Goal: Task Accomplishment & Management: Use online tool/utility

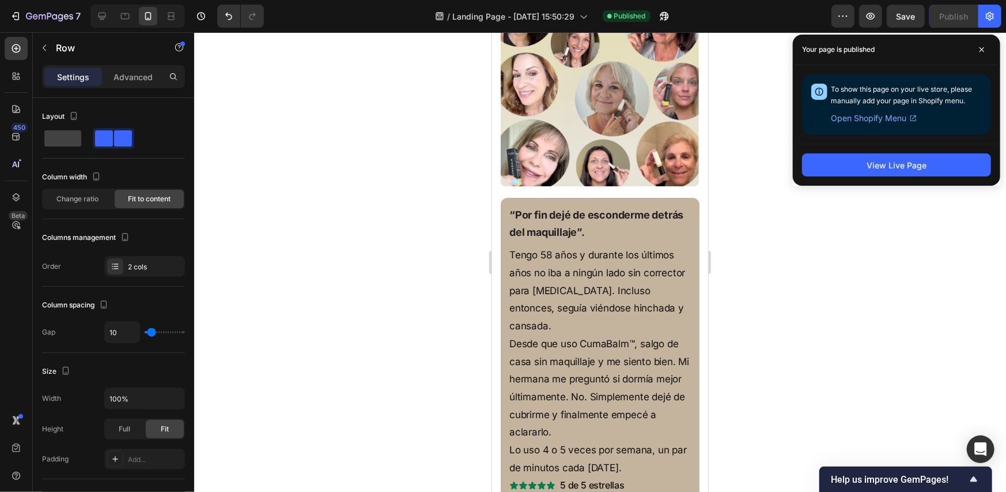
scroll to position [2845, 0]
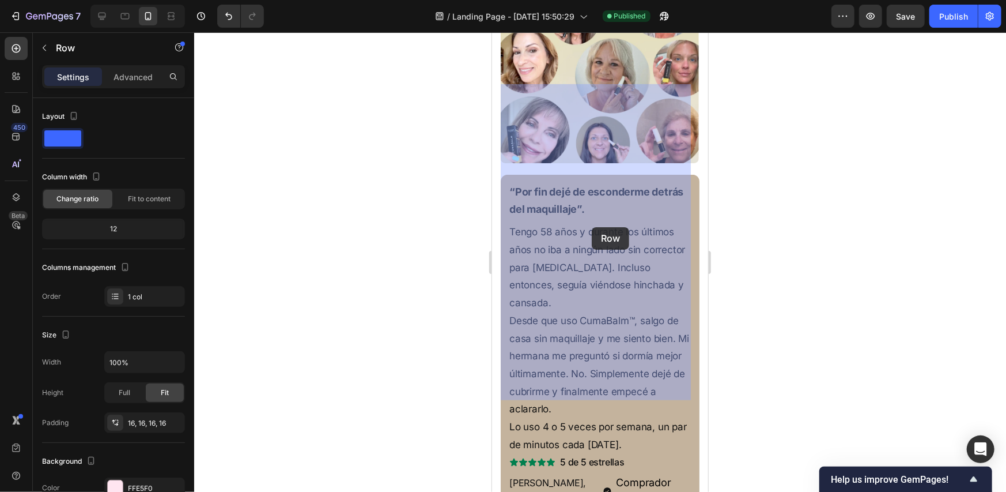
scroll to position [3267, 0]
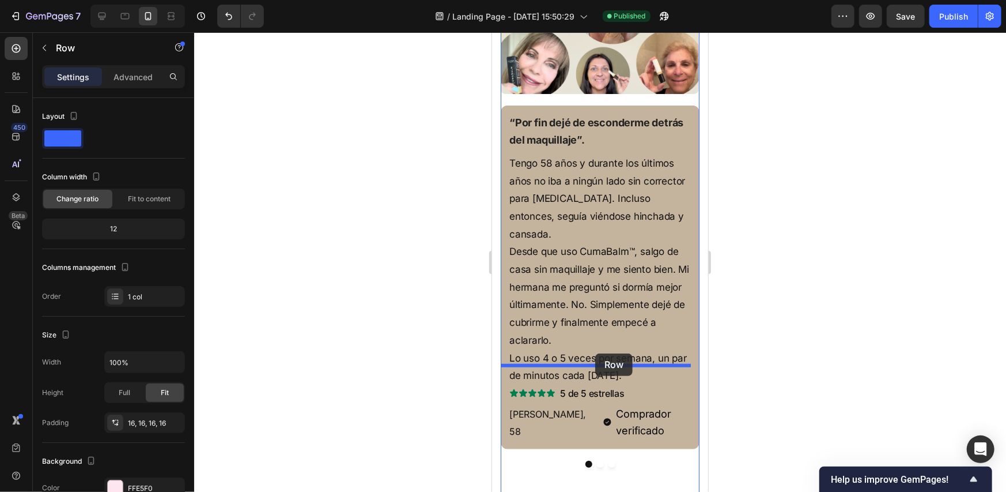
drag, startPoint x: 523, startPoint y: 118, endPoint x: 595, endPoint y: 353, distance: 245.3
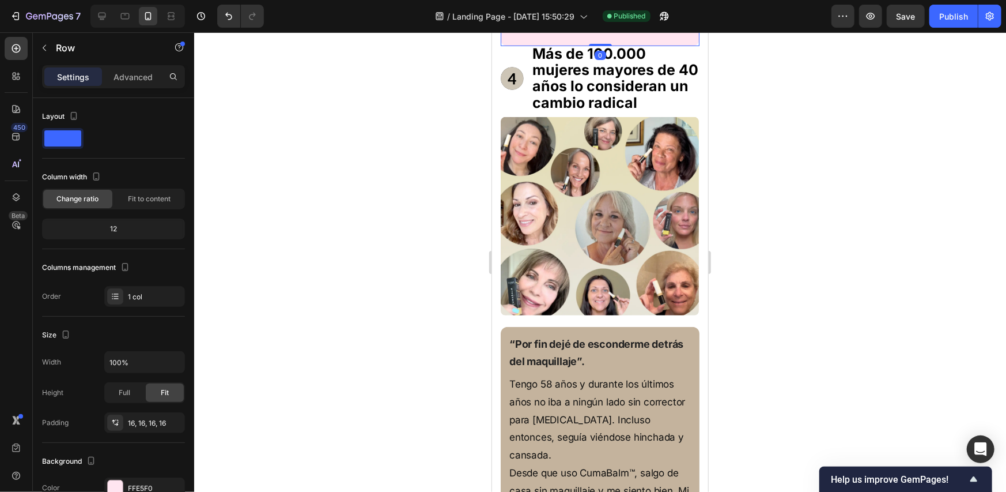
scroll to position [3037, 0]
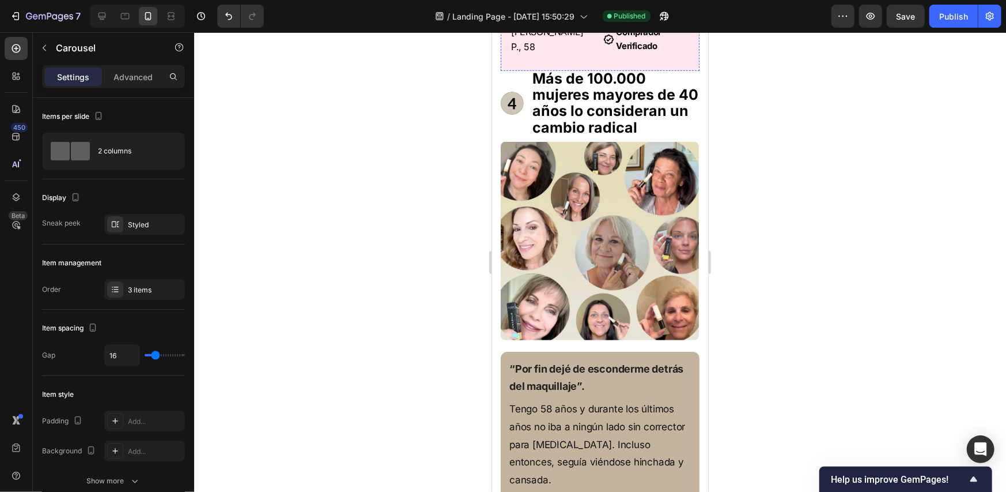
scroll to position [2979, 0]
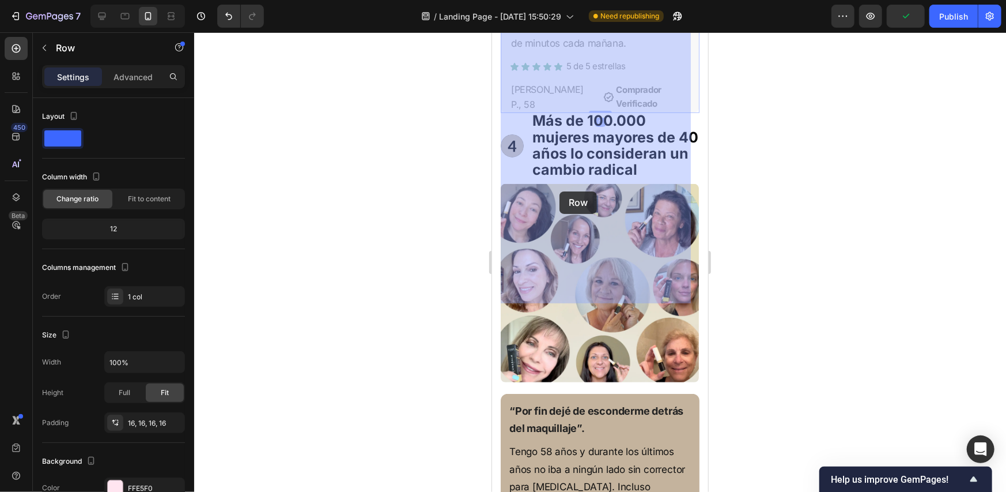
drag, startPoint x: 509, startPoint y: 331, endPoint x: 556, endPoint y: 197, distance: 142.1
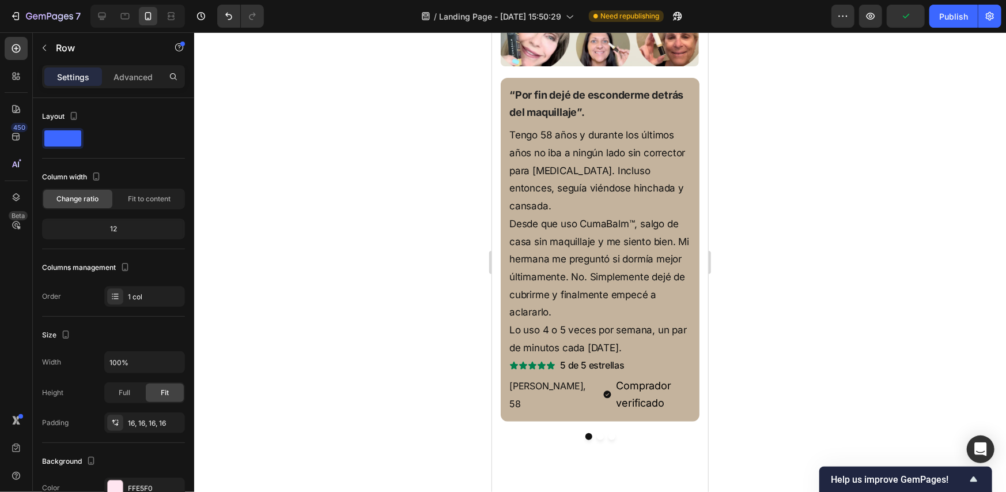
scroll to position [2864, 0]
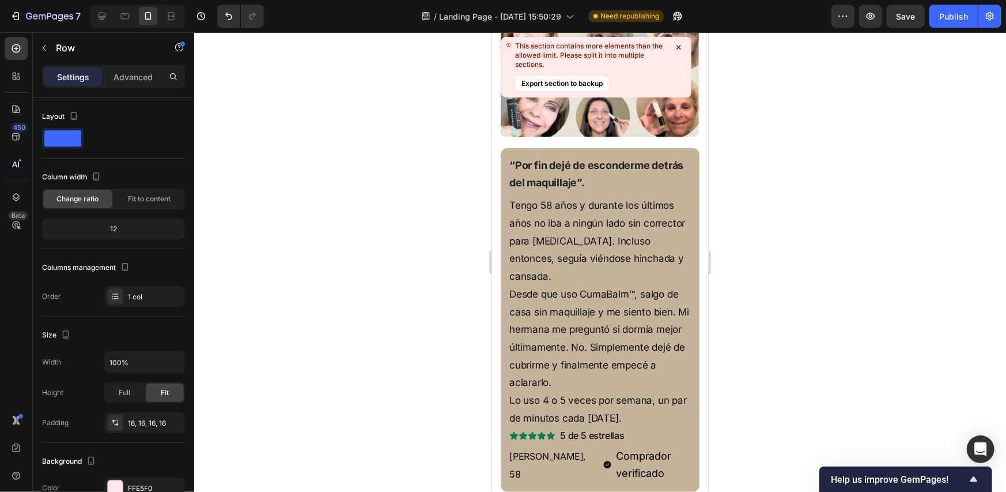
scroll to position [3125, 0]
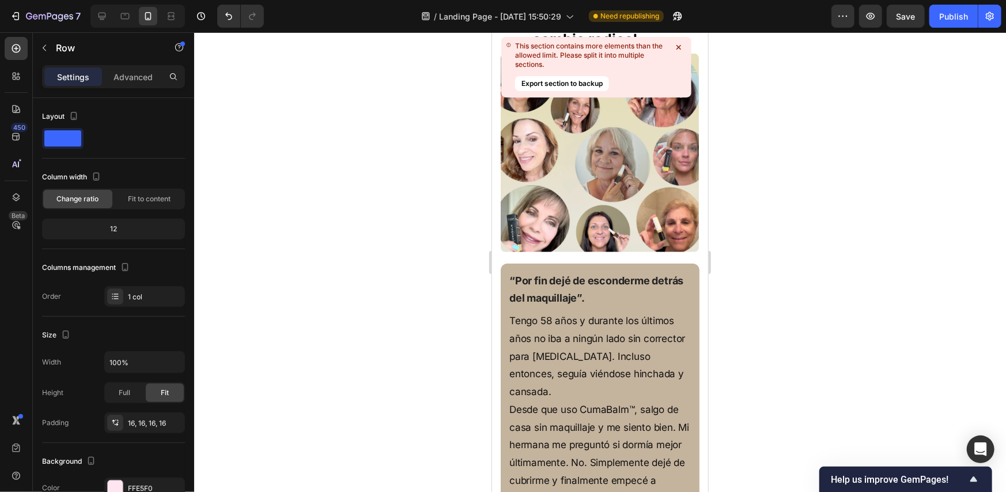
click at [679, 45] on icon at bounding box center [679, 47] width 12 height 12
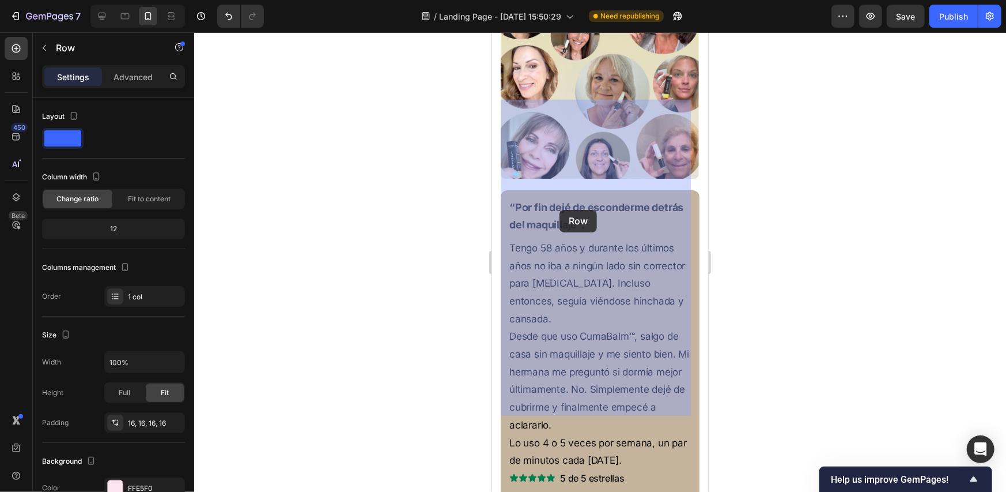
scroll to position [3240, 0]
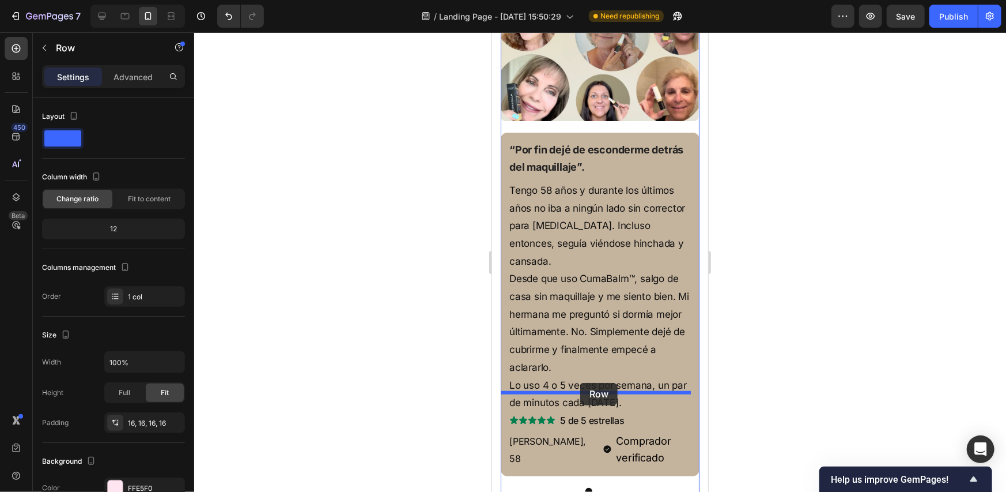
drag, startPoint x: 530, startPoint y: 146, endPoint x: 580, endPoint y: 382, distance: 240.9
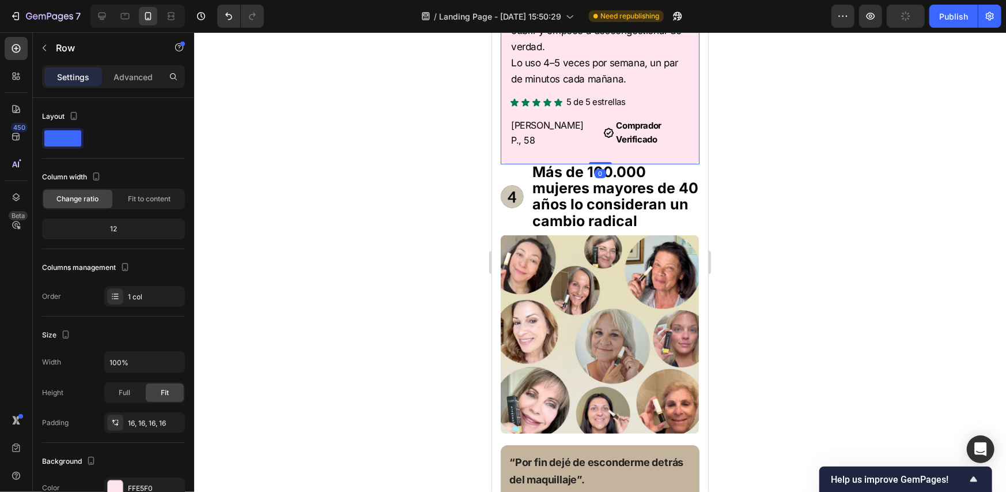
scroll to position [2894, 0]
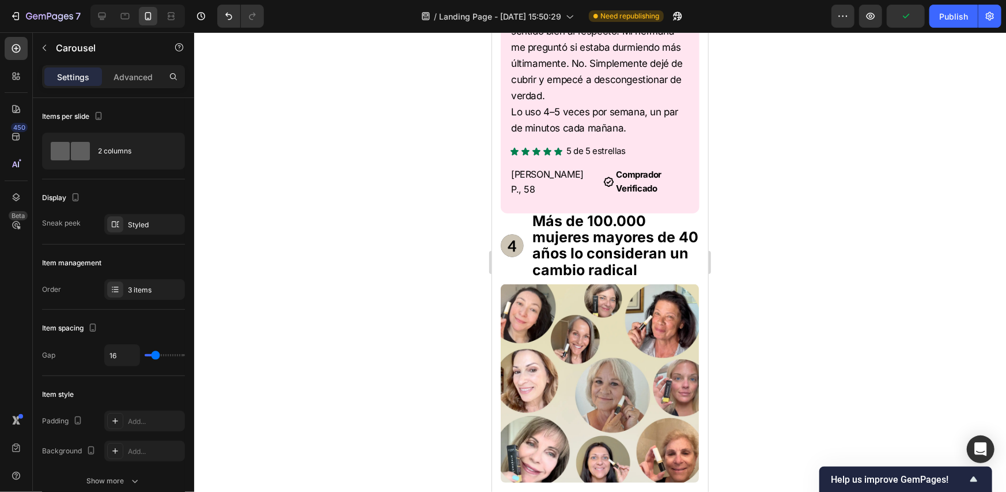
click at [508, 213] on div "“Por fin dejé de esconderme tras el maquillaje.” Text block Tengo 58 y, en los …" at bounding box center [599, 46] width 199 height 331
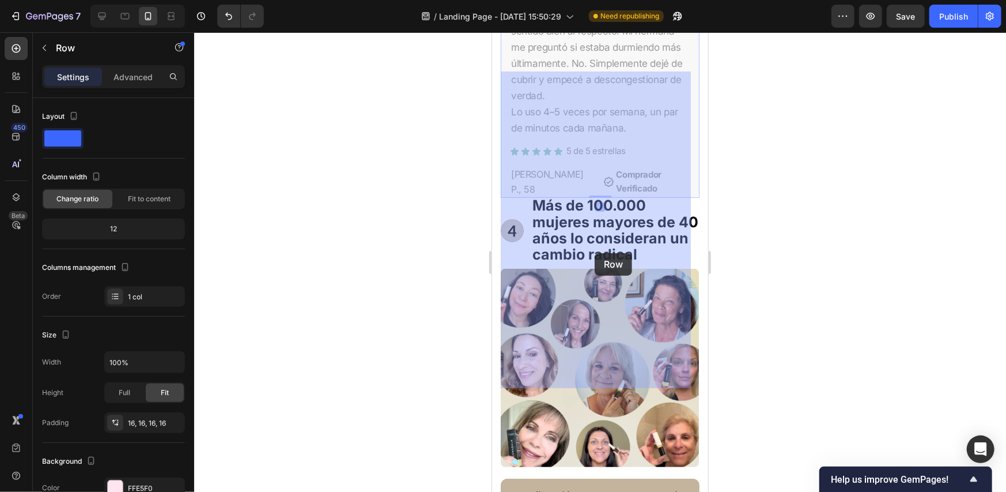
drag, startPoint x: 519, startPoint y: 413, endPoint x: 594, endPoint y: 250, distance: 179.7
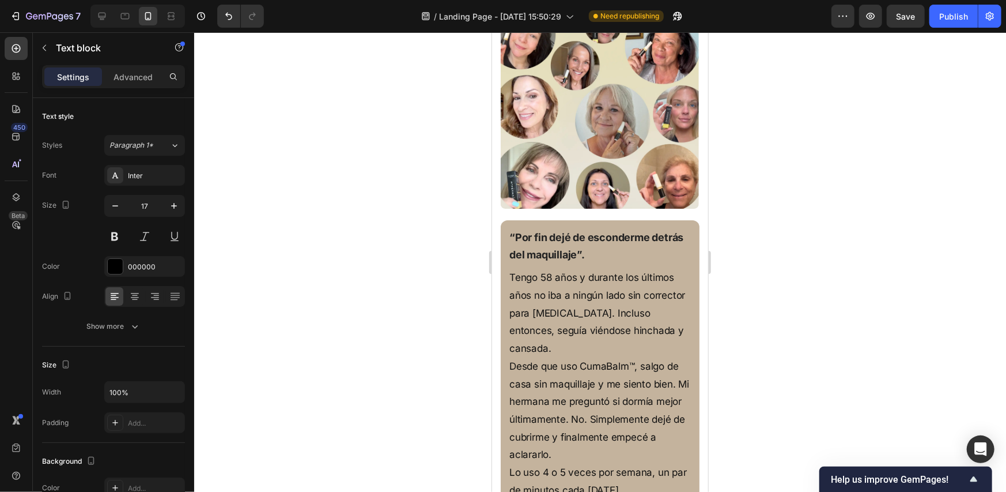
click at [790, 156] on div at bounding box center [600, 261] width 812 height 459
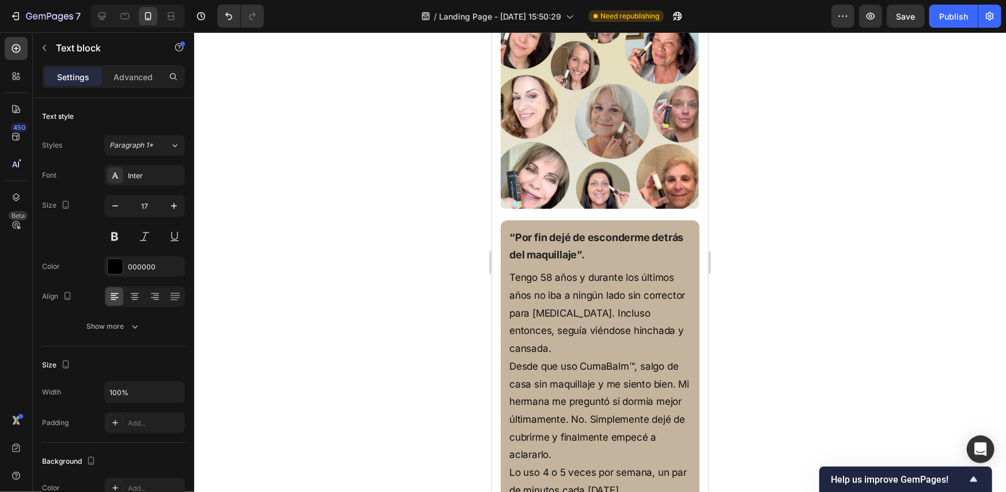
click at [759, 191] on div at bounding box center [600, 261] width 812 height 459
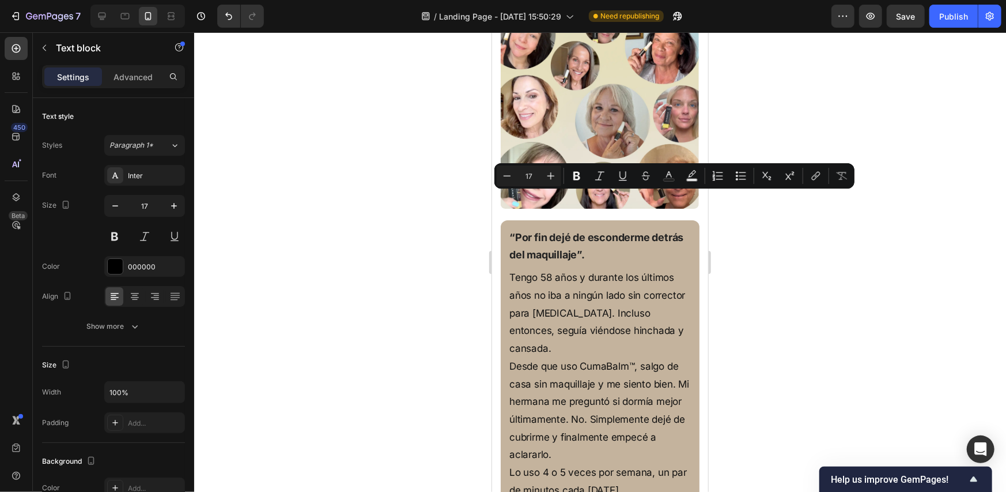
drag, startPoint x: 560, startPoint y: 214, endPoint x: 630, endPoint y: 198, distance: 71.7
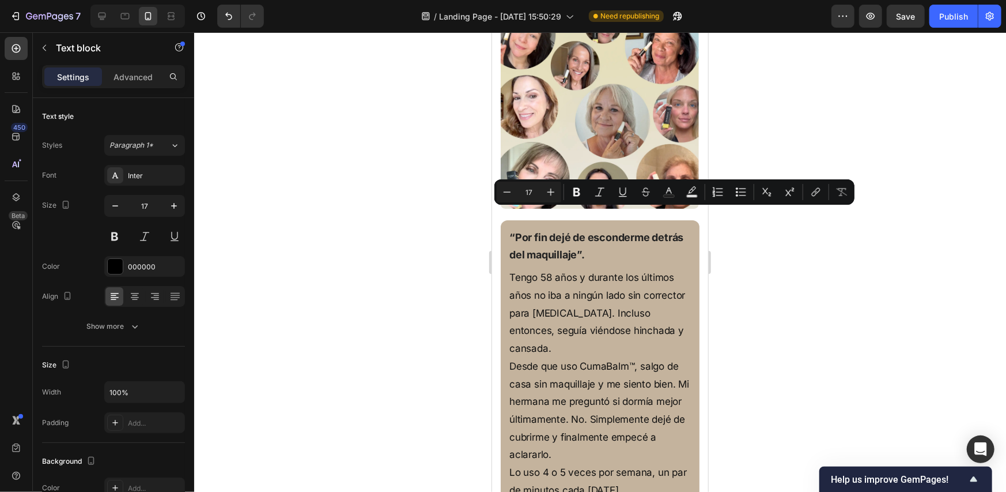
drag, startPoint x: 597, startPoint y: 214, endPoint x: 527, endPoint y: 219, distance: 69.9
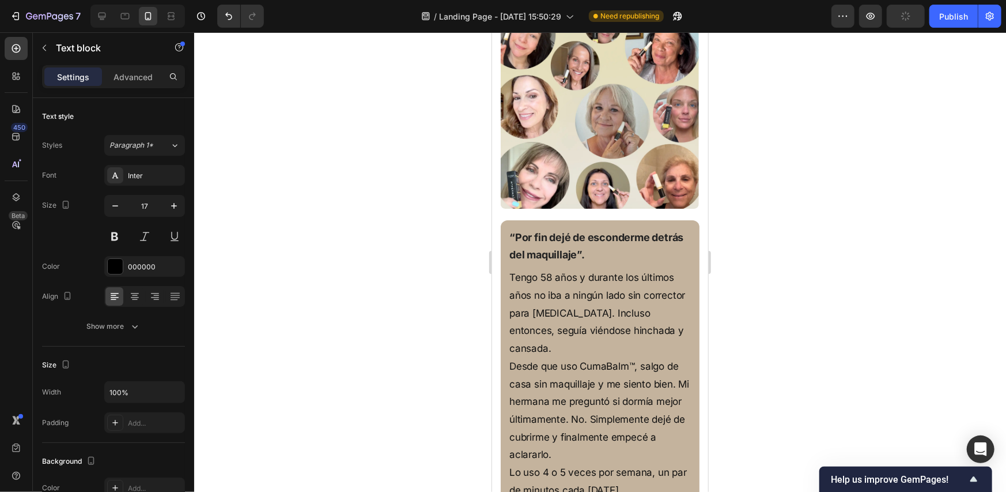
drag, startPoint x: 528, startPoint y: 214, endPoint x: 544, endPoint y: 216, distance: 16.3
drag, startPoint x: 573, startPoint y: 217, endPoint x: 566, endPoint y: 217, distance: 6.3
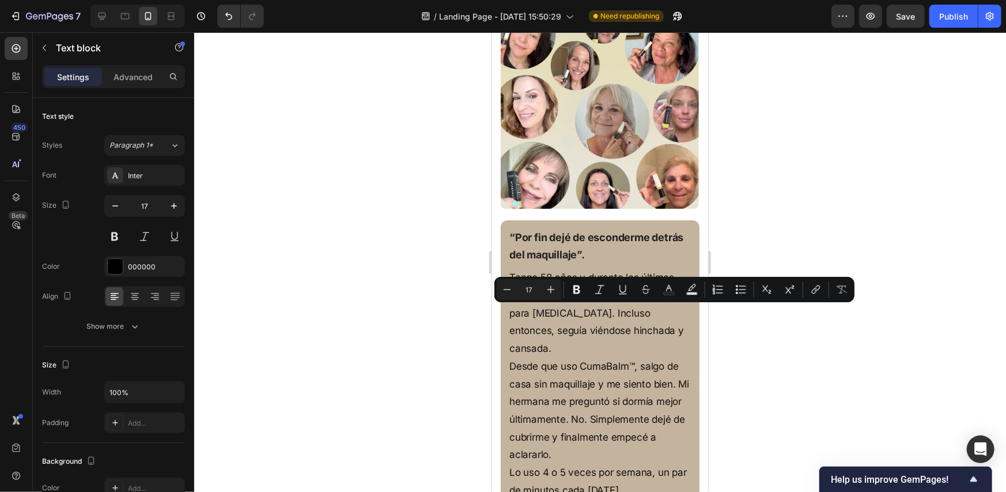
drag, startPoint x: 623, startPoint y: 312, endPoint x: 614, endPoint y: 313, distance: 9.3
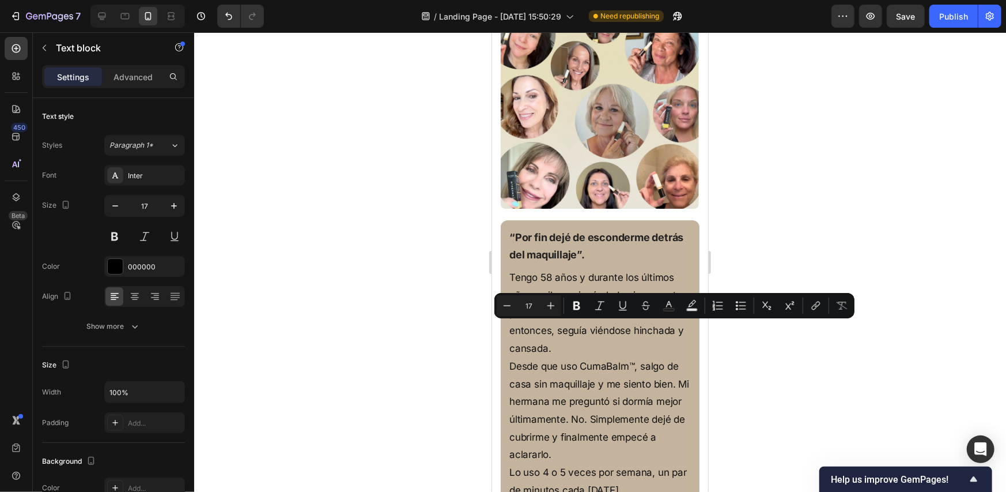
drag, startPoint x: 627, startPoint y: 327, endPoint x: 540, endPoint y: 346, distance: 88.9
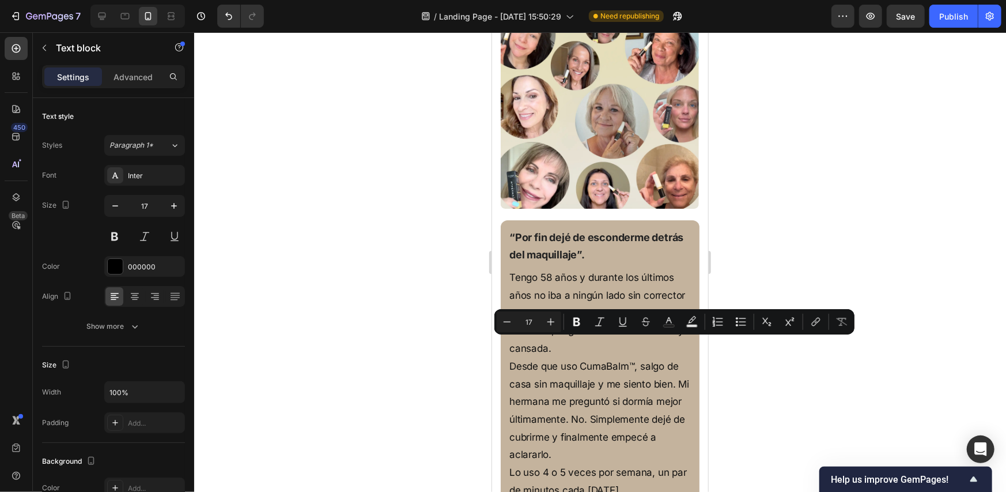
drag, startPoint x: 642, startPoint y: 350, endPoint x: 570, endPoint y: 347, distance: 72.1
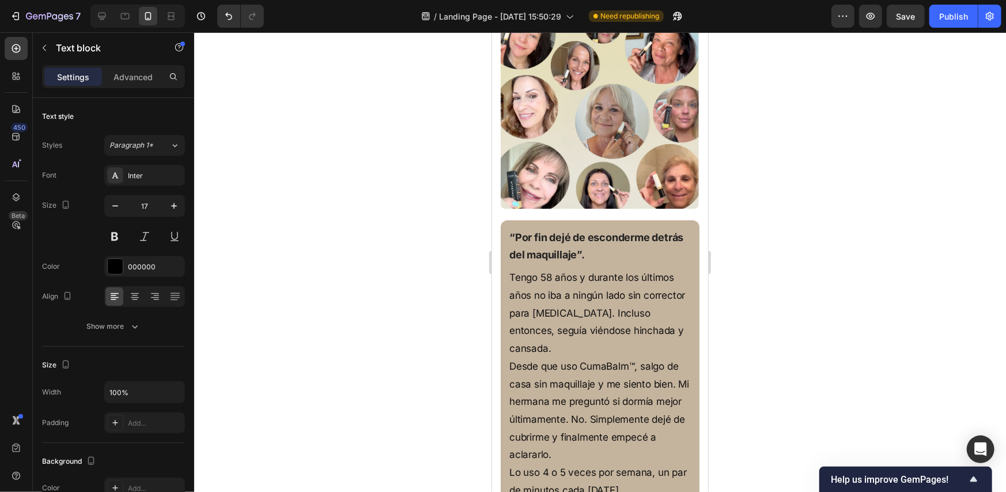
drag, startPoint x: 543, startPoint y: 388, endPoint x: 510, endPoint y: 393, distance: 33.8
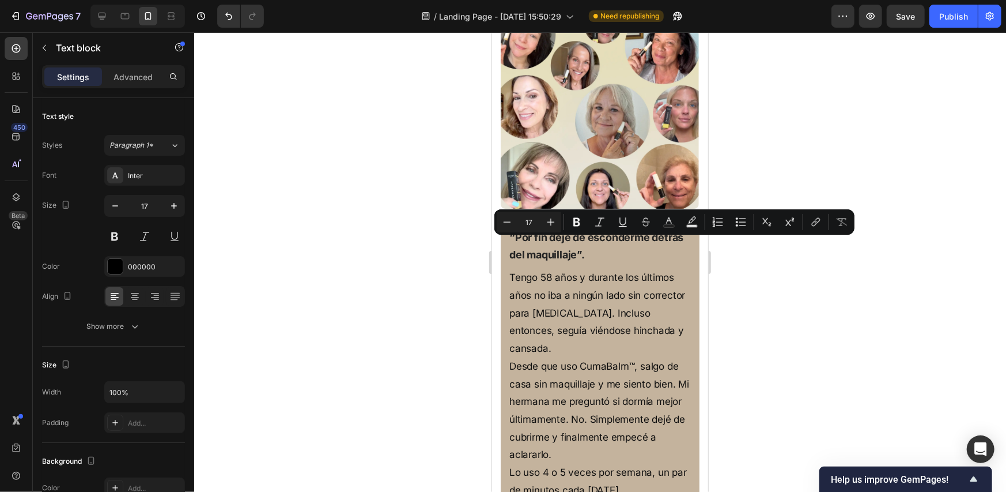
drag, startPoint x: 581, startPoint y: 245, endPoint x: 626, endPoint y: 247, distance: 44.4
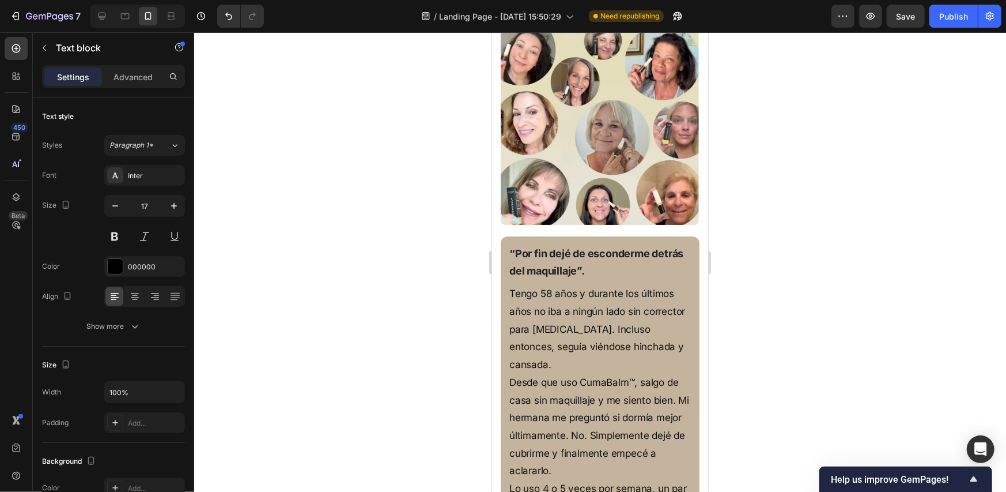
drag, startPoint x: 540, startPoint y: 210, endPoint x: 554, endPoint y: 210, distance: 13.8
drag, startPoint x: 542, startPoint y: 211, endPoint x: 511, endPoint y: 216, distance: 31.5
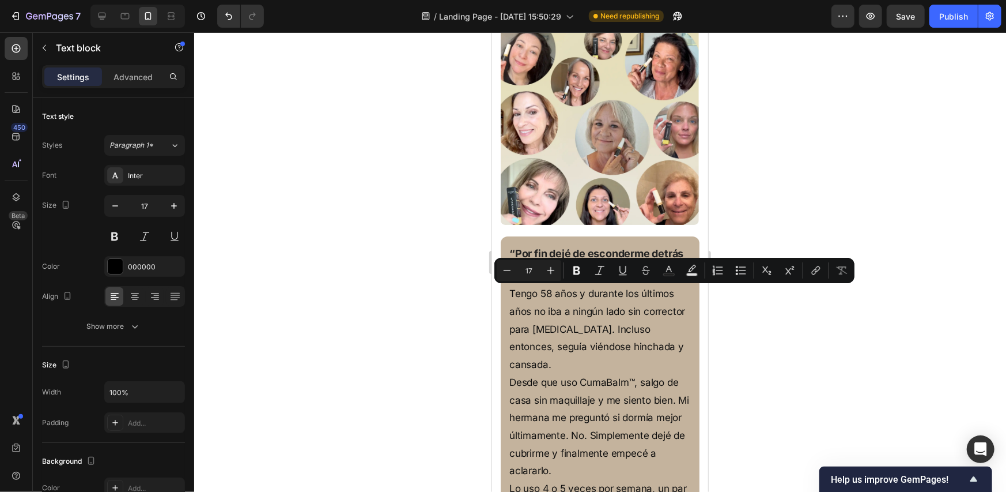
drag, startPoint x: 614, startPoint y: 292, endPoint x: 598, endPoint y: 293, distance: 16.2
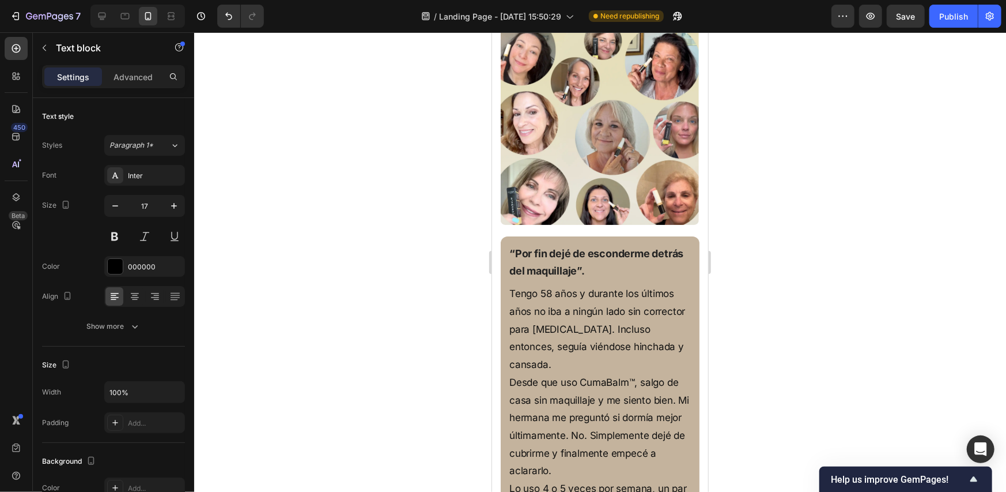
drag, startPoint x: 608, startPoint y: 309, endPoint x: 600, endPoint y: 309, distance: 8.7
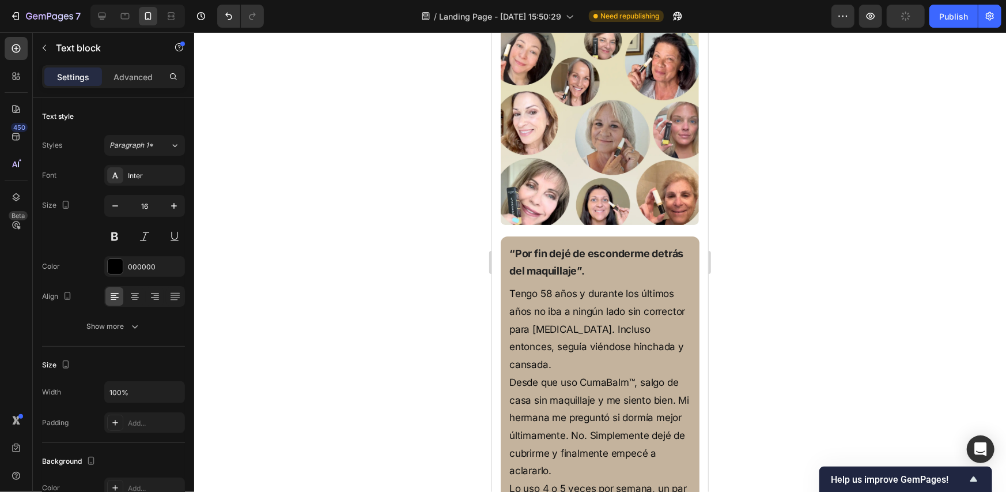
drag, startPoint x: 602, startPoint y: 309, endPoint x: 608, endPoint y: 310, distance: 6.4
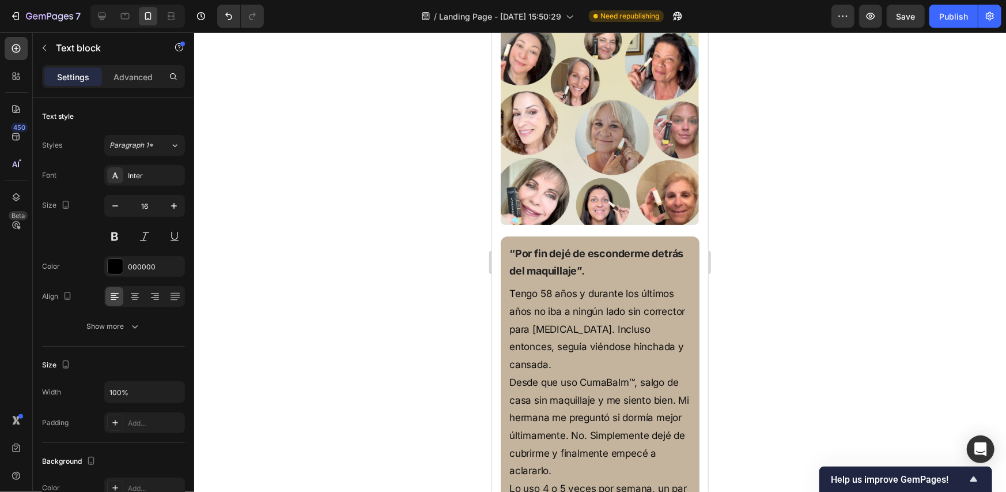
drag, startPoint x: 537, startPoint y: 388, endPoint x: 505, endPoint y: 389, distance: 31.7
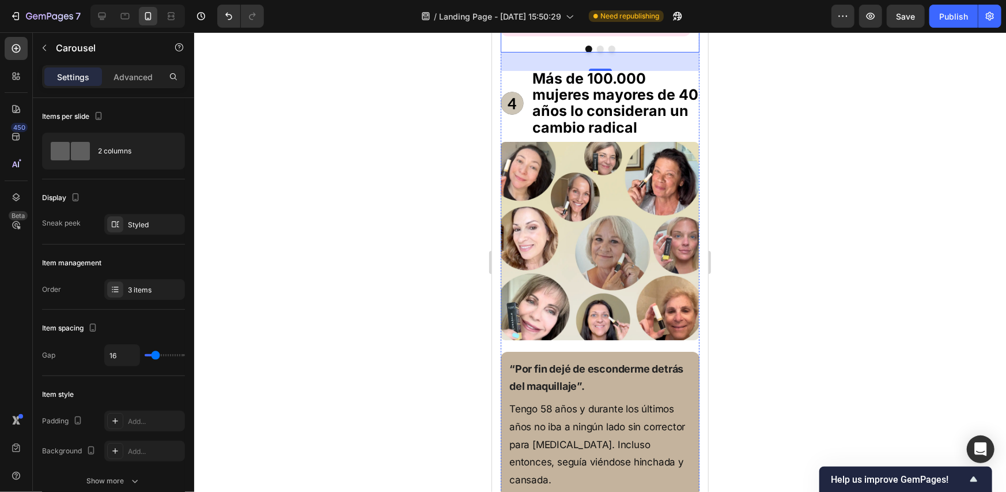
scroll to position [2491, 0]
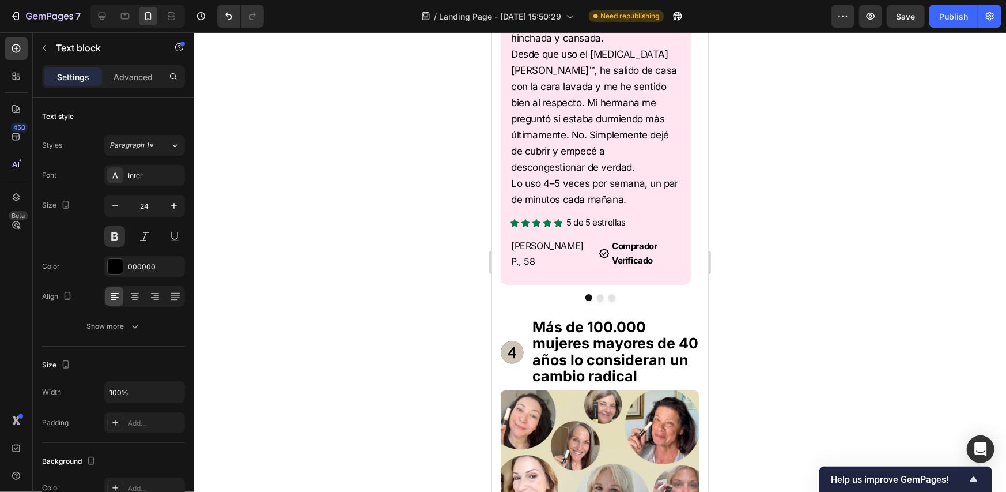
click at [744, 233] on div at bounding box center [600, 261] width 812 height 459
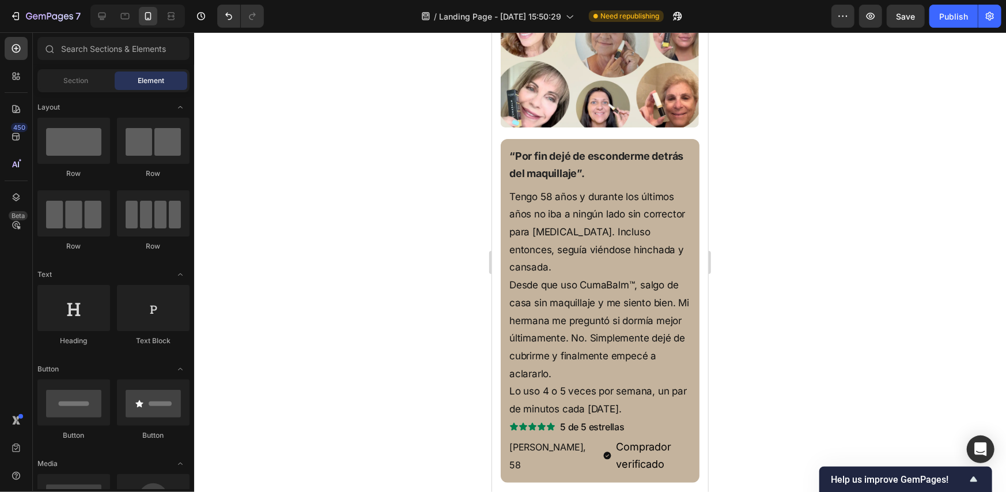
scroll to position [3010, 0]
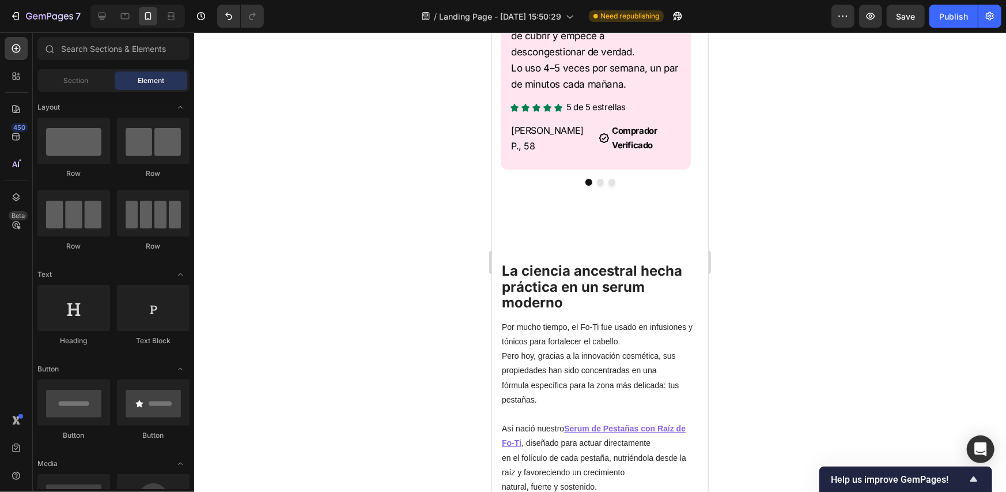
scroll to position [2549, 0]
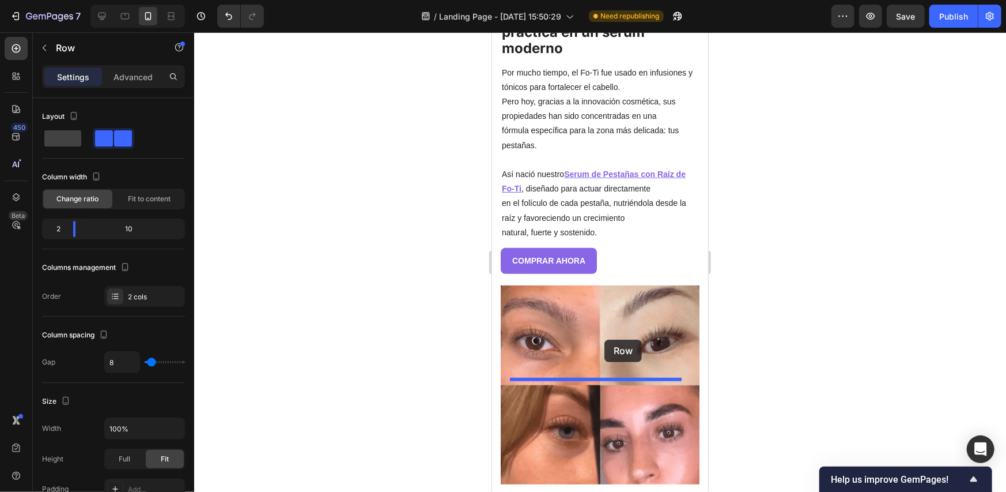
scroll to position [3125, 0]
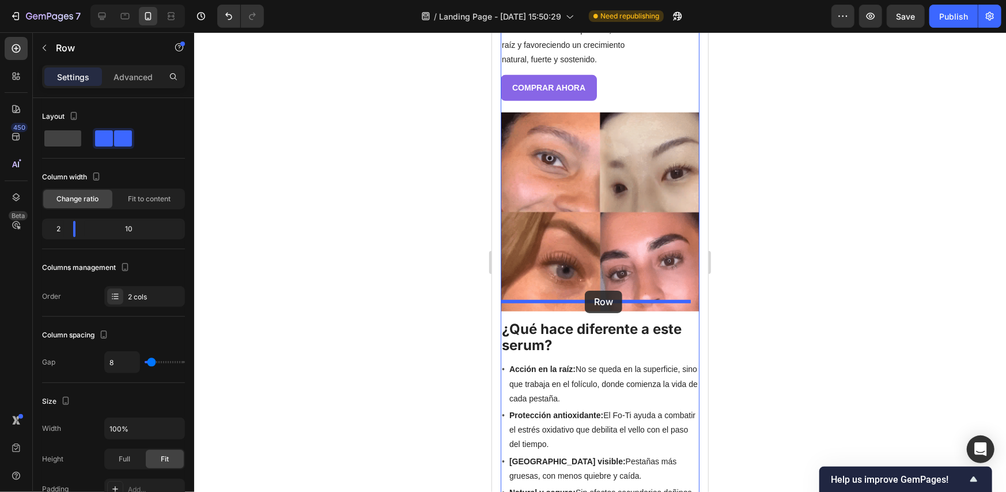
drag, startPoint x: 529, startPoint y: 242, endPoint x: 584, endPoint y: 290, distance: 73.1
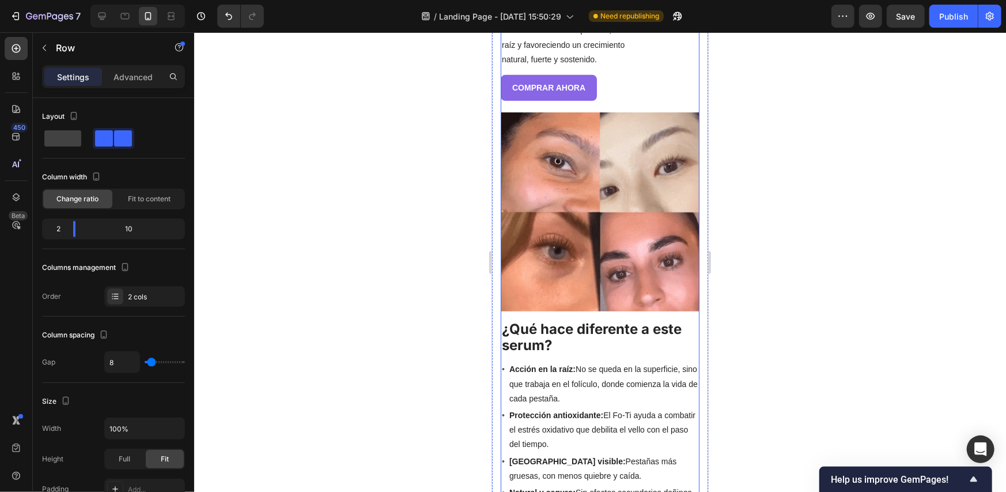
scroll to position [3033, 0]
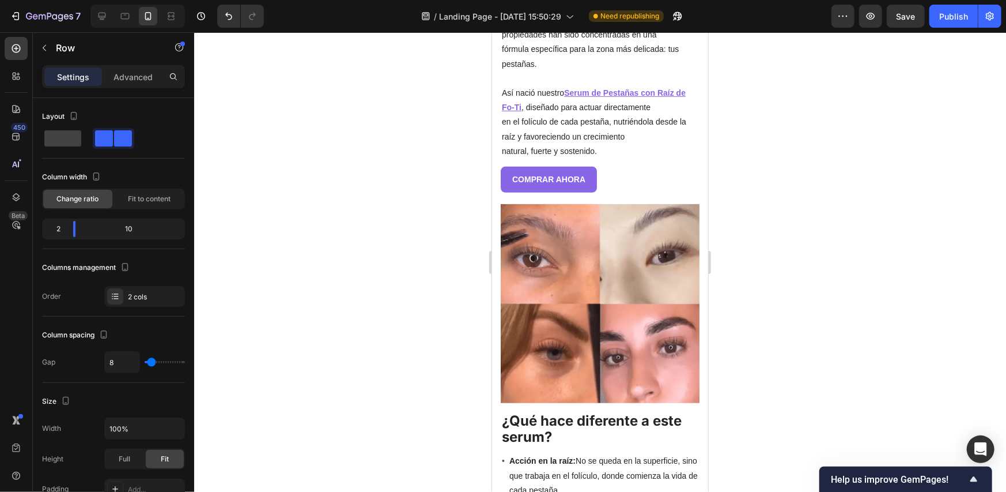
click at [800, 252] on div at bounding box center [600, 261] width 812 height 459
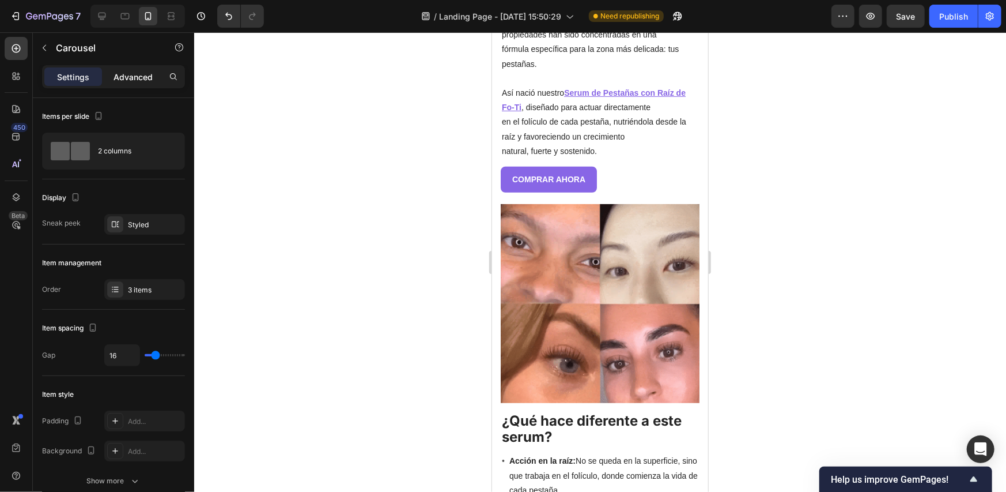
click at [133, 81] on p "Advanced" at bounding box center [133, 77] width 39 height 12
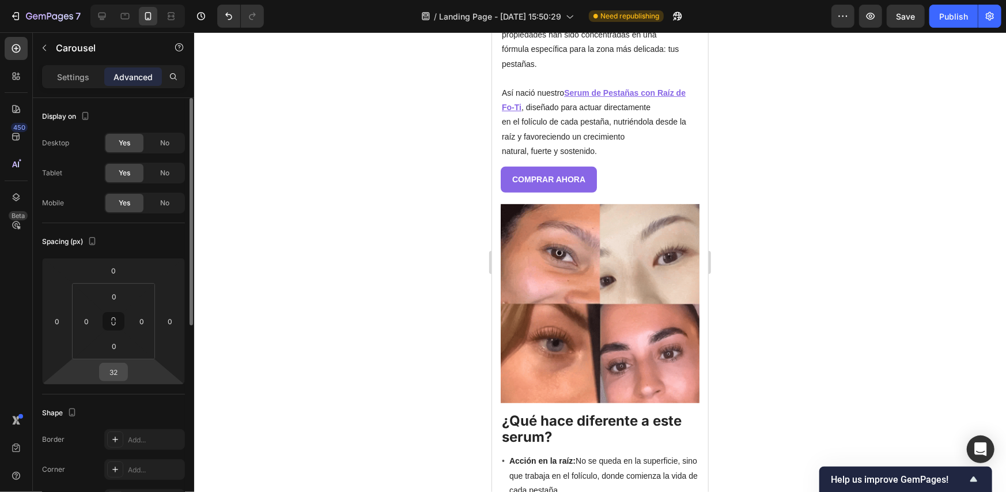
click at [121, 373] on input "32" at bounding box center [113, 371] width 23 height 17
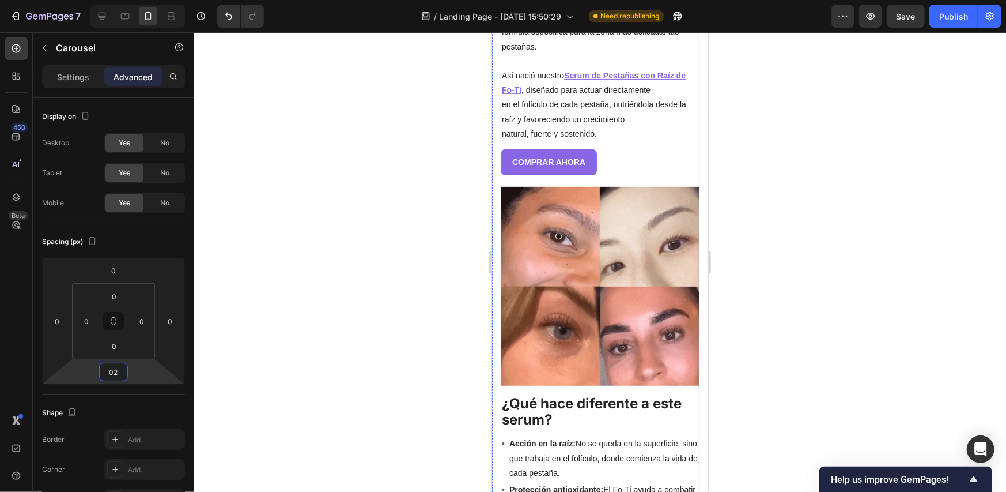
type input "0"
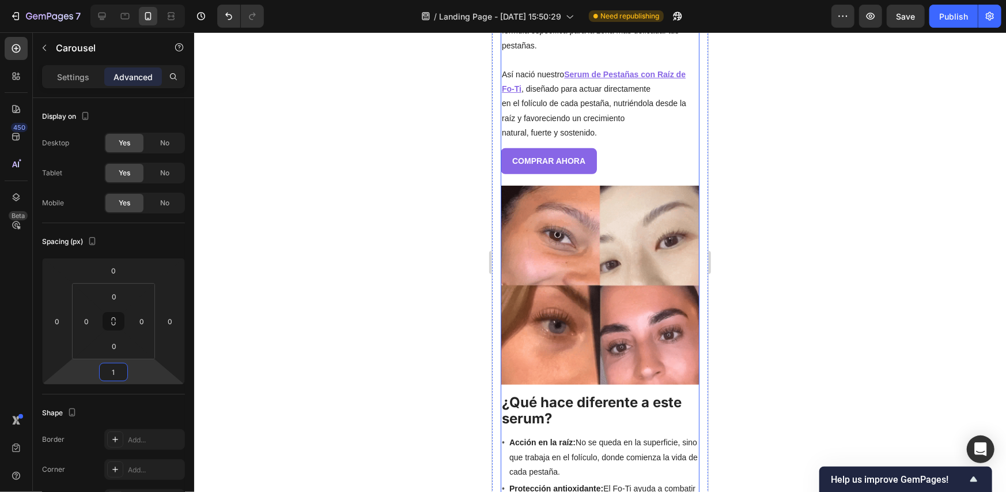
type input "15"
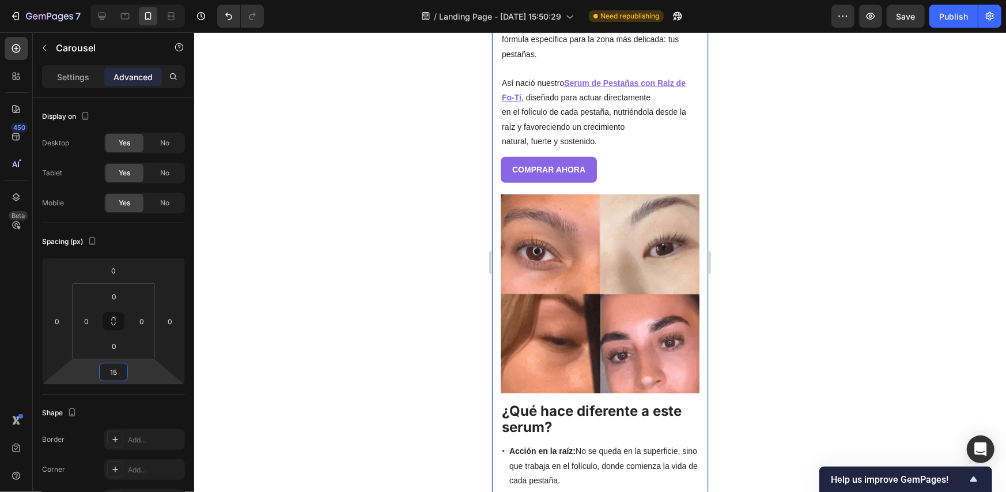
click at [822, 279] on div at bounding box center [600, 261] width 812 height 459
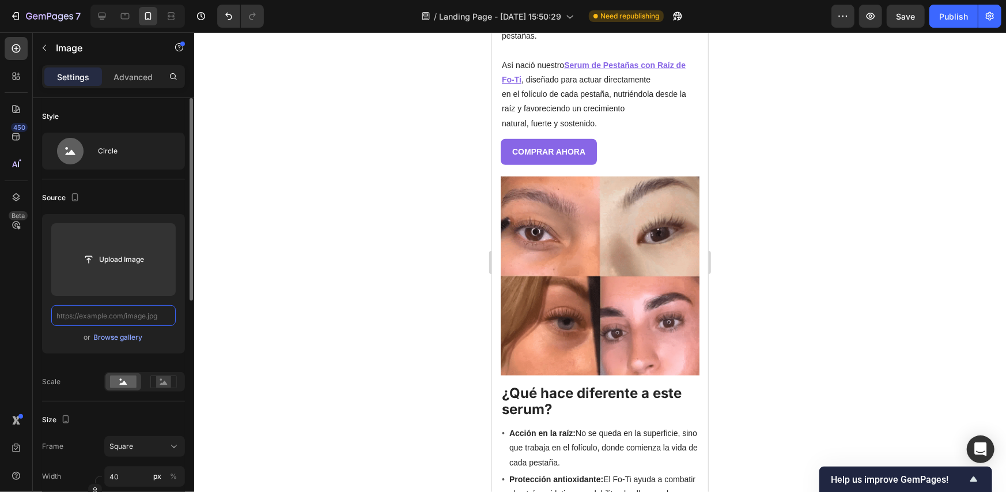
scroll to position [0, 0]
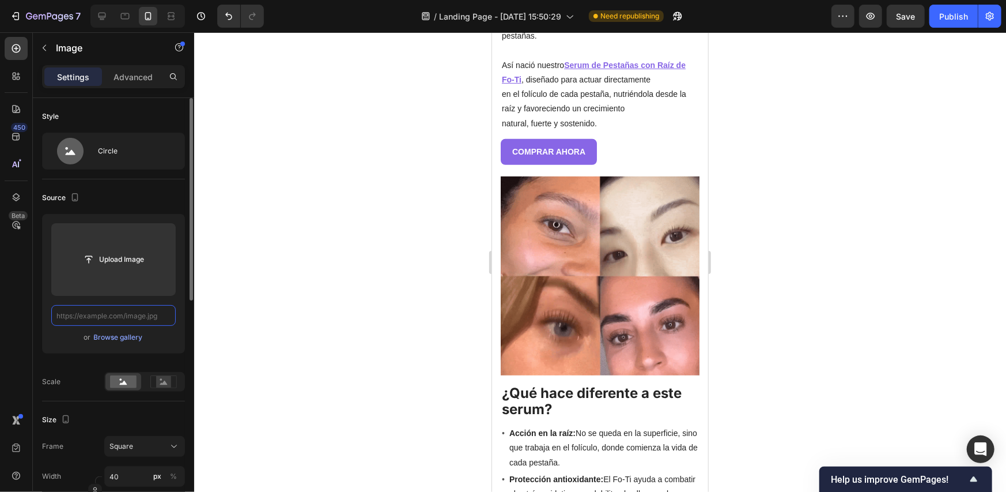
click at [115, 313] on input "text" at bounding box center [113, 315] width 124 height 21
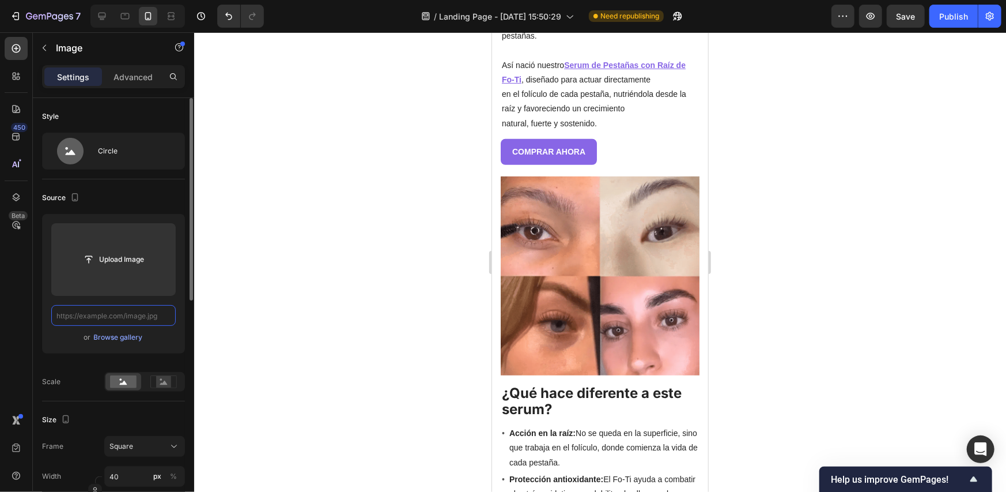
paste input "https://cumaskincare.com/cdn/shop/files/gempages_529564625927144577-15c7488b-7a…"
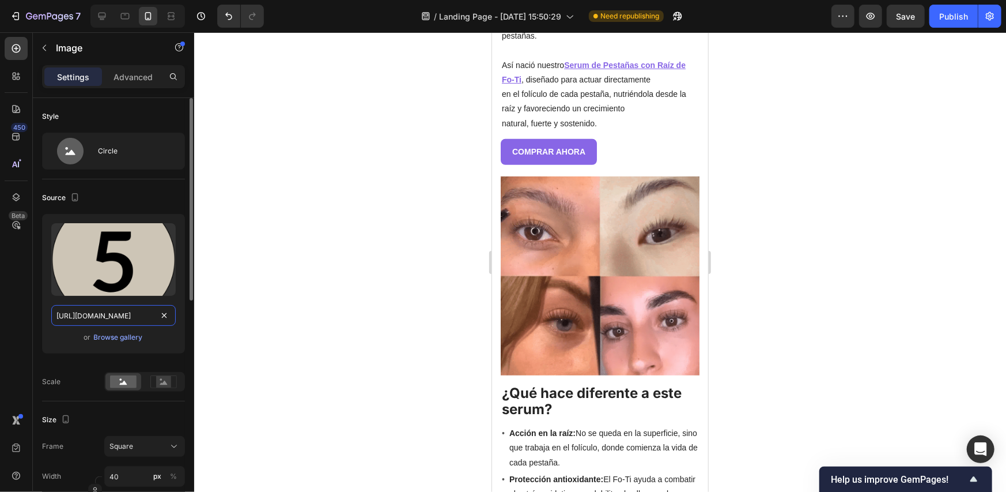
scroll to position [0, 398]
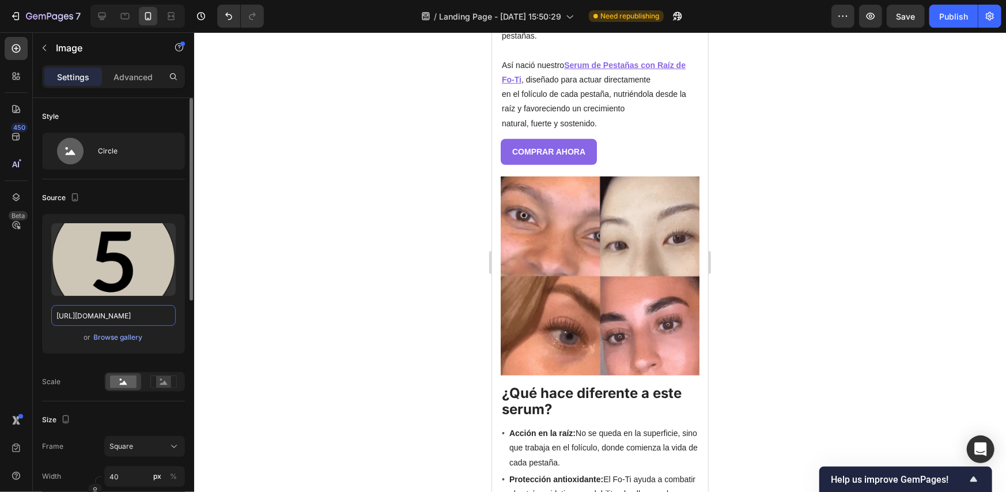
type input "https://cumaskincare.com/cdn/shop/files/gempages_529564625927144577-15c7488b-7a…"
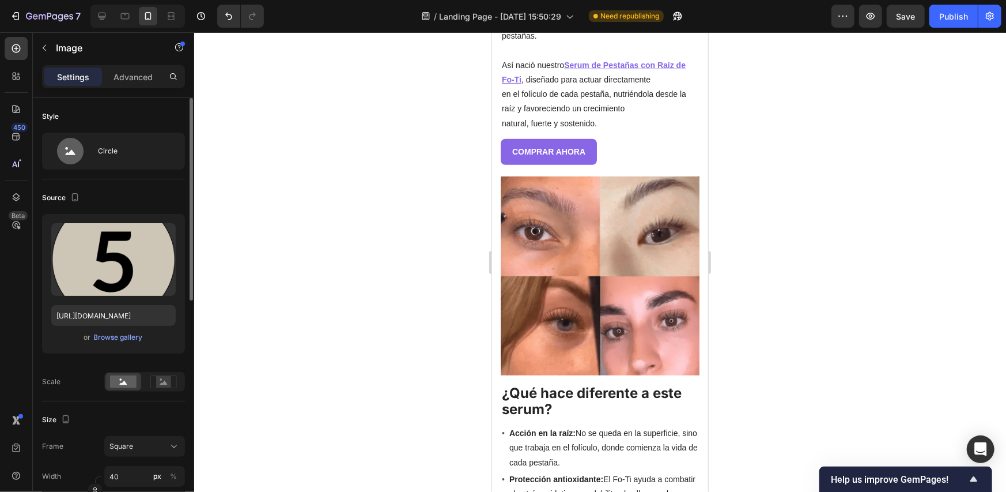
scroll to position [0, 0]
click at [46, 341] on div "Upload Image https://cumaskincare.com/cdn/shop/files/gempages_52956462592714457…" at bounding box center [113, 283] width 143 height 139
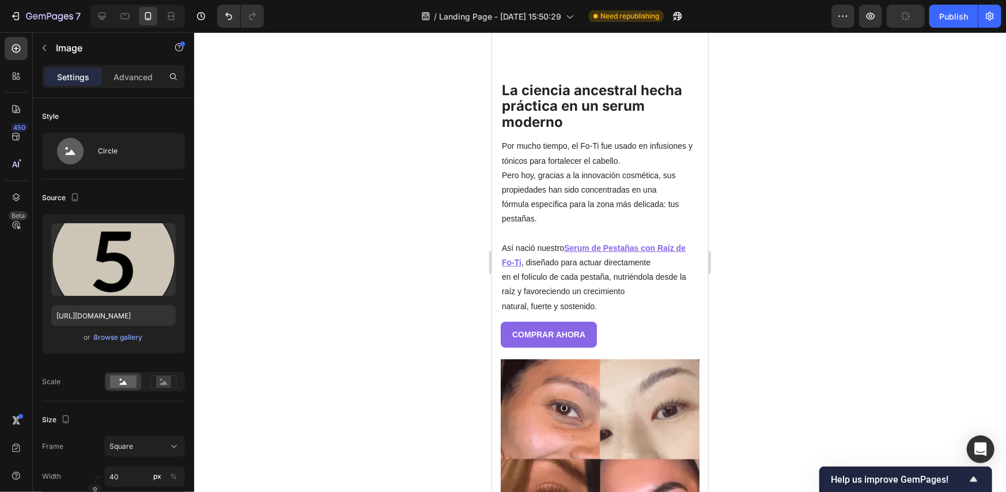
scroll to position [2572, 0]
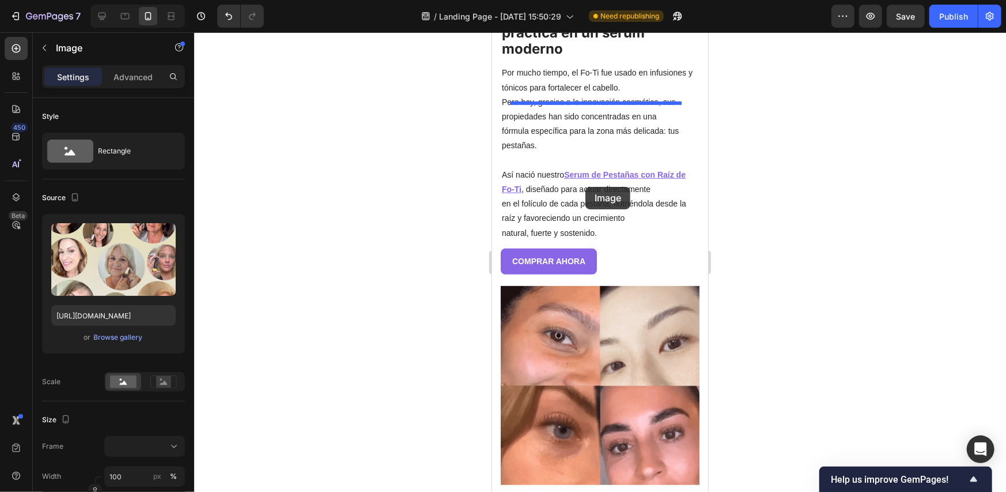
scroll to position [3287, 0]
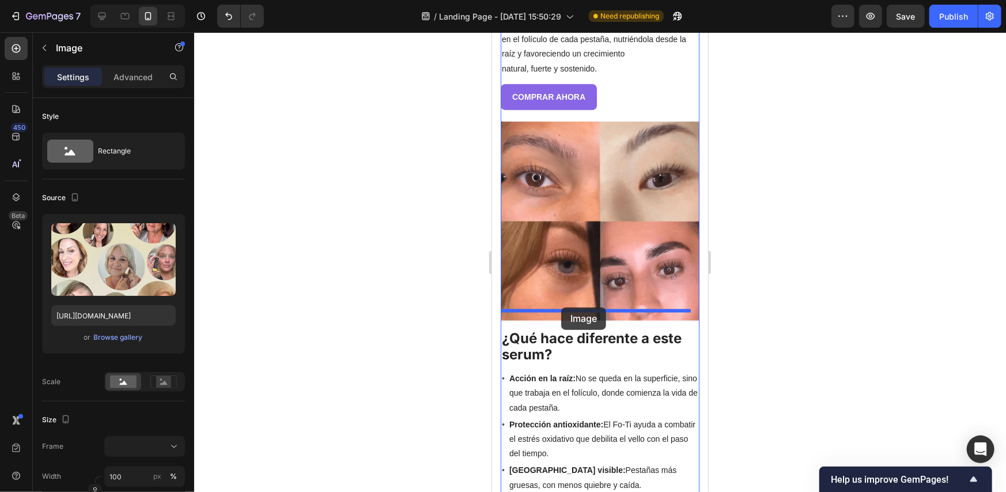
drag, startPoint x: 528, startPoint y: 91, endPoint x: 561, endPoint y: 307, distance: 217.9
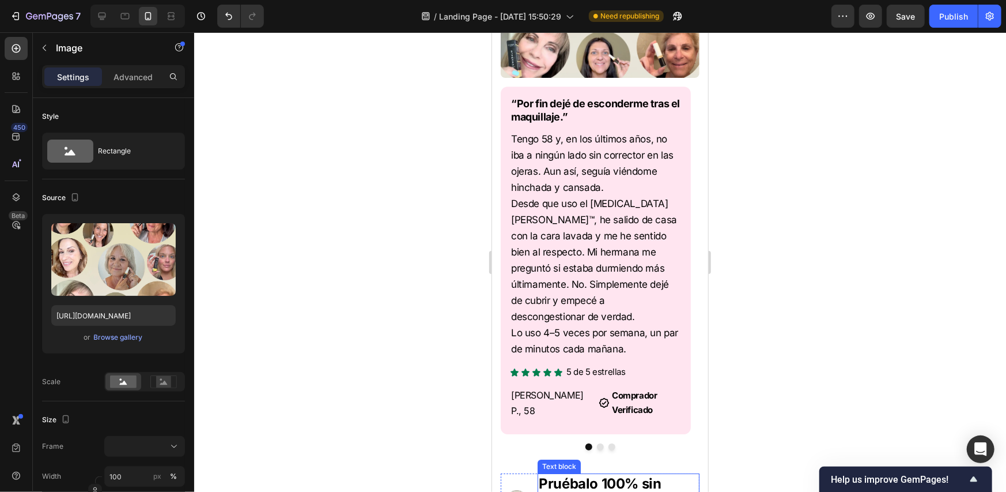
scroll to position [2339, 0]
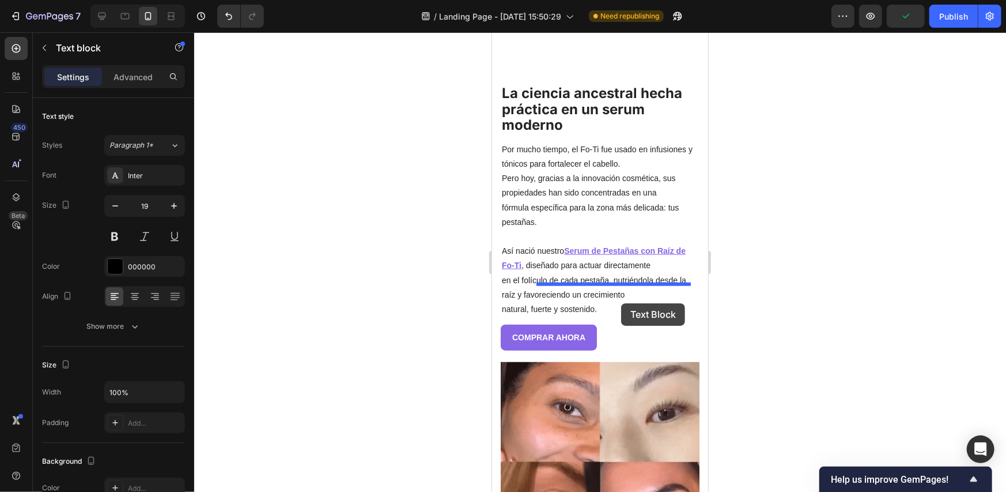
scroll to position [3601, 0]
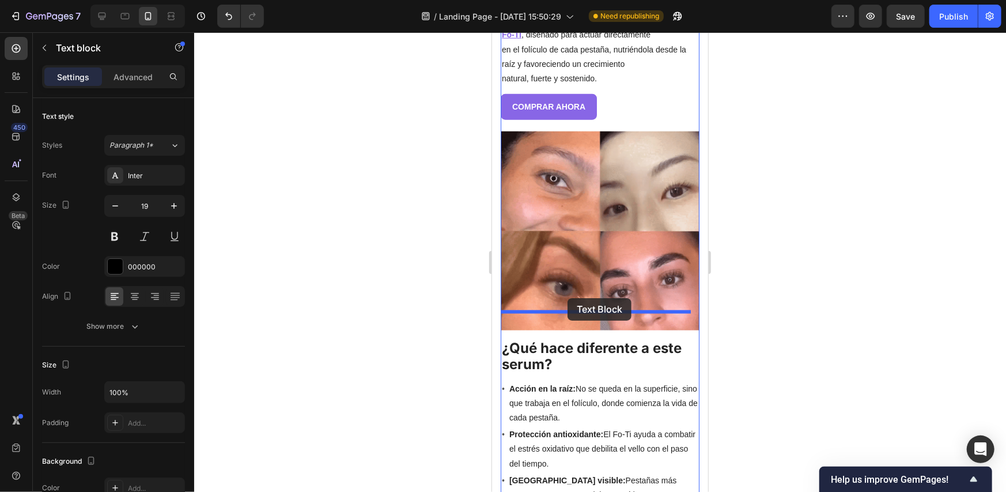
drag, startPoint x: 534, startPoint y: 62, endPoint x: 567, endPoint y: 297, distance: 237.9
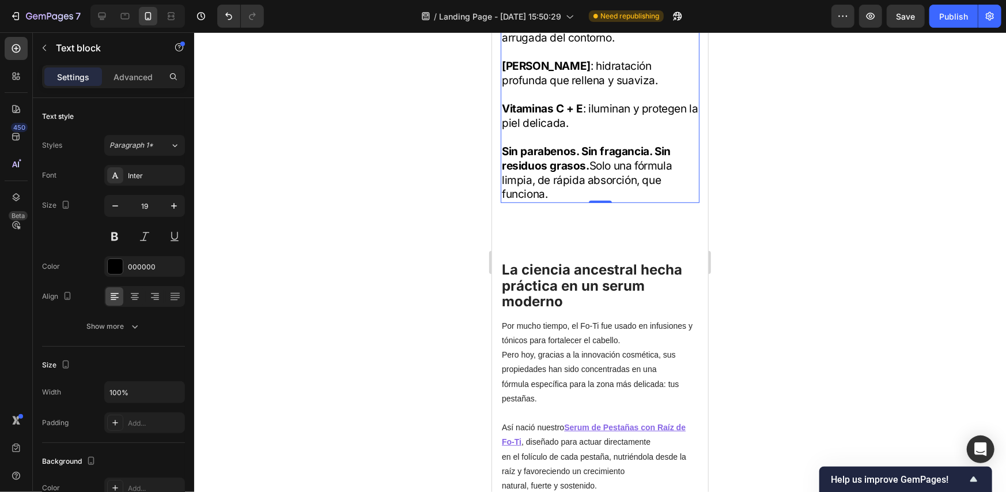
scroll to position [3227, 0]
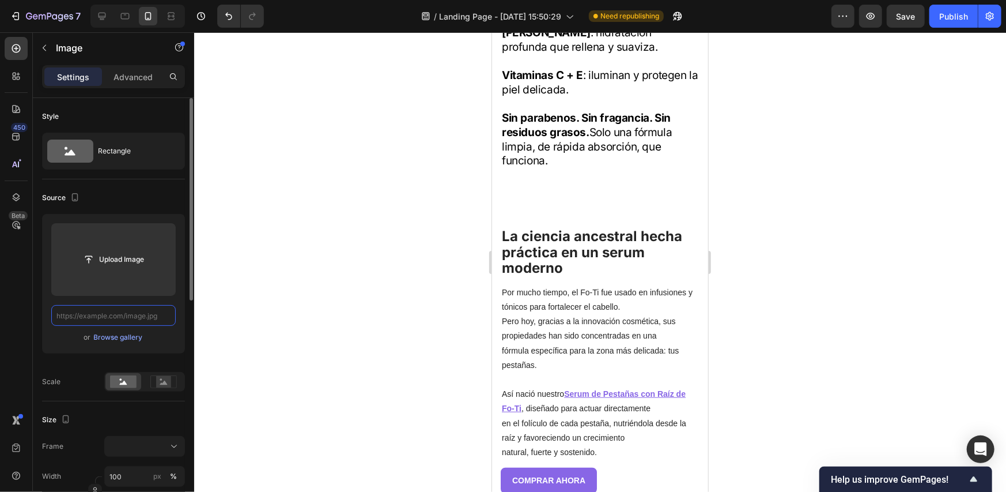
scroll to position [0, 0]
click at [101, 315] on input "text" at bounding box center [113, 315] width 124 height 21
paste input "https://cumaskincare.com/cdn/shop/files/gempages_529564625927144577-b74f341d-8e…"
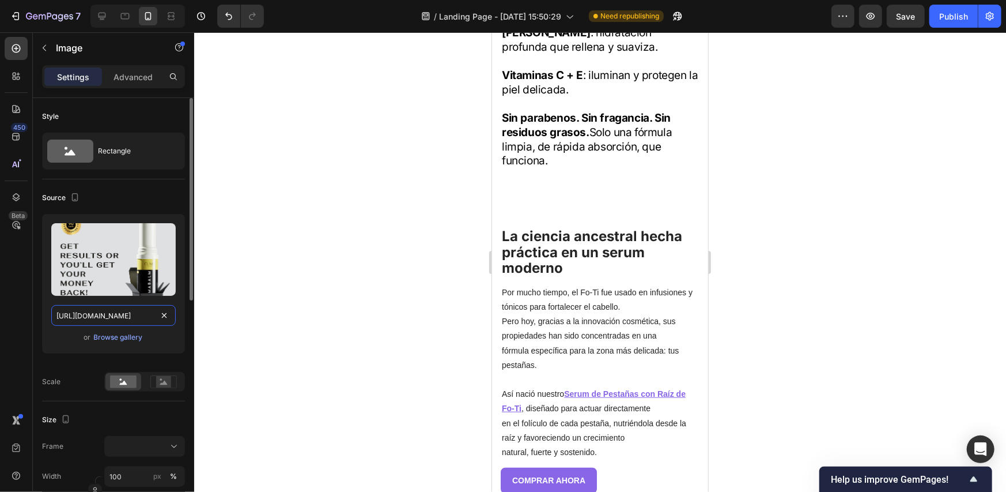
scroll to position [0, 400]
type input "https://cumaskincare.com/cdn/shop/files/gempages_529564625927144577-b74f341d-8e…"
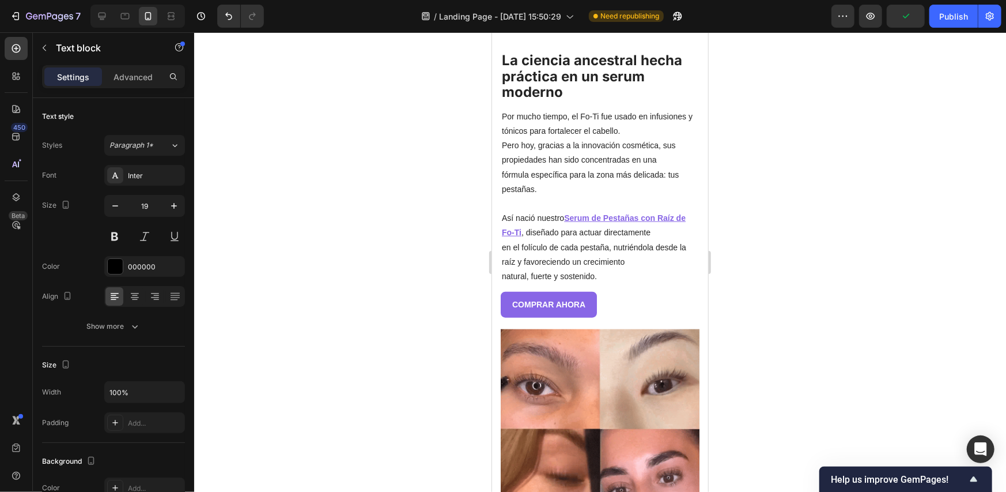
scroll to position [3458, 0]
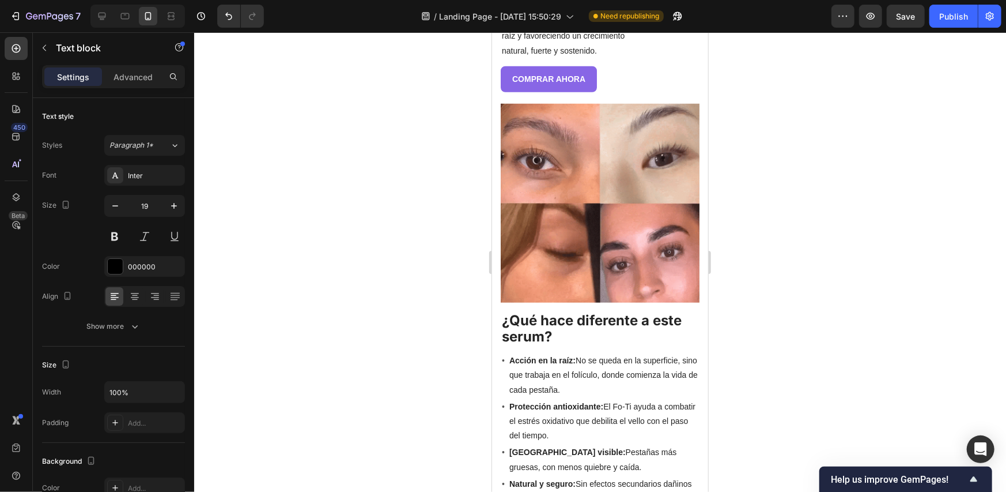
drag, startPoint x: 594, startPoint y: 202, endPoint x: 542, endPoint y: 210, distance: 53.1
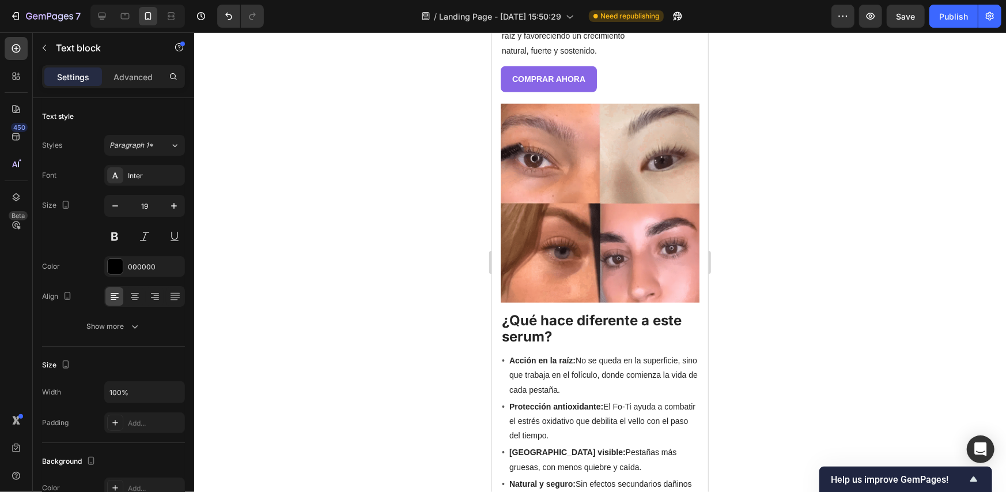
drag, startPoint x: 566, startPoint y: 202, endPoint x: 541, endPoint y: 204, distance: 24.8
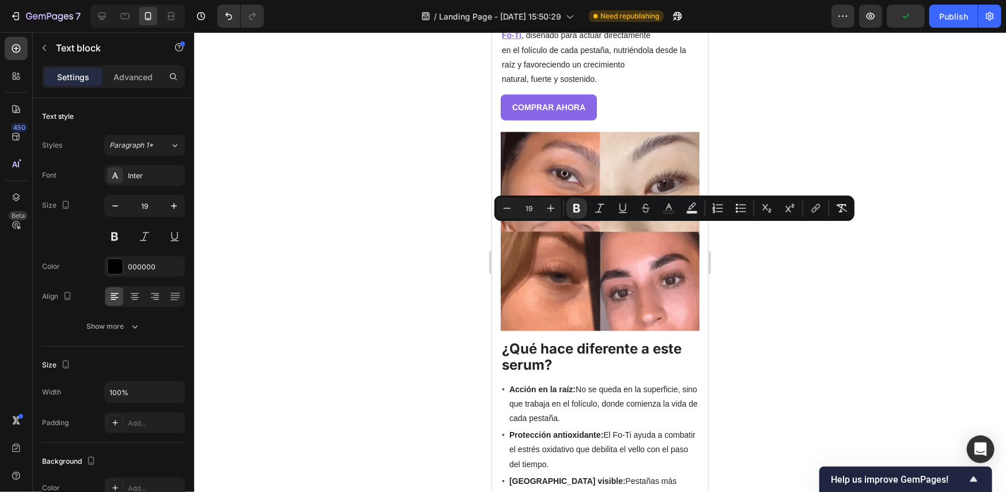
drag, startPoint x: 637, startPoint y: 235, endPoint x: 630, endPoint y: 234, distance: 7.0
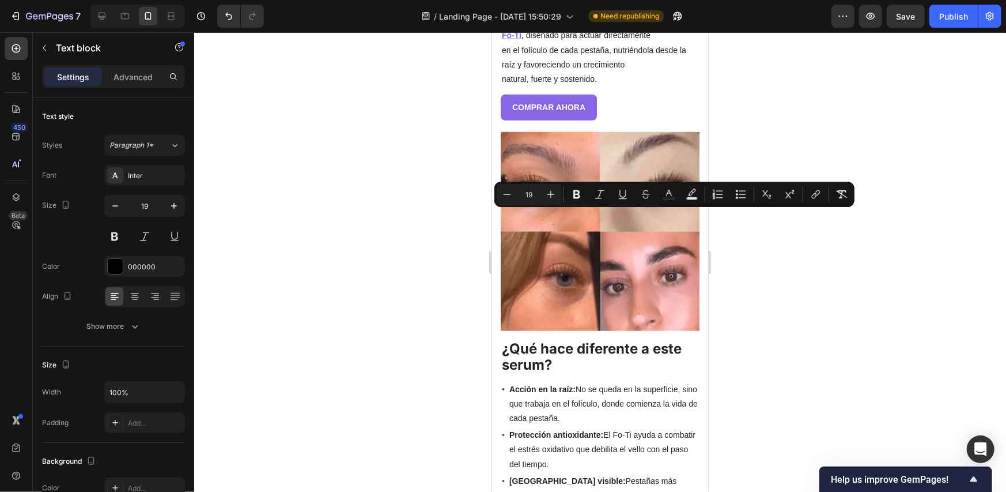
drag, startPoint x: 607, startPoint y: 249, endPoint x: 502, endPoint y: 211, distance: 111.9
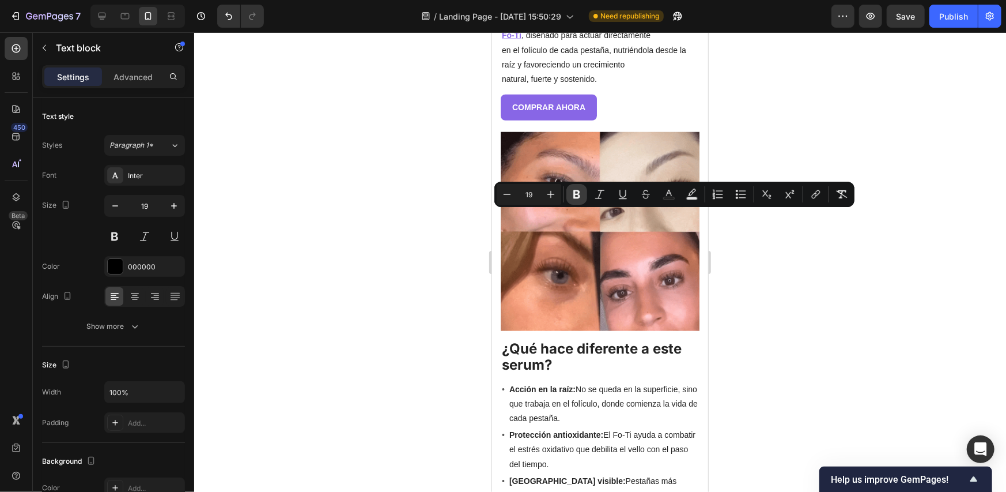
click at [573, 188] on icon "Editor contextual toolbar" at bounding box center [577, 194] width 12 height 12
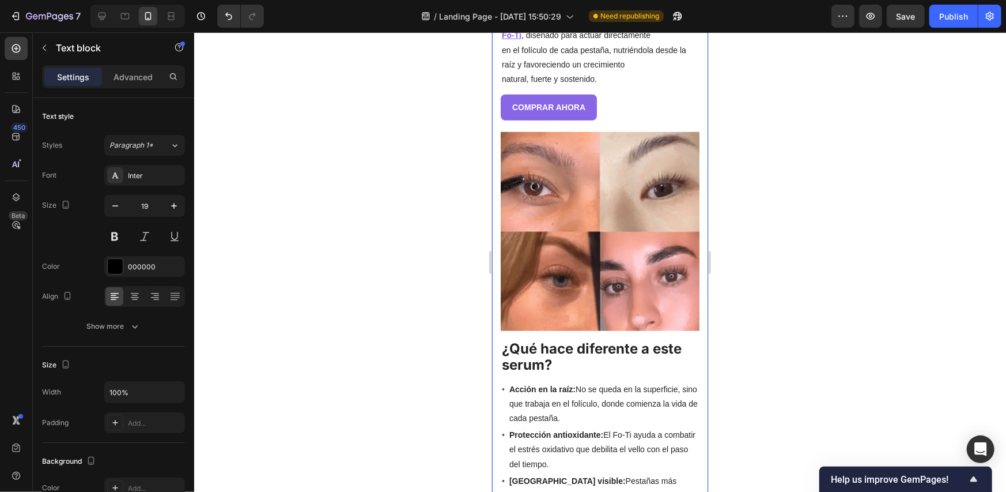
drag, startPoint x: 562, startPoint y: 249, endPoint x: 493, endPoint y: 220, distance: 75.4
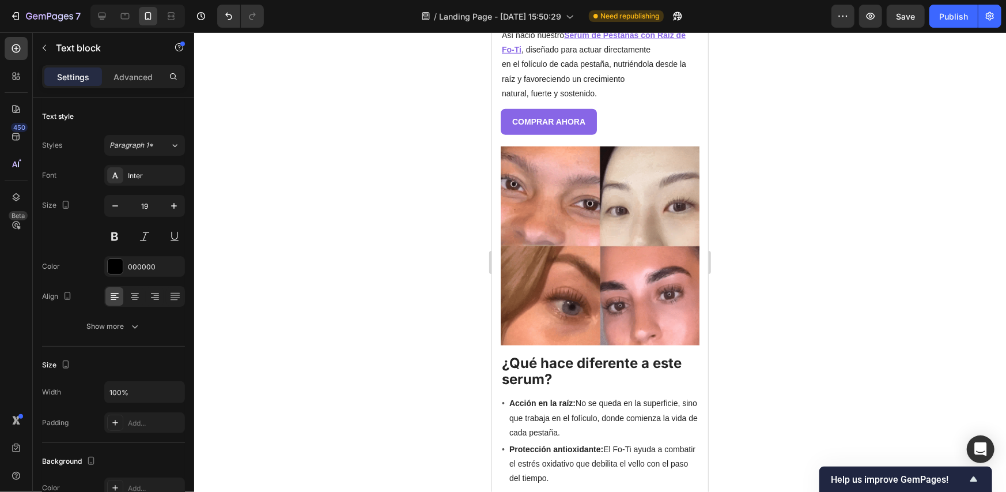
drag, startPoint x: 603, startPoint y: 315, endPoint x: 576, endPoint y: 298, distance: 32.3
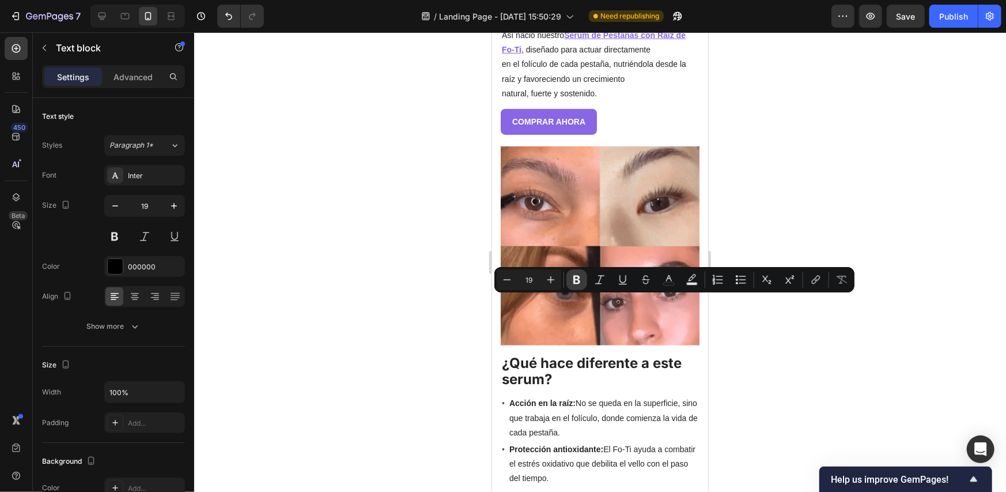
drag, startPoint x: 573, startPoint y: 278, endPoint x: 71, endPoint y: 216, distance: 505.7
click at [573, 278] on icon "Editor contextual toolbar" at bounding box center [576, 279] width 7 height 9
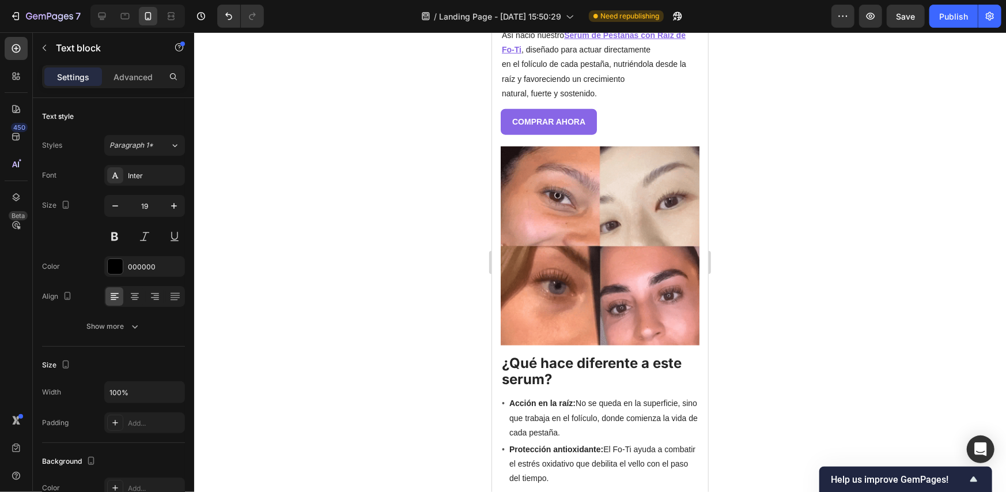
drag, startPoint x: 574, startPoint y: 243, endPoint x: 495, endPoint y: 217, distance: 83.5
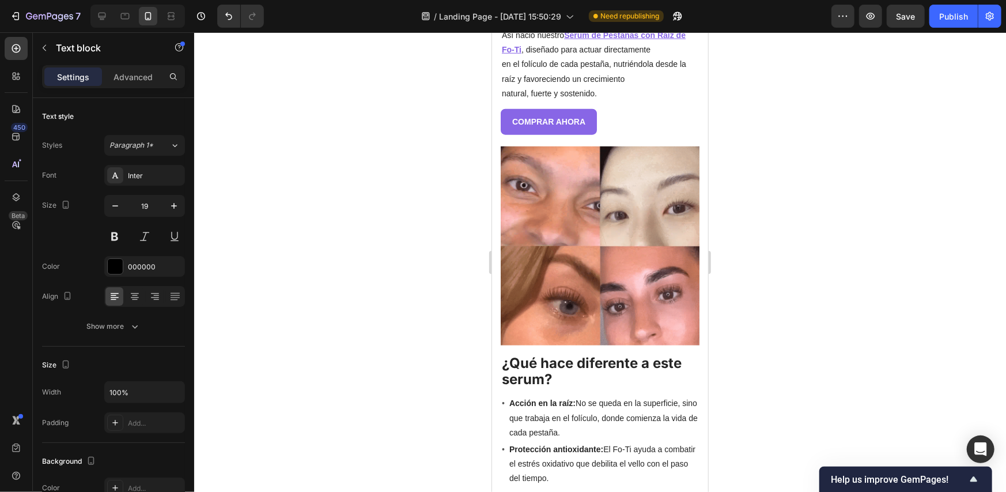
drag, startPoint x: 564, startPoint y: 244, endPoint x: 507, endPoint y: 217, distance: 63.1
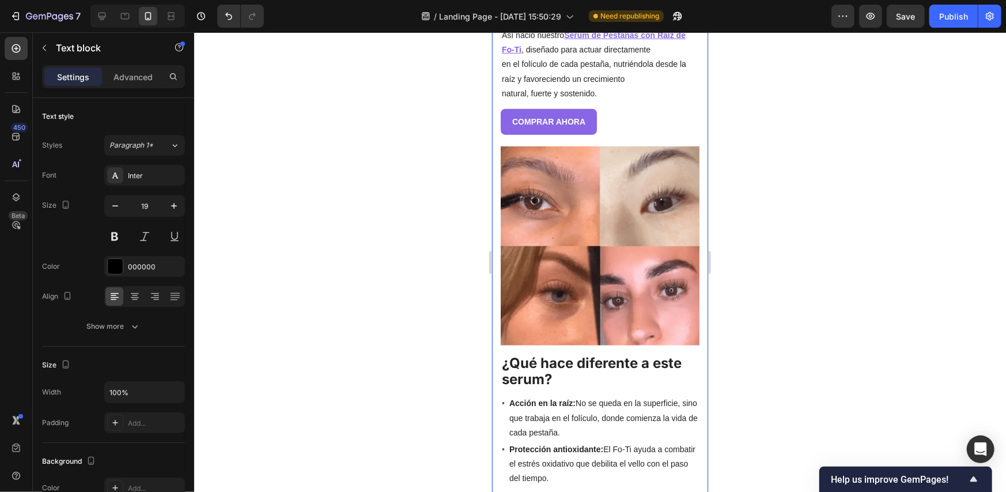
drag, startPoint x: 564, startPoint y: 245, endPoint x: 494, endPoint y: 199, distance: 83.7
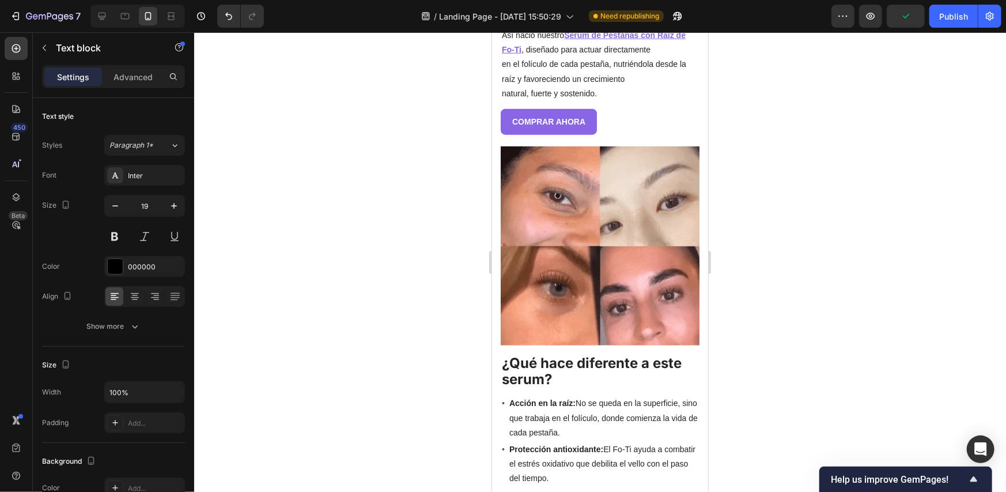
click at [801, 289] on div at bounding box center [600, 261] width 812 height 459
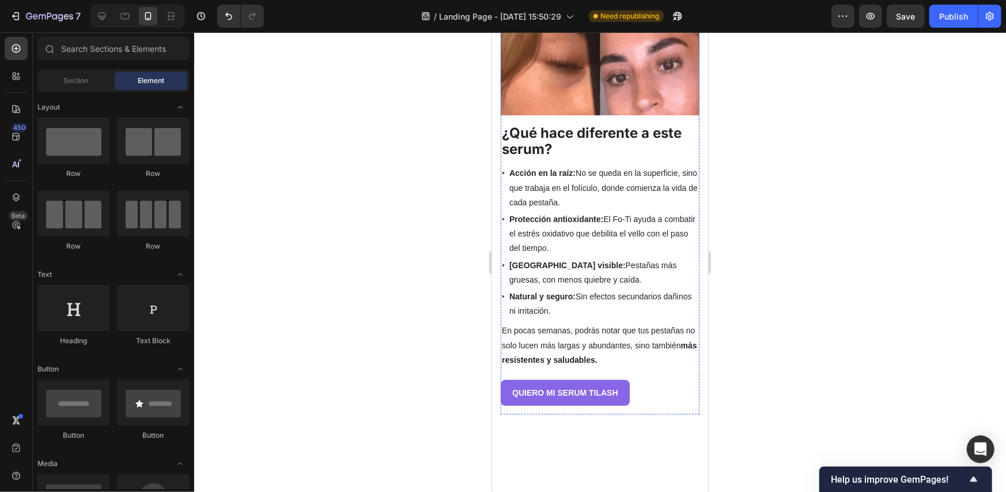
scroll to position [3688, 0]
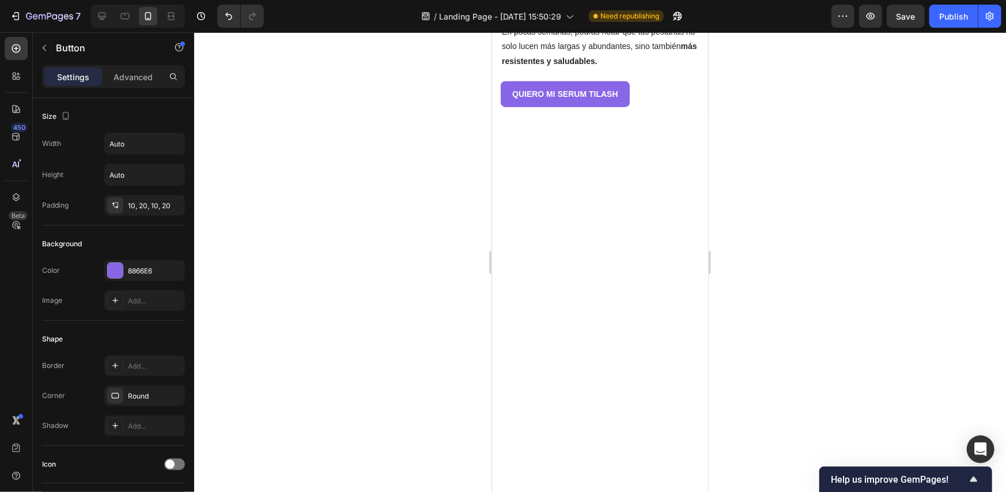
drag, startPoint x: 583, startPoint y: 82, endPoint x: 613, endPoint y: 128, distance: 55.3
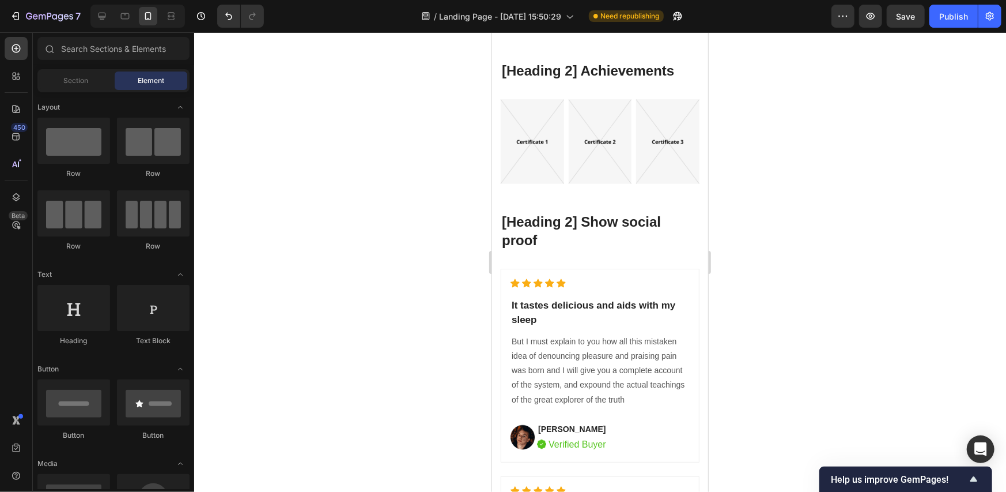
scroll to position [3515, 0]
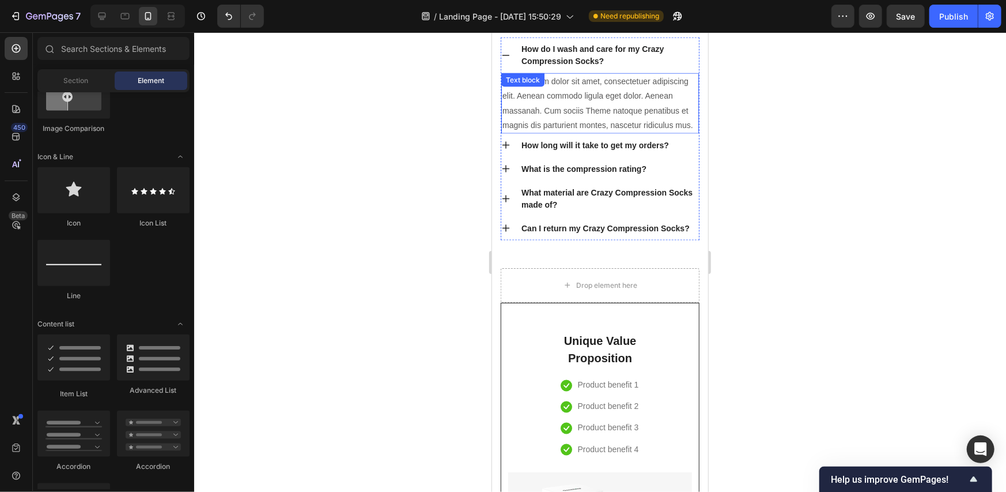
scroll to position [3532, 0]
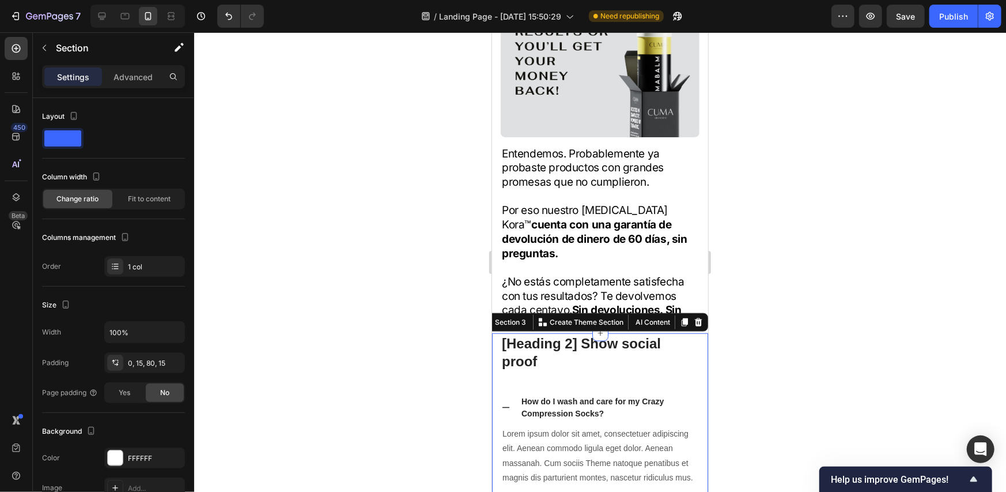
click at [693, 317] on icon at bounding box center [697, 321] width 9 height 9
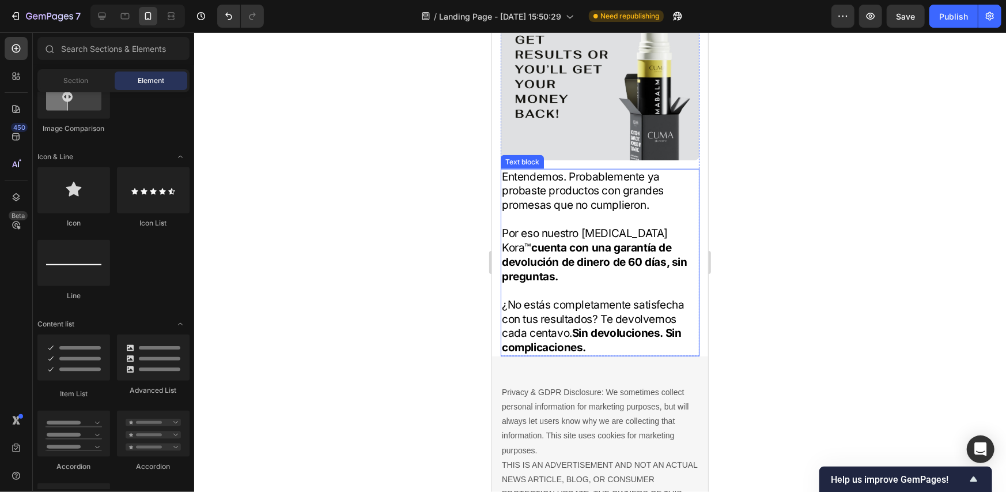
scroll to position [3513, 0]
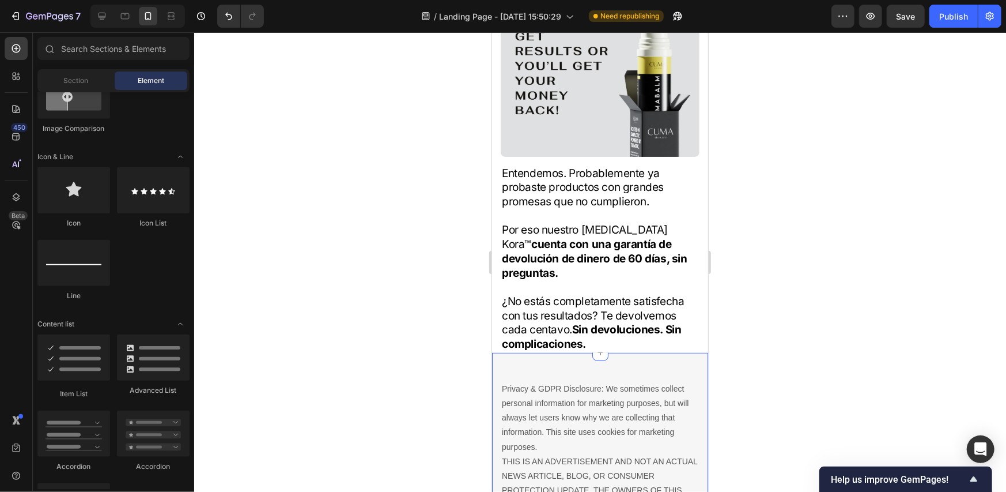
click at [150, 75] on span "Element" at bounding box center [151, 80] width 27 height 10
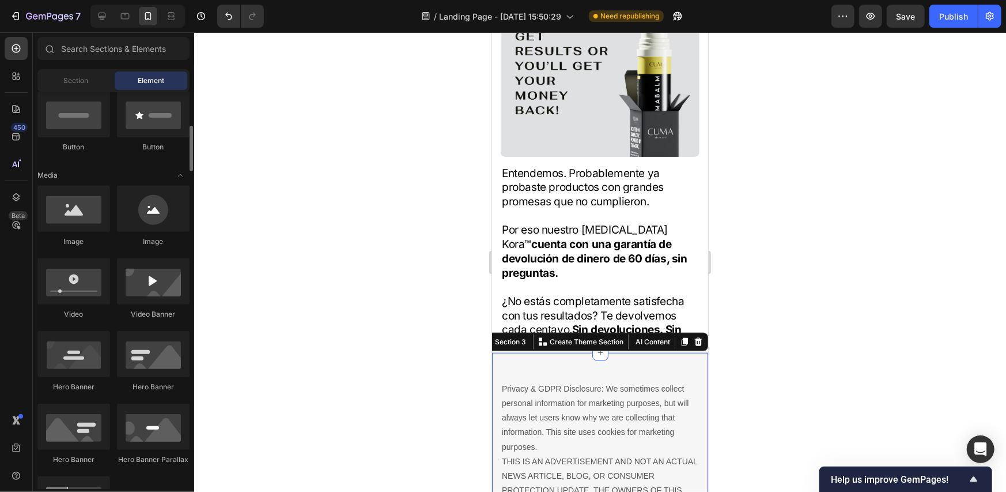
scroll to position [0, 0]
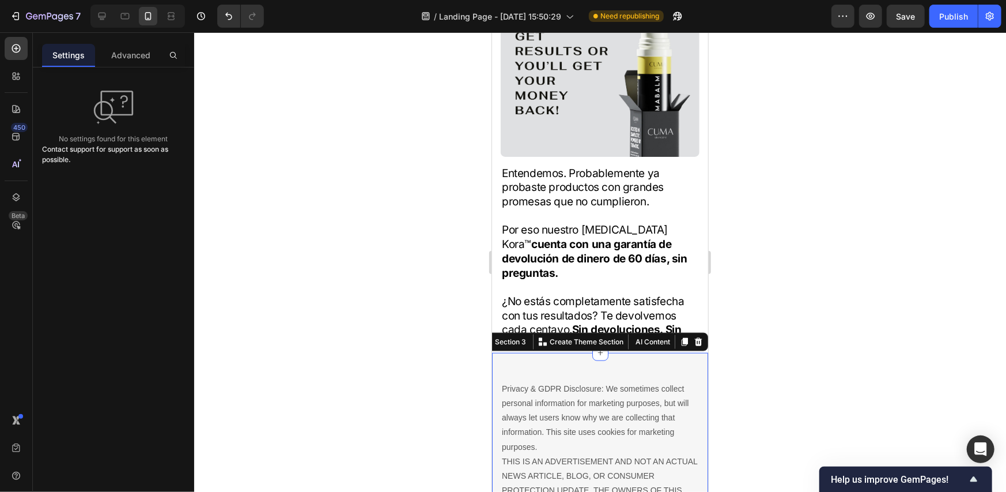
click at [124, 47] on div "Advanced" at bounding box center [130, 55] width 53 height 23
click at [803, 335] on div at bounding box center [600, 261] width 812 height 459
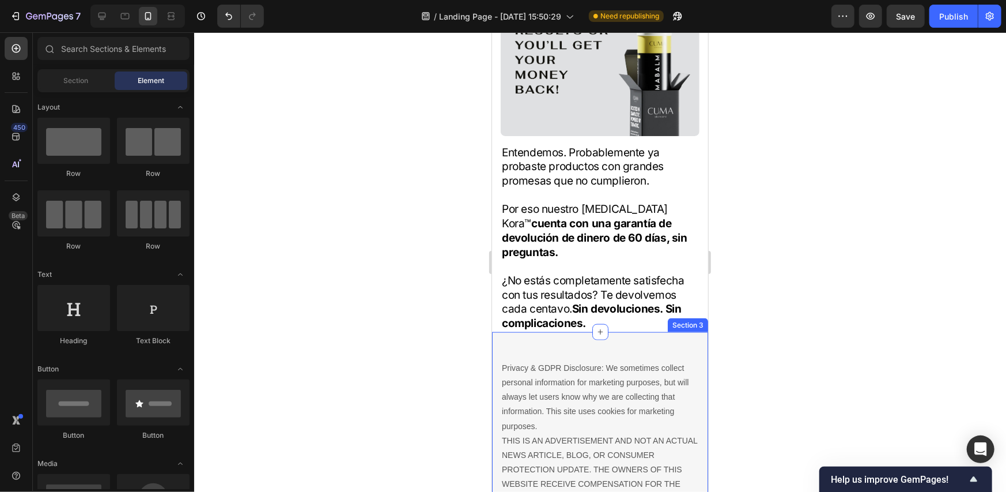
scroll to position [3570, 0]
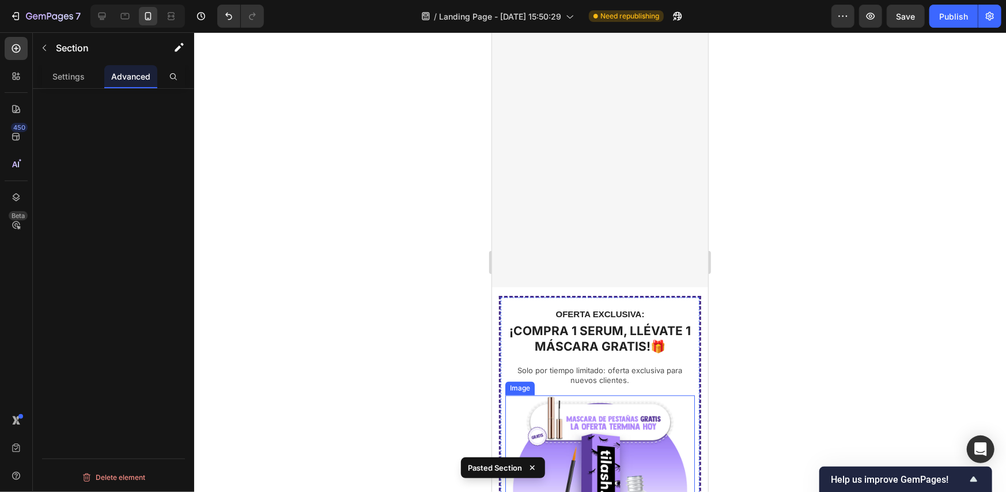
scroll to position [3856, 0]
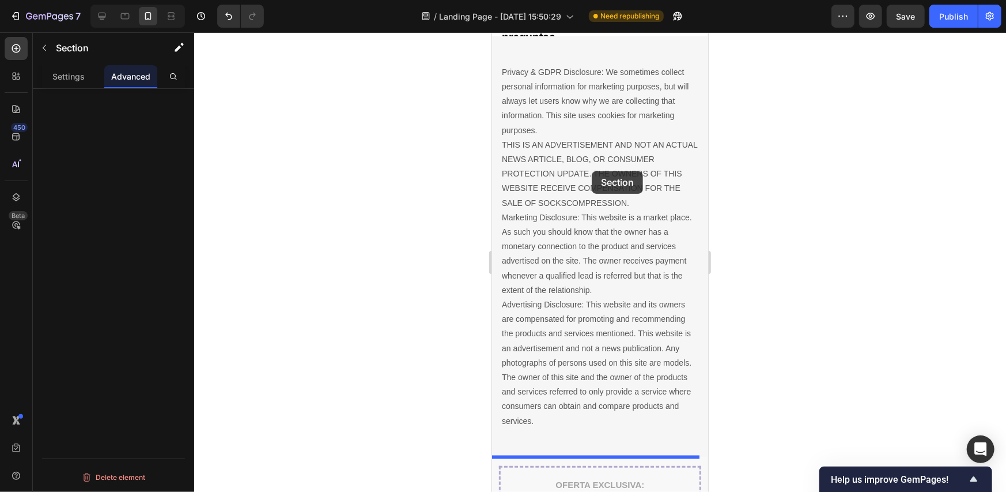
scroll to position [3584, 0]
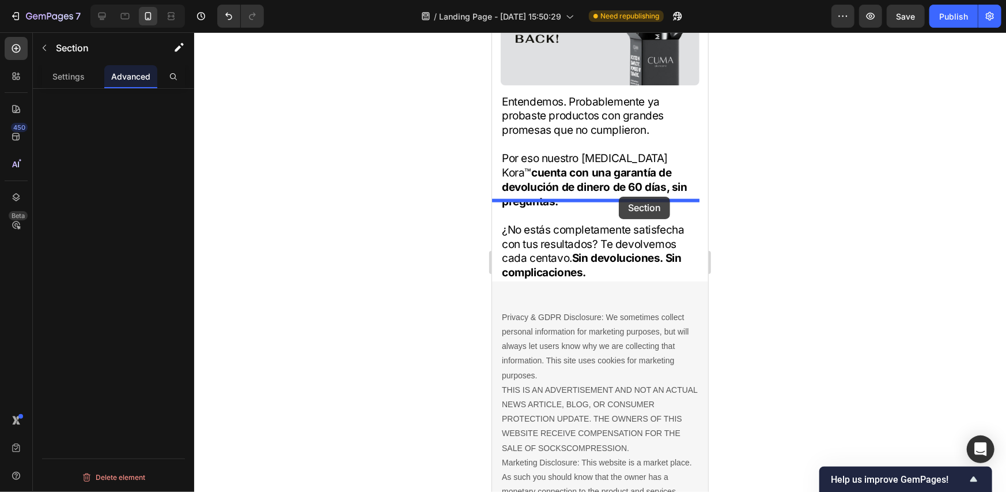
drag, startPoint x: 567, startPoint y: 350, endPoint x: 618, endPoint y: 196, distance: 162.2
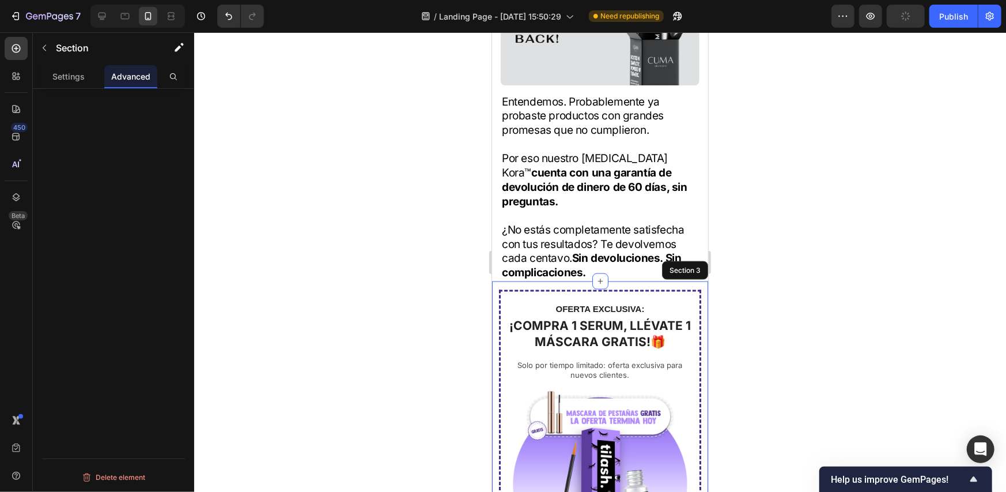
click at [795, 195] on div at bounding box center [600, 261] width 812 height 459
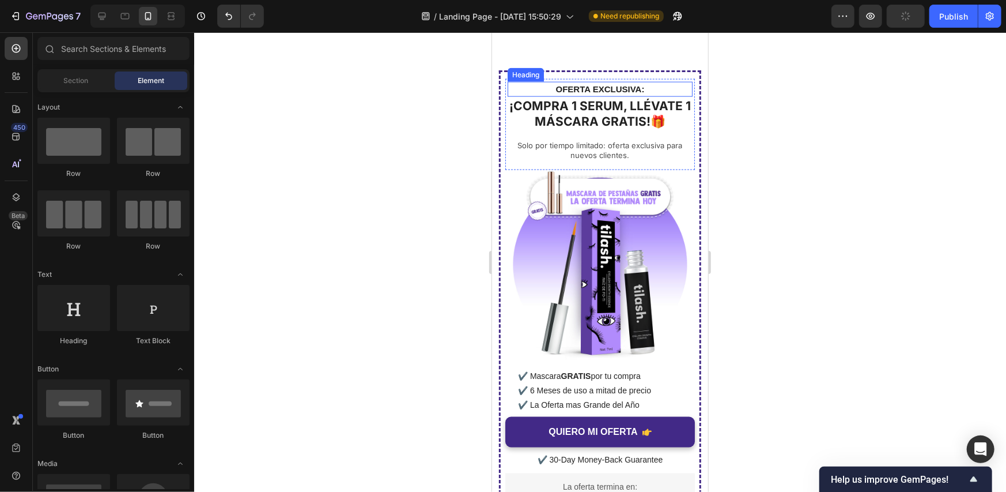
scroll to position [3815, 0]
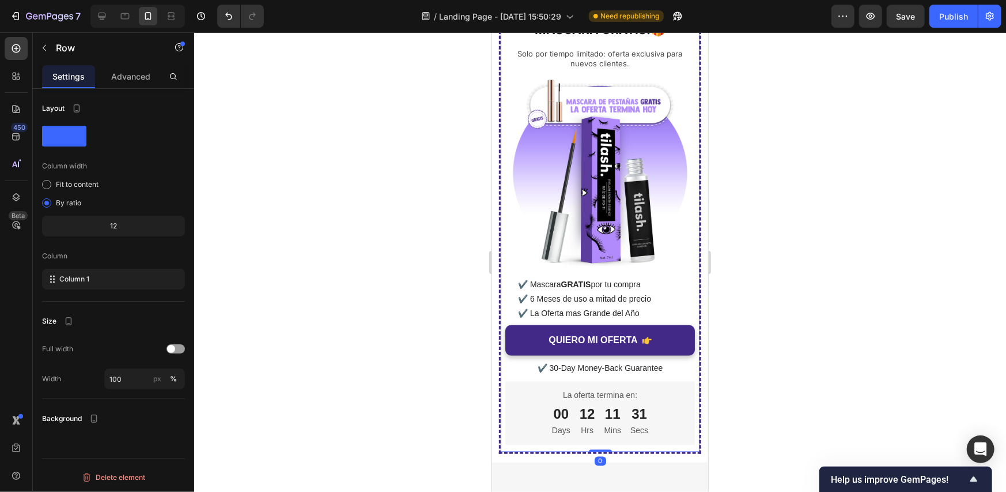
click at [687, 252] on div "OFERTA EXCLUSIVA: Heading ¡COMPRA 1 SERUM, LLÉVATE 1 MÁSCARA GRATIS!🎁 Heading S…" at bounding box center [599, 215] width 202 height 475
click at [118, 80] on p "Advanced" at bounding box center [130, 76] width 39 height 12
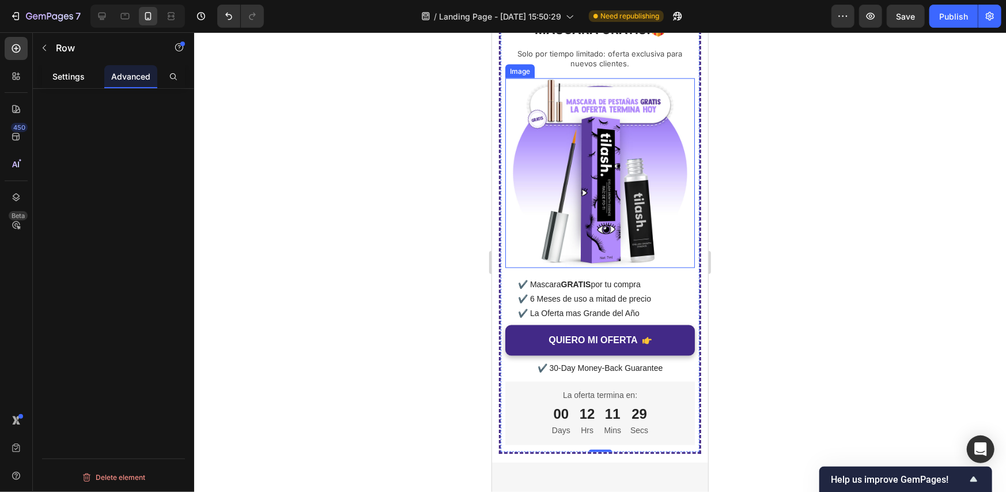
click at [75, 76] on p "Settings" at bounding box center [68, 76] width 32 height 12
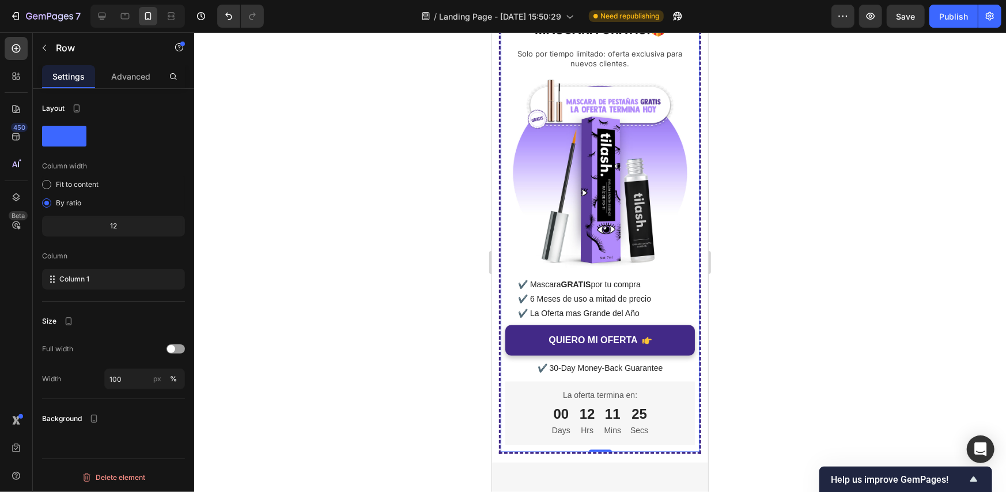
click at [738, 346] on div at bounding box center [600, 261] width 812 height 459
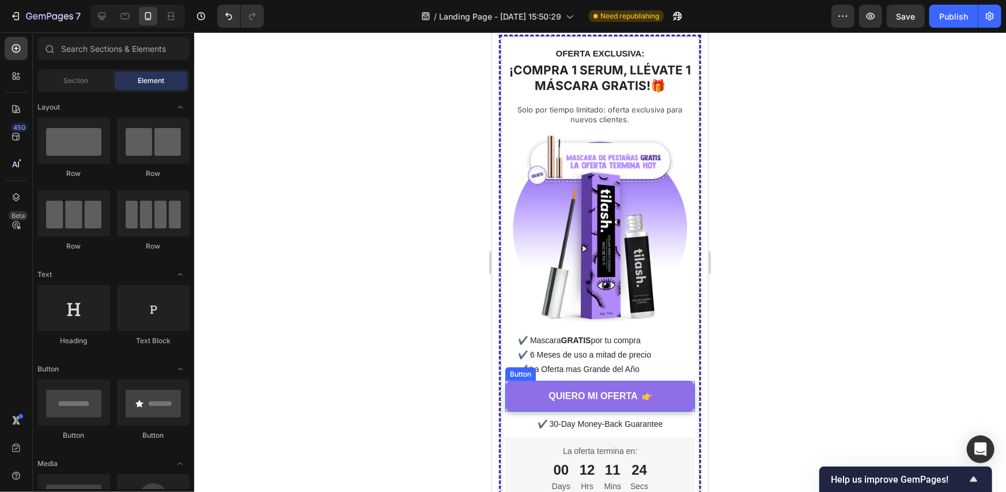
scroll to position [3757, 0]
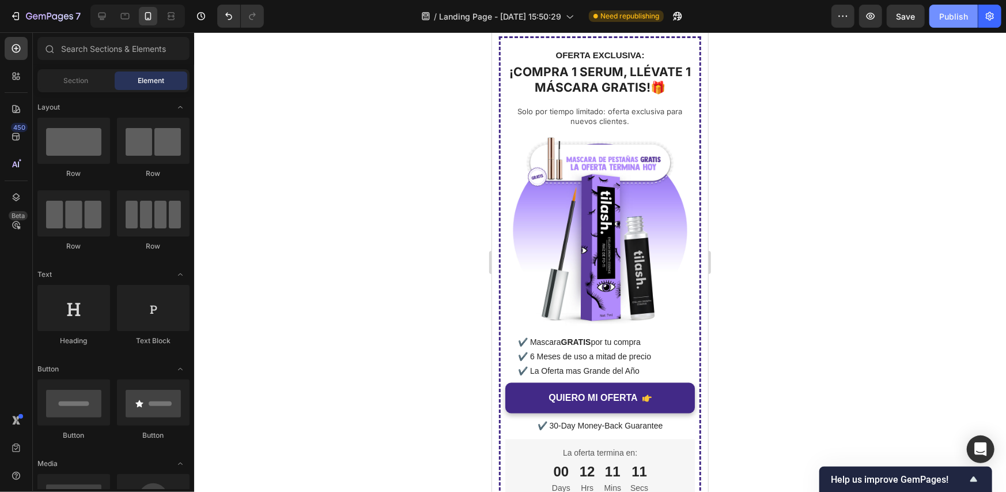
click at [969, 16] on button "Publish" at bounding box center [953, 16] width 48 height 23
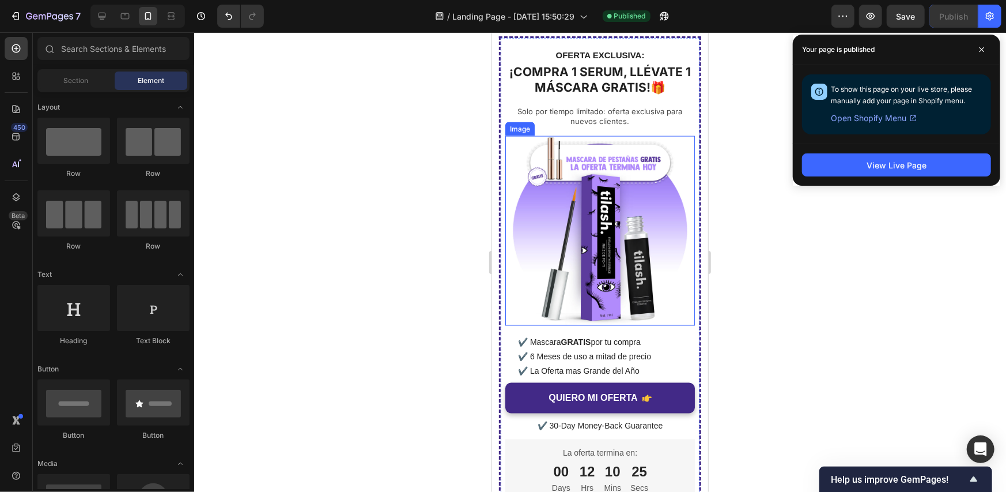
scroll to position [3485, 0]
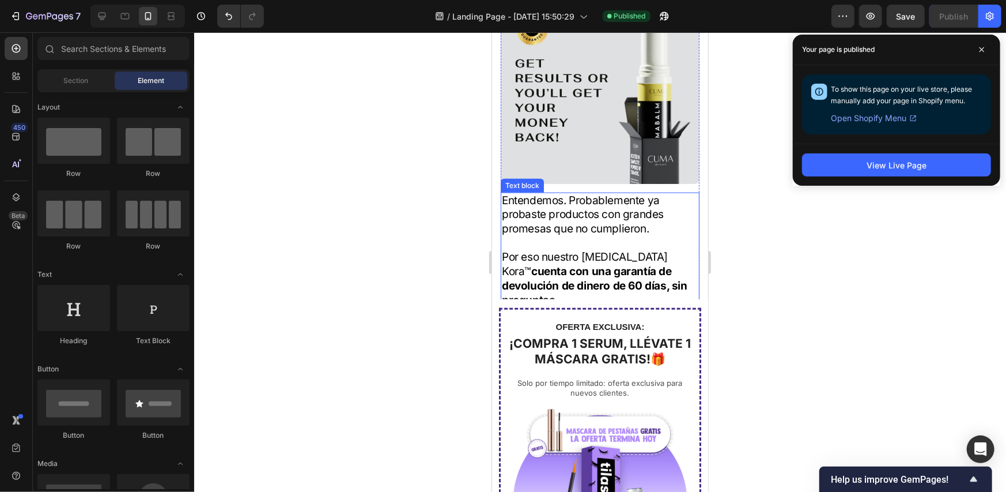
click at [620, 349] on strong "Sin devoluciones. Sin complicaciones." at bounding box center [590, 363] width 179 height 28
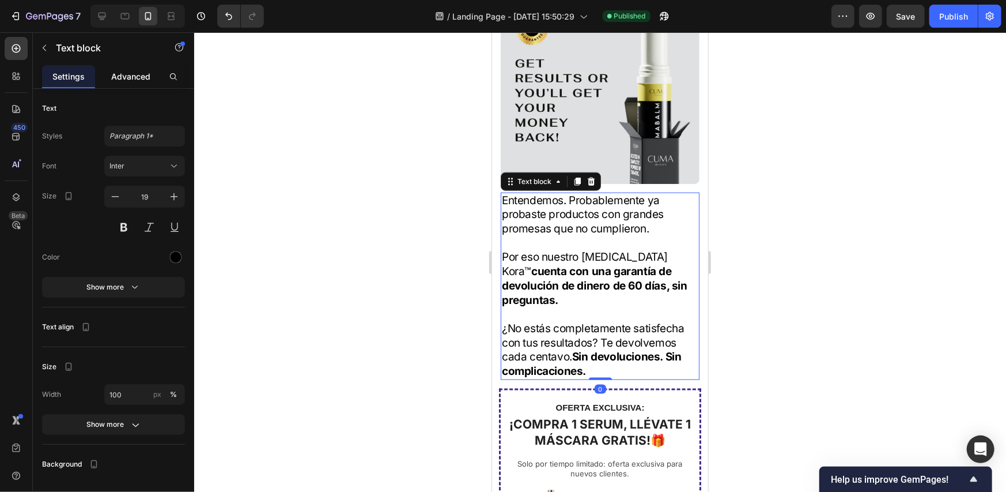
click at [126, 77] on p "Advanced" at bounding box center [130, 76] width 39 height 12
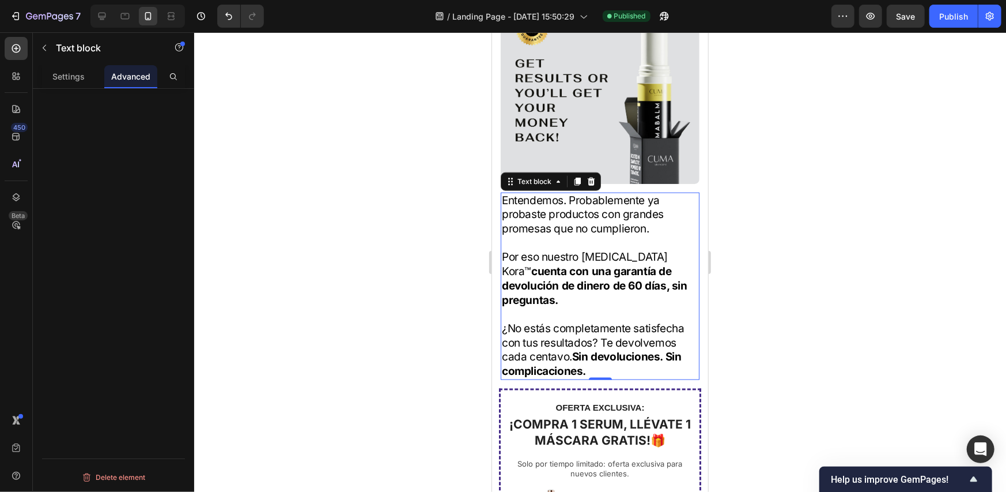
click at [575, 307] on p at bounding box center [599, 314] width 196 height 14
click at [638, 56] on img at bounding box center [599, 83] width 199 height 199
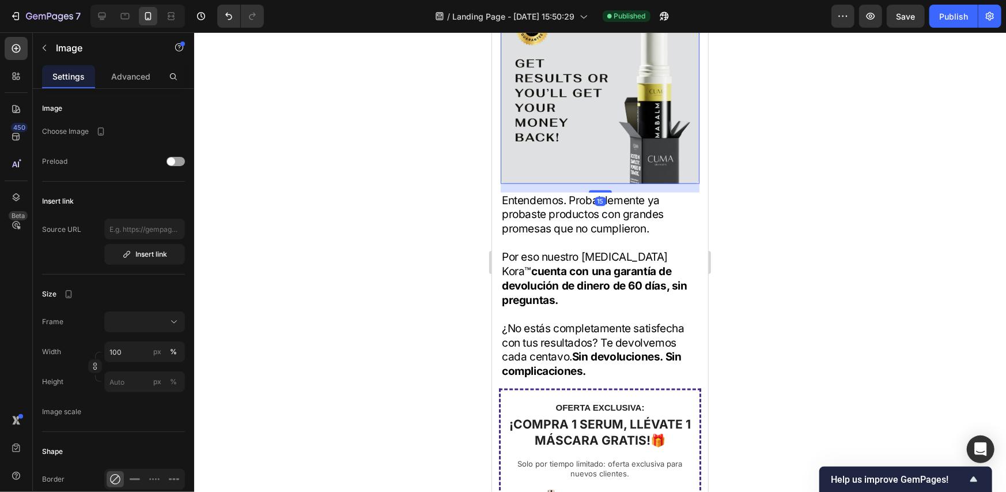
click at [617, 264] on strong "cuenta con una garantía de devolución de dinero de 60 días, sin preguntas." at bounding box center [594, 284] width 186 height 41
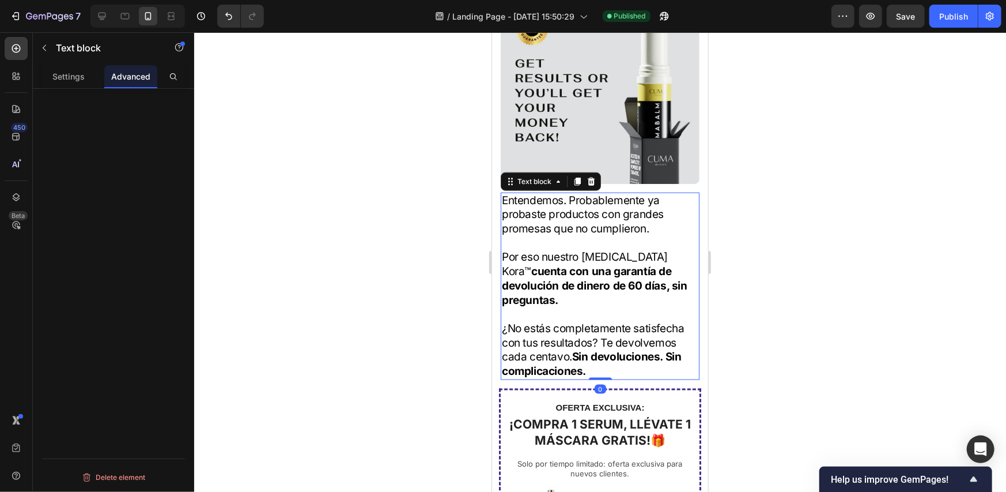
click at [129, 73] on p "Advanced" at bounding box center [130, 76] width 39 height 12
click at [58, 69] on div "Settings" at bounding box center [68, 76] width 53 height 23
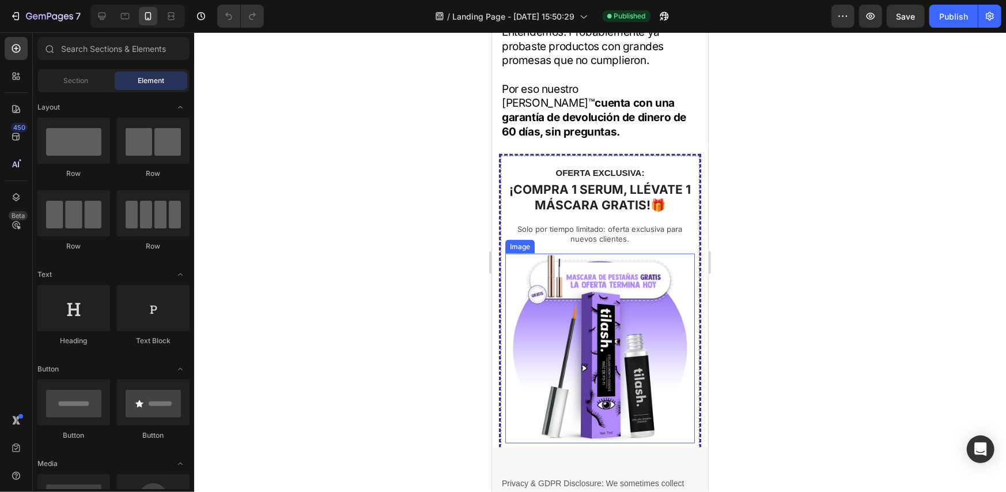
scroll to position [3510, 0]
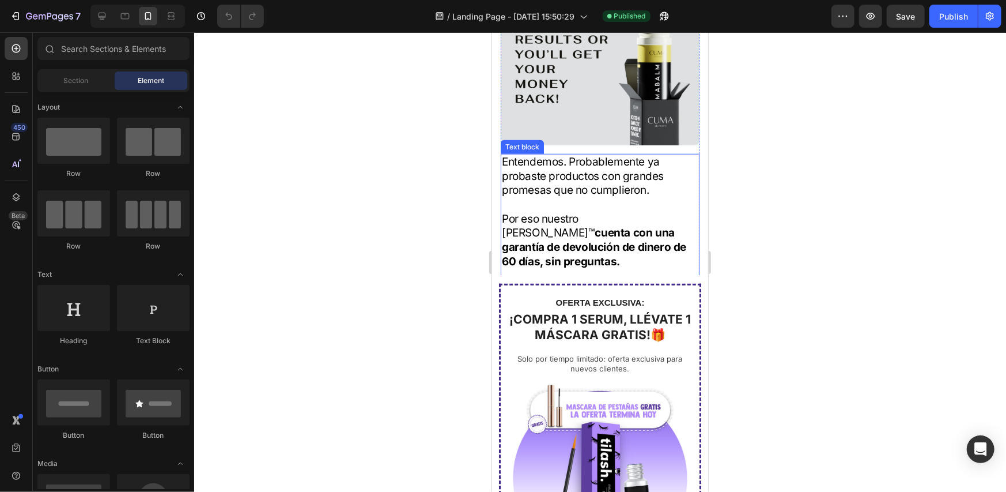
click at [600, 311] on strong "Sin devoluciones. Sin complicaciones." at bounding box center [590, 325] width 179 height 28
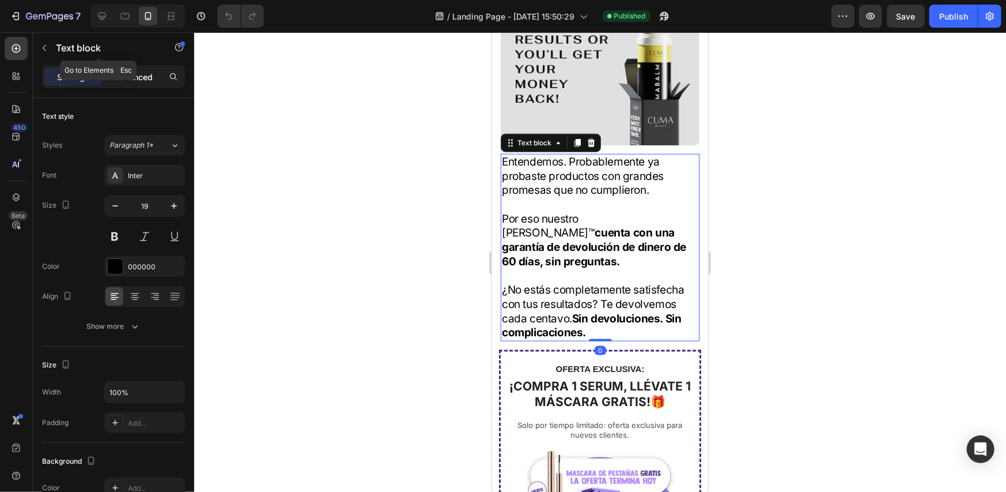
click at [130, 71] on p "Advanced" at bounding box center [133, 77] width 39 height 12
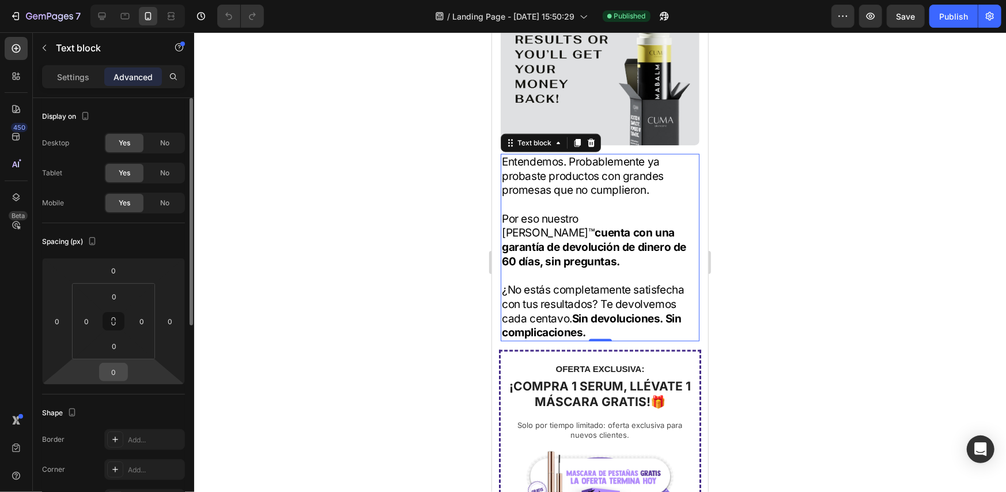
click at [122, 371] on input "0" at bounding box center [113, 371] width 23 height 17
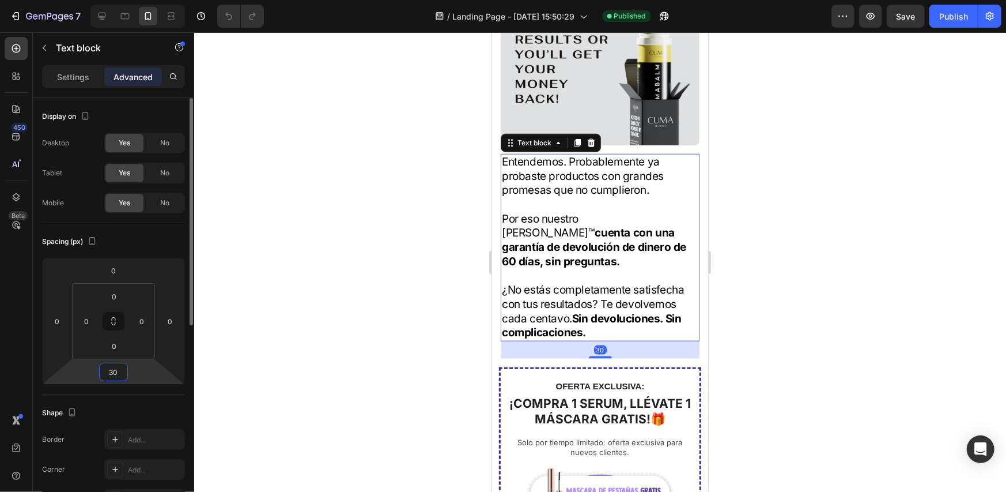
type input "3"
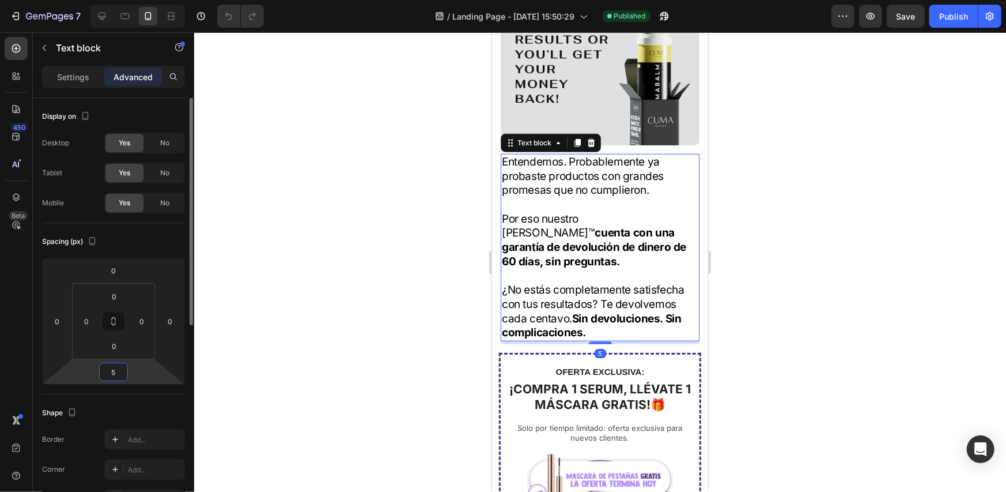
type input "50"
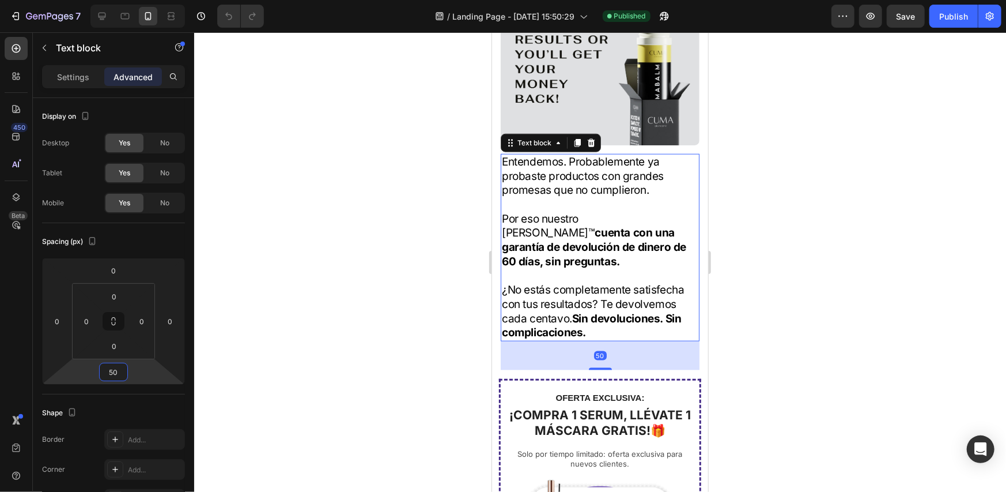
click at [887, 279] on div at bounding box center [600, 261] width 812 height 459
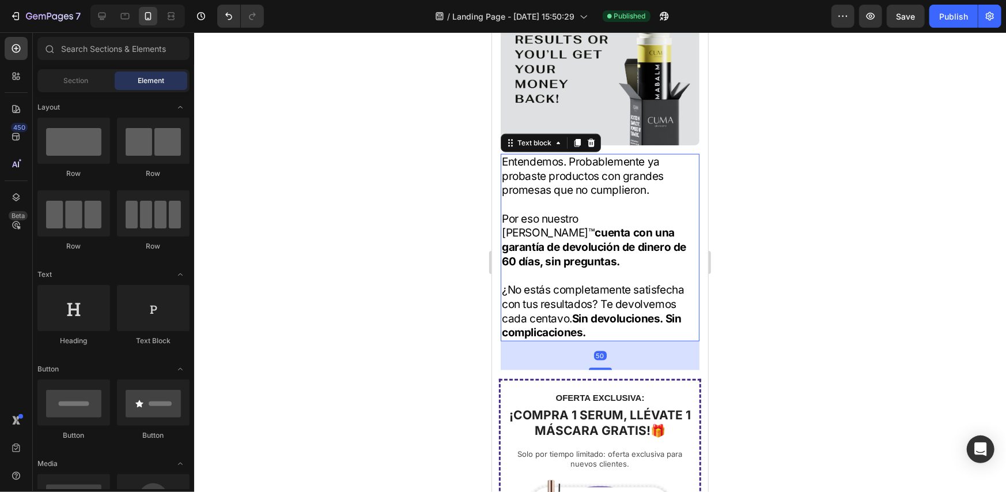
click at [617, 282] on p "¿No estás completamente satisfecha con tus resultados? Te devolvemos cada centa…" at bounding box center [599, 310] width 196 height 57
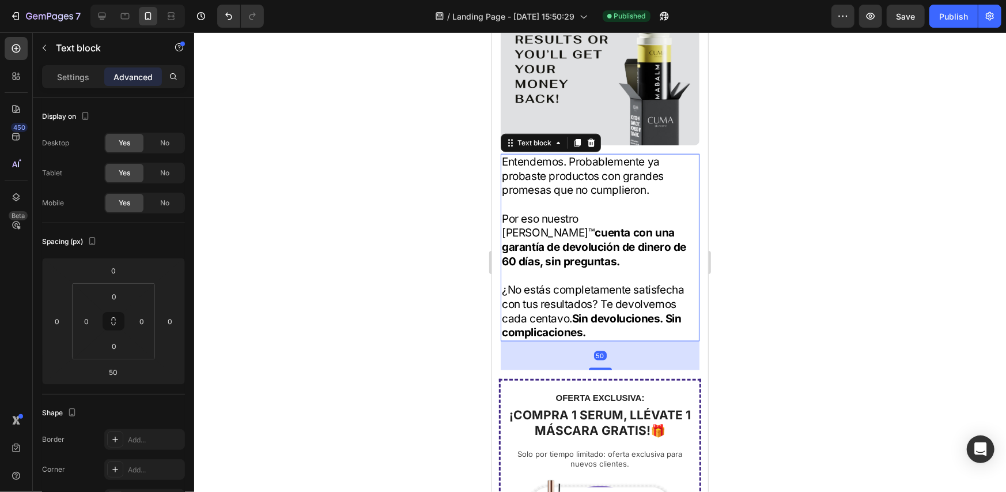
click at [598, 350] on div "50" at bounding box center [599, 354] width 13 height 9
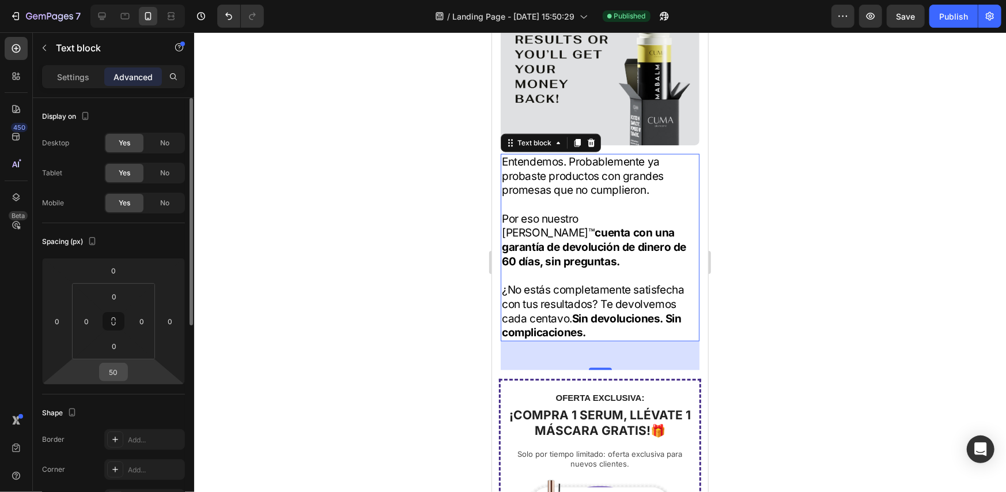
click at [115, 372] on input "50" at bounding box center [113, 371] width 23 height 17
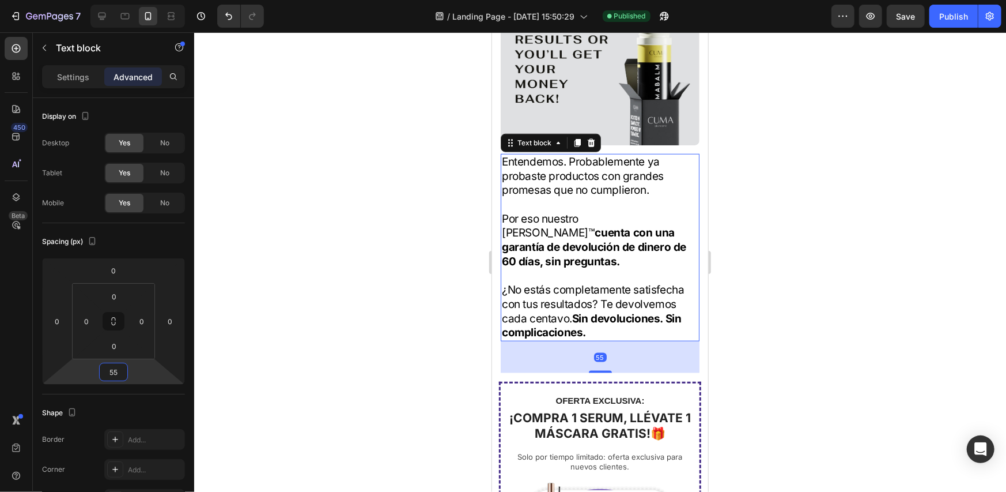
type input "55"
click at [792, 254] on div at bounding box center [600, 261] width 812 height 459
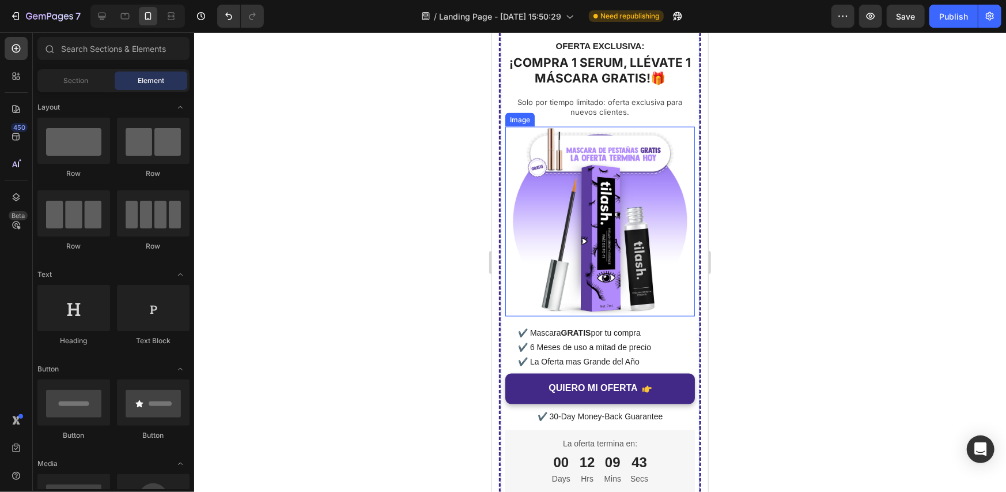
scroll to position [3740, 0]
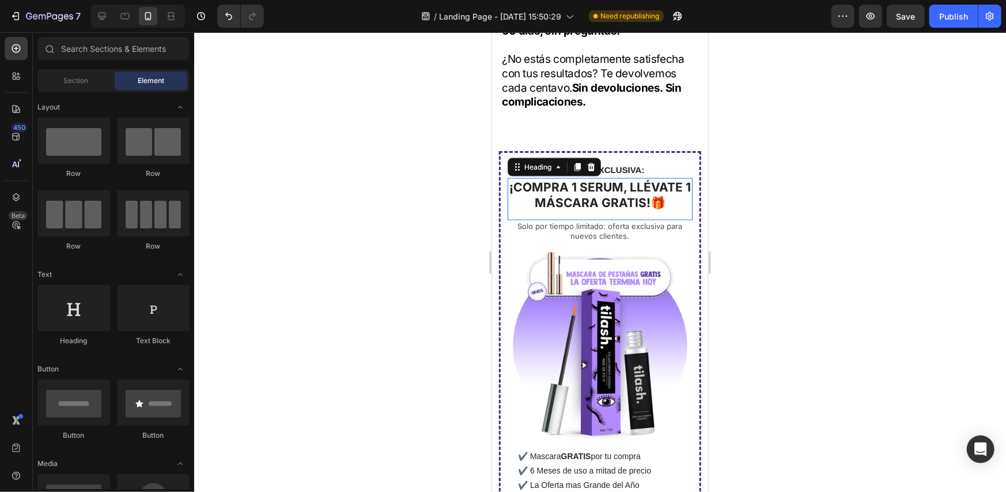
click at [618, 179] on strong "¡COMPRA 1 SERUM, LLÉVATE 1 MÁSCARA GRATIS!🎁" at bounding box center [600, 194] width 182 height 30
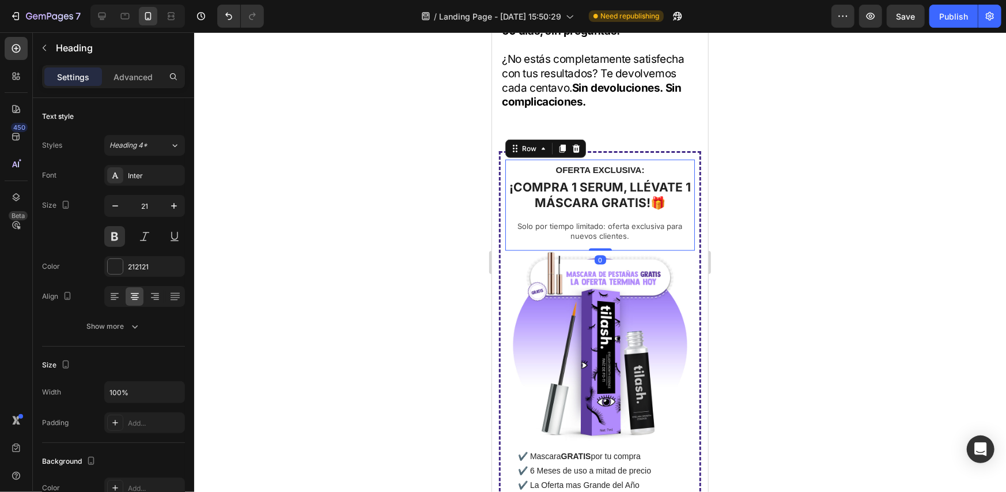
click at [510, 175] on div "OFERTA EXCLUSIVA: Heading ¡COMPRA 1 SERUM, LLÉVATE 1 MÁSCARA GRATIS!🎁 Heading S…" at bounding box center [600, 204] width 190 height 91
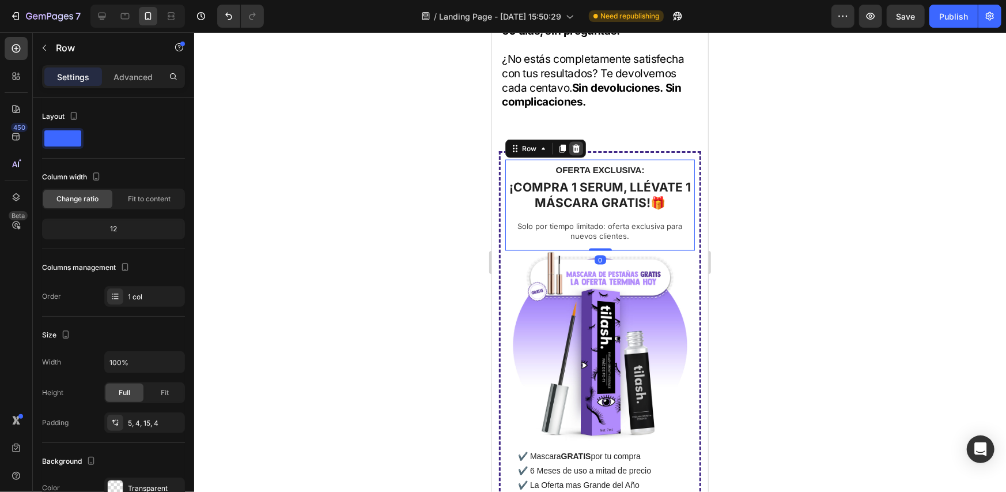
click at [572, 143] on icon at bounding box center [575, 147] width 9 height 9
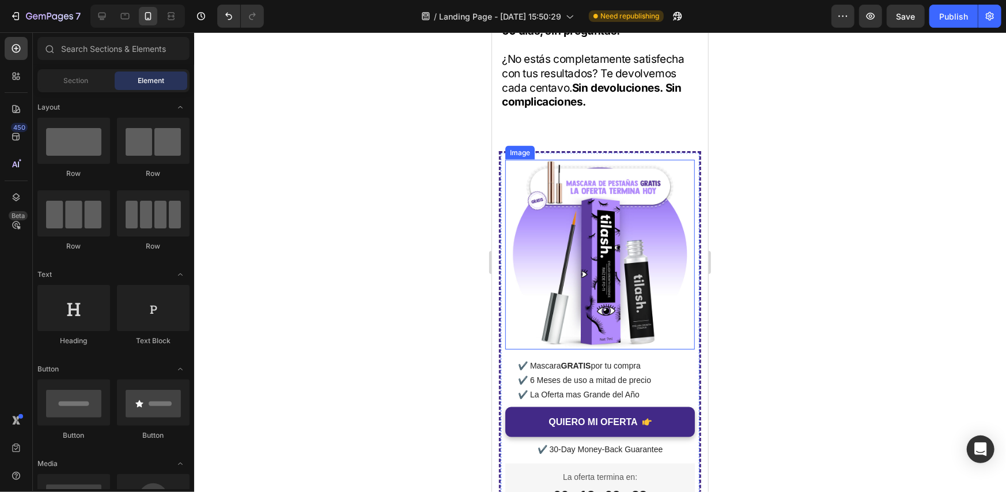
click at [569, 159] on img at bounding box center [600, 254] width 190 height 190
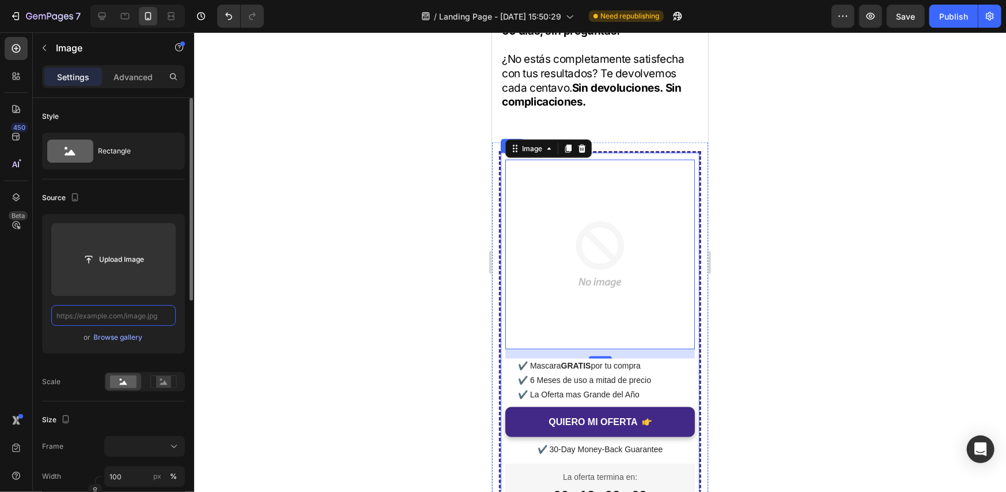
scroll to position [0, 0]
click at [112, 313] on input "text" at bounding box center [113, 315] width 124 height 21
paste input "https://cdn.shopify.com/s/files/1/0771/1624/4214/files/PORTADA-STICKv2.png?v=17…"
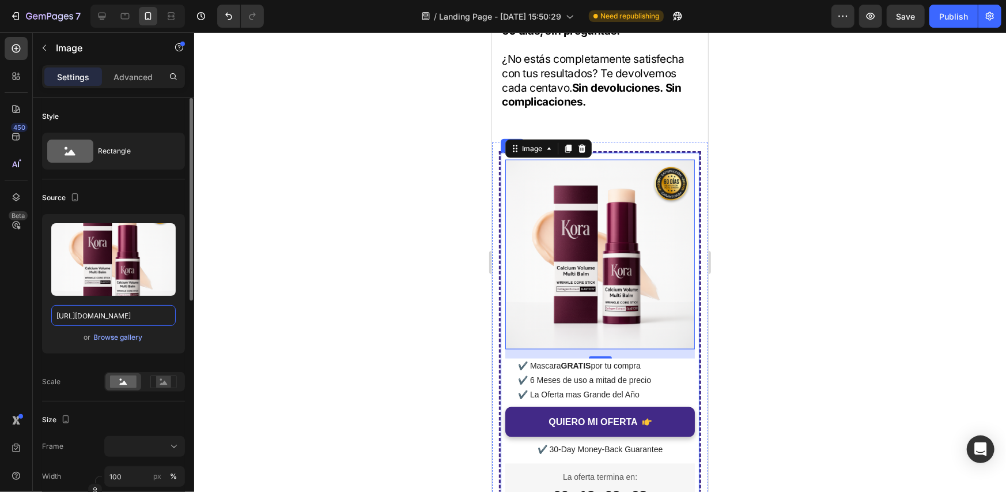
type input "https://cdn.shopify.com/s/files/1/0771/1624/4214/files/PORTADA-STICKv2.png?v=17…"
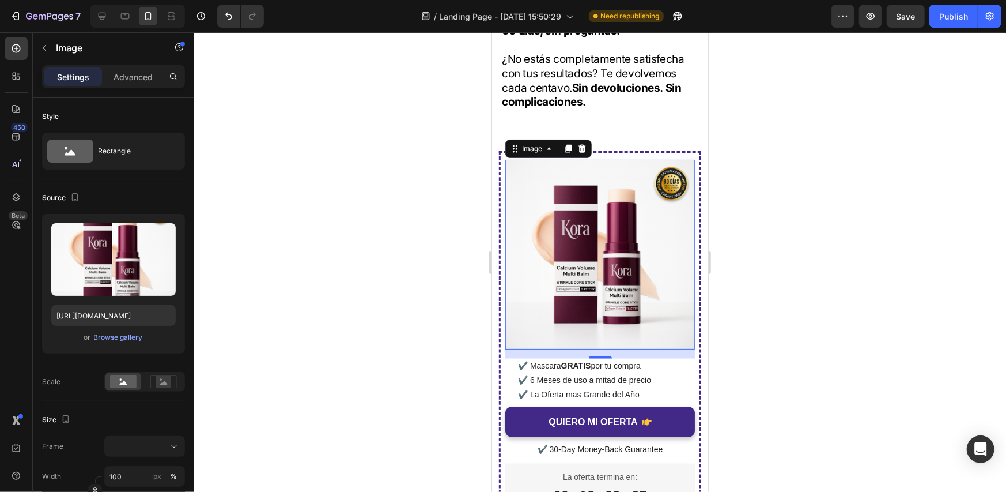
click at [950, 182] on div at bounding box center [600, 261] width 812 height 459
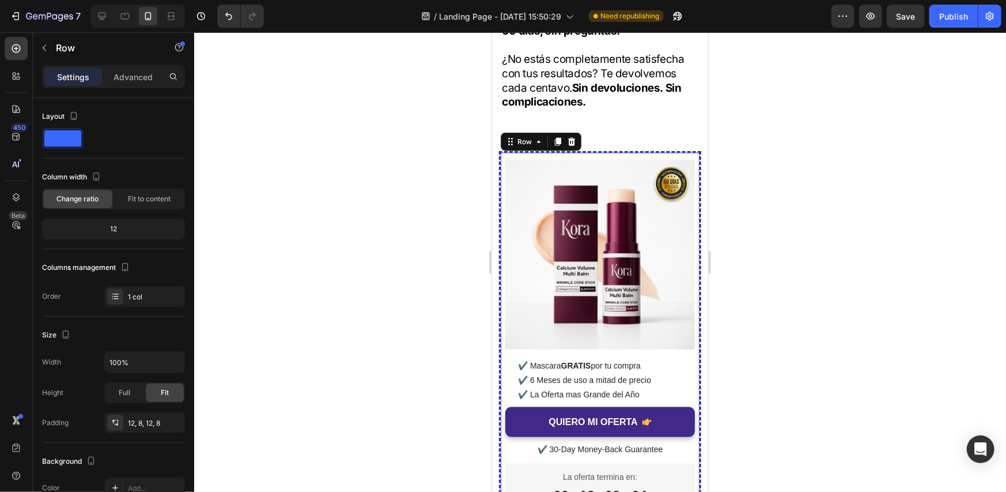
click at [501, 283] on div "Image ✔️ Mascara GRATIS por tu compra ✔️ 6 Meses de uso a mitad de precio ✔️ La…" at bounding box center [599, 342] width 202 height 384
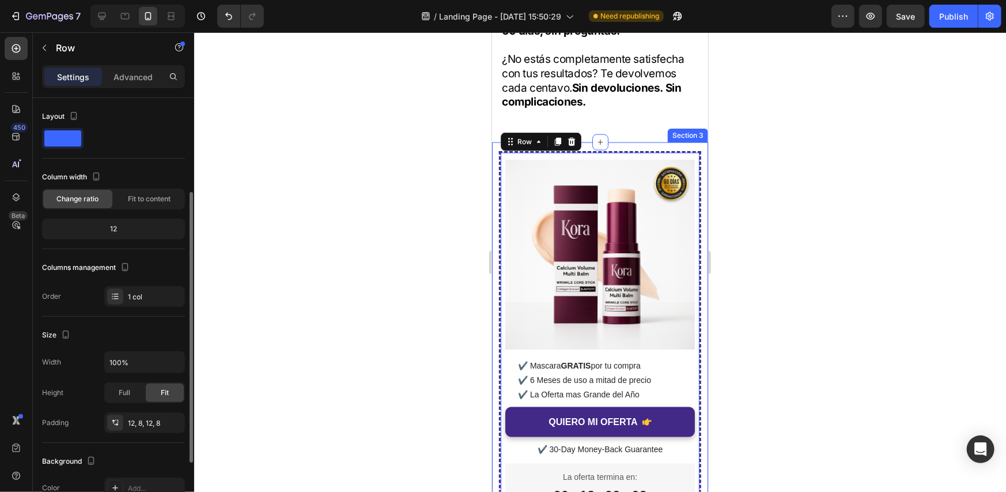
scroll to position [58, 0]
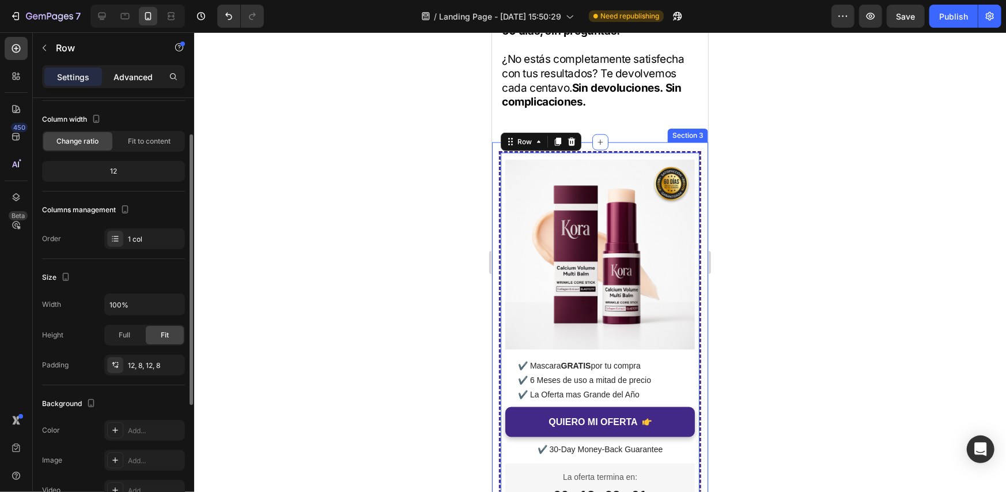
click at [144, 74] on p "Advanced" at bounding box center [133, 77] width 39 height 12
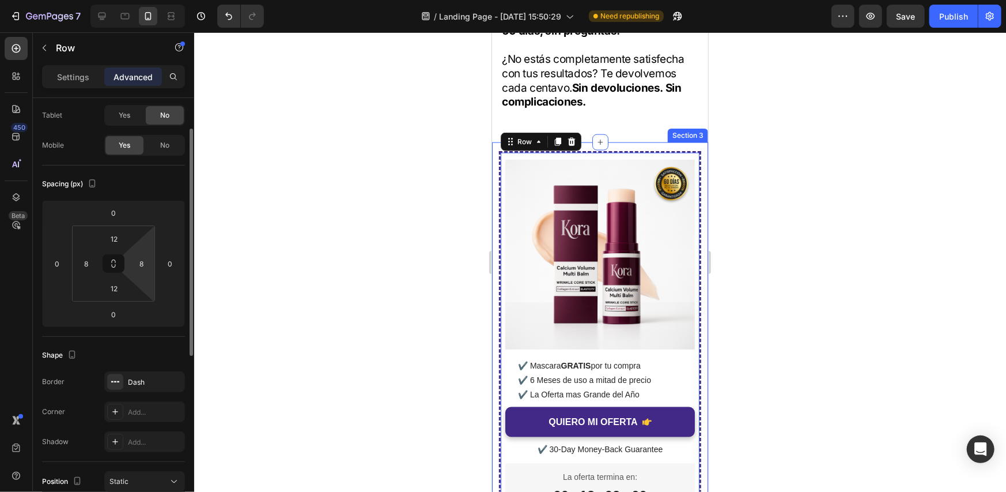
click at [147, 0] on html "7 / Landing Page - Sep 26, 15:50:29 Need republishing Preview Save Publish 450 …" at bounding box center [503, 0] width 1006 height 0
type input "0"
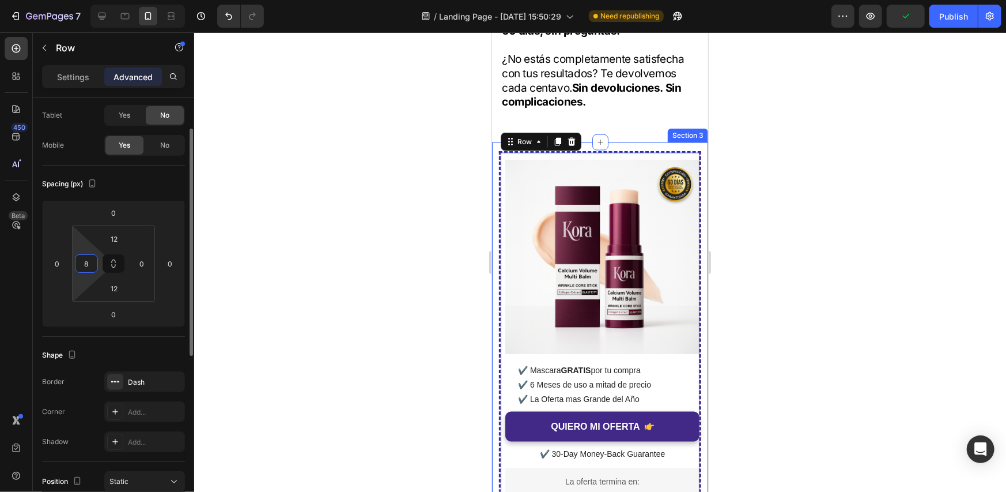
click at [86, 262] on input "8" at bounding box center [86, 263] width 17 height 17
type input "0"
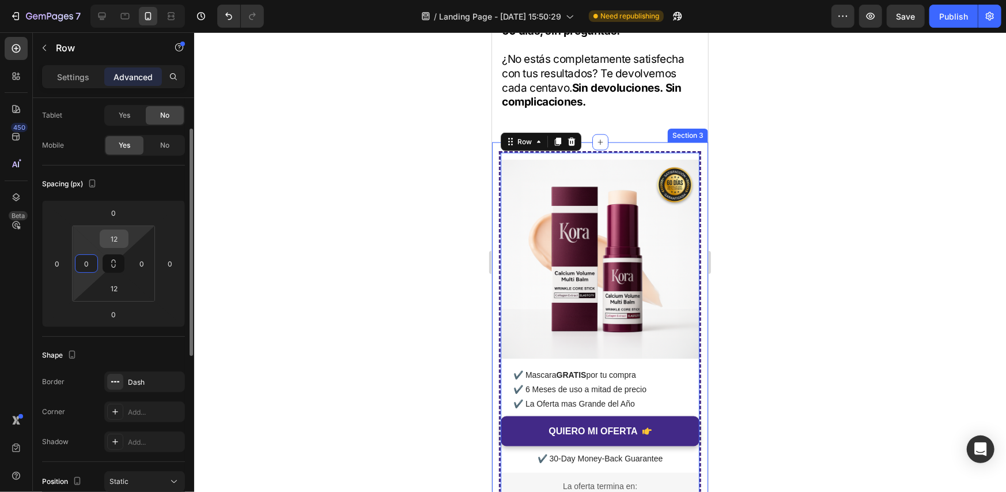
click at [113, 237] on input "12" at bounding box center [114, 238] width 23 height 17
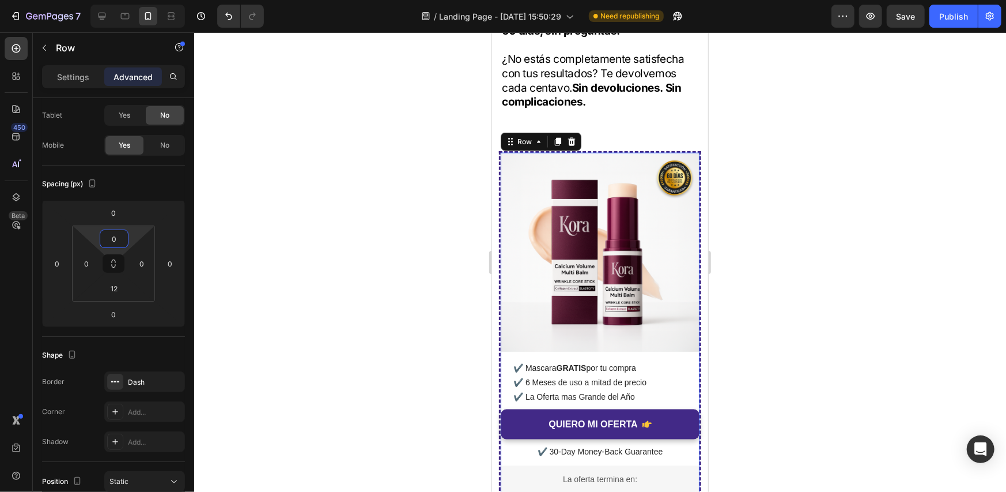
type input "0"
click at [841, 198] on div at bounding box center [600, 261] width 812 height 459
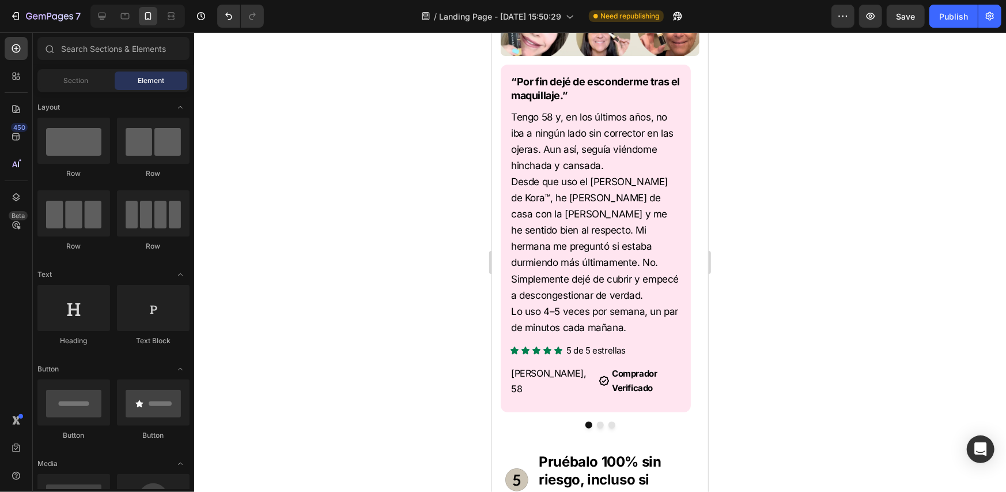
scroll to position [2985, 0]
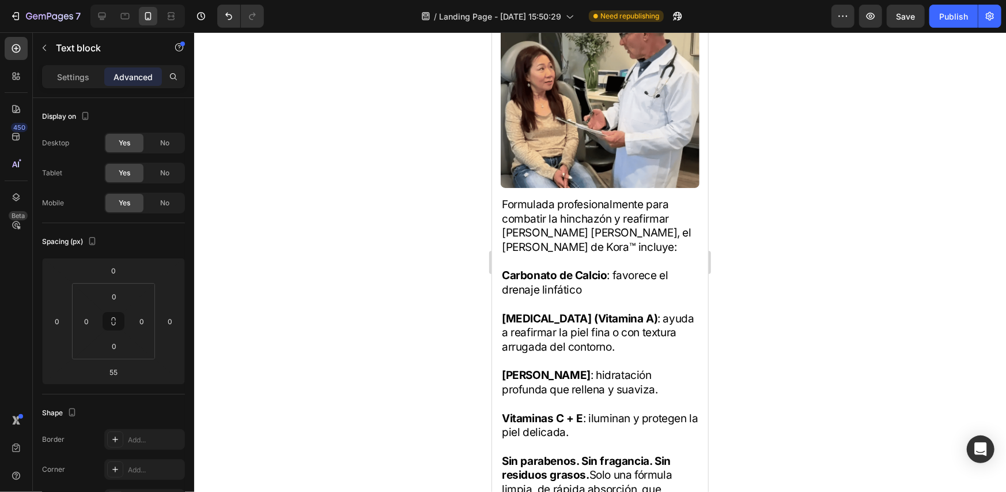
scroll to position [2080, 0]
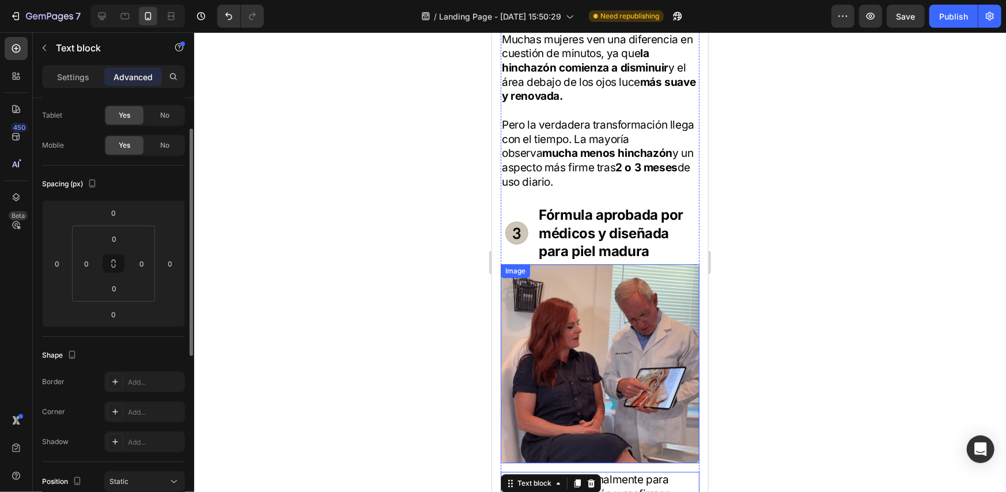
scroll to position [1925, 0]
click at [577, 478] on icon at bounding box center [577, 482] width 6 height 8
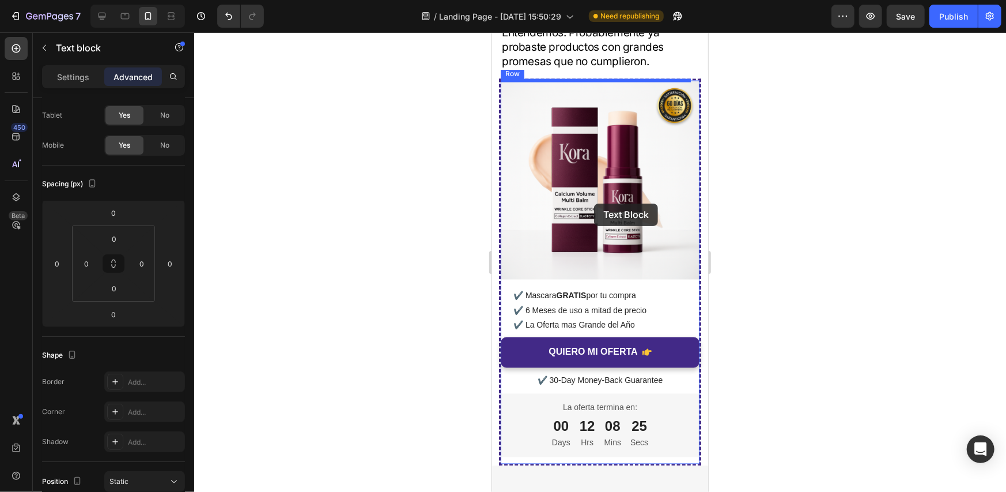
scroll to position [4069, 0]
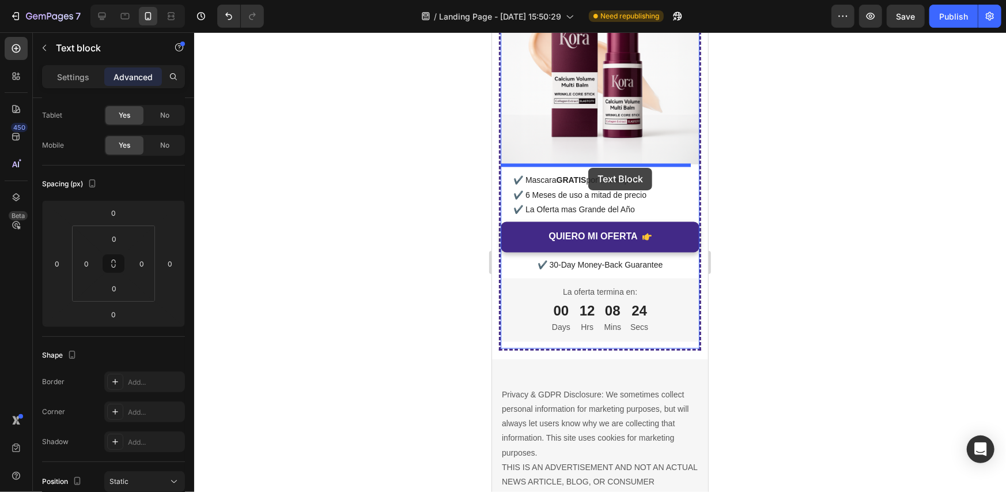
drag, startPoint x: 541, startPoint y: 63, endPoint x: 588, endPoint y: 167, distance: 114.3
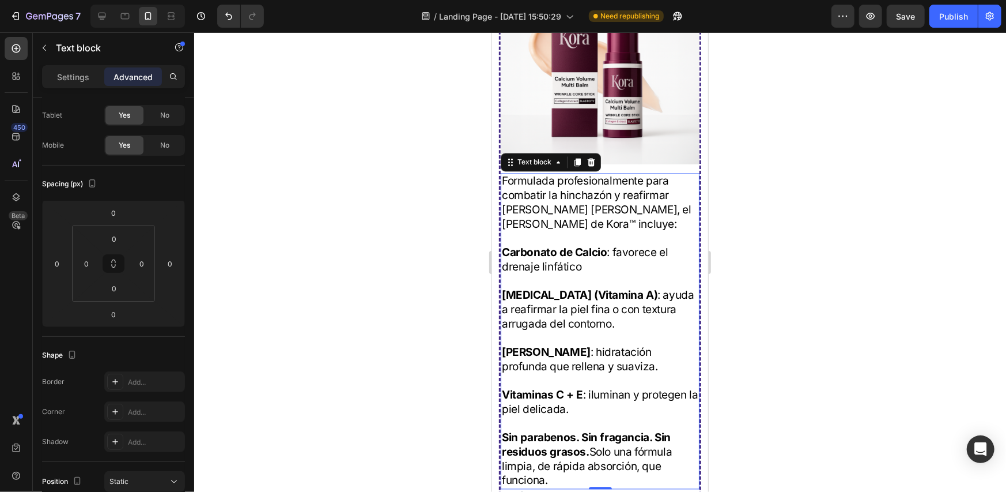
click at [580, 291] on strong "[MEDICAL_DATA] (Vitamina A)" at bounding box center [579, 294] width 156 height 13
click at [580, 290] on strong "[MEDICAL_DATA] (Vitamina A)" at bounding box center [579, 294] width 156 height 13
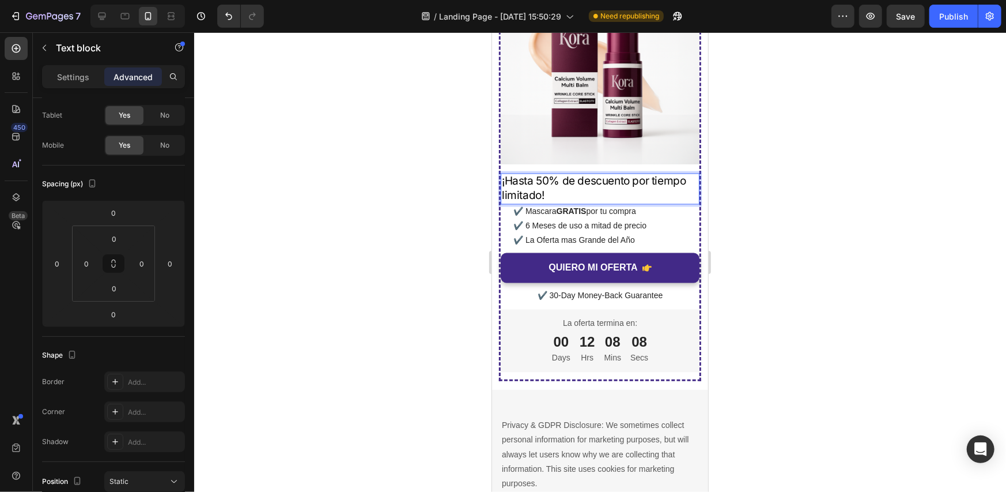
click at [779, 221] on div at bounding box center [600, 261] width 812 height 459
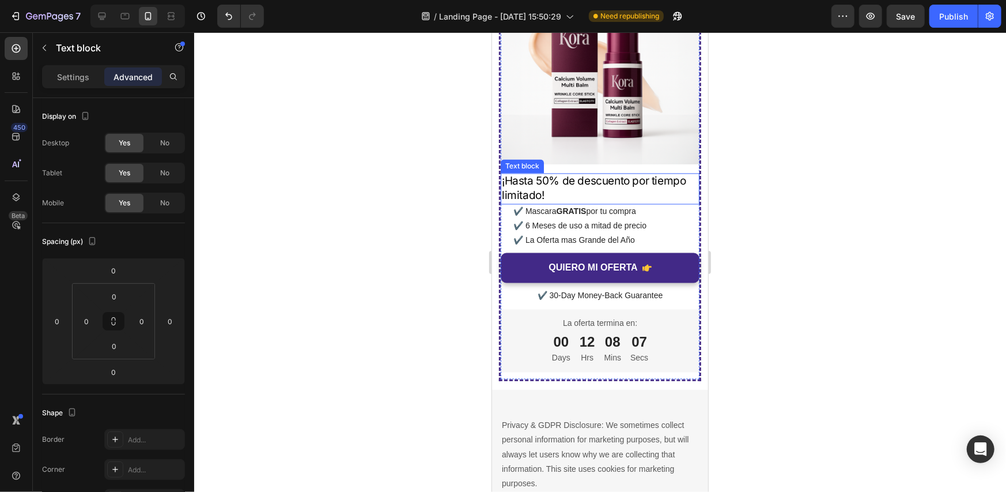
click at [592, 180] on p "¡Hasta 50% de descuento por tiempo limitado!" at bounding box center [599, 188] width 196 height 28
click at [86, 81] on p "Settings" at bounding box center [73, 77] width 32 height 12
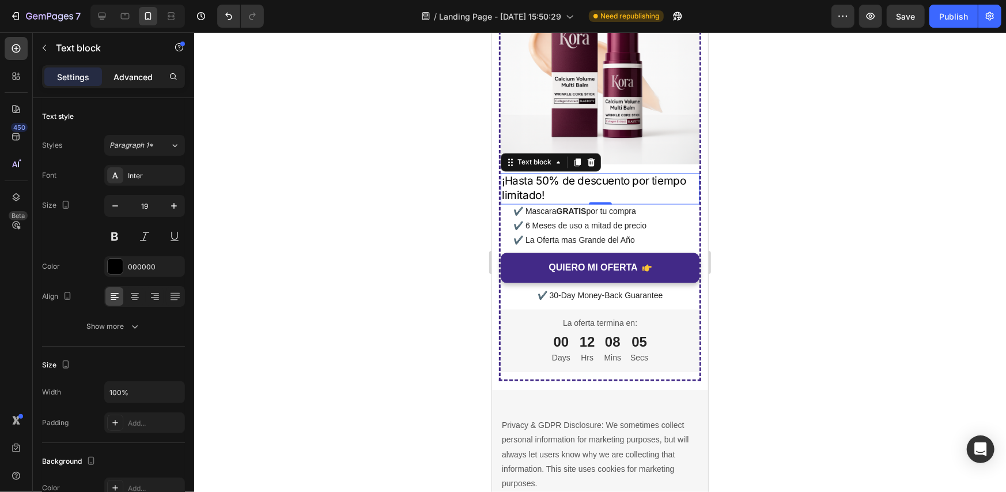
click at [133, 76] on p "Advanced" at bounding box center [133, 77] width 39 height 12
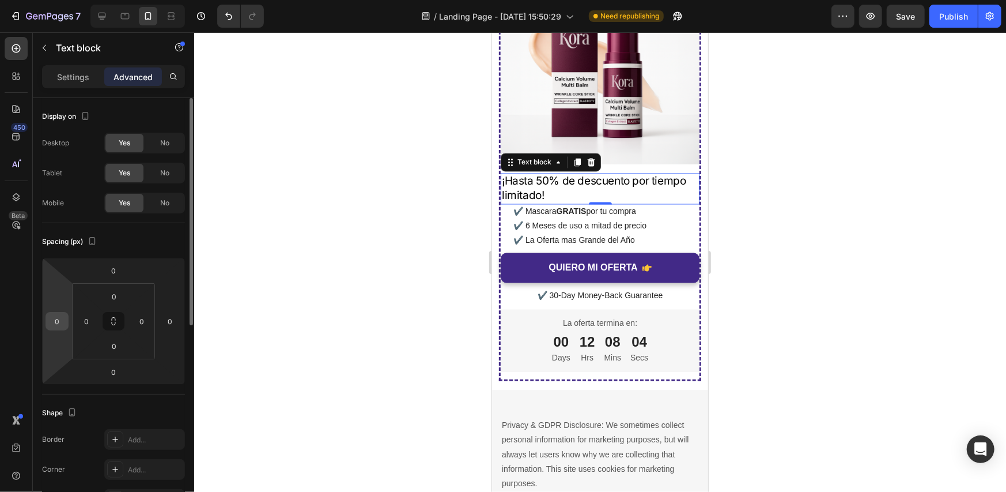
click at [60, 328] on input "0" at bounding box center [56, 320] width 17 height 17
type input "1"
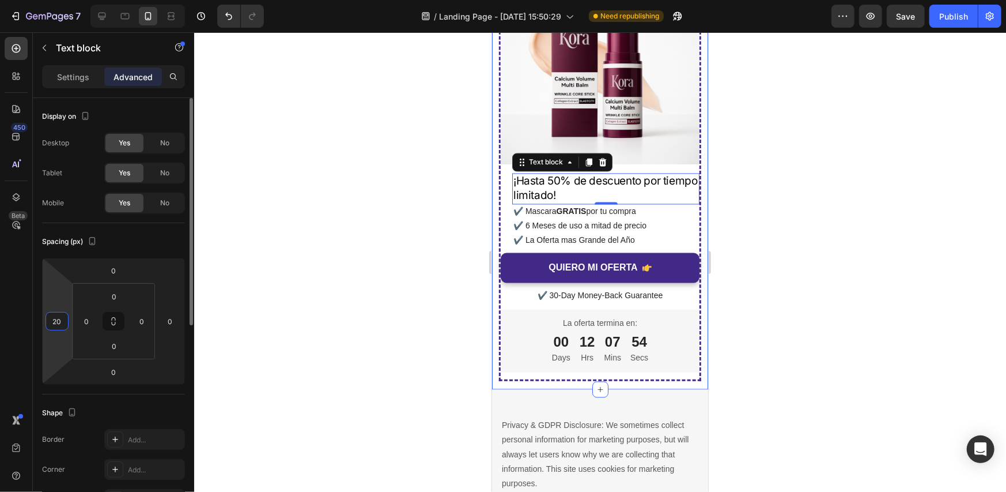
type input "2"
type input "15"
click at [168, 324] on input "0" at bounding box center [169, 320] width 17 height 17
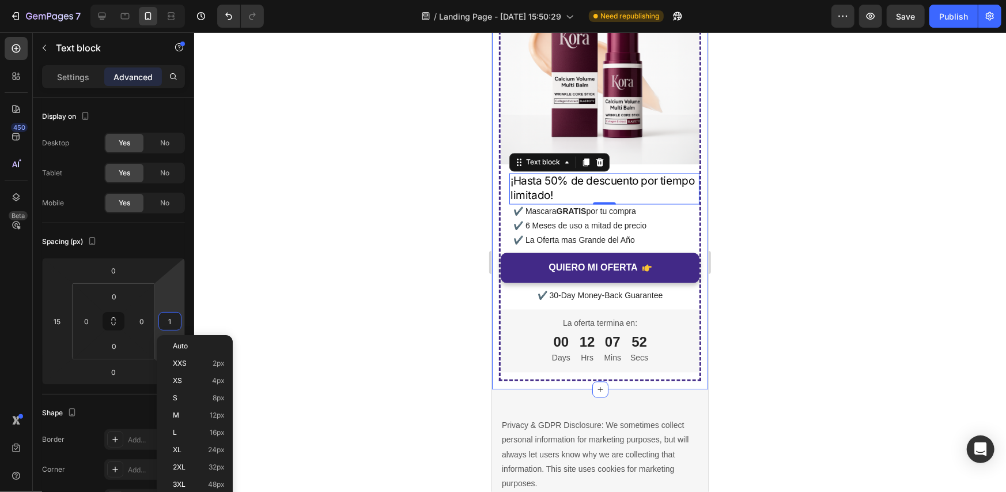
type input "15"
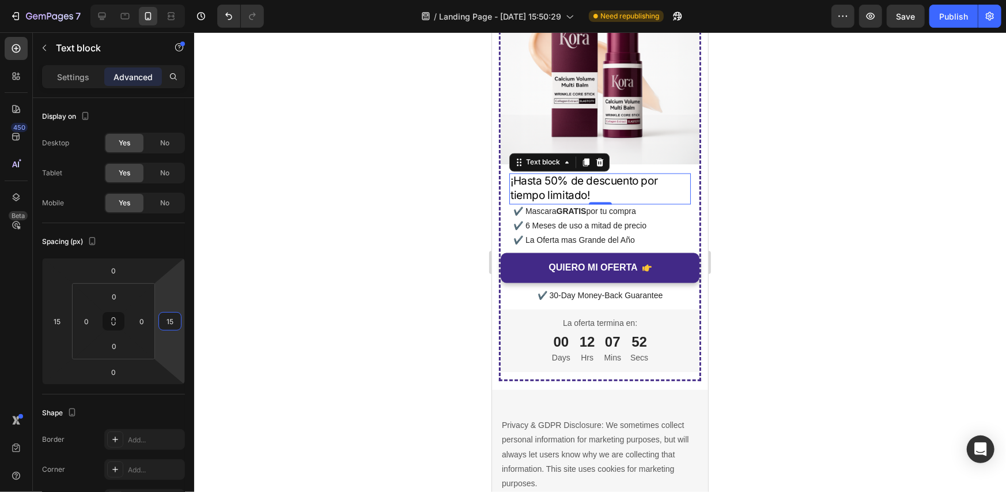
click at [826, 264] on div at bounding box center [600, 261] width 812 height 459
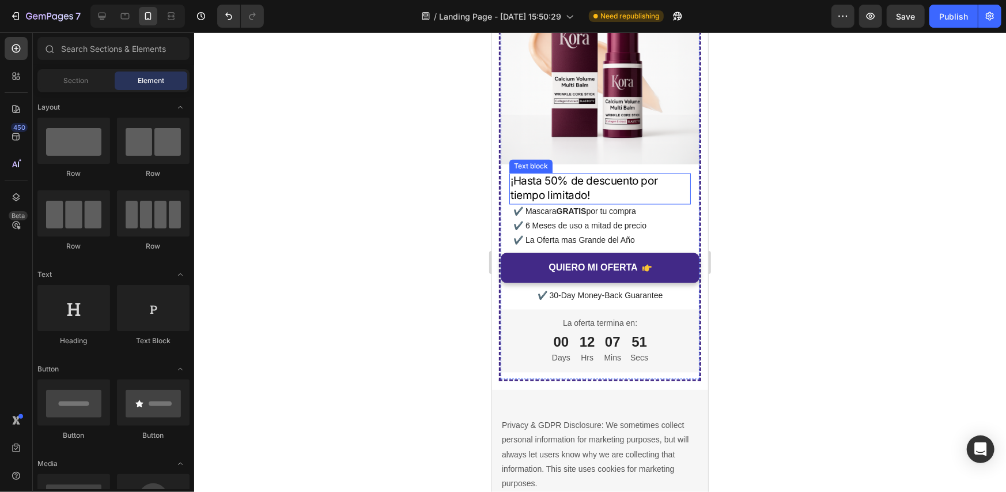
click at [600, 180] on p "¡Hasta 50% de descuento por tiempo limitado!" at bounding box center [599, 188] width 179 height 28
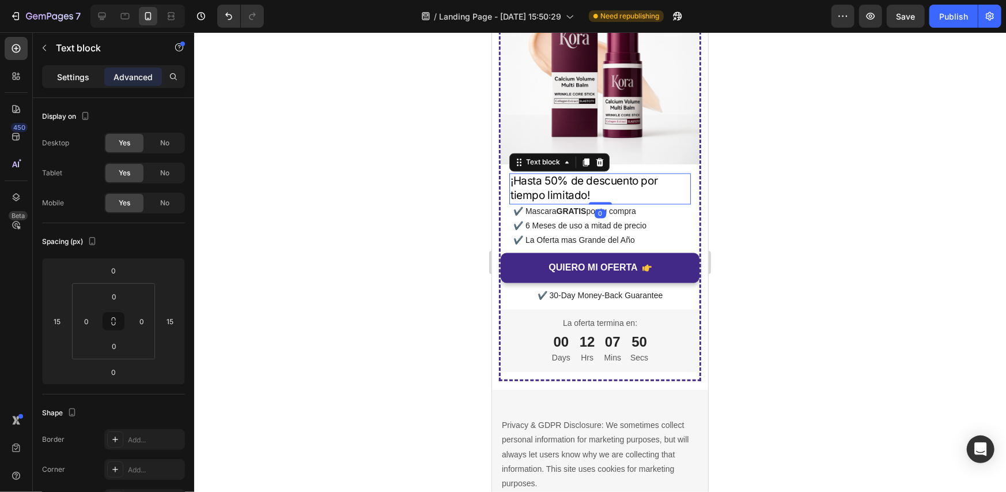
click at [81, 73] on p "Settings" at bounding box center [73, 77] width 32 height 12
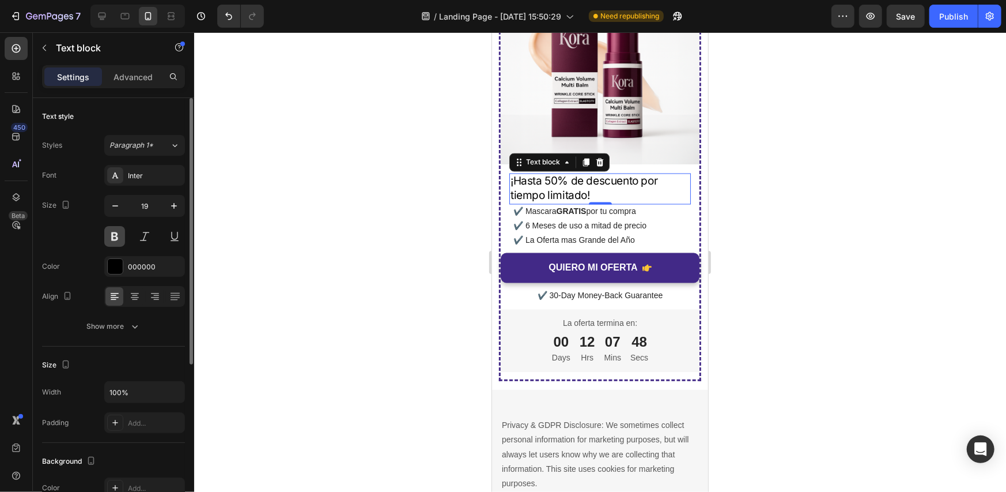
click at [115, 237] on button at bounding box center [114, 236] width 21 height 21
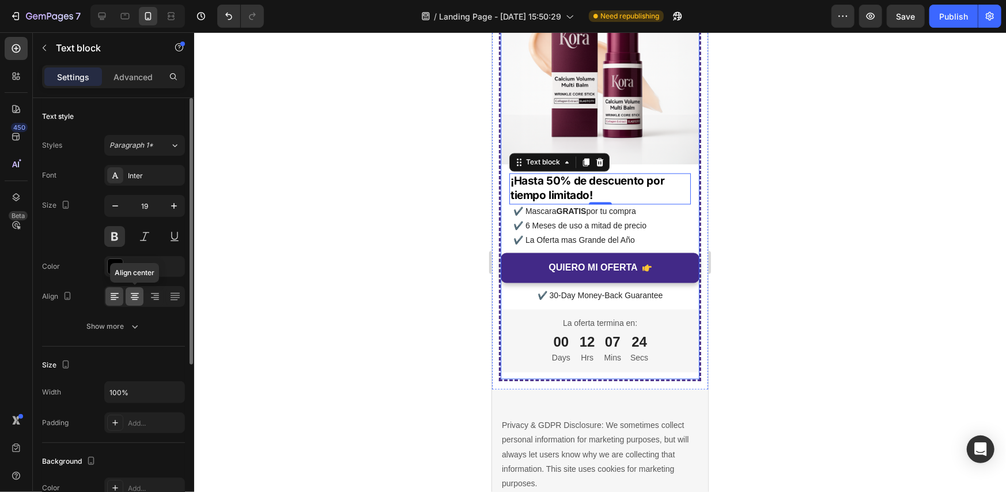
click at [138, 298] on icon at bounding box center [135, 296] width 12 height 12
click at [178, 203] on icon "button" at bounding box center [174, 206] width 12 height 12
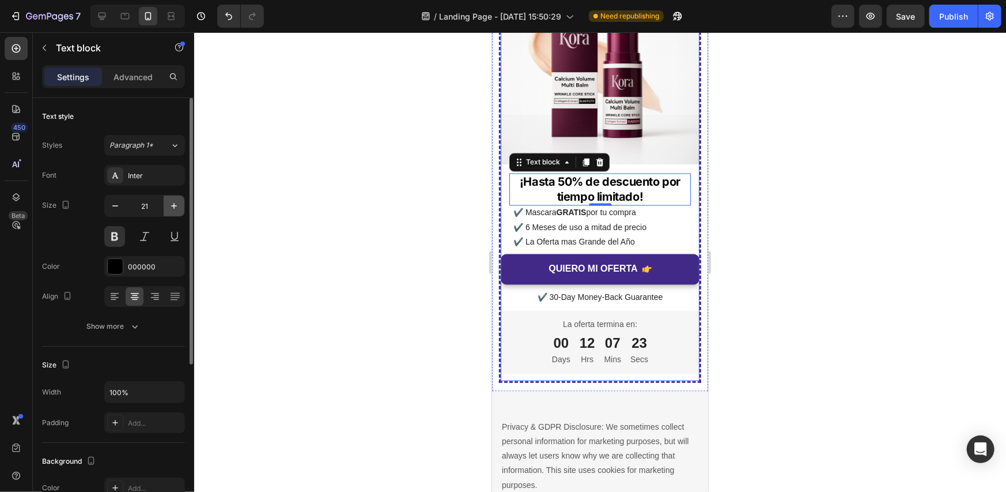
click at [178, 203] on icon "button" at bounding box center [174, 206] width 12 height 12
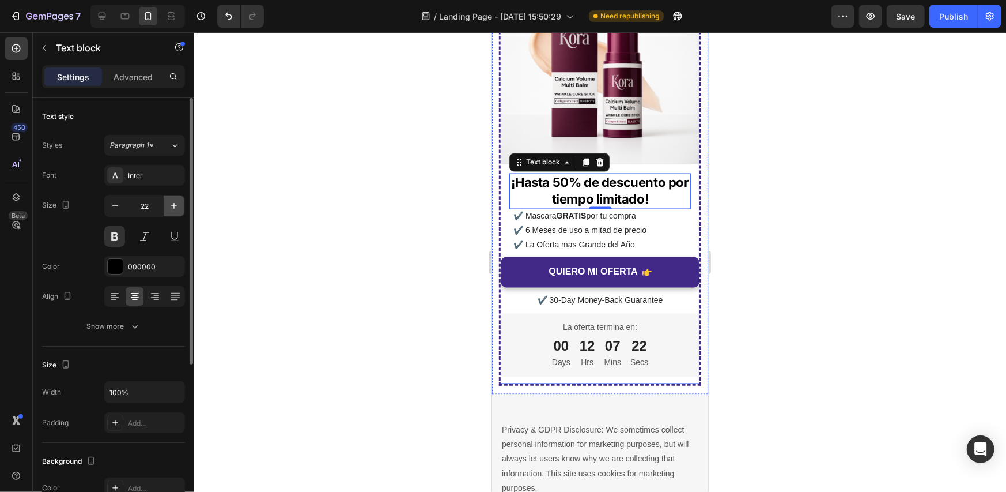
click at [177, 203] on icon "button" at bounding box center [174, 206] width 12 height 12
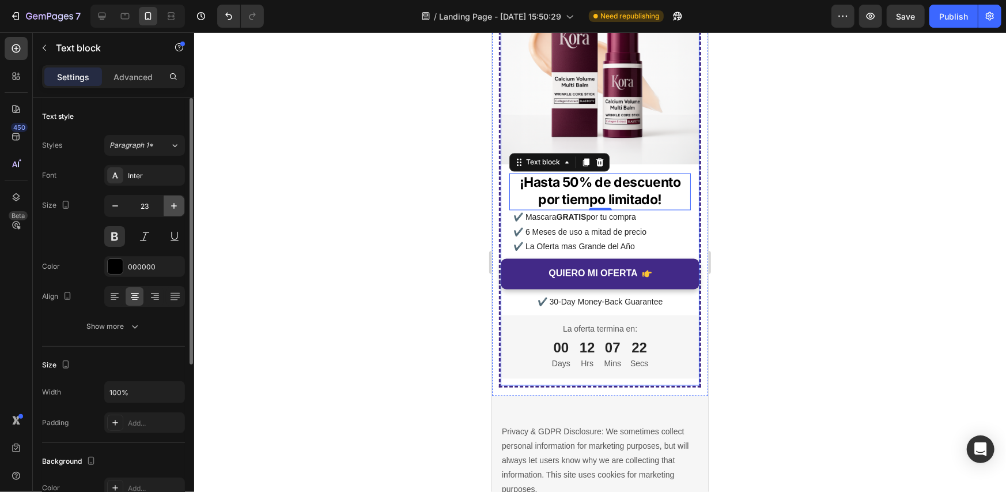
click at [177, 203] on icon "button" at bounding box center [174, 206] width 12 height 12
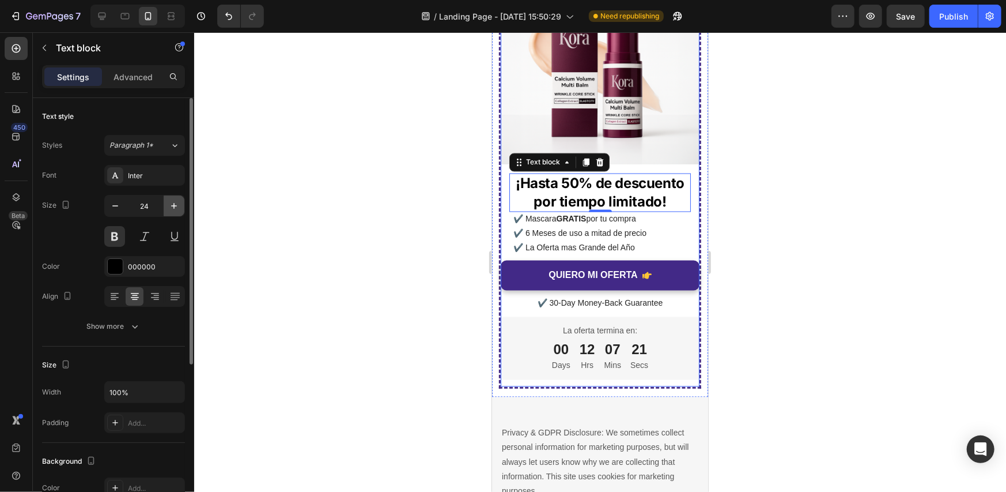
click at [177, 203] on icon "button" at bounding box center [174, 206] width 12 height 12
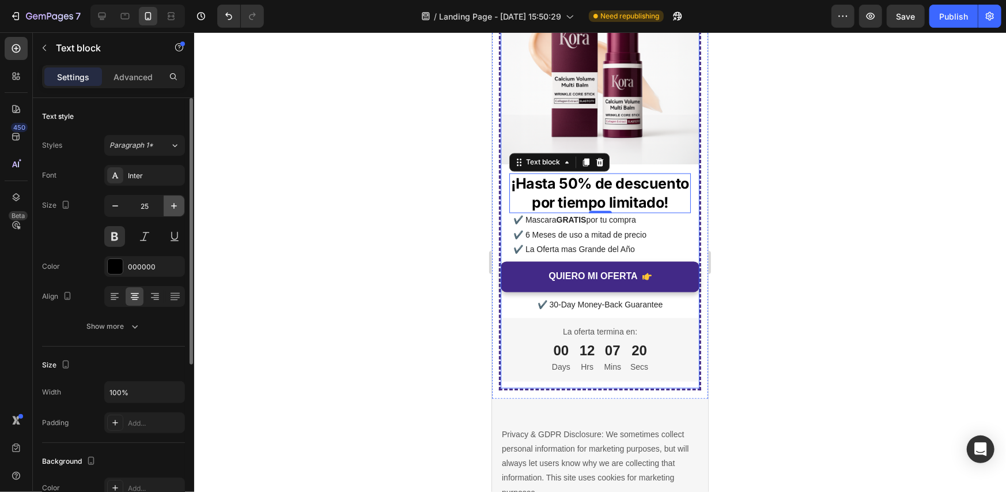
click at [177, 203] on icon "button" at bounding box center [174, 206] width 12 height 12
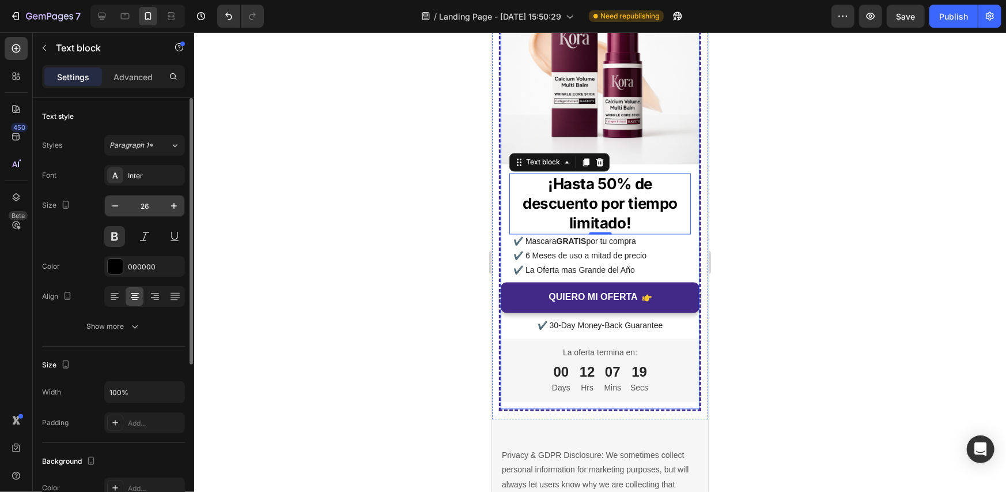
click at [127, 207] on input "26" at bounding box center [145, 205] width 38 height 21
drag, startPoint x: 124, startPoint y: 207, endPoint x: 117, endPoint y: 209, distance: 7.1
click at [117, 209] on button "button" at bounding box center [115, 205] width 21 height 21
click at [117, 209] on icon "button" at bounding box center [115, 206] width 12 height 12
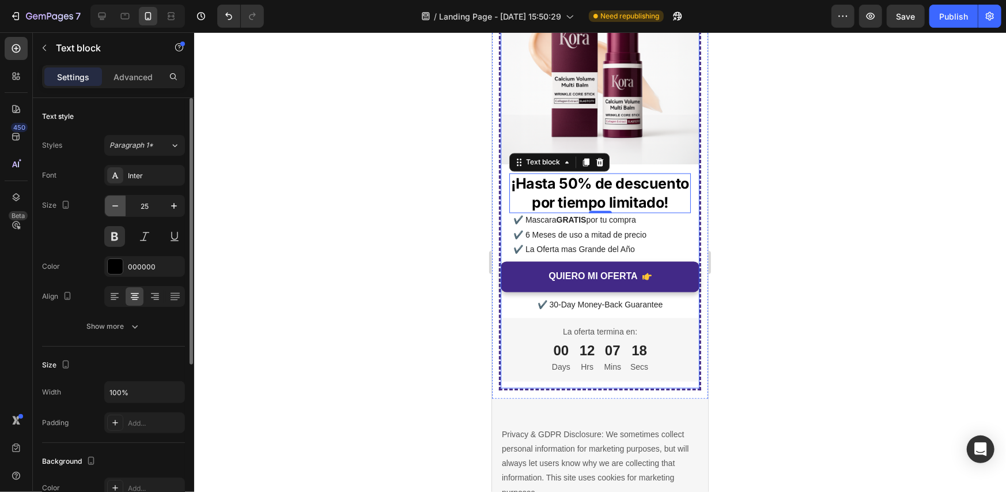
type input "24"
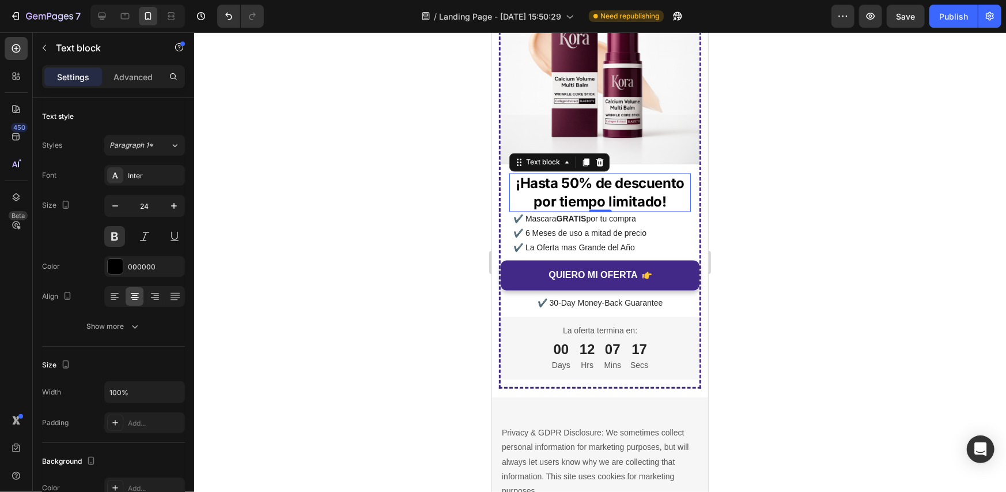
click at [777, 176] on div at bounding box center [600, 261] width 812 height 459
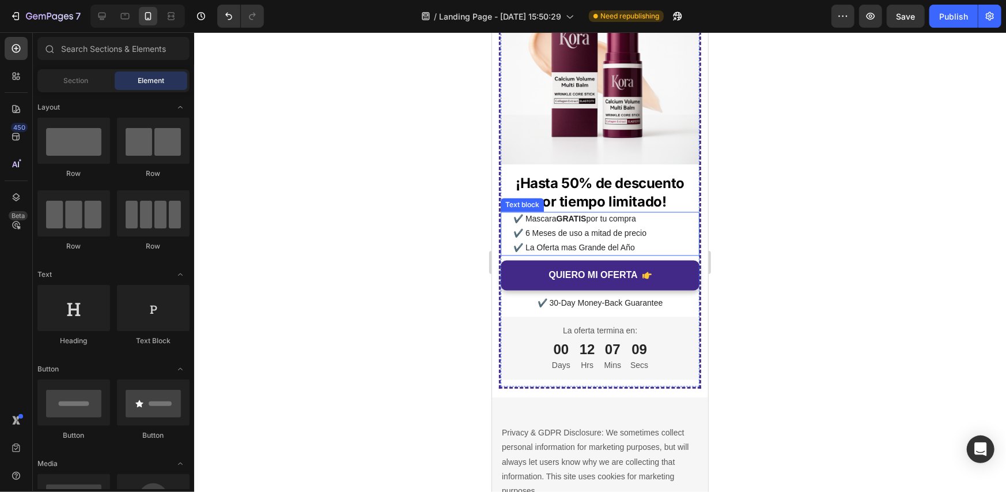
click at [661, 226] on p "✔️ 6 Meses de uso a mitad de precio ✔️ La Oferta mas Grande del Año" at bounding box center [599, 240] width 173 height 29
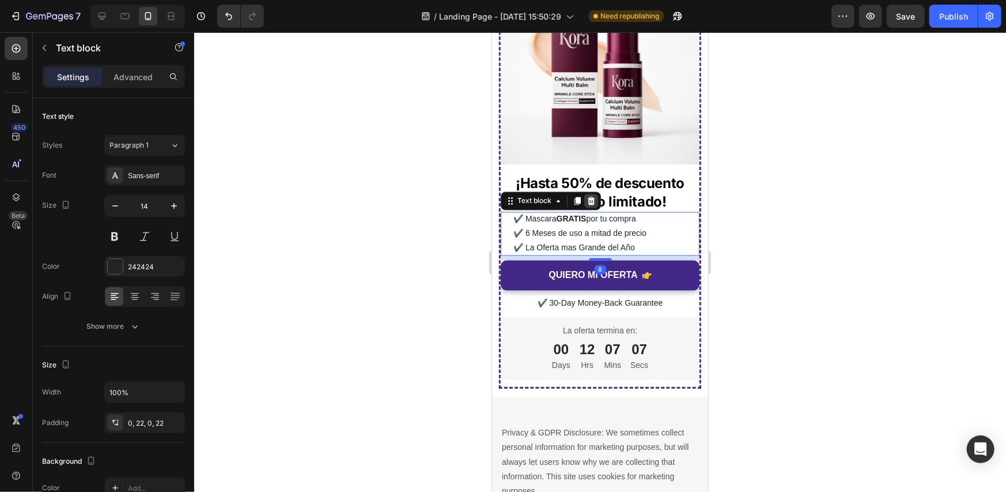
click at [590, 196] on icon at bounding box center [590, 200] width 9 height 9
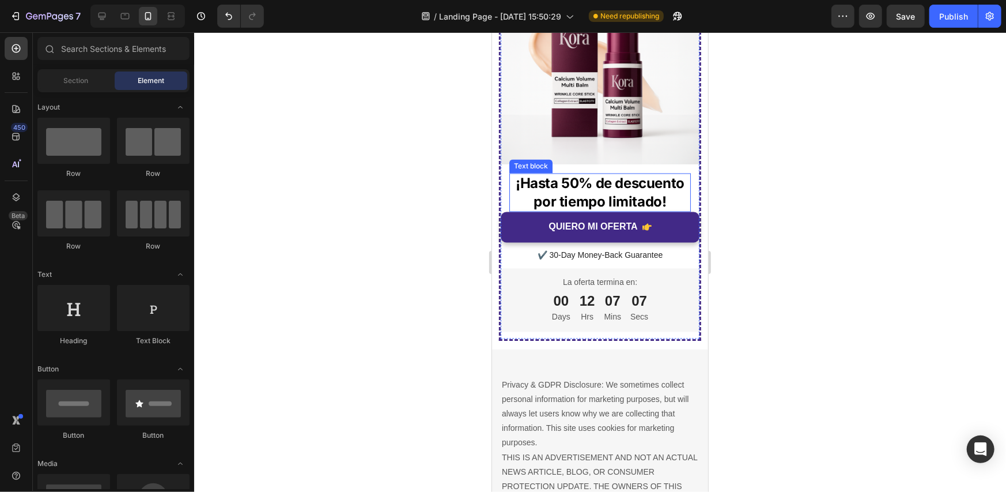
click at [622, 184] on p "¡Hasta 50% de descuento por tiempo limitado!" at bounding box center [599, 192] width 179 height 36
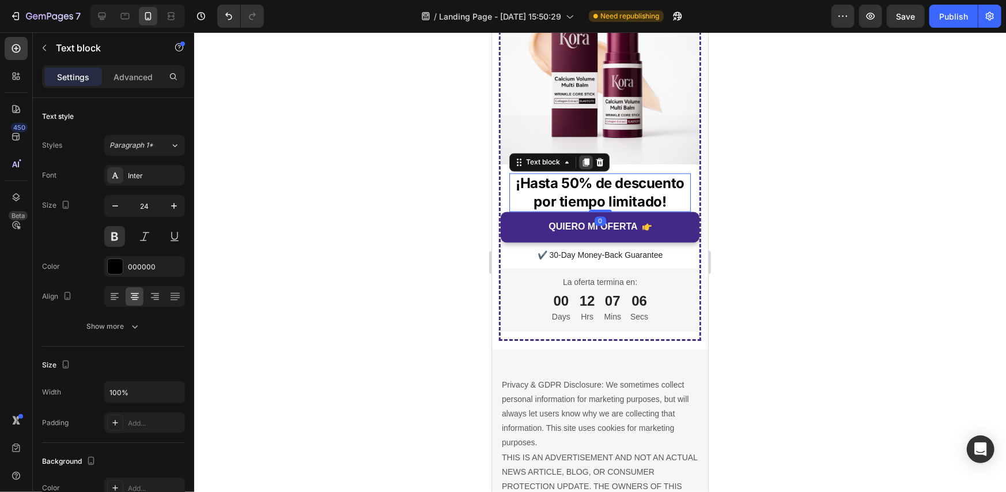
click at [586, 158] on icon at bounding box center [586, 162] width 6 height 8
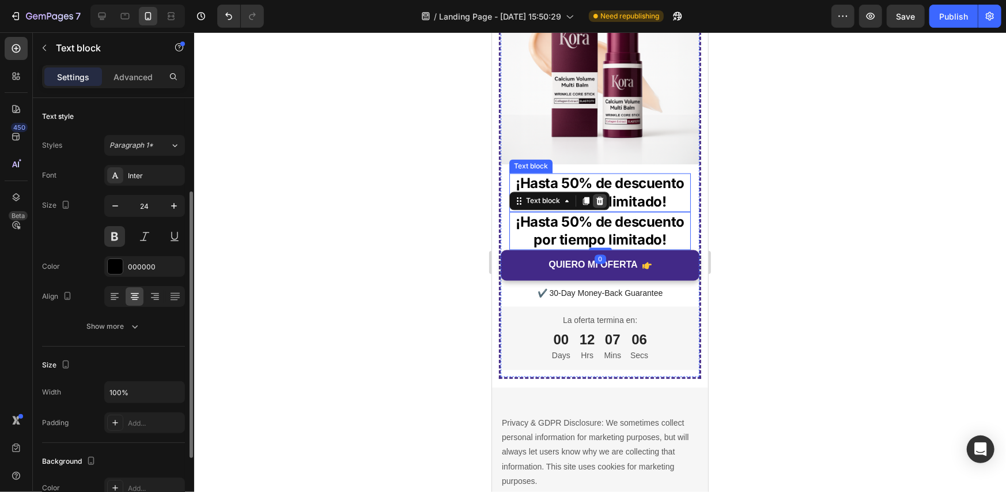
scroll to position [58, 0]
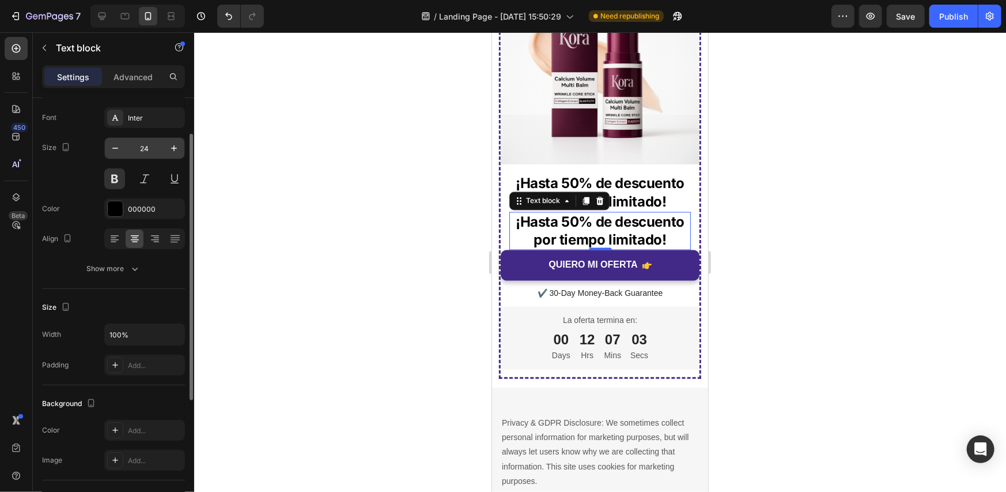
click at [153, 151] on input "24" at bounding box center [145, 148] width 38 height 21
click at [151, 148] on input "24" at bounding box center [145, 148] width 38 height 21
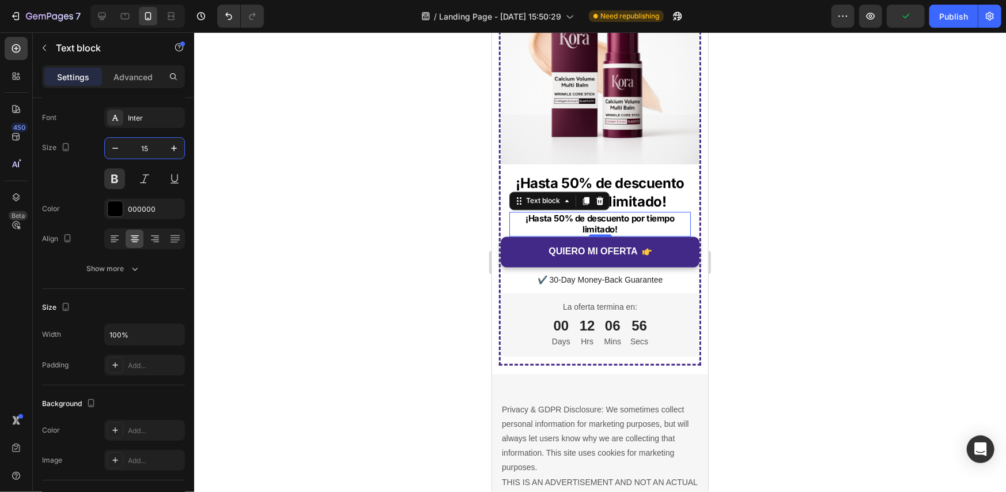
type input "15"
click at [610, 213] on p "¡Hasta 50% de descuento por tiempo limitado!" at bounding box center [599, 224] width 179 height 22
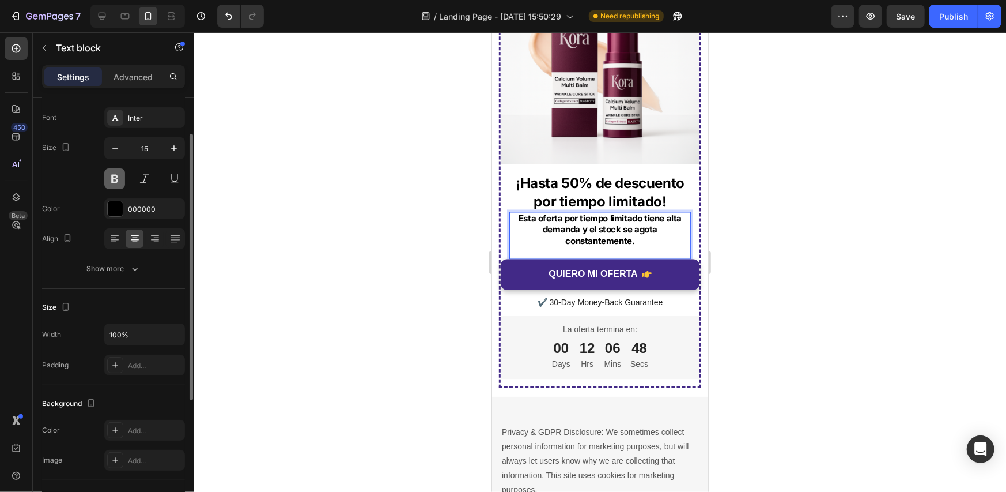
click at [114, 183] on button at bounding box center [114, 178] width 21 height 21
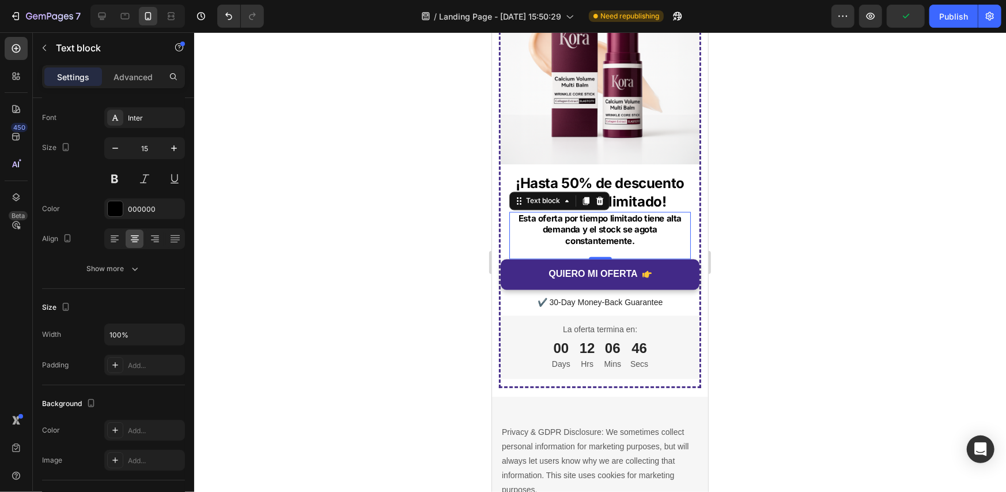
click at [610, 224] on p "Esta oferta por tiempo limitado tiene alta demanda y el stock se agota constant…" at bounding box center [599, 230] width 179 height 34
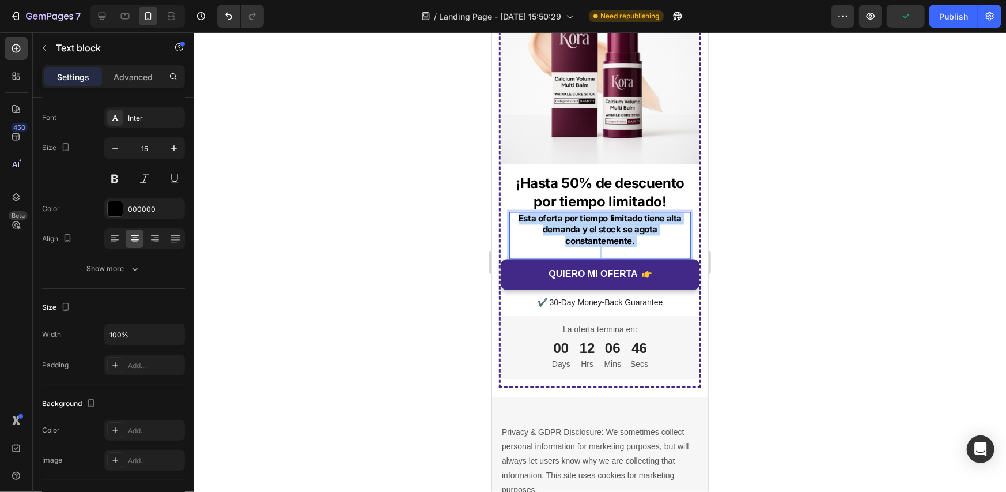
click at [610, 224] on p "Esta oferta por tiempo limitado tiene alta demanda y el stock se agota constant…" at bounding box center [599, 230] width 179 height 34
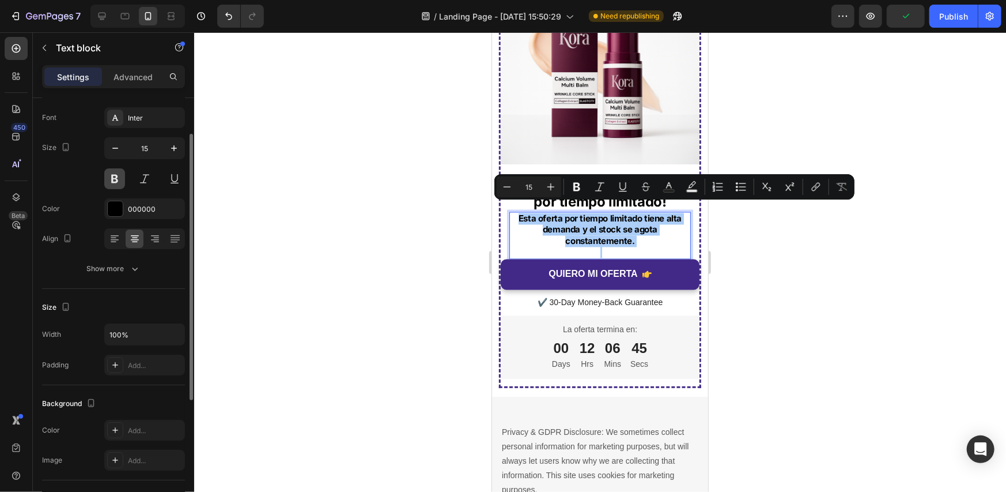
click at [115, 177] on button at bounding box center [114, 178] width 21 height 21
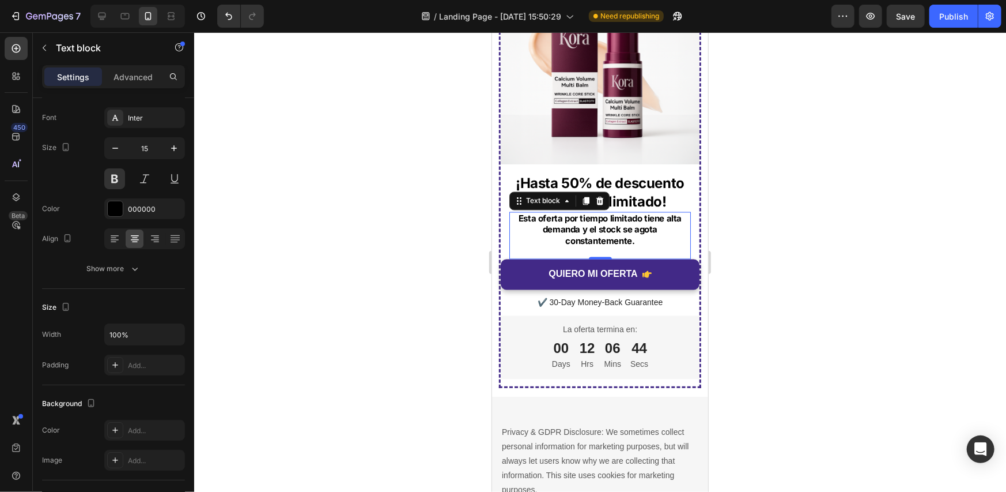
click at [557, 219] on p "Esta oferta por tiempo limitado tiene alta demanda y el stock se agota constant…" at bounding box center [599, 230] width 179 height 34
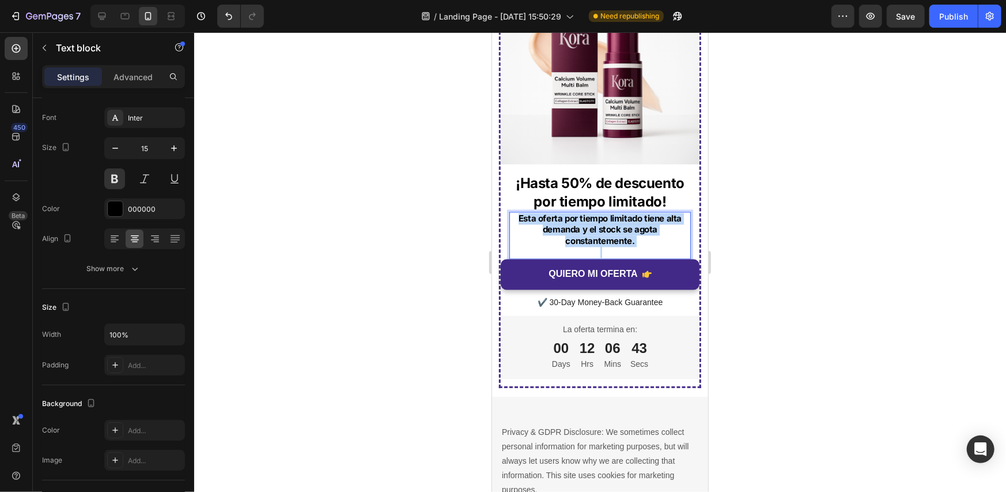
click at [557, 219] on p "Esta oferta por tiempo limitado tiene alta demanda y el stock se agota constant…" at bounding box center [599, 230] width 179 height 34
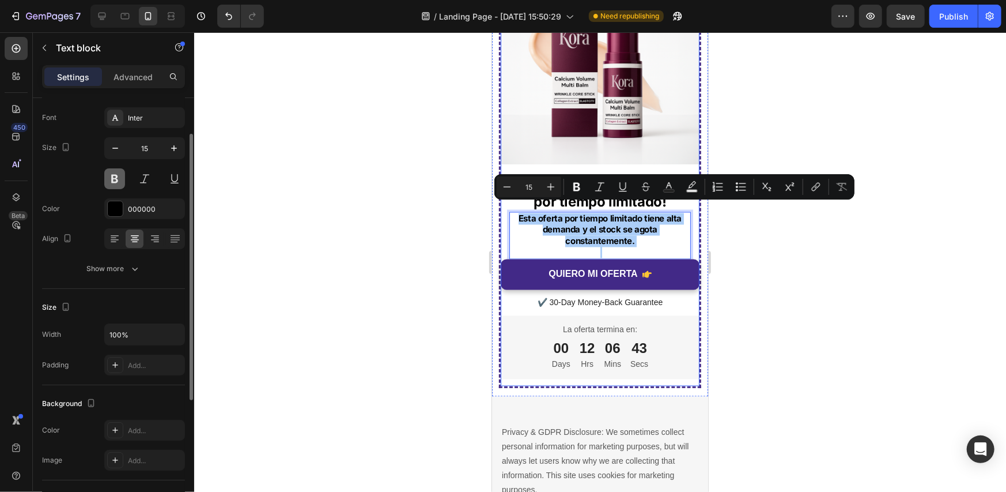
click at [114, 176] on button at bounding box center [114, 178] width 21 height 21
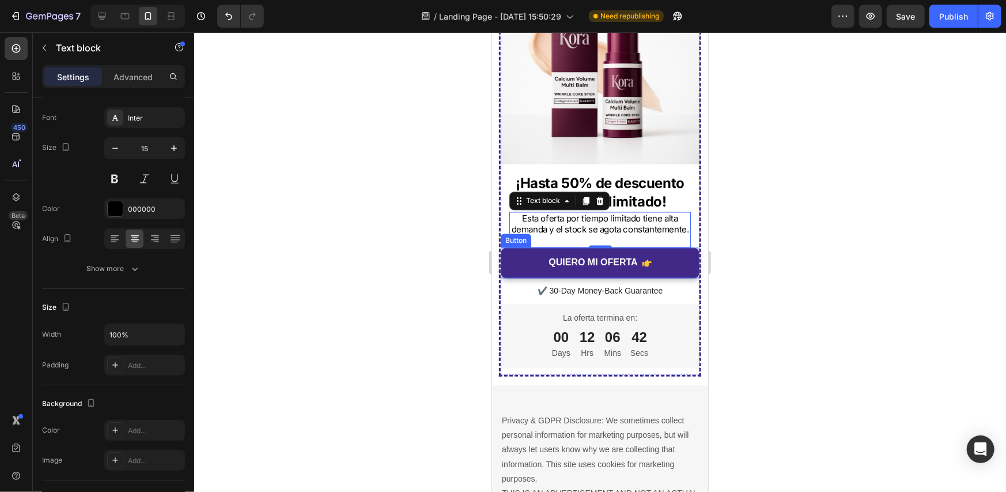
click at [592, 237] on p "Rich Text Editor. Editing area: main" at bounding box center [599, 241] width 179 height 12
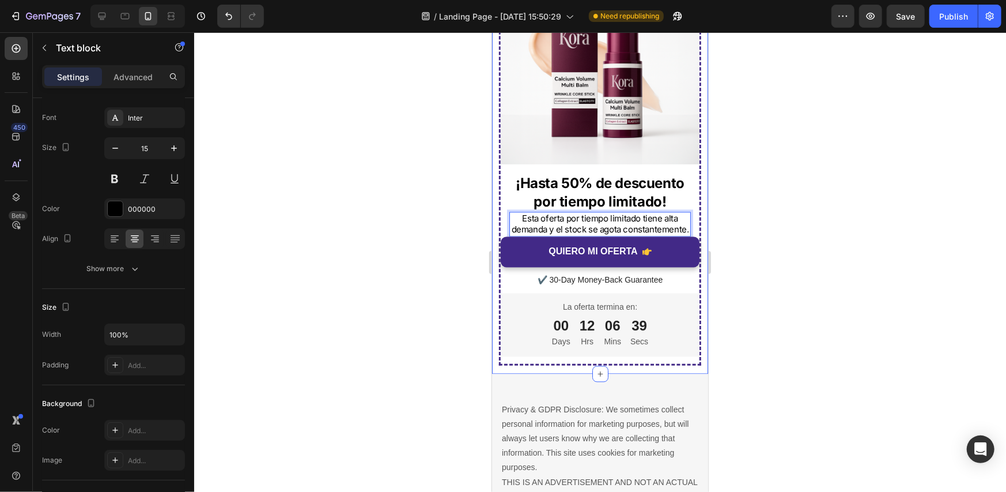
click at [808, 181] on div at bounding box center [600, 261] width 812 height 459
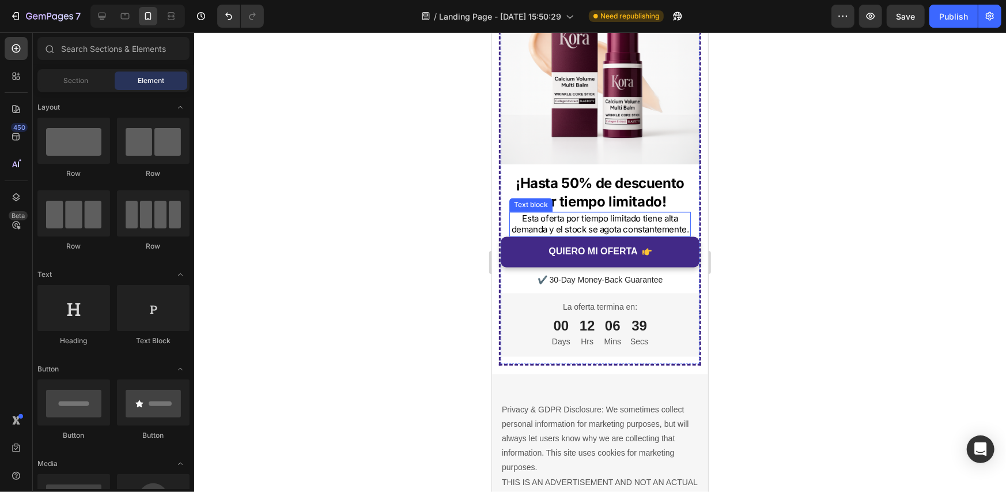
click at [614, 214] on p "Esta oferta por tiempo limitado tiene alta demanda y el stock se agota constant…" at bounding box center [599, 224] width 179 height 22
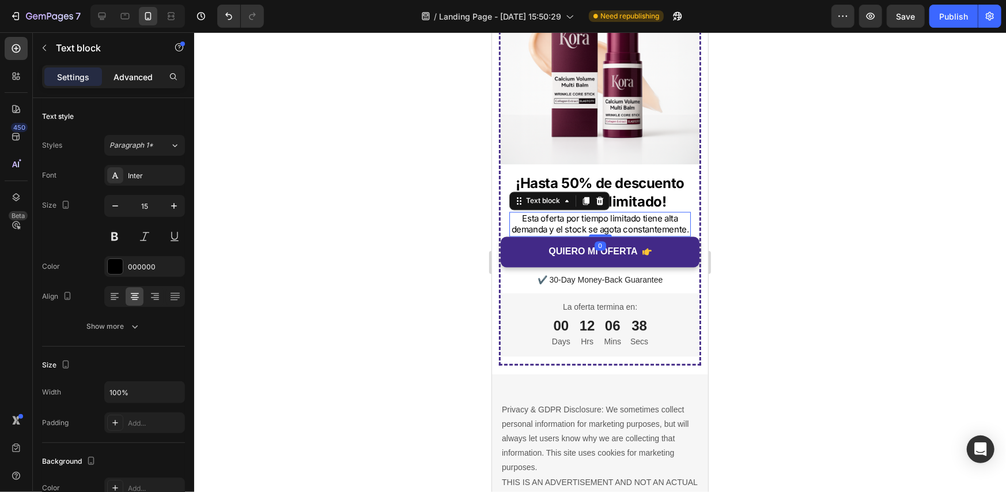
click at [142, 73] on p "Advanced" at bounding box center [133, 77] width 39 height 12
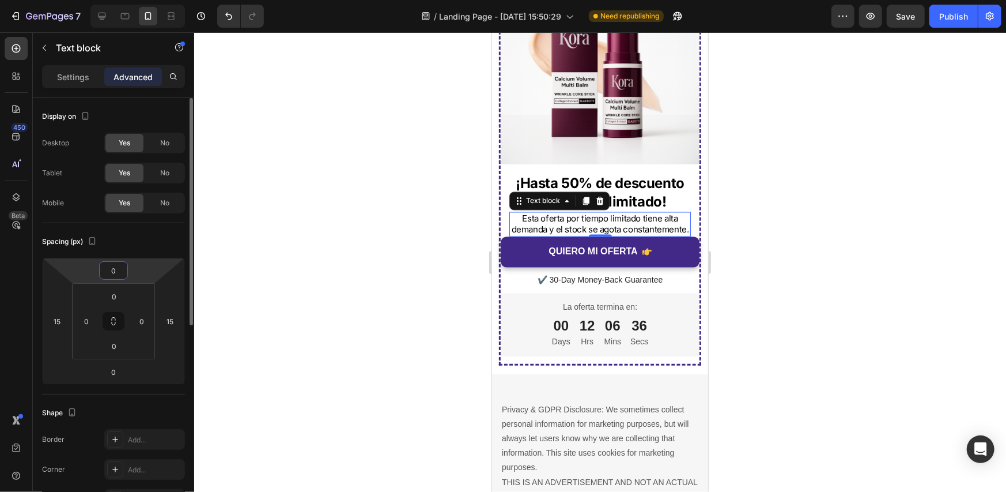
click at [119, 273] on input "0" at bounding box center [113, 270] width 23 height 17
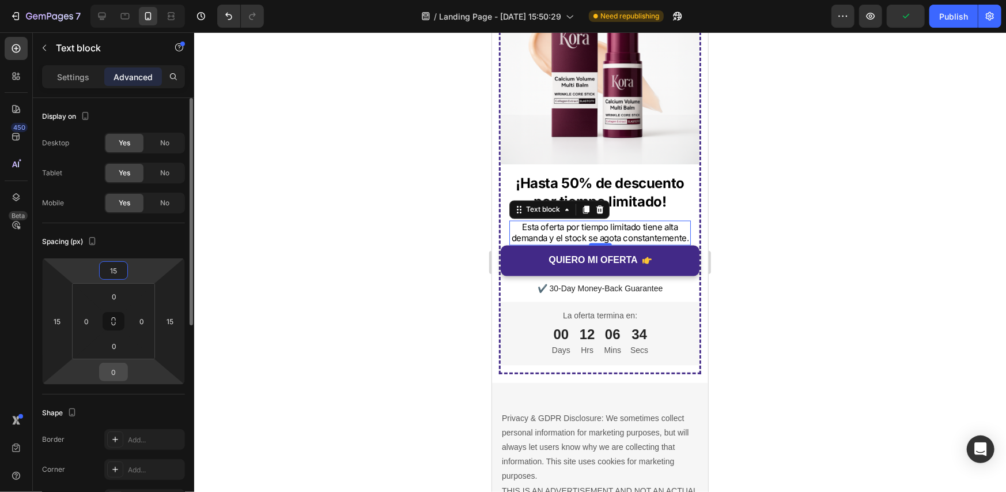
type input "15"
click at [115, 370] on input "0" at bounding box center [113, 371] width 23 height 17
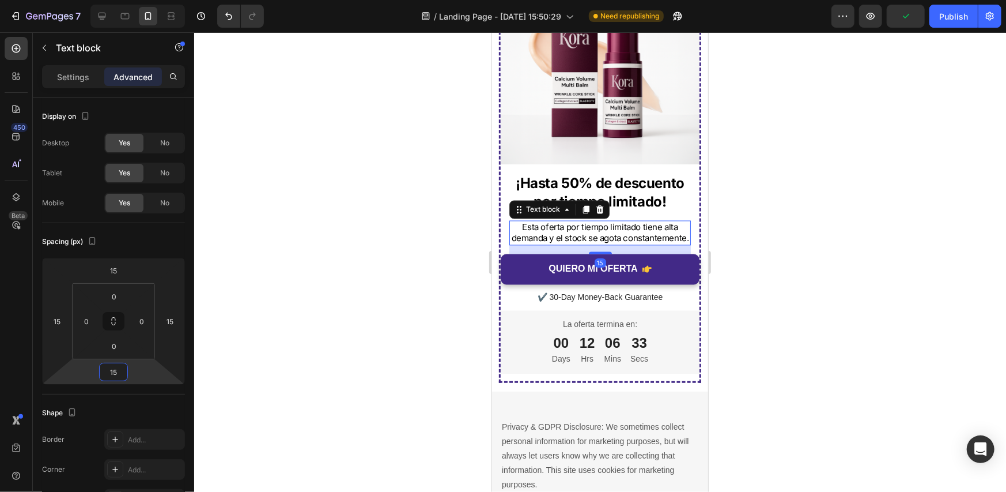
type input "15"
click at [834, 275] on div at bounding box center [600, 261] width 812 height 459
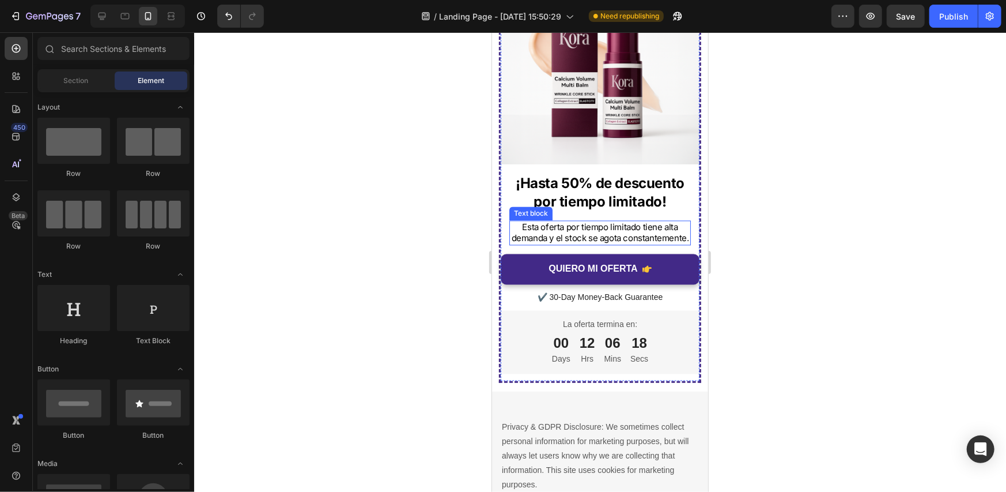
click at [608, 228] on p "Esta oferta por tiempo limitado tiene alta demanda y el stock se agota constant…" at bounding box center [599, 232] width 179 height 22
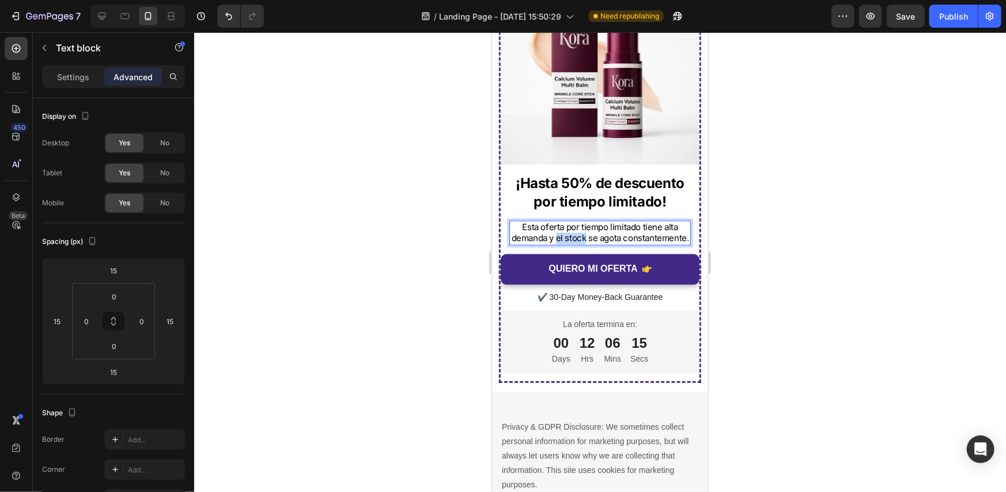
drag, startPoint x: 615, startPoint y: 229, endPoint x: 587, endPoint y: 231, distance: 28.3
click at [587, 231] on p "Esta oferta por tiempo limitado tiene alta demanda y el stock se agota constant…" at bounding box center [599, 232] width 179 height 22
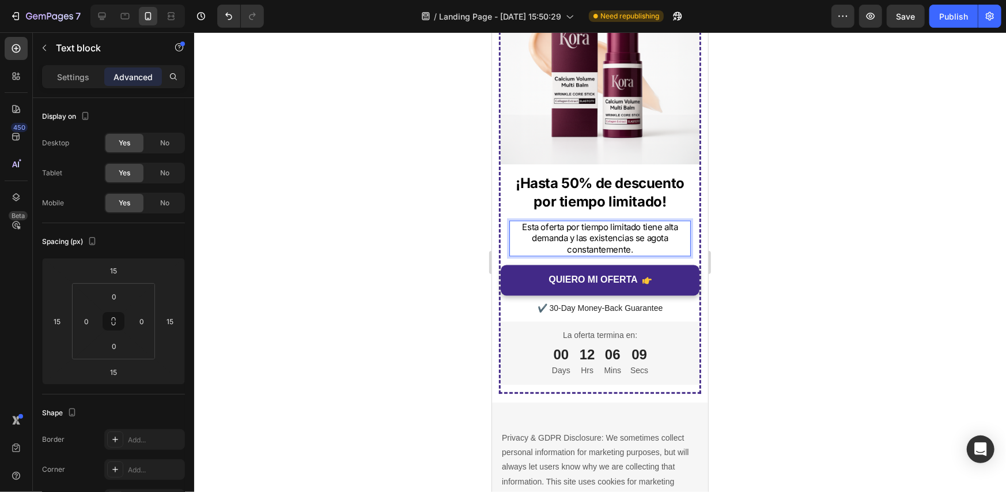
click at [668, 230] on p "Esta oferta por tiempo limitado tiene alta demanda y las existencias se agota c…" at bounding box center [599, 238] width 179 height 34
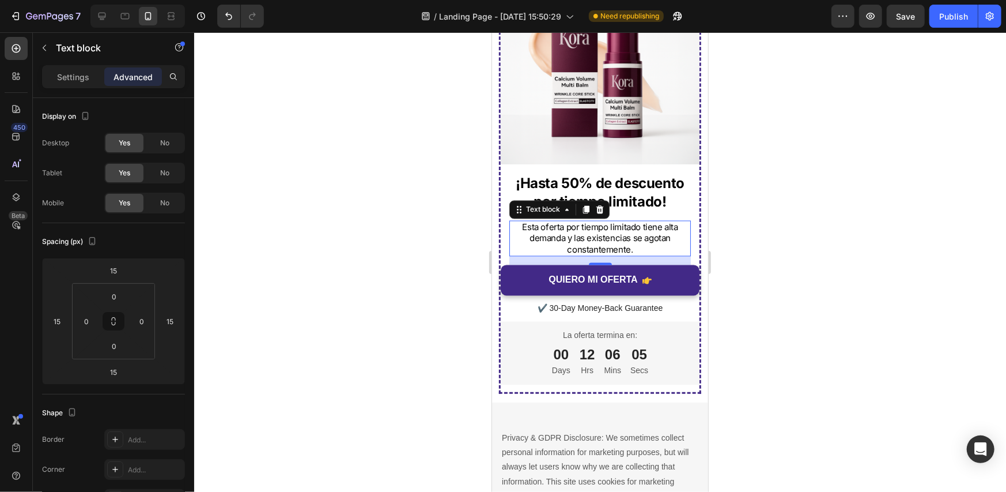
click at [793, 203] on div at bounding box center [600, 261] width 812 height 459
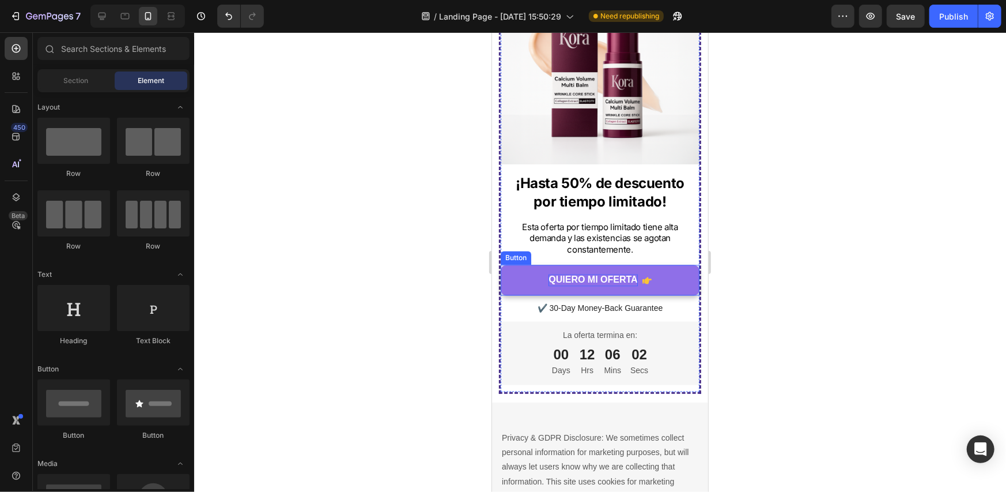
click at [576, 274] on p "QUIERO MI OFERTA" at bounding box center [592, 280] width 89 height 12
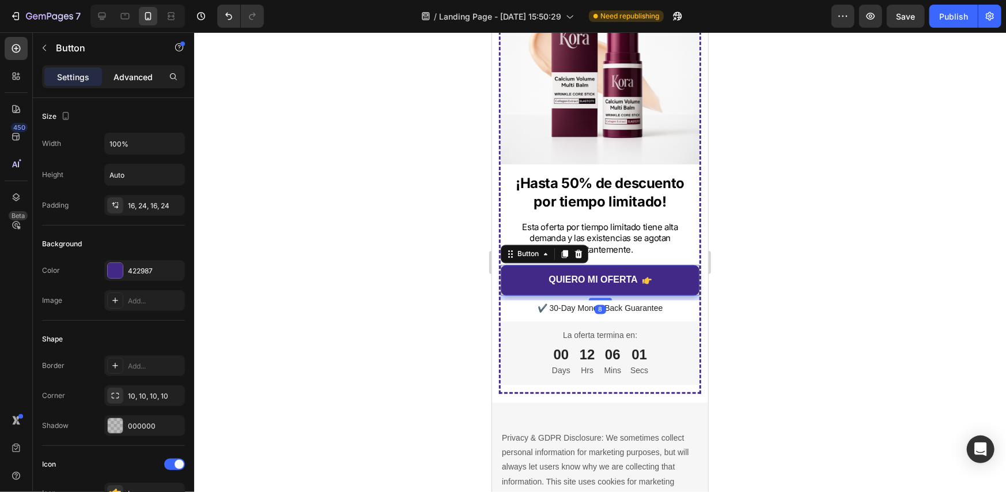
click at [142, 76] on p "Advanced" at bounding box center [133, 77] width 39 height 12
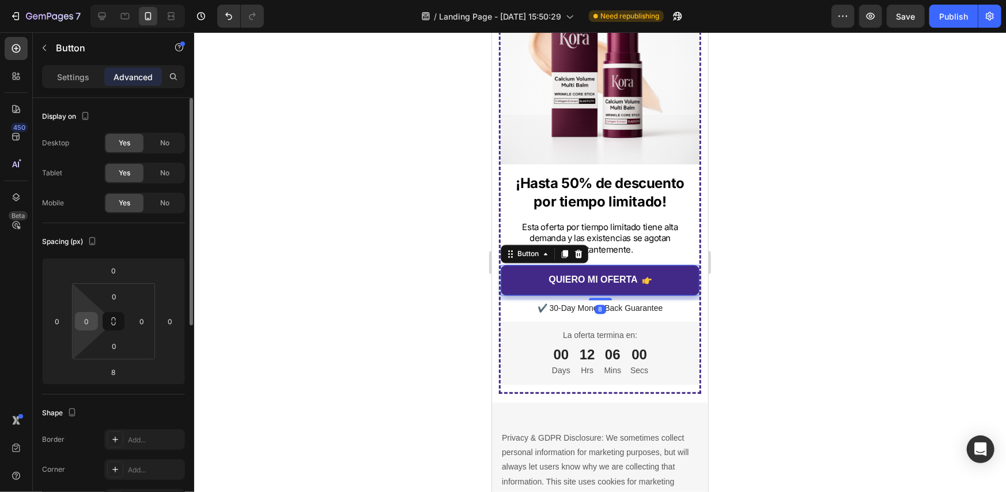
click at [92, 313] on input "0" at bounding box center [86, 320] width 17 height 17
type input "15"
click at [172, 324] on input "0" at bounding box center [169, 320] width 17 height 17
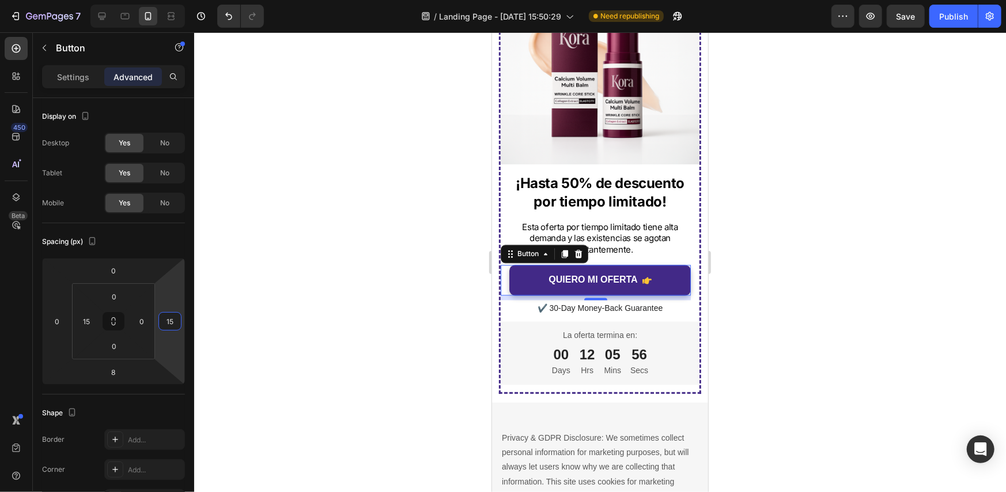
type input "15"
click at [789, 229] on div at bounding box center [600, 261] width 812 height 459
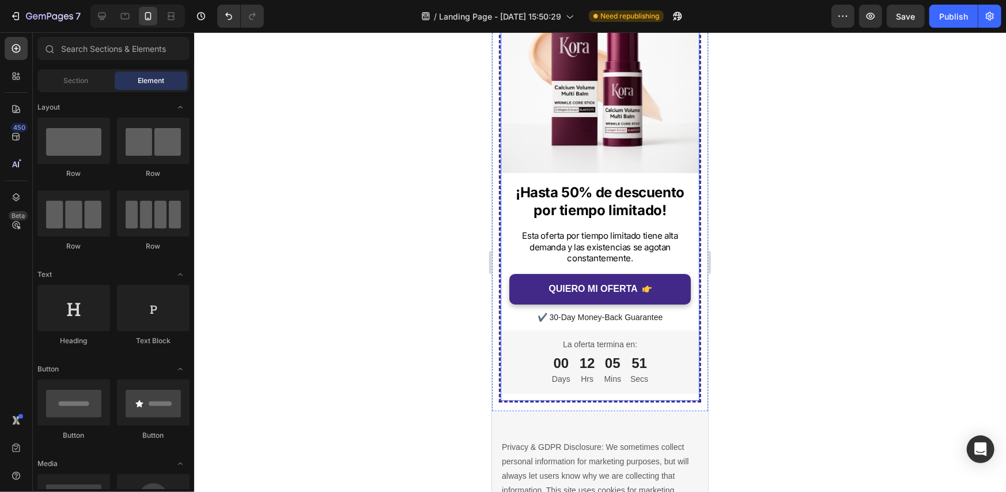
scroll to position [2678, 0]
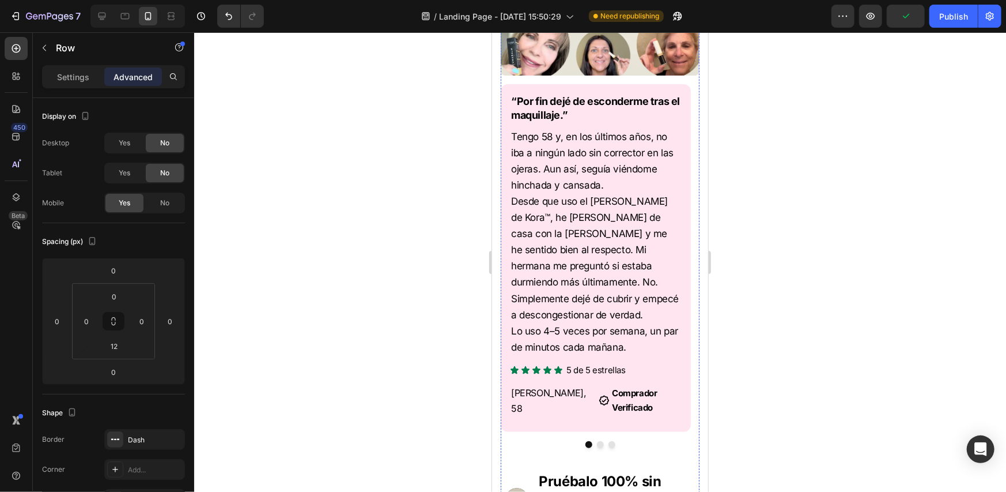
scroll to position [2966, 0]
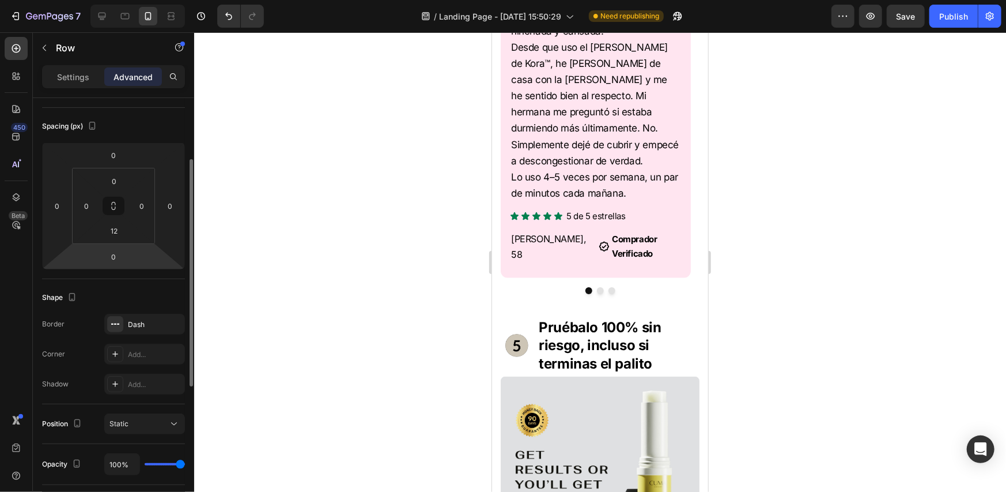
scroll to position [3082, 0]
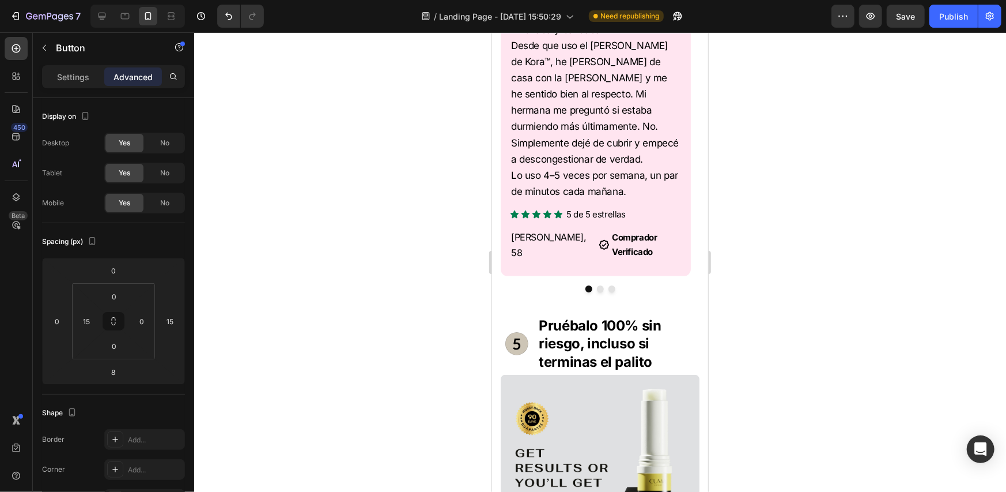
click at [774, 358] on div at bounding box center [600, 261] width 812 height 459
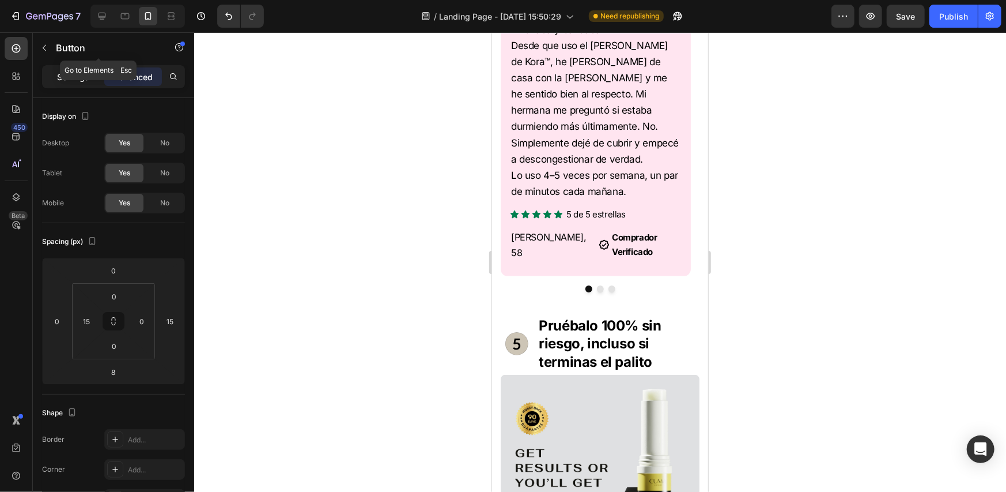
click at [72, 74] on p "Settings" at bounding box center [73, 77] width 32 height 12
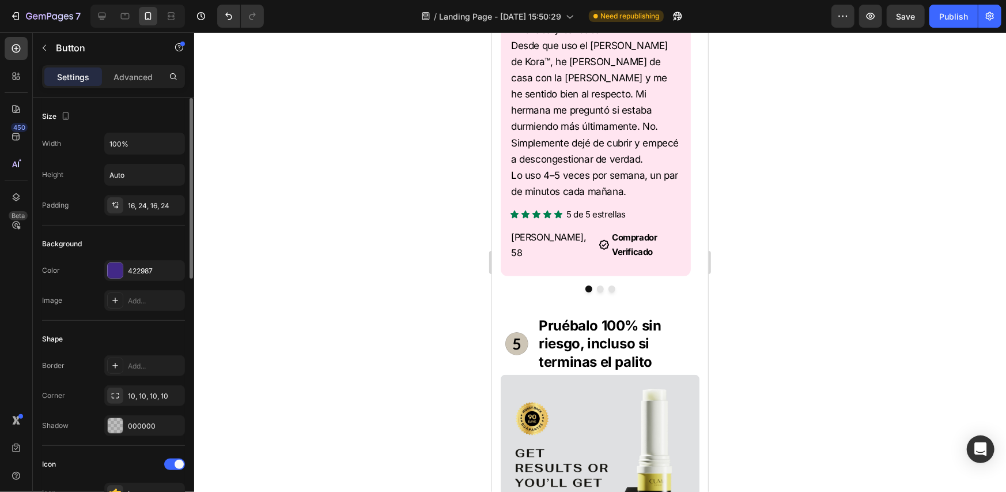
scroll to position [115, 0]
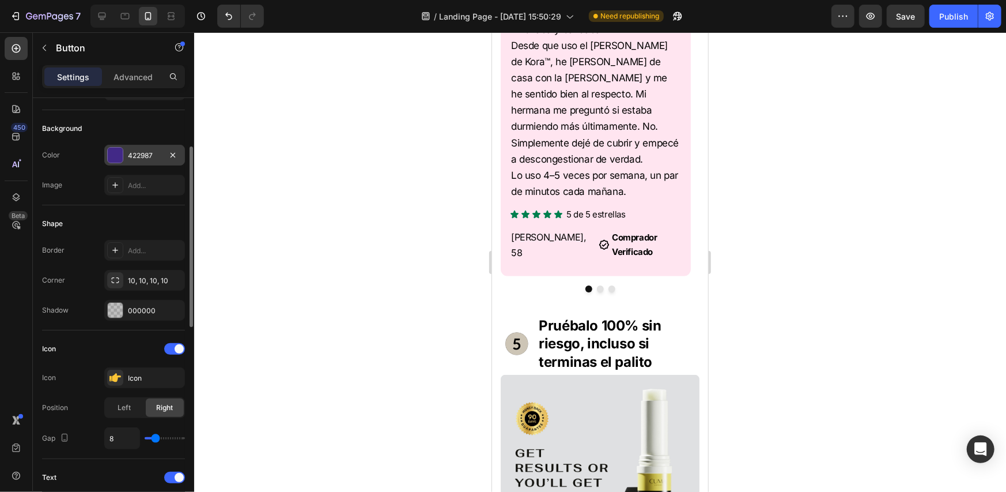
click at [179, 157] on div at bounding box center [173, 155] width 14 height 14
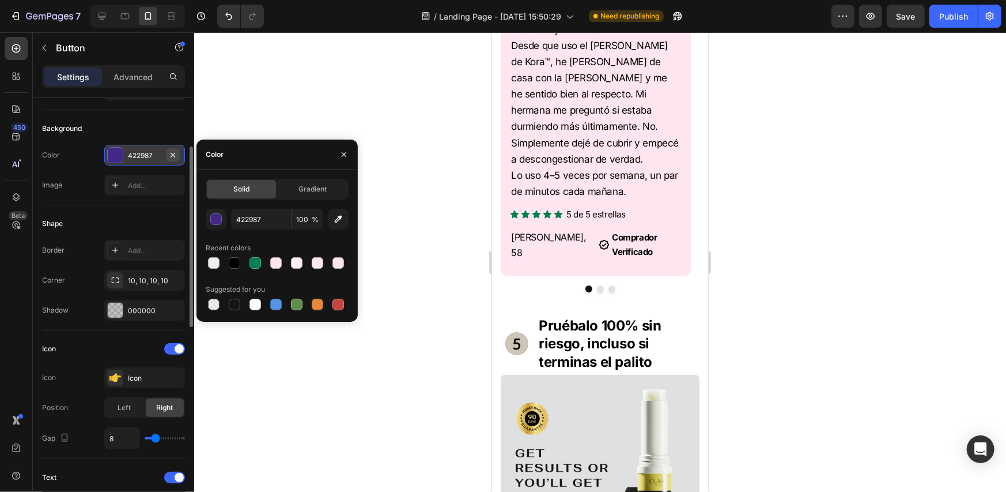
click at [173, 154] on icon "button" at bounding box center [173, 154] width 5 height 5
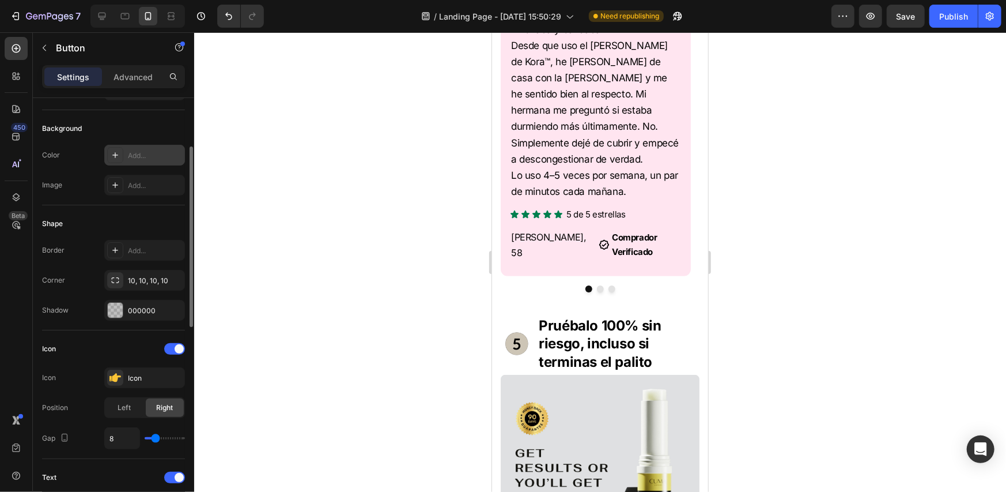
click at [154, 154] on div "Add..." at bounding box center [155, 155] width 54 height 10
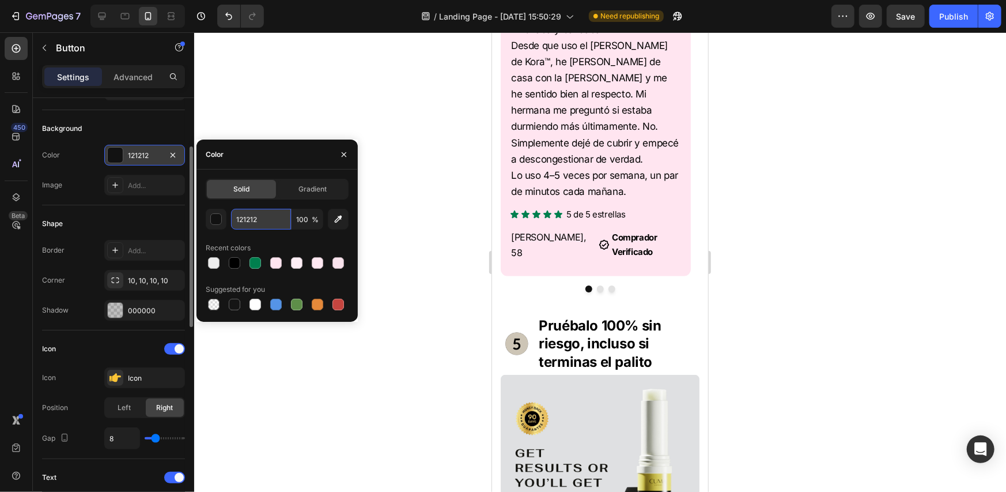
click at [262, 222] on input "121212" at bounding box center [261, 219] width 60 height 21
drag, startPoint x: 262, startPoint y: 222, endPoint x: 268, endPoint y: 209, distance: 14.7
click at [262, 222] on input "121212" at bounding box center [261, 219] width 60 height 21
paste input "8E395F"
type input "8E395F"
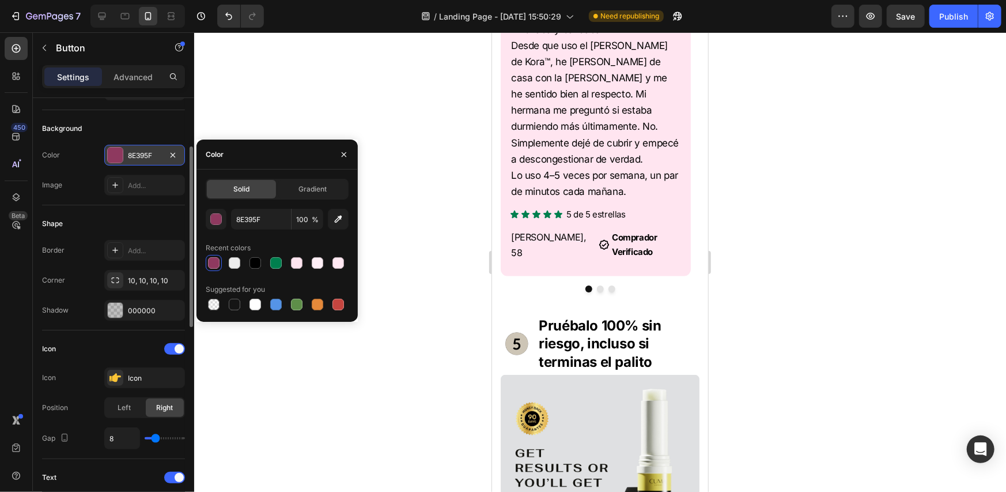
click at [270, 205] on div "Solid Gradient 8E395F 100 % Recent colors Suggested for you" at bounding box center [277, 246] width 143 height 134
click at [71, 175] on div "Image Add..." at bounding box center [113, 185] width 143 height 21
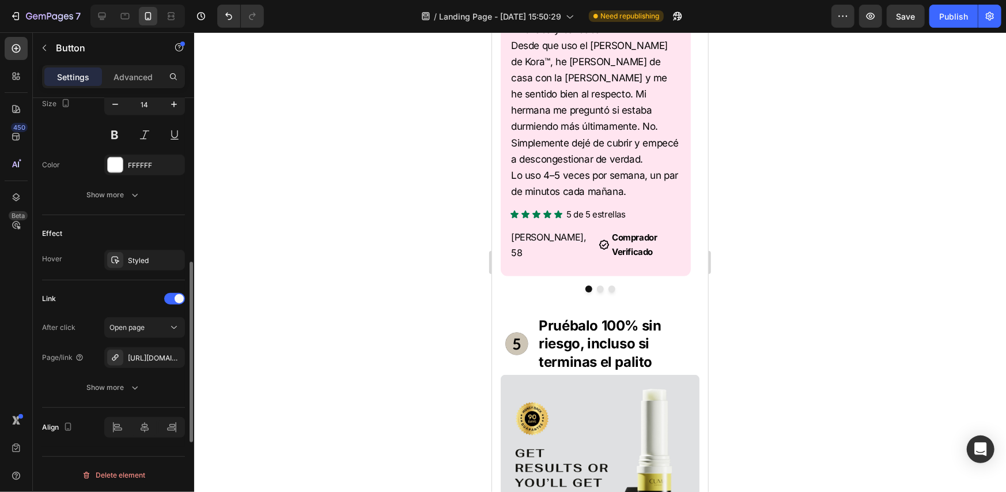
scroll to position [522, 0]
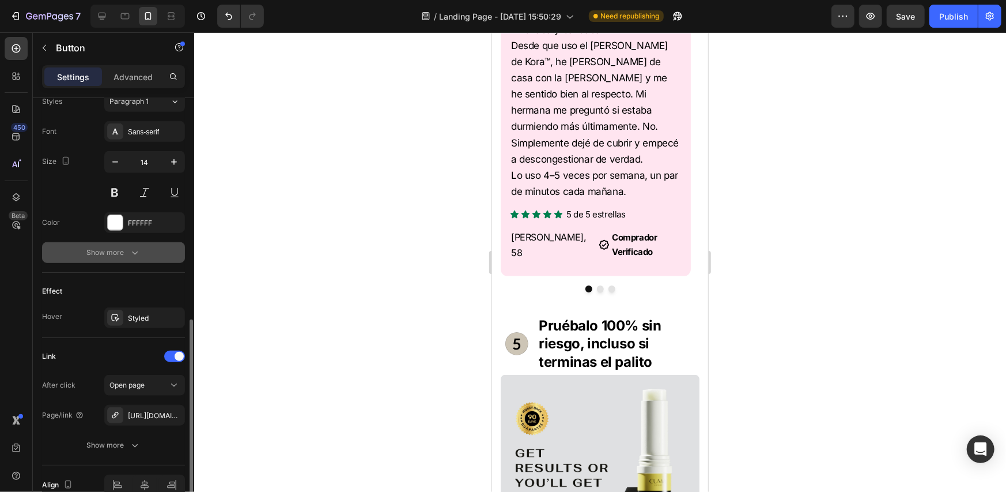
click at [129, 252] on icon "button" at bounding box center [135, 253] width 12 height 12
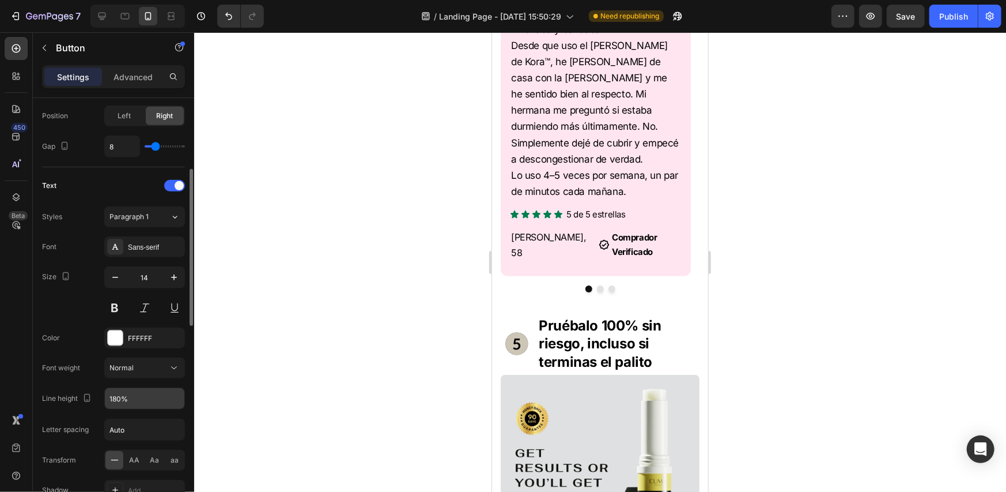
scroll to position [349, 0]
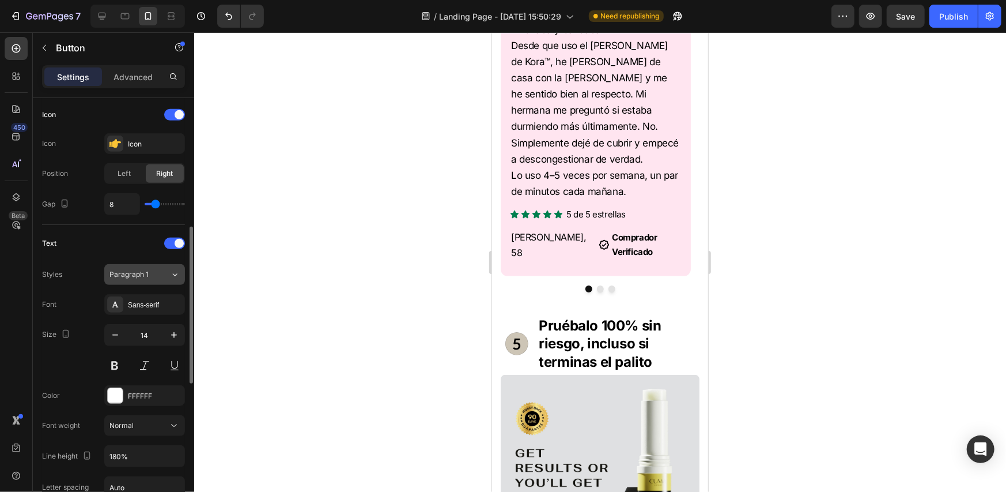
click at [137, 266] on button "Paragraph 1" at bounding box center [144, 274] width 81 height 21
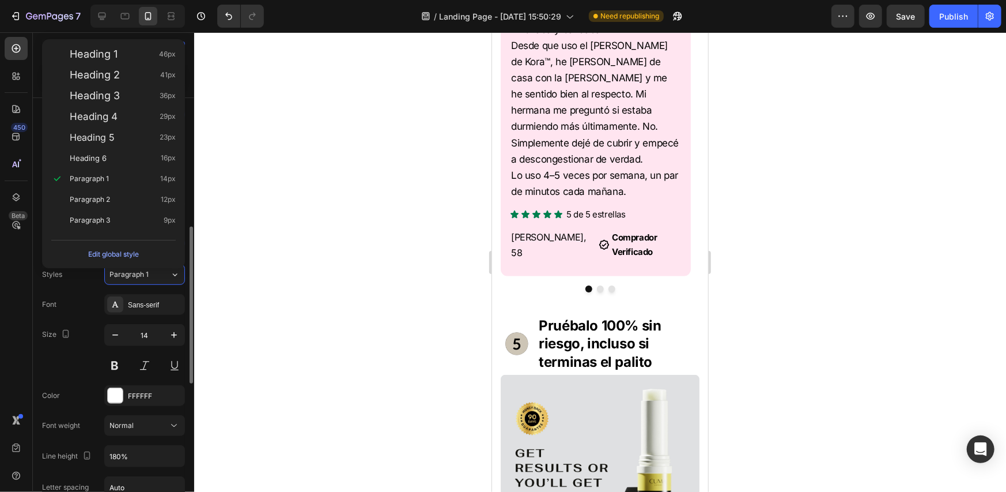
click at [89, 285] on div "Styles Paragraph 1 Font Sans-serif Size 14 Color FFFFFF Font weight Normal Line…" at bounding box center [113, 426] width 143 height 324
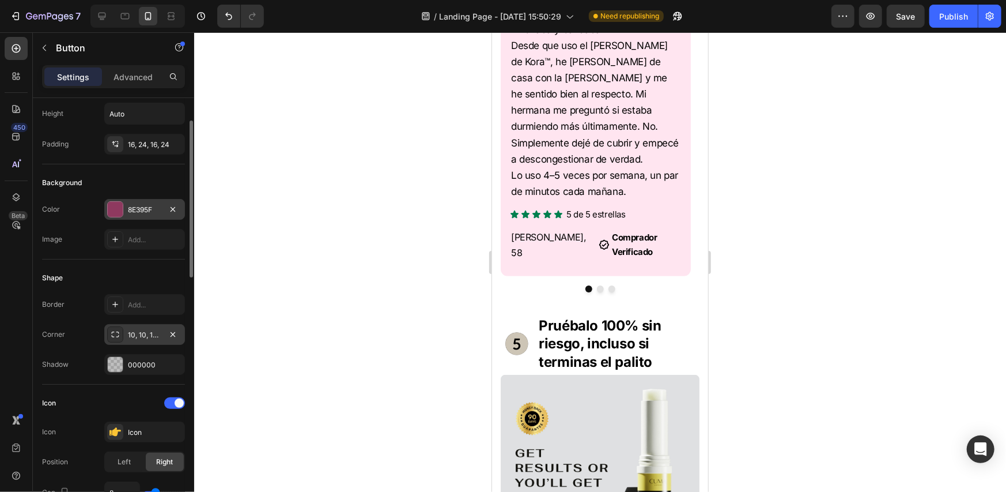
scroll to position [3, 0]
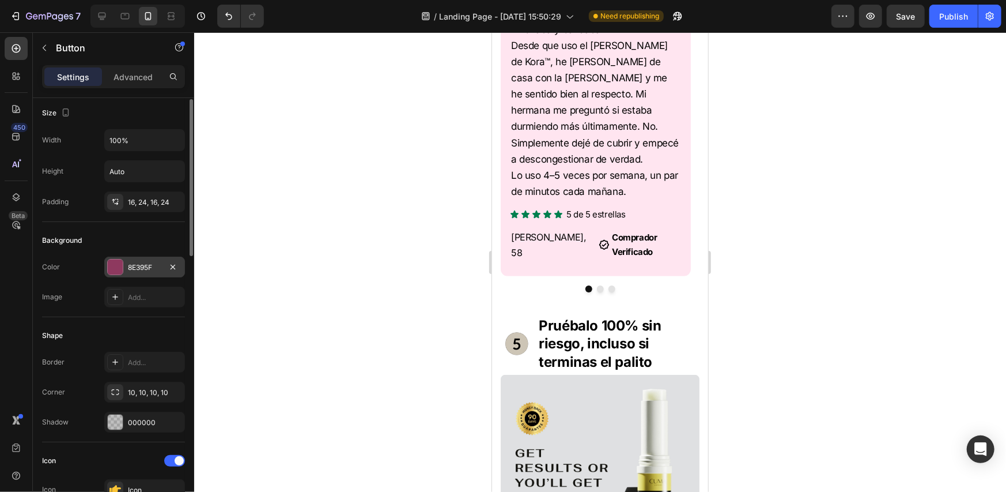
click at [146, 259] on div "8E395F" at bounding box center [144, 266] width 81 height 21
click at [101, 240] on div "Background" at bounding box center [113, 240] width 143 height 18
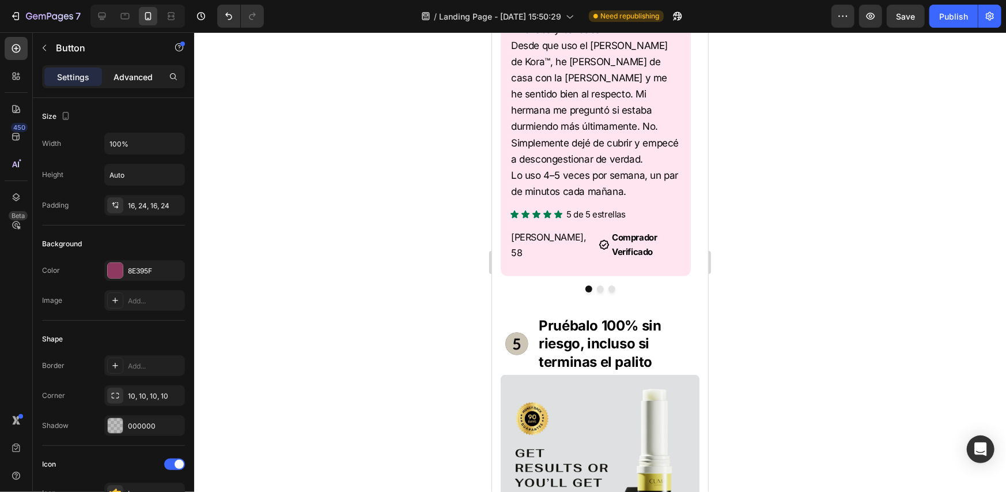
click at [150, 79] on p "Advanced" at bounding box center [133, 77] width 39 height 12
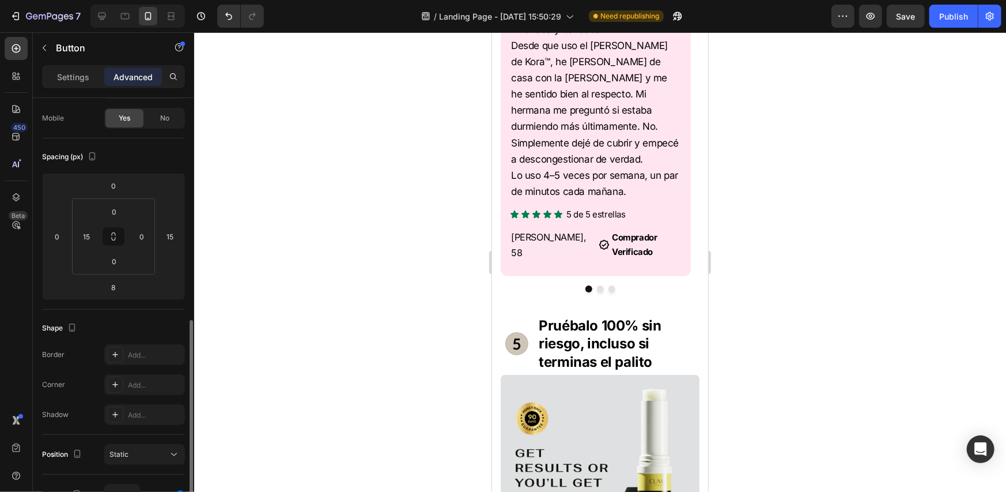
scroll to position [27, 0]
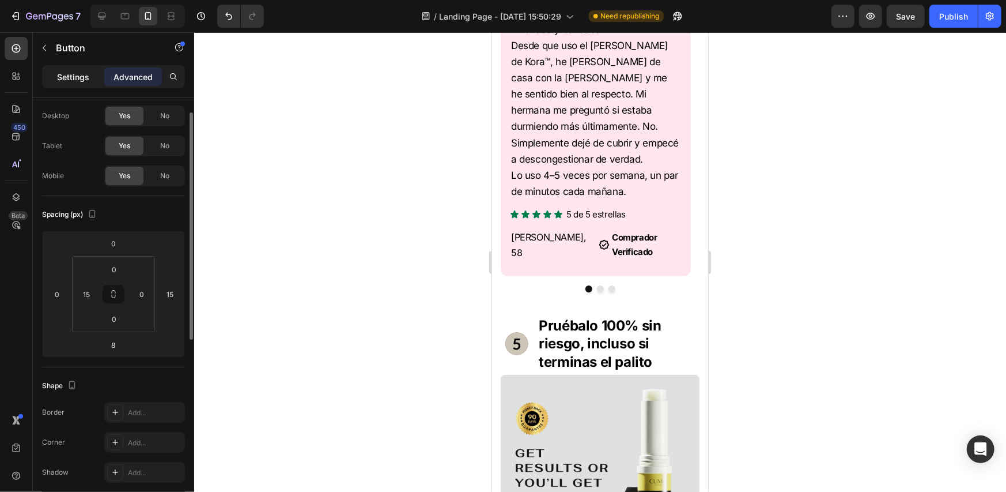
click at [71, 71] on p "Settings" at bounding box center [73, 77] width 32 height 12
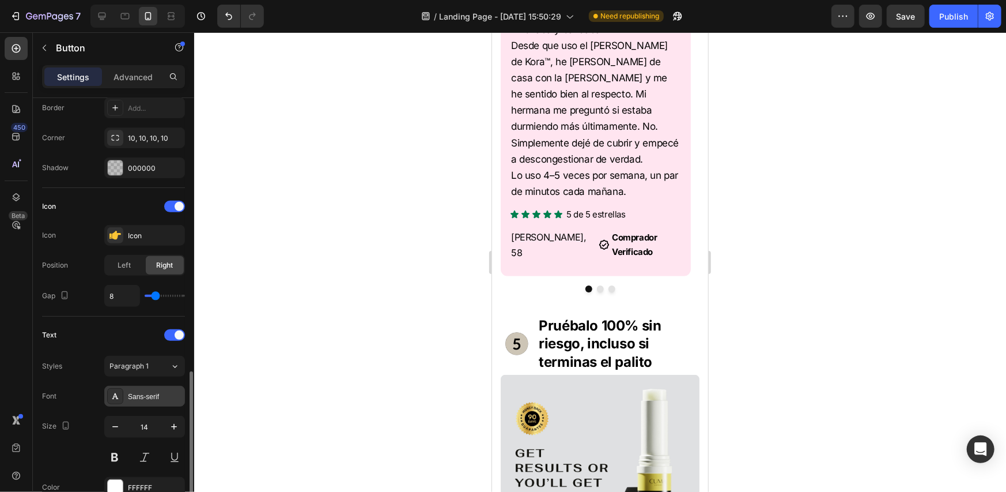
scroll to position [373, 0]
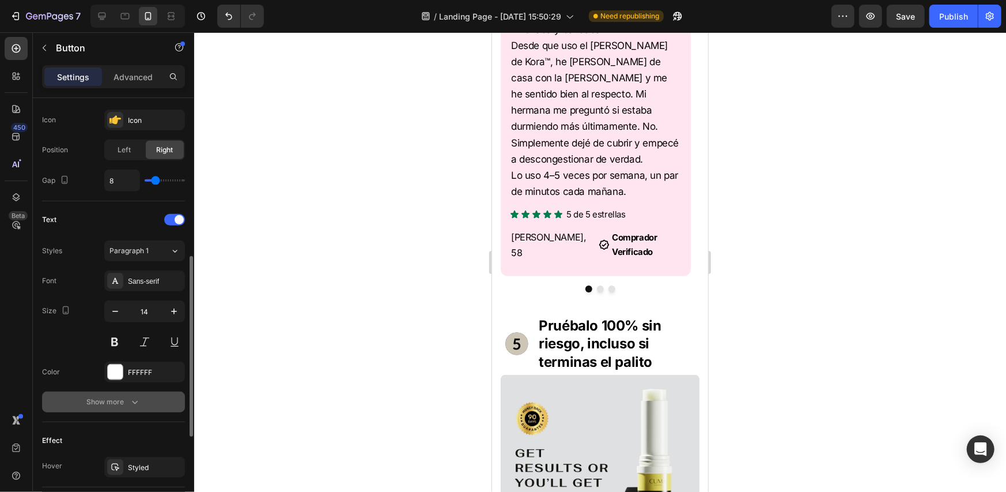
click at [122, 404] on div "Show more" at bounding box center [114, 402] width 54 height 12
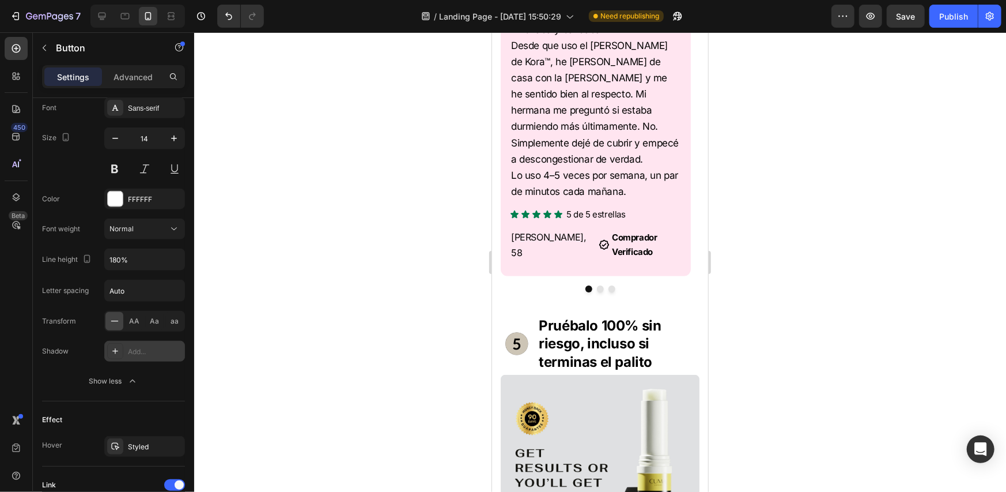
scroll to position [719, 0]
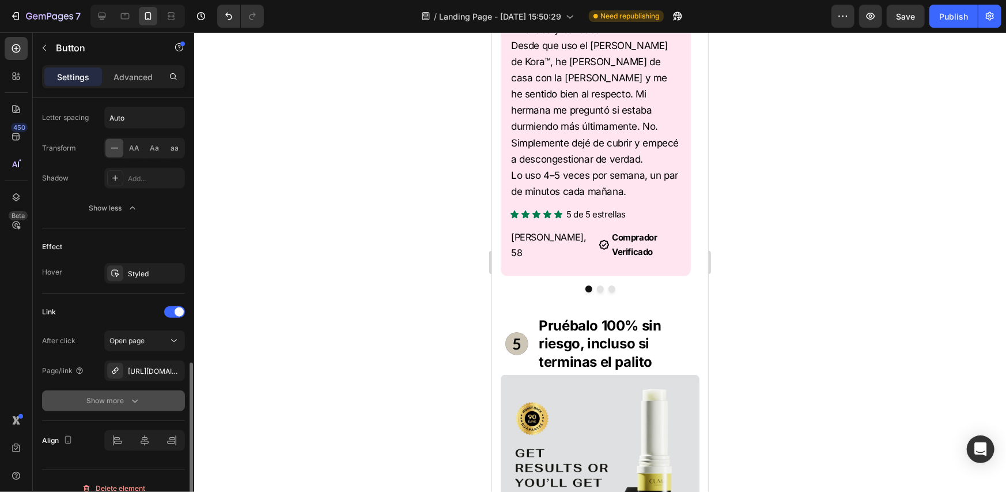
click at [107, 399] on div "Show more" at bounding box center [114, 401] width 54 height 12
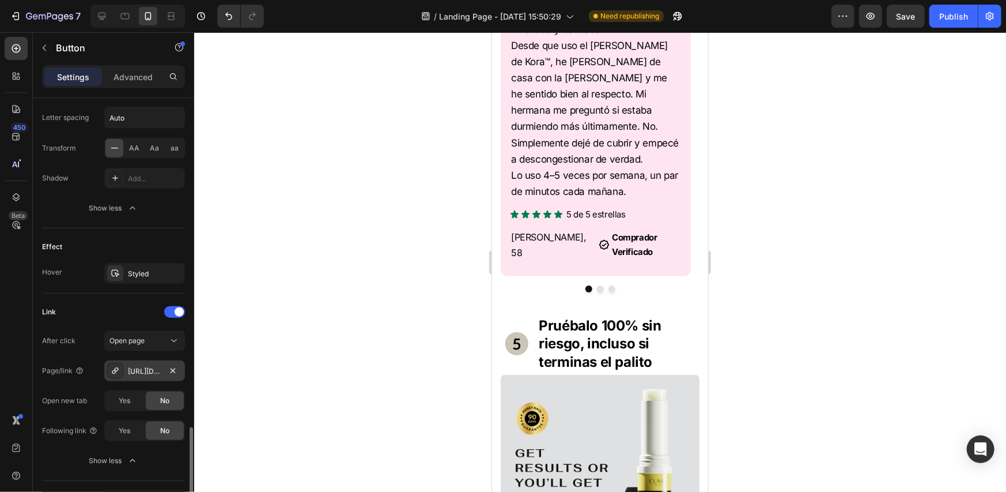
scroll to position [791, 0]
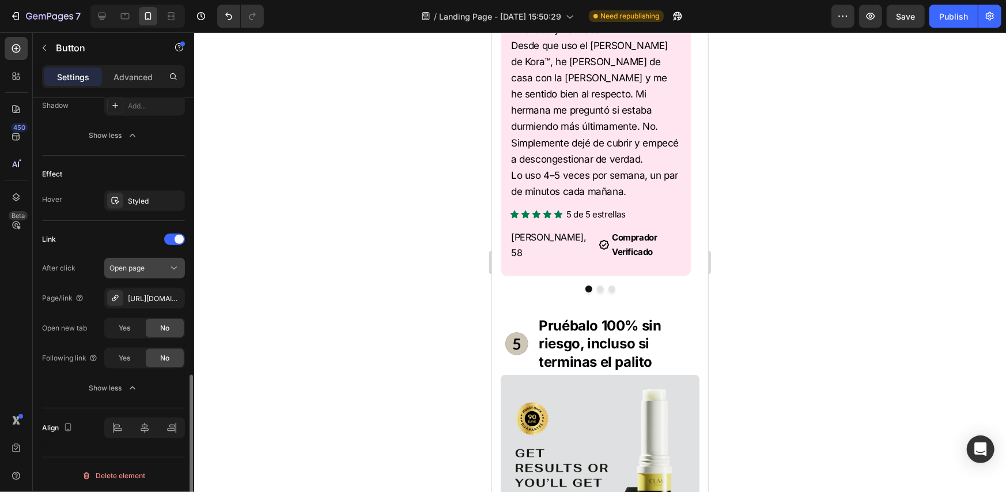
click at [149, 263] on div "Open page" at bounding box center [138, 268] width 59 height 10
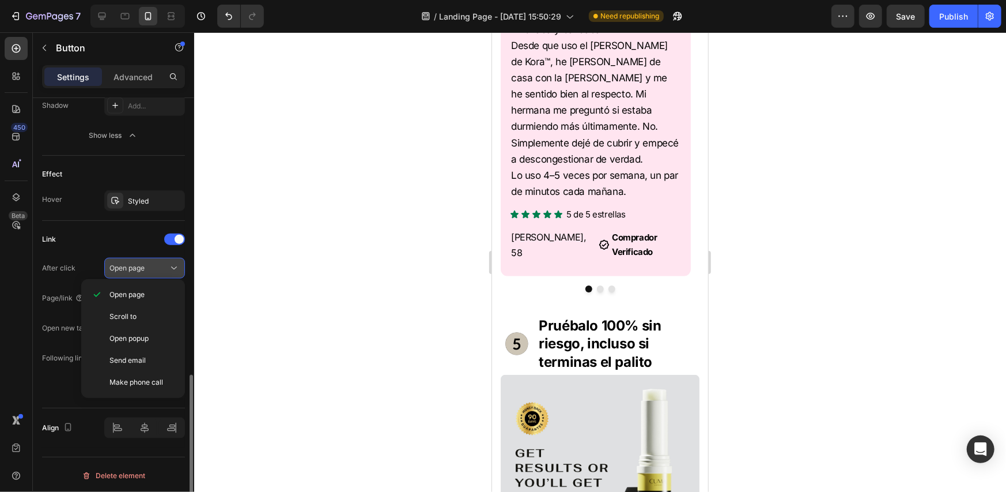
click at [149, 263] on div "Open page" at bounding box center [138, 268] width 59 height 10
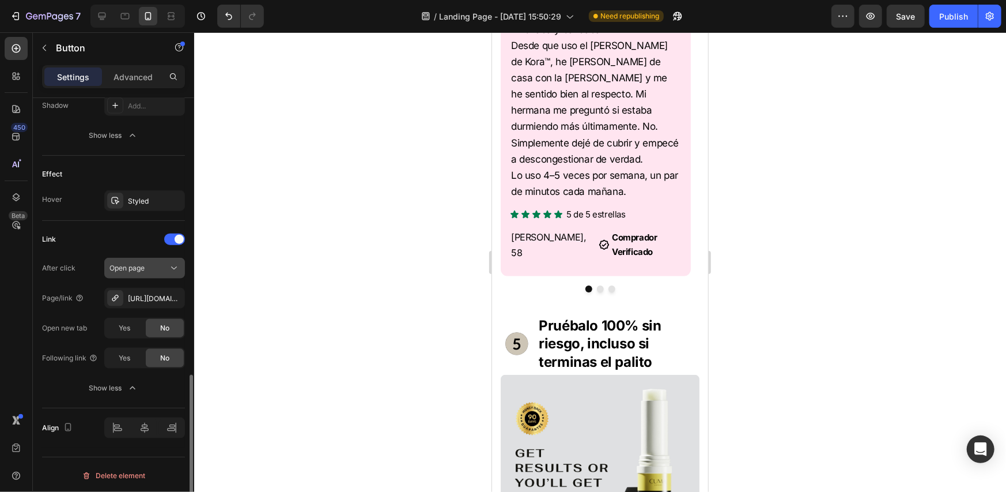
click at [142, 267] on span "Open page" at bounding box center [126, 267] width 35 height 9
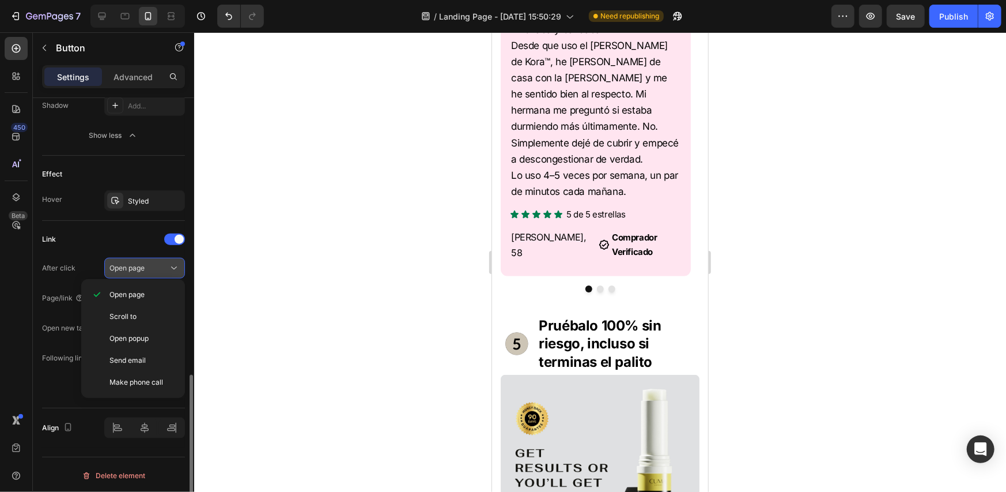
click at [143, 266] on span "Open page" at bounding box center [126, 267] width 35 height 9
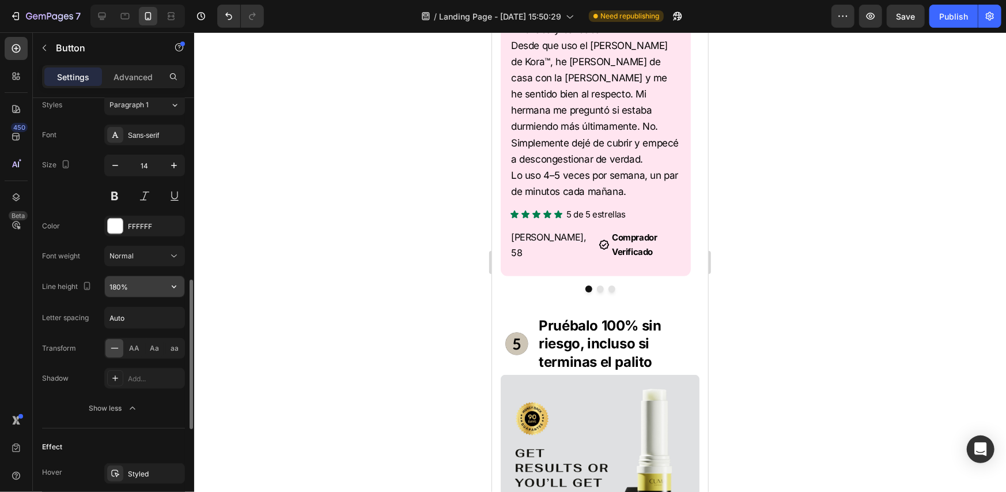
scroll to position [576, 0]
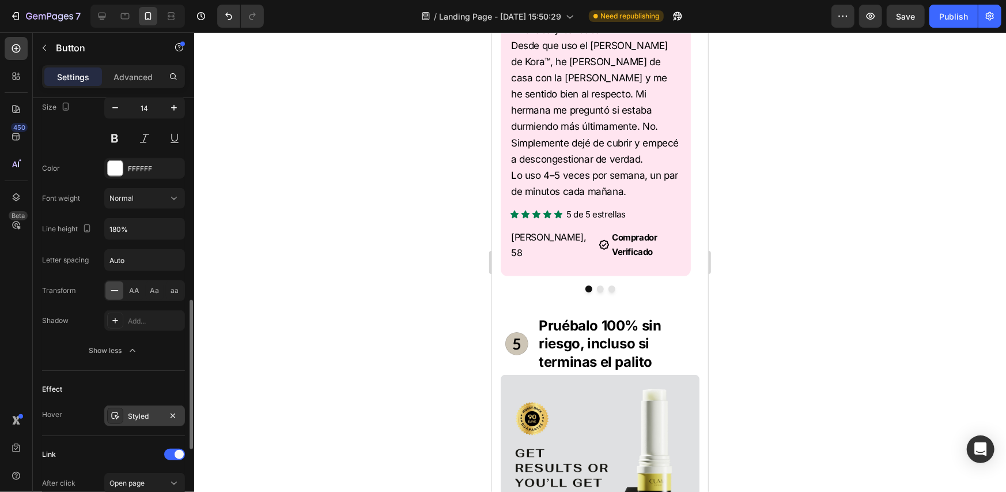
click at [133, 413] on div "Styled" at bounding box center [144, 416] width 33 height 10
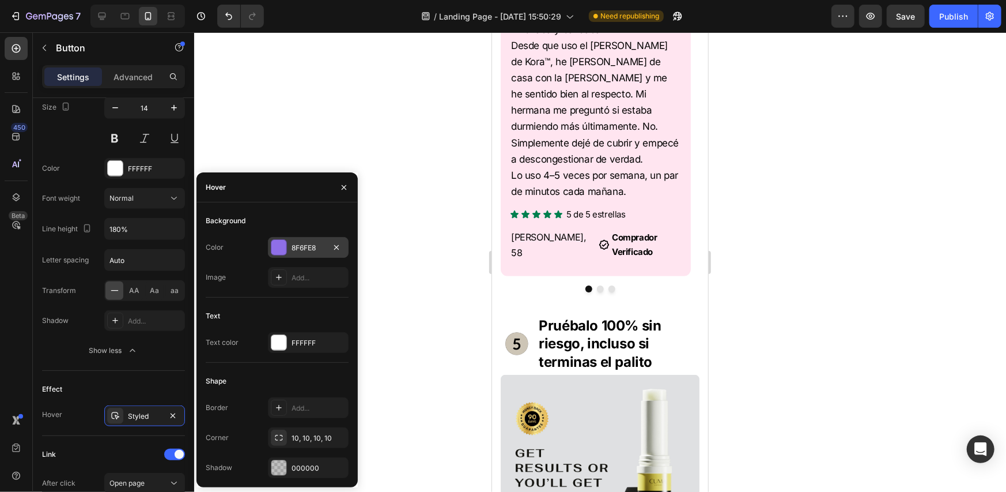
click at [301, 250] on div "8F6FE8" at bounding box center [308, 248] width 33 height 10
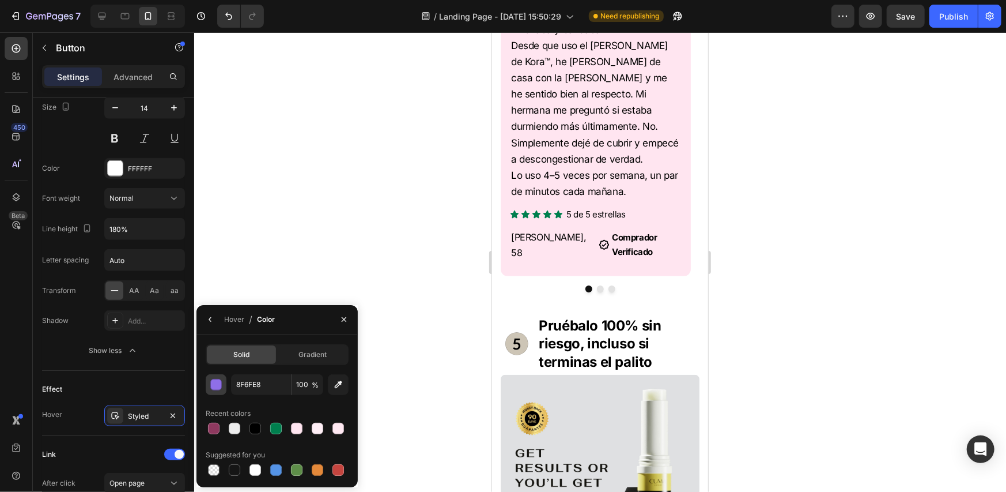
click at [219, 392] on button "button" at bounding box center [216, 384] width 21 height 21
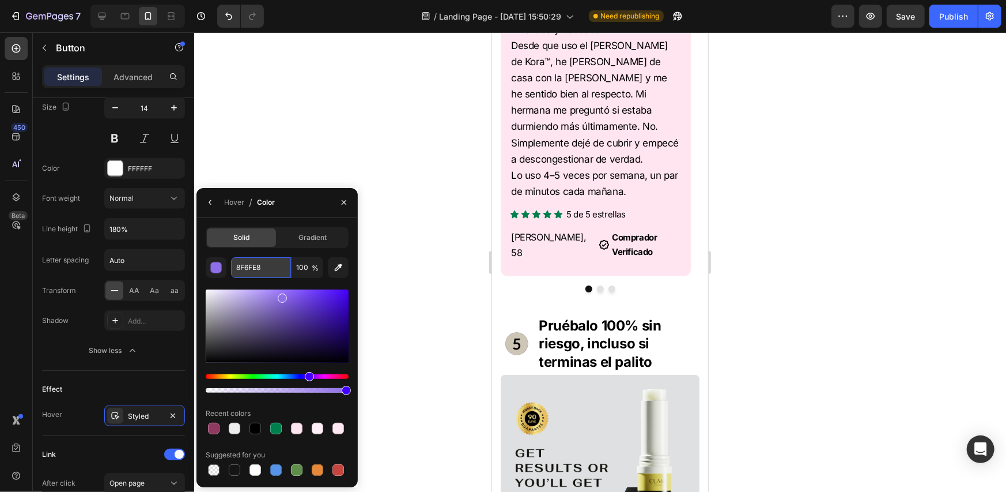
click at [253, 270] on input "8F6FE8" at bounding box center [261, 267] width 60 height 21
paste input "E395"
click at [261, 286] on div "8F6FE8 100 % Recent colors Suggested for you" at bounding box center [277, 367] width 143 height 221
drag, startPoint x: 274, startPoint y: 282, endPoint x: 273, endPoint y: 288, distance: 5.9
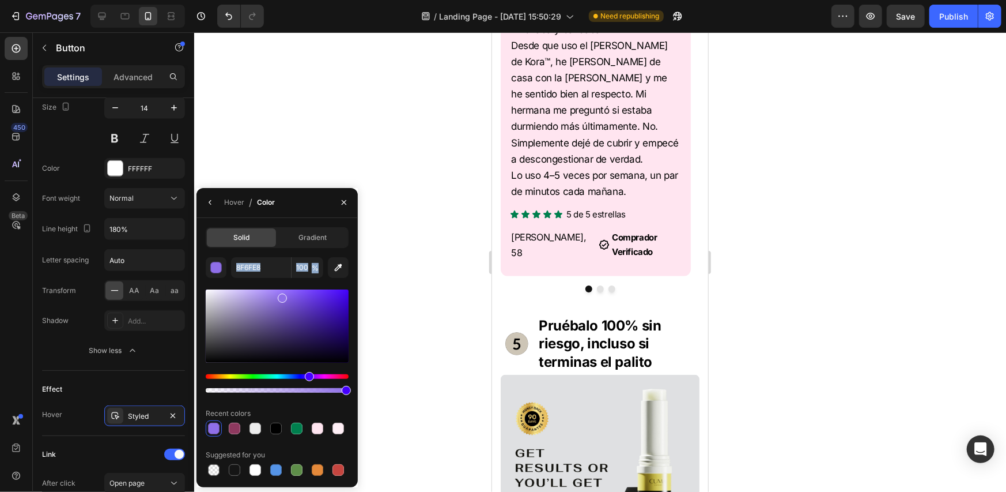
click at [274, 283] on div "8F6FE8 100 % Recent colors Suggested for you" at bounding box center [277, 367] width 143 height 221
click at [258, 273] on input "8F6FE8" at bounding box center [261, 267] width 60 height 21
paste input "E395F"
click at [263, 283] on div "8E395F 100 % Recent colors Suggested for you" at bounding box center [277, 367] width 143 height 221
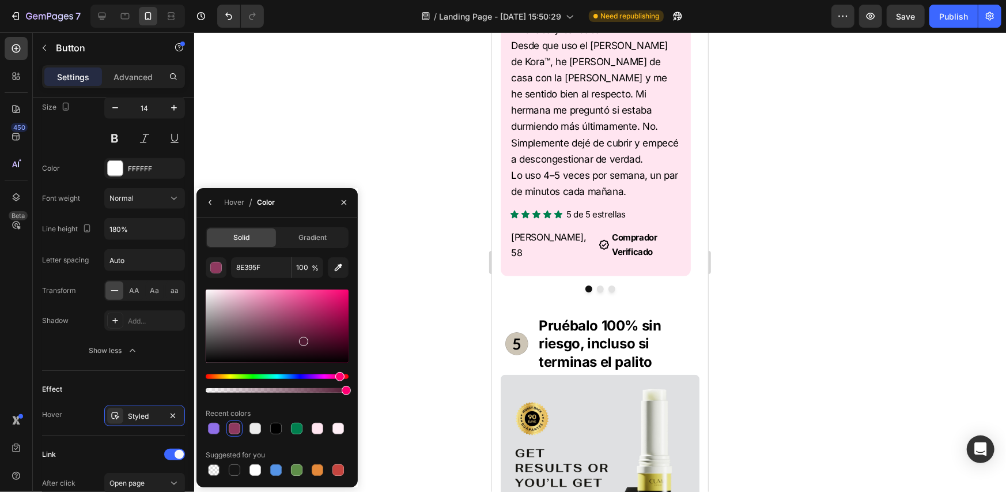
drag, startPoint x: 292, startPoint y: 324, endPoint x: 302, endPoint y: 339, distance: 17.8
click at [302, 339] on div at bounding box center [303, 341] width 9 height 9
click at [304, 339] on div at bounding box center [303, 341] width 9 height 9
click at [282, 286] on div "511A33 100 % Recent colors Suggested for you" at bounding box center [277, 367] width 143 height 221
drag, startPoint x: 306, startPoint y: 341, endPoint x: 301, endPoint y: 330, distance: 11.9
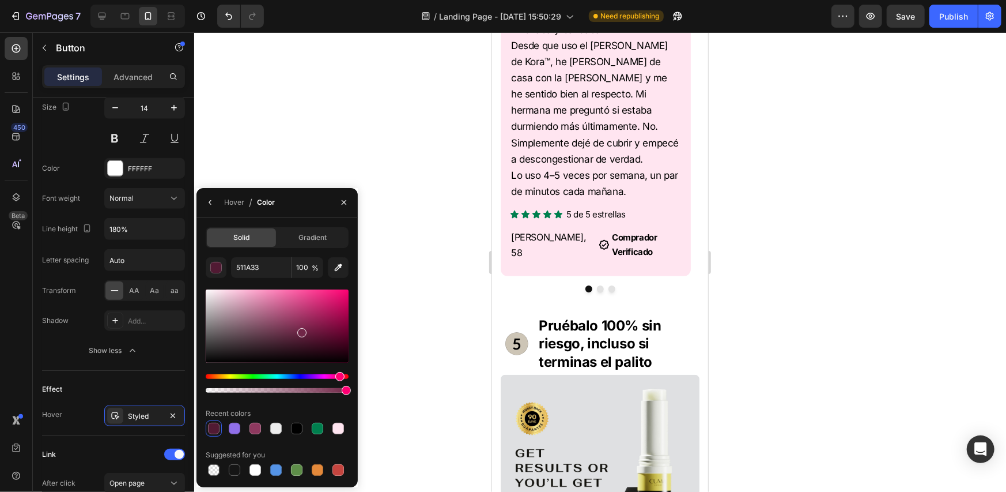
click at [301, 330] on div at bounding box center [301, 332] width 9 height 9
click at [305, 331] on div at bounding box center [306, 333] width 9 height 9
type input "6B2142"
click at [283, 253] on div "Solid Gradient 6B2142 100 % Recent colors Suggested for you" at bounding box center [277, 352] width 143 height 251
click at [805, 279] on div at bounding box center [600, 261] width 812 height 459
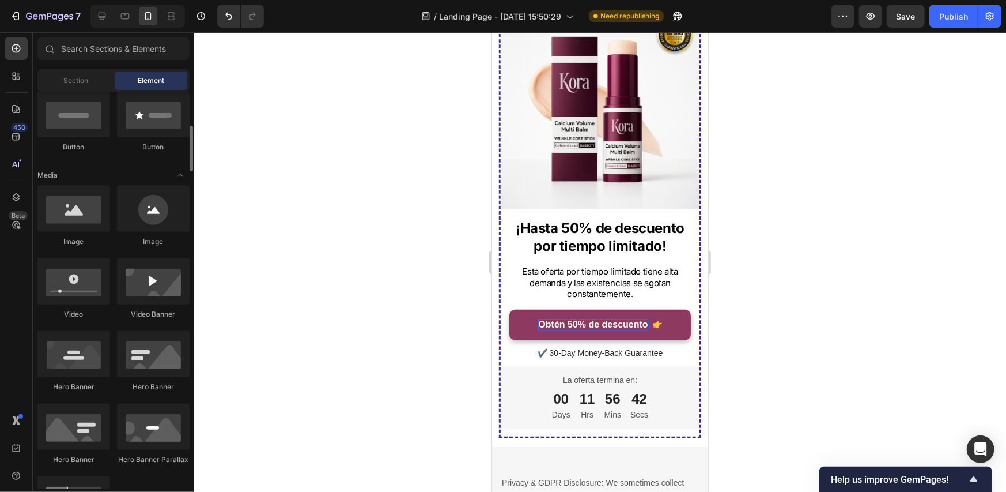
scroll to position [0, 0]
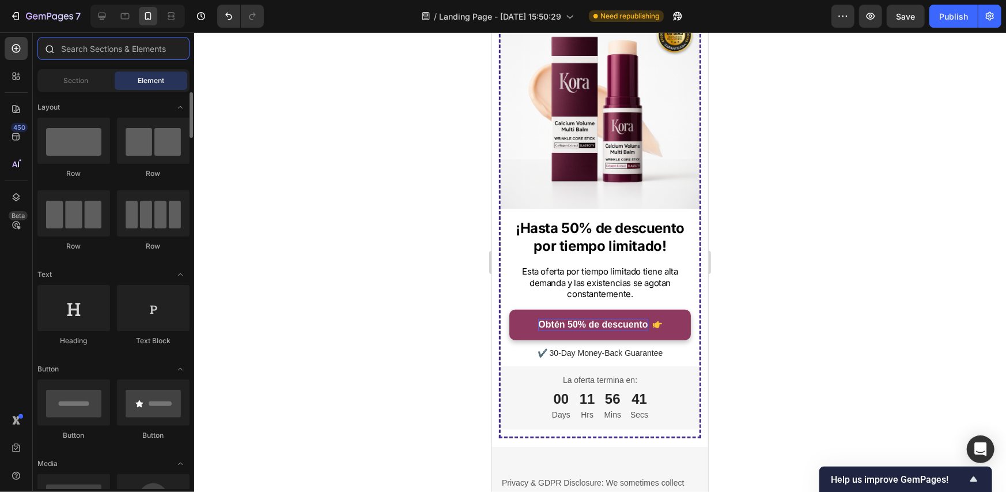
click at [109, 50] on input "text" at bounding box center [113, 48] width 152 height 23
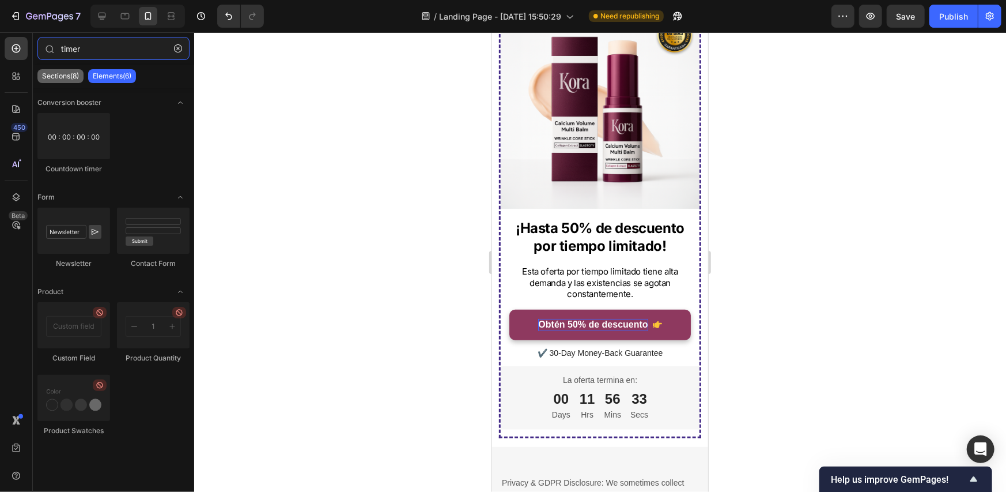
type input "timer"
click at [77, 80] on p "Sections(8)" at bounding box center [60, 75] width 37 height 9
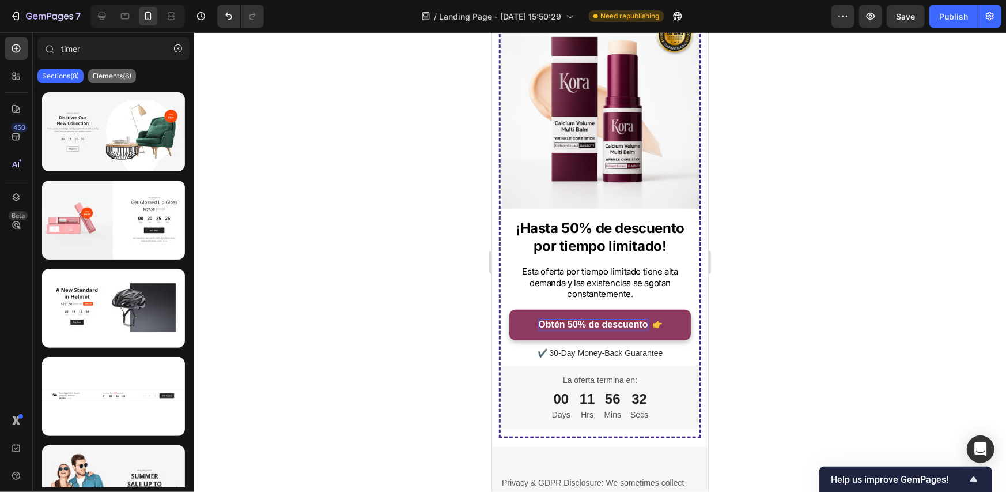
click at [115, 75] on p "Elements(6)" at bounding box center [112, 75] width 39 height 9
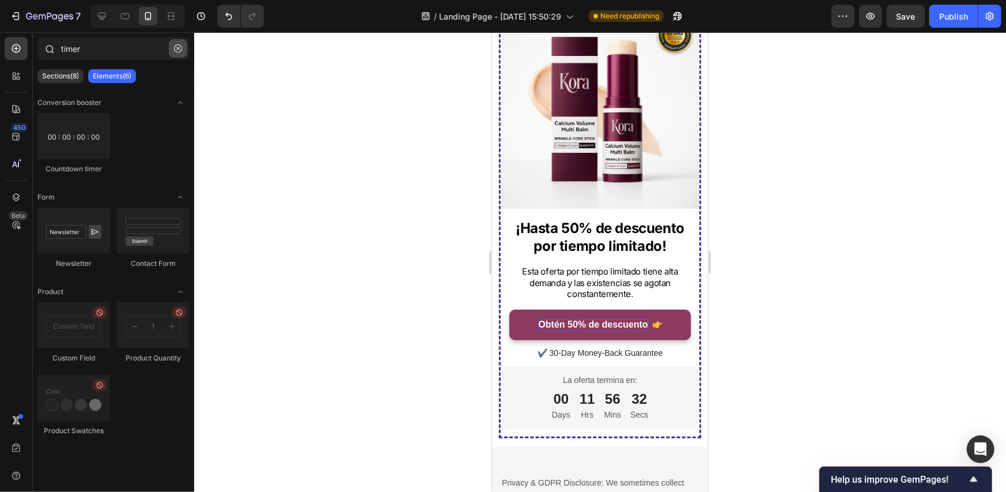
click at [176, 48] on icon "button" at bounding box center [178, 48] width 8 height 8
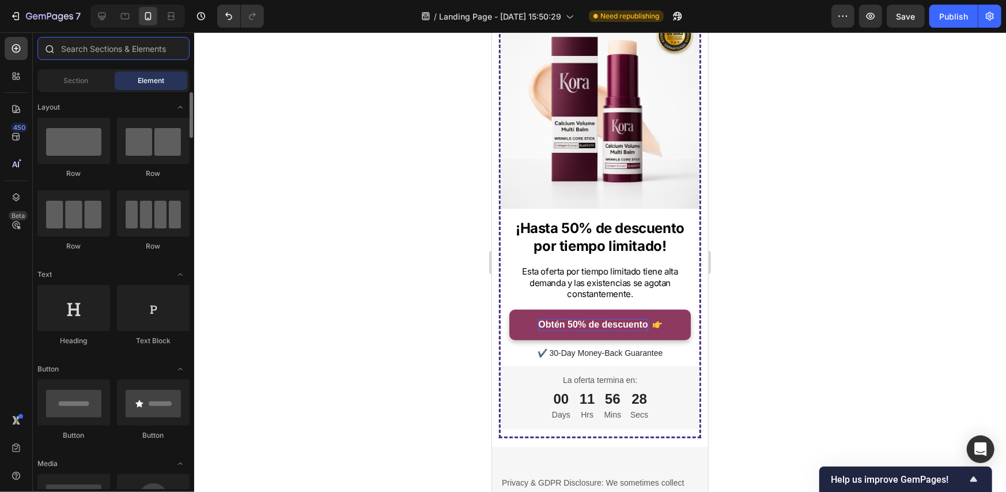
click at [119, 51] on input "text" at bounding box center [113, 48] width 152 height 23
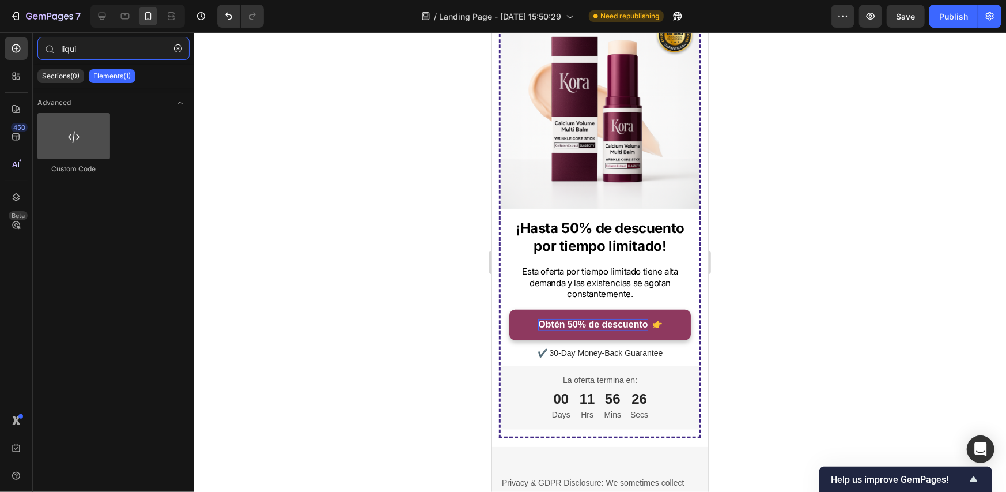
type input "liqui"
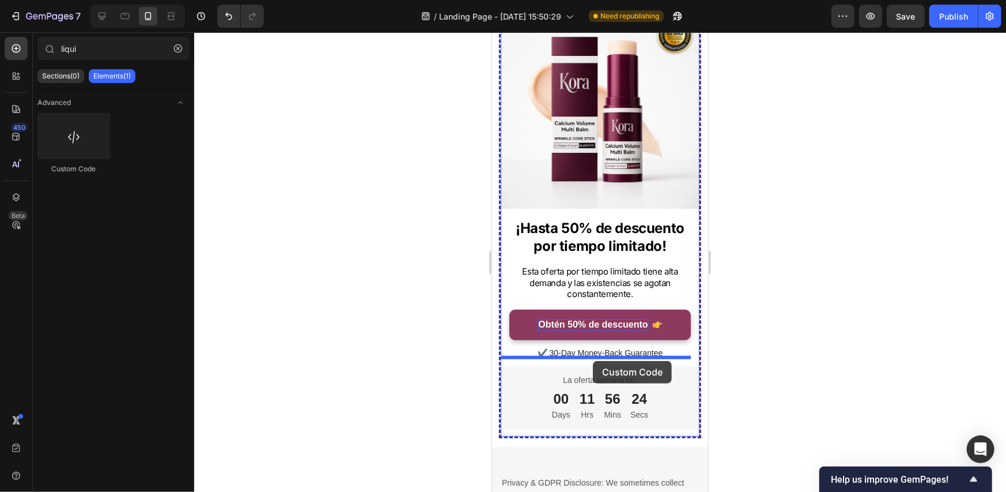
drag, startPoint x: 582, startPoint y: 176, endPoint x: 595, endPoint y: 357, distance: 180.8
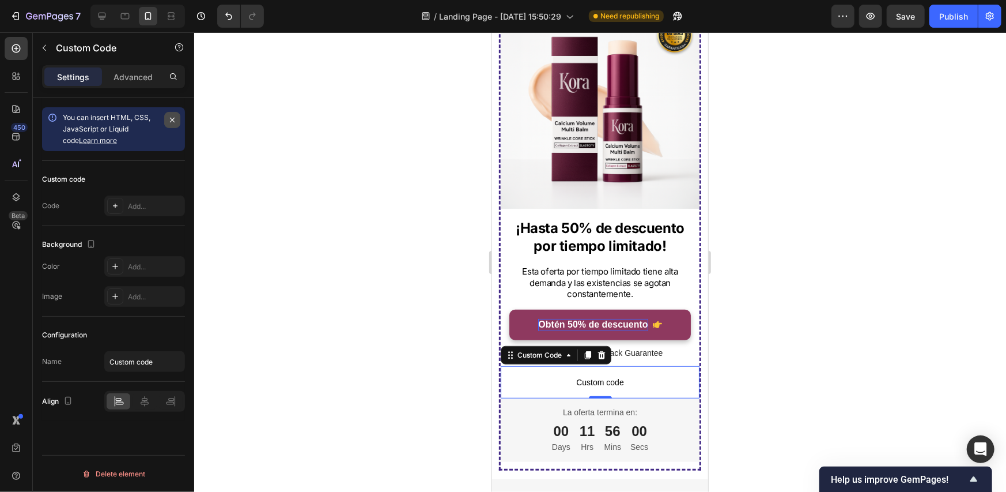
click at [177, 118] on button "button" at bounding box center [172, 120] width 16 height 16
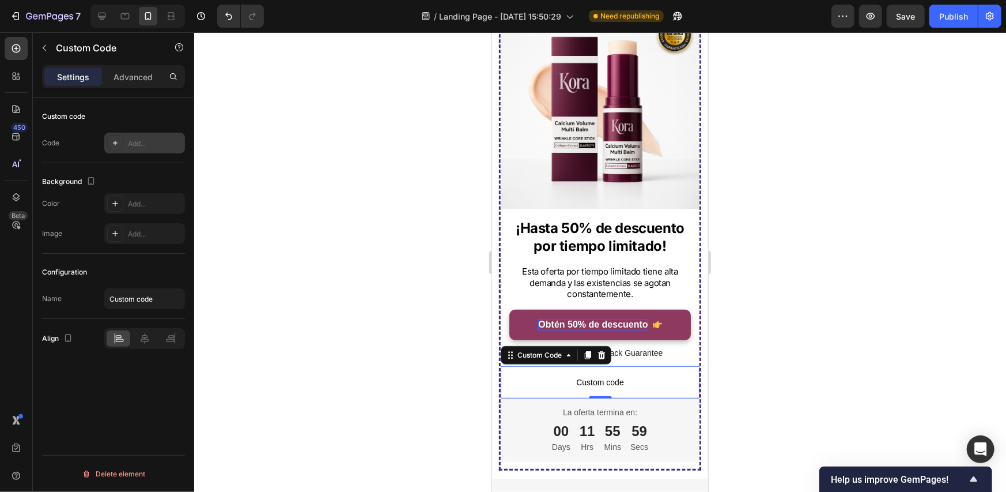
click at [141, 141] on div "Add..." at bounding box center [155, 143] width 54 height 10
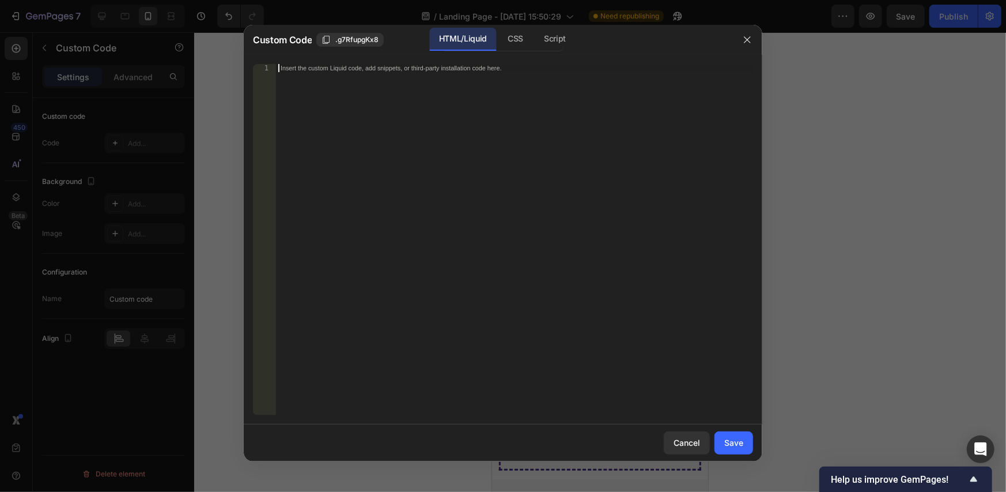
click at [432, 113] on div "Insert the custom Liquid code, add snippets, or third-party installation code h…" at bounding box center [514, 247] width 477 height 367
paste textarea "</gp-row>"
type textarea "</gp-row>"
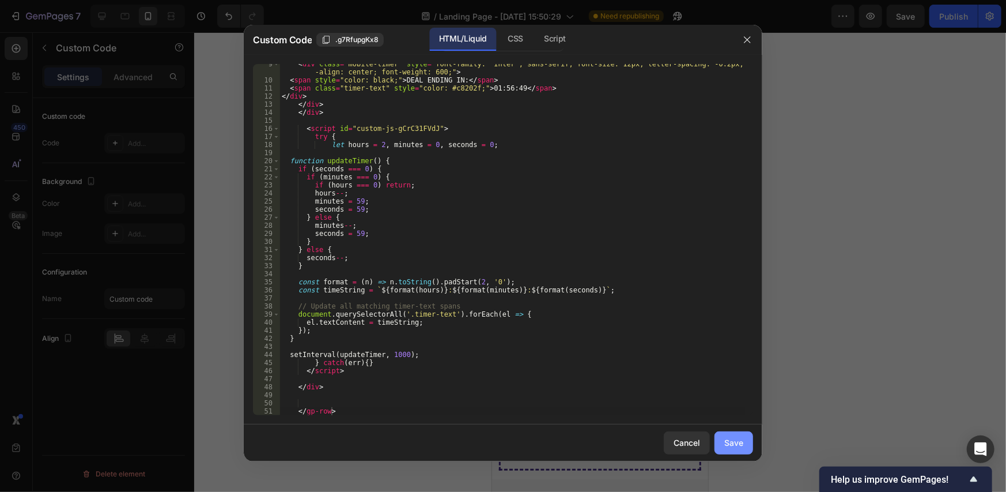
click at [732, 443] on div "Save" at bounding box center [733, 442] width 19 height 12
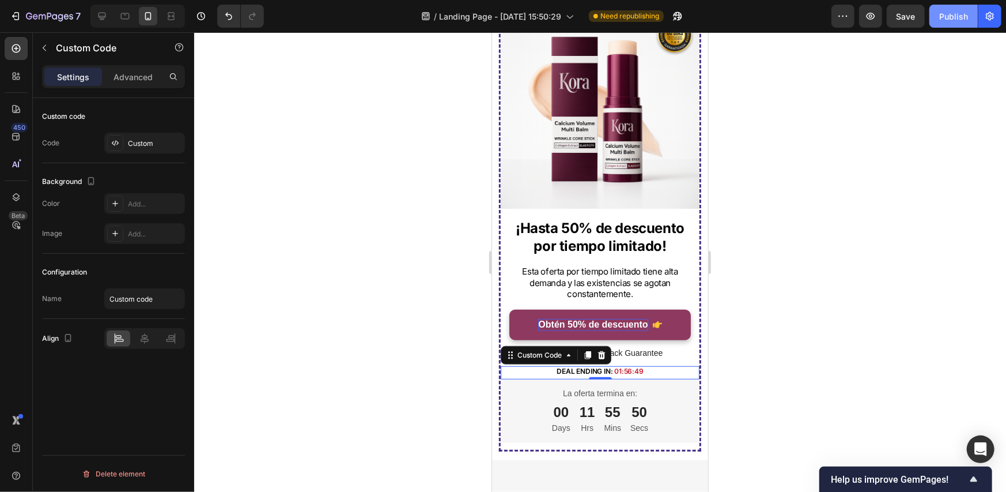
click at [951, 16] on div "Publish" at bounding box center [953, 16] width 29 height 12
click at [131, 140] on div "Custom" at bounding box center [155, 143] width 54 height 10
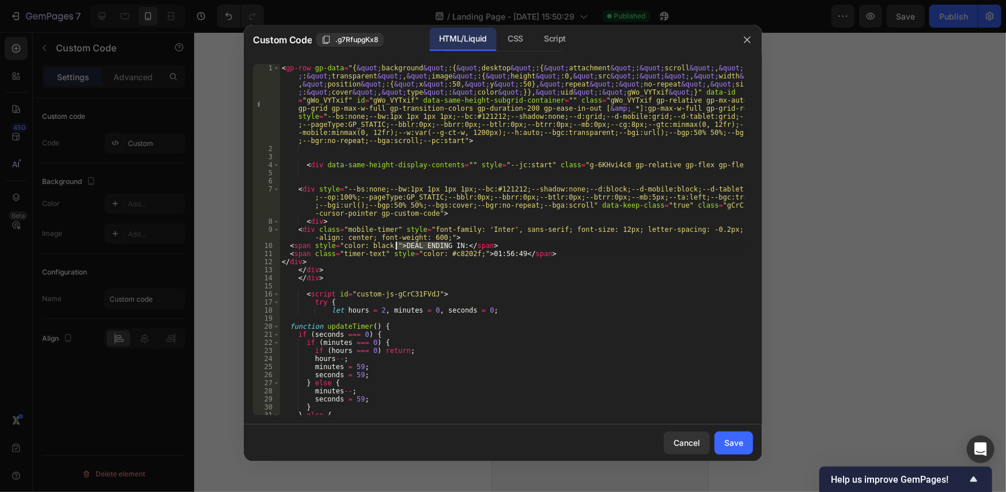
drag, startPoint x: 449, startPoint y: 244, endPoint x: 395, endPoint y: 247, distance: 54.8
click at [395, 247] on div "< gp-row gp-data = "{ &quot; background &quot; :{ &quot; desktop &quot; :{ &quo…" at bounding box center [511, 284] width 465 height 440
paste textarea "LA OFERTA TERMINA EN:"
type textarea "<span style="color: black;">LA OFERTA TERMINA EN:</span>"
click at [743, 444] on div "Save" at bounding box center [733, 442] width 19 height 12
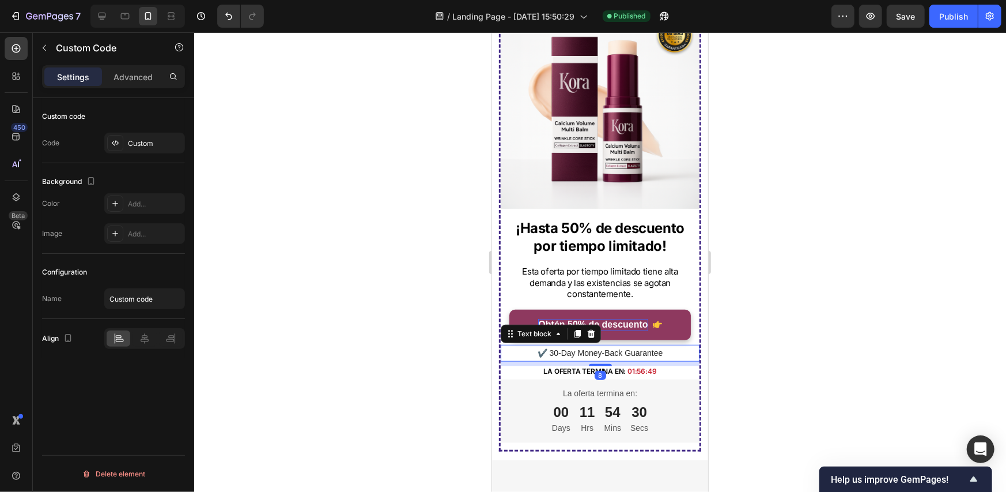
click at [678, 345] on p "✔️ 30-Day Money-Back Guarantee" at bounding box center [599, 352] width 196 height 14
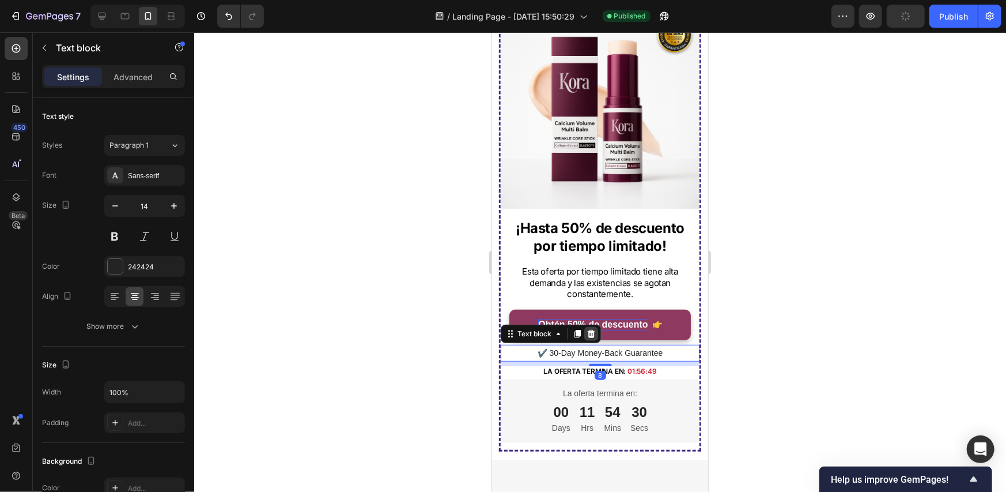
click at [591, 328] on icon at bounding box center [590, 332] width 9 height 9
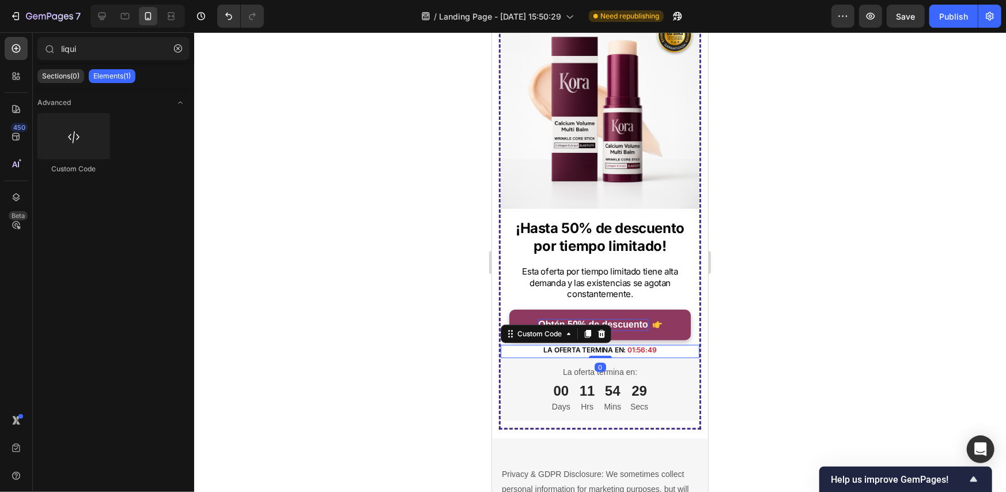
click at [661, 344] on div "LA OFERTA TERMINA EN: 01:56:49" at bounding box center [599, 349] width 199 height 10
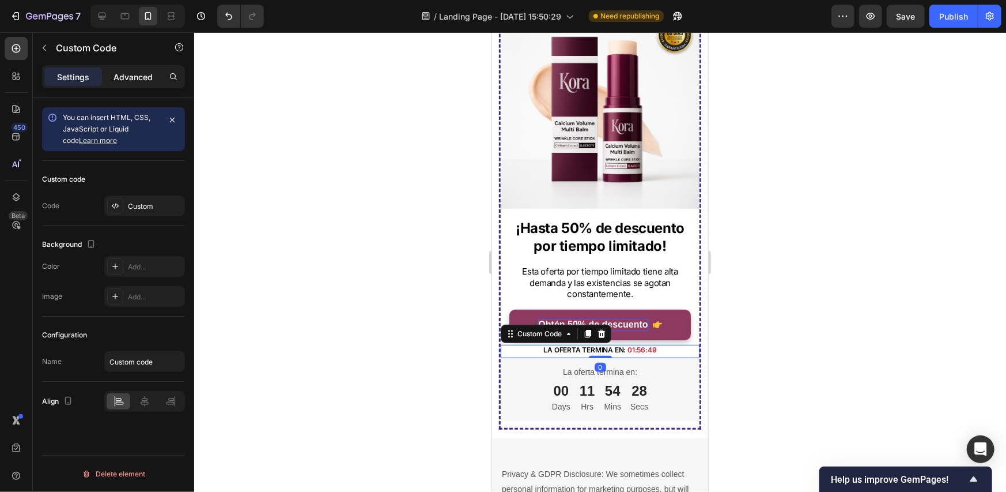
click at [143, 79] on p "Advanced" at bounding box center [133, 77] width 39 height 12
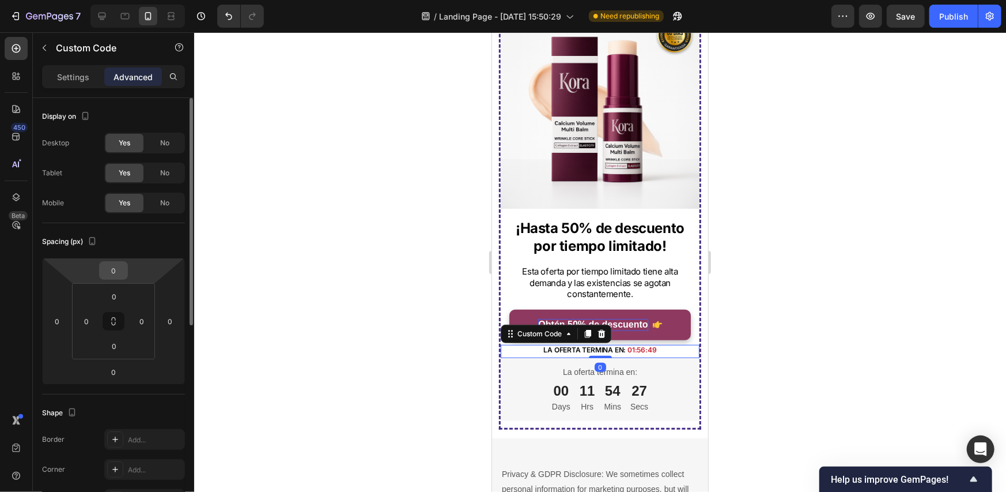
click at [113, 266] on input "0" at bounding box center [113, 270] width 23 height 17
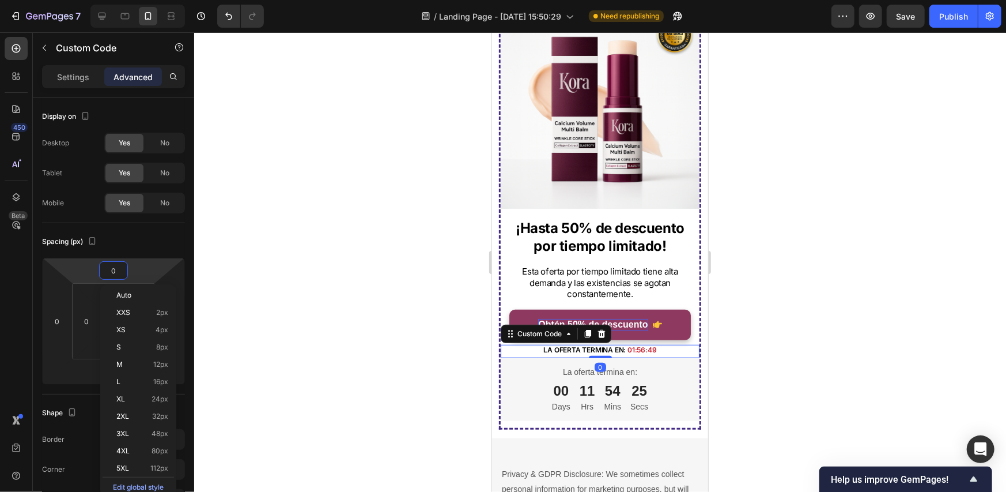
type input "5"
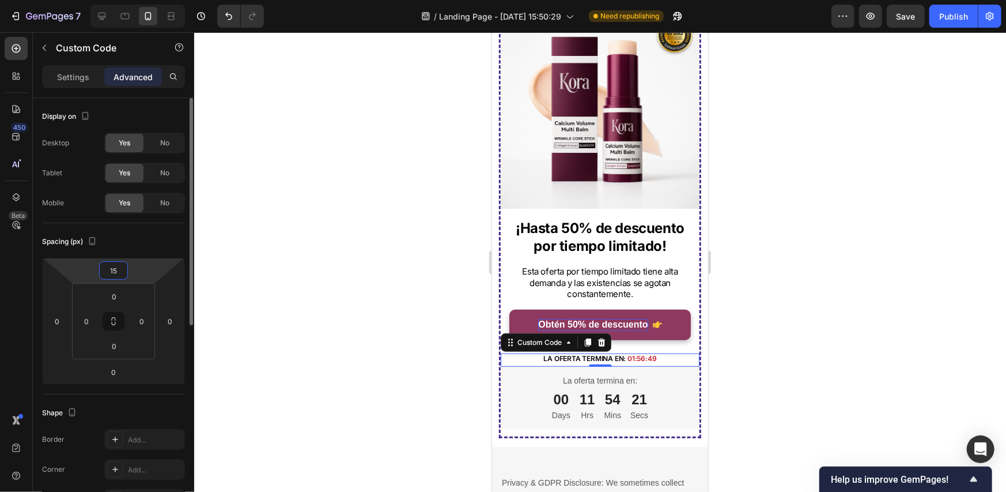
click at [111, 265] on input "15" at bounding box center [113, 270] width 23 height 17
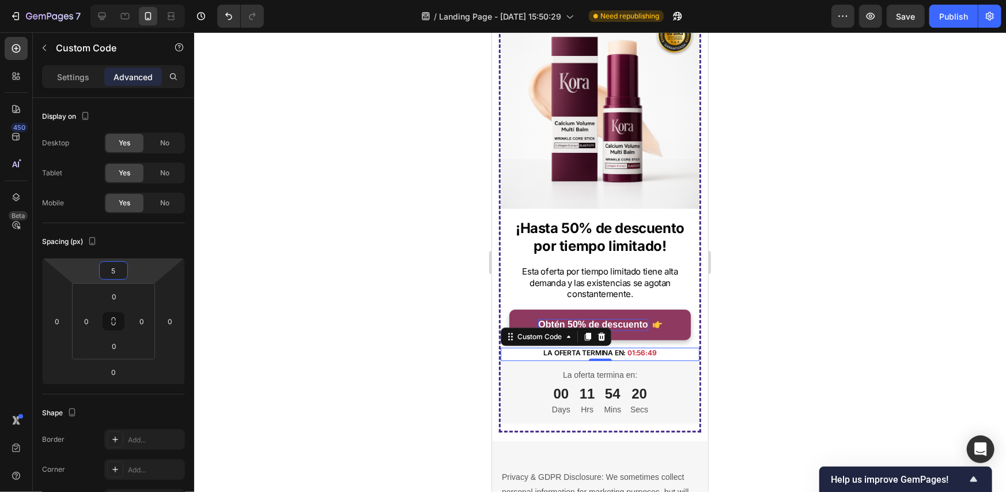
type input "5"
click at [774, 240] on div at bounding box center [600, 261] width 812 height 459
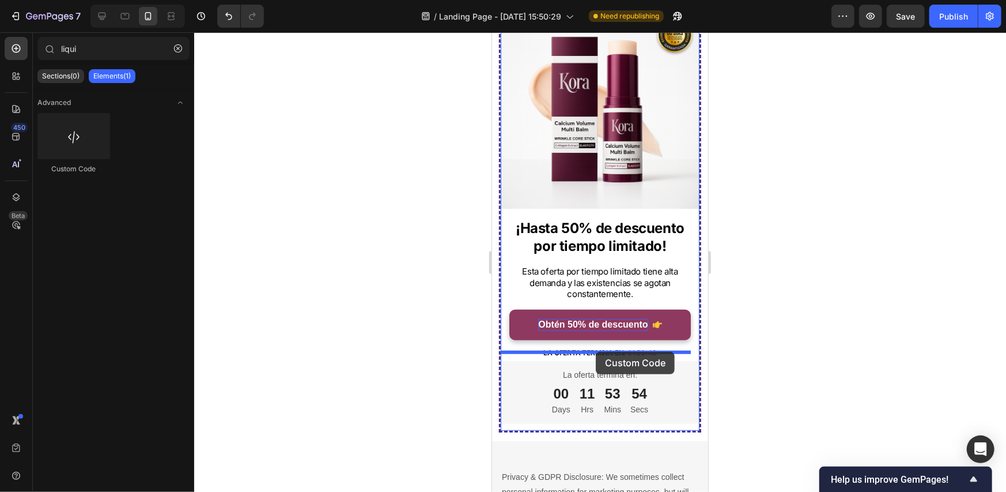
drag, startPoint x: 690, startPoint y: 213, endPoint x: 595, endPoint y: 351, distance: 167.8
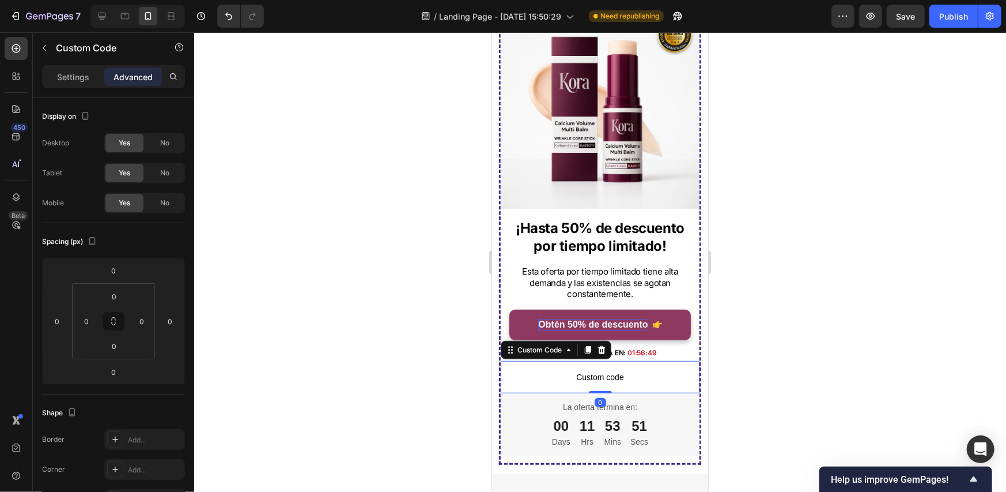
click at [621, 369] on span "Custom code" at bounding box center [599, 376] width 199 height 14
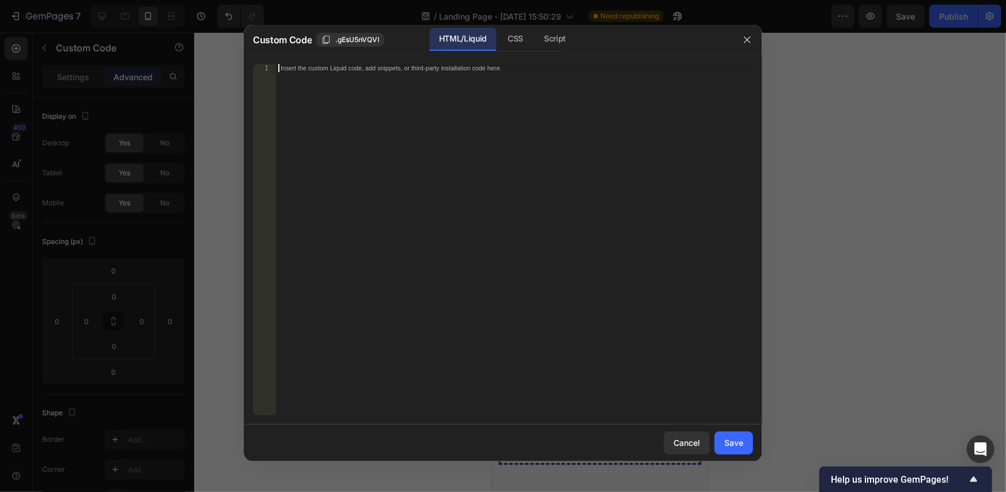
click at [433, 190] on div "Insert the custom Liquid code, add snippets, or third-party installation code h…" at bounding box center [514, 247] width 477 height 367
paste textarea "</gp-row>"
type textarea "</gp-row>"
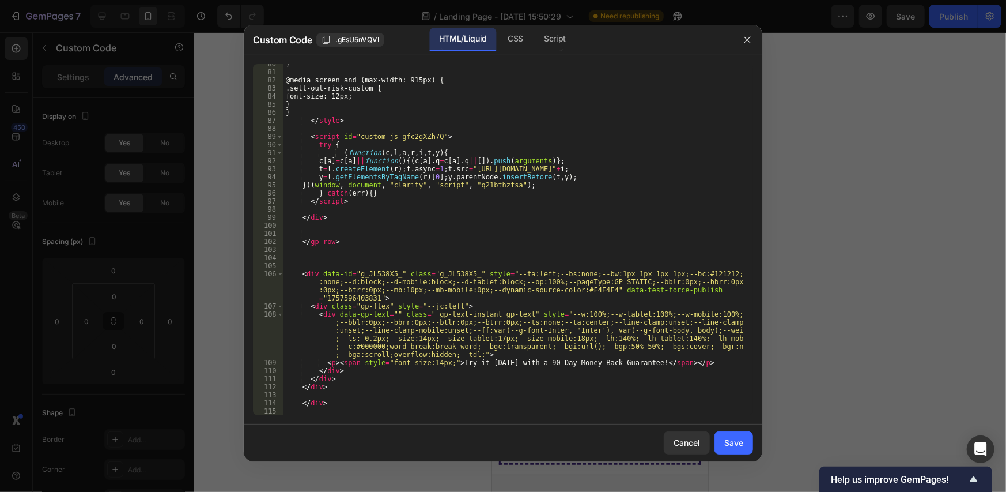
scroll to position [899, 0]
click at [740, 451] on button "Save" at bounding box center [733, 442] width 39 height 23
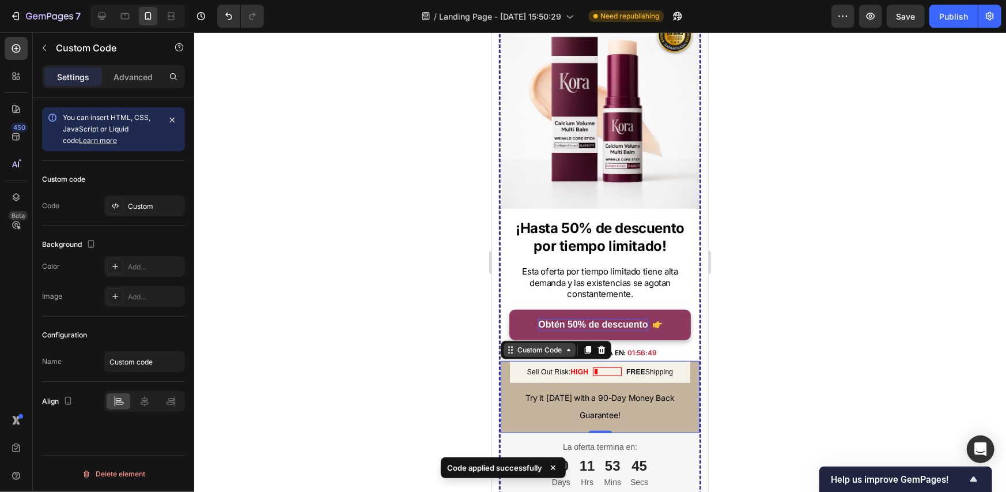
click at [544, 344] on div "Custom Code" at bounding box center [539, 349] width 49 height 10
click at [639, 398] on p "Try it today with a 90-Day Money Back Guarantee!" at bounding box center [599, 405] width 180 height 35
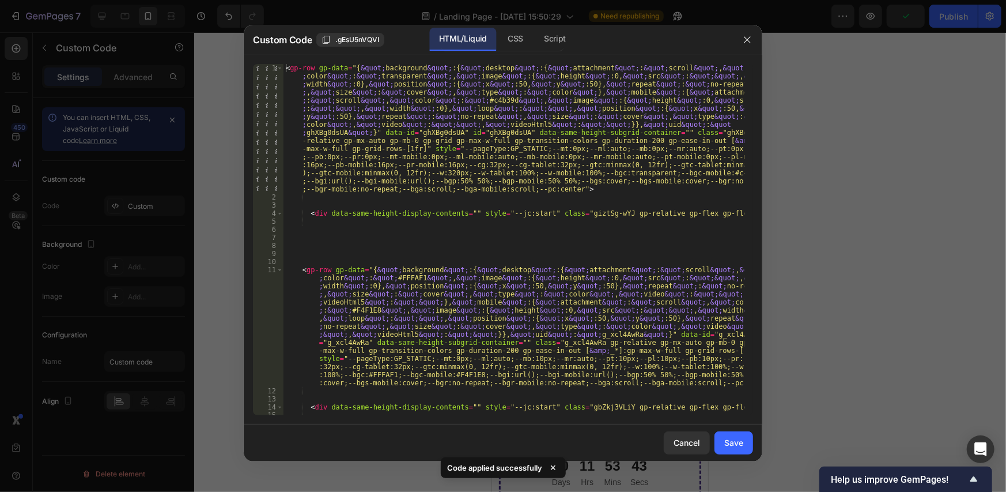
click at [600, 327] on div "< gp-row gp-data = "{ &quot; background &quot; :{ &quot; desktop &quot; :{ &quo…" at bounding box center [513, 308] width 461 height 488
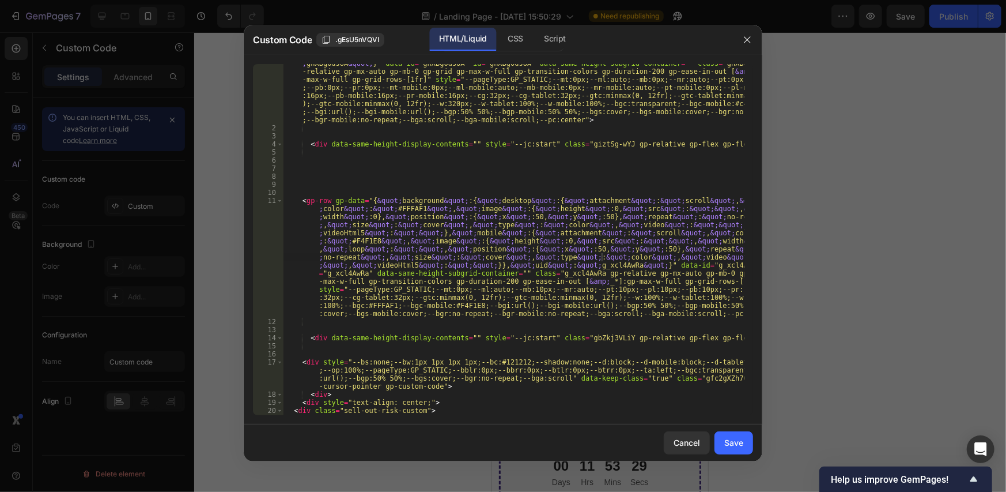
scroll to position [0, 0]
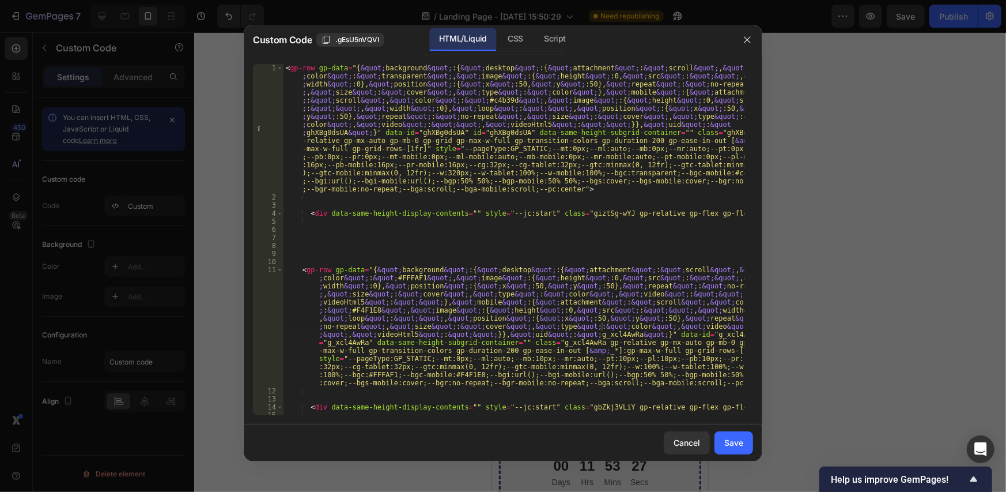
click at [483, 100] on div "< gp-row gp-data = "{ &quot; background &quot; :{ &quot; desktop &quot; :{ &quo…" at bounding box center [513, 308] width 461 height 488
click at [482, 95] on div "< gp-row gp-data = "{ &quot; background &quot; :{ &quot; desktop &quot; :{ &quo…" at bounding box center [513, 308] width 461 height 488
type textarea "<gp-row gp-data="{&quot;background&quot;:{&quot;desktop&quot;:{&quot;attachment…"
click at [482, 95] on div "< gp-row gp-data = "{ &quot; background &quot; :{ &quot; desktop &quot; :{ &quo…" at bounding box center [513, 308] width 461 height 488
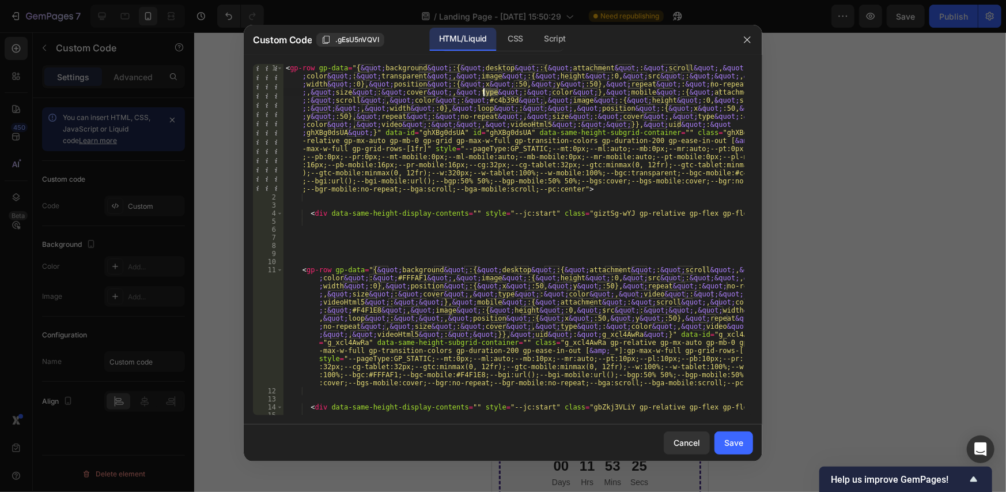
click at [485, 100] on div "< gp-row gp-data = "{ &quot; background &quot; :{ &quot; desktop &quot; :{ &quo…" at bounding box center [513, 308] width 461 height 488
type textarea "d"
type textarea "fff"
click at [736, 443] on div "Save" at bounding box center [733, 442] width 19 height 12
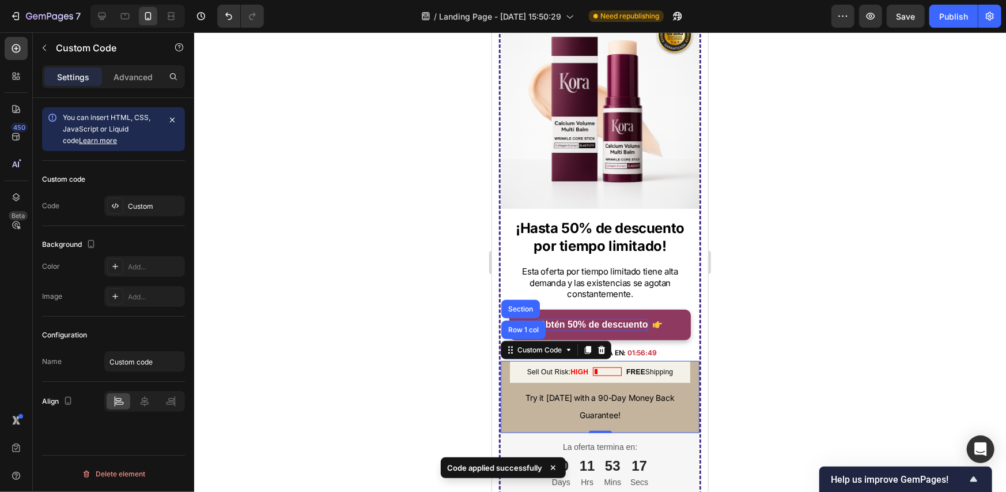
click at [600, 388] on p "Try it today with a 90-Day Money Back Guarantee!" at bounding box center [599, 405] width 180 height 35
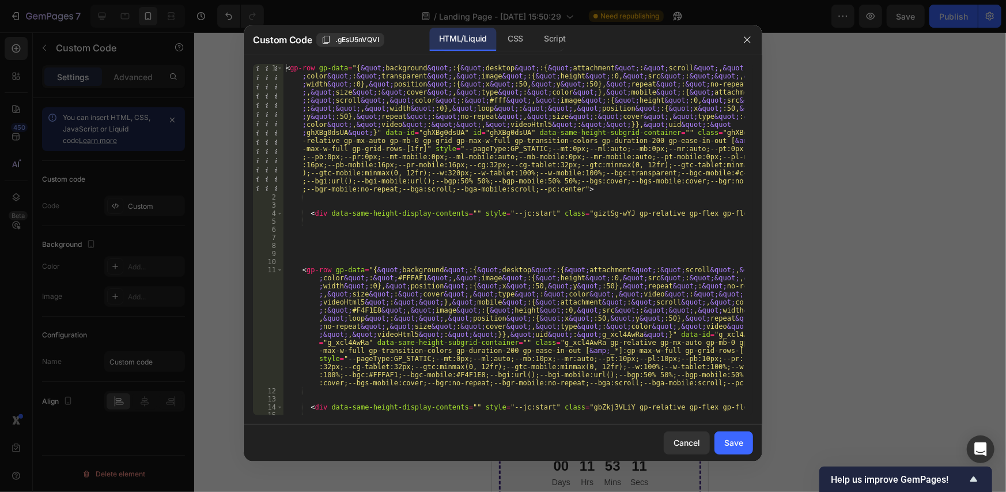
click at [641, 133] on div "< gp-row gp-data = "{ &quot; background &quot; :{ &quot; desktop &quot; :{ &quo…" at bounding box center [513, 308] width 461 height 488
click at [586, 205] on div "< gp-row gp-data = "{ &quot; background &quot; :{ &quot; desktop &quot; :{ &quo…" at bounding box center [513, 308] width 461 height 488
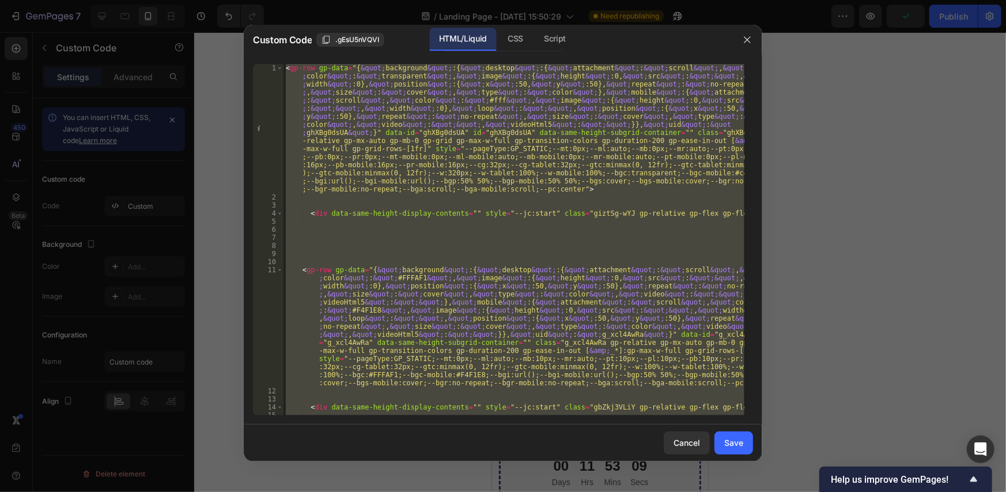
paste textarea
type textarea "</gp-row>"
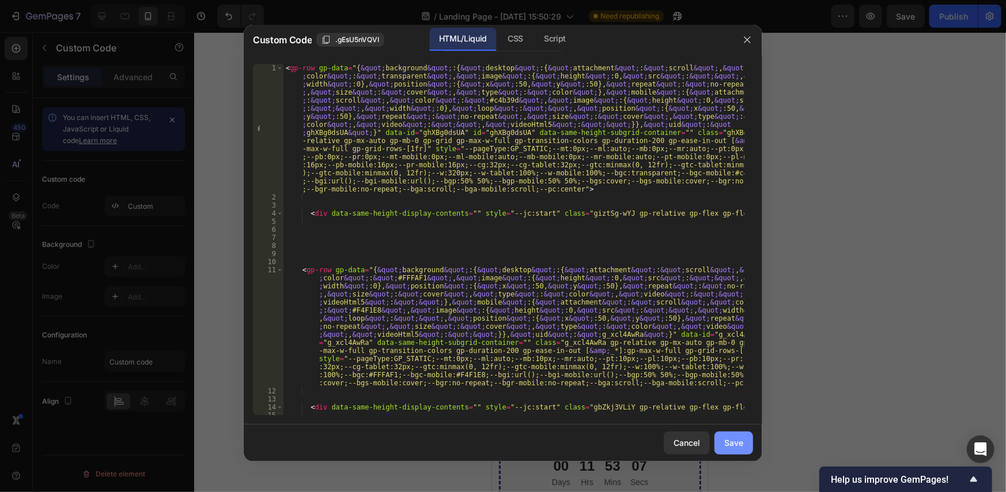
click at [738, 437] on div "Save" at bounding box center [733, 442] width 19 height 12
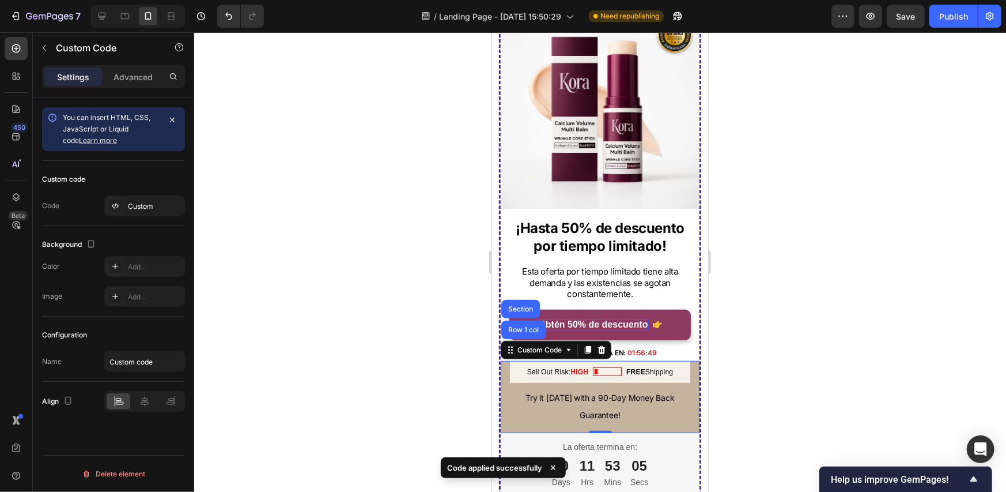
click at [582, 373] on div "Sell Out Risk: HIGH FREE Shipping Try it today with a 90-Day Money Back Guarant…" at bounding box center [599, 391] width 180 height 63
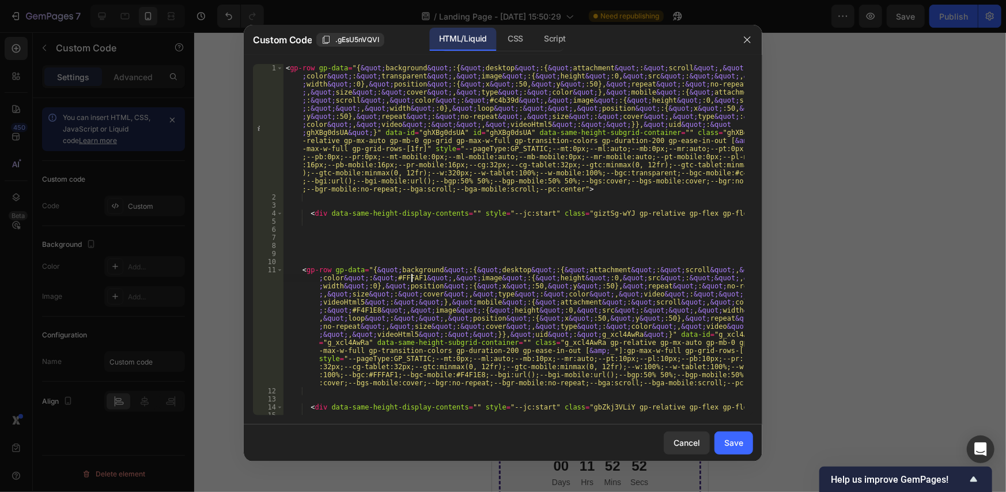
click at [412, 276] on div "< gp-row gp-data = "{ &quot; background &quot; :{ &quot; desktop &quot; :{ &quo…" at bounding box center [513, 308] width 461 height 488
type textarea "<gp-row gp-data="{&quot;background&quot;:{&quot;desktop&quot;:{&quot;attachment…"
click at [713, 172] on div "< gp-row gp-data = "{ &quot; background &quot; :{ &quot; desktop &quot; :{ &quo…" at bounding box center [513, 308] width 461 height 488
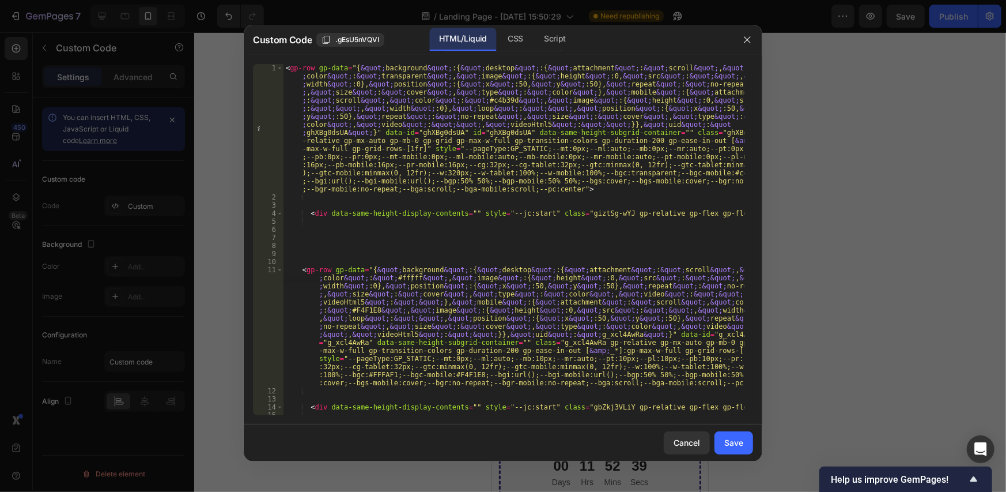
scroll to position [0, 0]
click at [713, 172] on div "< gp-row gp-data = "{ &quot; background &quot; :{ &quot; desktop &quot; :{ &quo…" at bounding box center [513, 308] width 461 height 488
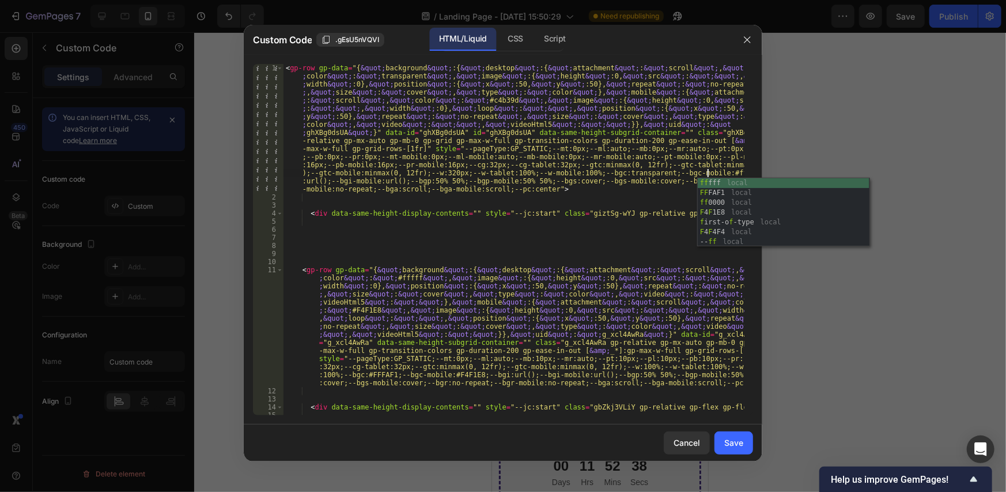
type textarea "fff"
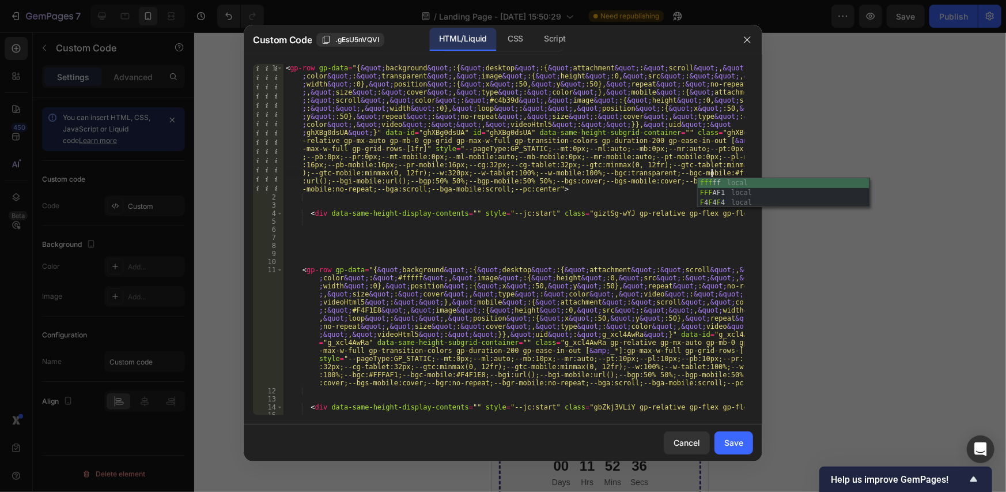
click at [487, 100] on div "< gp-row gp-data = "{ &quot; background &quot; :{ &quot; desktop &quot; :{ &quo…" at bounding box center [513, 308] width 461 height 488
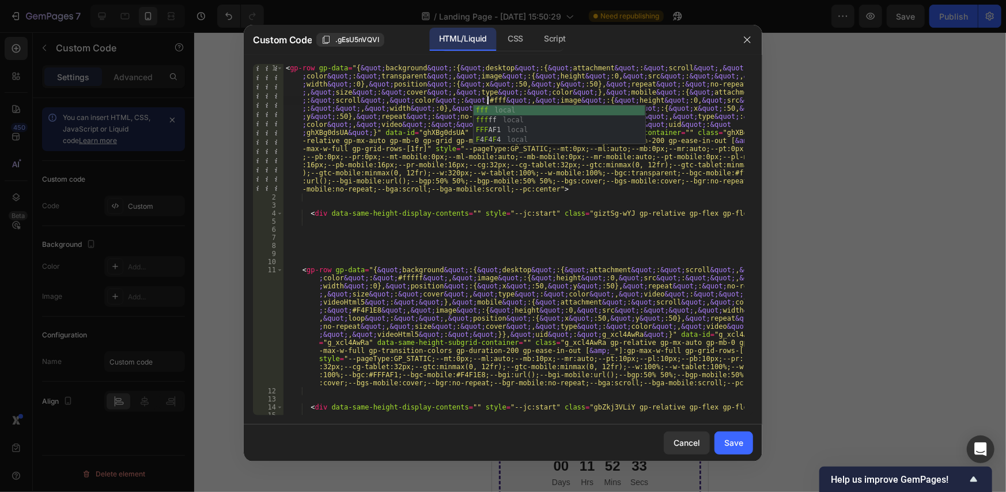
type textarea "fff"
click at [728, 439] on div "Save" at bounding box center [733, 442] width 19 height 12
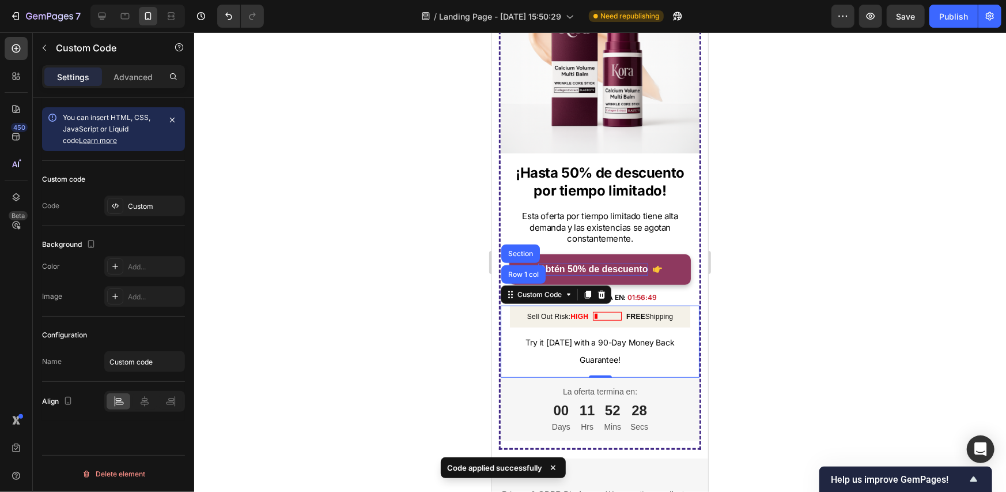
scroll to position [3197, 0]
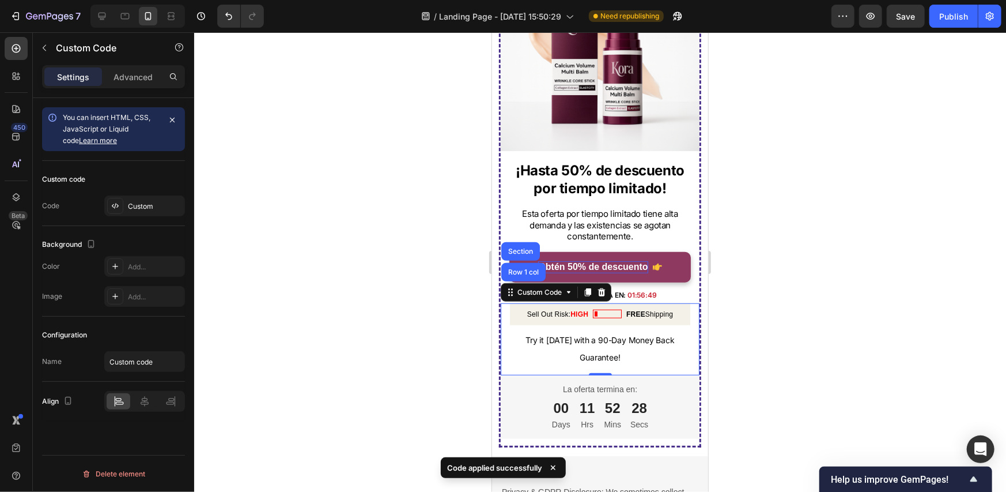
click at [795, 306] on div at bounding box center [600, 261] width 812 height 459
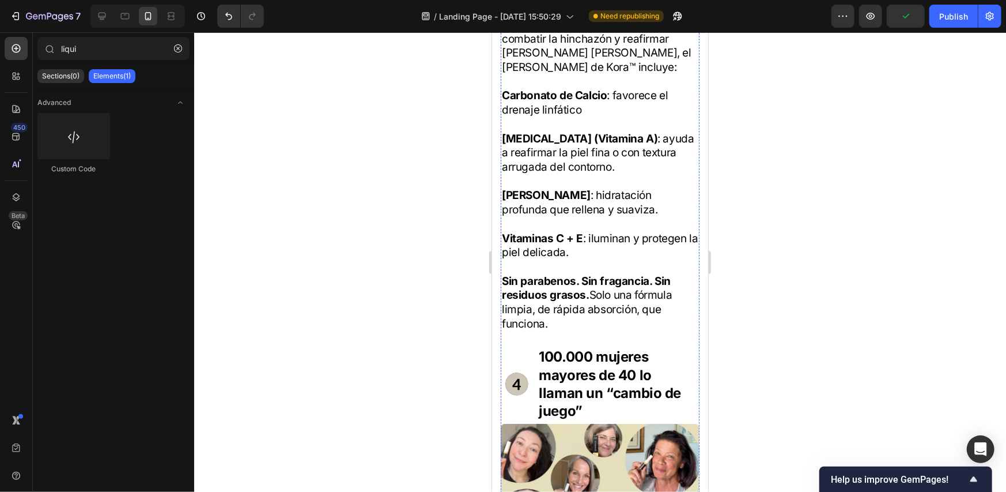
scroll to position [2309, 0]
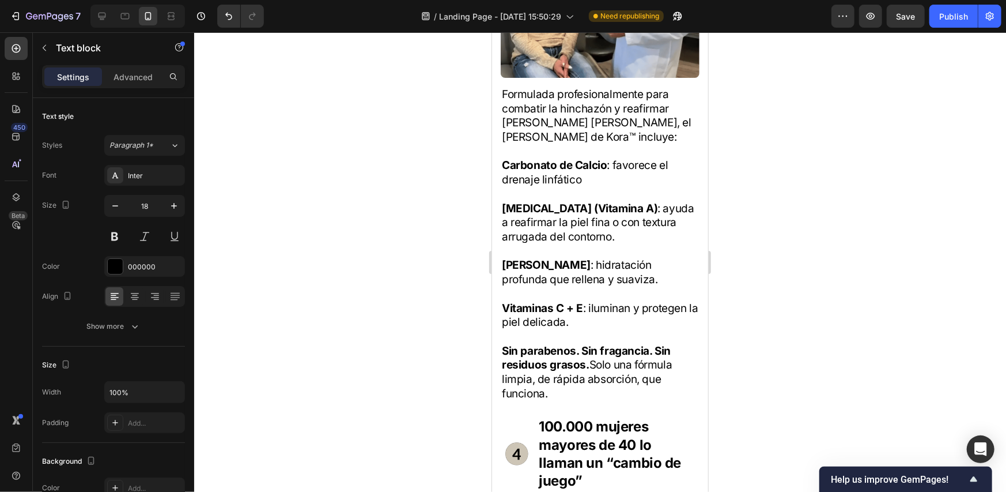
scroll to position [255, 0]
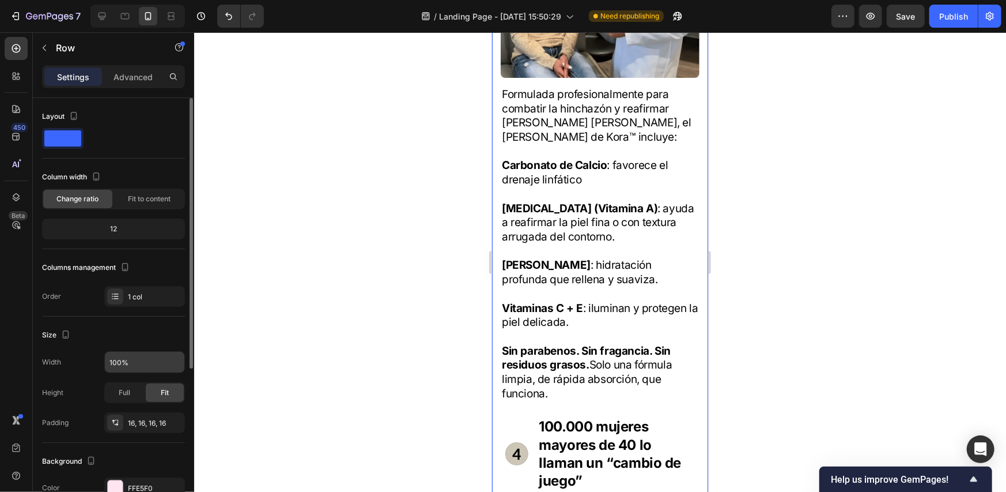
scroll to position [246, 0]
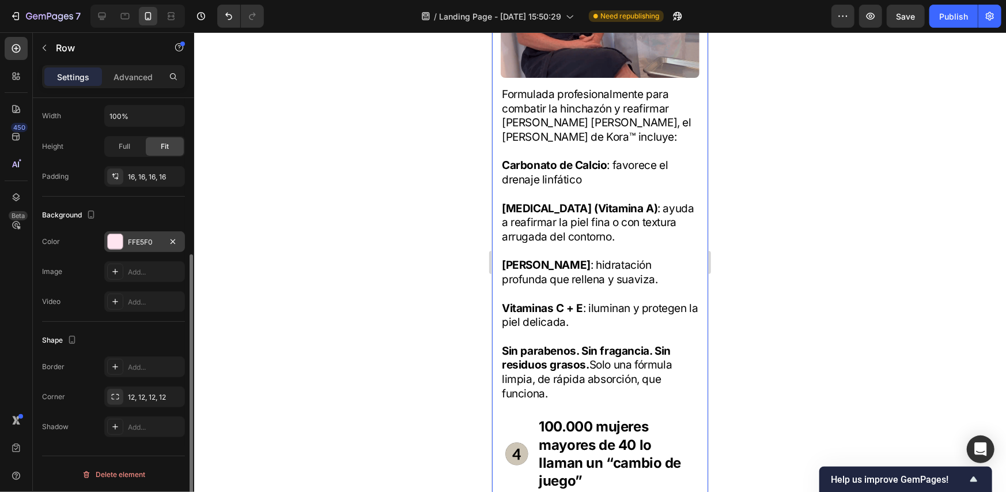
click at [144, 243] on div "FFE5F0" at bounding box center [144, 242] width 33 height 10
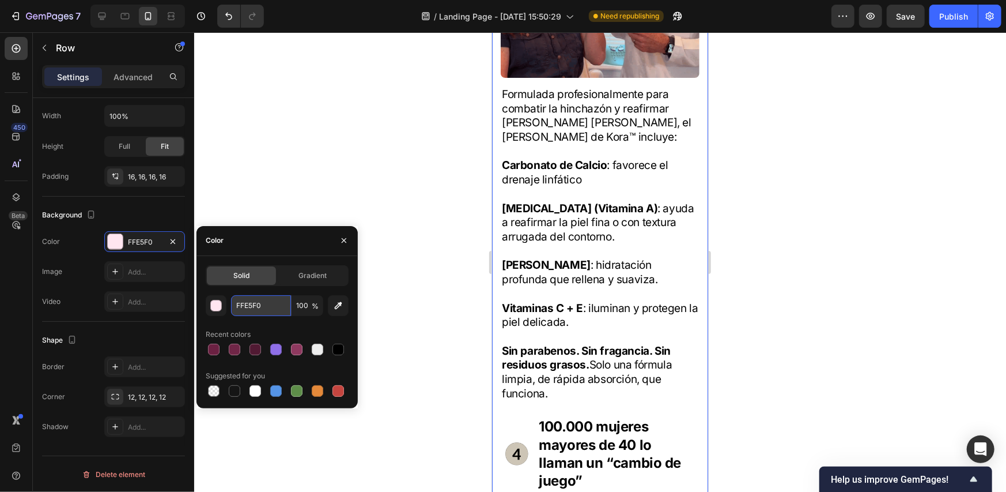
click at [256, 303] on input "FFE5F0" at bounding box center [261, 305] width 60 height 21
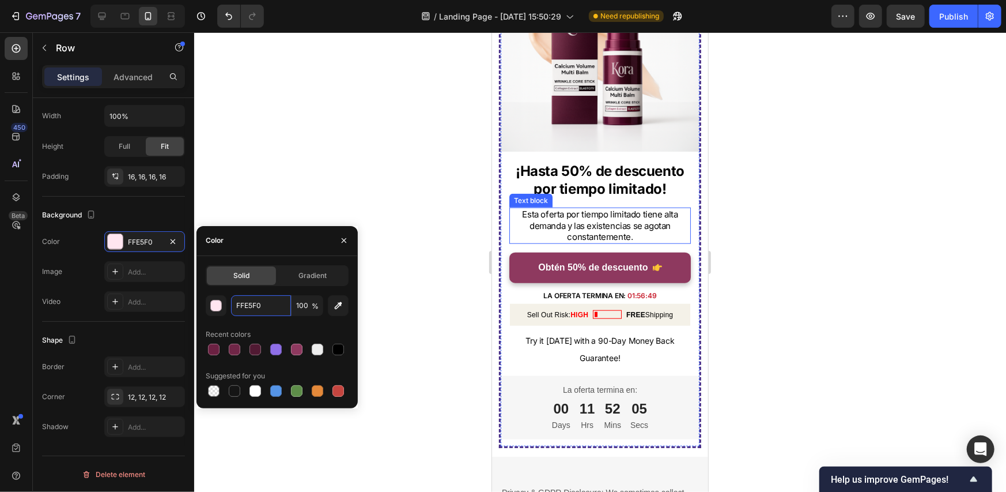
scroll to position [3404, 0]
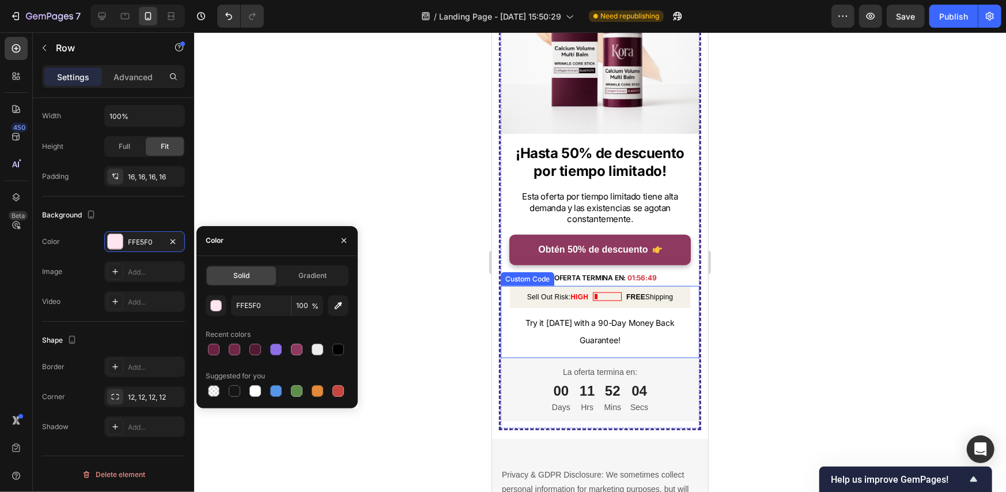
click at [656, 317] on span "Try it today with a 90-Day Money Back Guarantee!" at bounding box center [599, 331] width 149 height 28
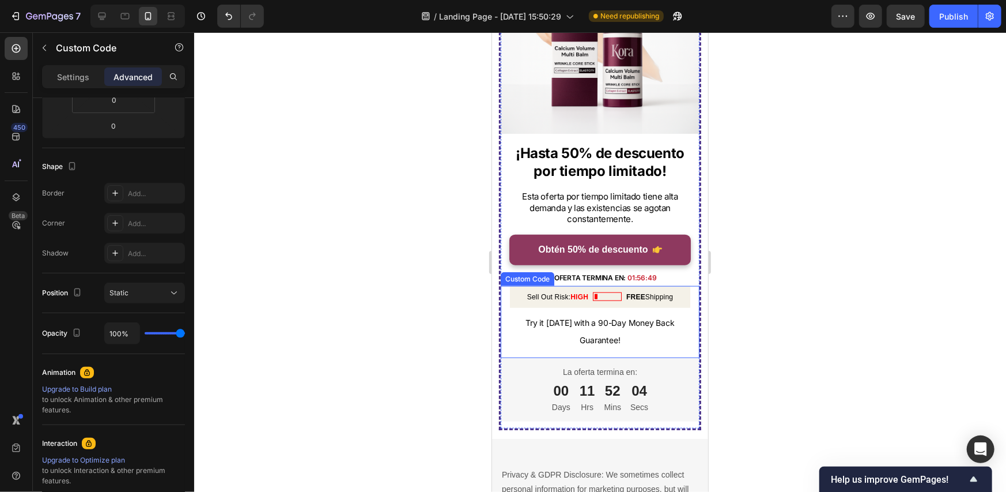
scroll to position [0, 0]
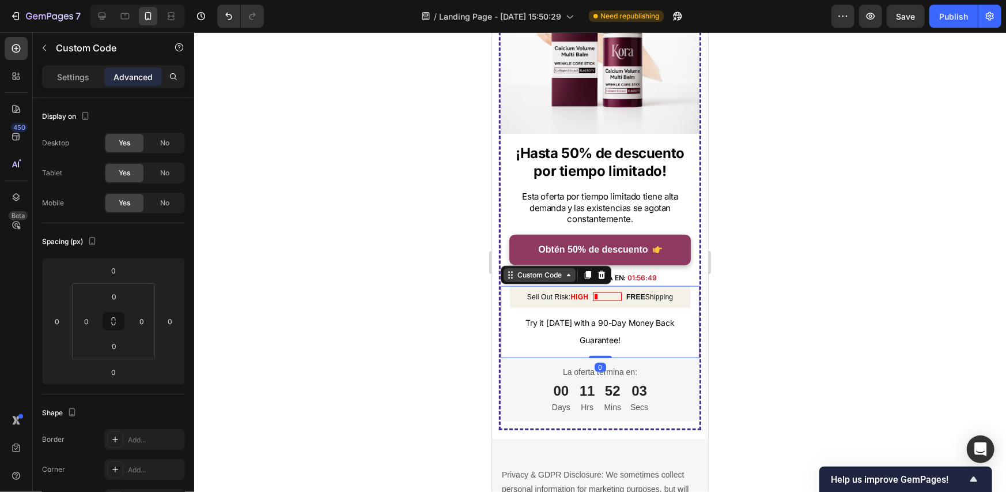
click at [550, 269] on div "Custom Code" at bounding box center [539, 274] width 49 height 10
click at [597, 313] on p "Try it today with a 90-Day Money Back Guarantee!" at bounding box center [599, 330] width 180 height 35
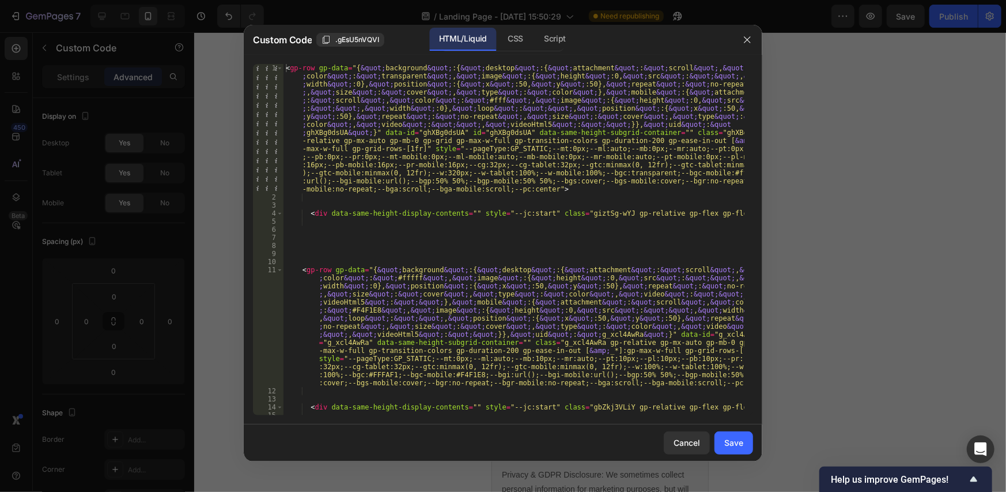
click at [363, 308] on div "< gp-row gp-data = "{ &quot; background &quot; :{ &quot; desktop &quot; :{ &quo…" at bounding box center [513, 308] width 461 height 488
click at [369, 311] on div "< gp-row gp-data = "{ &quot; background &quot; :{ &quot; desktop &quot; :{ &quo…" at bounding box center [513, 239] width 461 height 351
click at [362, 309] on div "< gp-row gp-data = "{ &quot; background &quot; :{ &quot; desktop &quot; :{ &quo…" at bounding box center [513, 308] width 461 height 488
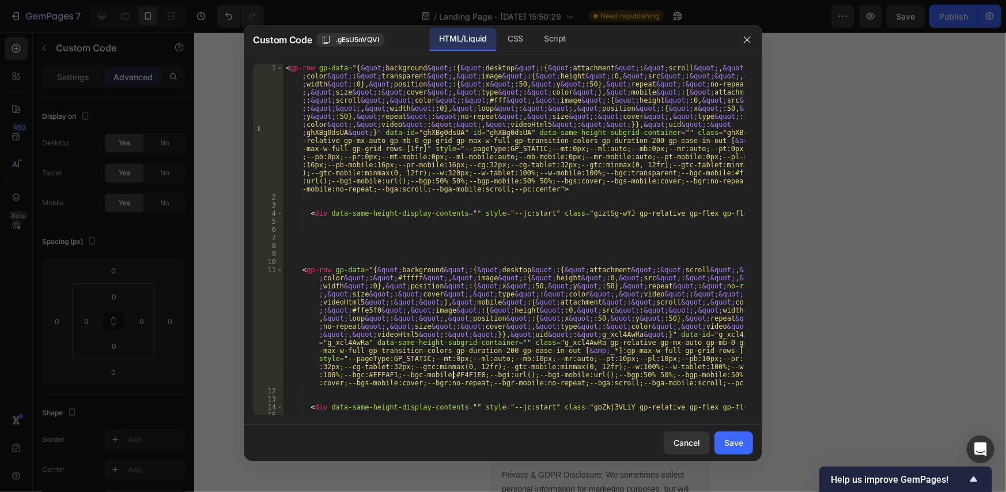
click at [454, 376] on div "< gp-row gp-data = "{ &quot; background &quot; :{ &quot; desktop &quot; :{ &quo…" at bounding box center [513, 308] width 461 height 488
click at [729, 442] on div "Save" at bounding box center [733, 442] width 19 height 12
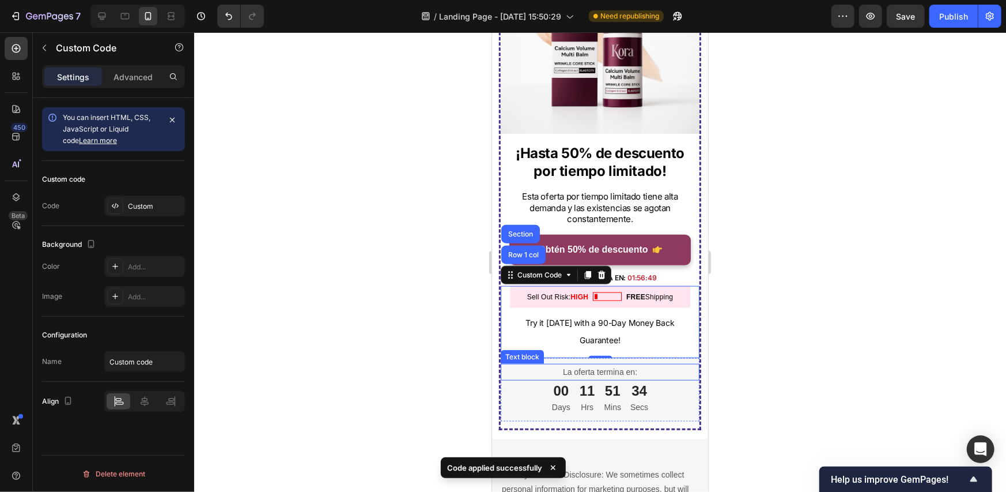
click at [663, 371] on p "La oferta termina en:" at bounding box center [599, 371] width 196 height 14
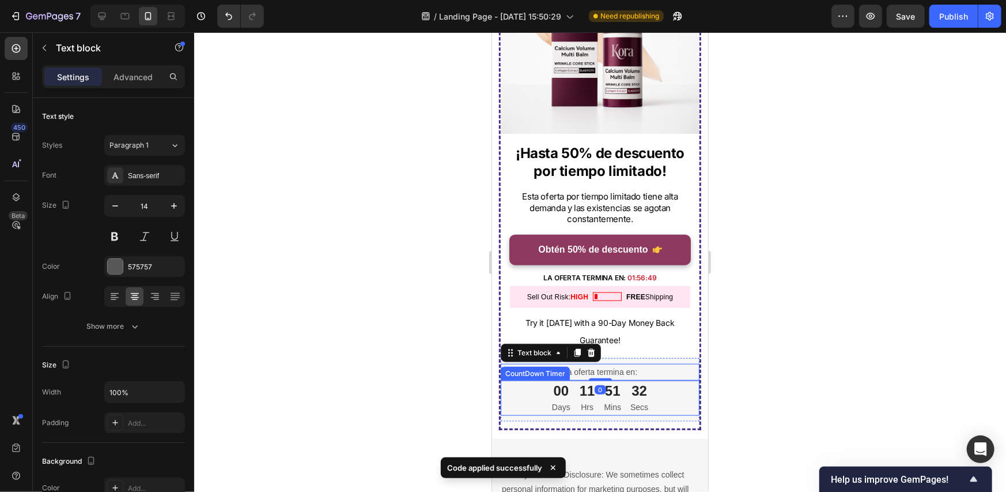
click at [523, 383] on div "00 Days 11 Hrs 51 Mins 32 Secs" at bounding box center [599, 397] width 199 height 35
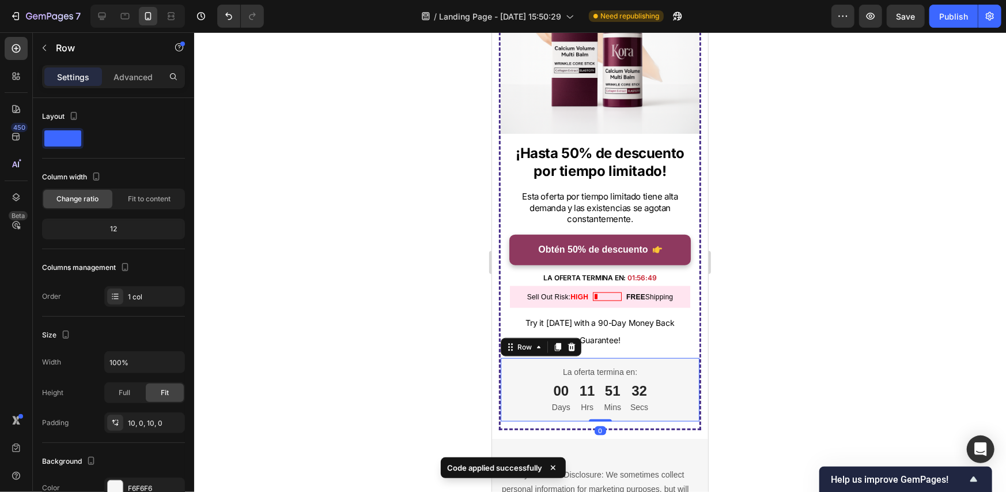
click at [512, 409] on div "La oferta termina en: Text block 00 Days 11 Hrs 51 Mins 32 Secs CountDown Timer…" at bounding box center [599, 388] width 199 height 63
click at [573, 342] on icon at bounding box center [571, 346] width 7 height 8
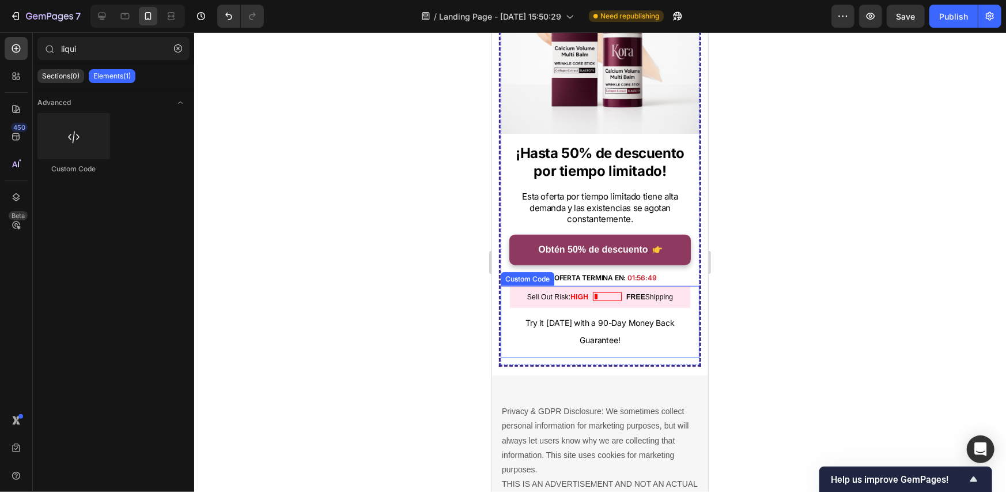
click at [626, 341] on gp-row "Sell Out Risk: HIGH FREE Shipping Try it today with a 90-Day Money Back Guarant…" at bounding box center [599, 321] width 199 height 72
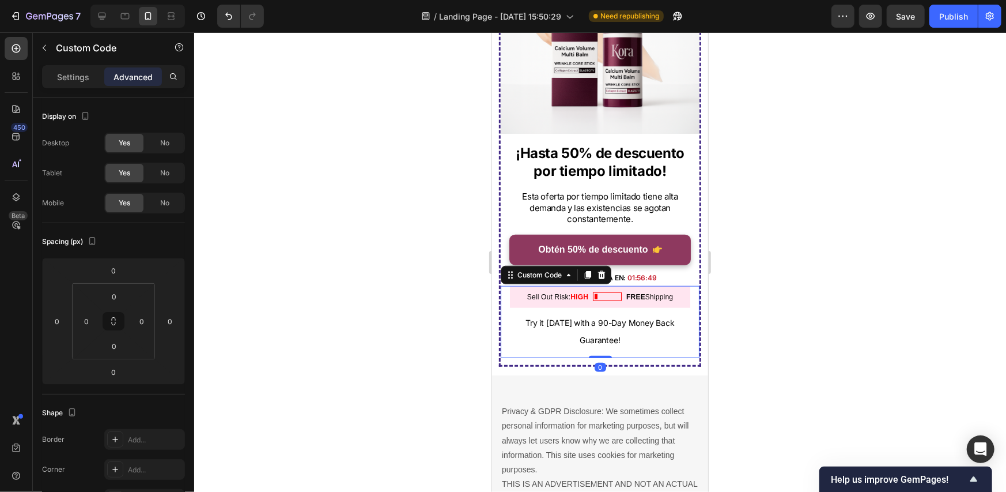
click at [801, 315] on div at bounding box center [600, 261] width 812 height 459
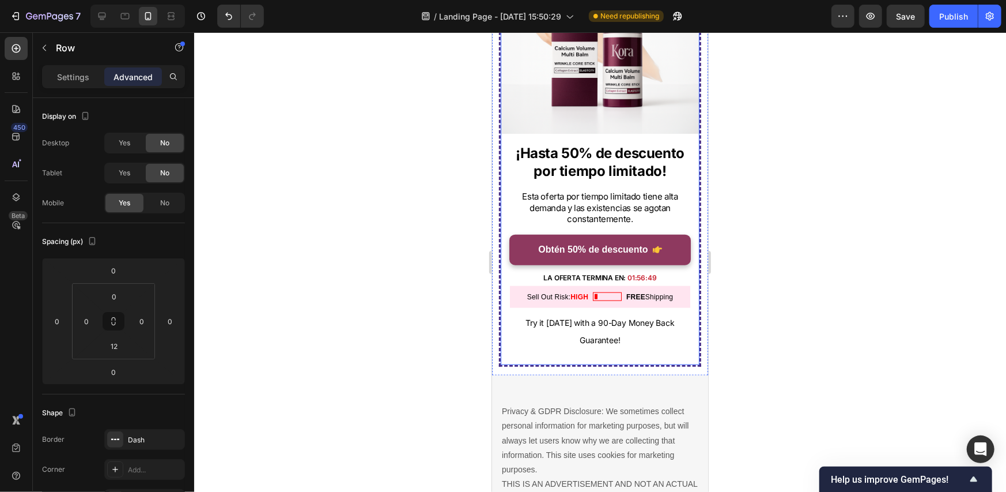
click at [617, 355] on div "Image ¡Hasta 50% de descuento por tiempo limitado! Text block Esta oferta por t…" at bounding box center [599, 149] width 202 height 433
click at [622, 350] on div "Image ¡Hasta 50% de descuento por tiempo limitado! Text block Esta oferta por t…" at bounding box center [599, 149] width 202 height 433
click at [119, 341] on input "12" at bounding box center [114, 345] width 23 height 17
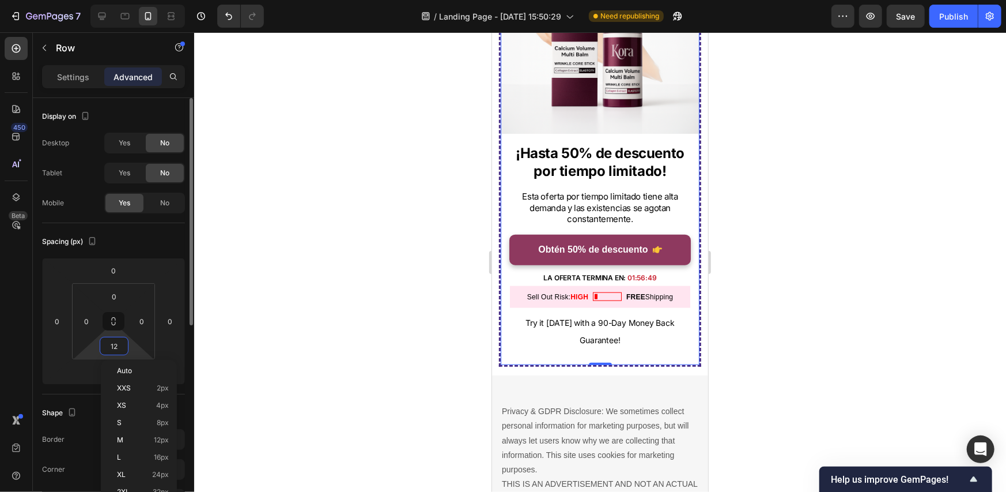
type input "0"
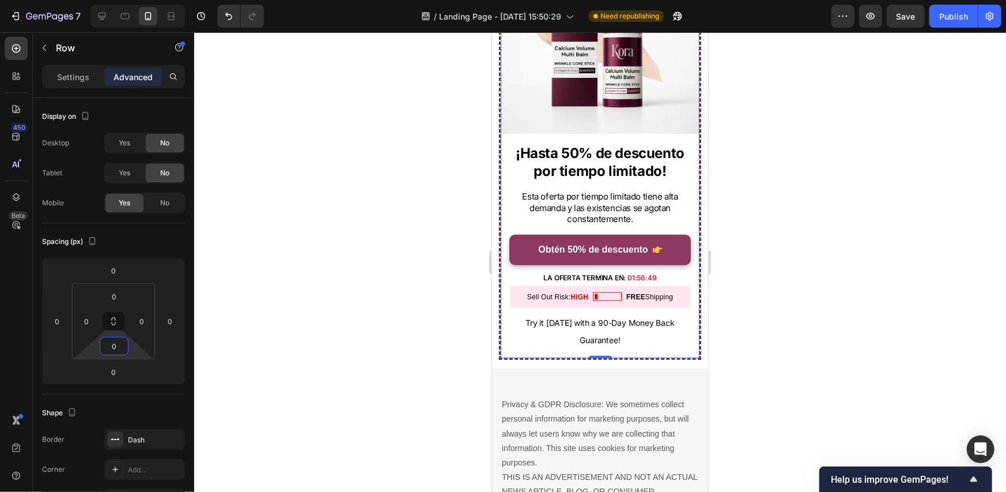
click at [786, 274] on div at bounding box center [600, 261] width 812 height 459
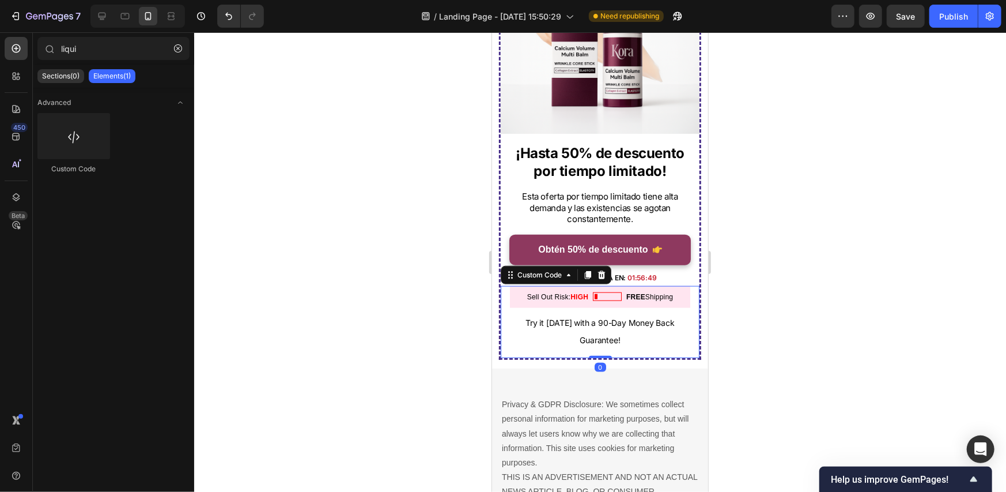
click at [610, 285] on gp-row "Sell Out Risk: HIGH FREE Shipping" at bounding box center [599, 296] width 180 height 22
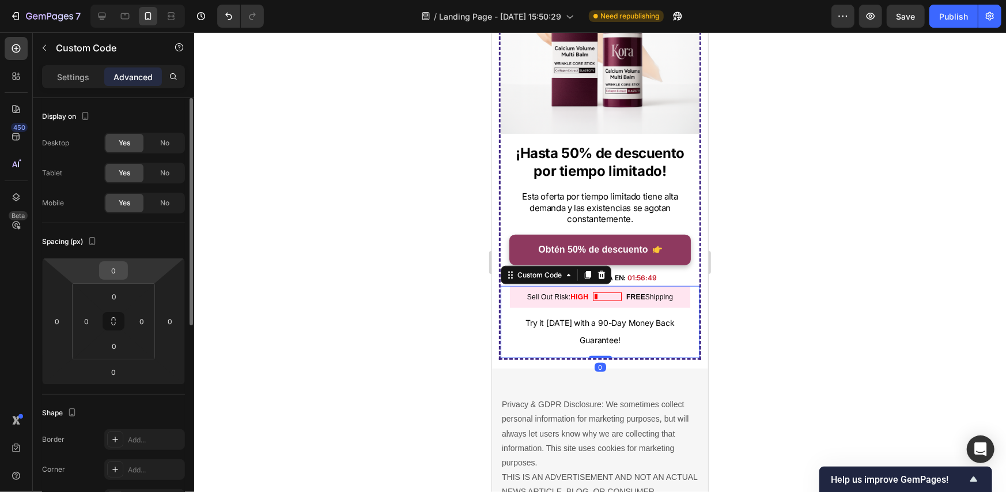
click at [120, 267] on input "0" at bounding box center [113, 270] width 23 height 17
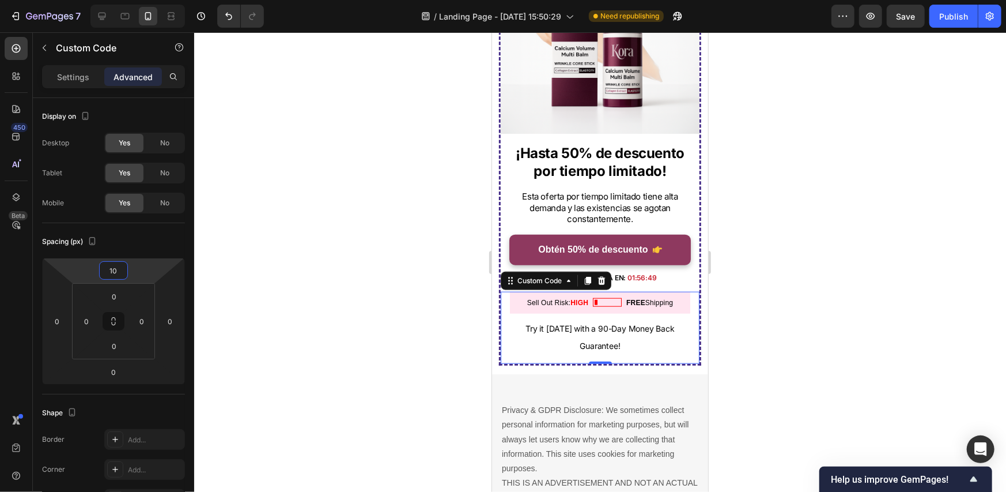
type input "10"
click at [829, 297] on div at bounding box center [600, 261] width 812 height 459
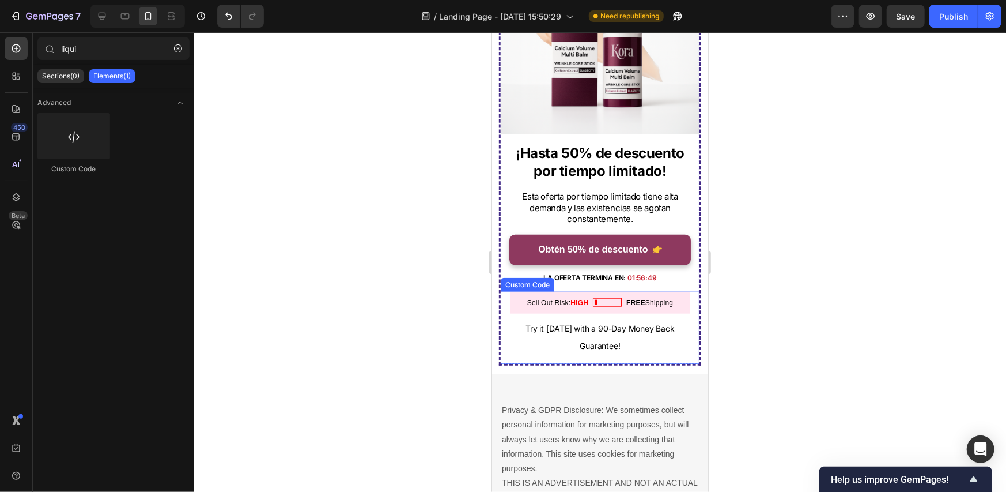
click at [606, 297] on div at bounding box center [606, 301] width 29 height 9
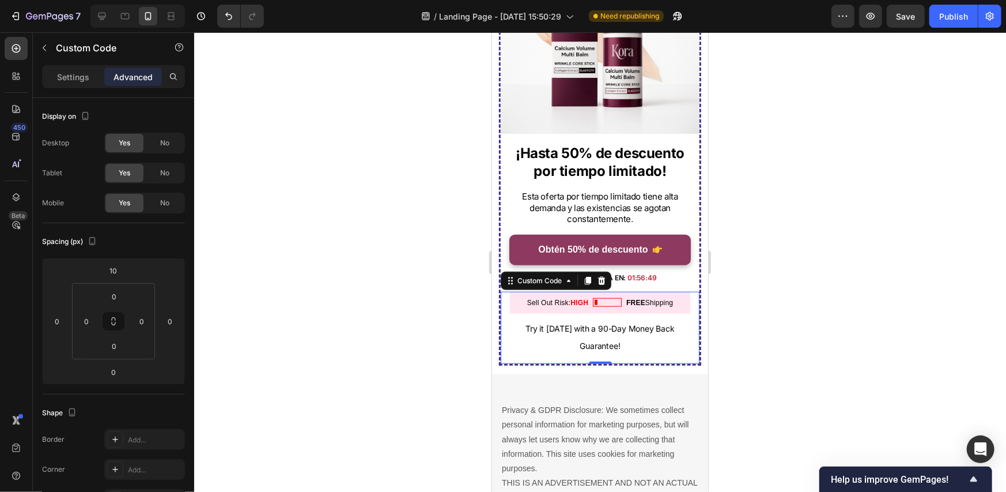
click at [649, 305] on div "Sell Out Risk: HIGH FREE Shipping Try it today with a 90-Day Money Back Guarant…" at bounding box center [599, 322] width 180 height 63
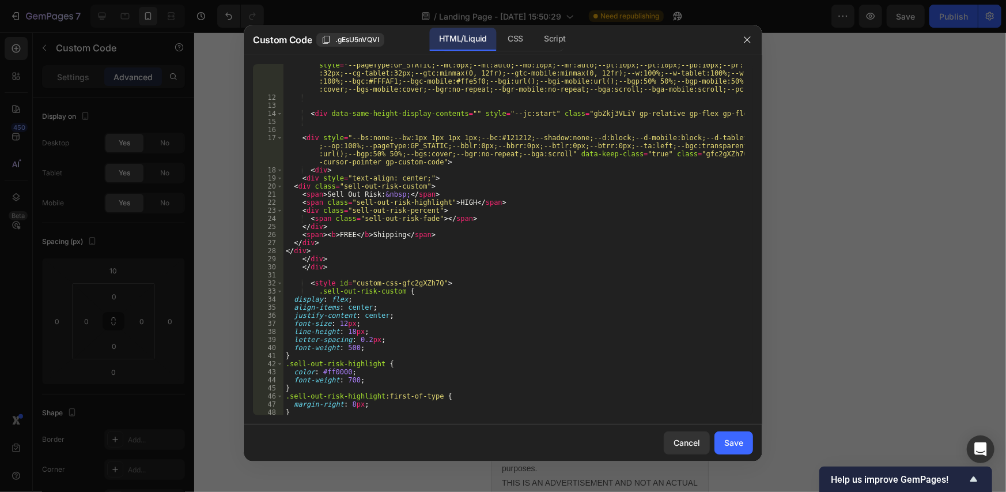
scroll to position [259, 0]
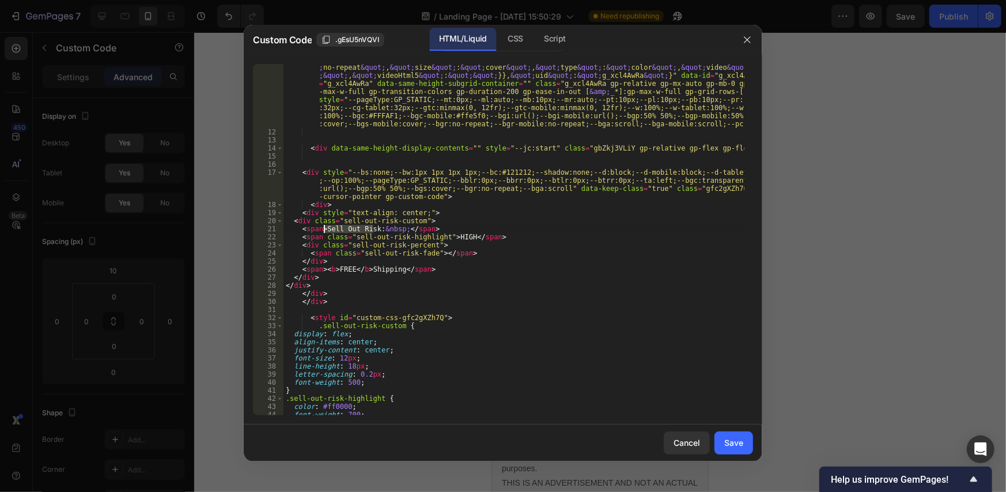
drag, startPoint x: 372, startPoint y: 228, endPoint x: 324, endPoint y: 230, distance: 48.4
click at [324, 230] on div "< gp-row gp-data = "{ &quot; background &quot; :{ &quot; desktop &quot; :{ &quo…" at bounding box center [513, 247] width 461 height 480
paste textarea "Riesgo de agotamiento:"
click at [451, 235] on div "< gp-row gp-data = "{ &quot; background &quot; :{ &quot; desktop &quot; :{ &quo…" at bounding box center [513, 247] width 461 height 480
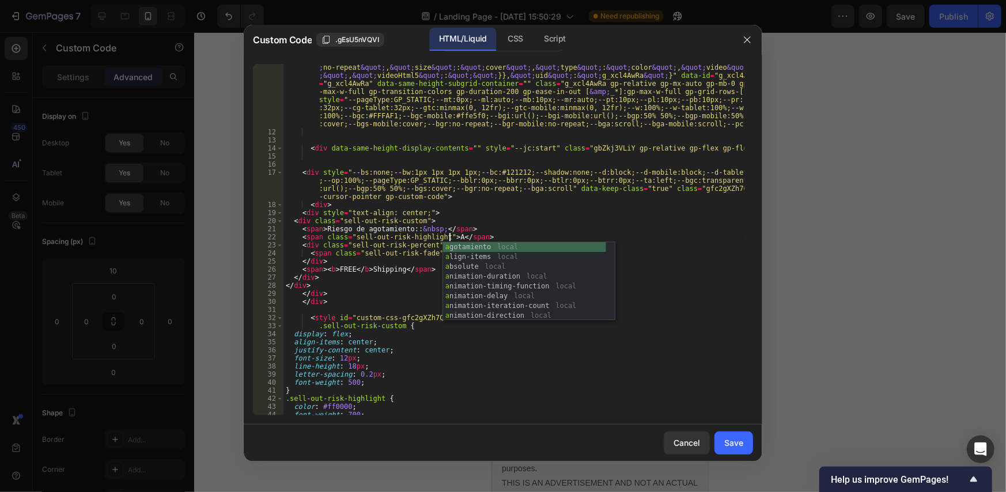
scroll to position [0, 14]
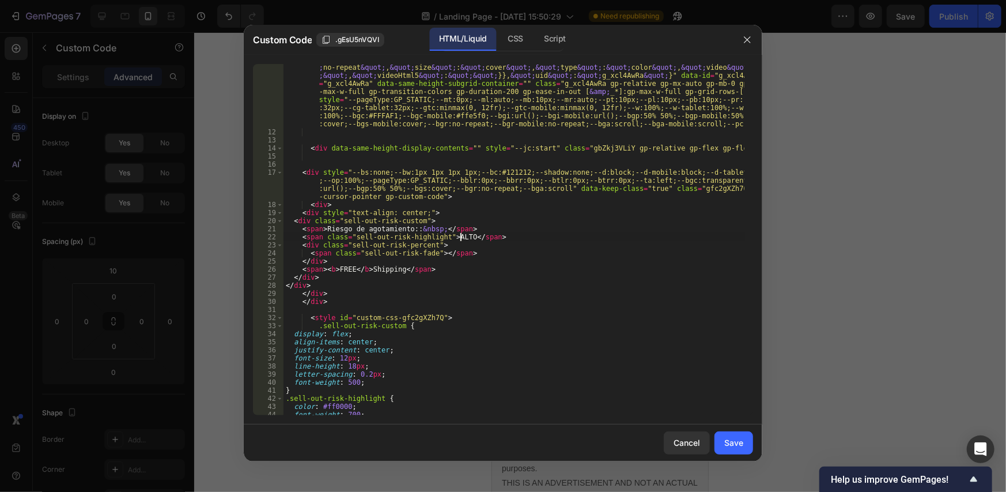
click at [340, 269] on div "< gp-row gp-data = "{ &quot; background &quot; :{ &quot; desktop &quot; :{ &quo…" at bounding box center [513, 247] width 461 height 480
drag, startPoint x: 340, startPoint y: 269, endPoint x: 366, endPoint y: 267, distance: 26.0
click at [340, 269] on div "< gp-row gp-data = "{ &quot; background &quot; :{ &quot; desktop &quot; :{ &quo…" at bounding box center [513, 247] width 461 height 480
click at [384, 269] on div "< gp-row gp-data = "{ &quot; background &quot; :{ &quot; desktop &quot; :{ &quo…" at bounding box center [513, 247] width 461 height 480
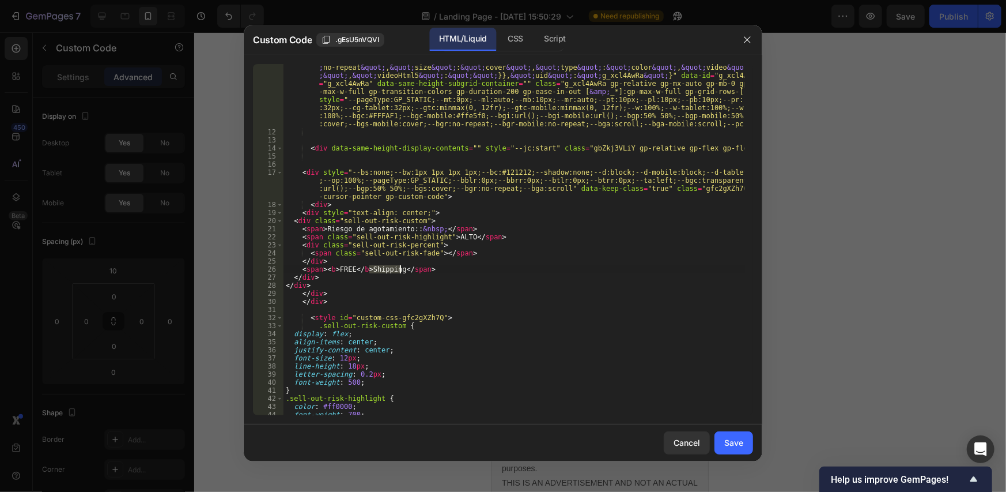
click at [384, 269] on div "< gp-row gp-data = "{ &quot; background &quot; :{ &quot; desktop &quot; :{ &quo…" at bounding box center [513, 247] width 461 height 480
drag, startPoint x: 364, startPoint y: 271, endPoint x: 324, endPoint y: 271, distance: 39.8
click at [324, 271] on div "< gp-row gp-data = "{ &quot; background &quot; :{ &quot; desktop &quot; :{ &quo…" at bounding box center [513, 247] width 461 height 480
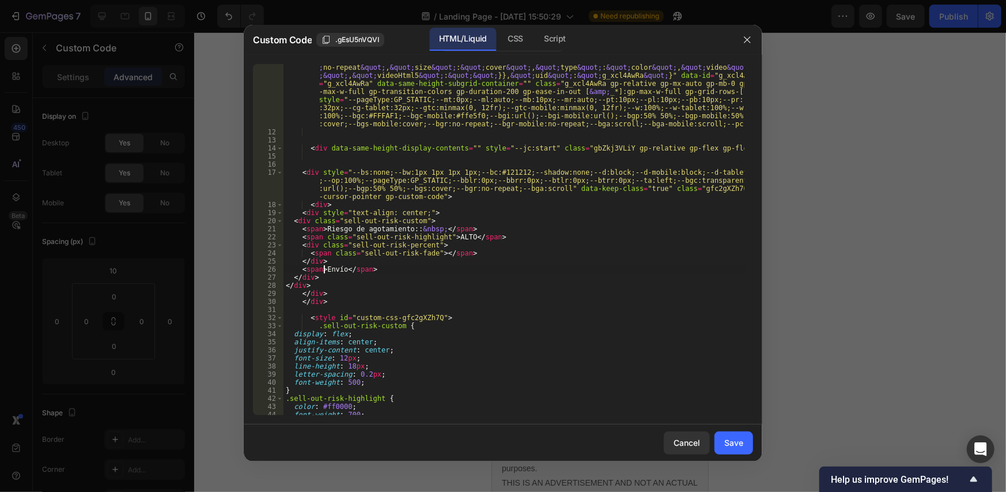
click at [342, 270] on div "< gp-row gp-data = "{ &quot; background &quot; :{ &quot; desktop &quot; :{ &quo…" at bounding box center [513, 247] width 461 height 480
paste textarea "b>FREE</b><"
click at [343, 269] on div "< gp-row gp-data = "{ &quot; background &quot; :{ &quot; desktop &quot; :{ &quo…" at bounding box center [513, 247] width 461 height 480
click at [366, 268] on div "< gp-row gp-data = "{ &quot; background &quot; :{ &quot; desktop &quot; :{ &quo…" at bounding box center [513, 247] width 461 height 480
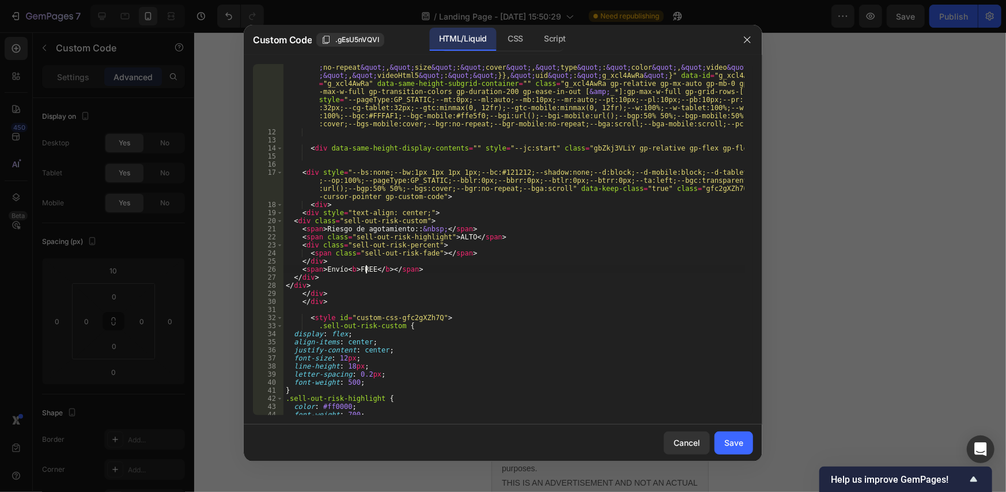
click at [366, 268] on div "< gp-row gp-data = "{ &quot; background &quot; :{ &quot; desktop &quot; :{ &quo…" at bounding box center [513, 247] width 461 height 480
type textarea "<span>Envío <b>GRATIS</b></span>"
click at [746, 439] on button "Save" at bounding box center [733, 442] width 39 height 23
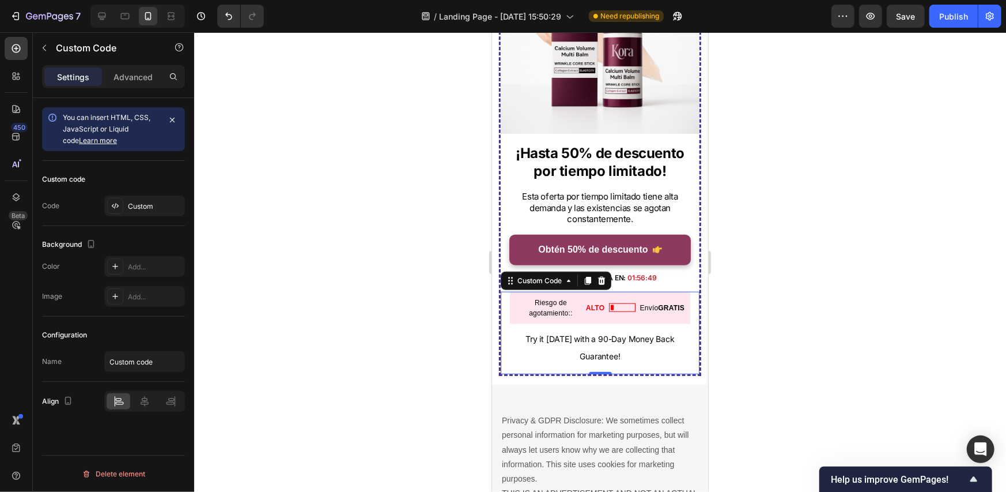
click at [556, 297] on span "Riesgo de agotamiento::" at bounding box center [550, 307] width 70 height 21
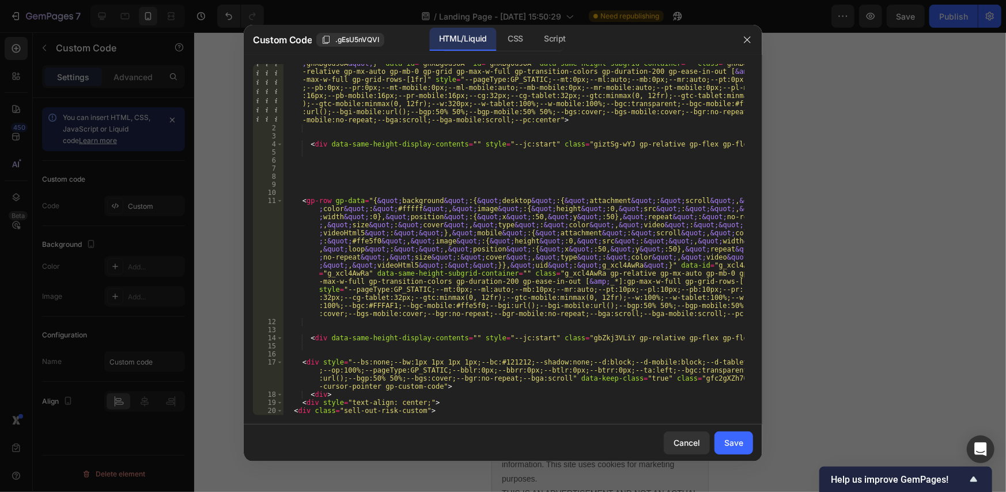
scroll to position [311, 0]
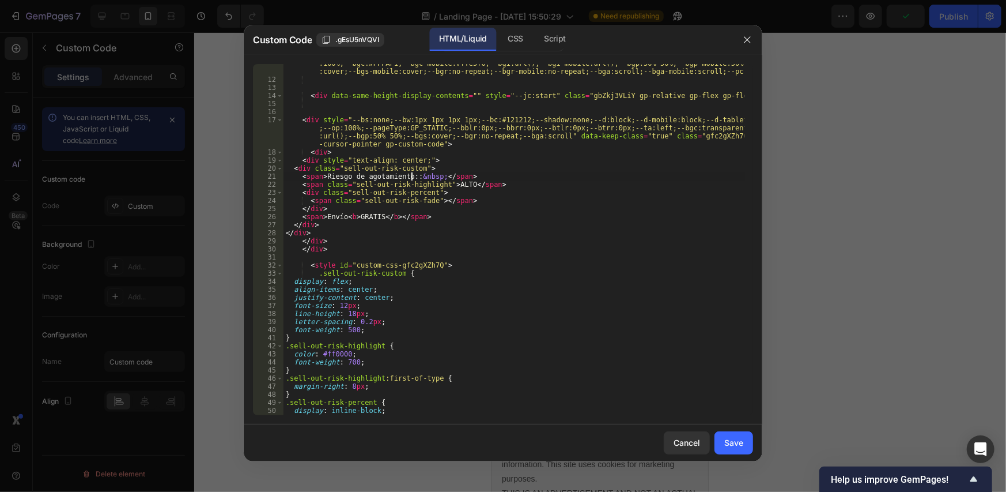
click at [410, 175] on div "< gp-row gp-data = "{ &quot; background &quot; :{ &quot; desktop &quot; :{ &quo…" at bounding box center [513, 194] width 461 height 480
type textarea "<span>Riesgo de agotamiento:&nbsp;</span>"
click at [751, 439] on button "Save" at bounding box center [733, 442] width 39 height 23
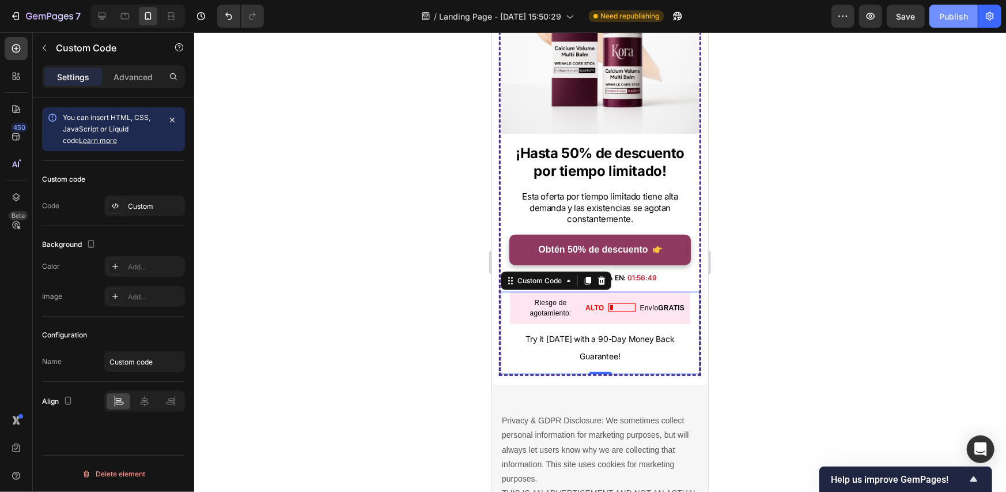
click at [952, 20] on div "Publish" at bounding box center [953, 16] width 29 height 12
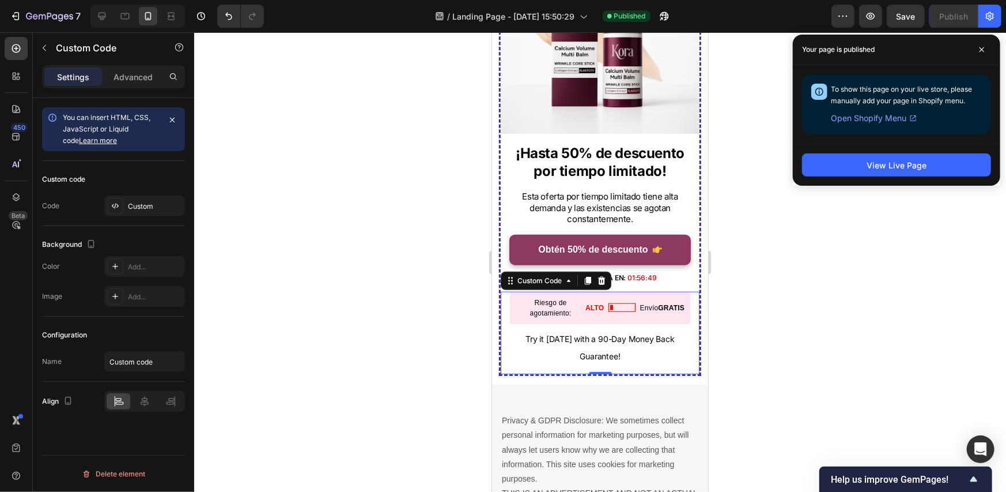
click at [622, 329] on p "Try it today with a 90-Day Money Back Guarantee!" at bounding box center [599, 346] width 180 height 35
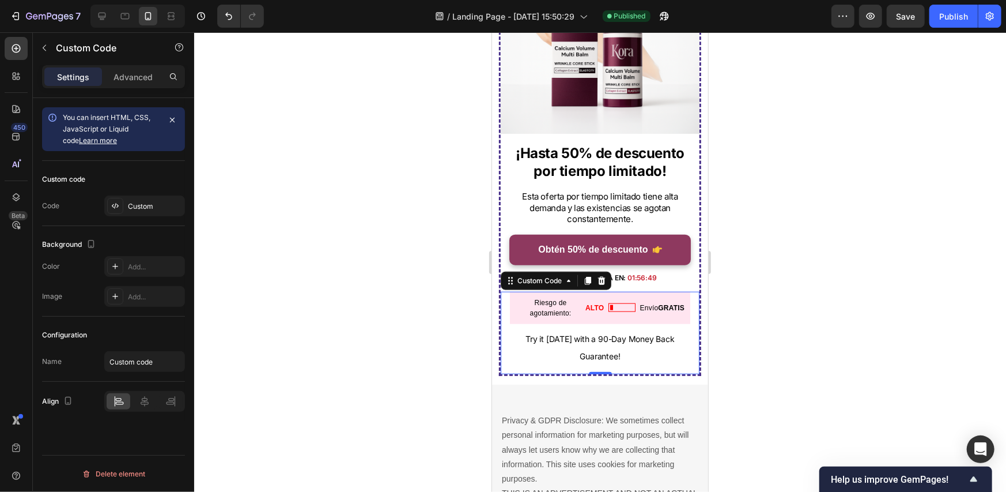
click at [622, 329] on p "Try it today with a 90-Day Money Back Guarantee!" at bounding box center [599, 346] width 180 height 35
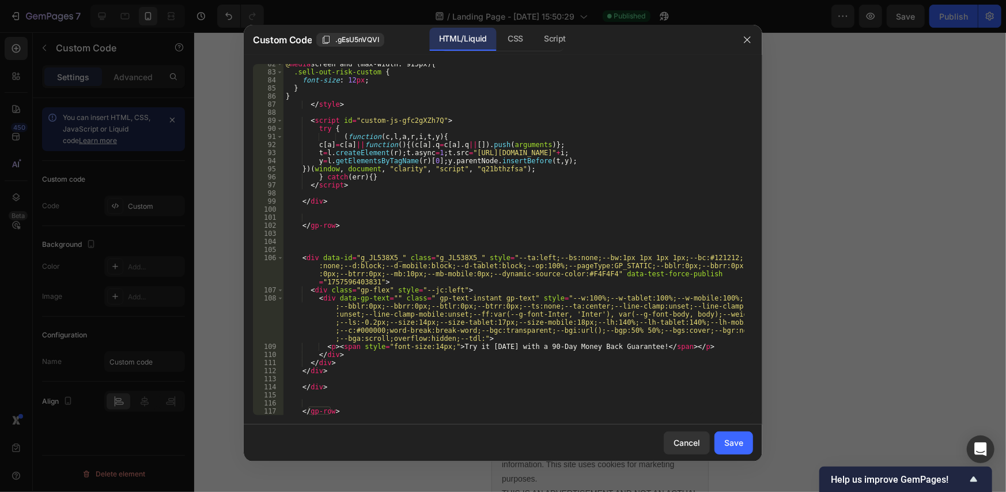
scroll to position [916, 0]
drag, startPoint x: 630, startPoint y: 343, endPoint x: 451, endPoint y: 346, distance: 179.8
click at [451, 346] on div "@ media screen and (max-width: 915px) { .sell-out-risk-custom { font-size : 12 …" at bounding box center [513, 243] width 461 height 367
paste textarea "Pruébalo hoy con garantía de devolución de 90 días."
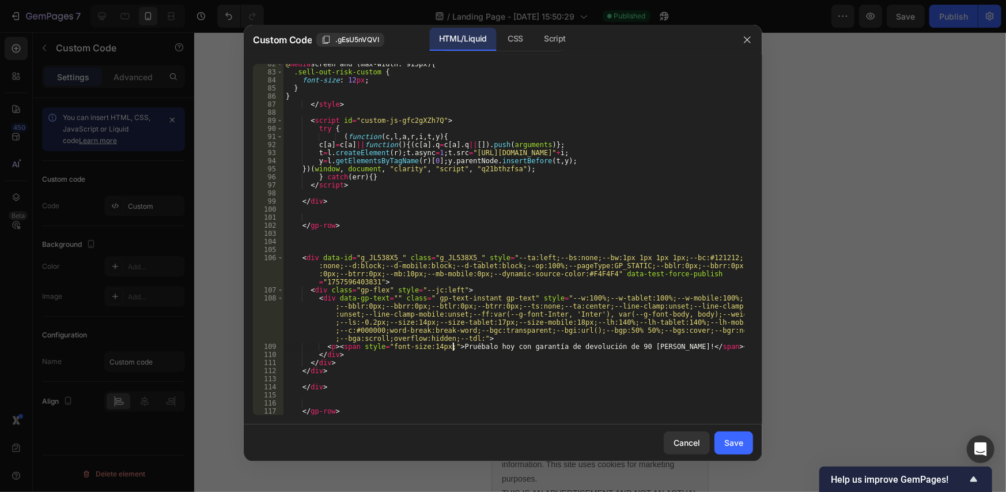
click at [451, 345] on div "@ media screen and (max-width: 915px) { .sell-out-risk-custom { font-size : 12 …" at bounding box center [513, 243] width 461 height 367
click at [449, 345] on div "@ media screen and (max-width: 915px) { .sell-out-risk-custom { font-size : 12 …" at bounding box center [513, 243] width 461 height 367
click at [633, 343] on div "@ media screen and (max-width: 915px) { .sell-out-risk-custom { font-size : 12 …" at bounding box center [513, 243] width 461 height 367
click at [618, 347] on div "@ media screen and (max-width: 915px) { .sell-out-risk-custom { font-size : 12 …" at bounding box center [513, 243] width 461 height 367
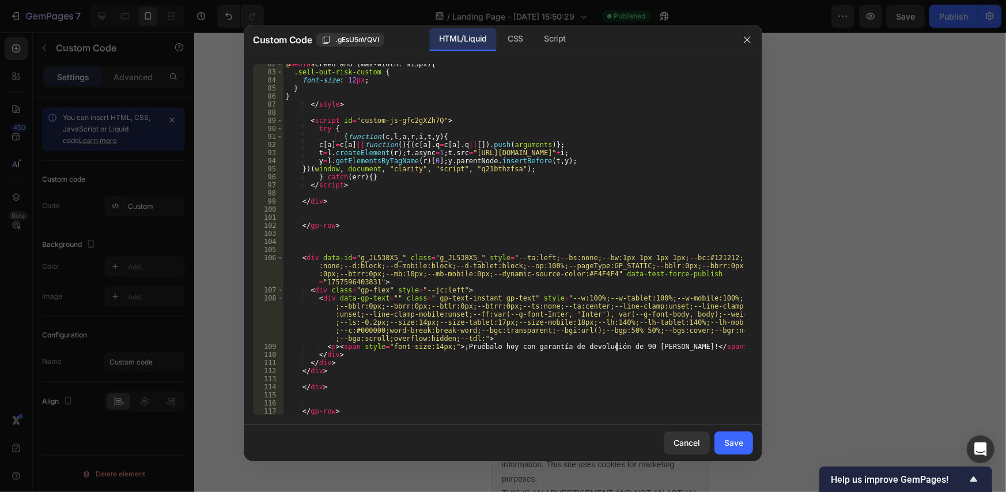
click at [618, 346] on div "@ media screen and (max-width: 915px) { .sell-out-risk-custom { font-size : 12 …" at bounding box center [513, 243] width 461 height 367
click at [618, 343] on div "@ media screen and (max-width: 915px) { .sell-out-risk-custom { font-size : 12 …" at bounding box center [513, 243] width 461 height 367
click at [622, 343] on div "@ media screen and (max-width: 915px) { .sell-out-risk-custom { font-size : 12 …" at bounding box center [513, 243] width 461 height 367
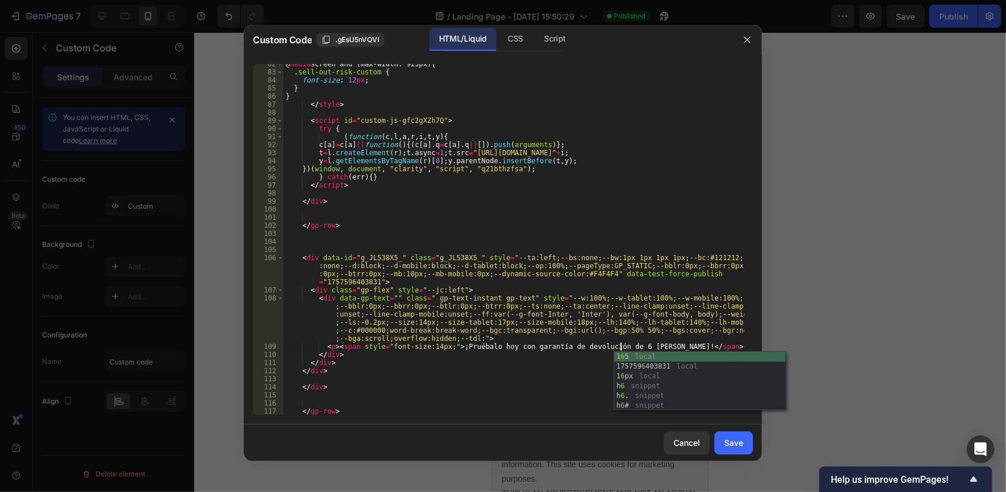
scroll to position [0, 28]
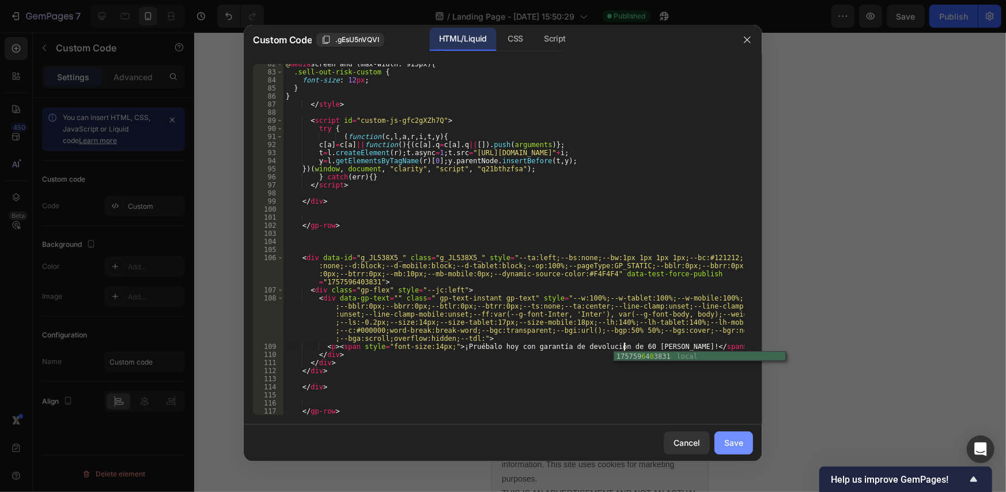
type textarea "<p><span style="font-size:14px;">¡Pruébalo hoy con garantía de devolución de 60…"
click at [734, 444] on div "Save" at bounding box center [733, 442] width 19 height 12
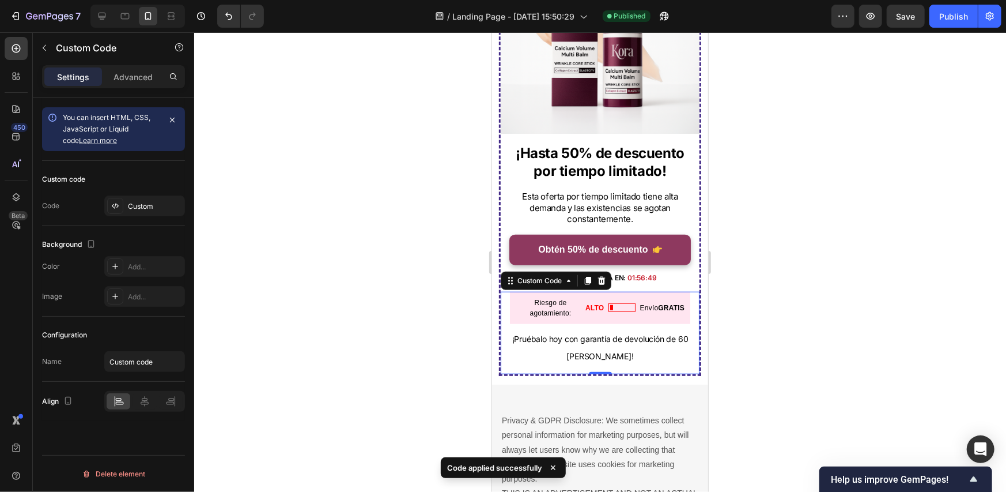
click at [589, 302] on span "ALTO" at bounding box center [594, 307] width 18 height 10
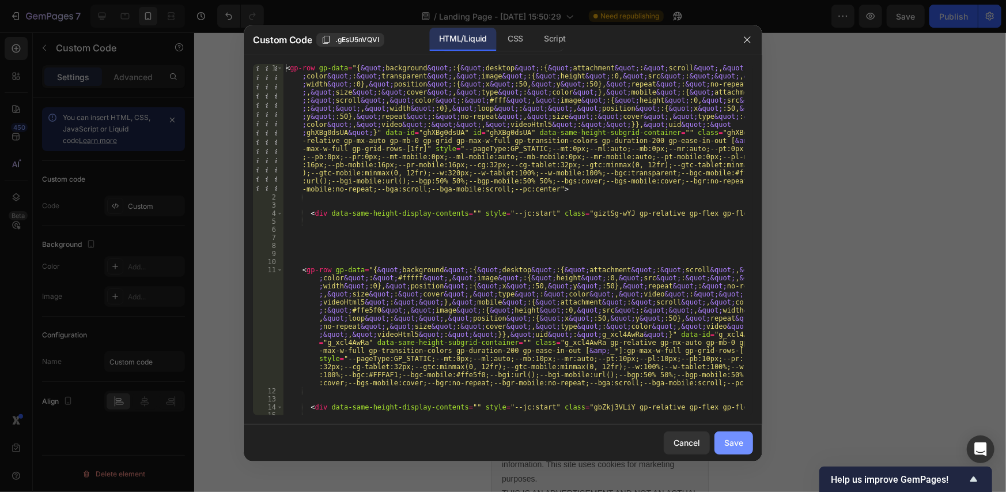
click at [730, 438] on div "Save" at bounding box center [733, 442] width 19 height 12
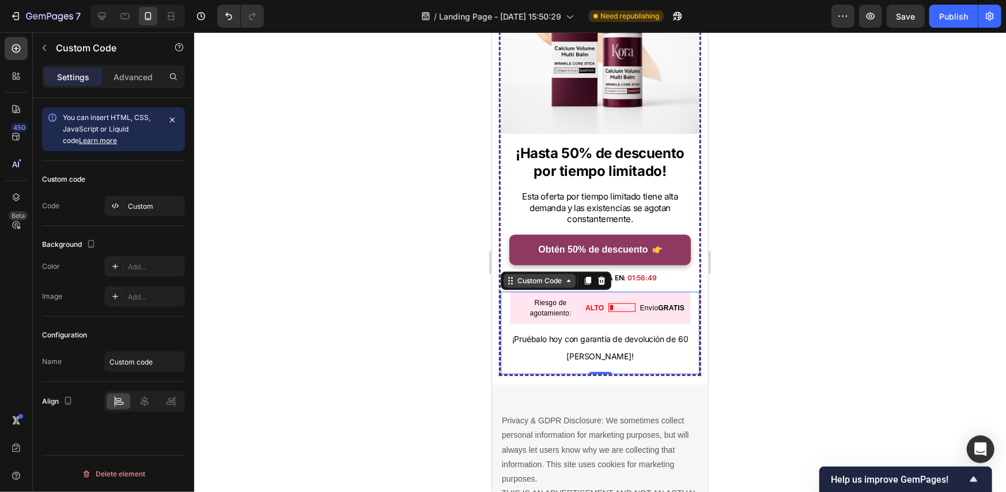
click at [547, 275] on div "Custom Code" at bounding box center [539, 280] width 49 height 10
click at [564, 313] on gp-row "Riesgo de agotamiento: ALTO Envío GRATIS" at bounding box center [599, 307] width 180 height 32
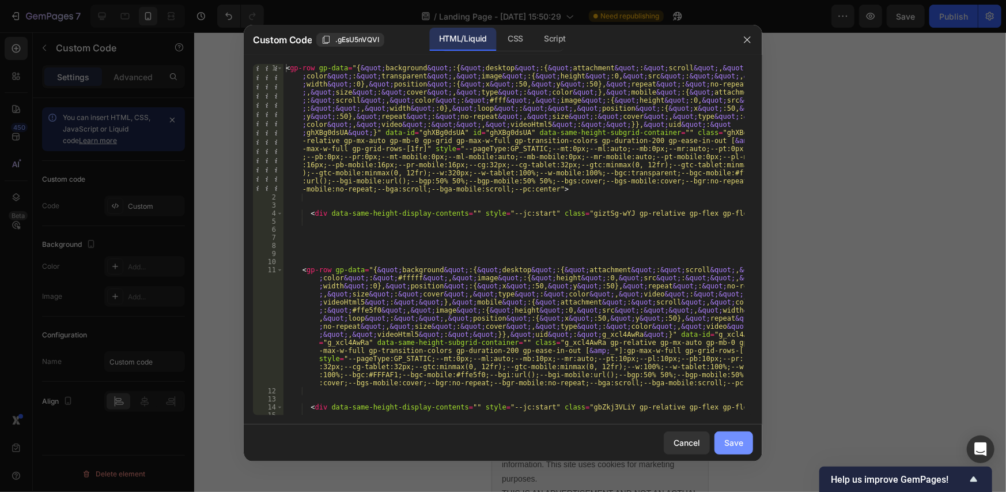
click at [741, 438] on div "Save" at bounding box center [733, 442] width 19 height 12
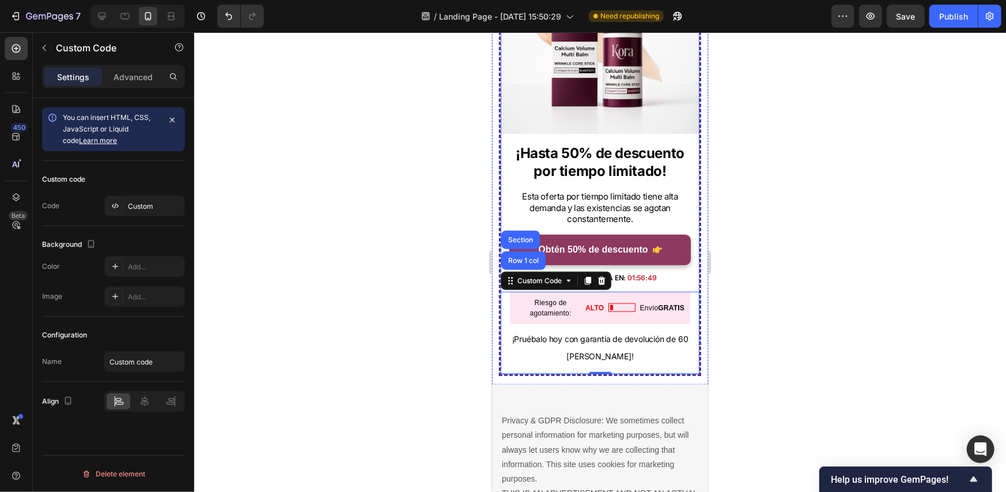
scroll to position [3635, 0]
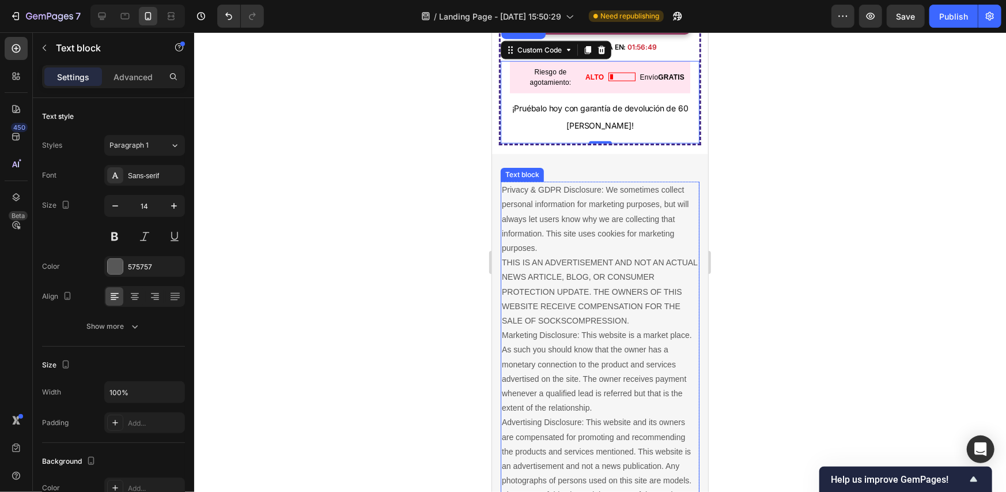
click at [660, 226] on p "Privacy & GDPR Disclosure: We sometimes collect personal information for market…" at bounding box center [599, 363] width 196 height 363
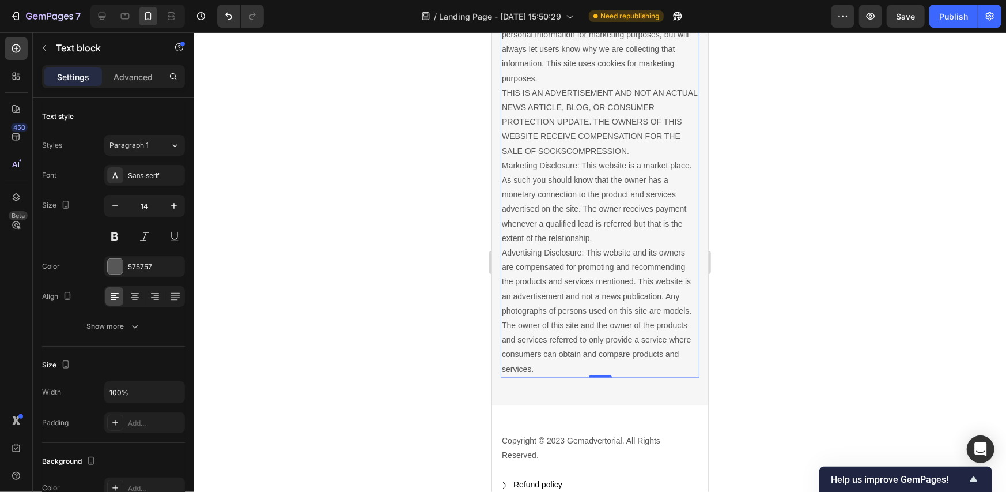
scroll to position [3692, 0]
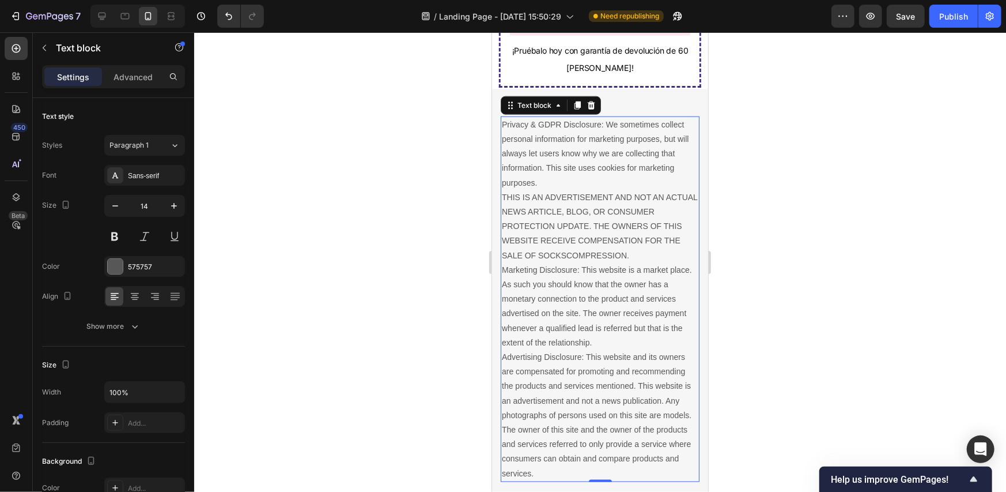
click at [618, 216] on p "Privacy & GDPR Disclosure: We sometimes collect personal information for market…" at bounding box center [599, 298] width 196 height 363
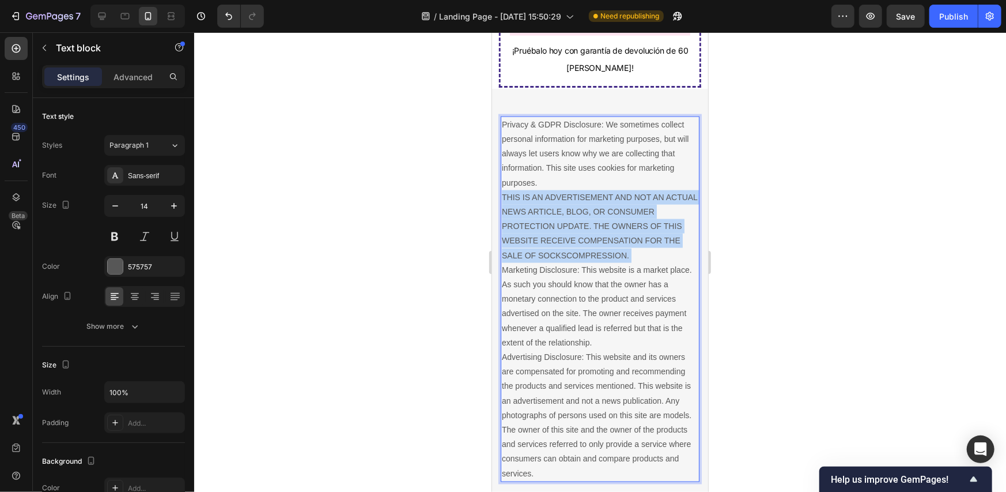
click at [618, 216] on p "Privacy & GDPR Disclosure: We sometimes collect personal information for market…" at bounding box center [599, 298] width 196 height 363
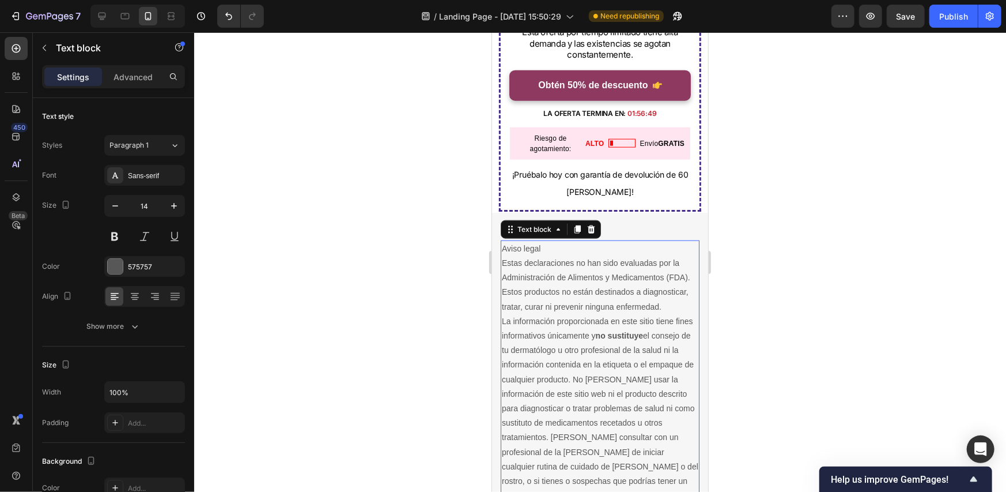
scroll to position [3561, 0]
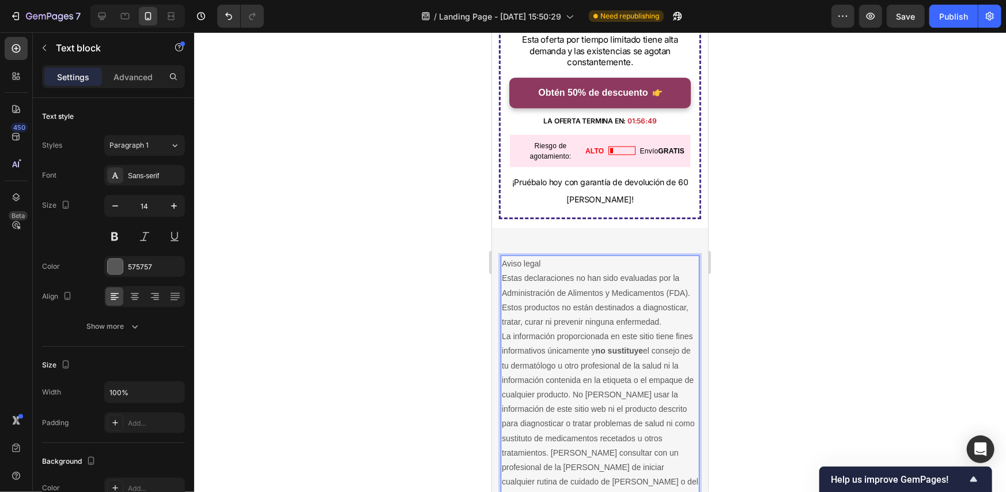
click at [535, 381] on p "La información proporcionada en este sitio tiene fines informativos únicamente …" at bounding box center [599, 437] width 196 height 218
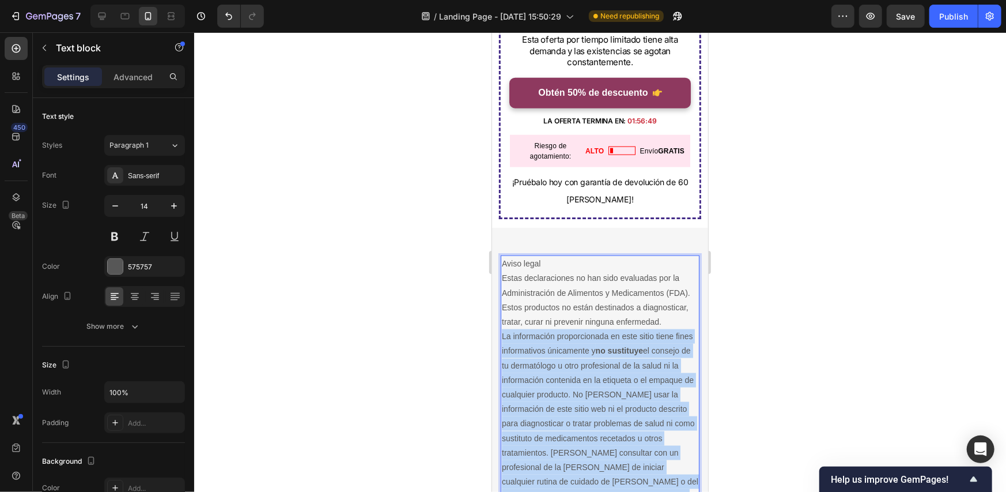
click at [535, 381] on p "La información proporcionada en este sitio tiene fines informativos únicamente …" at bounding box center [599, 437] width 196 height 218
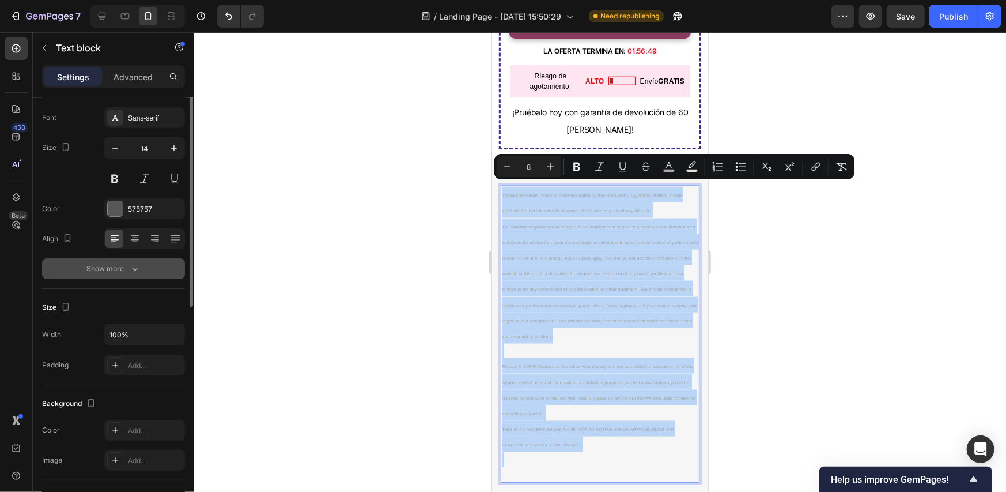
scroll to position [0, 0]
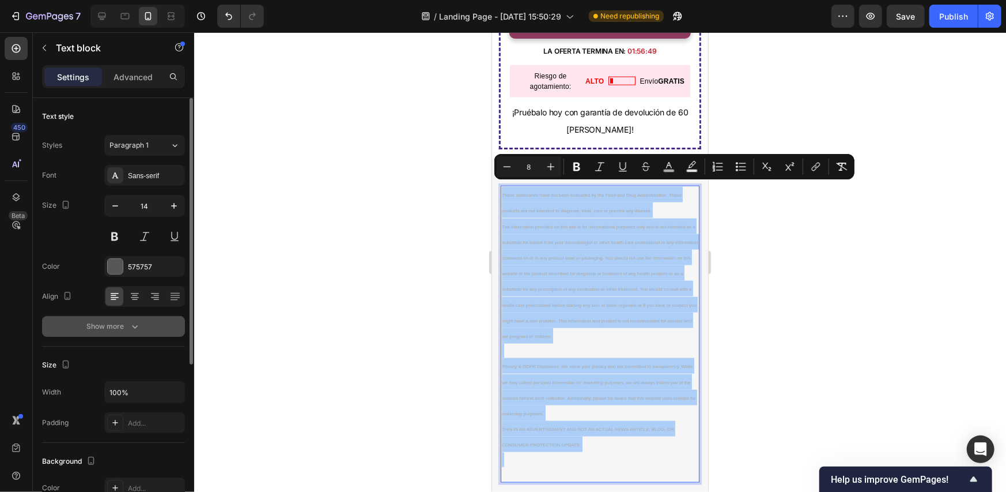
click at [139, 326] on icon "button" at bounding box center [135, 326] width 12 height 12
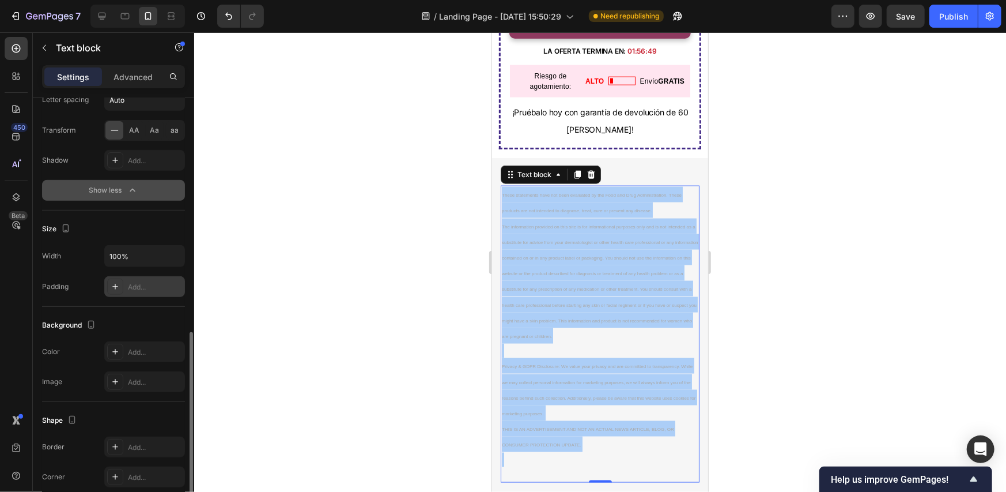
scroll to position [407, 0]
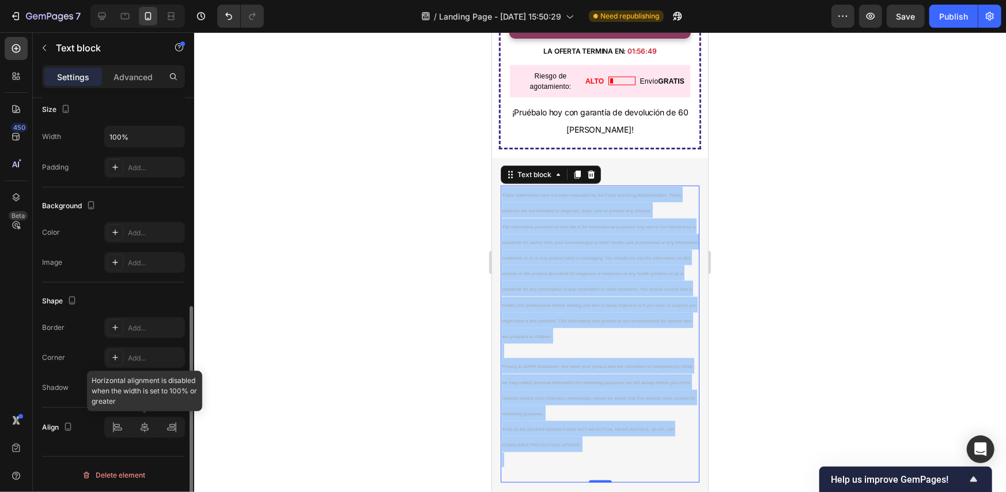
click at [141, 423] on div at bounding box center [144, 427] width 81 height 21
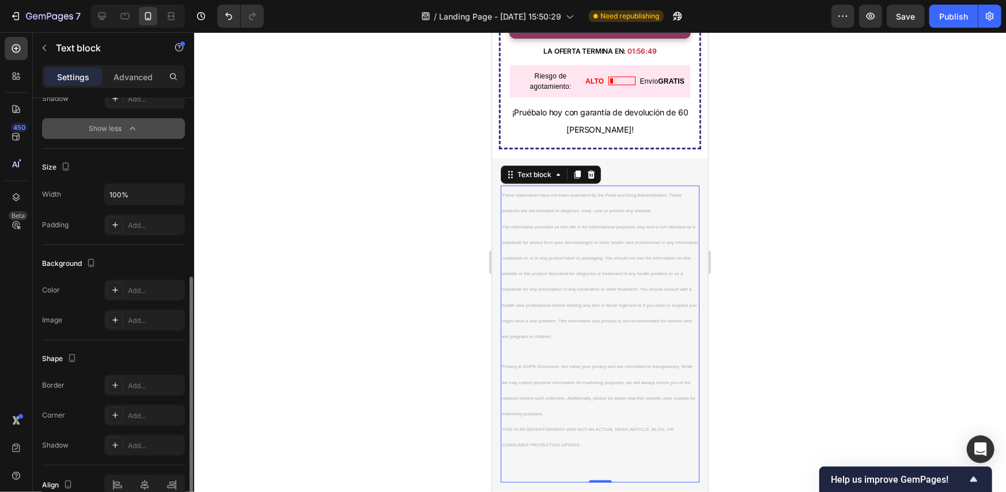
scroll to position [235, 0]
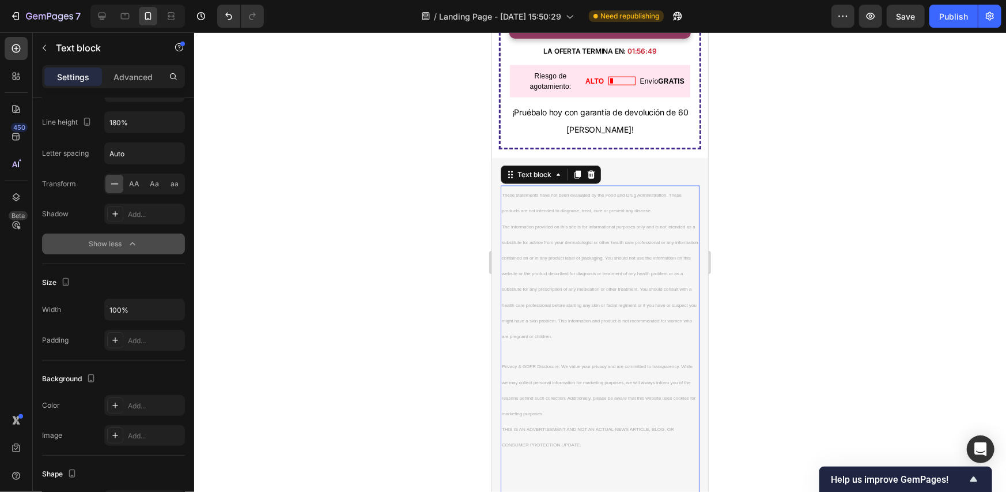
click at [802, 236] on div at bounding box center [600, 261] width 812 height 459
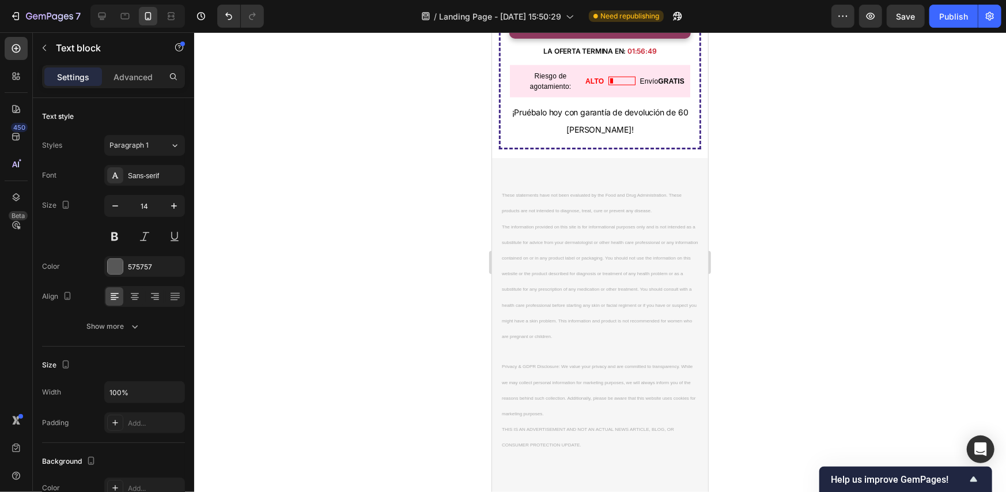
click at [636, 288] on p "The information provided on this site is for informational purposes only and is…" at bounding box center [599, 281] width 196 height 126
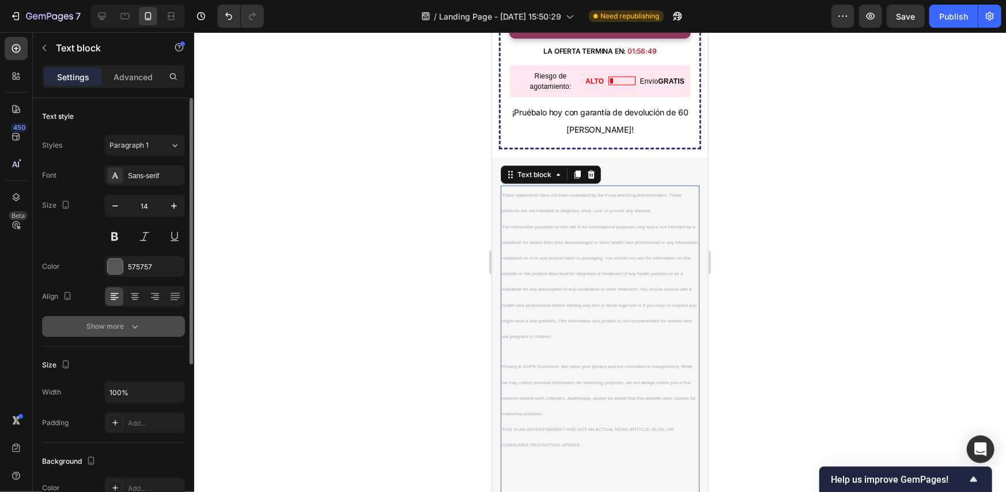
click at [126, 320] on div "Show more" at bounding box center [114, 326] width 54 height 12
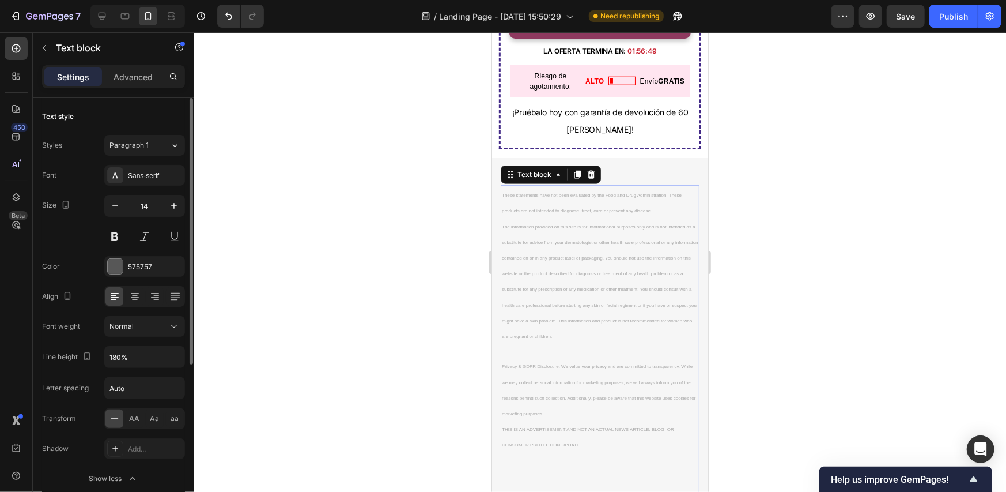
scroll to position [58, 0]
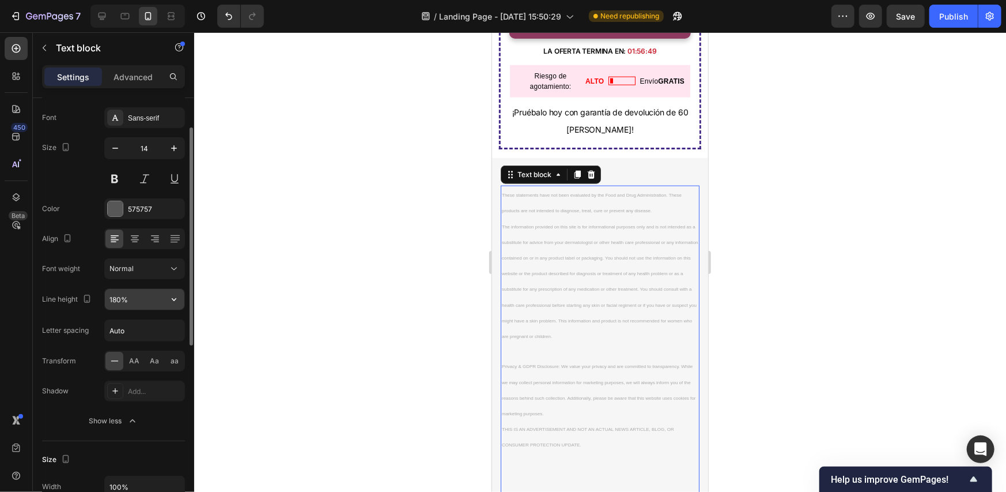
click at [143, 301] on input "180%" at bounding box center [145, 299] width 80 height 21
type input "180%"
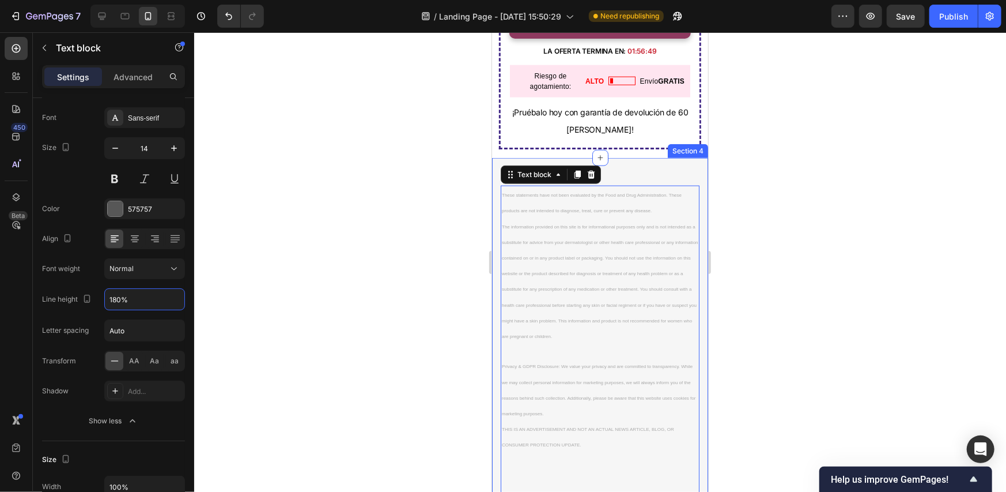
click at [834, 249] on div at bounding box center [600, 261] width 812 height 459
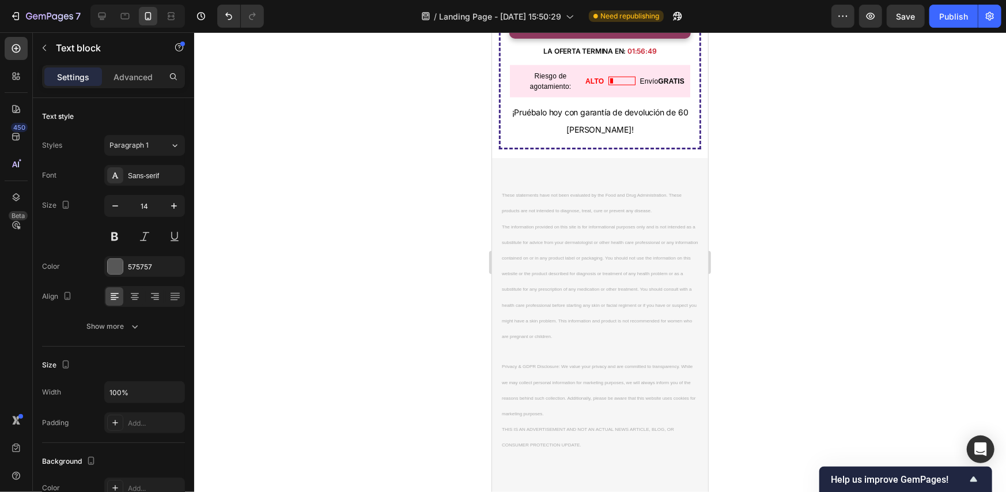
click at [569, 244] on p "The information provided on this site is for informational purposes only and is…" at bounding box center [599, 281] width 196 height 126
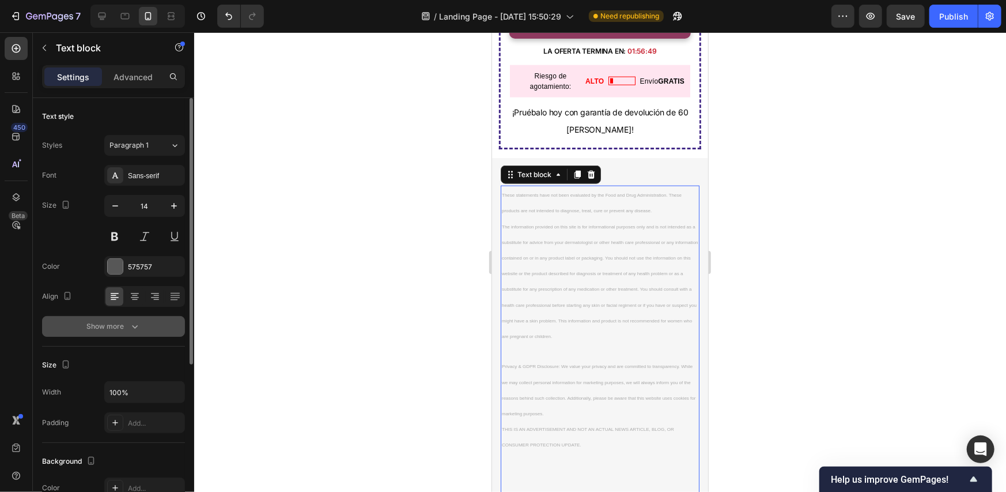
click at [109, 330] on div "Show more" at bounding box center [114, 326] width 54 height 12
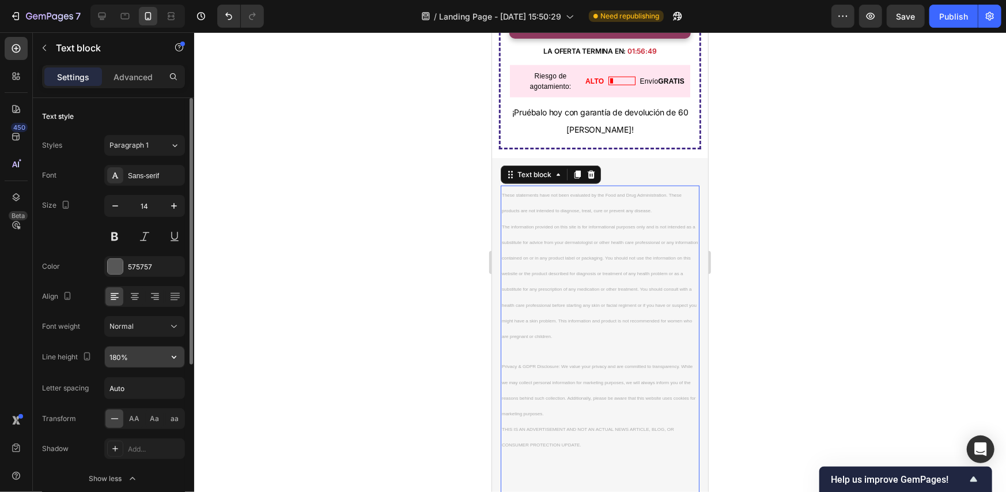
click at [141, 358] on input "180%" at bounding box center [145, 356] width 80 height 21
click at [168, 358] on icon "button" at bounding box center [174, 357] width 12 height 12
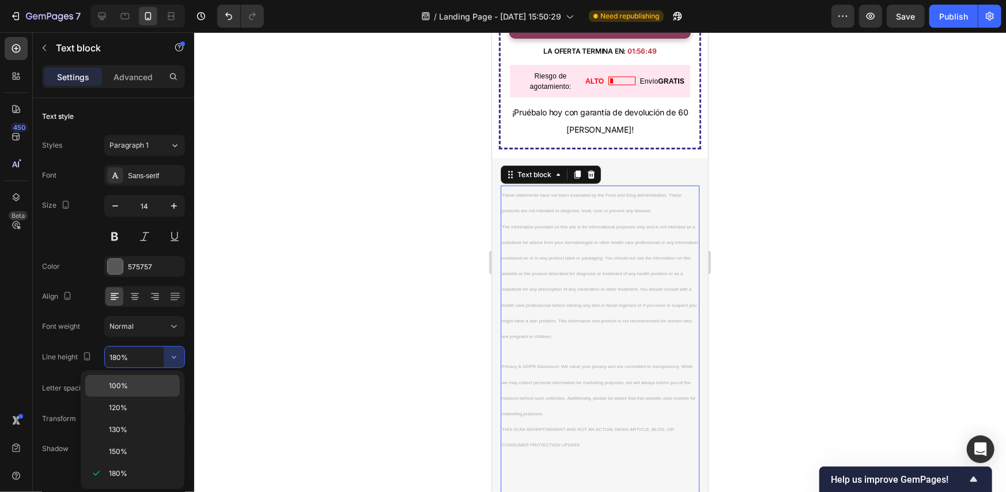
click at [124, 383] on span "100%" at bounding box center [118, 385] width 19 height 10
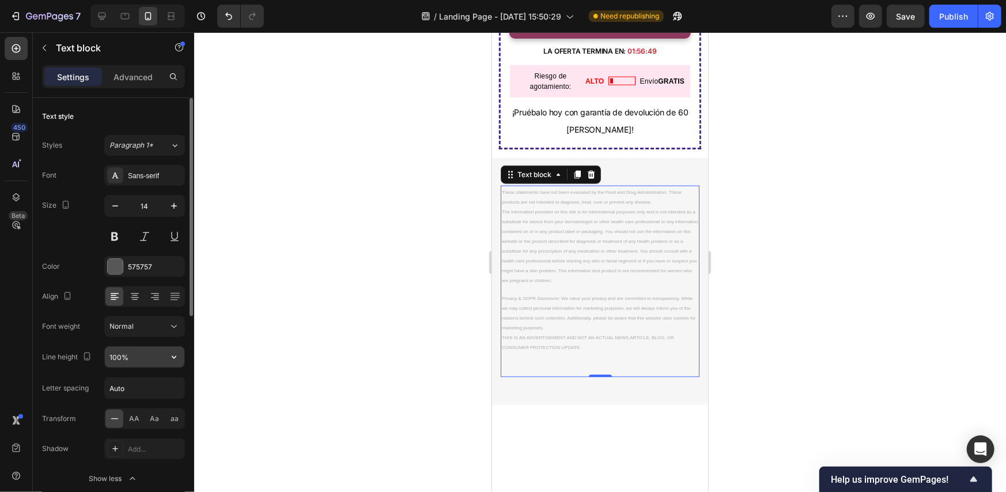
click at [139, 353] on input "100%" at bounding box center [145, 356] width 80 height 21
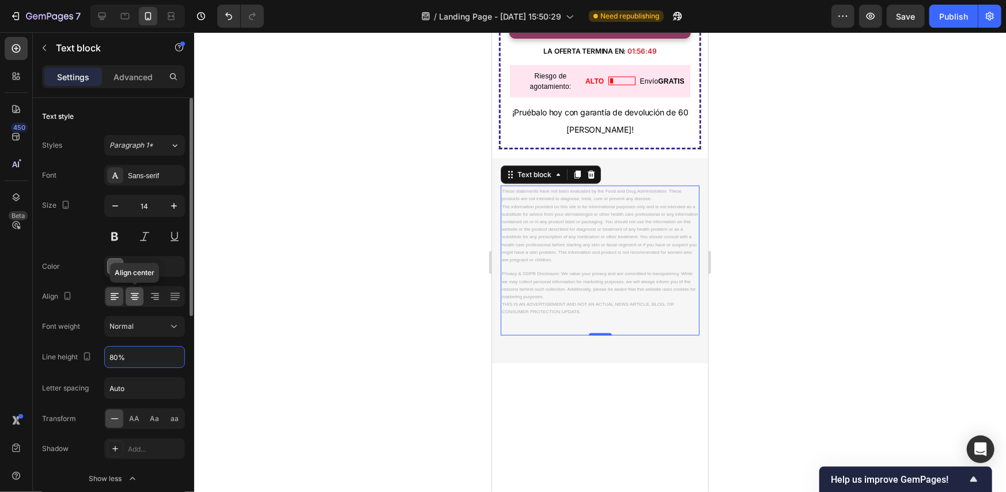
type input "80%"
click at [142, 294] on div at bounding box center [135, 296] width 18 height 18
click at [789, 225] on div at bounding box center [600, 261] width 812 height 459
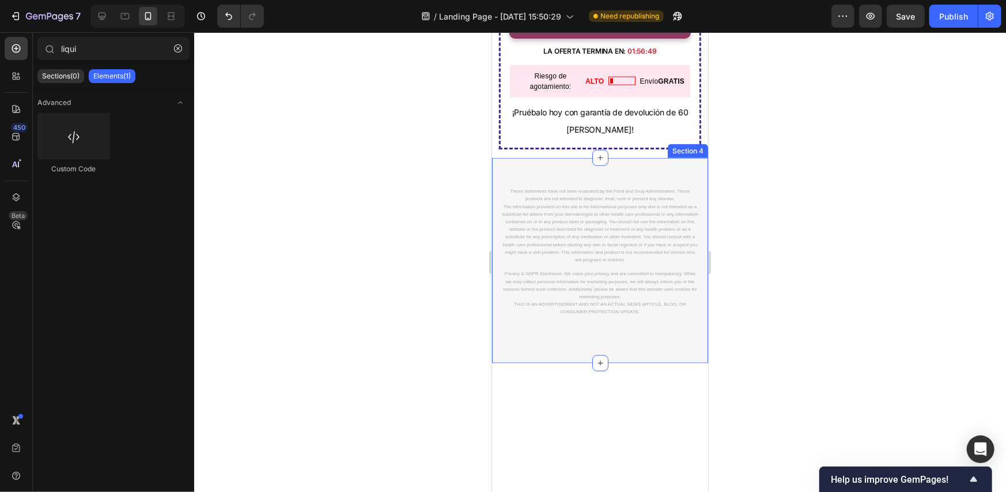
click at [668, 327] on div "These statements have not been evaluated by the Food and Drug Administration. T…" at bounding box center [600, 259] width 216 height 205
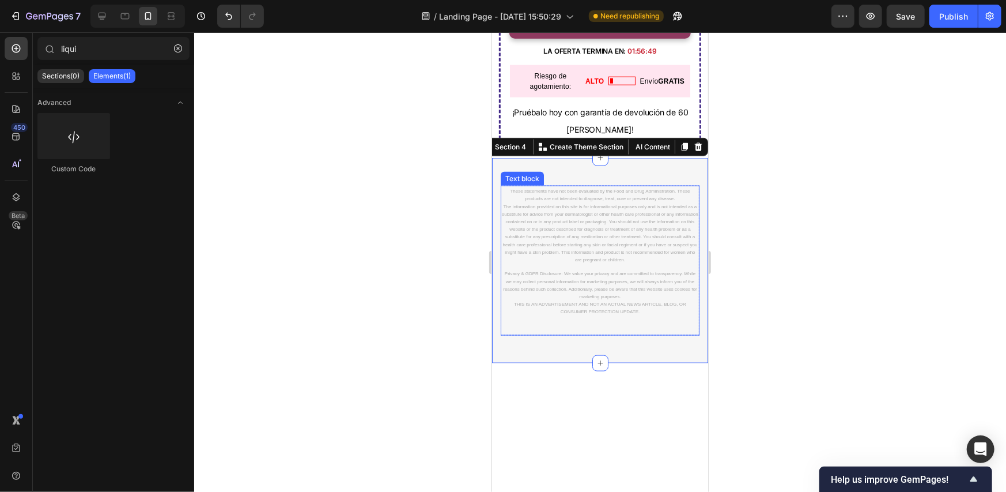
click at [560, 262] on p "Rich Text Editor. Editing area: main" at bounding box center [599, 265] width 196 height 6
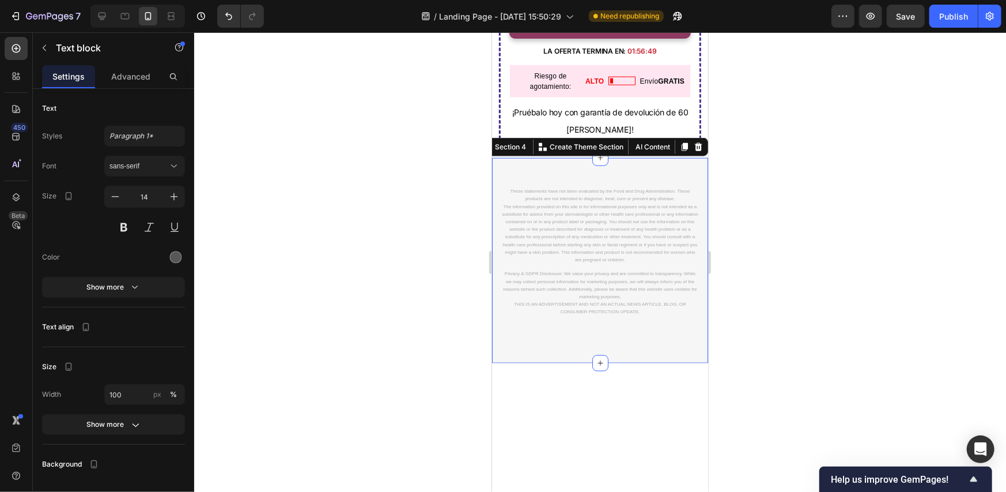
click at [501, 332] on div "These statements have not been evaluated by the Food and Drug Administration. T…" at bounding box center [600, 259] width 216 height 205
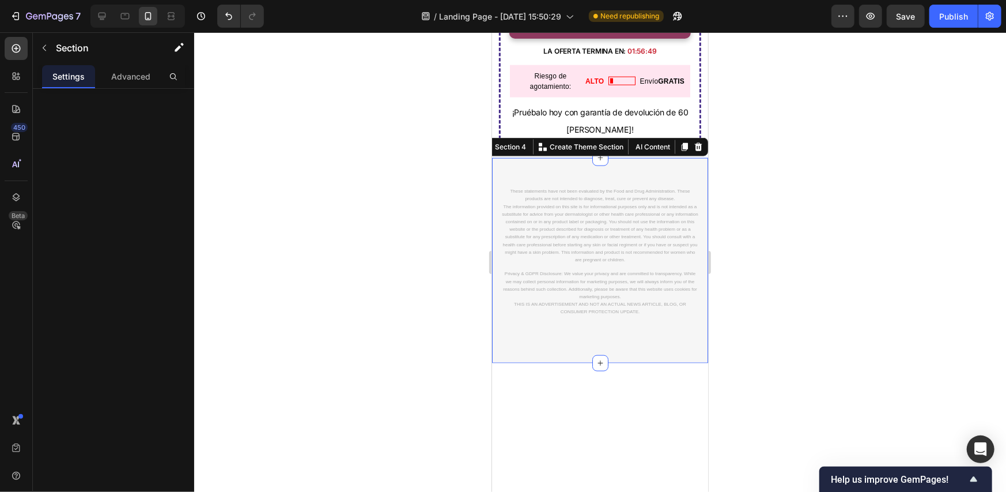
click at [501, 332] on div "These statements have not been evaluated by the Food and Drug Administration. T…" at bounding box center [600, 259] width 216 height 205
click at [126, 78] on p "Advanced" at bounding box center [130, 76] width 39 height 12
click at [77, 75] on p "Settings" at bounding box center [68, 76] width 32 height 12
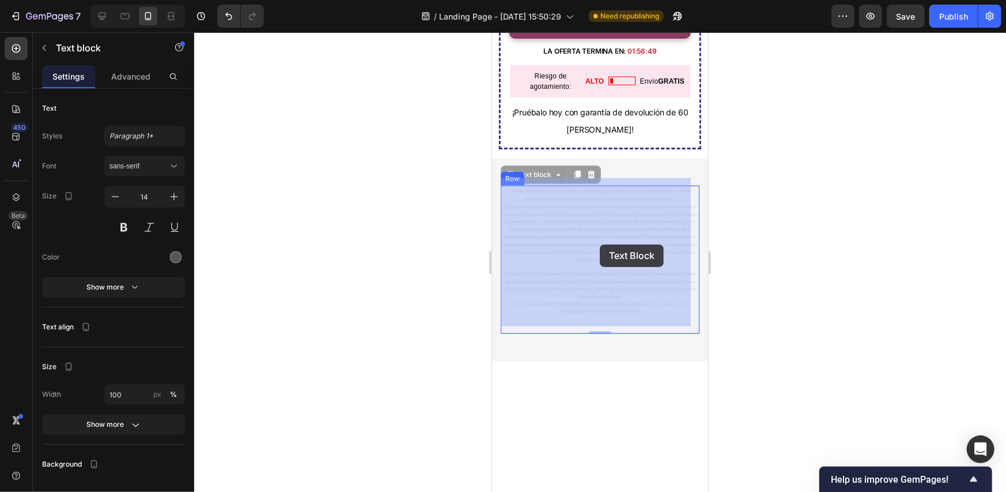
drag, startPoint x: 580, startPoint y: 220, endPoint x: 599, endPoint y: 237, distance: 26.1
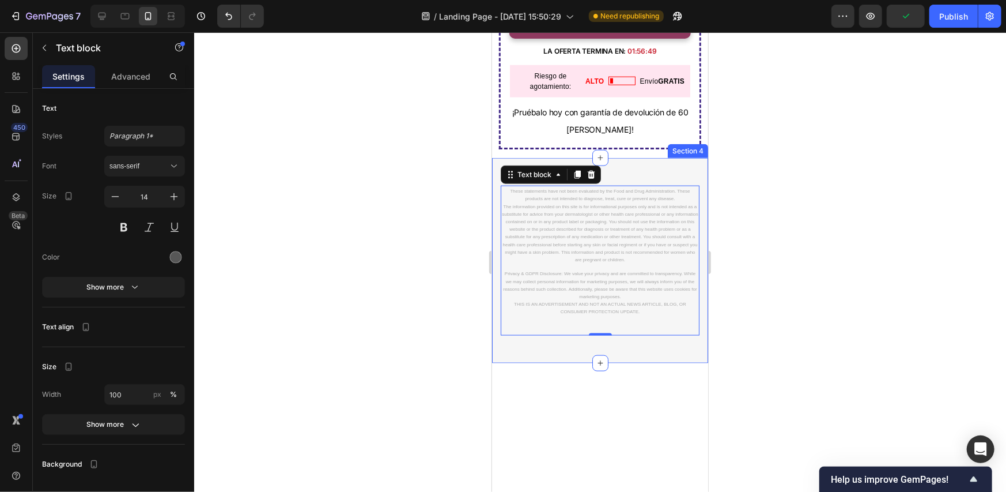
click at [534, 337] on div "These statements have not been evaluated by the Food and Drug Administration. T…" at bounding box center [600, 259] width 216 height 205
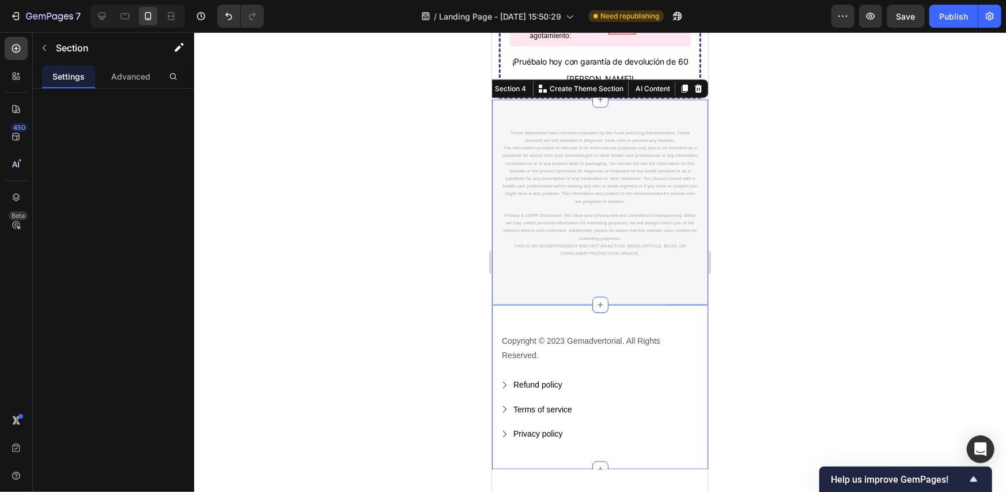
scroll to position [3679, 0]
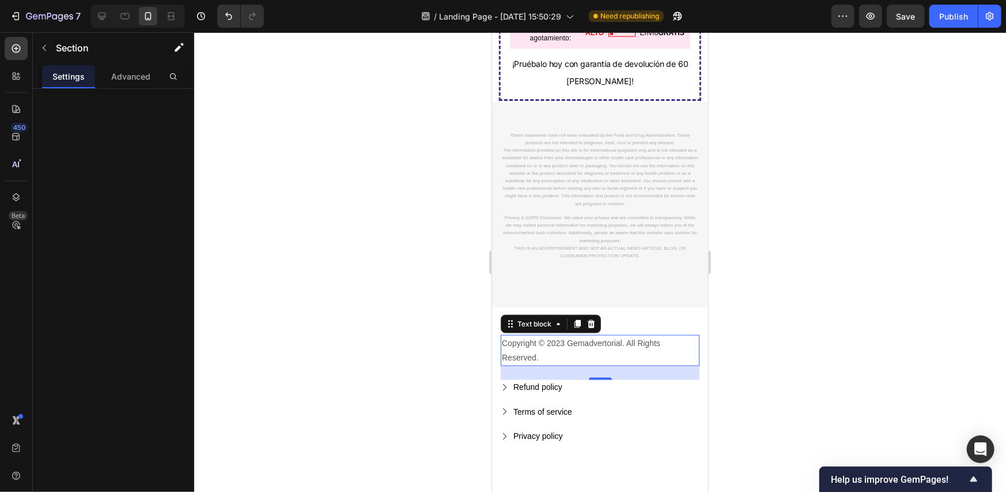
click at [674, 343] on p "Copyright © 2023 Gemadvertorial. All Rights Reserved." at bounding box center [599, 349] width 196 height 29
click at [671, 323] on div "Copyright © 2023 Gemadvertorial. All Rights Reserved. Text block 0 Refund polic…" at bounding box center [600, 389] width 216 height 164
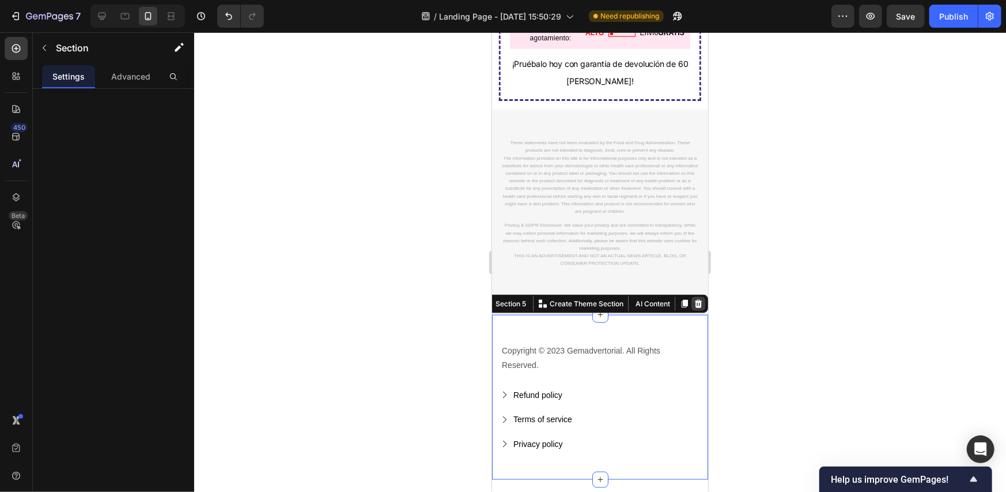
click at [693, 298] on icon at bounding box center [697, 302] width 9 height 9
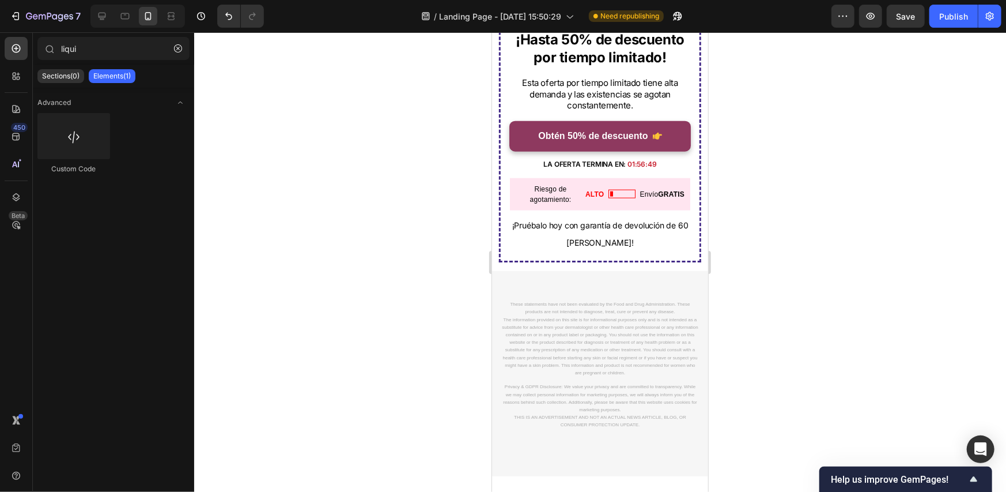
scroll to position [3538, 0]
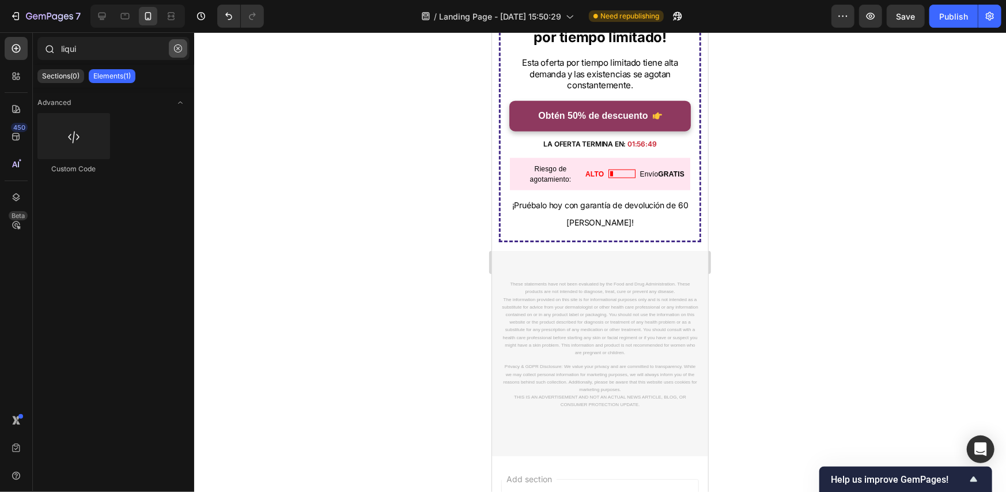
click at [172, 44] on button "button" at bounding box center [178, 48] width 18 height 18
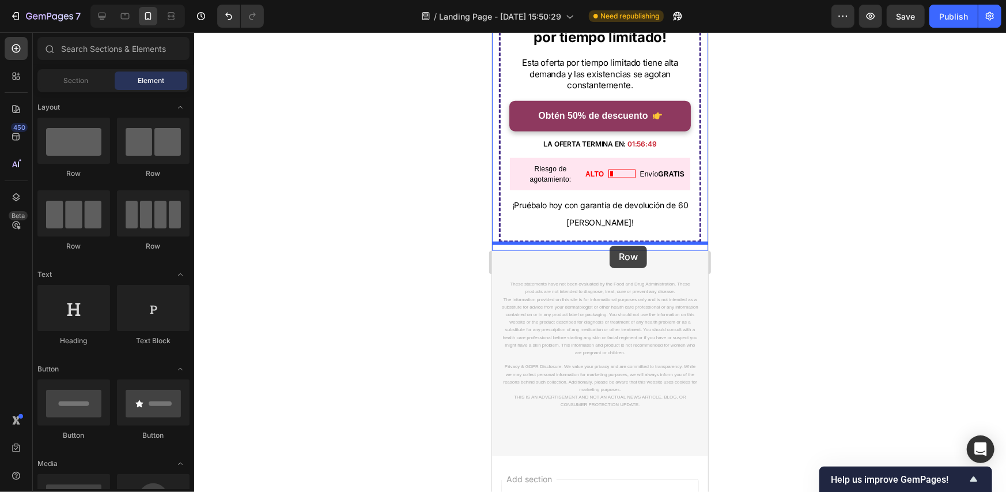
drag, startPoint x: 720, startPoint y: 186, endPoint x: 609, endPoint y: 245, distance: 126.1
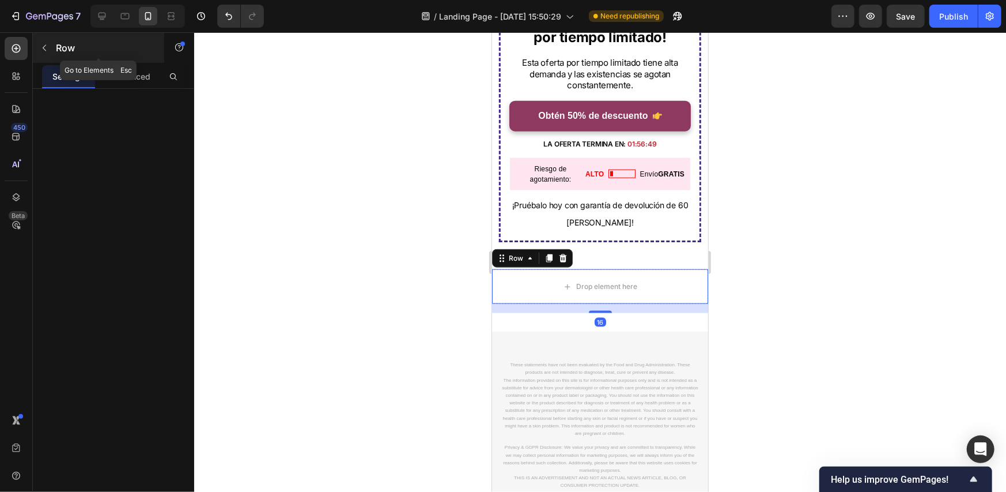
click at [45, 47] on icon "button" at bounding box center [44, 47] width 9 height 9
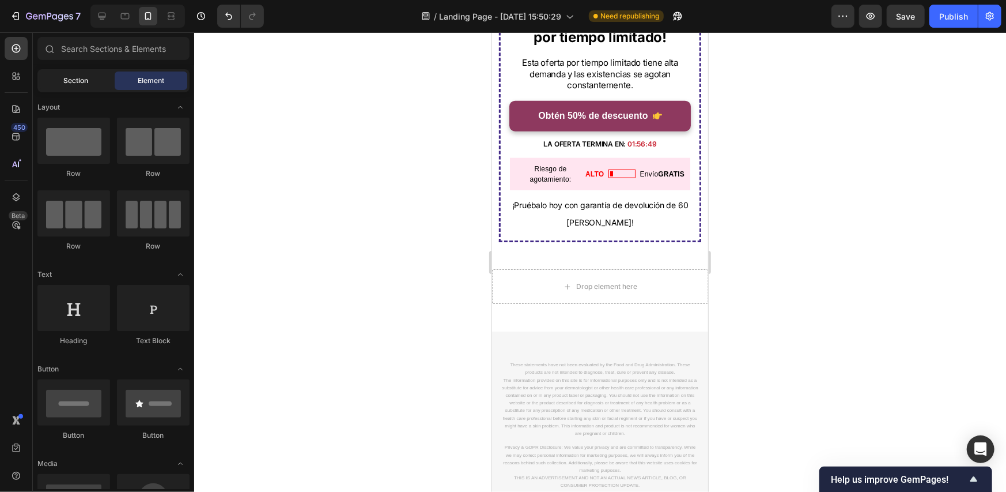
click at [70, 77] on span "Section" at bounding box center [76, 80] width 25 height 10
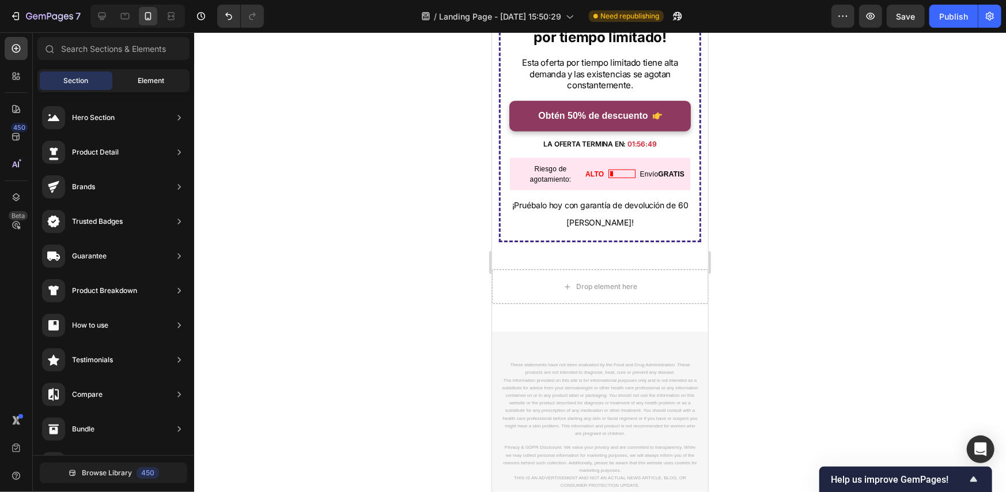
click at [135, 75] on div "Element" at bounding box center [151, 80] width 73 height 18
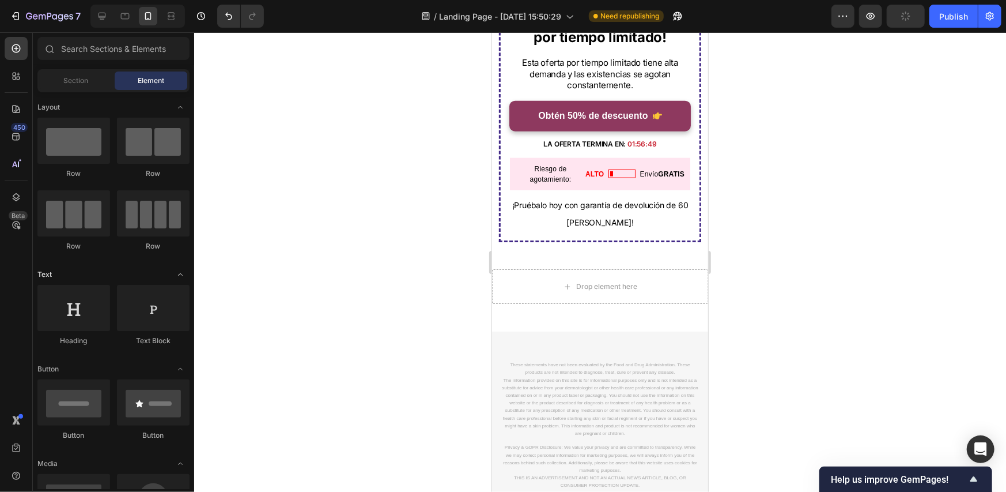
scroll to position [58, 0]
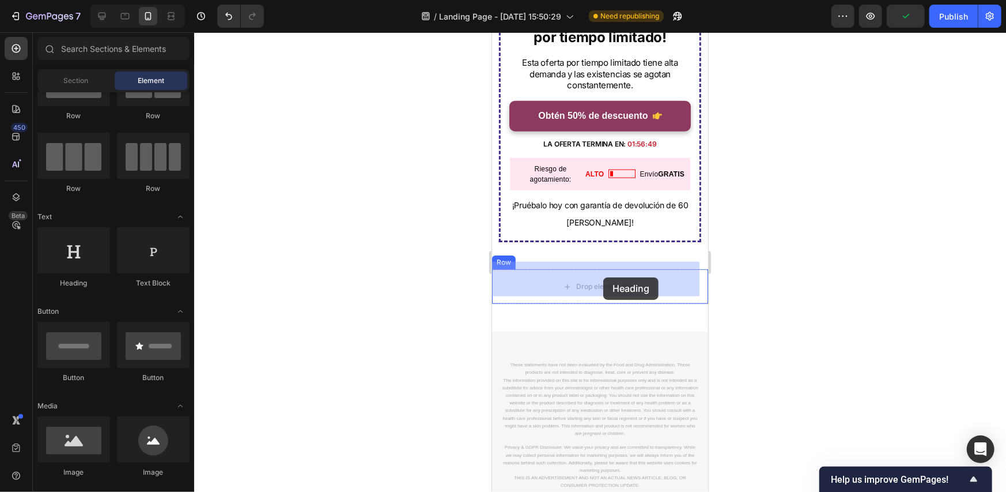
drag, startPoint x: 579, startPoint y: 288, endPoint x: 603, endPoint y: 277, distance: 26.0
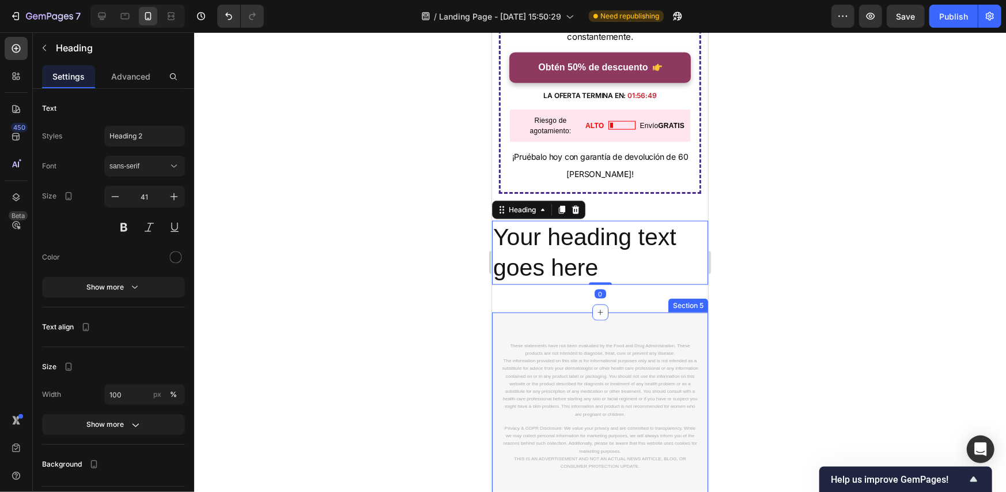
scroll to position [3596, 0]
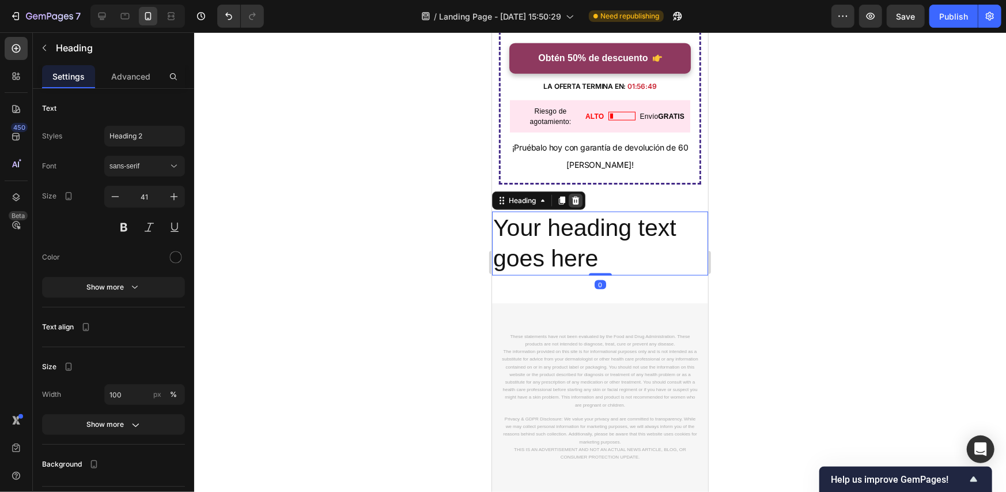
click at [580, 195] on icon at bounding box center [574, 199] width 9 height 9
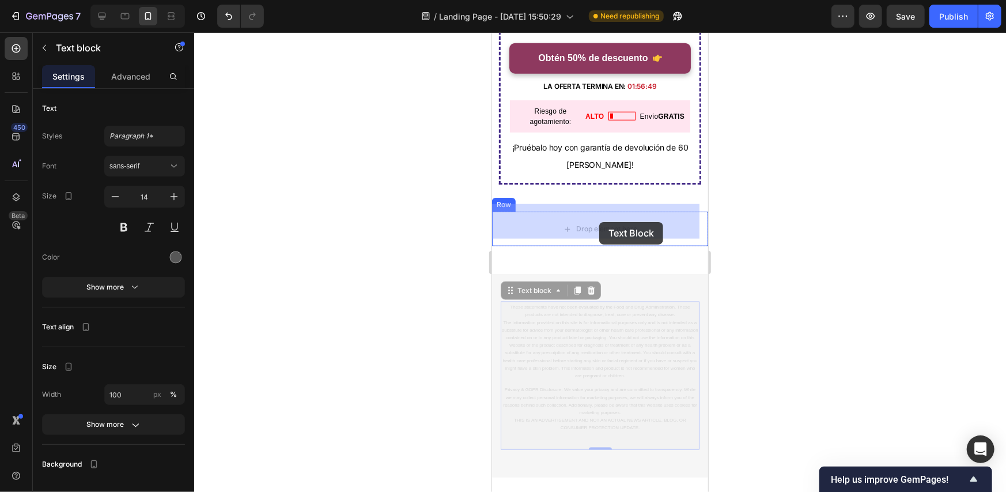
drag, startPoint x: 585, startPoint y: 340, endPoint x: 599, endPoint y: 221, distance: 119.4
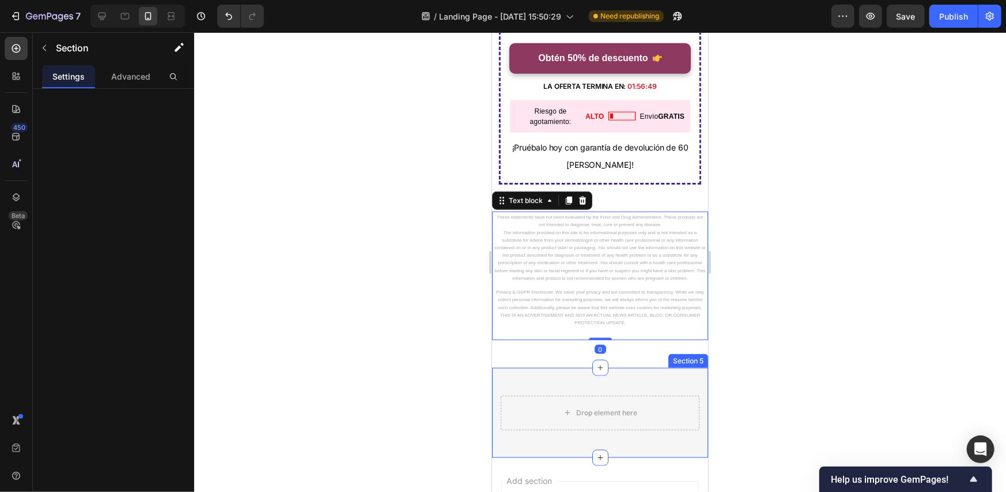
click at [655, 388] on div "Drop element here Row Section 5" at bounding box center [600, 412] width 216 height 90
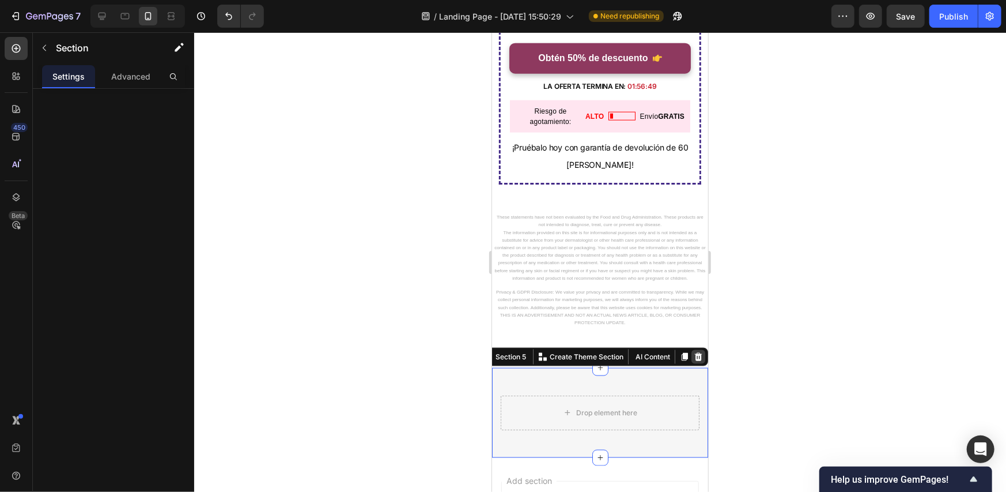
click at [694, 360] on icon at bounding box center [697, 356] width 7 height 8
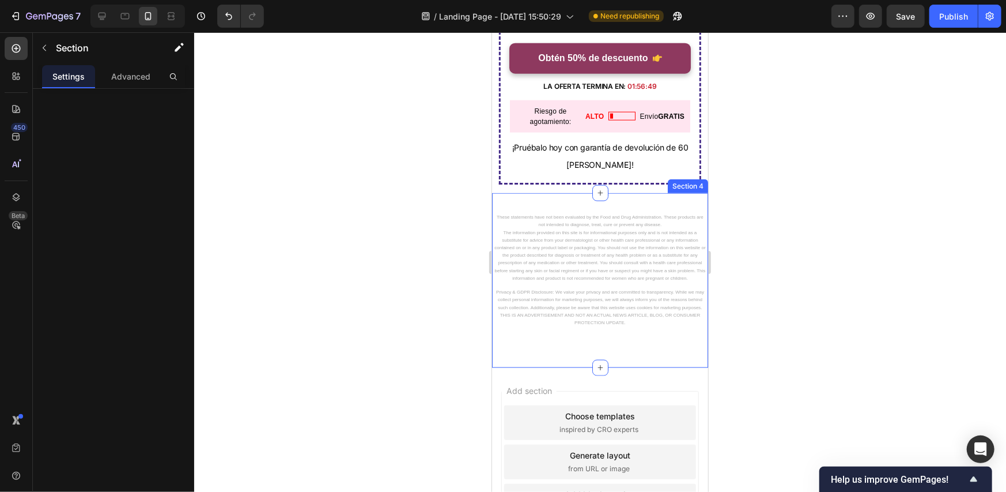
click at [644, 348] on div "These statements have not been evaluated by the Food and Drug Administration. T…" at bounding box center [600, 279] width 216 height 137
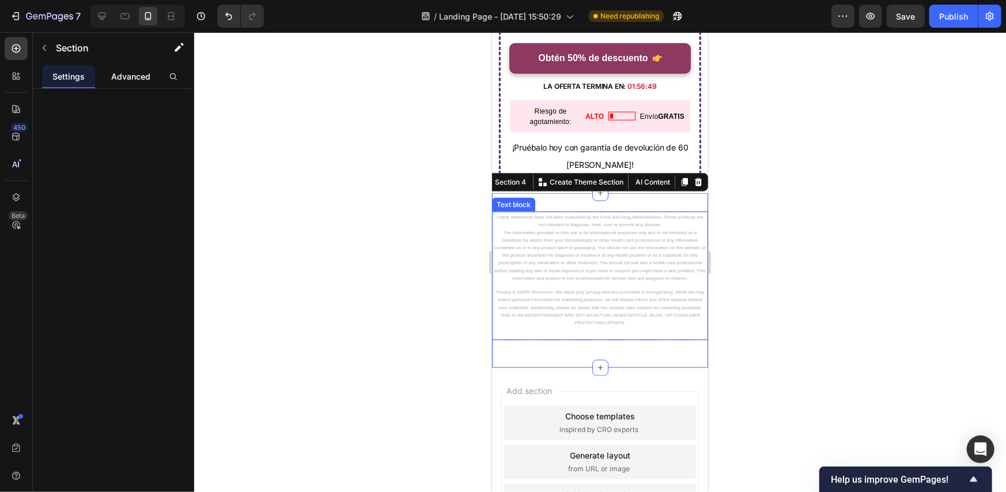
click at [129, 69] on div "Advanced" at bounding box center [130, 76] width 53 height 23
click at [80, 83] on div "Settings" at bounding box center [68, 76] width 53 height 23
click at [626, 338] on p at bounding box center [600, 331] width 214 height 13
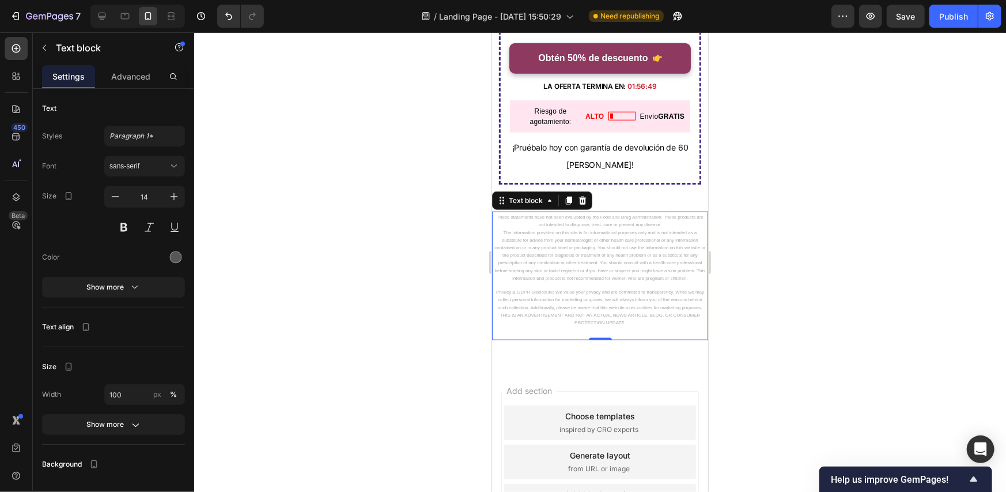
click at [819, 267] on div at bounding box center [600, 261] width 812 height 459
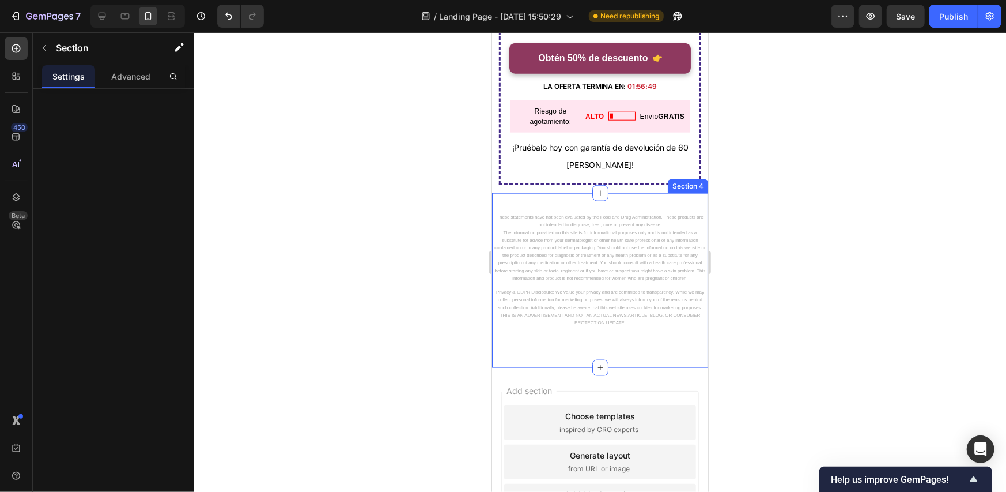
click at [656, 366] on div "These statements have not been evaluated by the Food and Drug Administration. T…" at bounding box center [600, 279] width 216 height 174
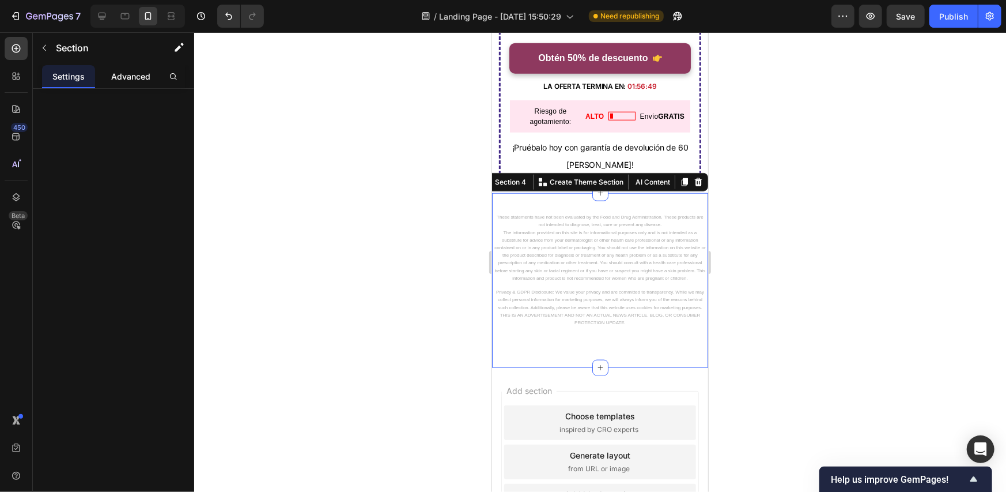
click at [124, 76] on p "Advanced" at bounding box center [130, 76] width 39 height 12
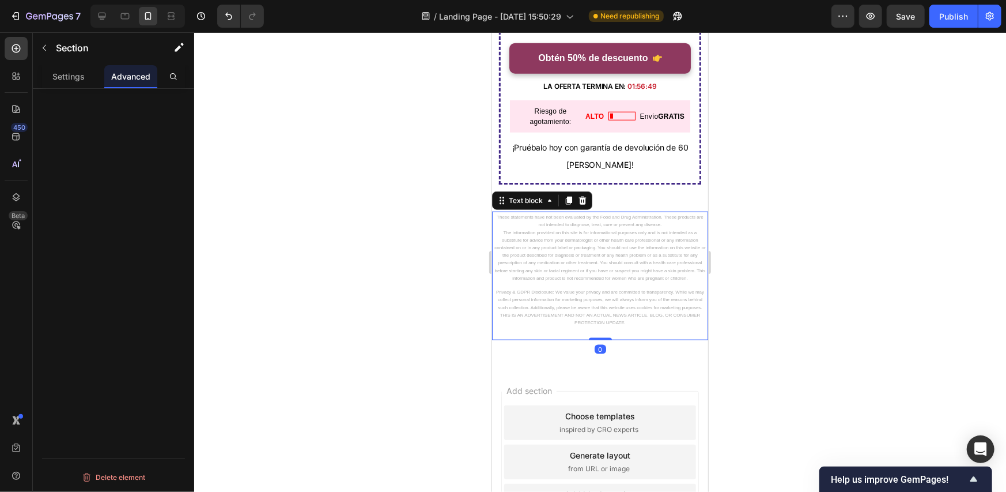
click at [526, 324] on p "Privacy & GDPR Disclosure: We value your privacy and are committed to transpare…" at bounding box center [600, 306] width 214 height 38
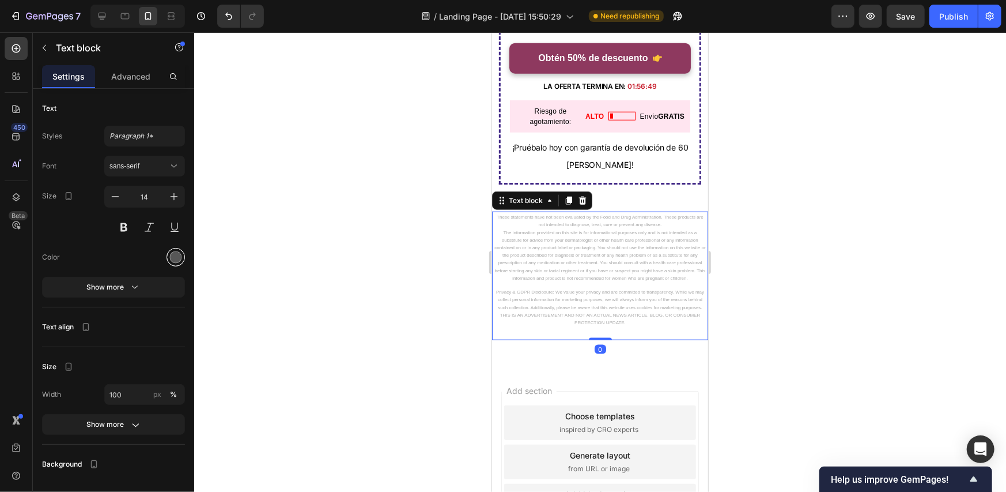
click at [173, 261] on div at bounding box center [176, 257] width 12 height 12
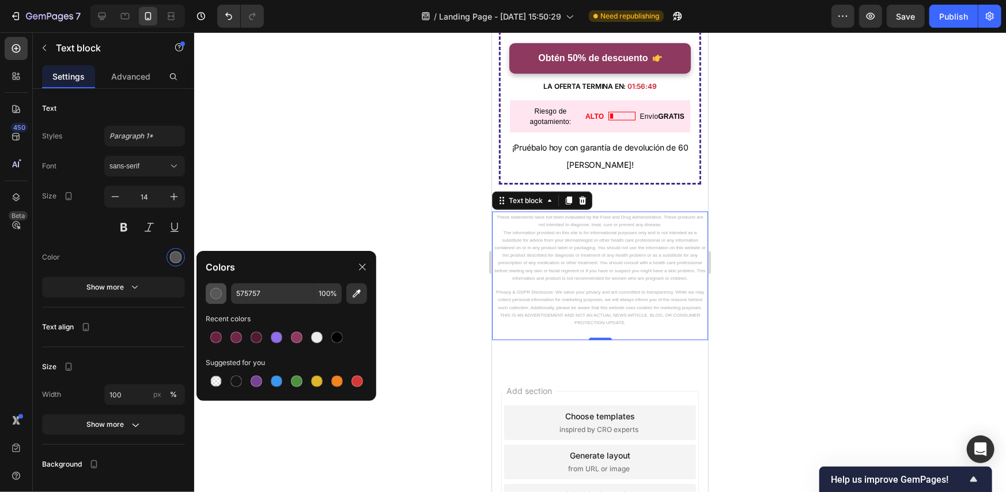
click at [222, 292] on button "button" at bounding box center [216, 293] width 21 height 21
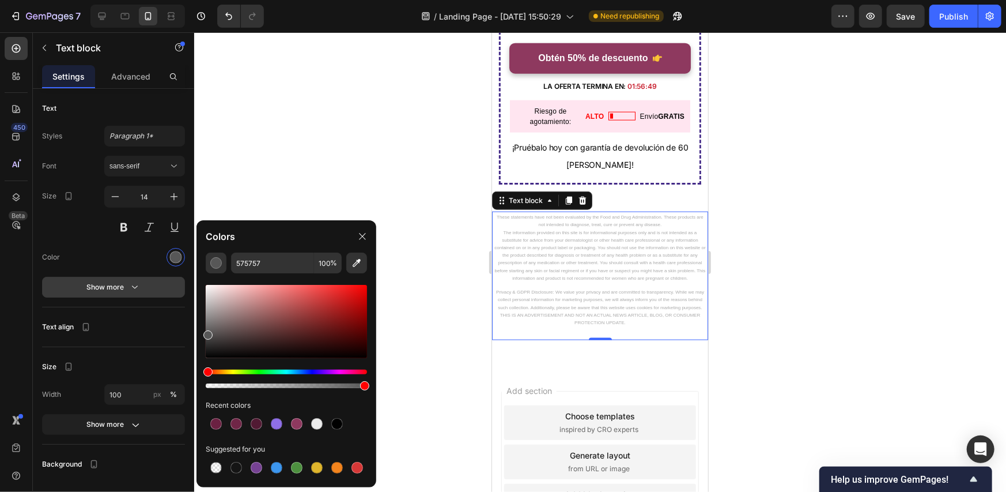
click at [129, 287] on icon "button" at bounding box center [135, 287] width 12 height 12
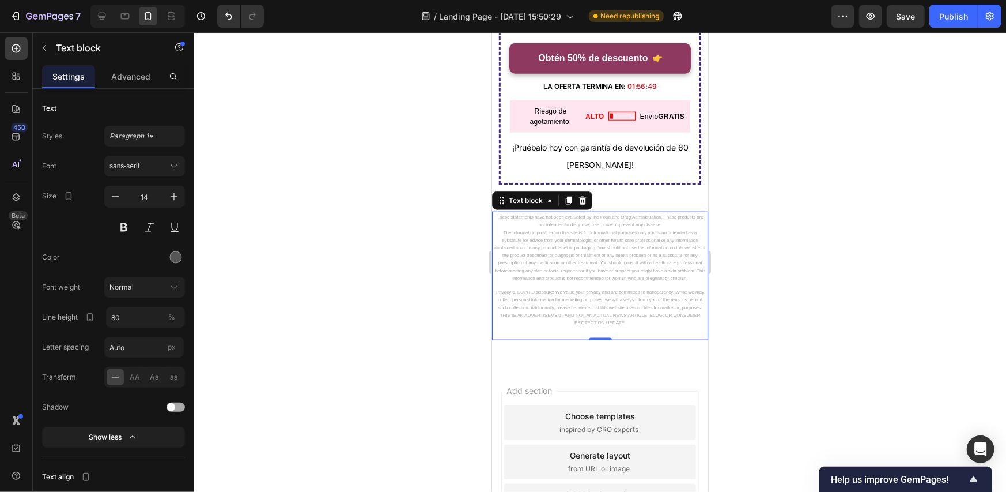
click at [83, 237] on div "Size 14" at bounding box center [113, 212] width 143 height 52
drag, startPoint x: 132, startPoint y: 436, endPoint x: 138, endPoint y: 410, distance: 26.6
click at [134, 437] on icon "button" at bounding box center [133, 437] width 12 height 12
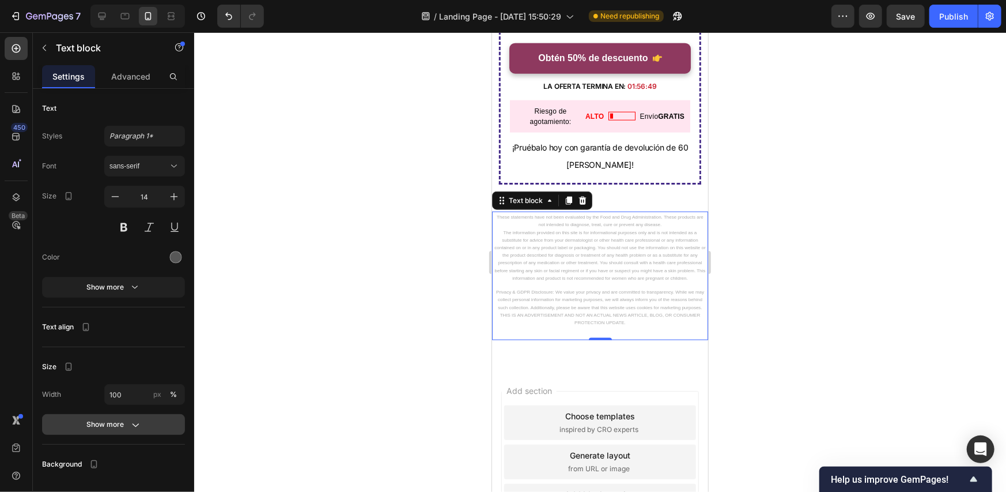
click at [116, 434] on div "Size Width 100 px % Show more" at bounding box center [113, 400] width 143 height 88
click at [126, 425] on div "Show more" at bounding box center [114, 424] width 54 height 12
click at [540, 258] on p "The information provided on this site is for informational purposes only and is…" at bounding box center [600, 254] width 214 height 53
click at [784, 263] on div at bounding box center [600, 261] width 812 height 459
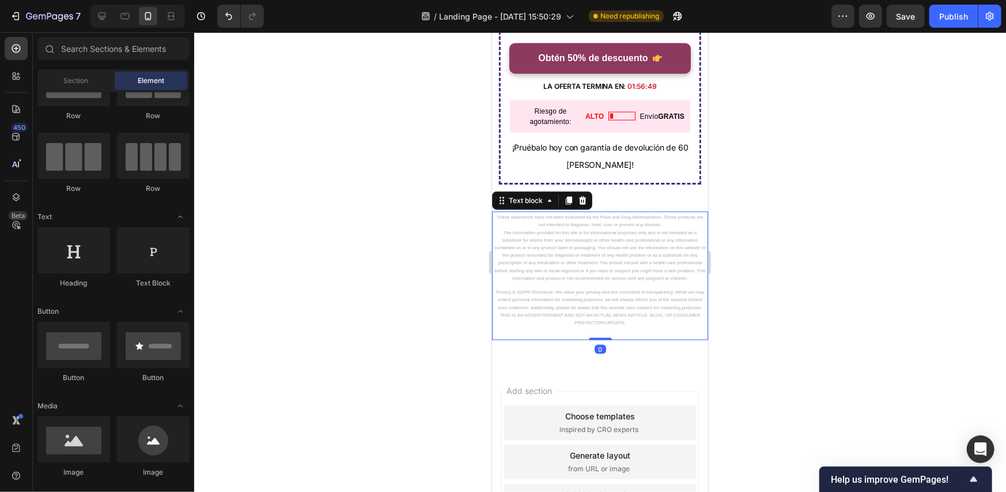
click at [586, 262] on span "The information provided on this site is for informational purposes only and is…" at bounding box center [599, 254] width 211 height 51
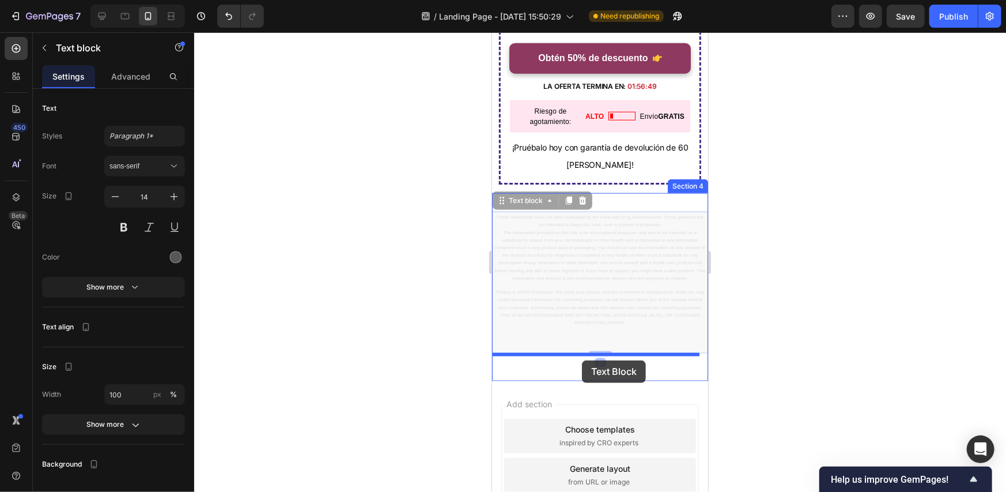
drag, startPoint x: 520, startPoint y: 198, endPoint x: 581, endPoint y: 360, distance: 173.3
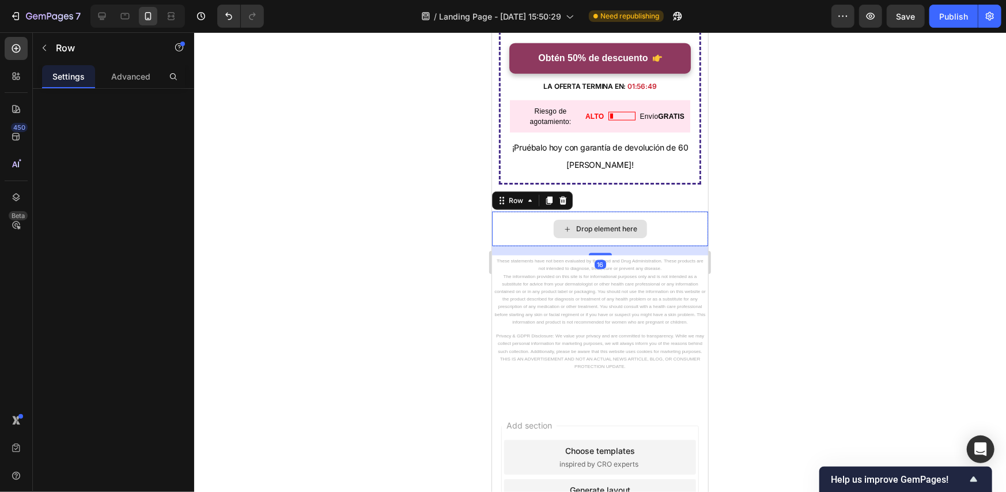
click at [672, 211] on div "Drop element here" at bounding box center [600, 228] width 216 height 35
click at [138, 75] on p "Advanced" at bounding box center [130, 76] width 39 height 12
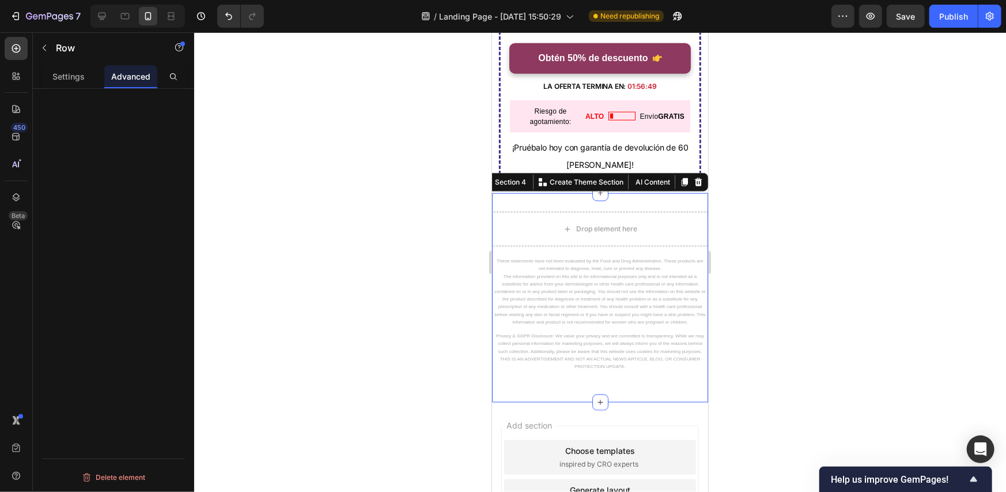
click at [690, 194] on div "Drop element here Row These statements have not been evaluated by the Food and …" at bounding box center [600, 296] width 216 height 209
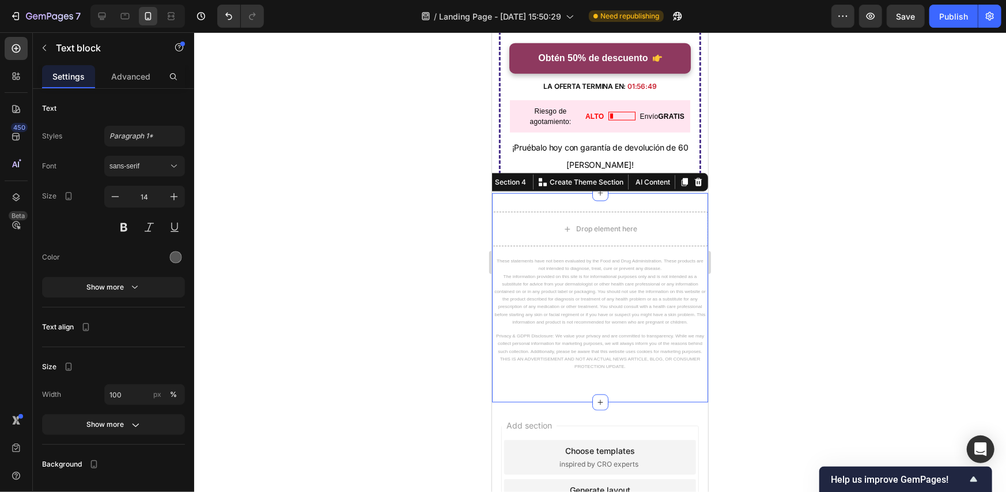
click at [617, 273] on span "The information provided on this site is for informational purposes only and is…" at bounding box center [599, 298] width 211 height 51
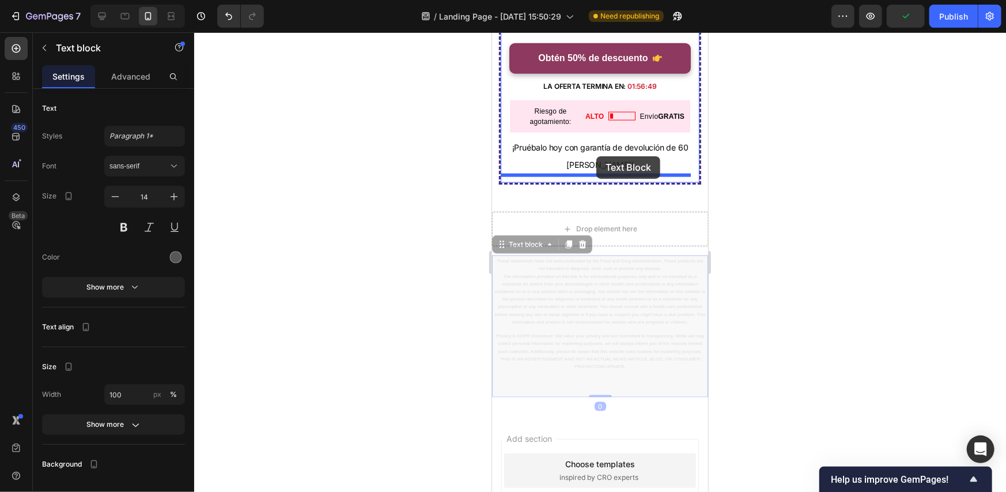
drag, startPoint x: 539, startPoint y: 237, endPoint x: 596, endPoint y: 157, distance: 98.3
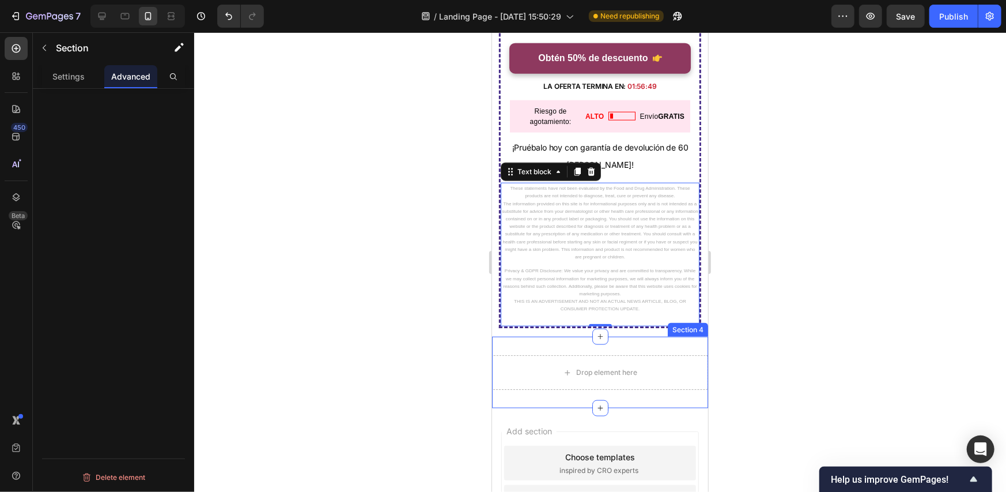
click at [664, 341] on div "Drop element here Row Section 4" at bounding box center [600, 371] width 216 height 71
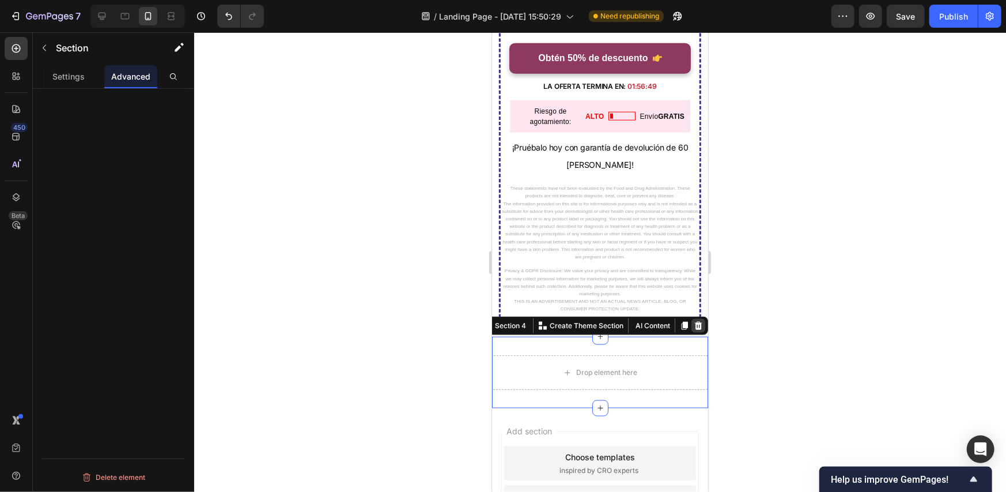
click at [693, 320] on icon at bounding box center [697, 324] width 9 height 9
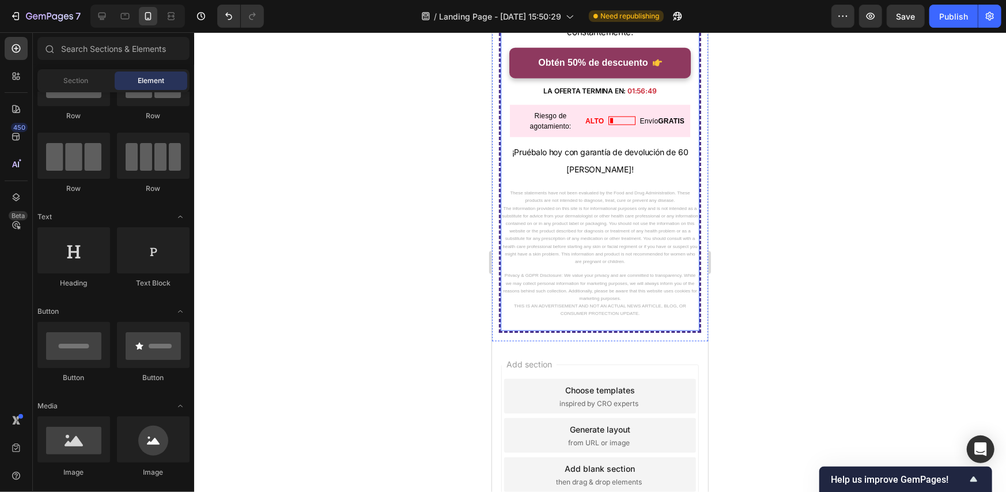
scroll to position [0, 0]
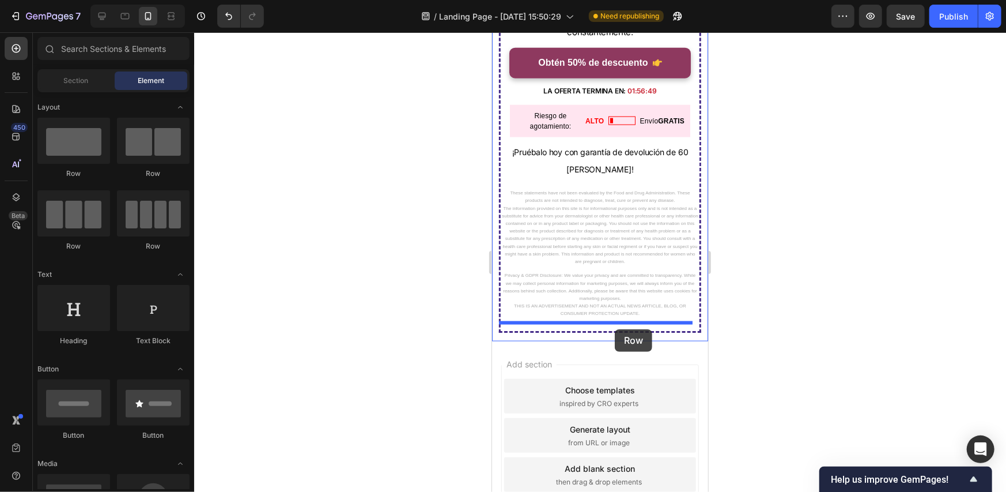
drag, startPoint x: 647, startPoint y: 195, endPoint x: 614, endPoint y: 328, distance: 137.7
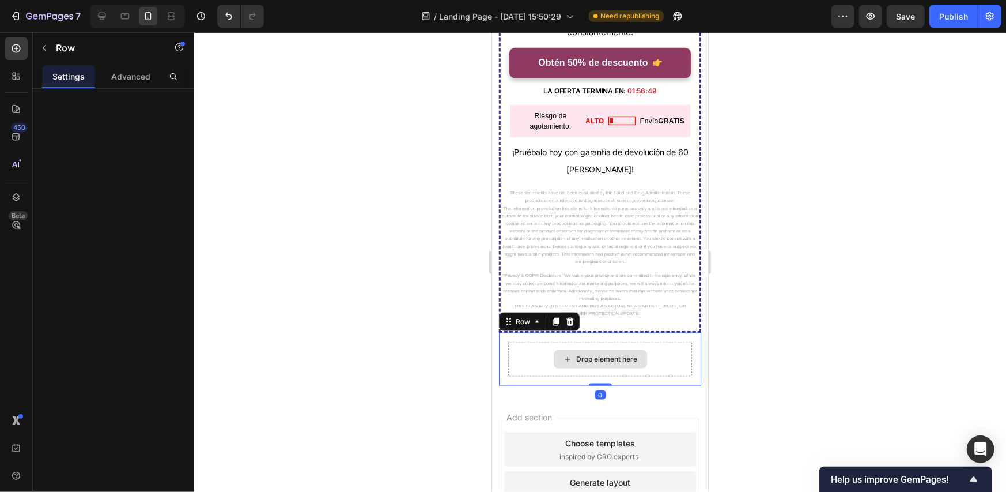
scroll to position [3596, 0]
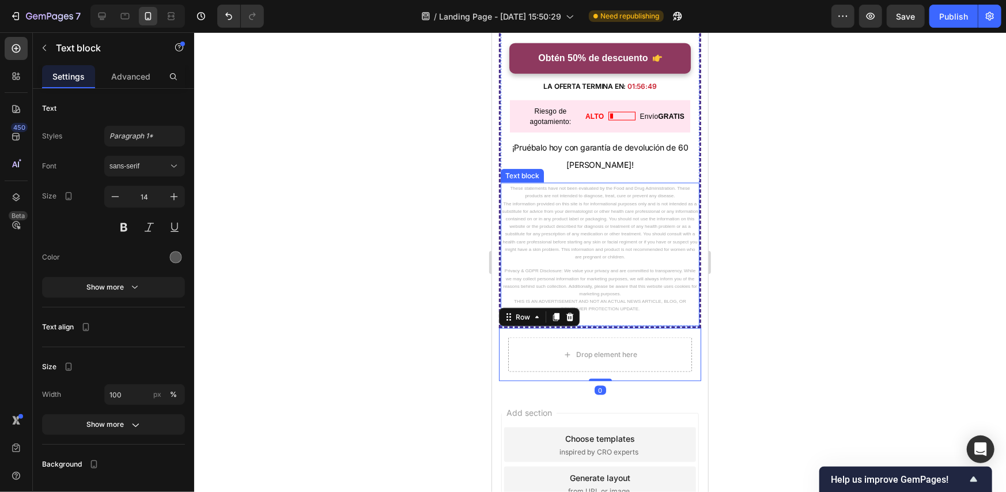
click at [601, 226] on span "The information provided on this site is for informational purposes only and is…" at bounding box center [599, 230] width 196 height 58
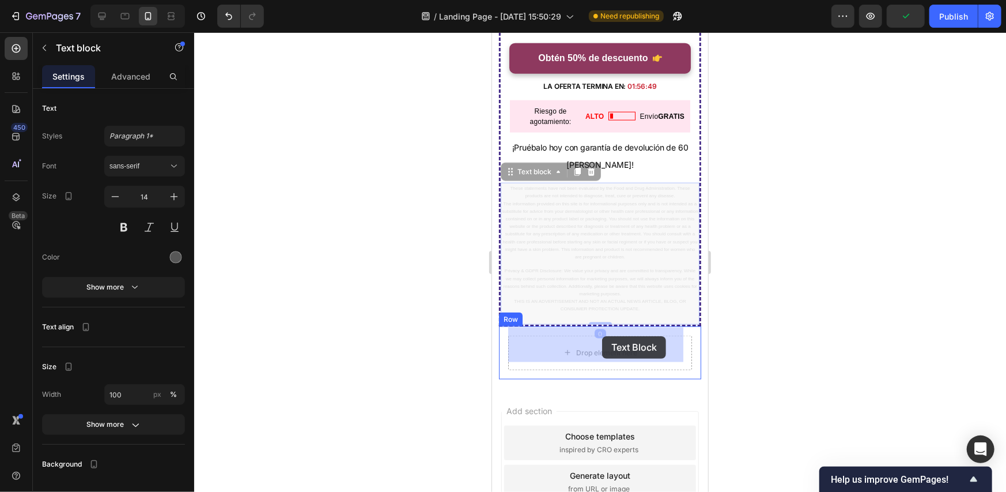
drag, startPoint x: 535, startPoint y: 165, endPoint x: 602, endPoint y: 335, distance: 183.2
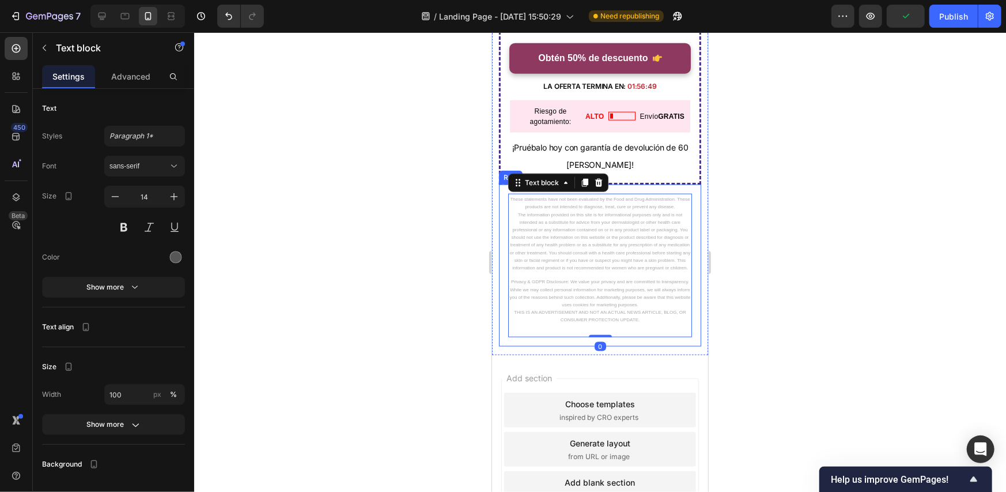
click at [691, 186] on div "These statements have not been evaluated by the Food and Drug Administration. T…" at bounding box center [599, 265] width 202 height 162
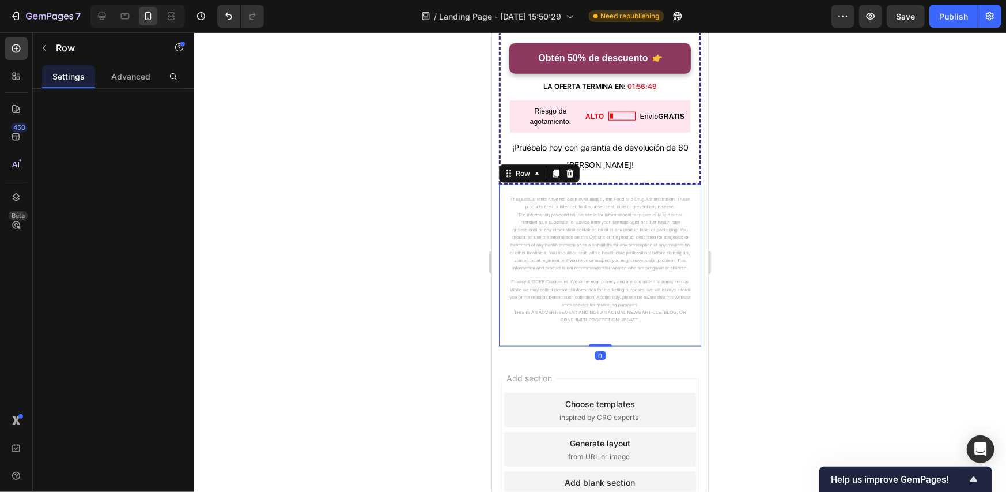
click at [689, 188] on div "These statements have not been evaluated by the Food and Drug Administration. T…" at bounding box center [599, 265] width 202 height 162
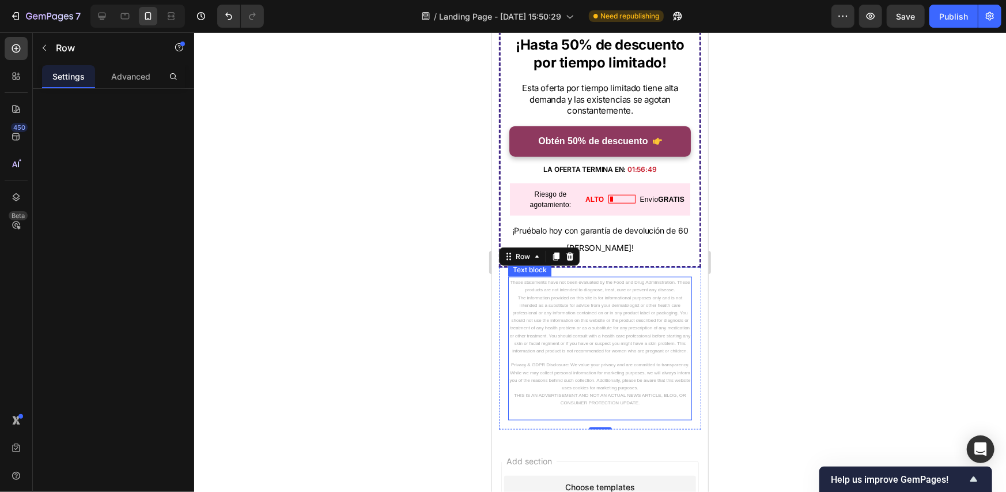
scroll to position [3538, 0]
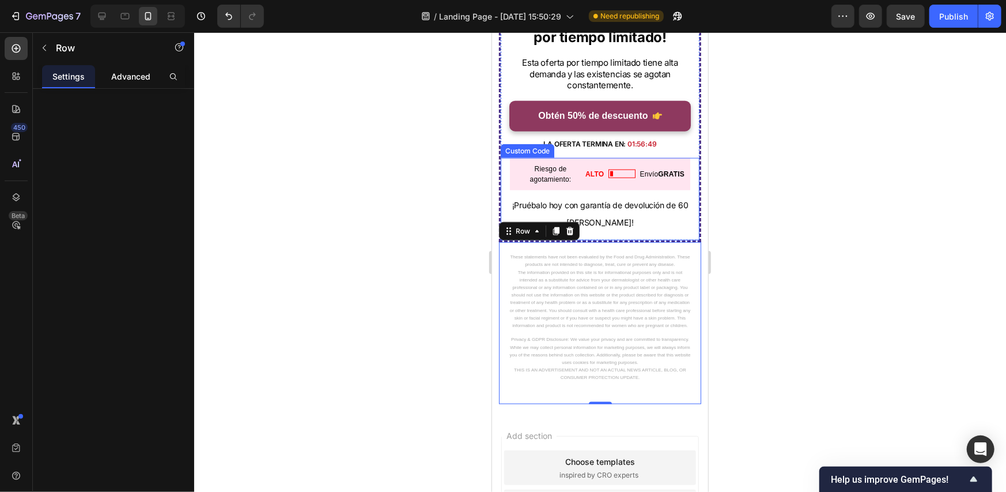
click at [124, 74] on p "Advanced" at bounding box center [130, 76] width 39 height 12
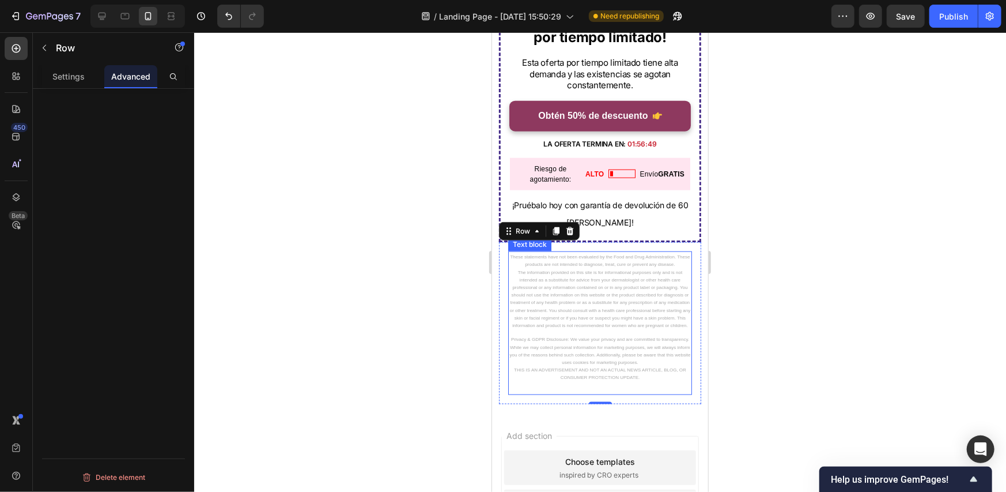
click at [553, 301] on span "The information provided on this site is for informational purposes only and is…" at bounding box center [599, 298] width 181 height 58
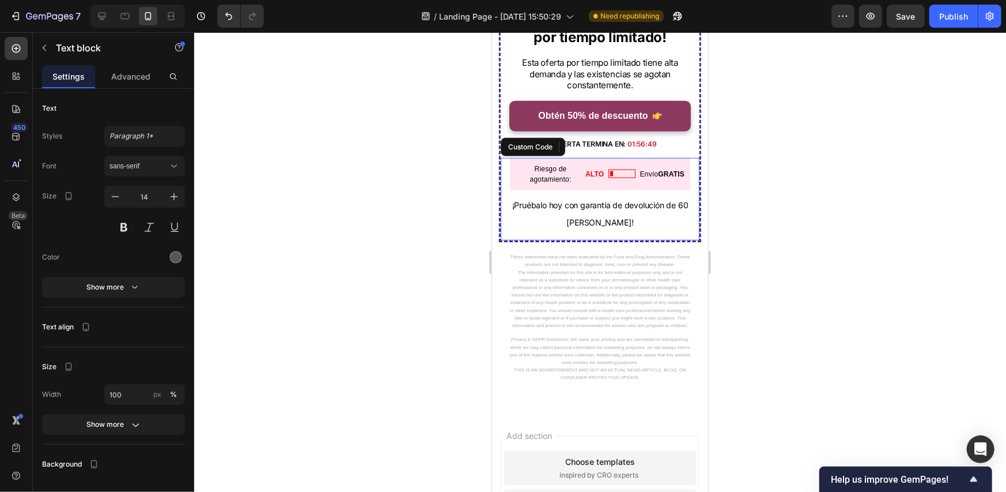
click at [561, 165] on span "Riesgo de agotamiento:" at bounding box center [550, 173] width 70 height 21
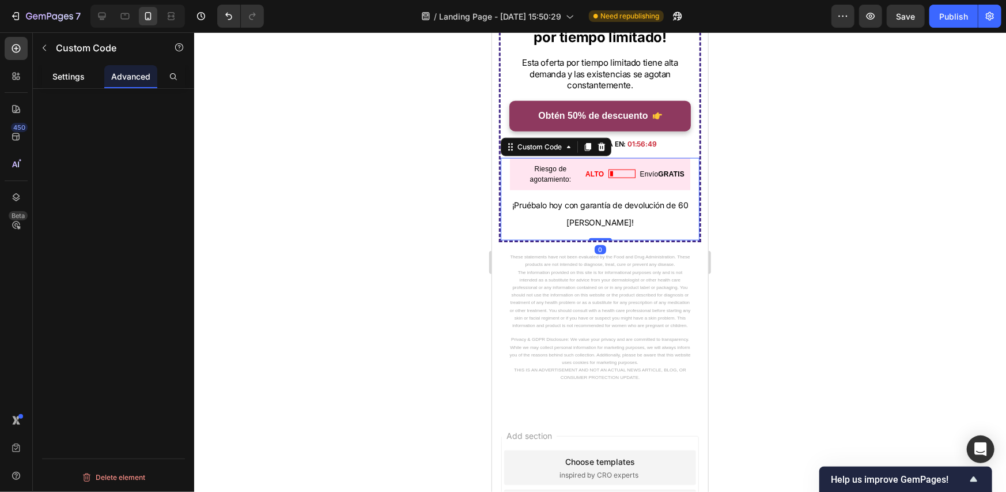
click at [63, 75] on p "Settings" at bounding box center [68, 76] width 32 height 12
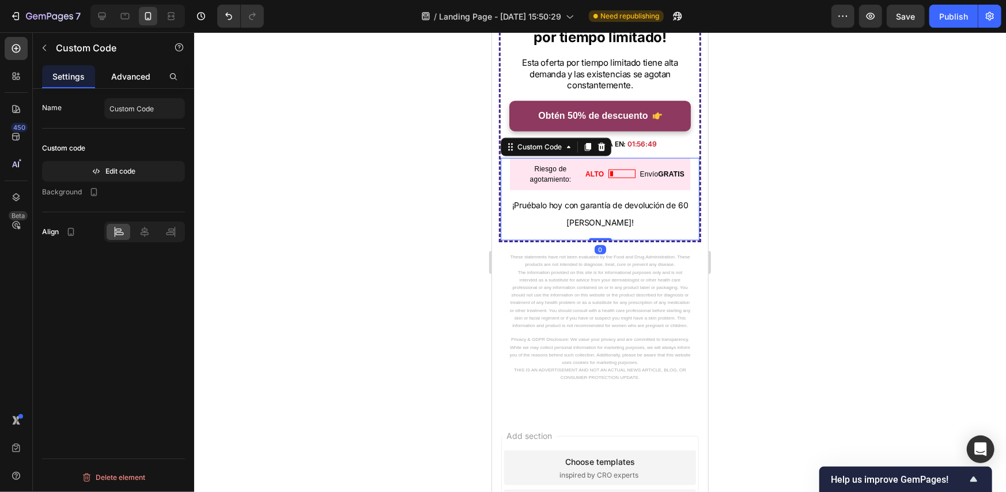
click at [116, 73] on p "Advanced" at bounding box center [130, 76] width 39 height 12
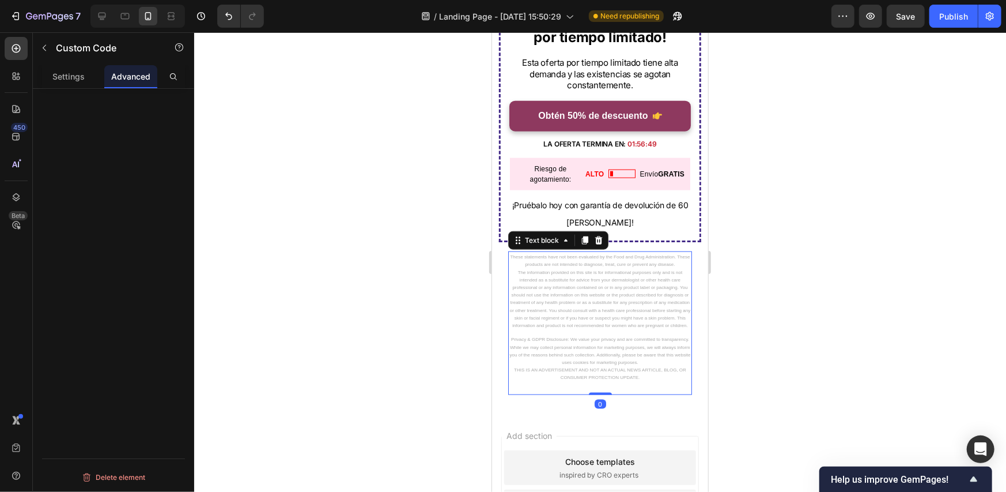
click at [572, 341] on p "Privacy & GDPR Disclosure: We value your privacy and are committed to transpare…" at bounding box center [600, 357] width 182 height 46
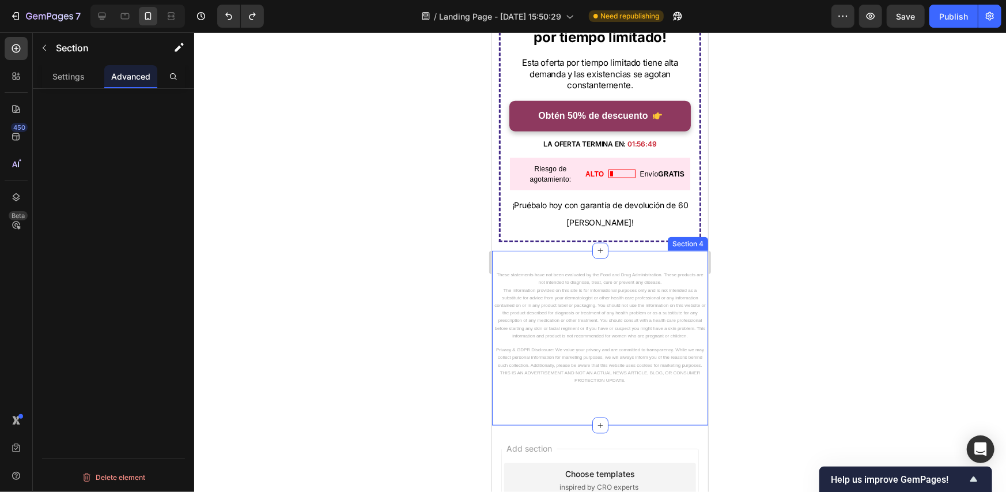
click at [604, 252] on div "These statements have not been evaluated by the Food and Drug Administration. T…" at bounding box center [600, 337] width 216 height 174
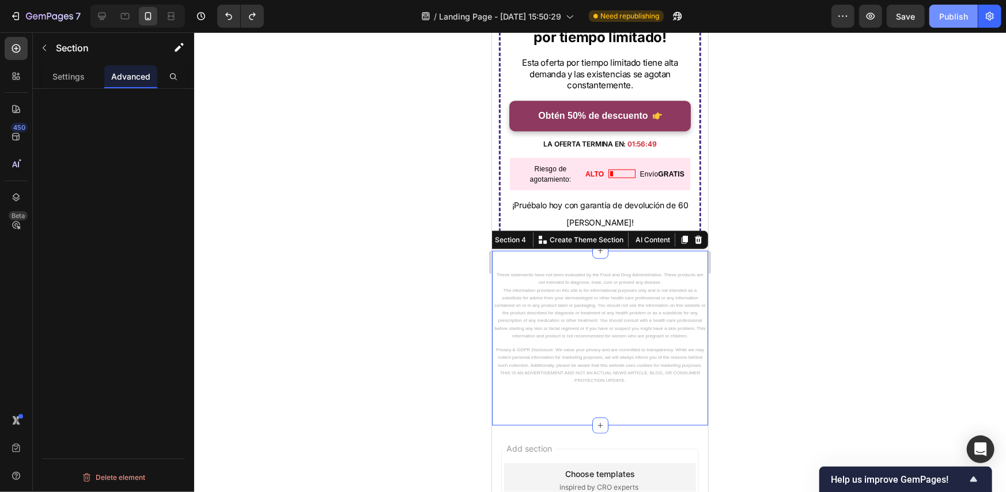
click at [959, 16] on div "Publish" at bounding box center [953, 16] width 29 height 12
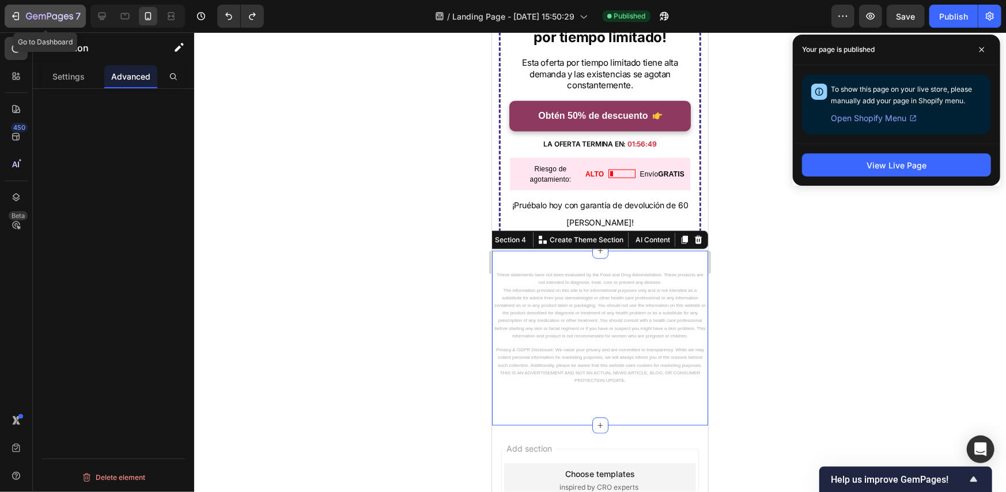
click at [13, 7] on button "7" at bounding box center [45, 16] width 81 height 23
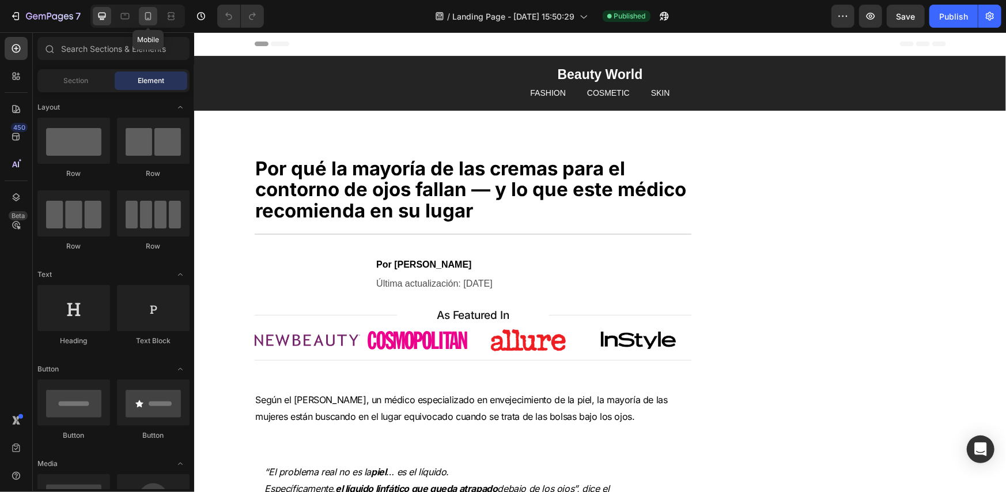
click at [147, 16] on icon at bounding box center [148, 16] width 12 height 12
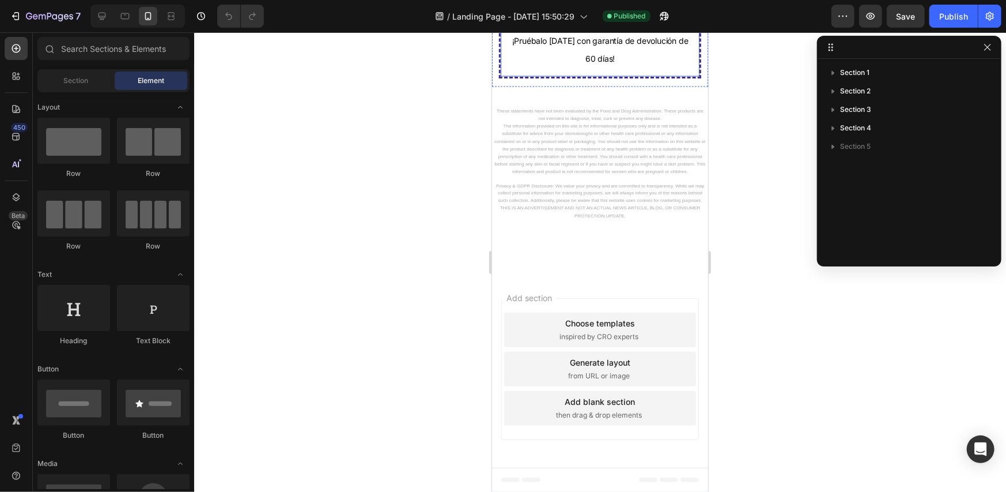
scroll to position [4026, 0]
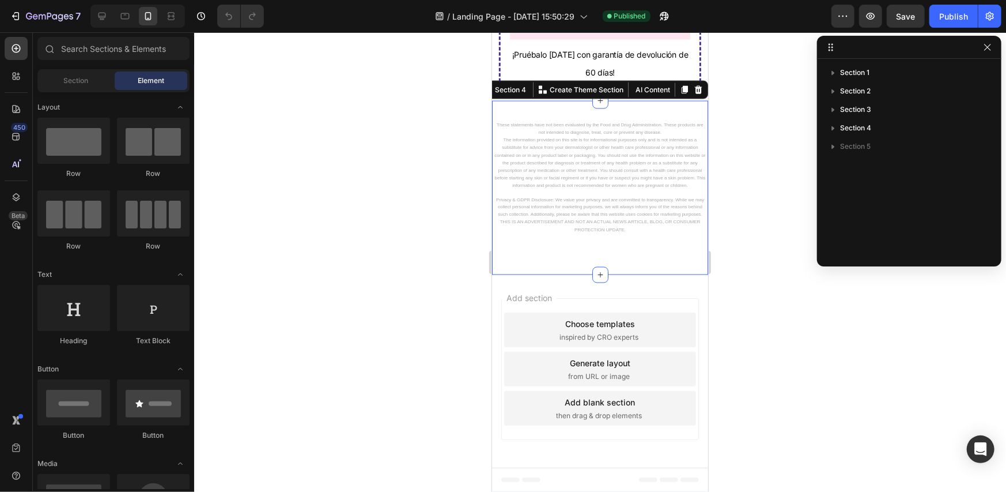
click at [656, 274] on div "These statements have not been evaluated by the Food and Drug Administration. T…" at bounding box center [600, 187] width 216 height 174
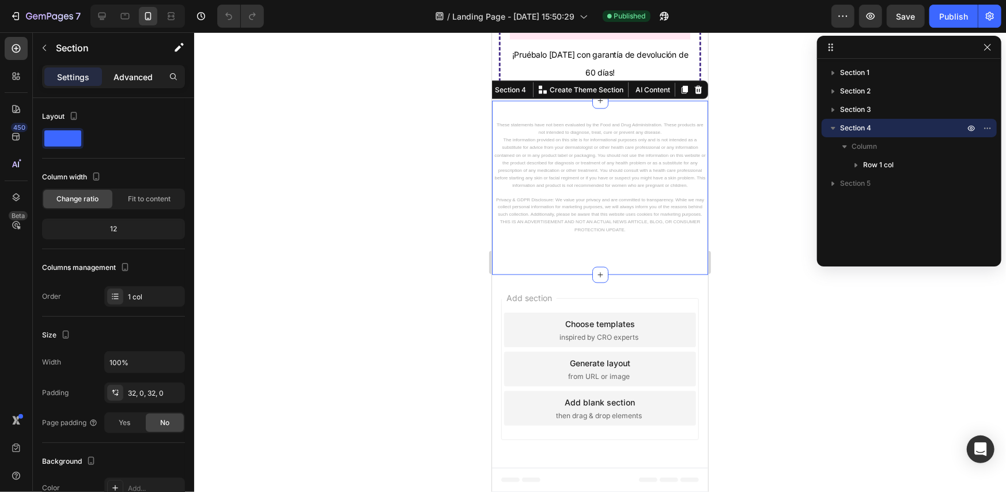
click at [123, 74] on p "Advanced" at bounding box center [133, 77] width 39 height 12
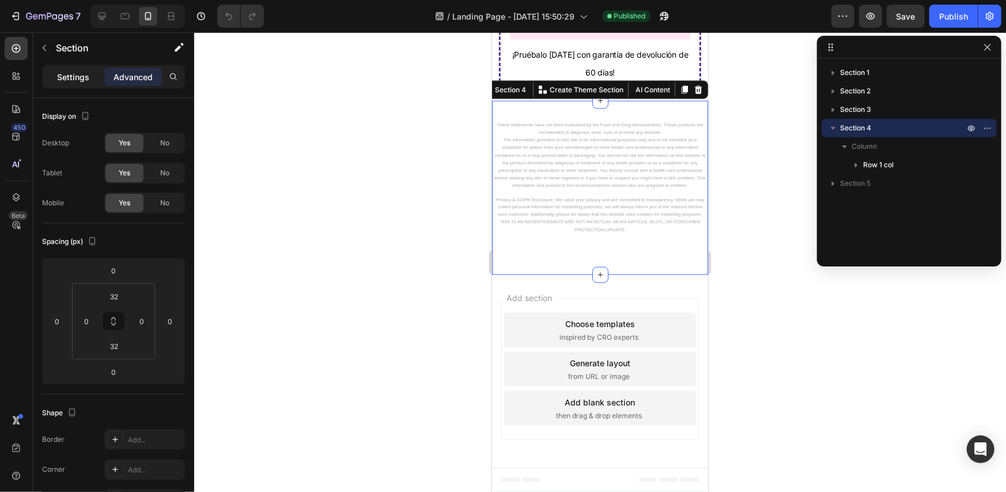
click at [88, 70] on div "Settings" at bounding box center [73, 76] width 58 height 18
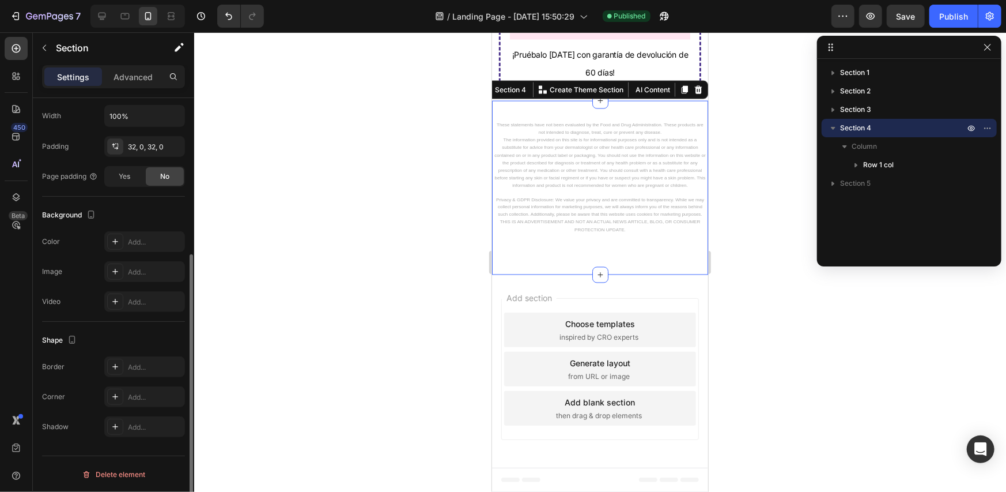
scroll to position [188, 0]
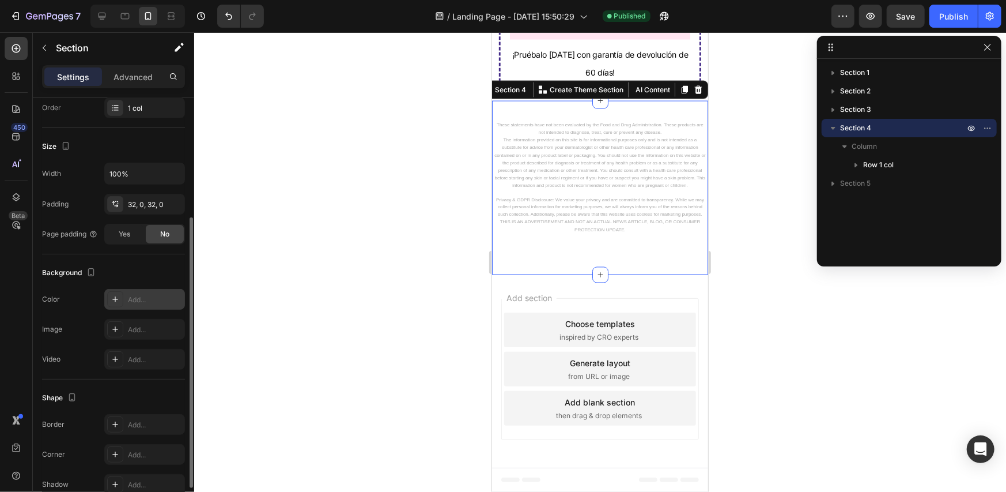
click at [143, 305] on div "Add..." at bounding box center [144, 299] width 81 height 21
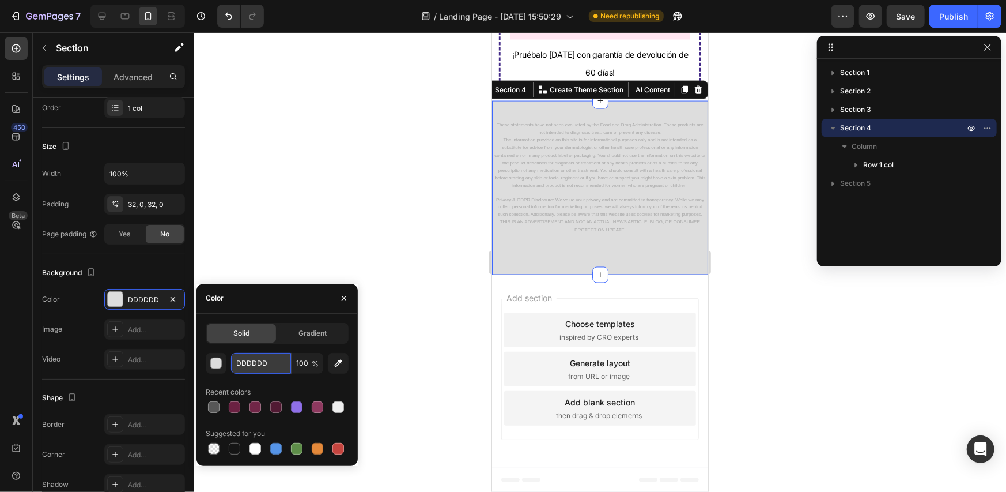
click at [255, 357] on input "DDDDDD" at bounding box center [261, 363] width 60 height 21
paste input "#242424"
click at [240, 364] on input "#242424DD" at bounding box center [261, 363] width 60 height 21
click at [299, 318] on div "Solid Gradient 242424DD 100 % Recent colors Suggested for you" at bounding box center [276, 389] width 161 height 152
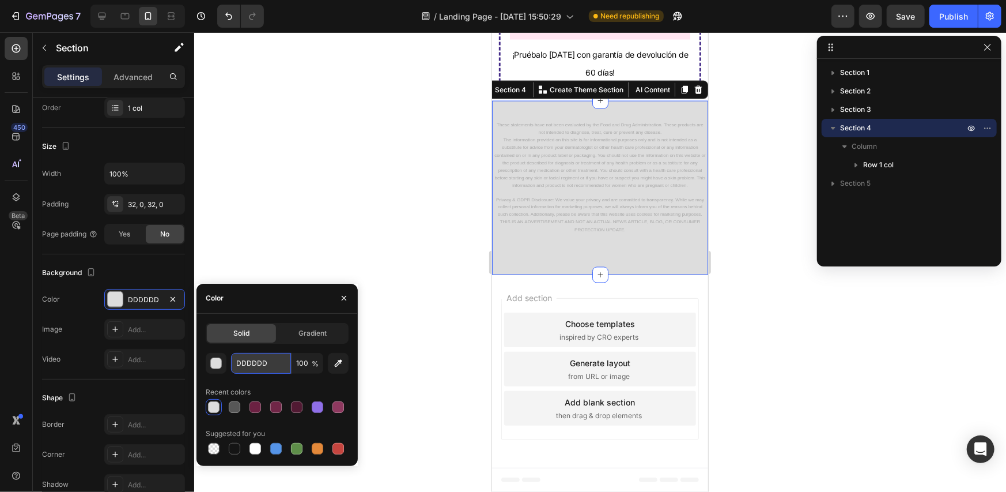
click at [279, 359] on input "DDDDDD" at bounding box center [261, 363] width 60 height 21
paste input "#242424"
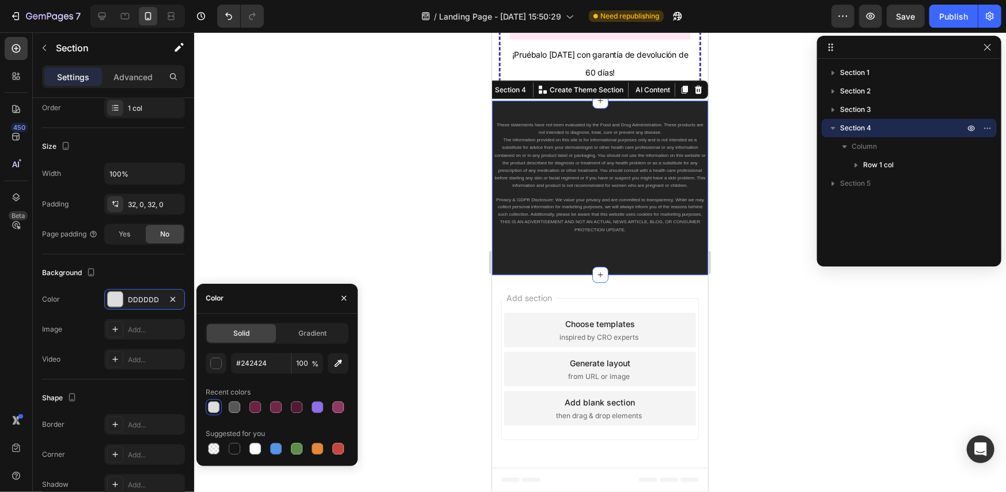
type input "242424"
click at [314, 312] on div "Color" at bounding box center [276, 298] width 161 height 30
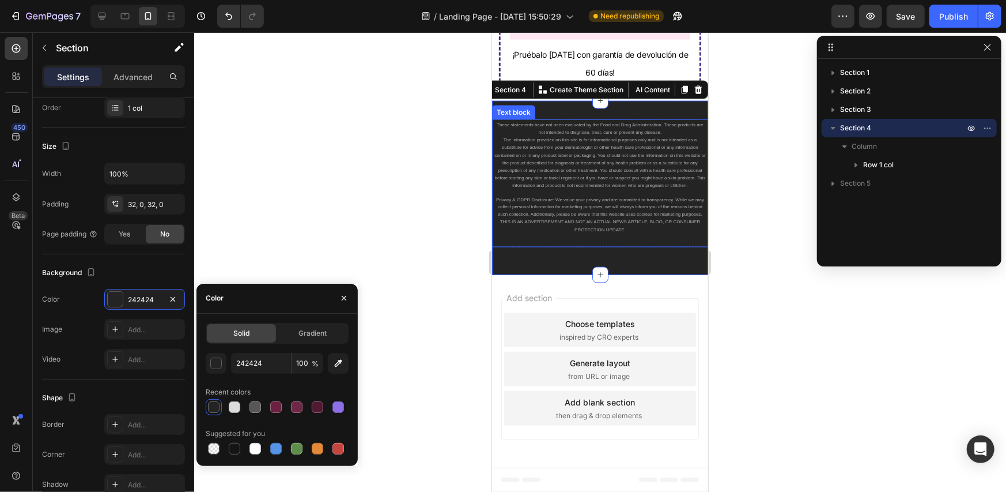
click at [590, 187] on span "The information provided on this site is for informational purposes only and is…" at bounding box center [599, 162] width 211 height 51
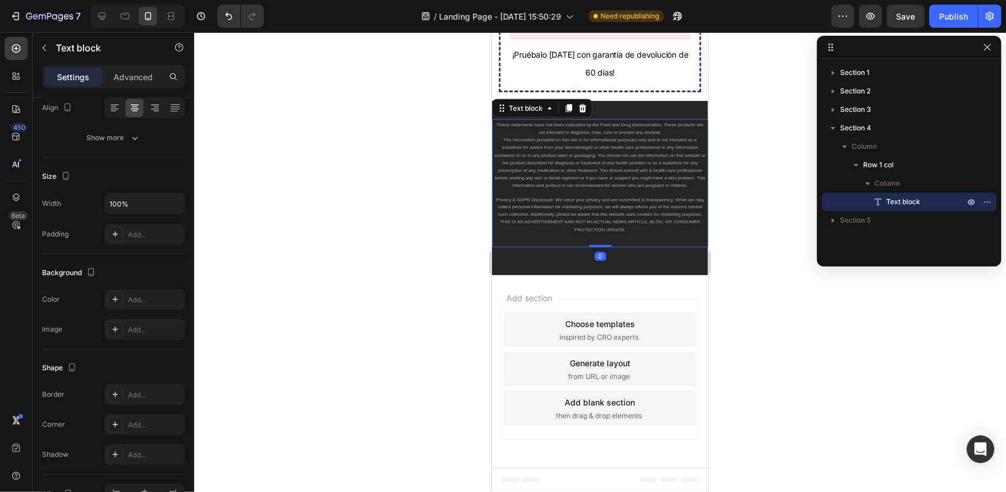
scroll to position [0, 0]
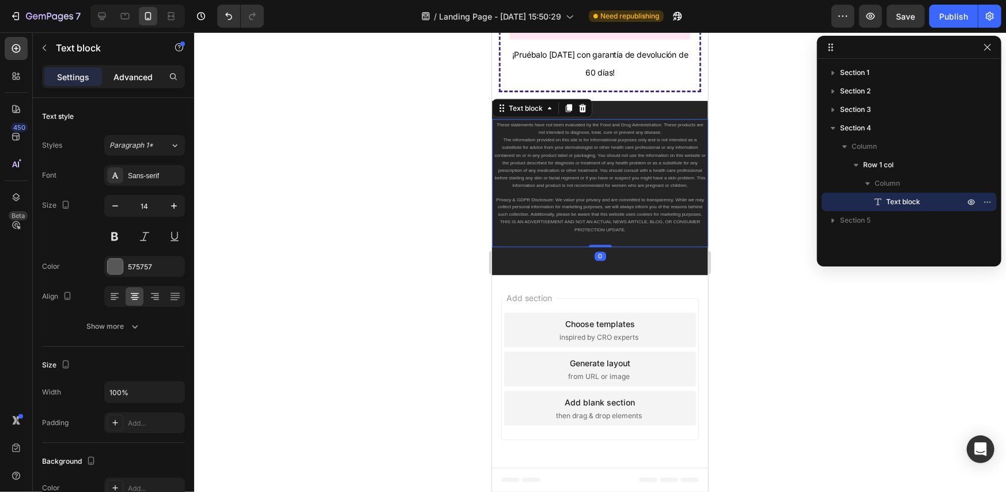
click at [135, 75] on p "Advanced" at bounding box center [133, 77] width 39 height 12
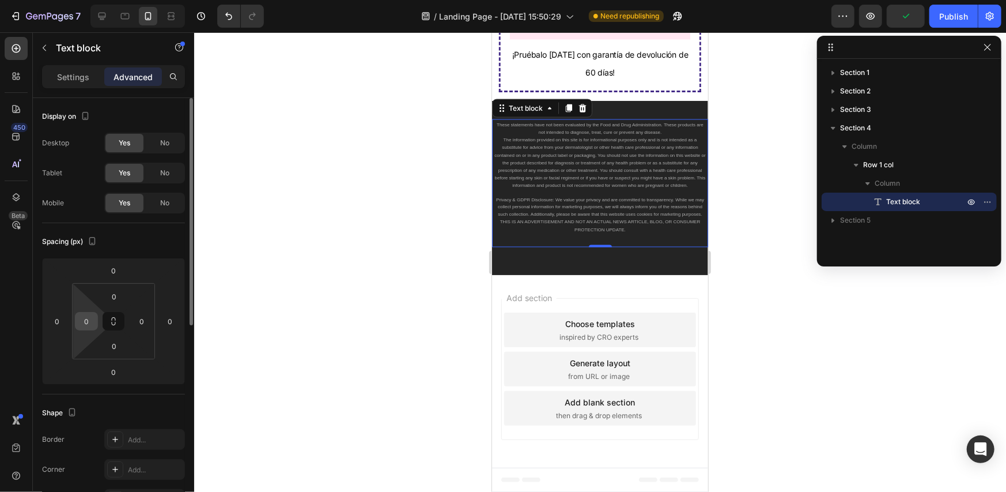
click at [89, 320] on input "0" at bounding box center [86, 320] width 17 height 17
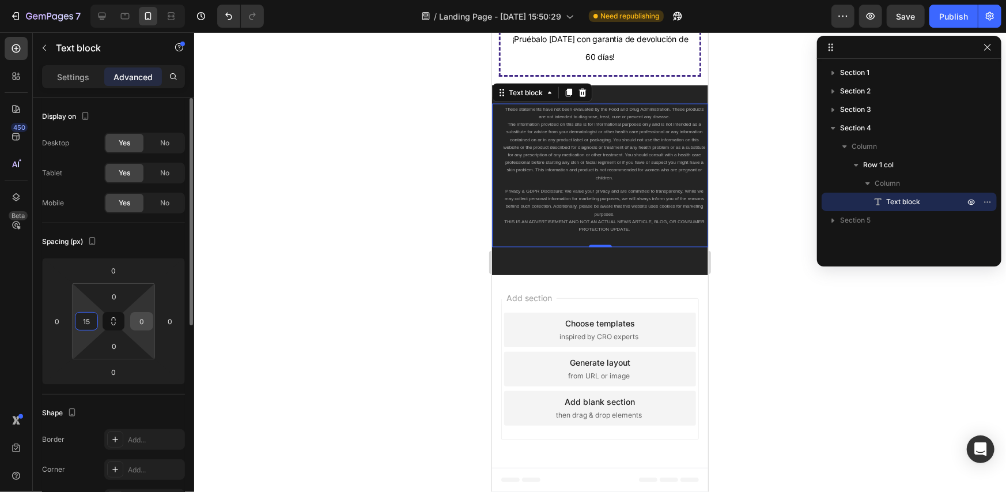
type input "15"
click at [138, 323] on input "0" at bounding box center [141, 320] width 17 height 17
type input "15"
click at [591, 180] on p "The information provided on this site is for informational purposes only and is…" at bounding box center [599, 149] width 196 height 61
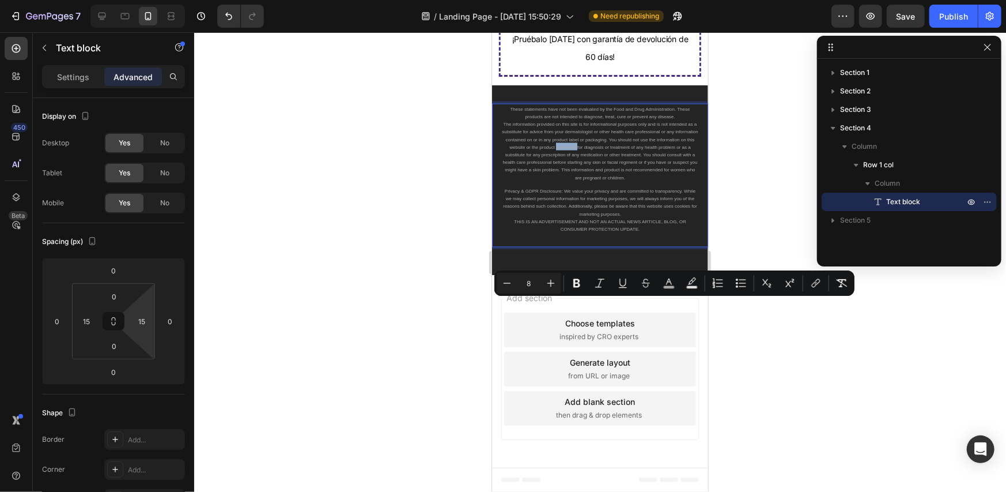
click at [519, 179] on span "The information provided on this site is for informational purposes only and is…" at bounding box center [599, 150] width 196 height 58
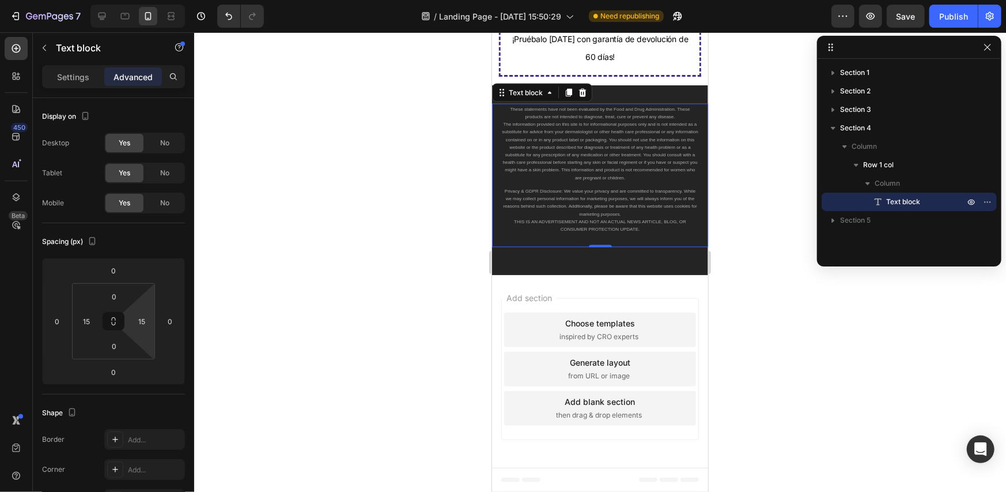
click at [823, 323] on div at bounding box center [600, 261] width 812 height 459
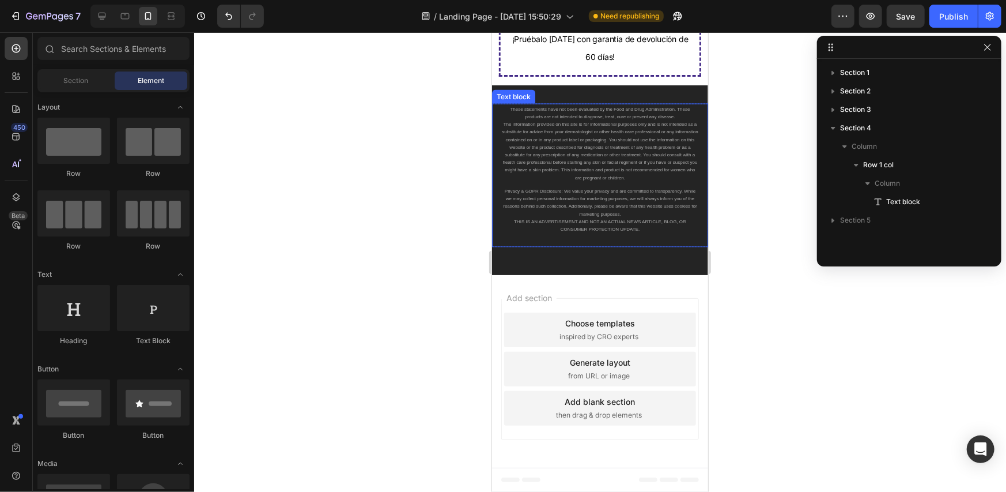
click at [599, 179] on span "The information provided on this site is for informational purposes only and is…" at bounding box center [599, 150] width 196 height 58
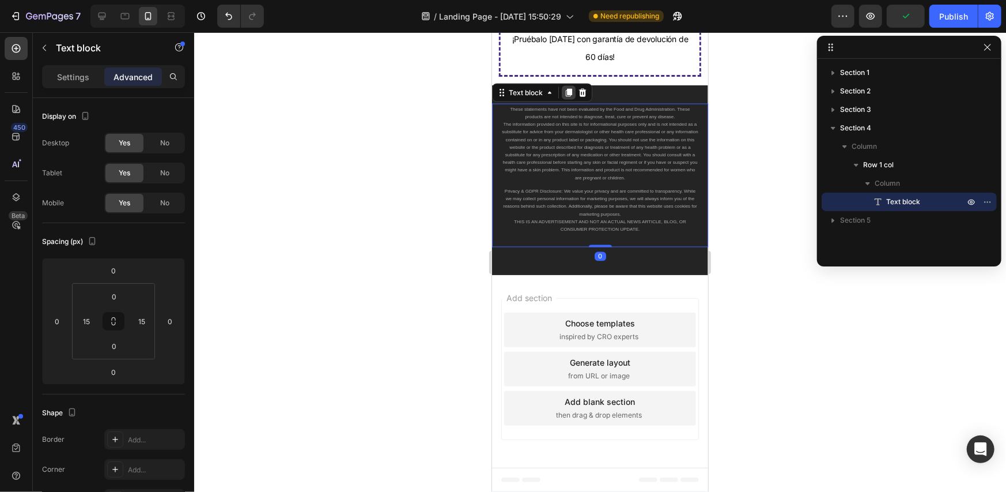
click at [571, 99] on div at bounding box center [568, 92] width 14 height 14
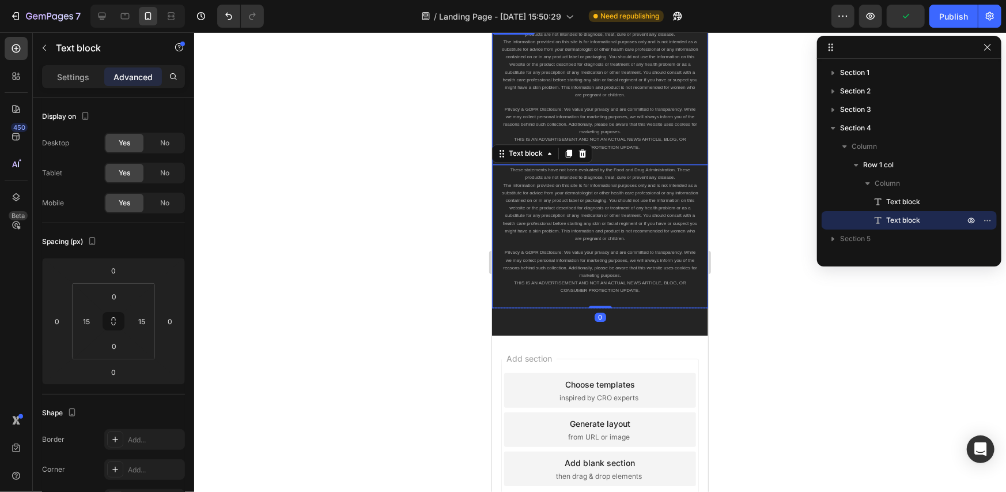
click at [613, 112] on span "Privacy & GDPR Disclosure: We value your privacy and are committed to transpare…" at bounding box center [599, 120] width 194 height 28
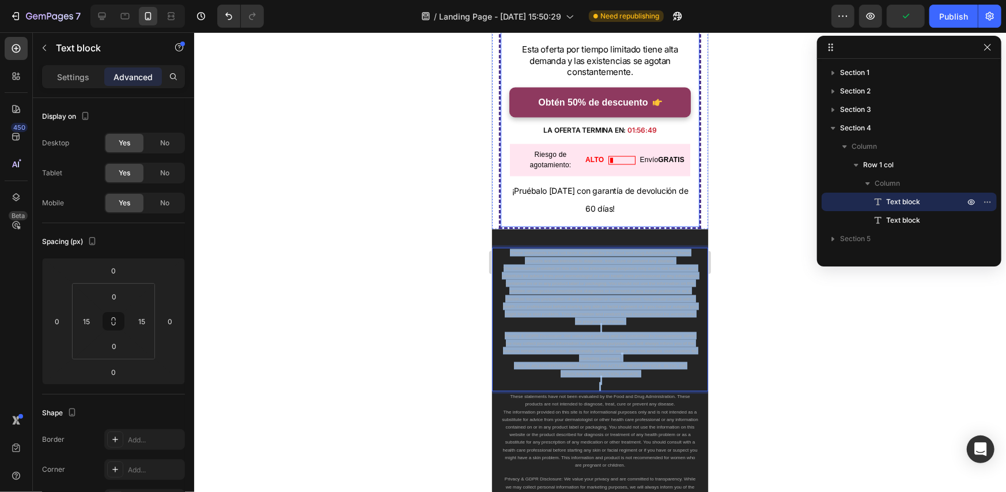
scroll to position [4030, 0]
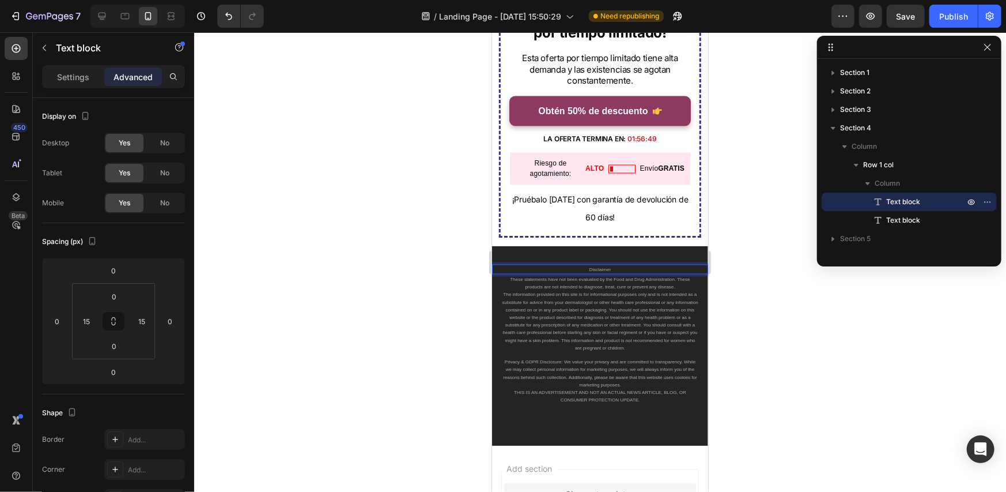
click at [605, 267] on span "Disclaimer" at bounding box center [599, 269] width 21 height 5
click at [604, 267] on span "Disclaimer" at bounding box center [599, 269] width 21 height 5
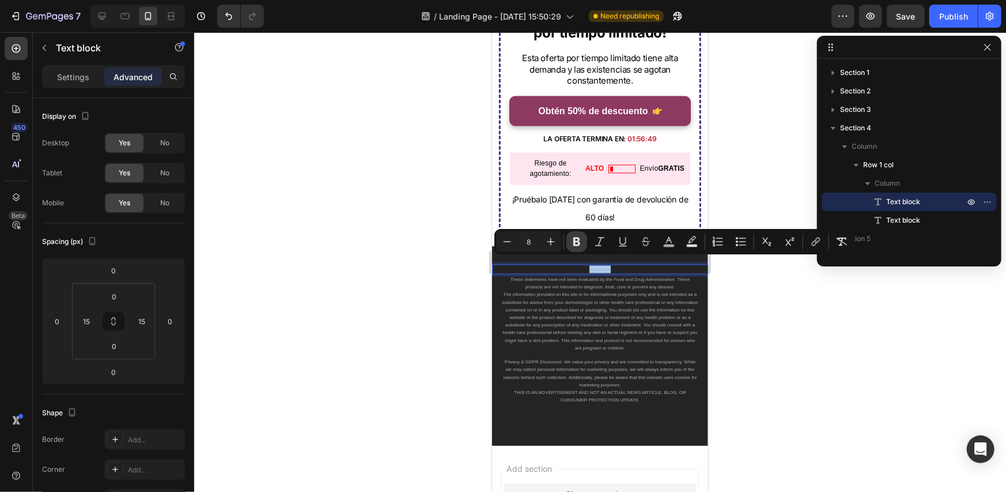
click at [579, 243] on icon "Editor contextual toolbar" at bounding box center [576, 241] width 7 height 9
click at [556, 243] on icon "Editor contextual toolbar" at bounding box center [551, 242] width 12 height 12
type input "10"
click at [796, 312] on div at bounding box center [600, 261] width 812 height 459
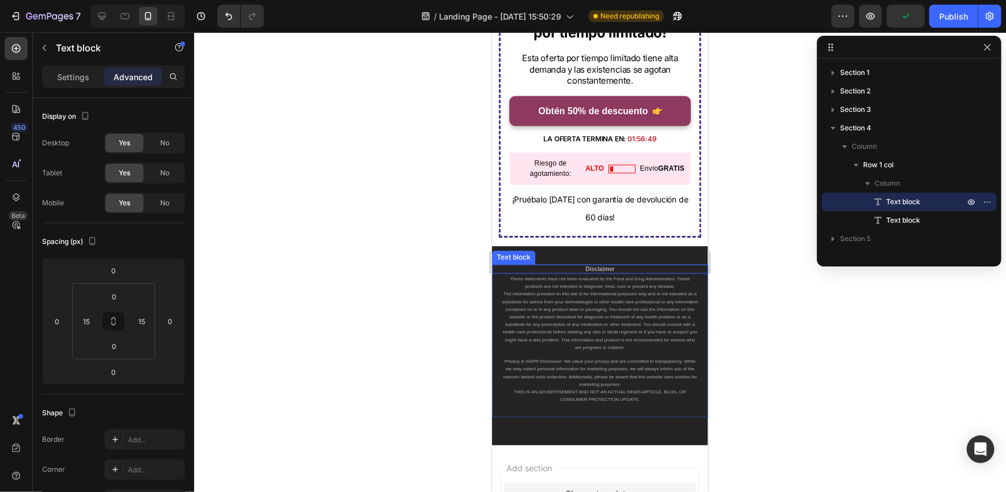
click at [599, 266] on strong "Disclaimer" at bounding box center [599, 269] width 29 height 6
click at [626, 265] on p "Disclaimer" at bounding box center [599, 268] width 196 height 7
click at [622, 265] on p "Disclaimer" at bounding box center [599, 268] width 196 height 7
click at [604, 266] on strong "Disclaimer" at bounding box center [599, 269] width 29 height 6
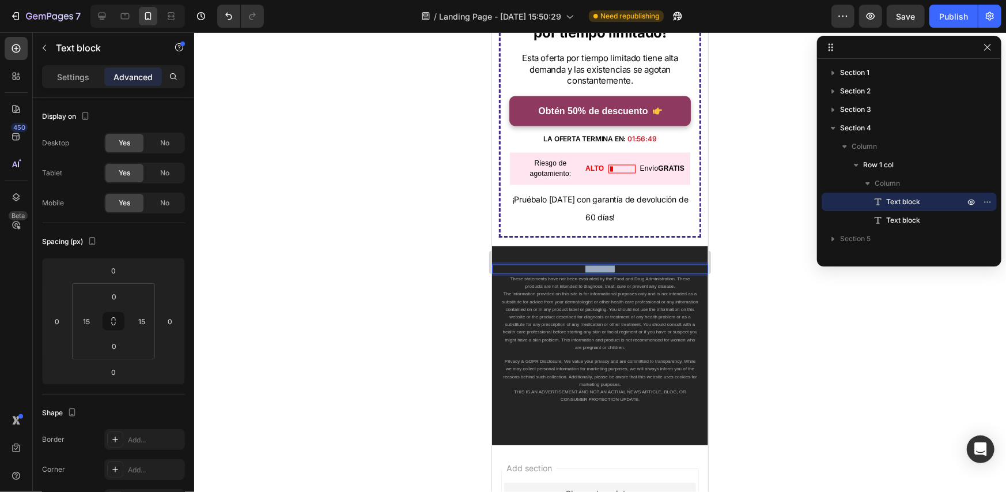
click at [604, 266] on strong "Disclaimer" at bounding box center [599, 269] width 29 height 6
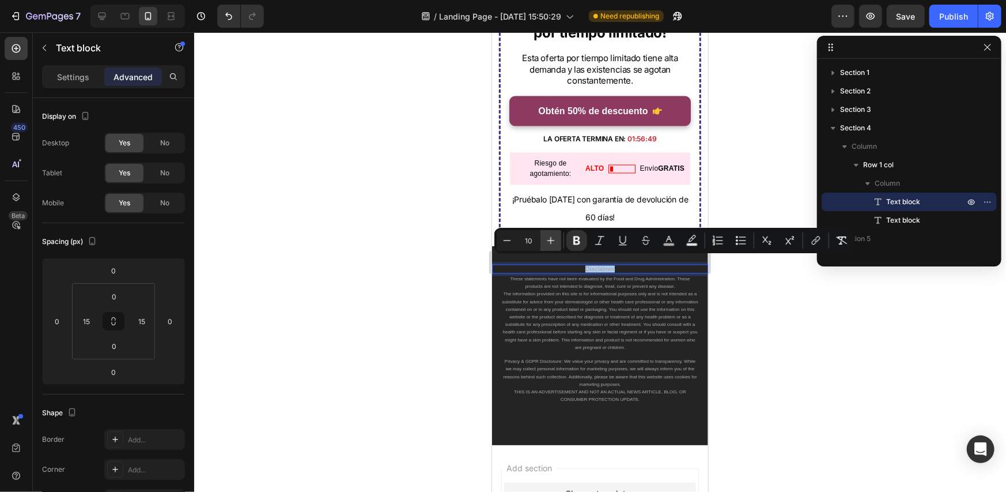
click at [554, 243] on icon "Editor contextual toolbar" at bounding box center [551, 241] width 12 height 12
type input "12"
click at [775, 313] on div at bounding box center [600, 261] width 812 height 459
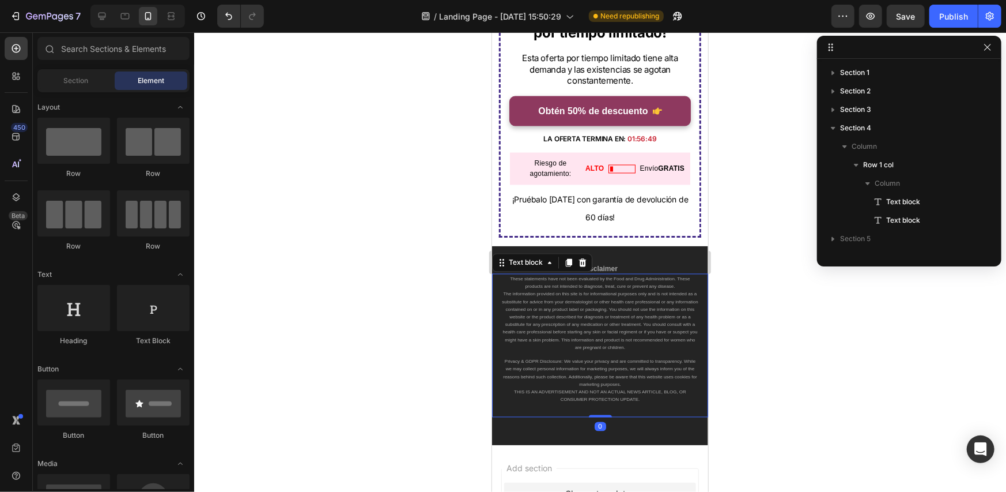
click at [629, 402] on p at bounding box center [599, 408] width 196 height 13
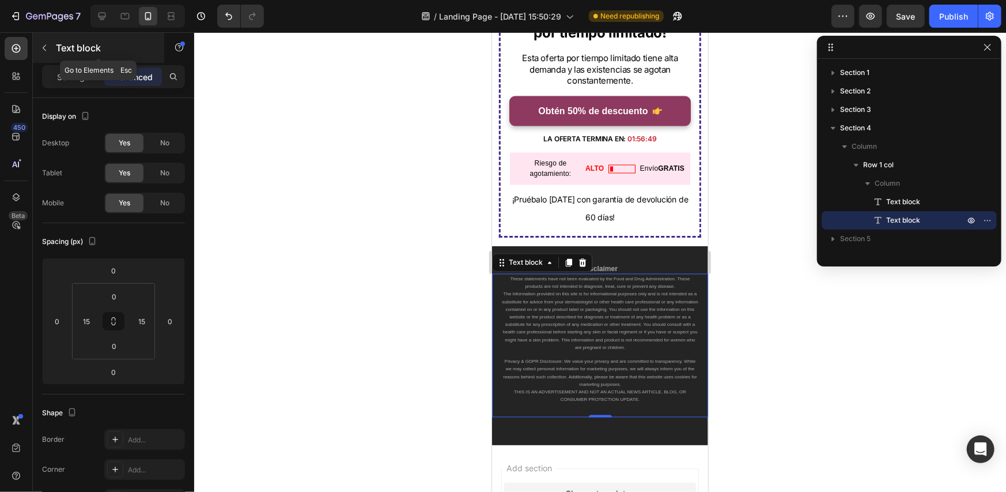
click at [47, 48] on icon "button" at bounding box center [44, 47] width 9 height 9
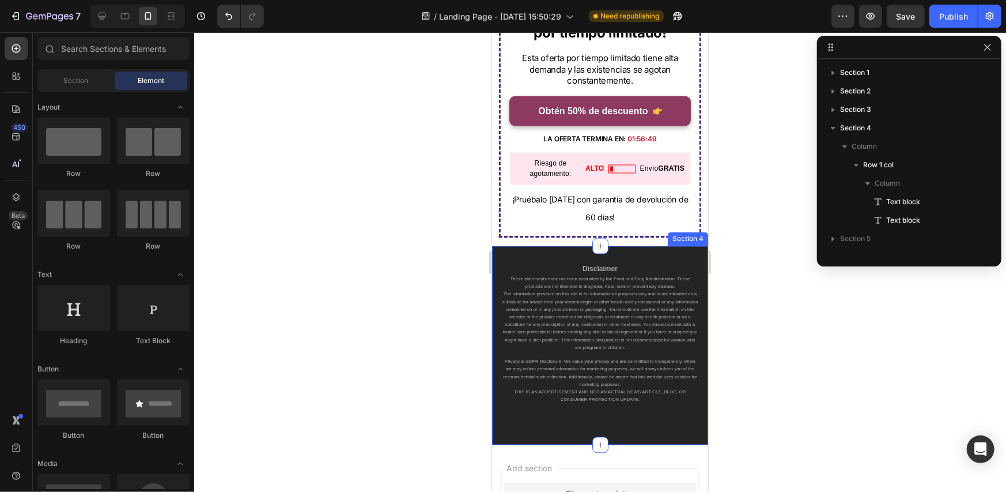
click at [626, 389] on span "THIS IS AN ADVERTISEMENT AND NOT AN ACTUAL NEWS ARTICLE, BLOG, OR CONSUMER PROT…" at bounding box center [599, 395] width 172 height 13
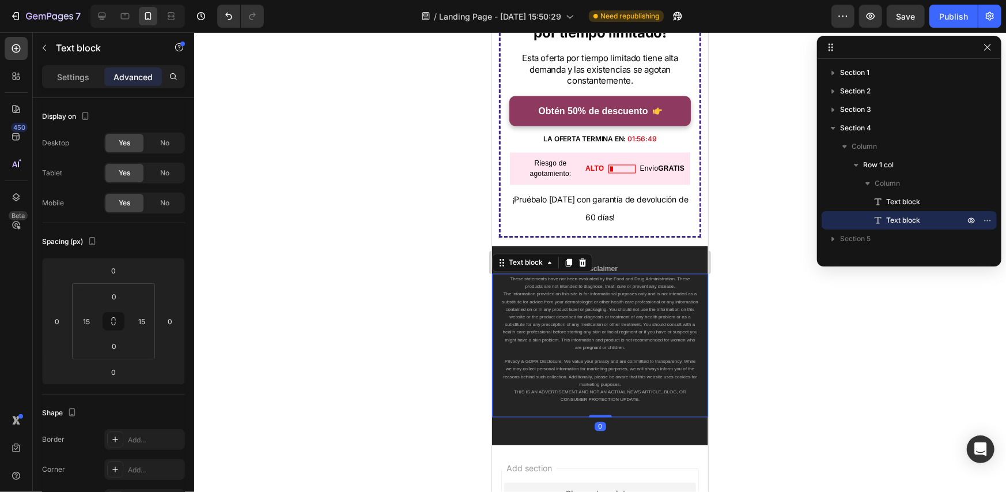
drag, startPoint x: 598, startPoint y: 404, endPoint x: 608, endPoint y: 355, distance: 50.2
click at [608, 355] on div "These statements have not been evaluated by the Food and Drug Administration. T…" at bounding box center [600, 344] width 216 height 143
click at [640, 358] on span "Privacy & GDPR Disclosure: We value your privacy and are committed to transpare…" at bounding box center [599, 372] width 194 height 28
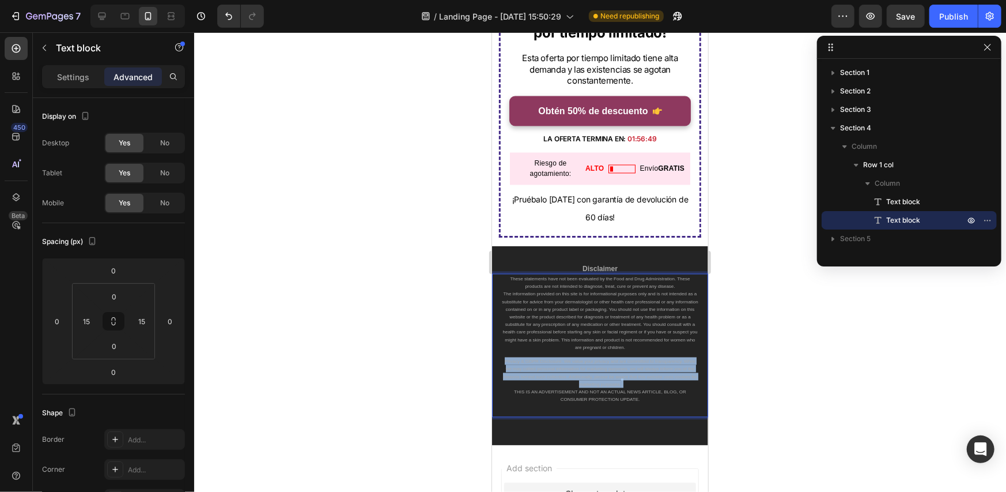
click at [640, 358] on span "Privacy & GDPR Disclosure: We value your privacy and are committed to transpare…" at bounding box center [599, 372] width 194 height 28
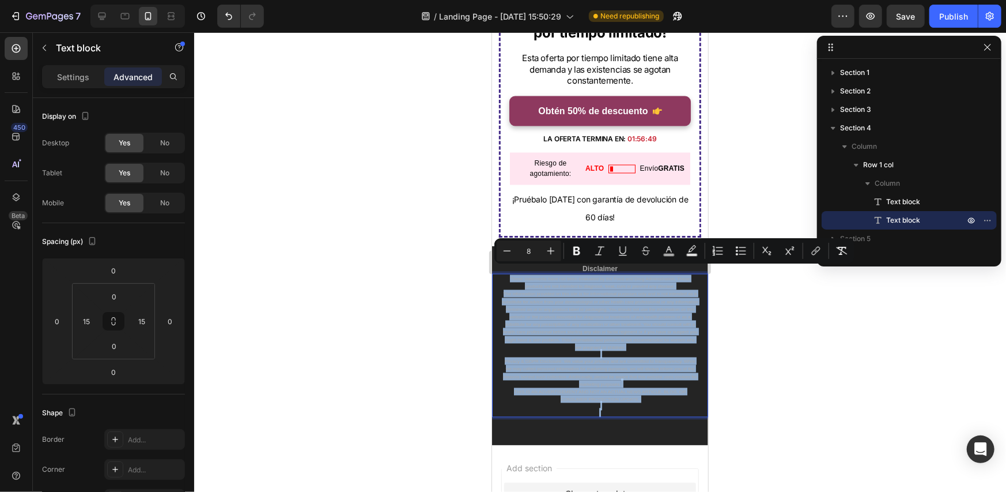
copy div "These statements have not been evaluated by the Food and Drug Administration. T…"
click at [615, 404] on p "Rich Text Editor. Editing area: main" at bounding box center [599, 408] width 196 height 13
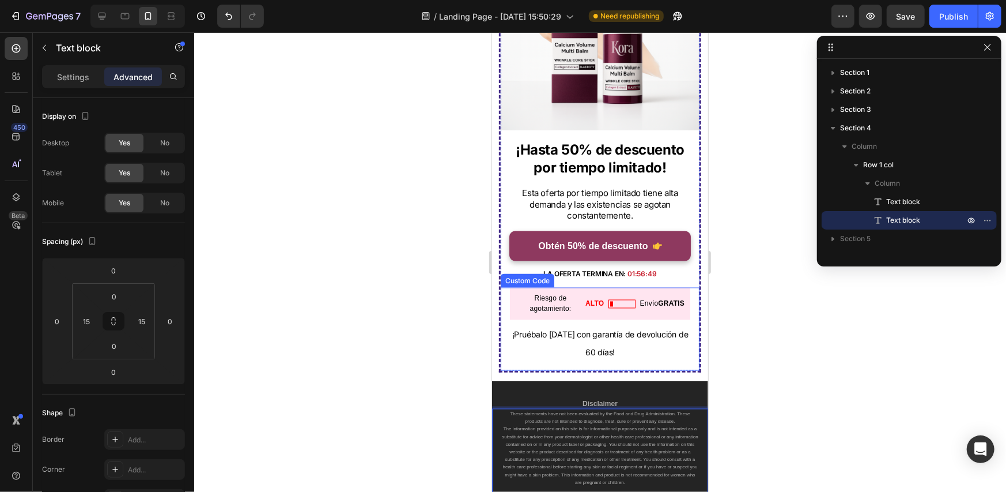
scroll to position [3890, 0]
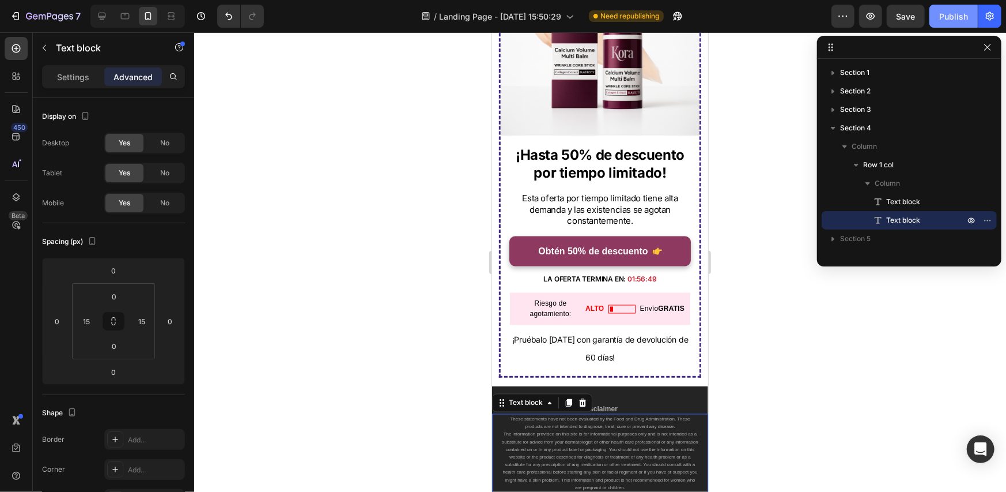
click at [962, 13] on div "Publish" at bounding box center [953, 16] width 29 height 12
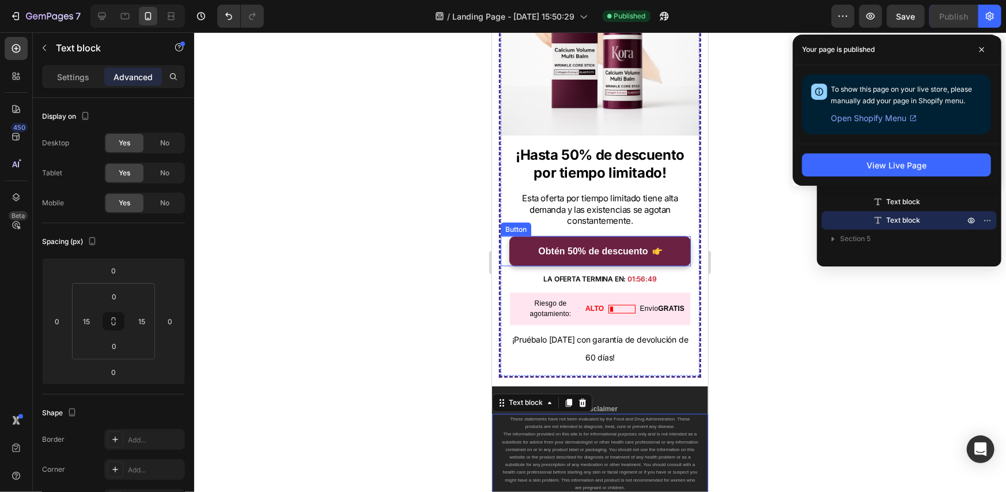
click at [629, 255] on link "Obtén 50% de descuento" at bounding box center [600, 251] width 182 height 31
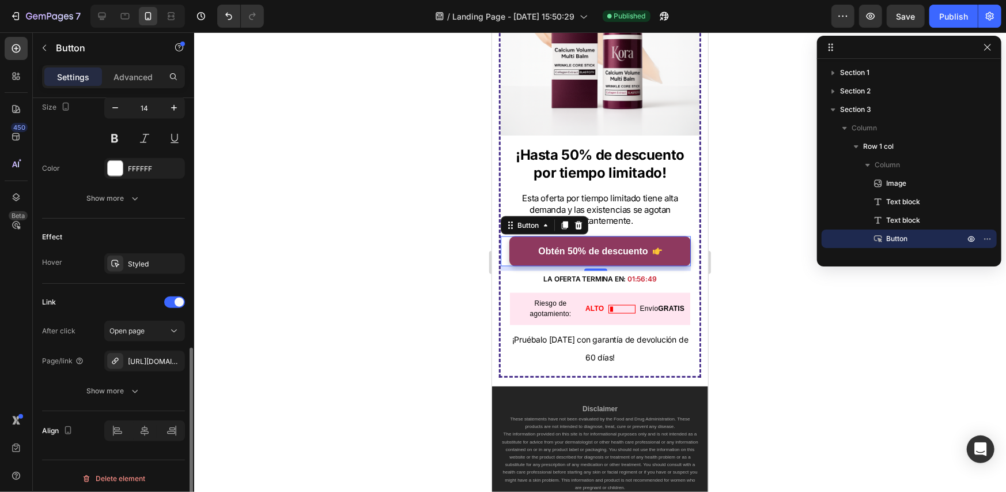
scroll to position [580, 0]
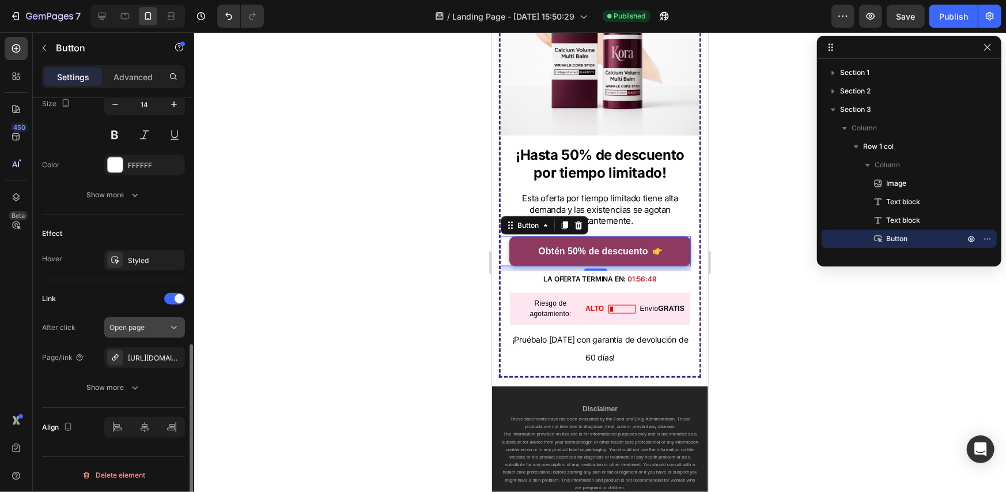
click at [146, 326] on div "Open page" at bounding box center [138, 327] width 59 height 10
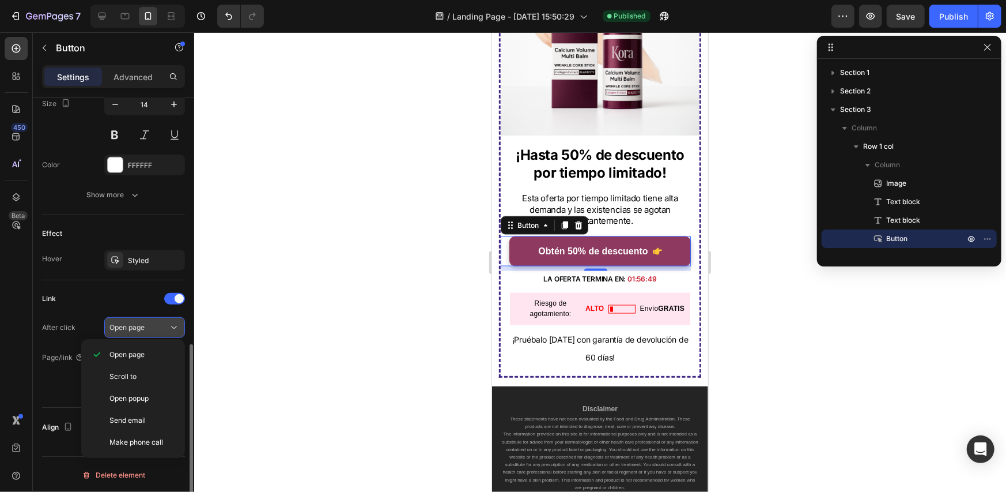
click at [159, 331] on div "Open page" at bounding box center [144, 328] width 70 height 12
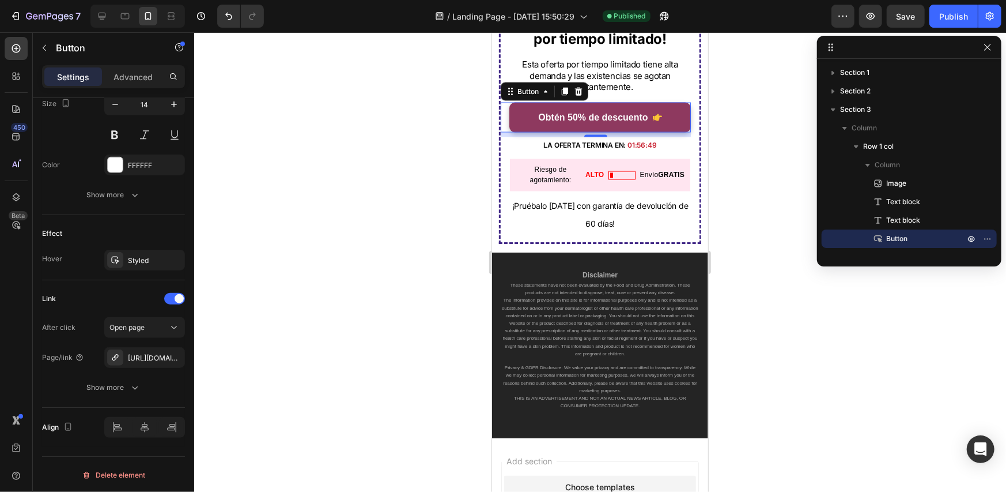
scroll to position [3890, 0]
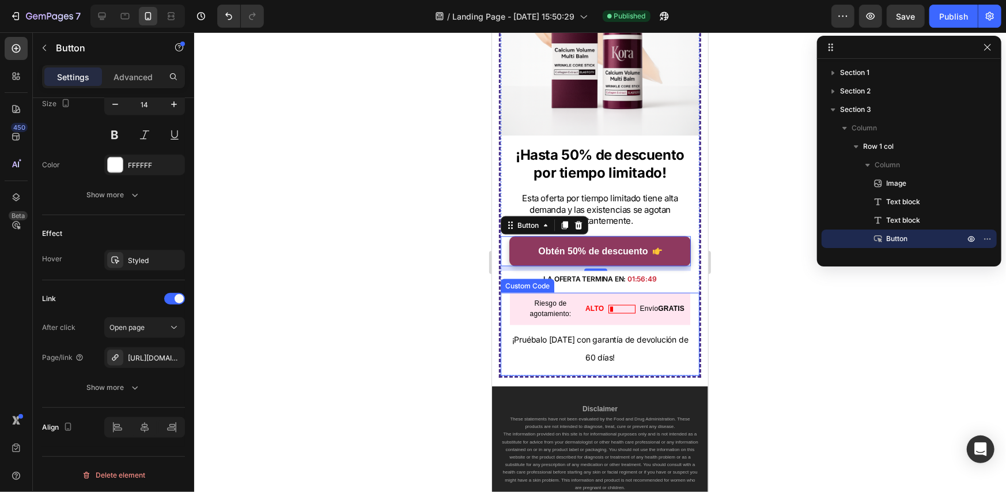
click at [653, 354] on p "¡Pruébalo hoy con garantía de devolución de 60 [PERSON_NAME]!" at bounding box center [599, 347] width 180 height 35
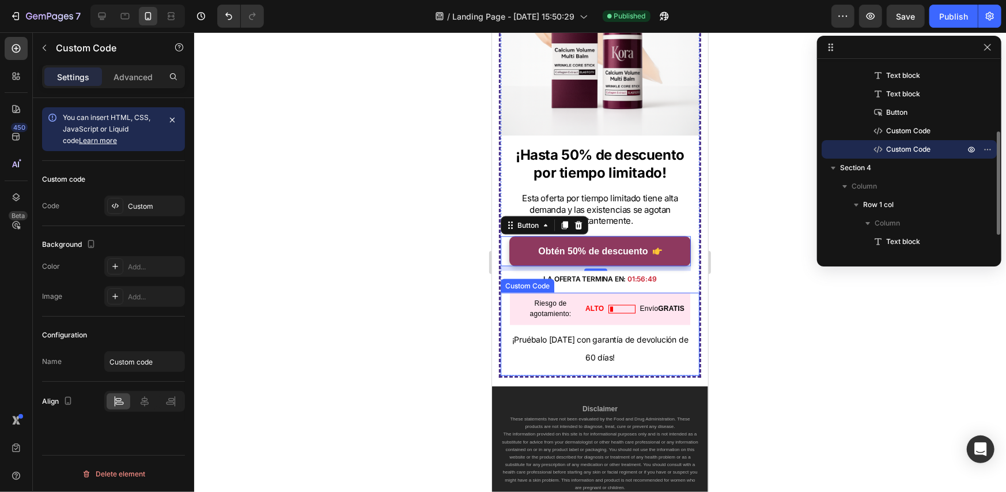
scroll to position [0, 0]
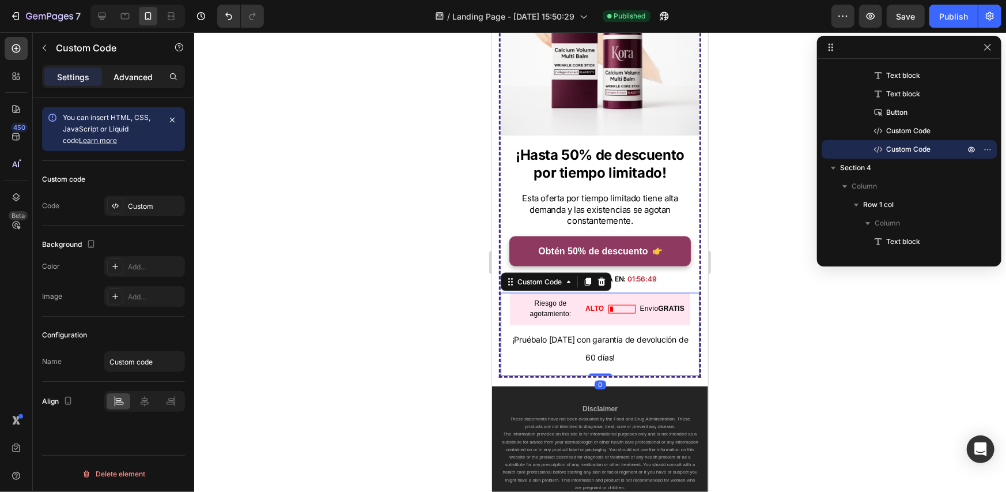
click at [132, 71] on p "Advanced" at bounding box center [133, 77] width 39 height 12
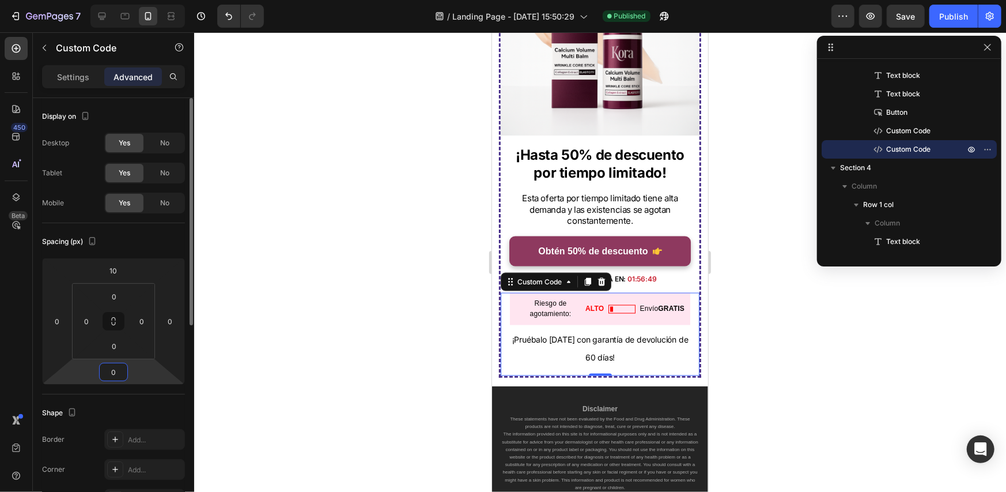
click at [122, 375] on input "0" at bounding box center [113, 371] width 23 height 17
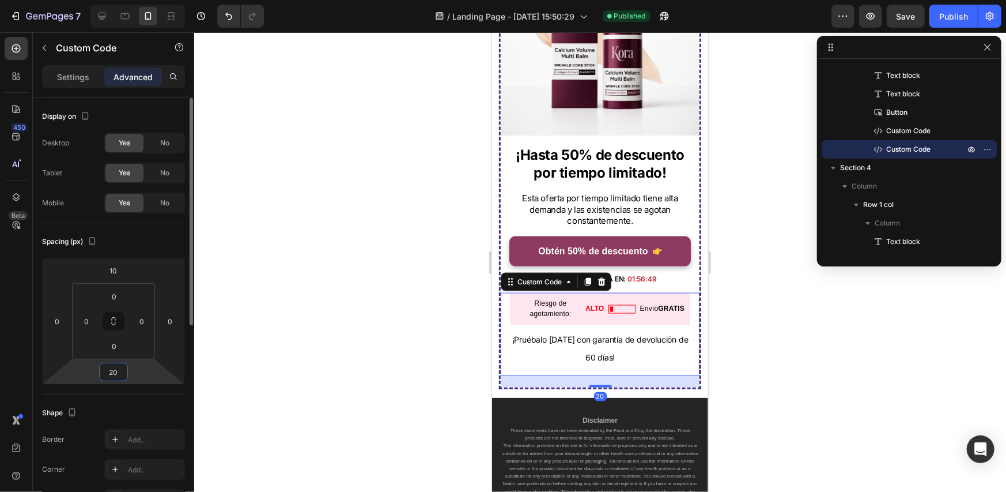
type input "2"
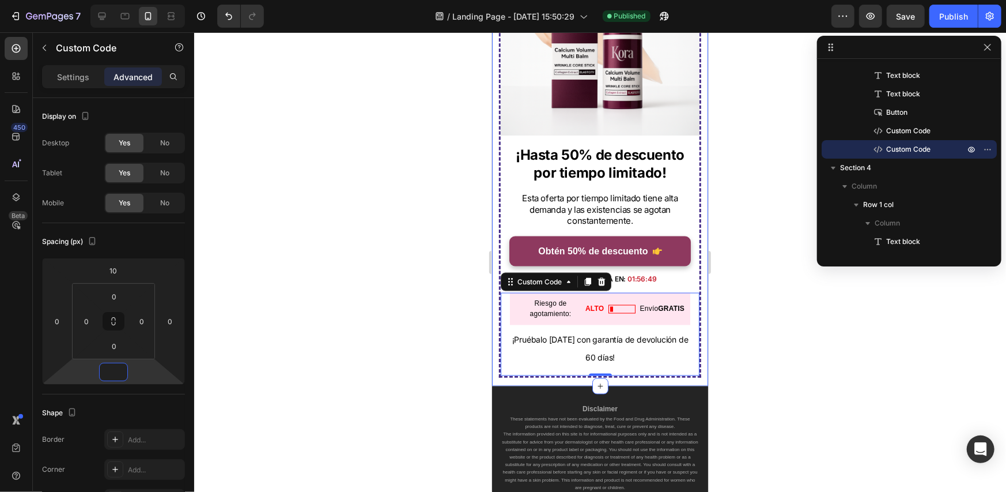
click at [543, 372] on div "Image ¡Hasta 50% de descuento por tiempo limitado! Text block Esta oferta por t…" at bounding box center [600, 156] width 216 height 460
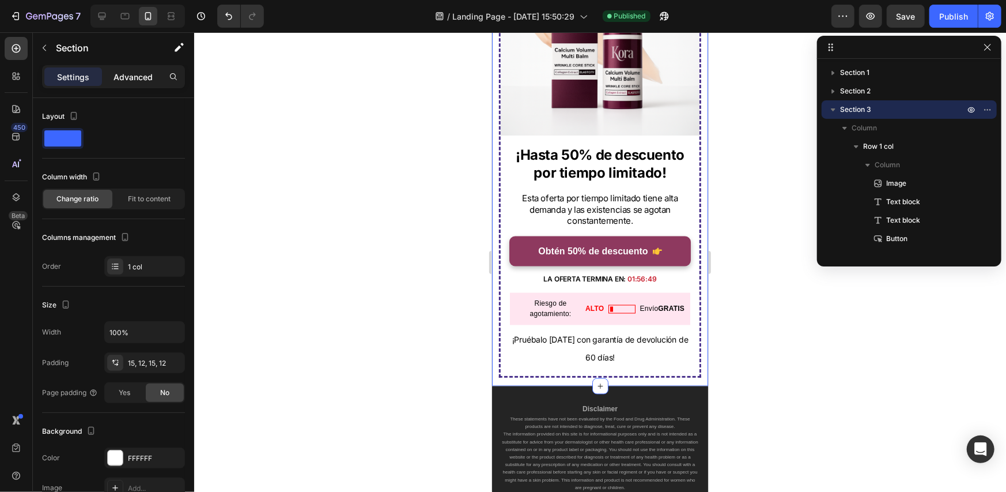
click at [135, 75] on p "Advanced" at bounding box center [133, 77] width 39 height 12
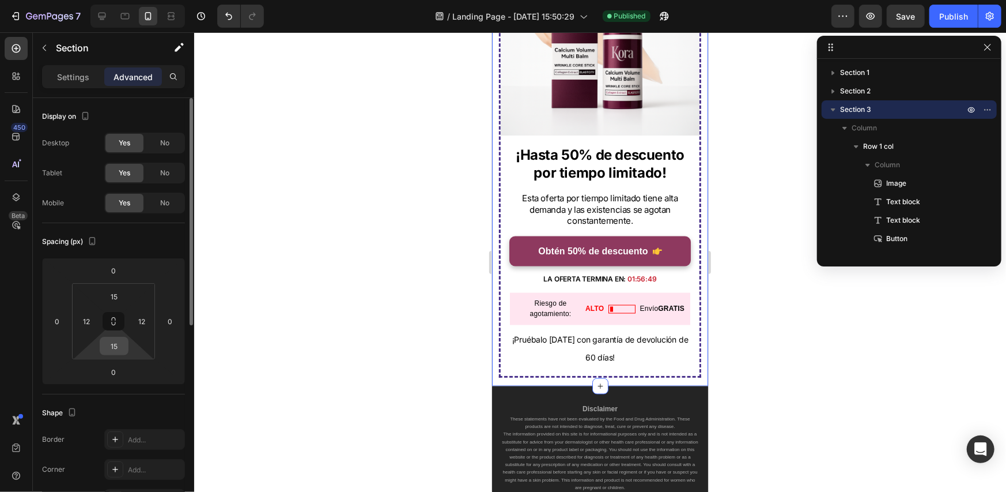
click at [120, 352] on input "15" at bounding box center [114, 345] width 23 height 17
type input "30"
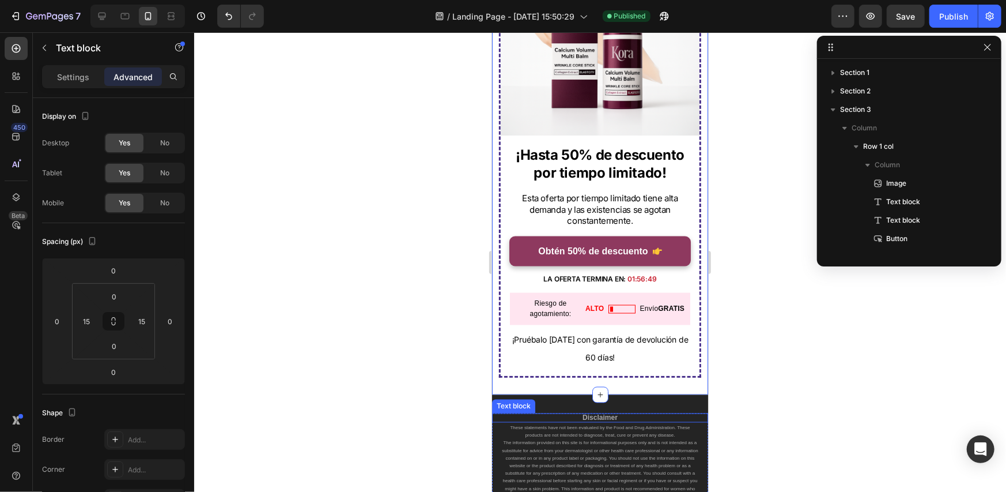
click at [607, 413] on strong "Disclaimer" at bounding box center [599, 417] width 35 height 8
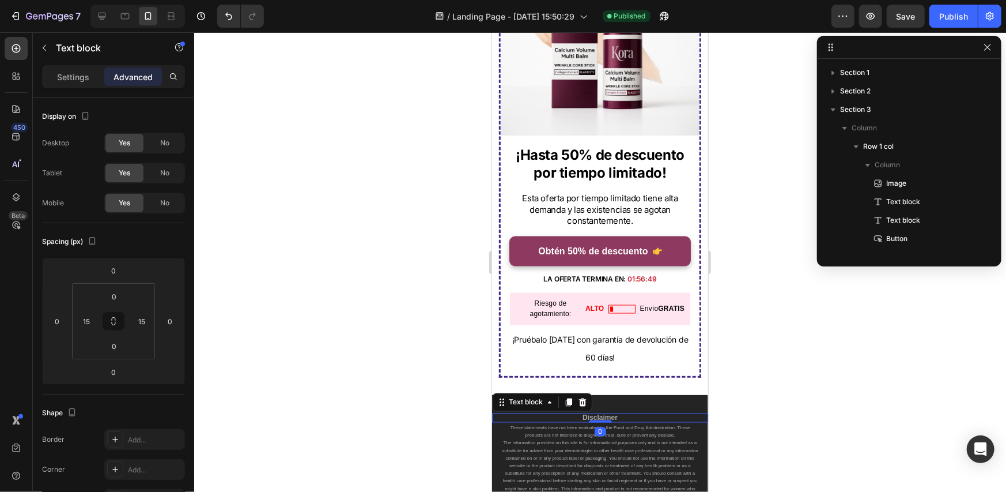
scroll to position [160, 0]
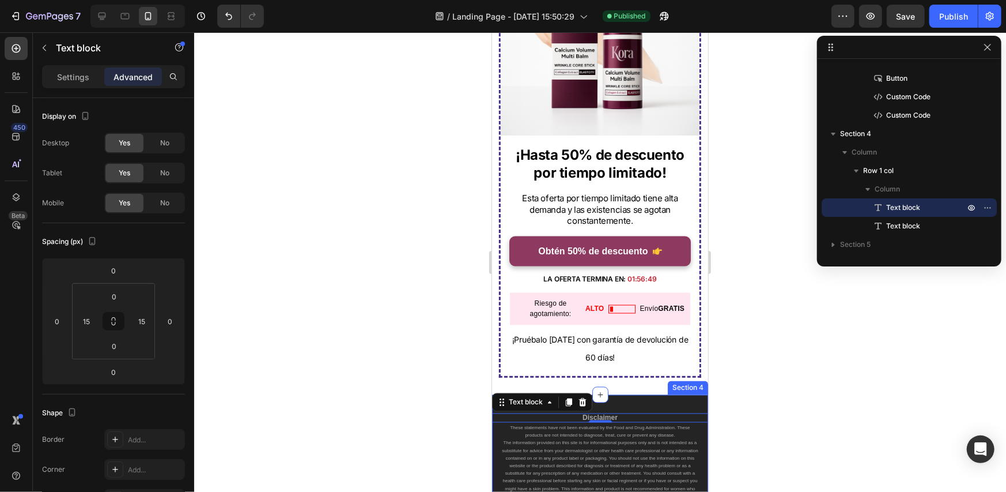
click at [637, 400] on div "Disclaimer Text block 0 These statements have not been evaluated by the Food an…" at bounding box center [600, 487] width 216 height 186
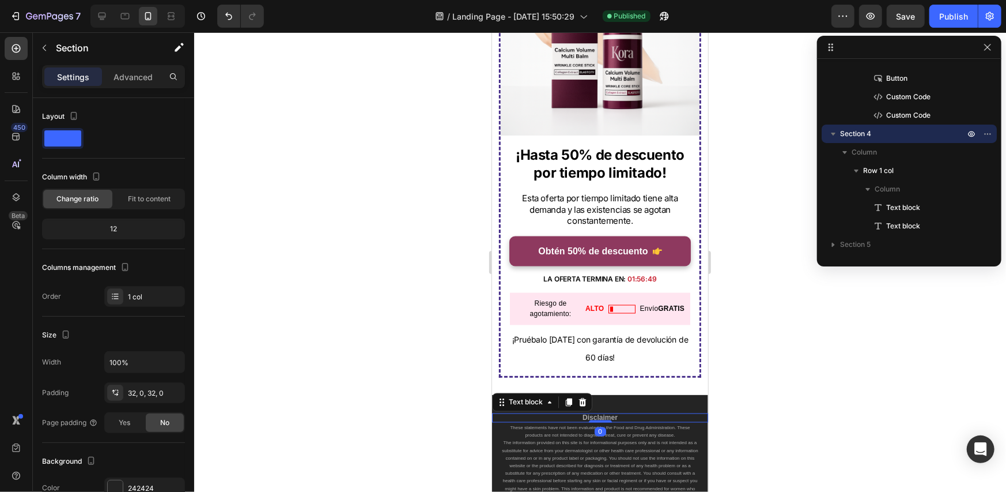
click at [623, 414] on p "Disclaimer" at bounding box center [599, 417] width 196 height 7
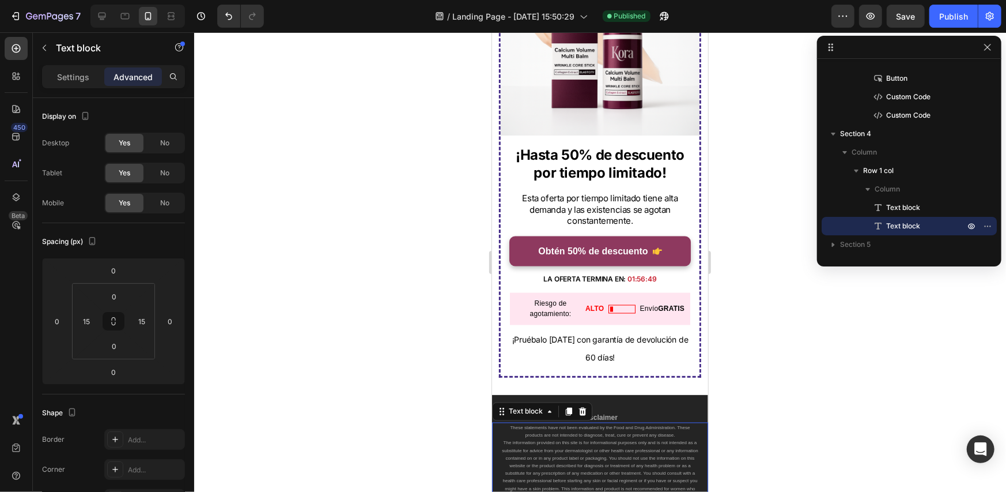
click at [620, 438] on p "The information provided on this site is for informational purposes only and is…" at bounding box center [599, 468] width 196 height 61
click at [616, 414] on p "Disclaimer" at bounding box center [599, 417] width 196 height 7
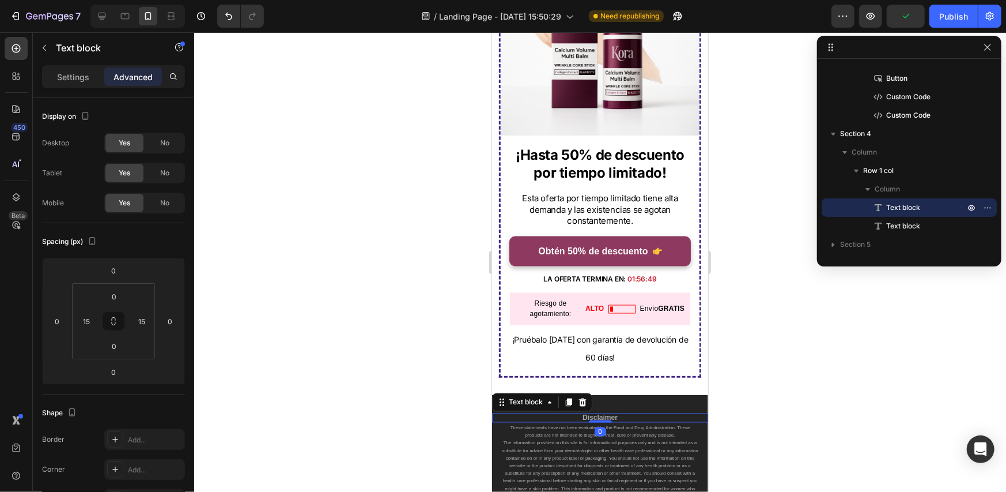
click at [598, 426] on div "0" at bounding box center [600, 430] width 12 height 9
click at [771, 403] on div at bounding box center [600, 261] width 812 height 459
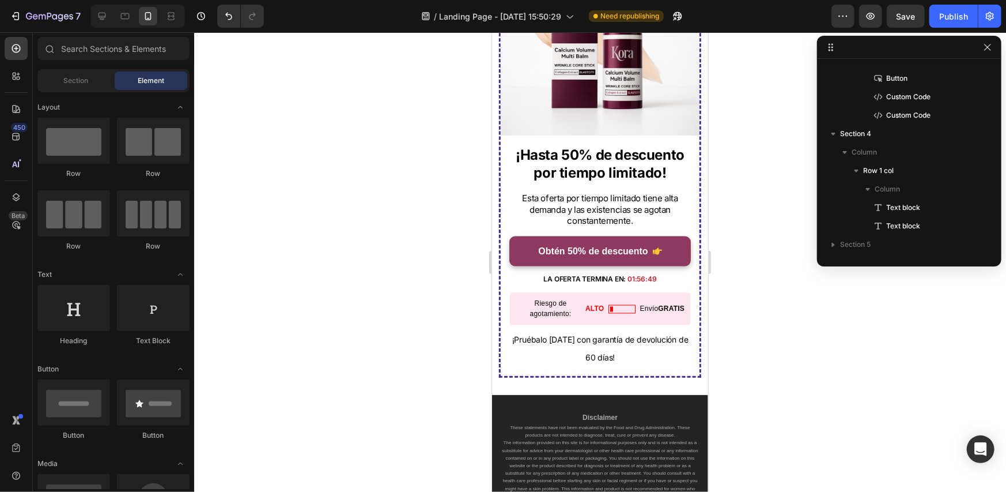
click at [765, 410] on div at bounding box center [600, 261] width 812 height 459
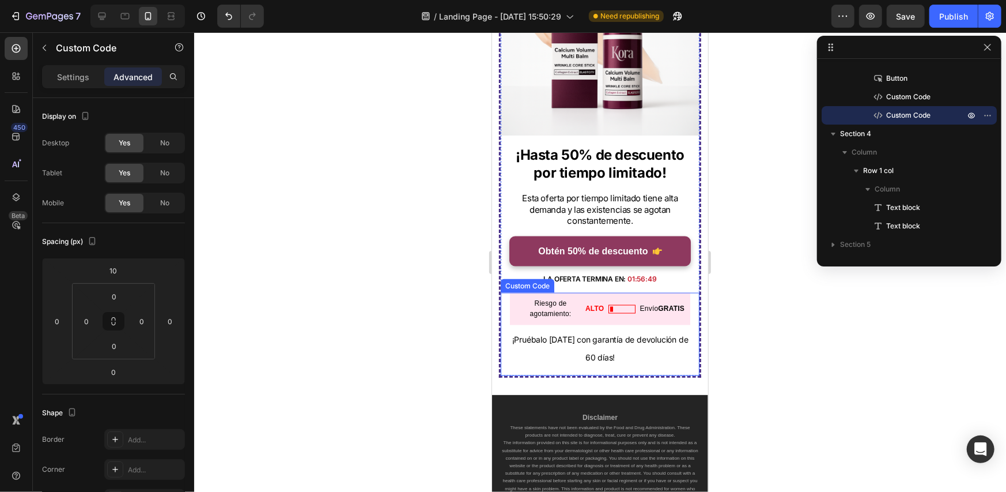
click at [526, 358] on gp-row "Riesgo de agotamiento: ALTO Envío GRATIS ¡Pruébalo hoy con garantía de devoluci…" at bounding box center [599, 333] width 199 height 82
click at [76, 72] on p "Settings" at bounding box center [73, 77] width 32 height 12
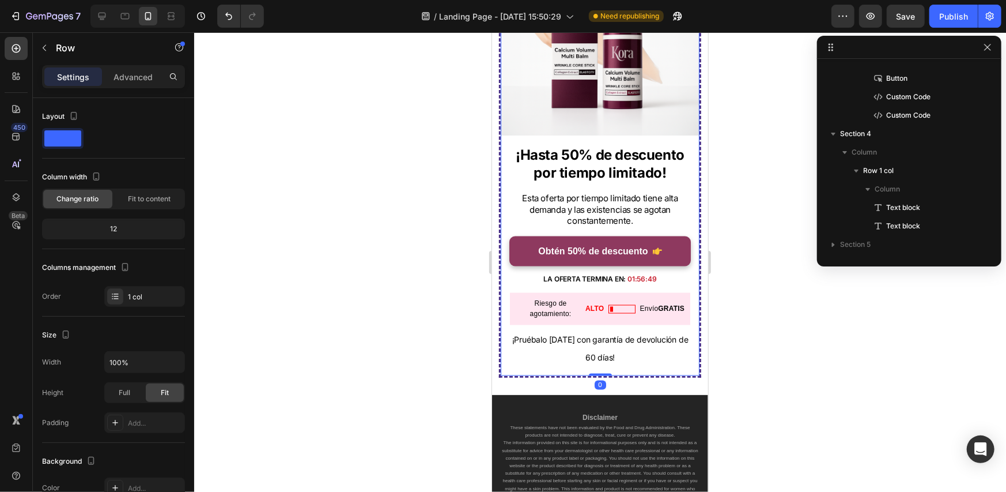
scroll to position [0, 0]
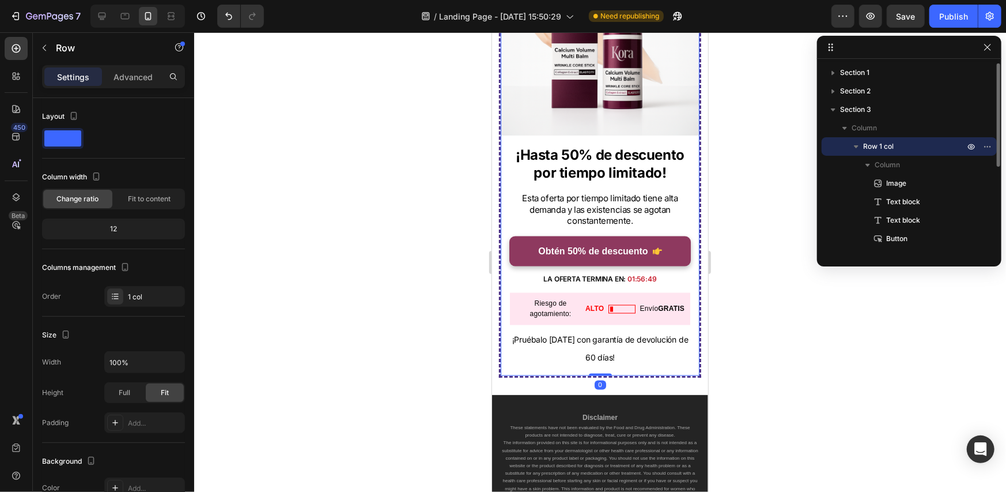
click at [506, 191] on div "Image ¡Hasta 50% de descuento por tiempo limitado! Text block Esta oferta por t…" at bounding box center [599, 155] width 199 height 439
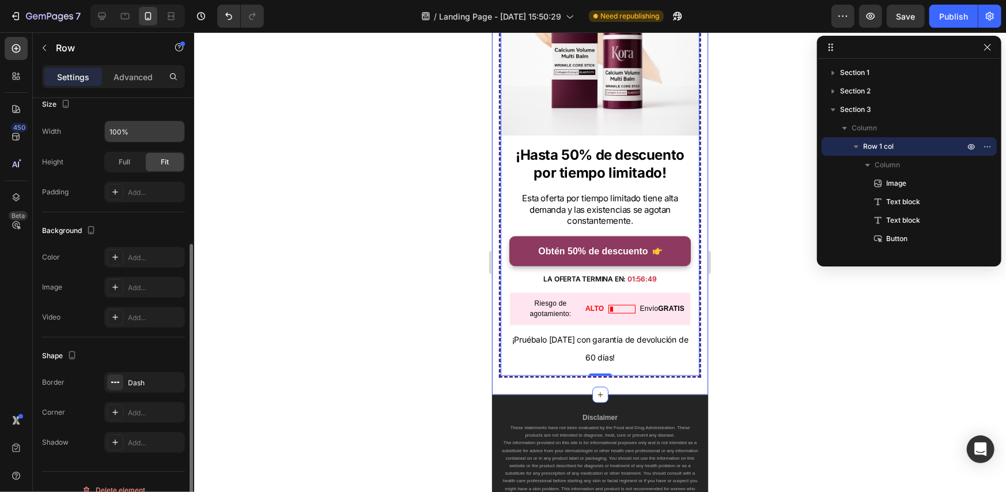
scroll to position [246, 0]
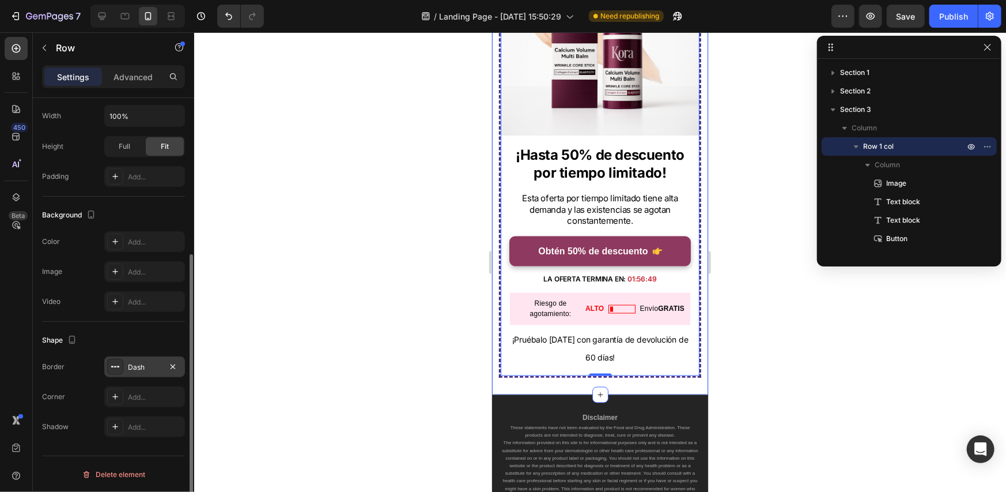
click at [135, 371] on div "Dash" at bounding box center [144, 367] width 33 height 10
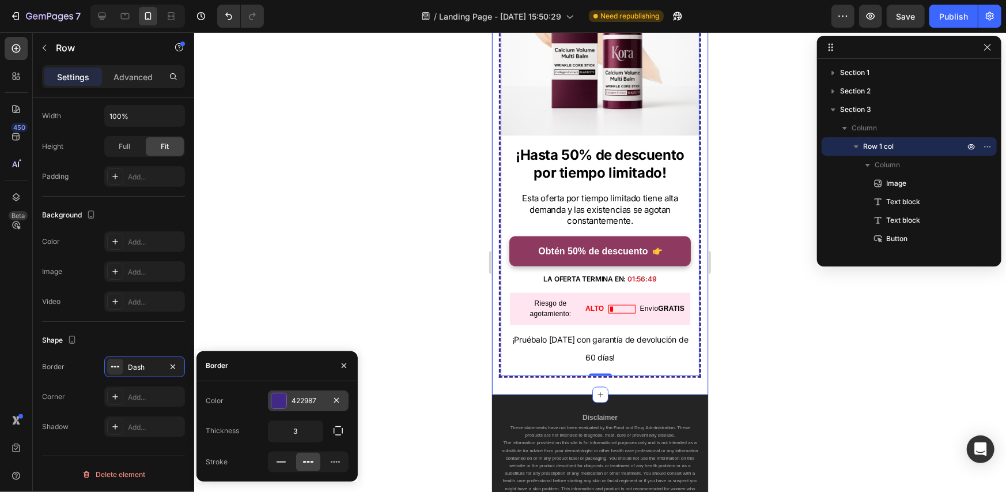
click at [277, 403] on div at bounding box center [278, 400] width 15 height 15
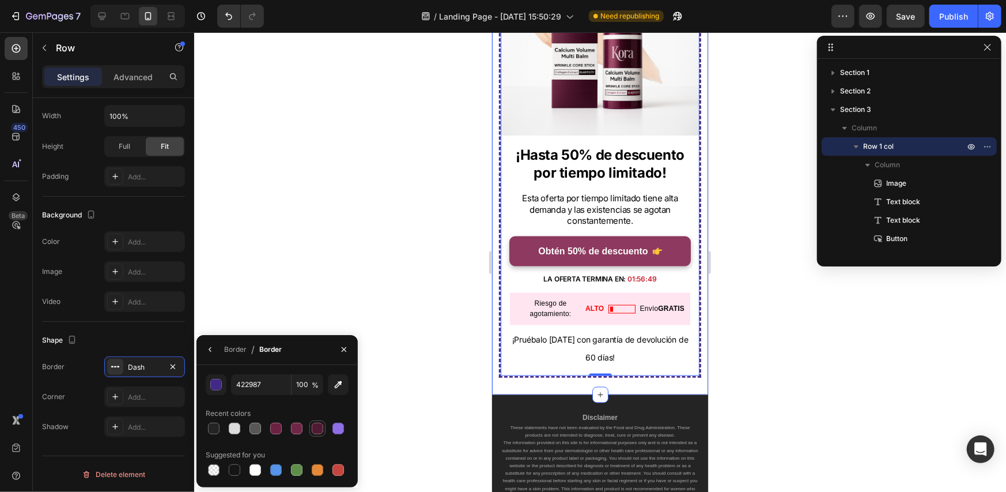
click at [315, 429] on div at bounding box center [318, 428] width 12 height 12
click at [220, 390] on button "button" at bounding box center [216, 384] width 21 height 21
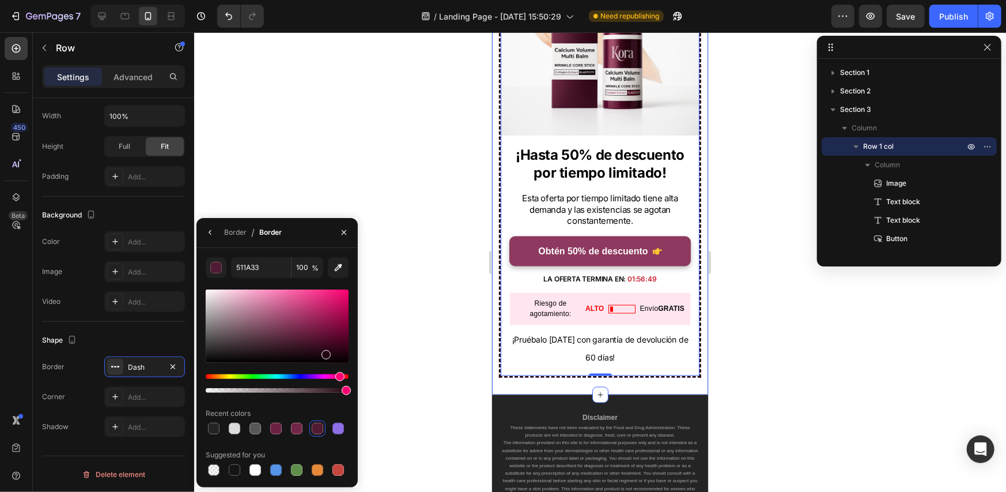
drag, startPoint x: 317, startPoint y: 349, endPoint x: 327, endPoint y: 353, distance: 10.9
click at [327, 353] on div at bounding box center [277, 325] width 143 height 73
click at [330, 353] on div at bounding box center [328, 354] width 9 height 9
click at [335, 355] on div at bounding box center [336, 357] width 9 height 9
click at [334, 354] on div at bounding box center [336, 357] width 9 height 9
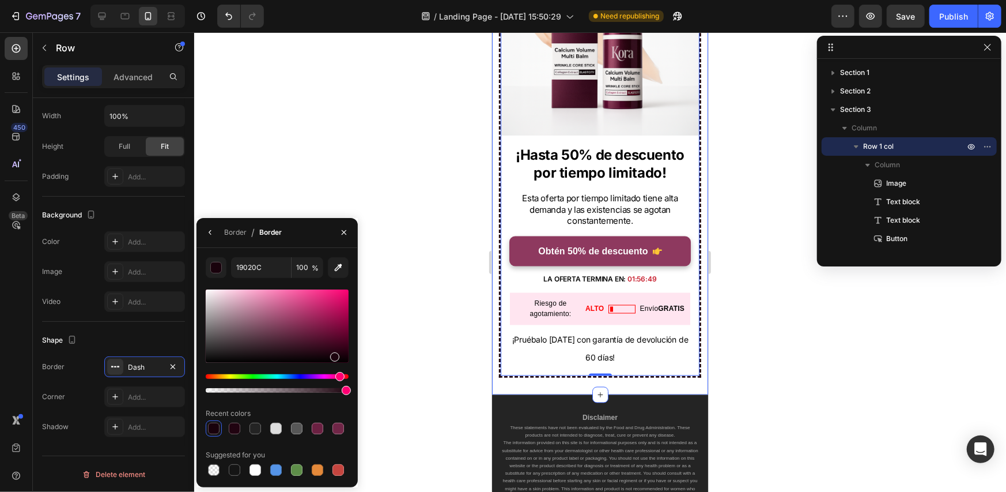
type input "1C030E"
click at [351, 404] on div "1C030E 100 % Recent colors Suggested for you" at bounding box center [276, 367] width 161 height 221
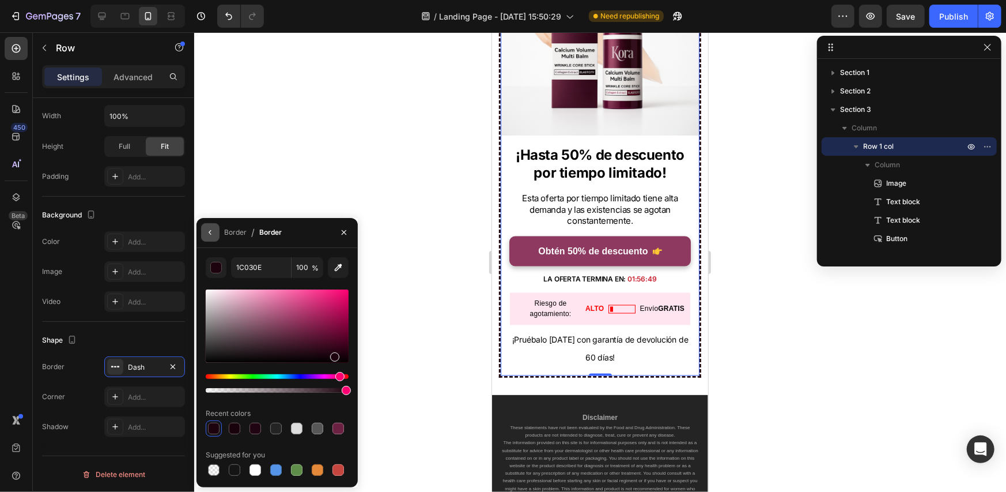
click at [218, 230] on button "button" at bounding box center [210, 232] width 18 height 18
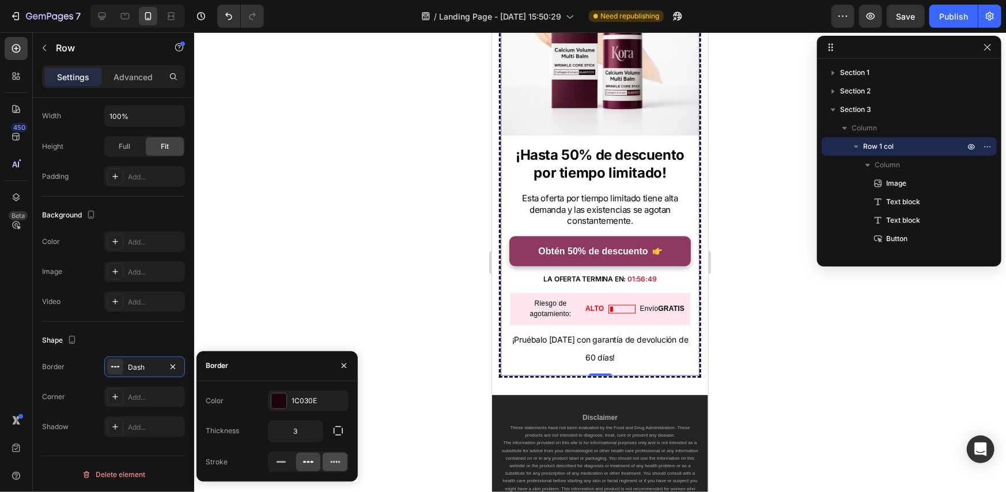
click at [335, 462] on icon at bounding box center [336, 462] width 12 height 12
click at [312, 464] on icon at bounding box center [309, 462] width 12 height 12
click at [309, 433] on input "3" at bounding box center [296, 431] width 54 height 21
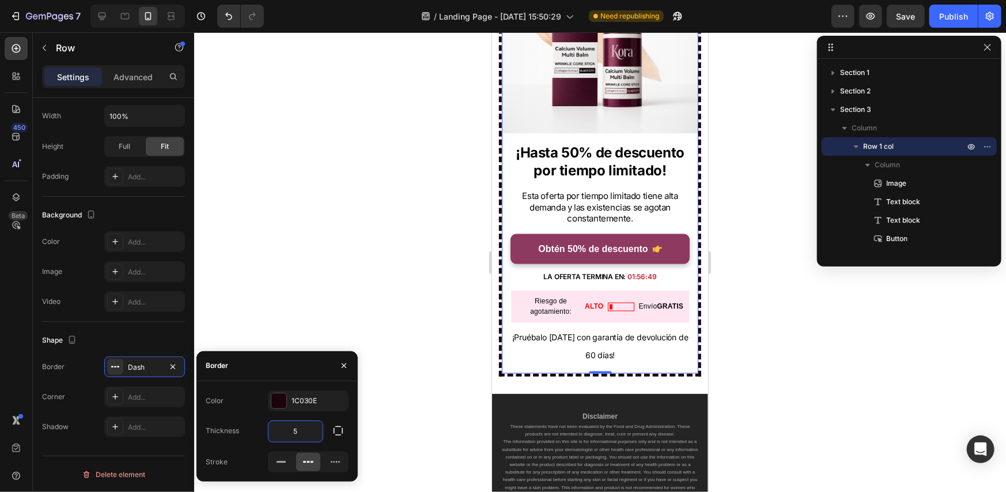
drag, startPoint x: 287, startPoint y: 436, endPoint x: 254, endPoint y: 436, distance: 32.8
click at [254, 436] on div "Thickness 5" at bounding box center [277, 431] width 143 height 22
type input "3"
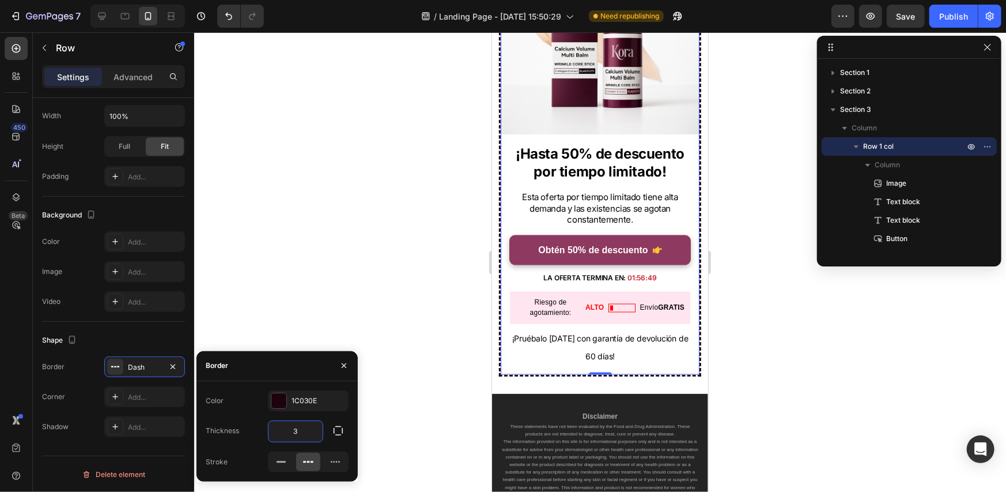
scroll to position [3890, 0]
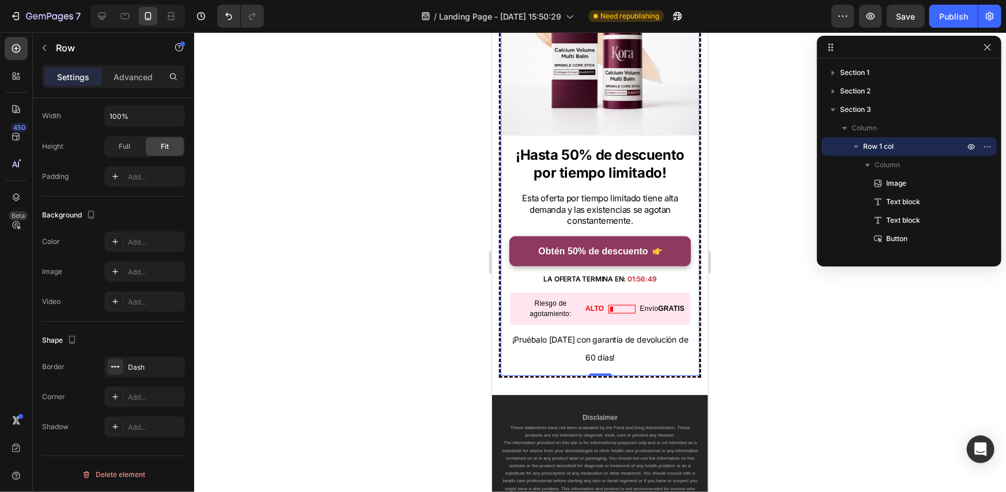
click at [799, 327] on div at bounding box center [600, 261] width 812 height 459
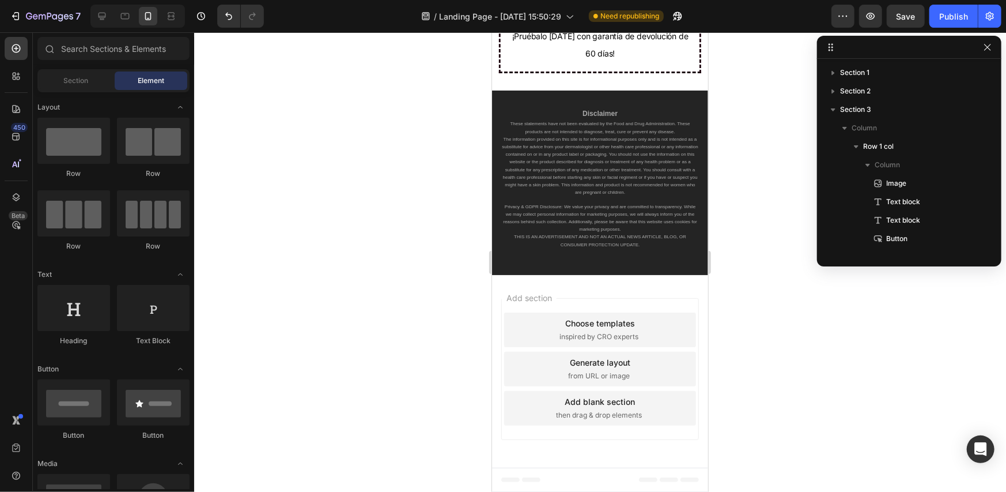
scroll to position [3071, 0]
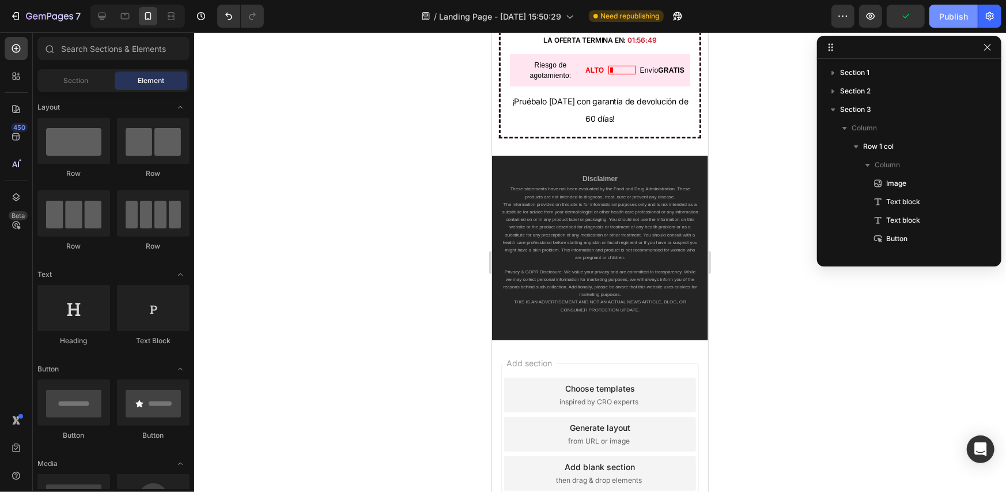
click at [953, 20] on div "Publish" at bounding box center [953, 16] width 29 height 12
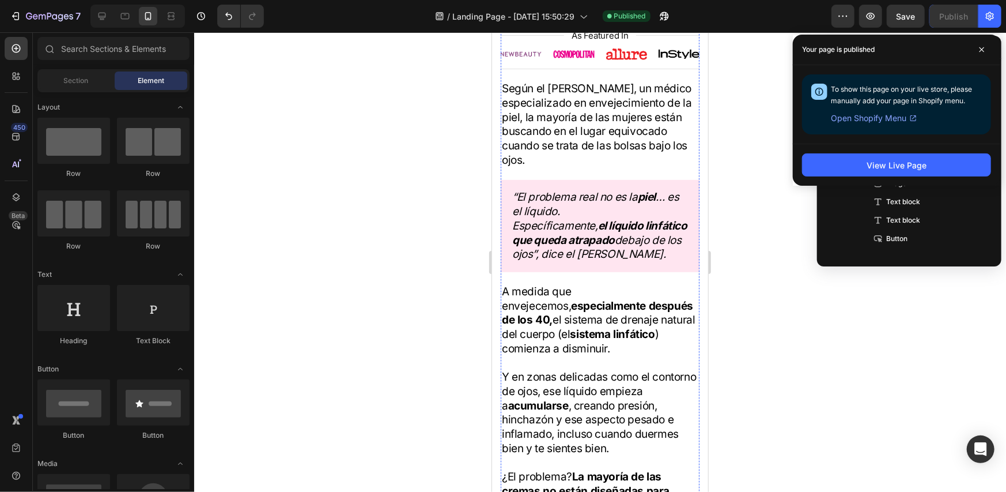
scroll to position [0, 0]
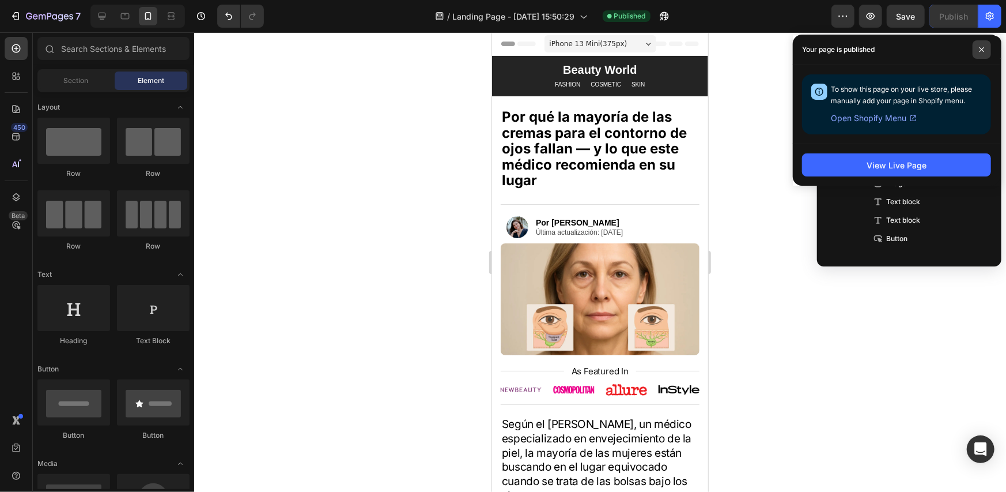
click at [981, 47] on icon at bounding box center [982, 50] width 6 height 6
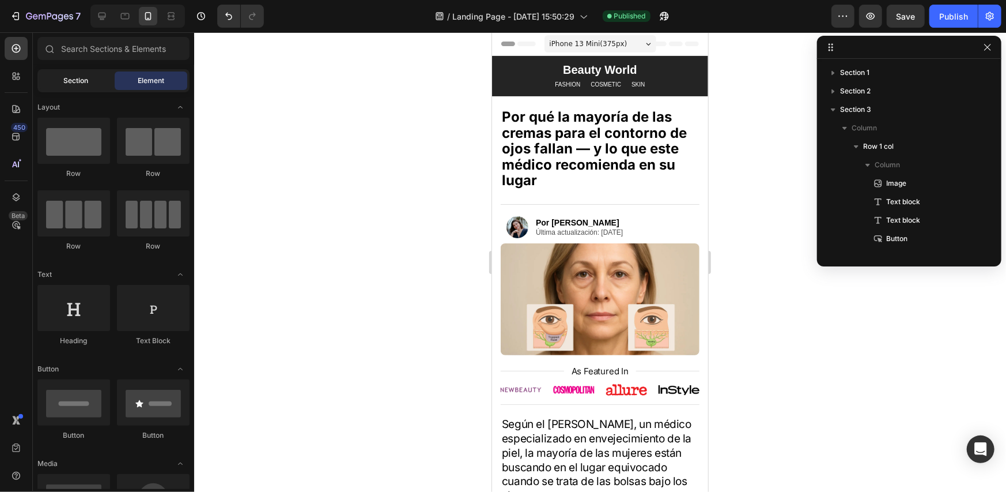
click at [88, 76] on span "Section" at bounding box center [76, 80] width 25 height 10
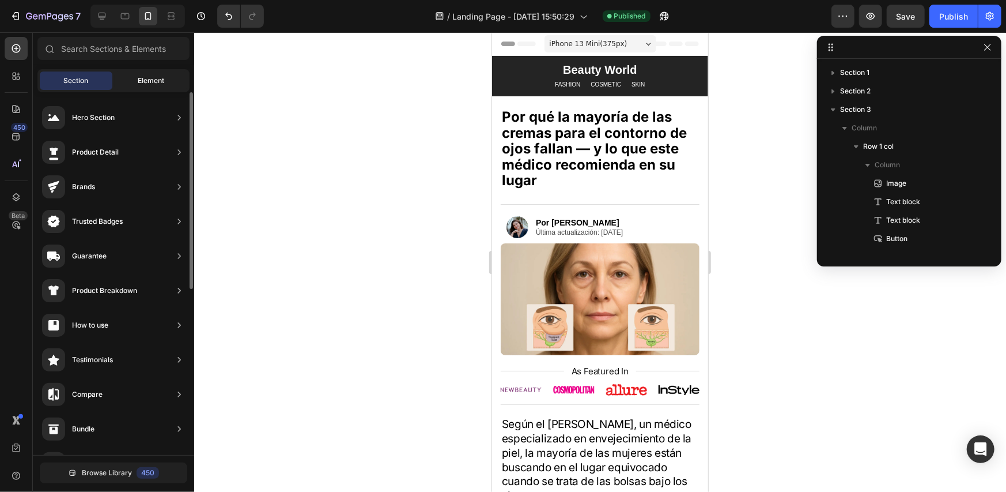
click at [146, 79] on span "Element" at bounding box center [151, 80] width 27 height 10
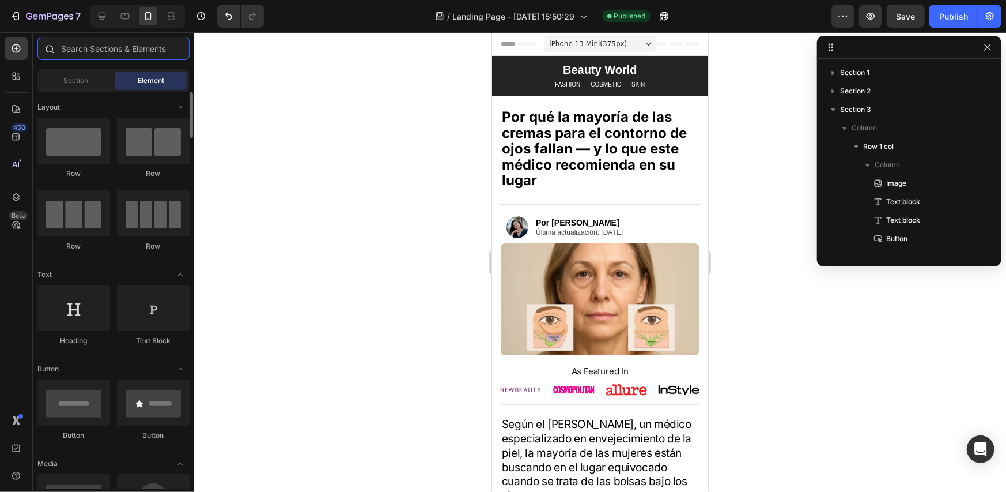
click at [112, 47] on input "text" at bounding box center [113, 48] width 152 height 23
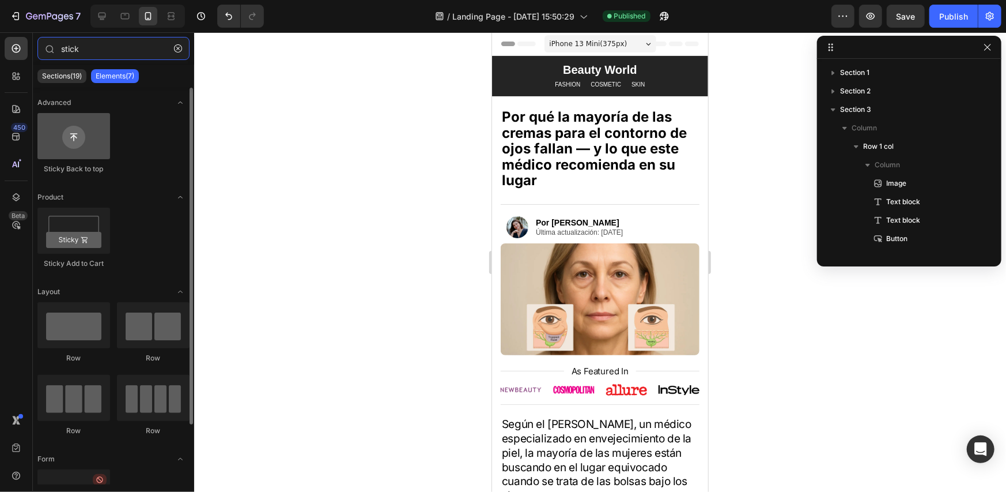
type input "stick"
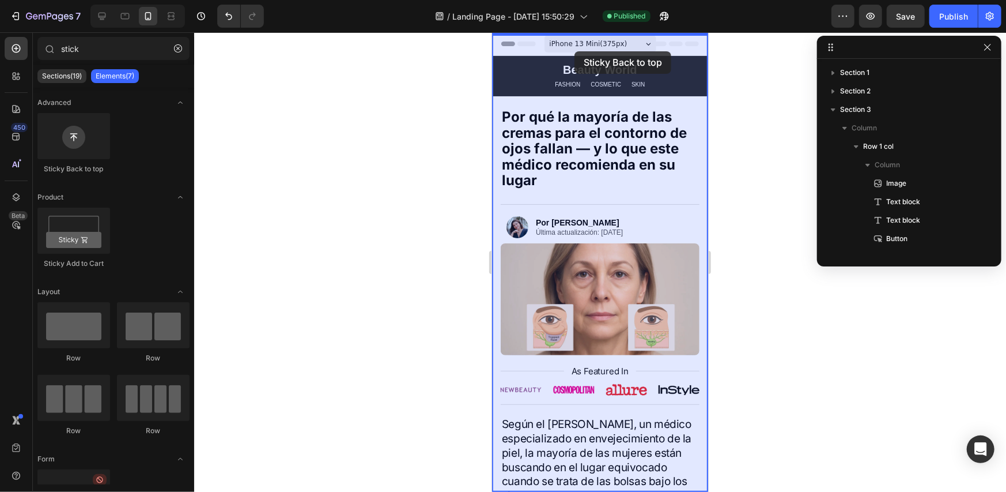
drag, startPoint x: 572, startPoint y: 179, endPoint x: 576, endPoint y: 47, distance: 131.5
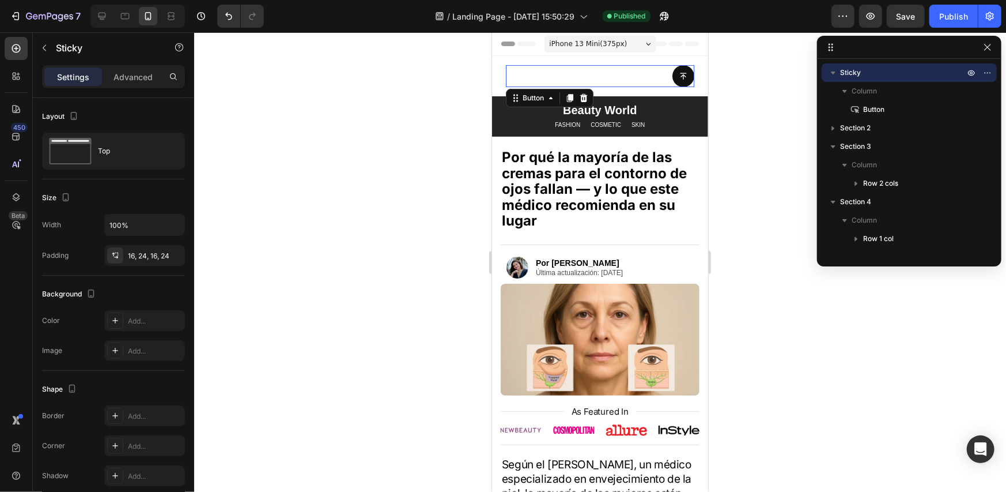
click at [638, 85] on div "Button 0" at bounding box center [599, 76] width 188 height 22
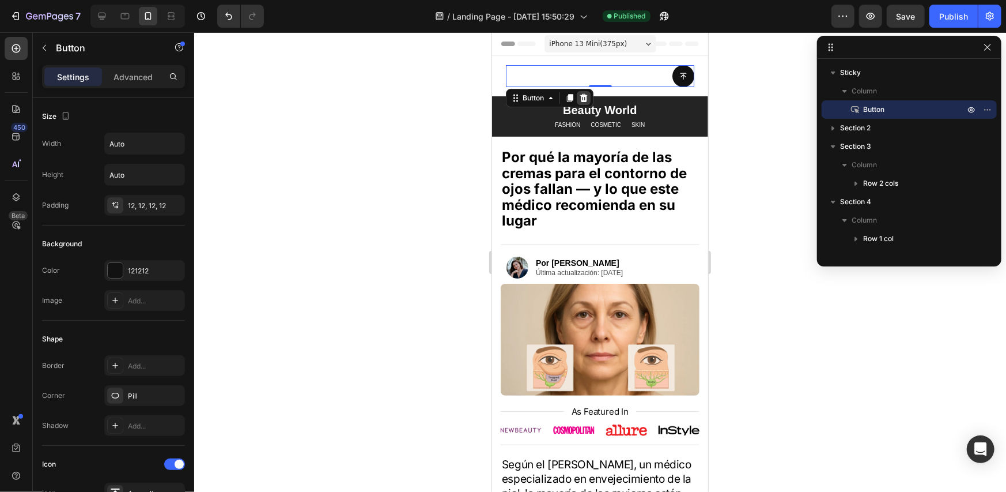
click at [584, 98] on icon at bounding box center [583, 97] width 7 height 8
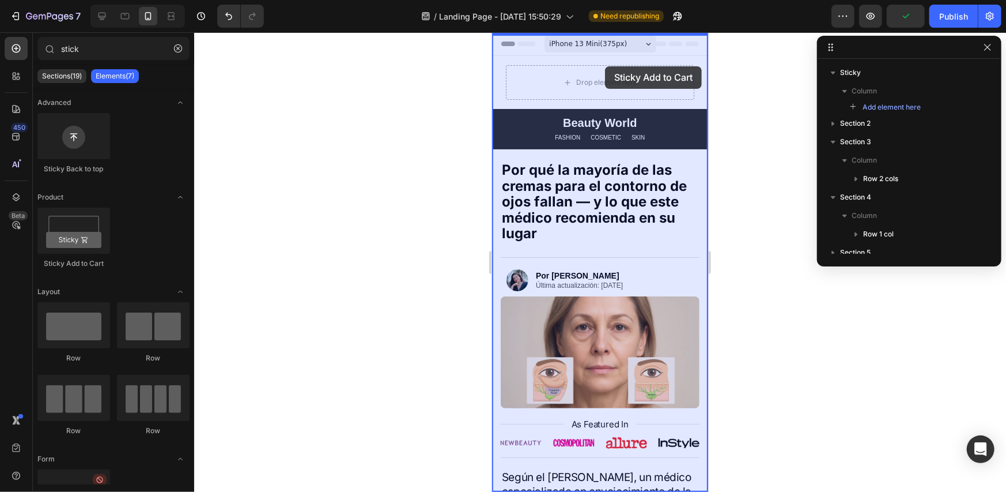
drag, startPoint x: 565, startPoint y: 272, endPoint x: 602, endPoint y: 62, distance: 213.0
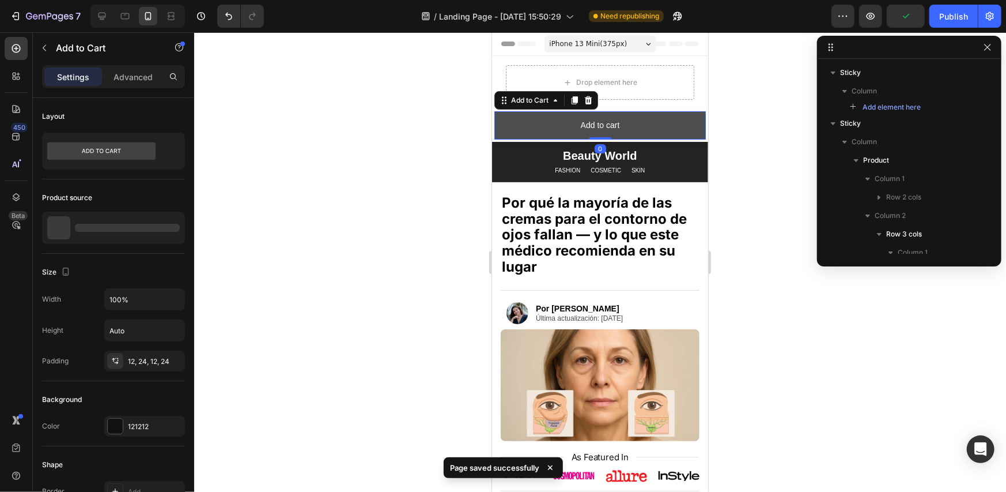
click at [533, 122] on button "Add to cart" at bounding box center [599, 125] width 211 height 28
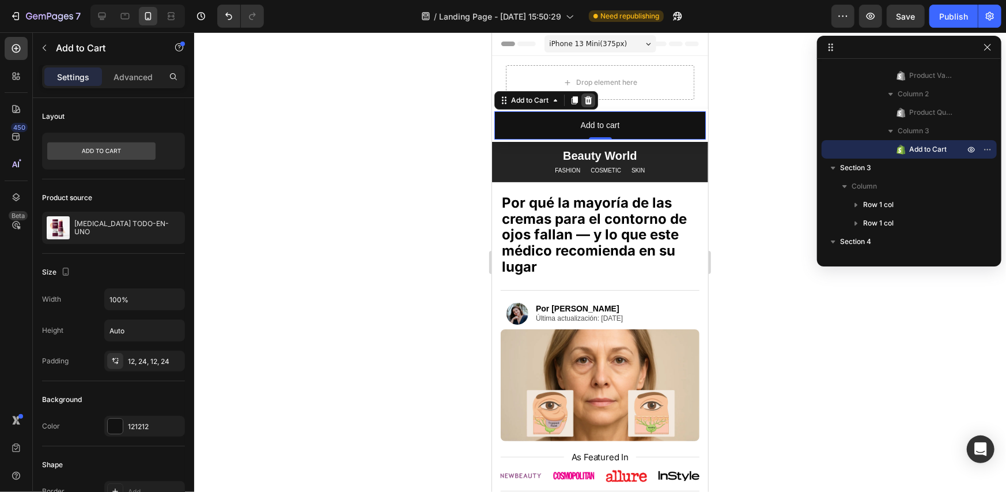
click at [592, 99] on icon at bounding box center [587, 99] width 9 height 9
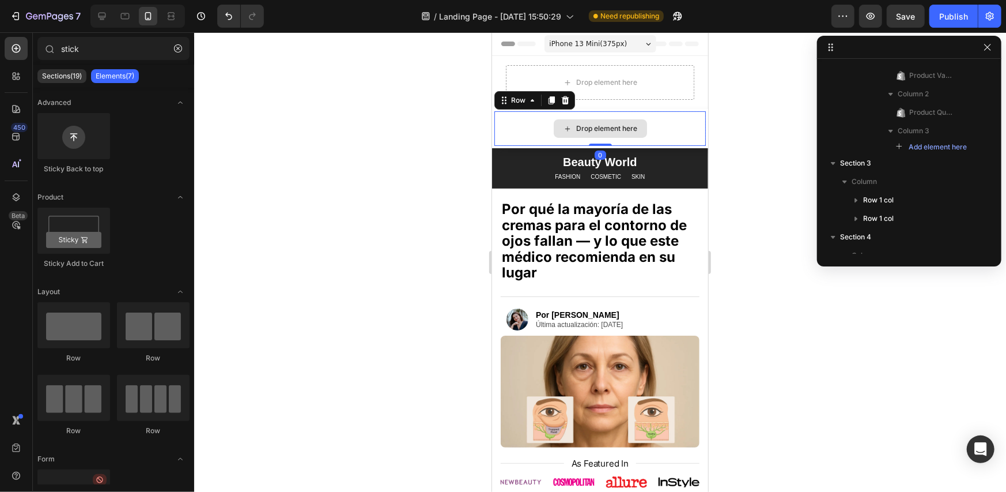
scroll to position [84, 0]
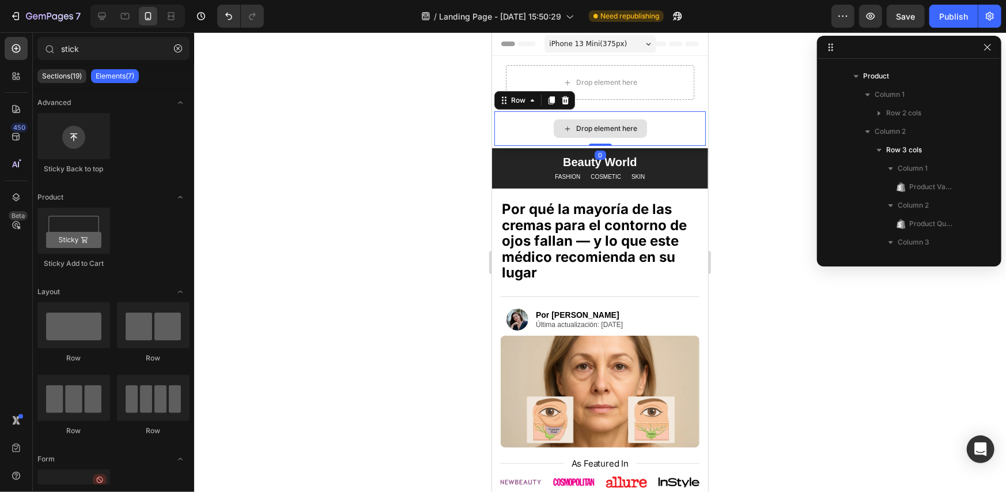
click at [540, 121] on div "Drop element here" at bounding box center [599, 128] width 211 height 35
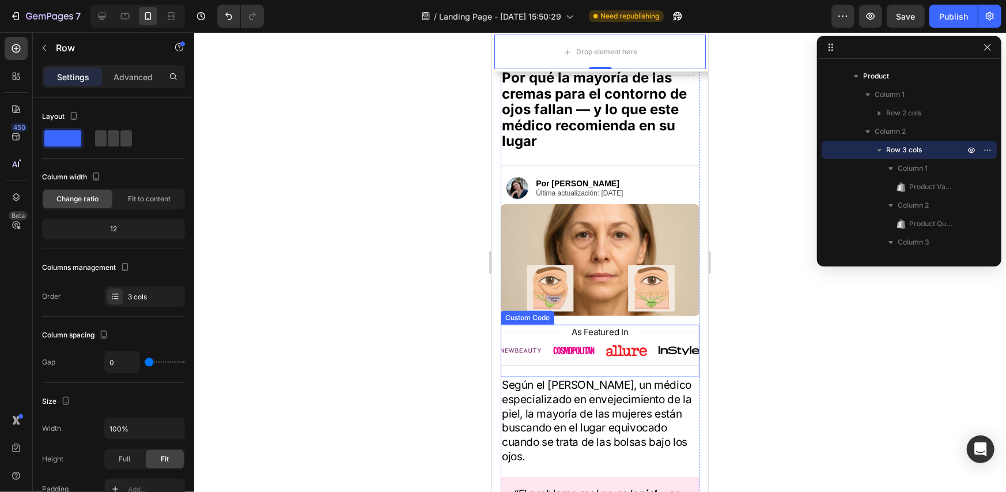
scroll to position [0, 0]
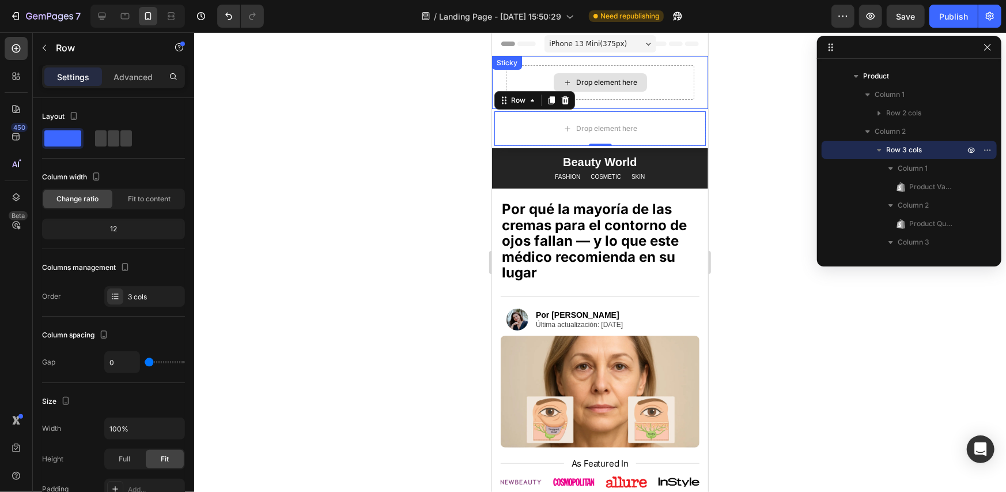
click at [553, 73] on div "Drop element here" at bounding box center [599, 82] width 93 height 18
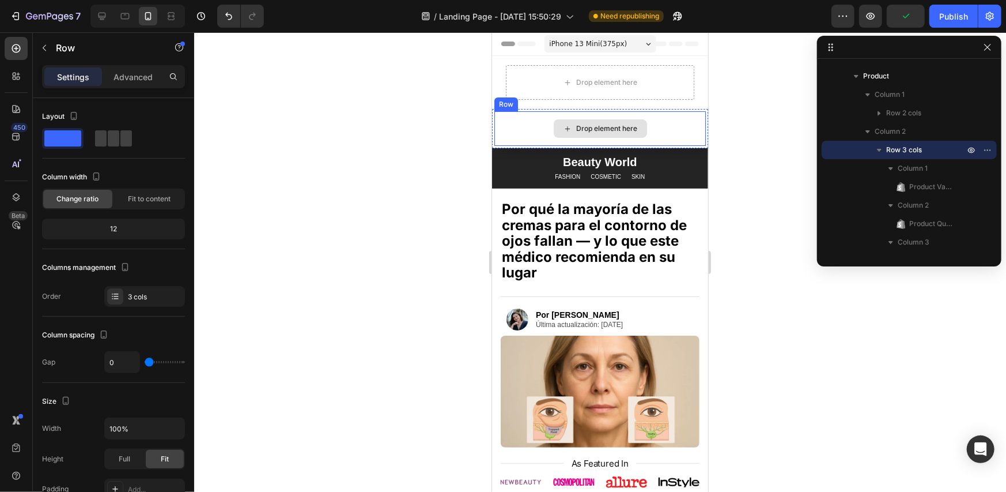
click at [515, 120] on div "Drop element here" at bounding box center [599, 128] width 211 height 35
click at [494, 121] on div "Drop element here" at bounding box center [599, 128] width 211 height 35
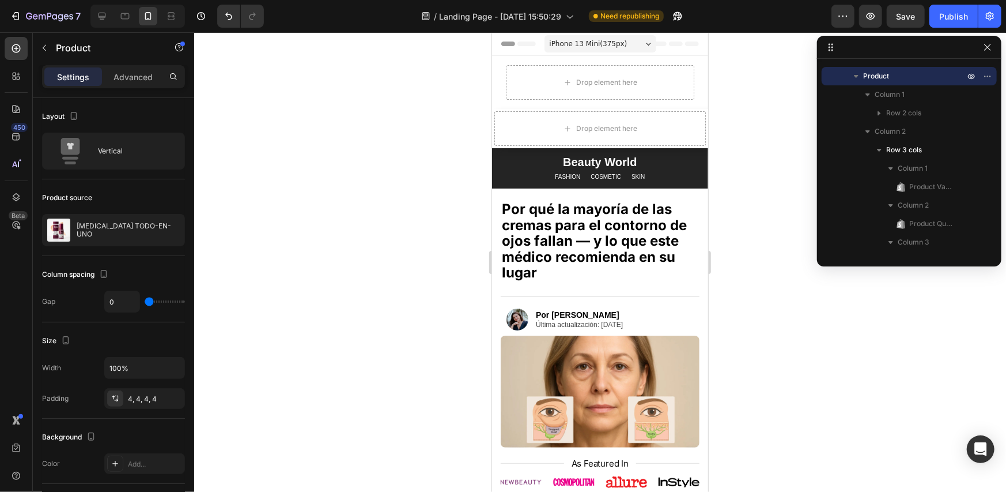
click at [492, 119] on div "Product Images Bálsamo TODO-EN-UNO Product Title $34.90 Product Price Product P…" at bounding box center [600, 127] width 216 height 39
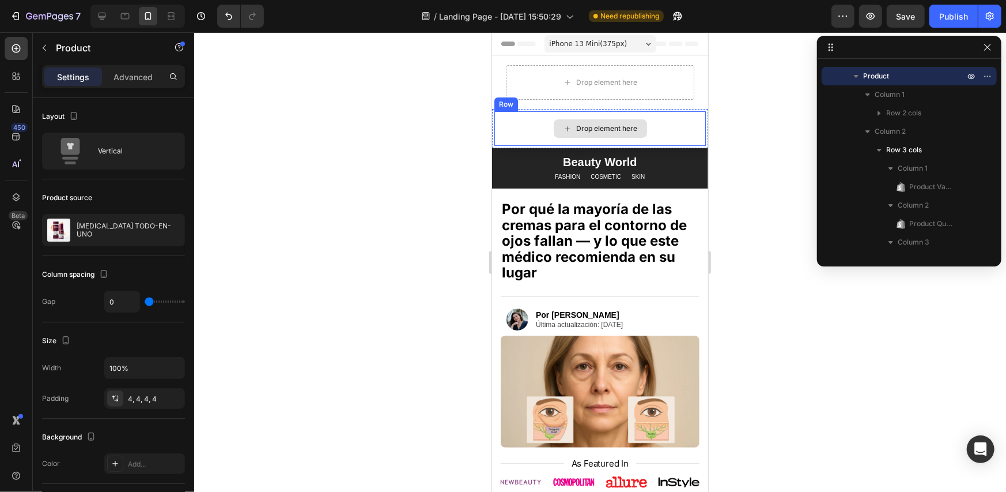
click at [494, 118] on div "Drop element here" at bounding box center [599, 128] width 211 height 35
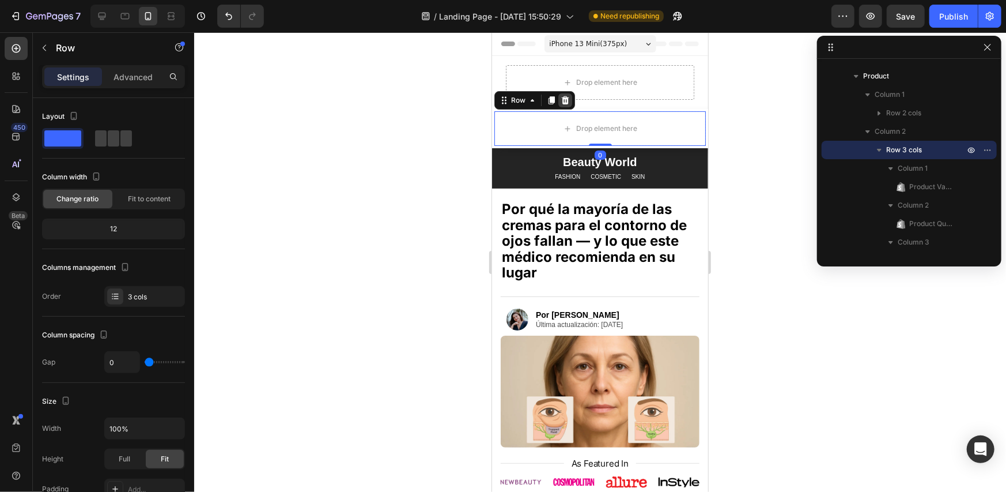
click at [565, 99] on icon at bounding box center [564, 99] width 9 height 9
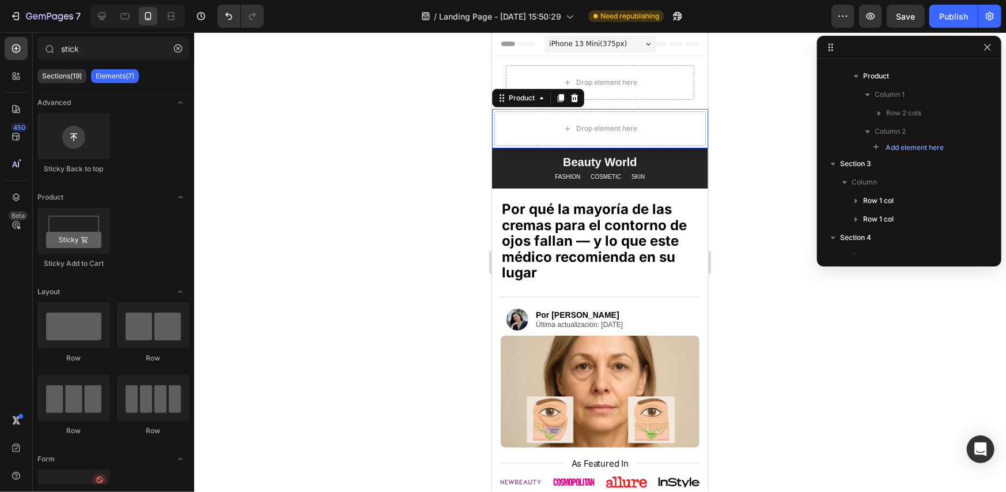
click at [570, 109] on div "Product Images Bálsamo TODO-EN-UNO Product Title $34.90 Product Price Product P…" at bounding box center [600, 127] width 216 height 39
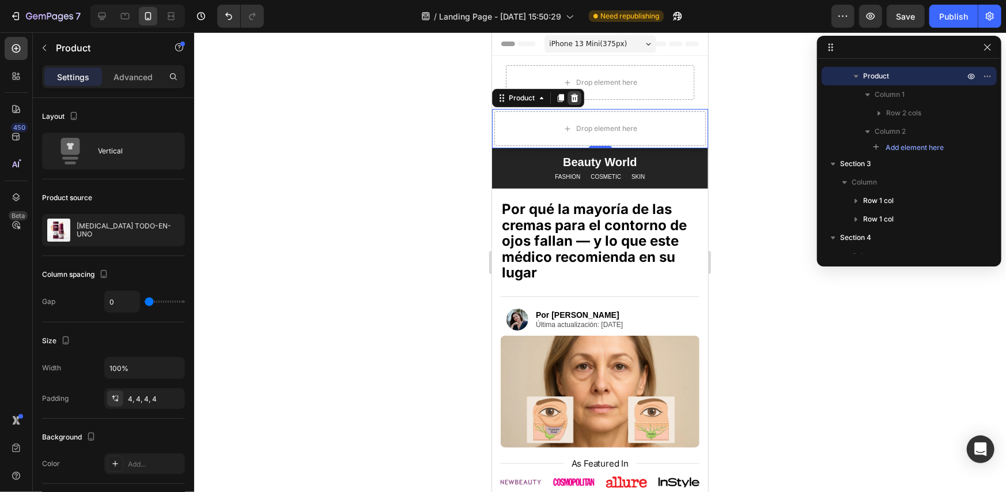
click at [574, 98] on icon at bounding box center [573, 97] width 9 height 9
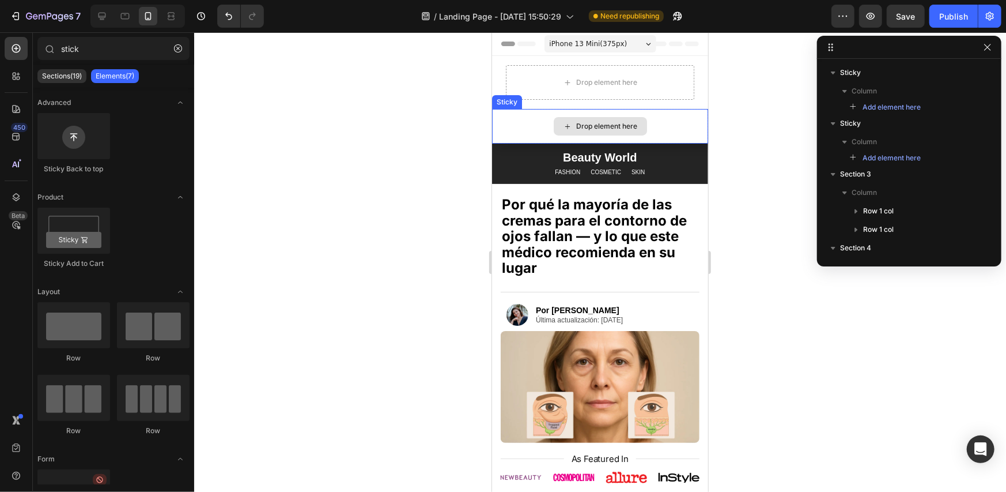
click at [589, 113] on div "Drop element here" at bounding box center [600, 125] width 216 height 35
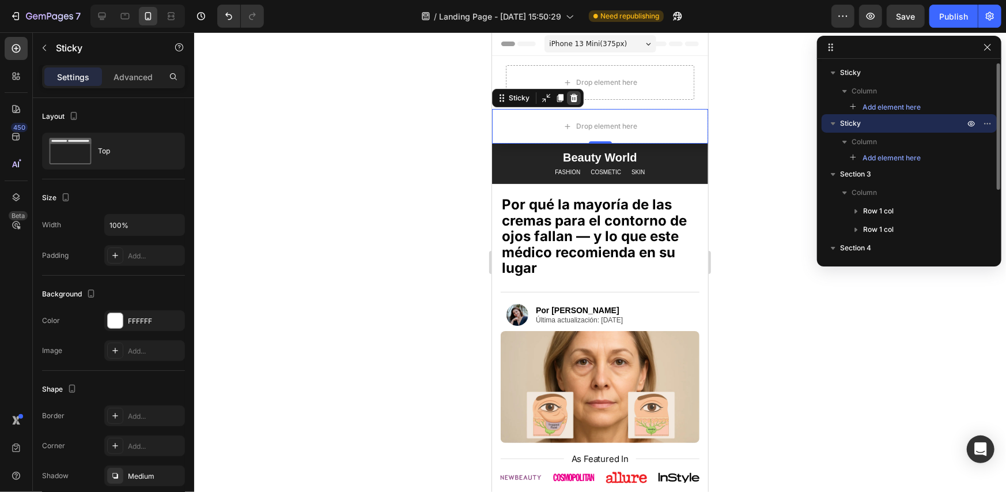
click at [576, 99] on icon at bounding box center [573, 97] width 9 height 9
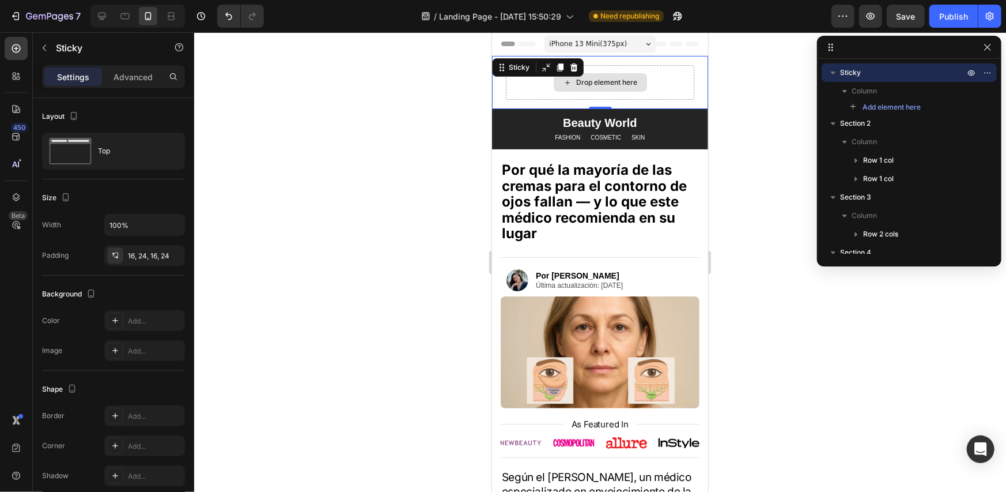
click at [512, 80] on div "Drop element here" at bounding box center [599, 82] width 188 height 35
click at [749, 93] on div at bounding box center [600, 261] width 812 height 459
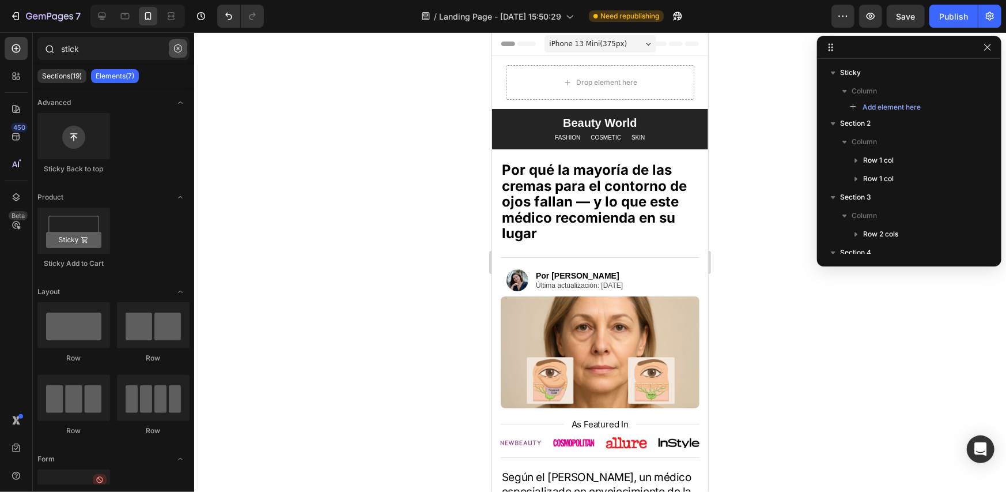
click at [177, 49] on icon "button" at bounding box center [177, 48] width 3 height 3
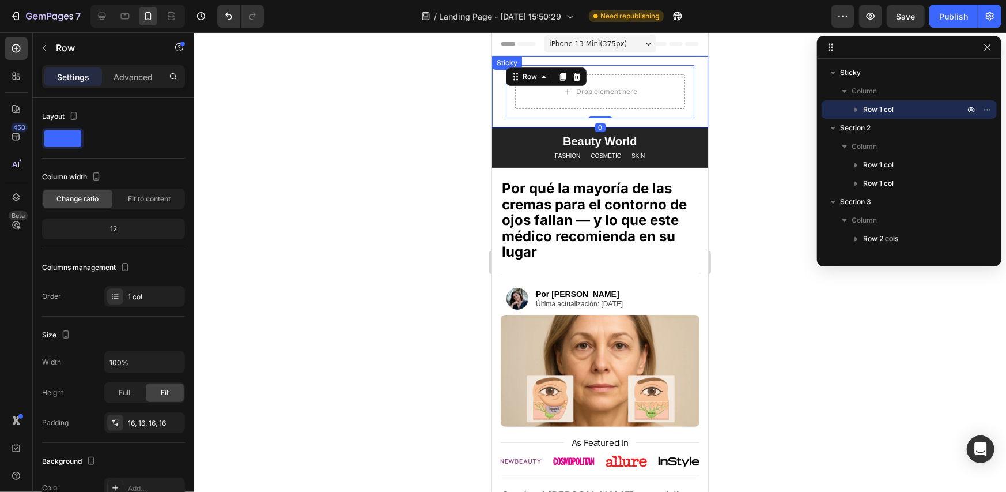
click at [692, 97] on div "Drop element here Row 0 Sticky" at bounding box center [600, 90] width 216 height 71
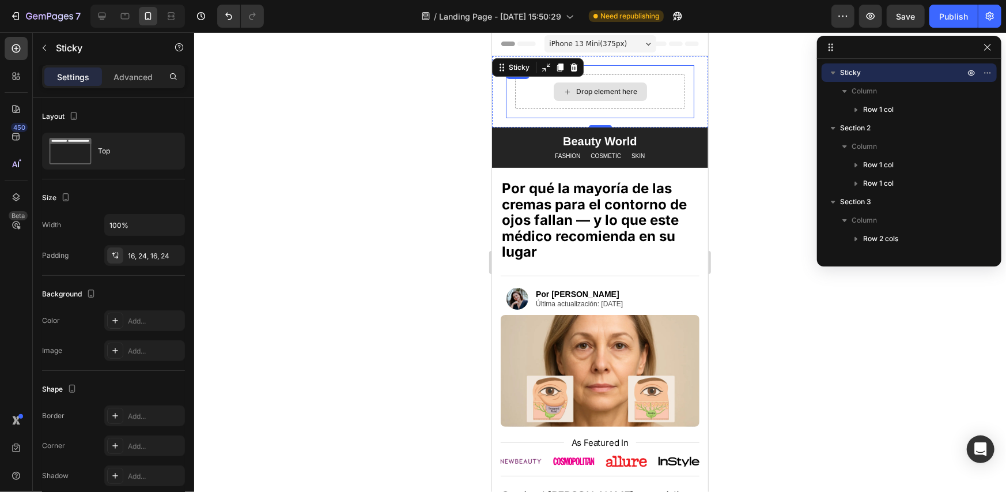
click at [646, 94] on div "Drop element here" at bounding box center [600, 91] width 170 height 35
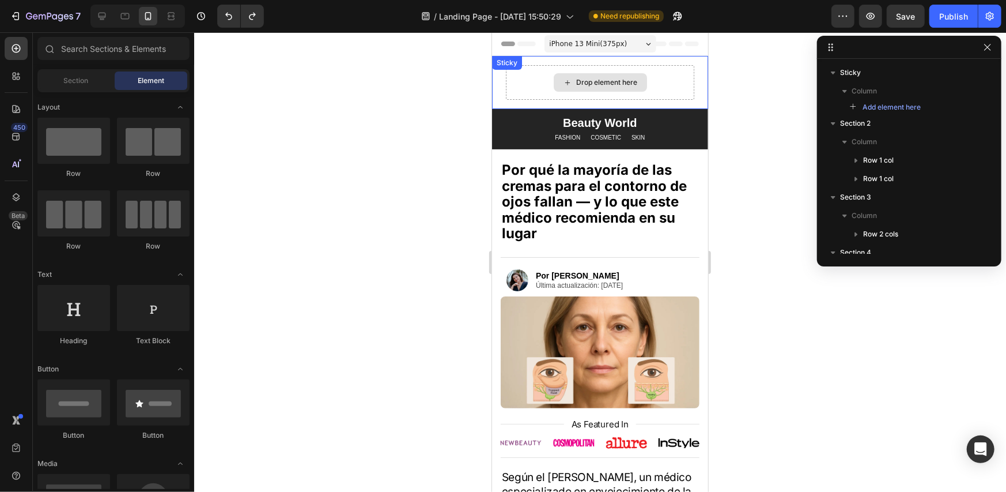
click at [636, 85] on div "Drop element here" at bounding box center [599, 82] width 93 height 18
click at [743, 75] on div at bounding box center [600, 261] width 812 height 459
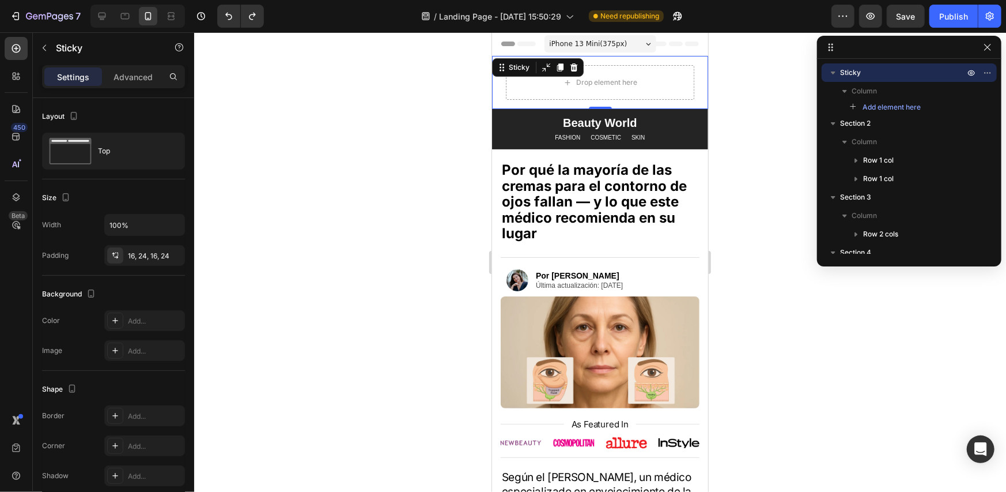
click at [695, 88] on div "Drop element here Sticky 0" at bounding box center [600, 81] width 216 height 53
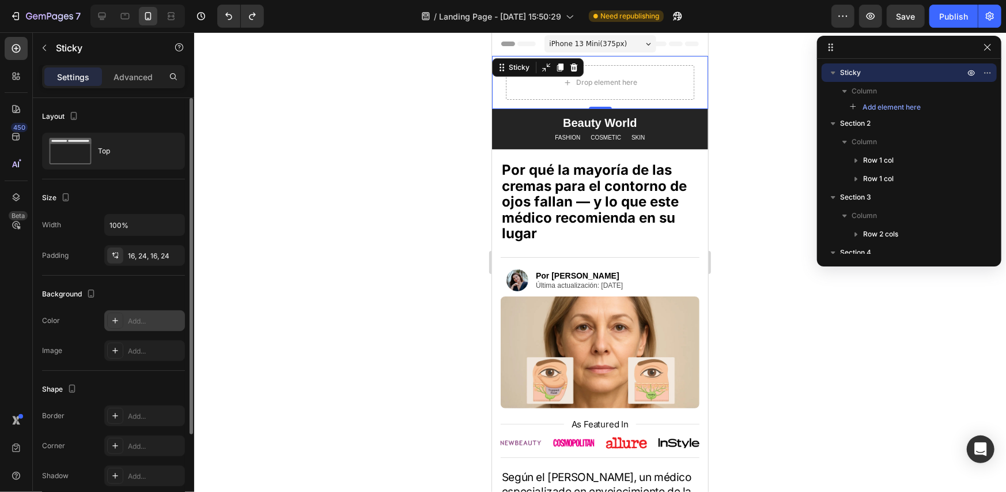
scroll to position [114, 0]
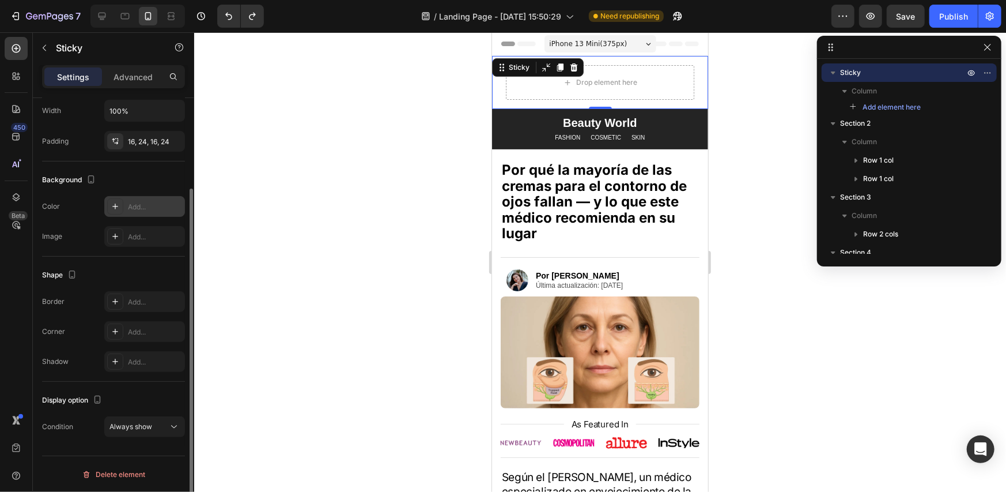
click at [148, 205] on div "Add..." at bounding box center [155, 207] width 54 height 10
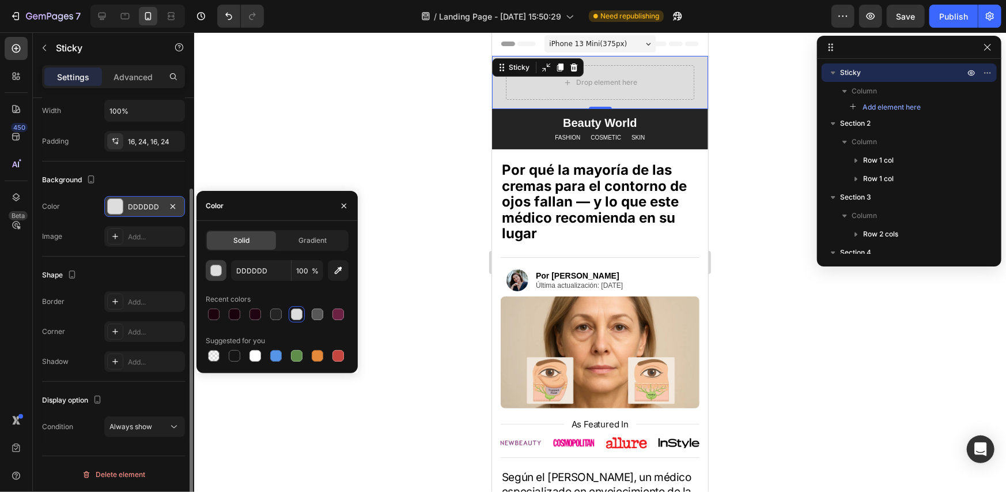
click at [211, 273] on div "button" at bounding box center [217, 271] width 12 height 12
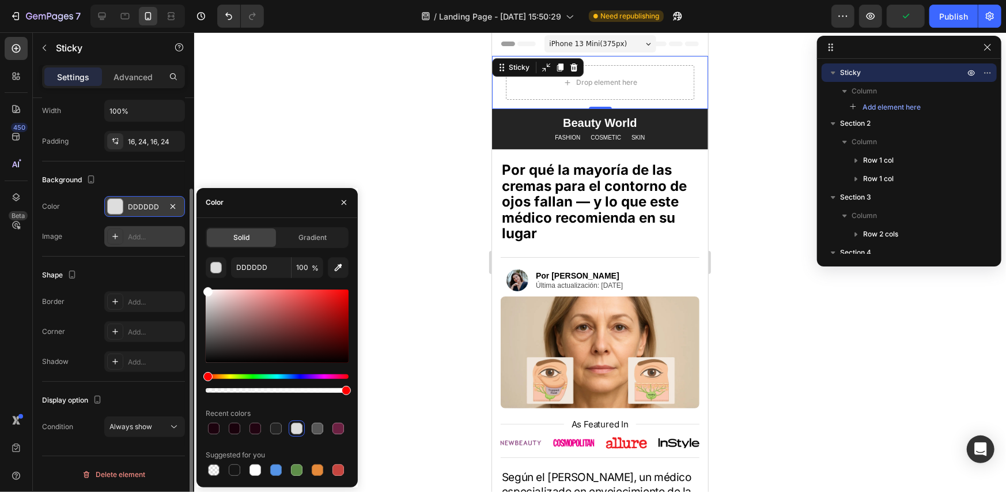
drag, startPoint x: 205, startPoint y: 308, endPoint x: 139, endPoint y: 235, distance: 98.4
click at [146, 239] on div "450 Beta Sections(30) Elements(83) Section Element Hero Section Product Detail …" at bounding box center [97, 261] width 194 height 459
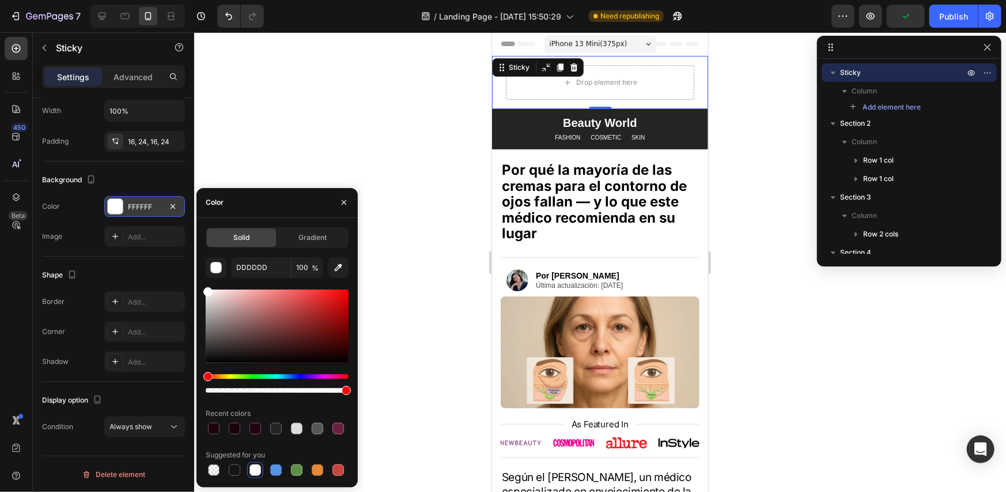
type input "FFFFFF"
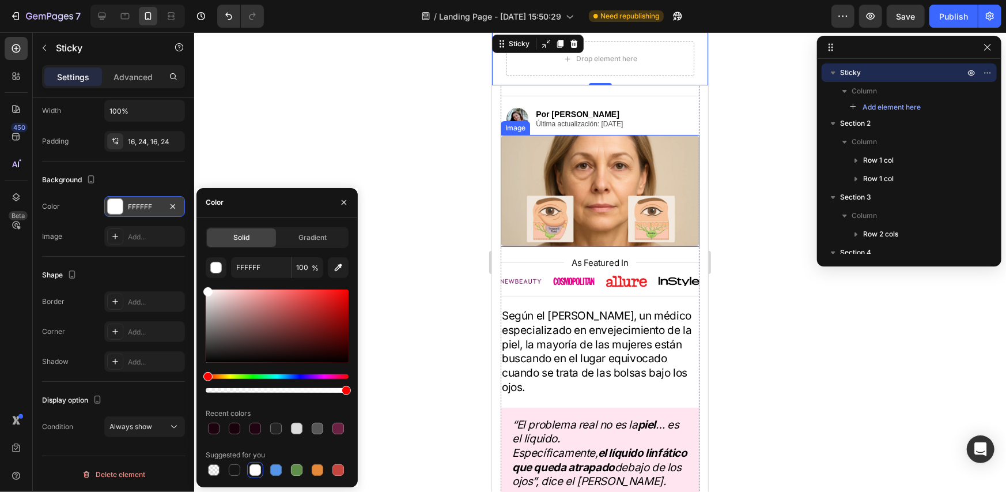
scroll to position [0, 0]
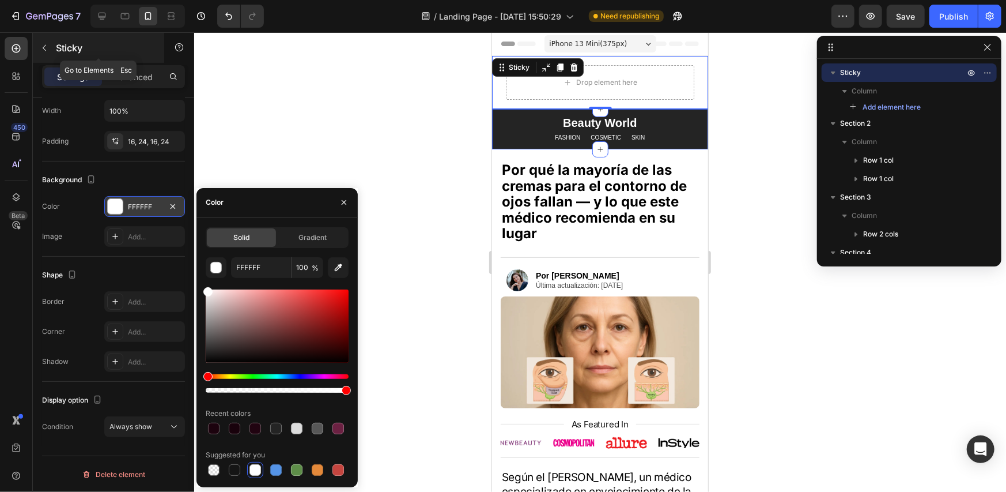
click at [51, 49] on button "button" at bounding box center [44, 48] width 18 height 18
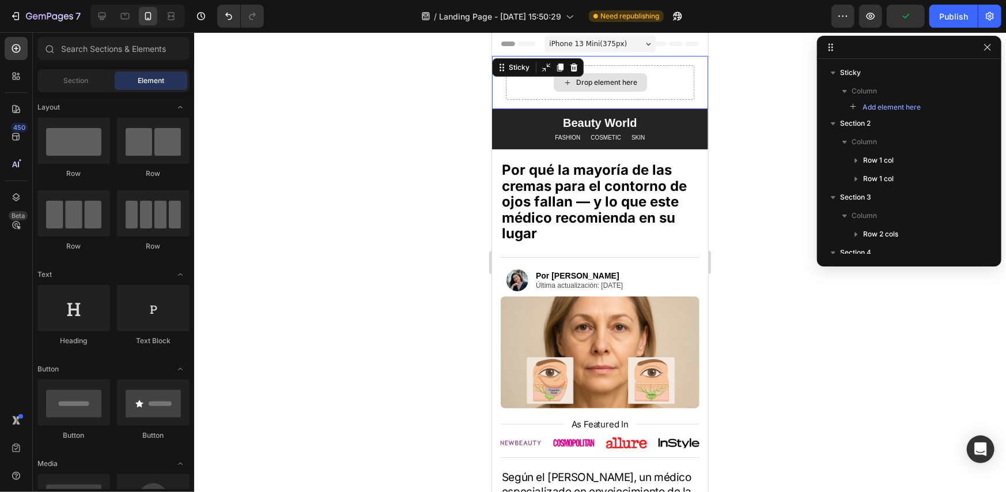
click at [547, 84] on div "Drop element here" at bounding box center [599, 82] width 188 height 35
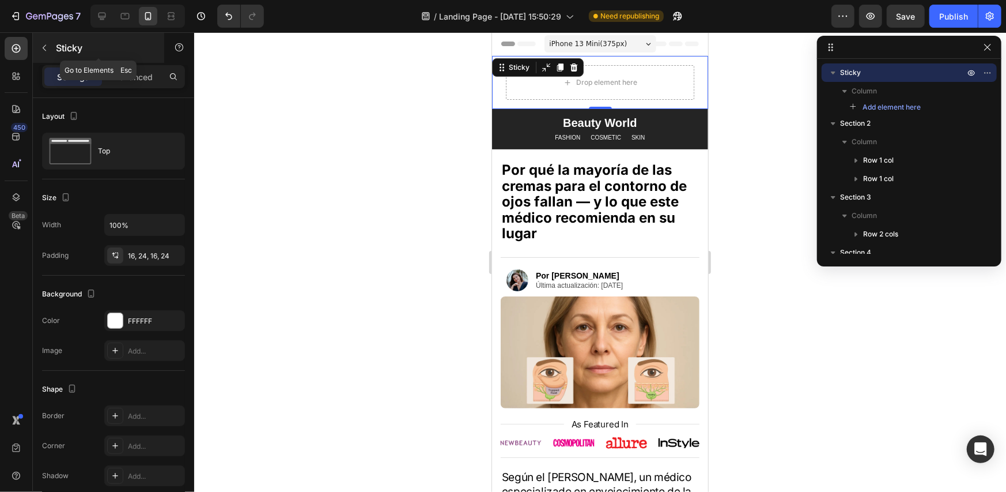
click at [50, 48] on button "button" at bounding box center [44, 48] width 18 height 18
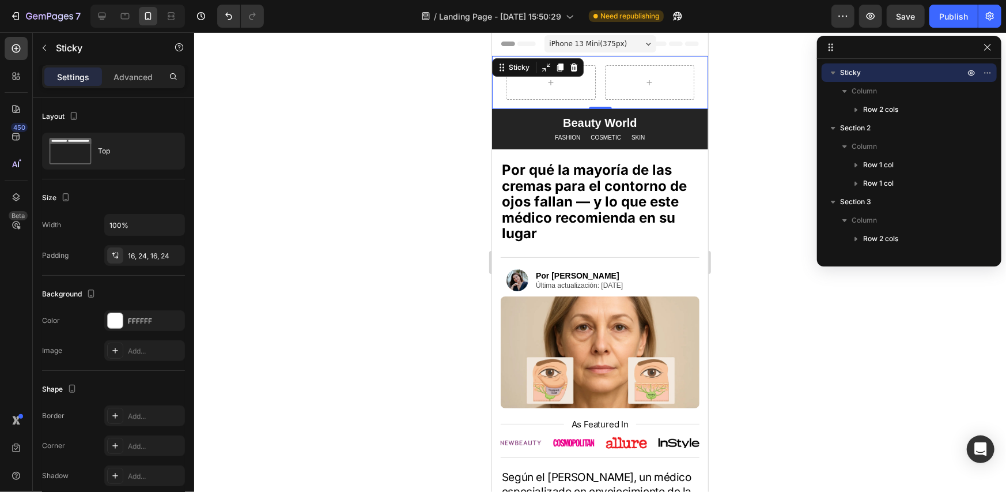
click at [694, 93] on div "Row Sticky 0" at bounding box center [600, 81] width 216 height 53
click at [142, 77] on p "Advanced" at bounding box center [133, 77] width 39 height 12
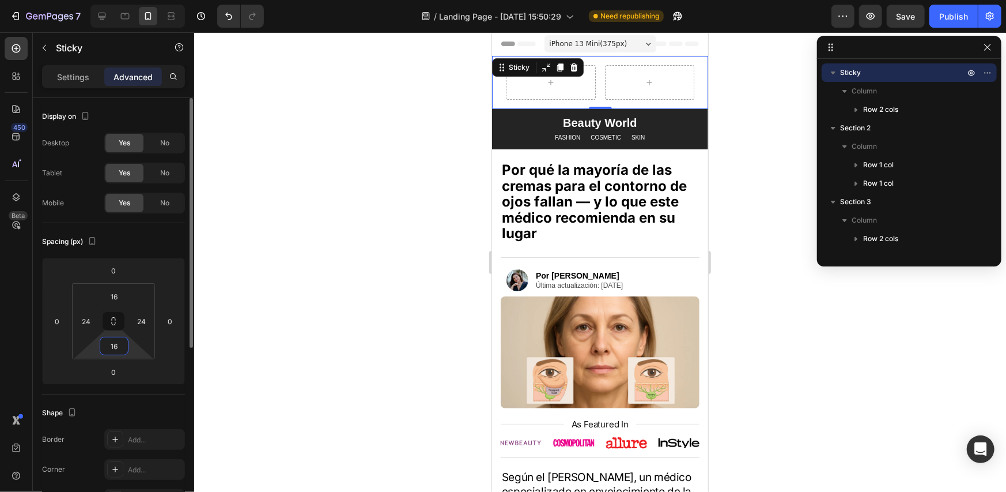
click at [112, 353] on input "16" at bounding box center [114, 345] width 23 height 17
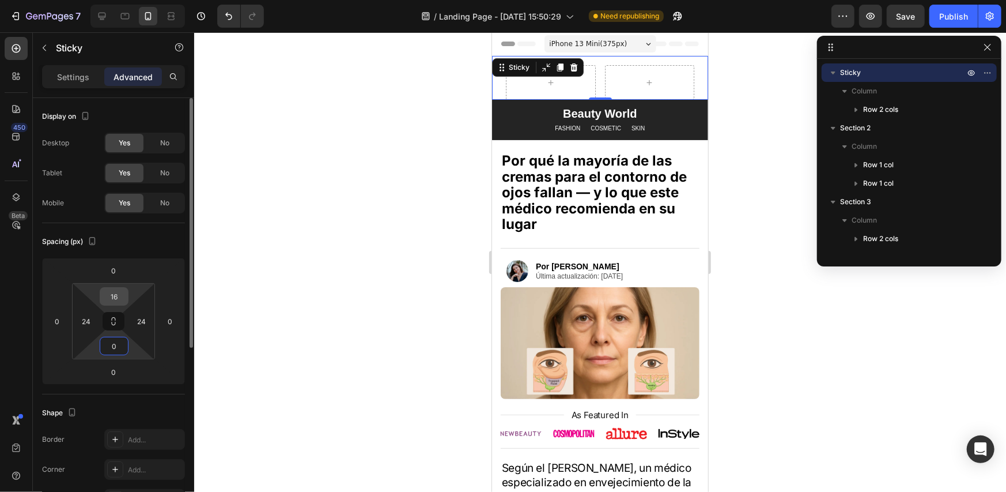
type input "0"
click at [117, 289] on input "16" at bounding box center [114, 296] width 23 height 17
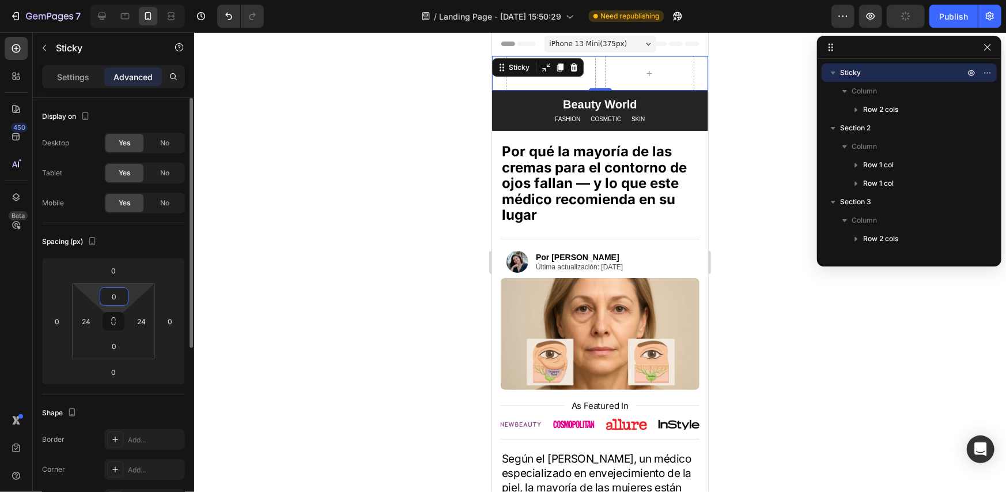
drag, startPoint x: 110, startPoint y: 299, endPoint x: 104, endPoint y: 298, distance: 6.4
click at [104, 298] on input "0" at bounding box center [114, 296] width 23 height 17
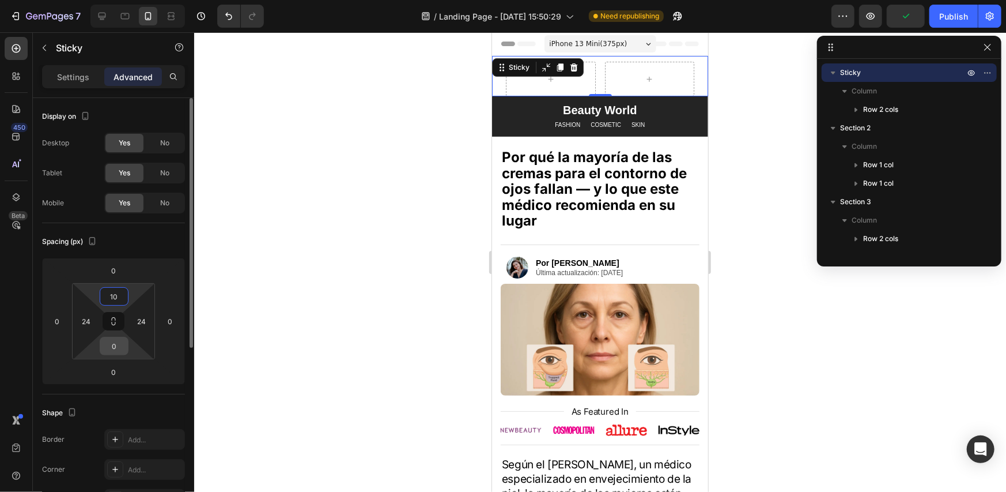
type input "10"
click at [115, 342] on input "0" at bounding box center [114, 345] width 23 height 17
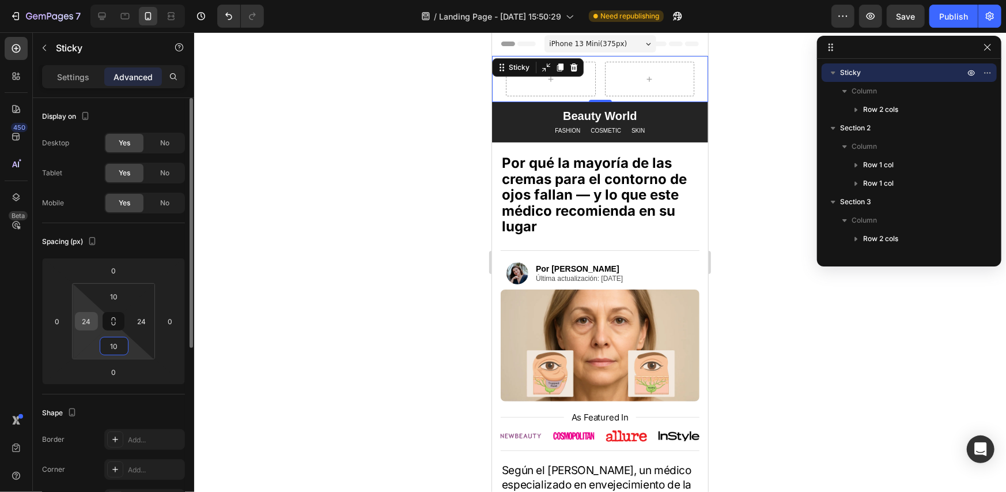
type input "10"
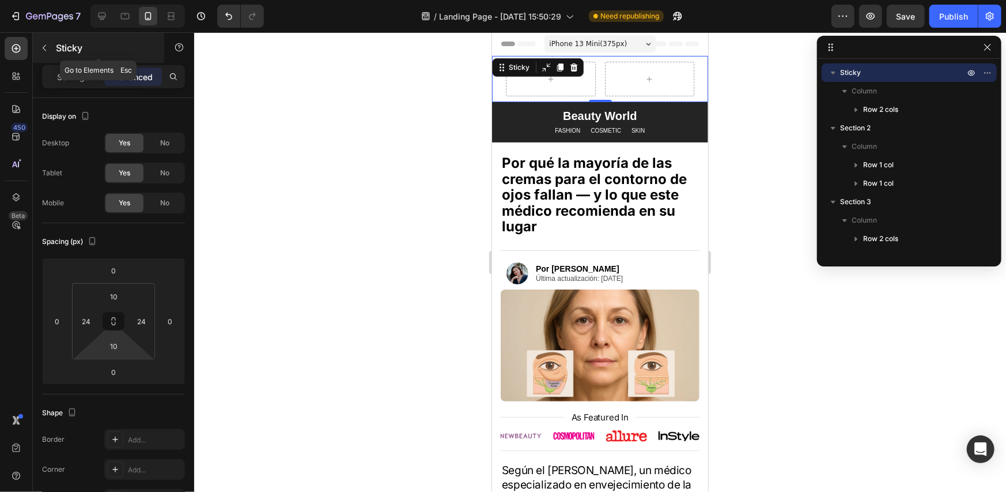
click at [47, 48] on icon "button" at bounding box center [44, 47] width 9 height 9
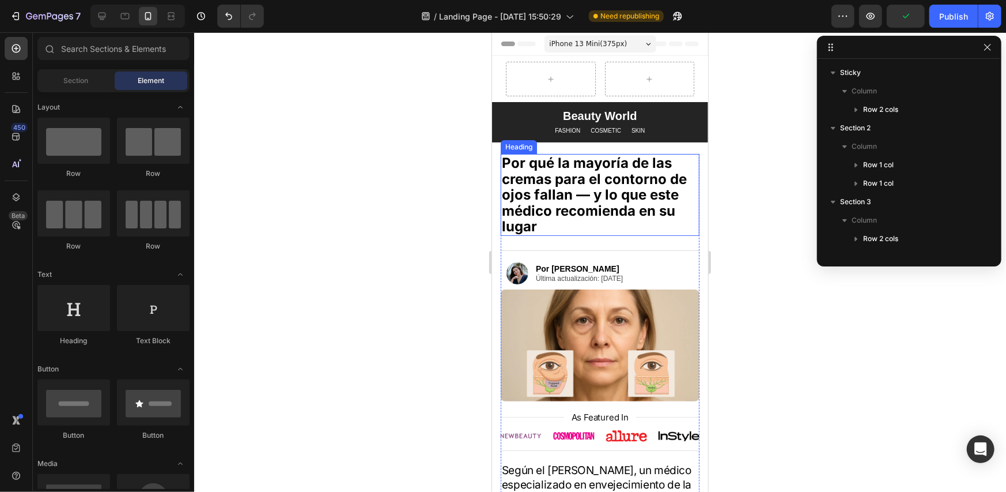
click at [580, 192] on h2 "Por qué la mayoría de las cremas para el contorno de ojos fallan — y lo que est…" at bounding box center [599, 194] width 199 height 82
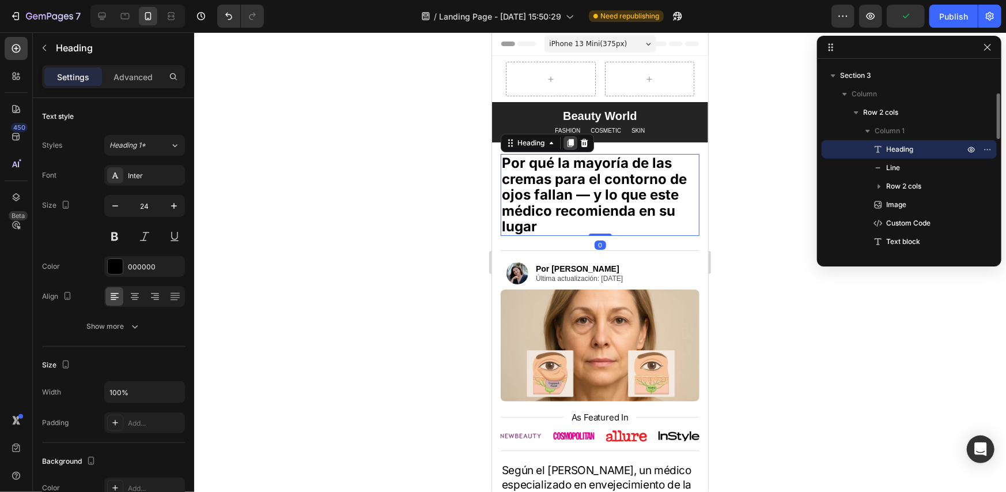
click at [572, 143] on icon at bounding box center [570, 142] width 6 height 8
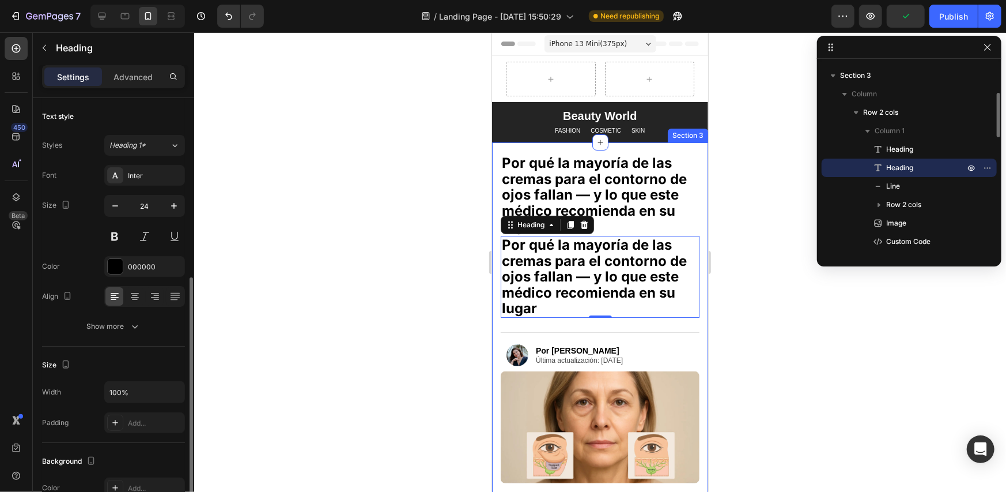
scroll to position [114, 0]
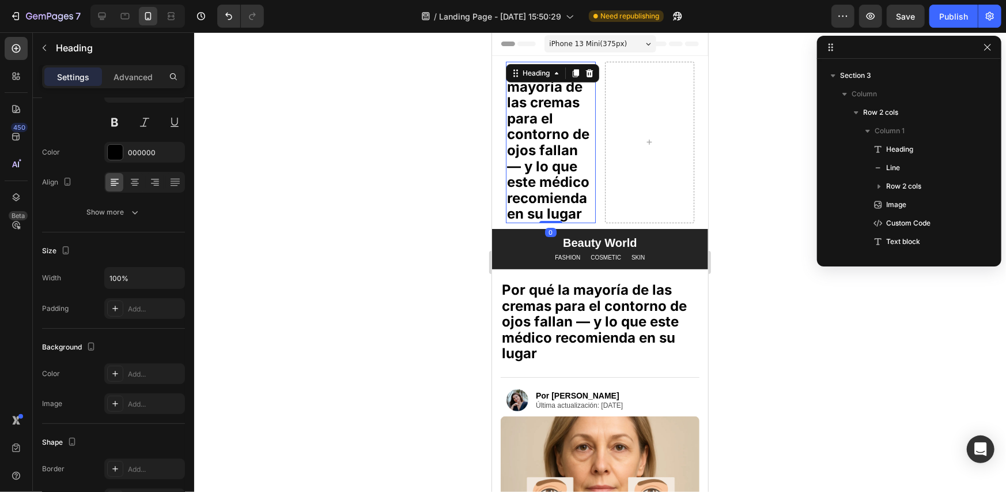
click at [561, 122] on h2 "Por qué la mayoría de las cremas para el contorno de ojos fallan — y lo que est…" at bounding box center [550, 141] width 90 height 161
click at [561, 122] on p "Por qué la mayoría de las cremas para el contorno de ojos fallan — y lo que est…" at bounding box center [550, 141] width 88 height 159
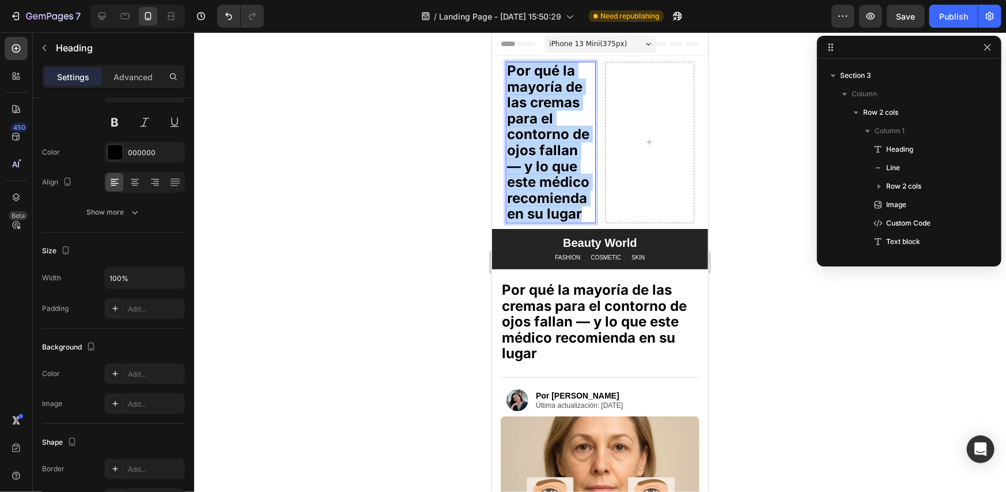
click at [561, 122] on p "Por qué la mayoría de las cremas para el contorno de ojos fallan — y lo que est…" at bounding box center [550, 141] width 88 height 159
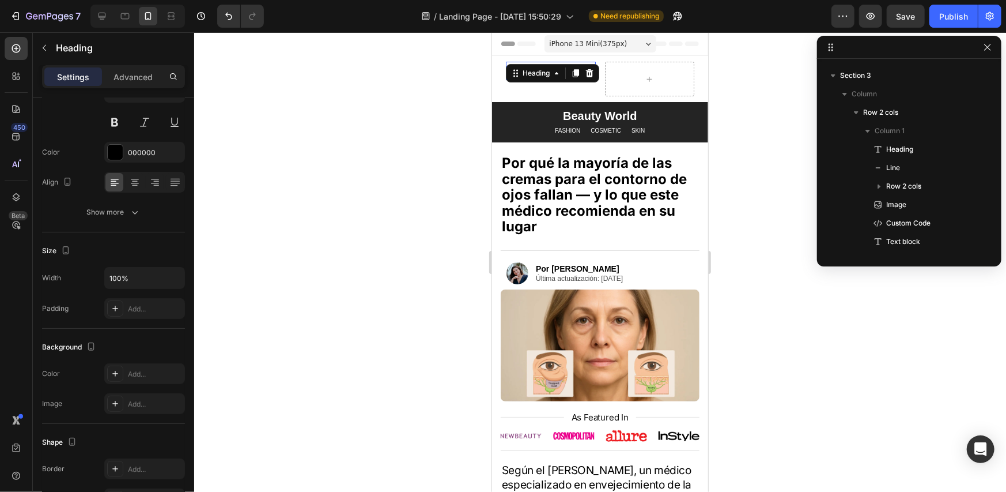
click at [753, 93] on div at bounding box center [600, 261] width 812 height 459
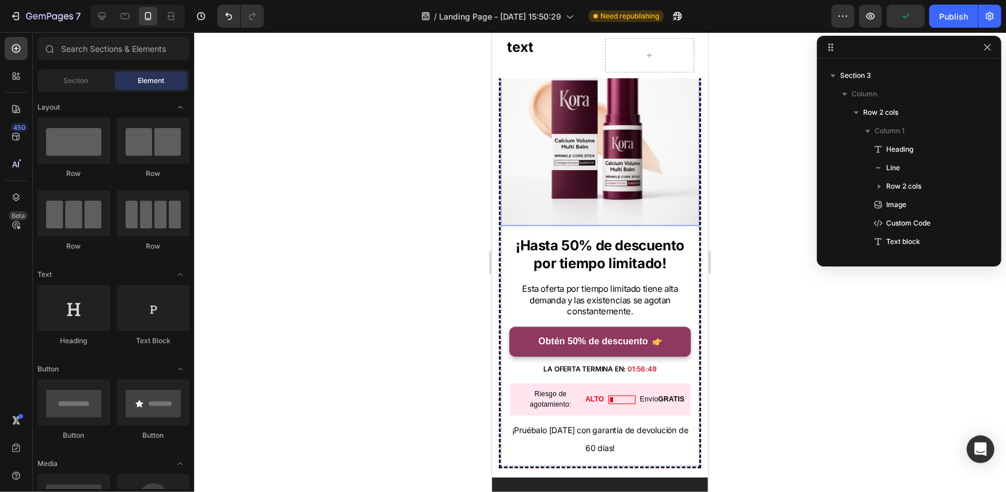
scroll to position [3846, 0]
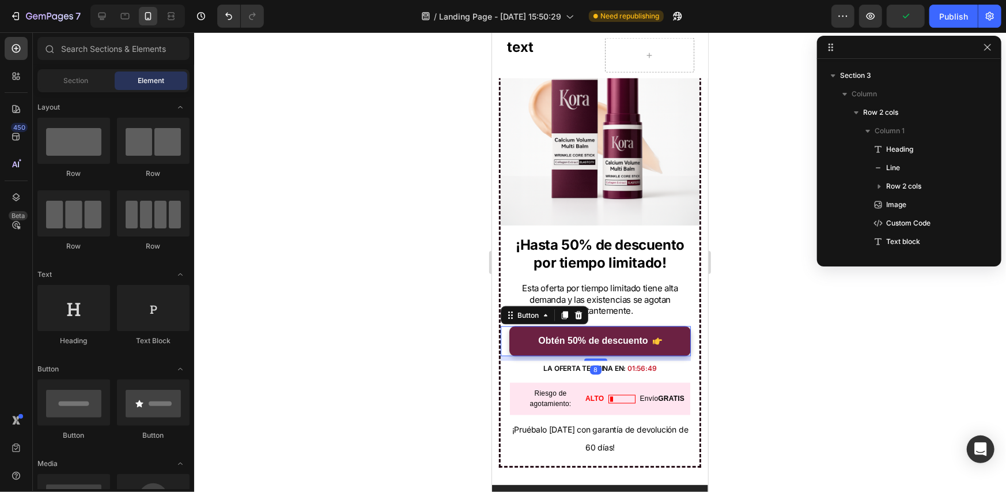
click at [601, 326] on link "Obtén 50% de descuento" at bounding box center [600, 341] width 182 height 31
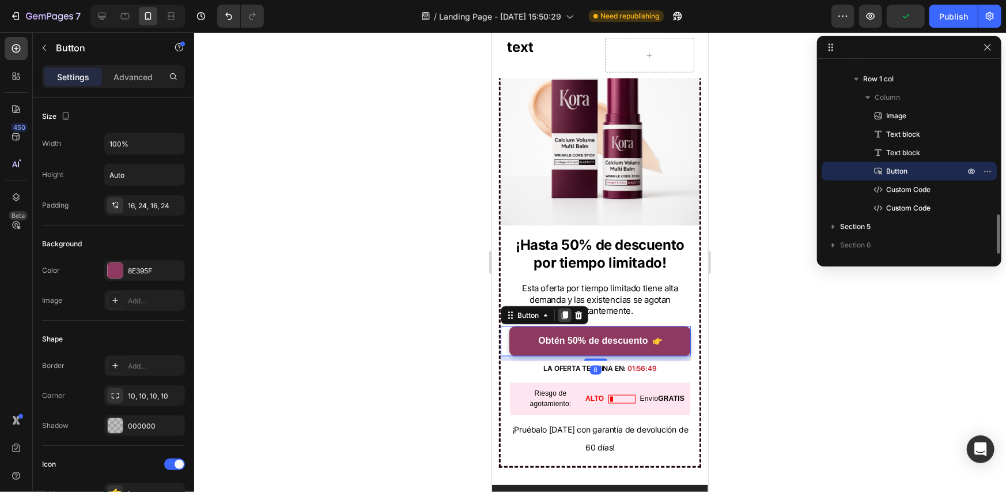
click at [565, 311] on icon at bounding box center [564, 315] width 6 height 8
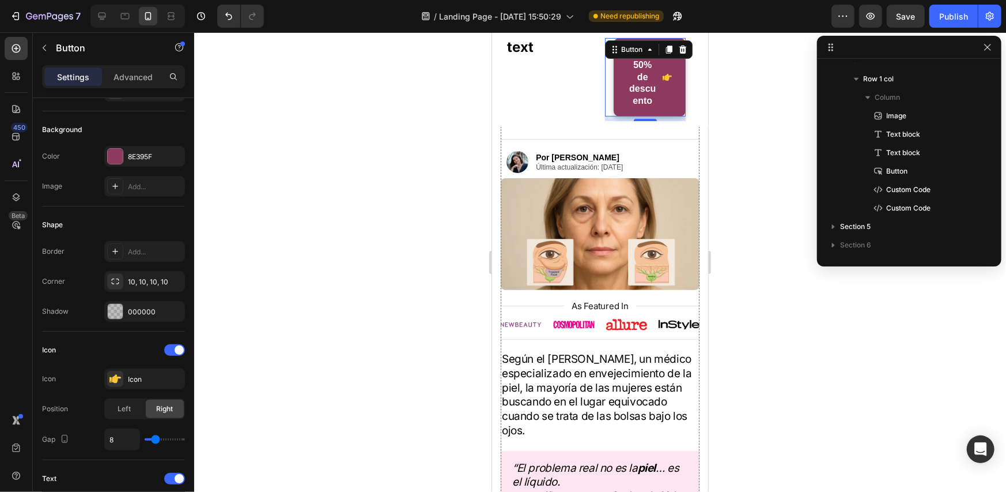
scroll to position [0, 0]
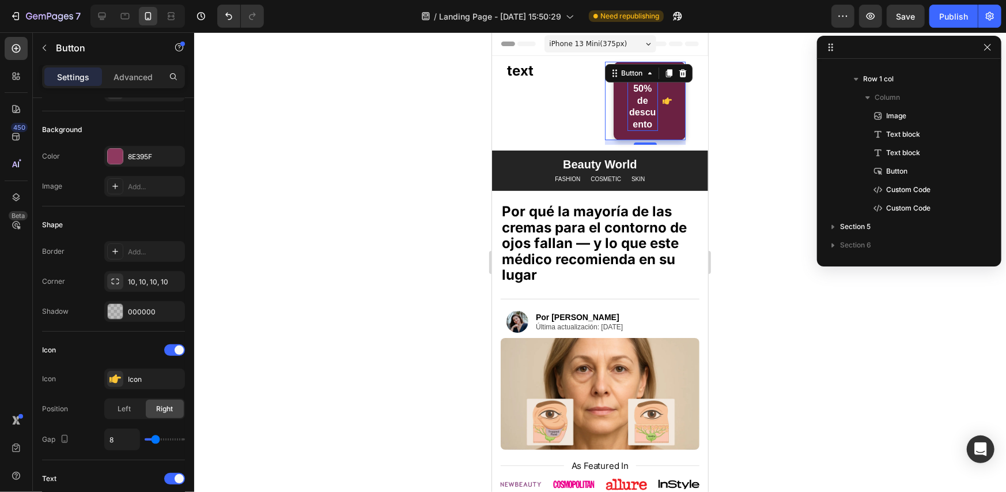
click at [640, 108] on p "Obtén 50% de descuento" at bounding box center [642, 100] width 31 height 60
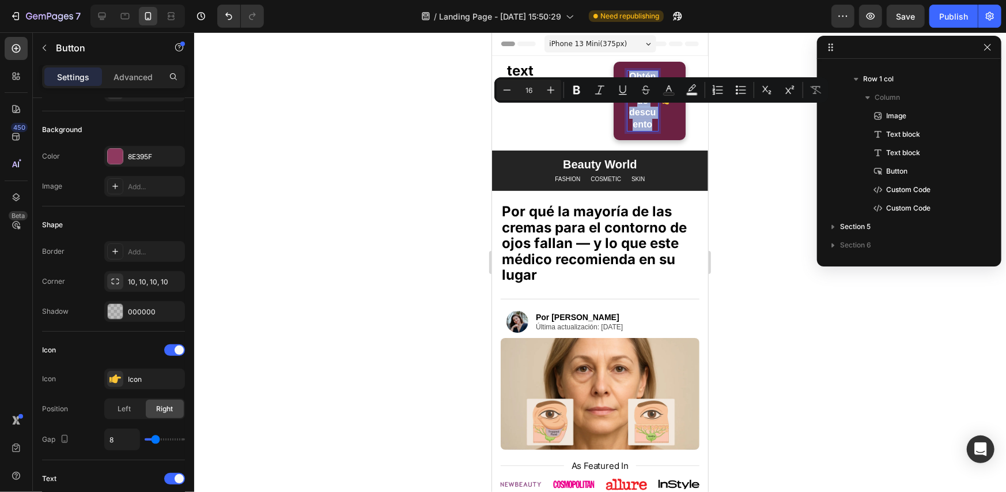
click at [640, 108] on p "Obtén 50% de descuento" at bounding box center [642, 100] width 31 height 60
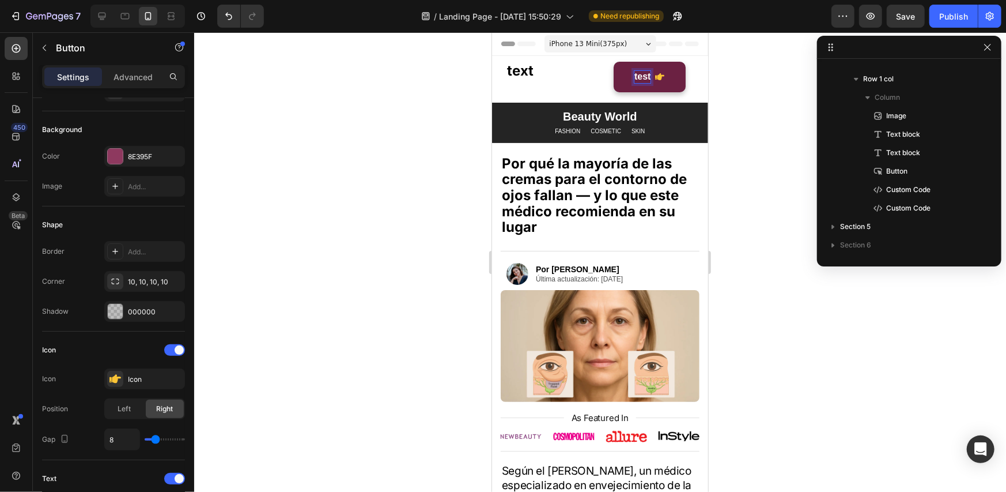
click at [742, 88] on div at bounding box center [600, 261] width 812 height 459
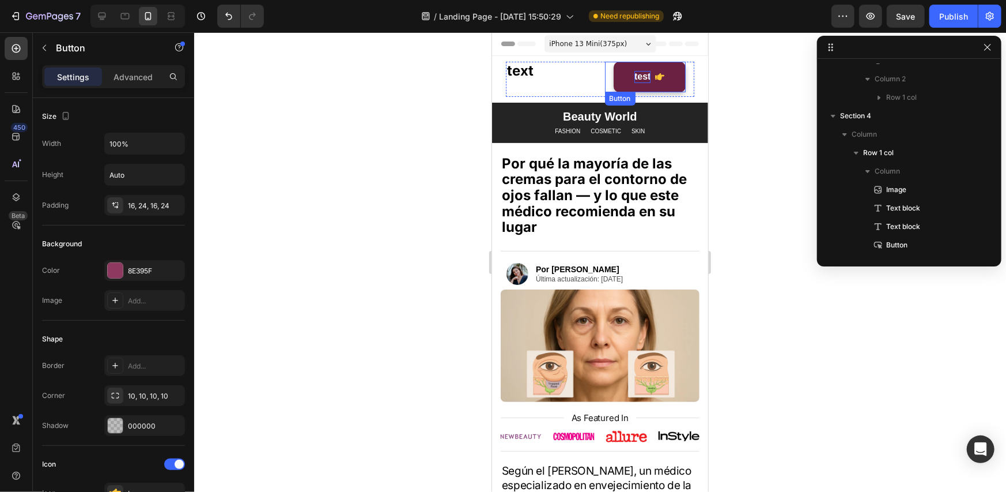
click at [615, 82] on link "test" at bounding box center [649, 76] width 73 height 31
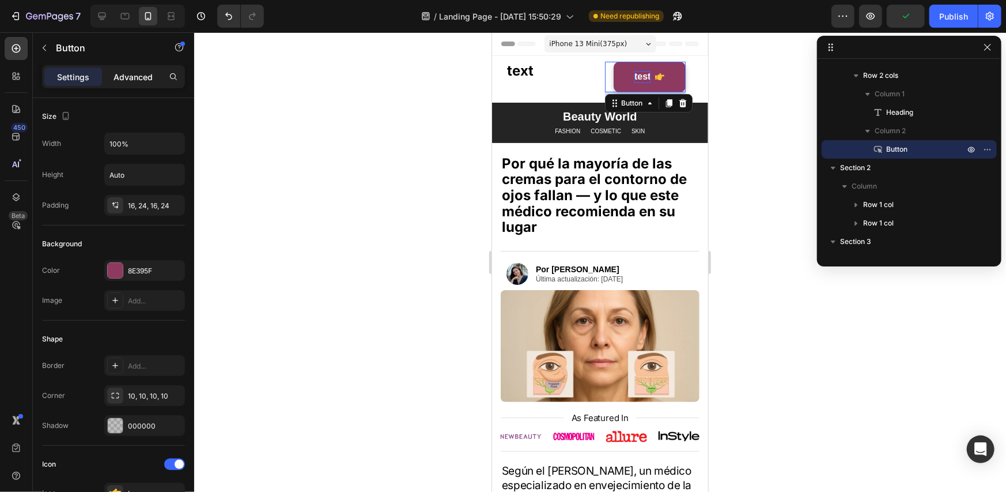
click at [124, 80] on p "Advanced" at bounding box center [133, 77] width 39 height 12
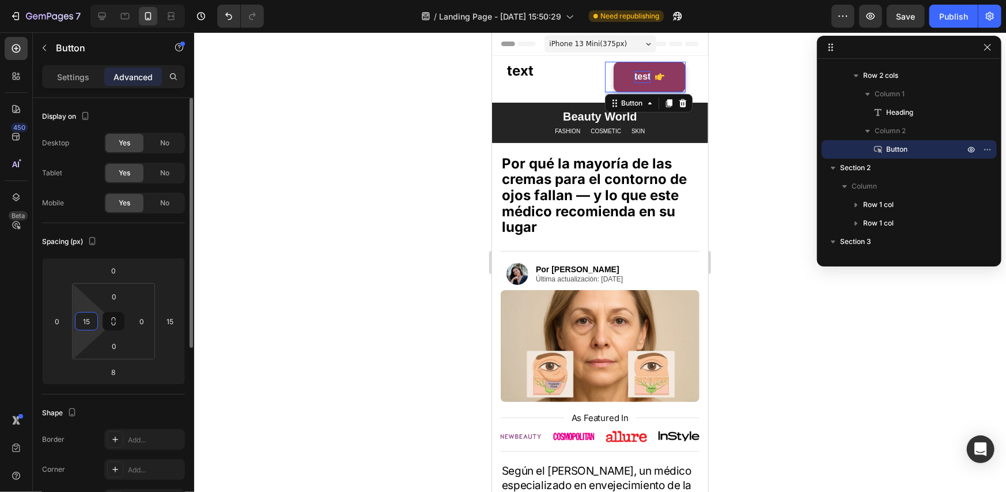
click at [91, 322] on input "15" at bounding box center [86, 320] width 17 height 17
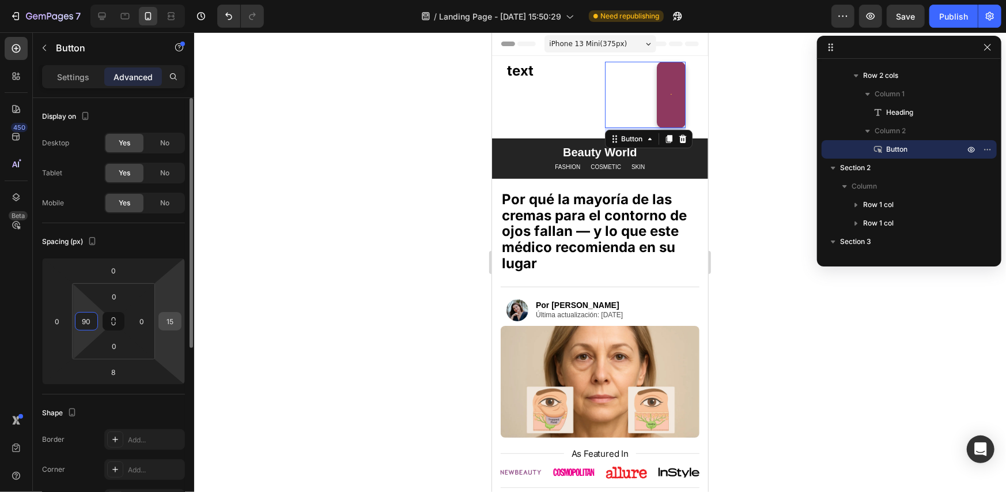
type input "9"
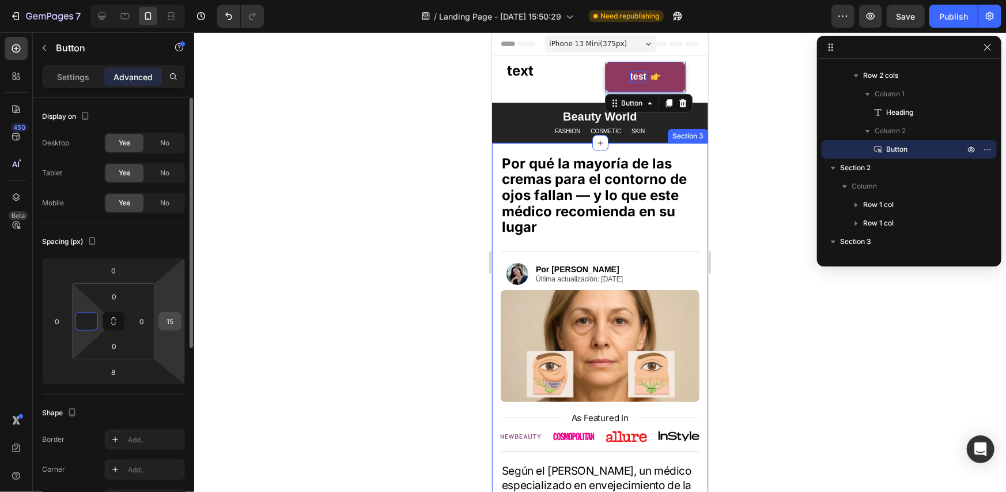
type input "0"
click at [169, 320] on input "15" at bounding box center [169, 320] width 17 height 17
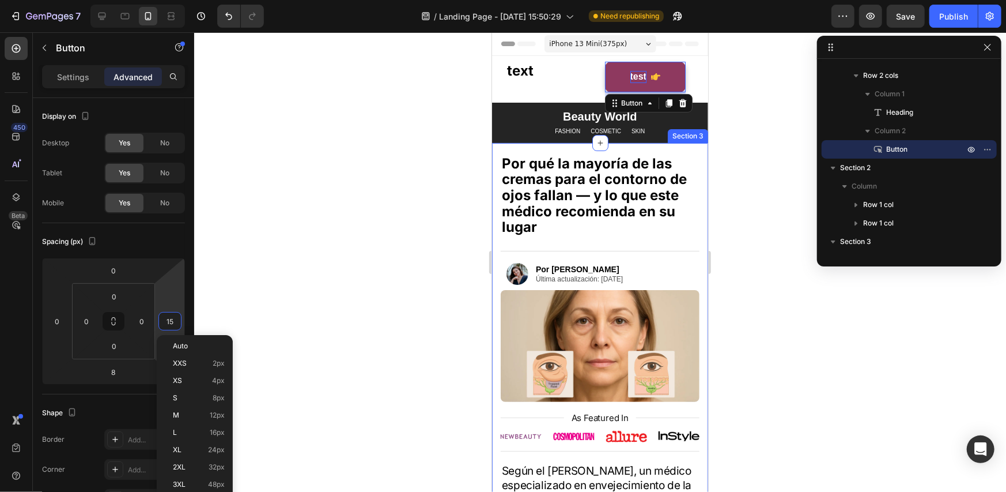
type input "0"
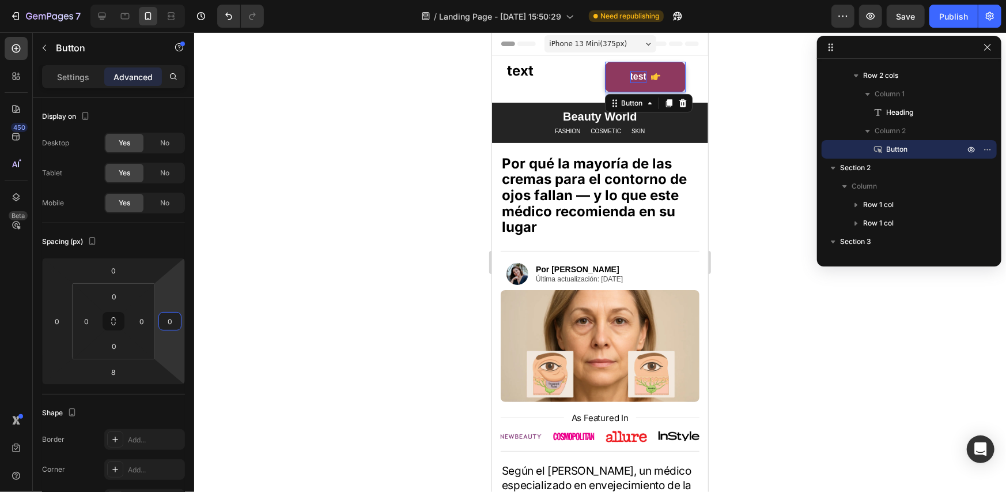
click at [782, 179] on div at bounding box center [600, 261] width 812 height 459
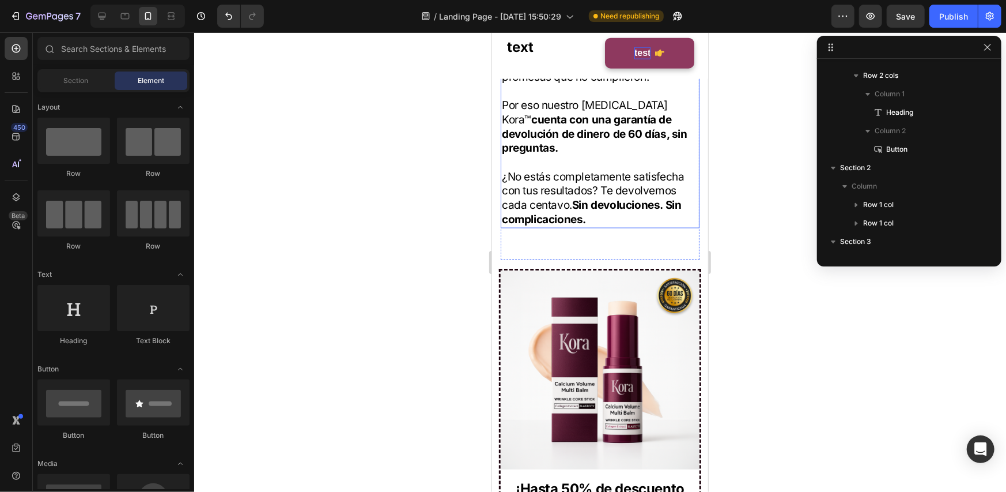
scroll to position [3803, 0]
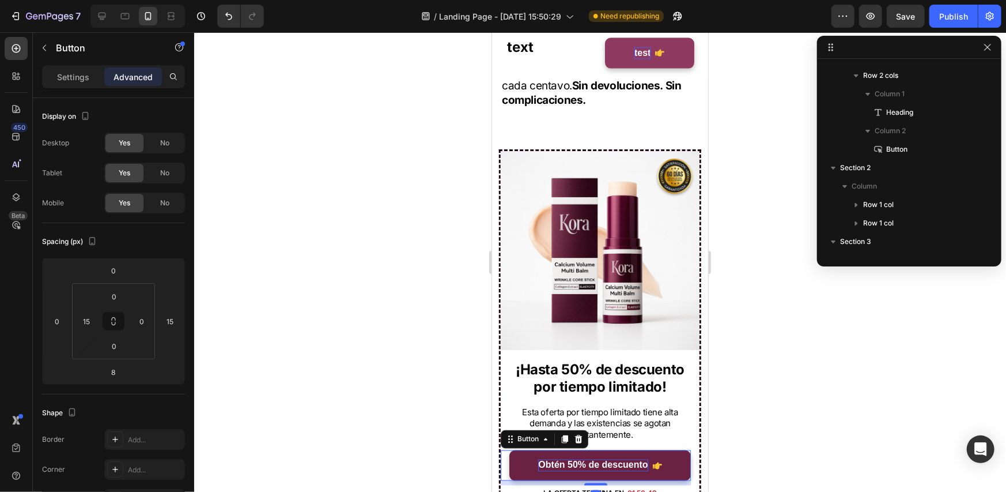
click at [604, 459] on p "Obtén 50% de descuento" at bounding box center [592, 465] width 109 height 12
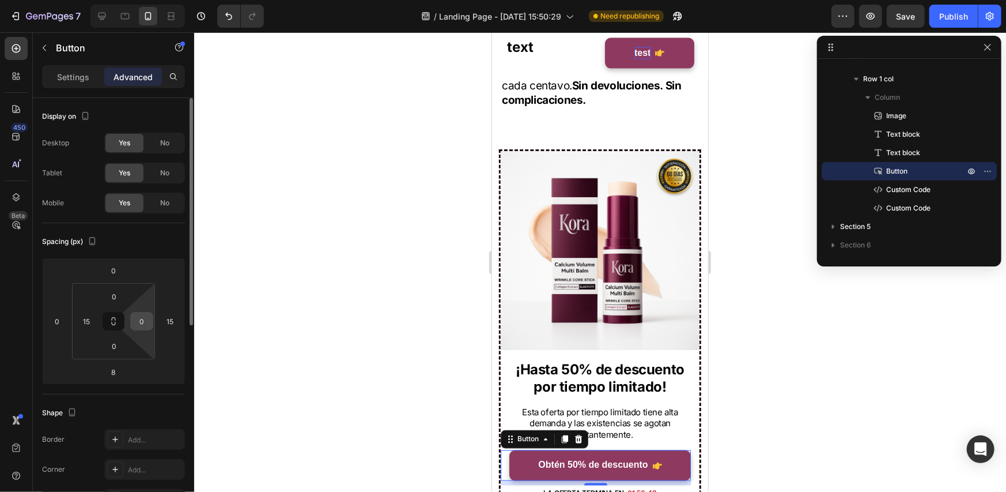
click at [148, 324] on input "0" at bounding box center [141, 320] width 17 height 17
type input "15"
click at [168, 319] on input "15" at bounding box center [169, 320] width 17 height 17
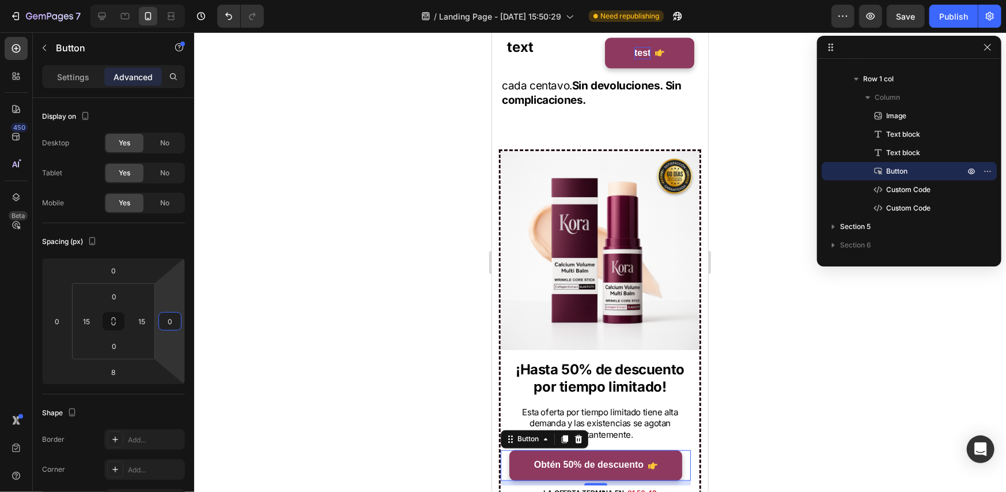
type input "0"
click at [746, 351] on div at bounding box center [600, 261] width 812 height 459
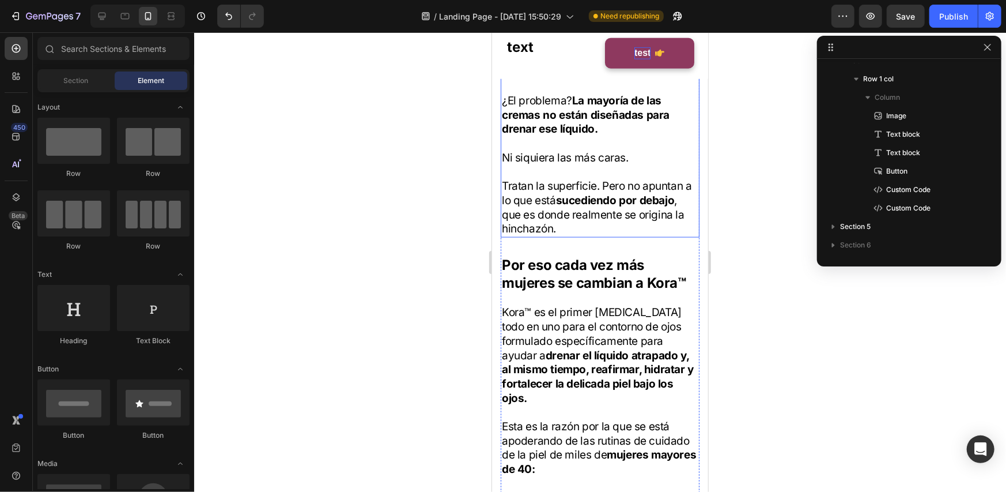
scroll to position [0, 0]
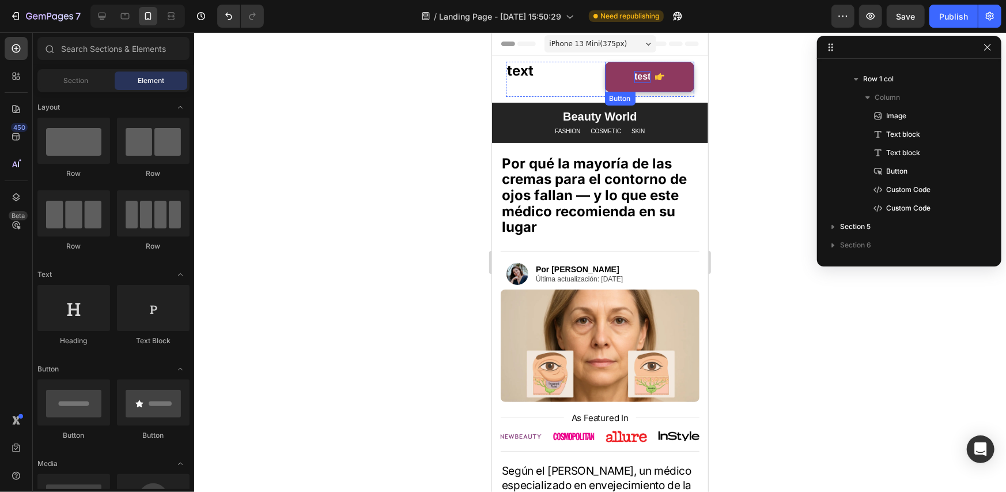
click at [634, 73] on p "test" at bounding box center [642, 76] width 16 height 12
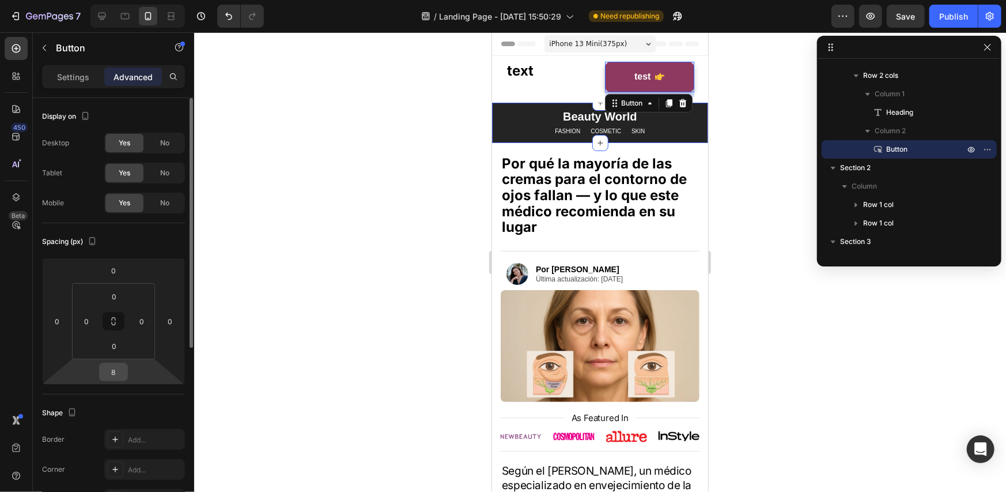
click at [116, 368] on input "8" at bounding box center [113, 371] width 23 height 17
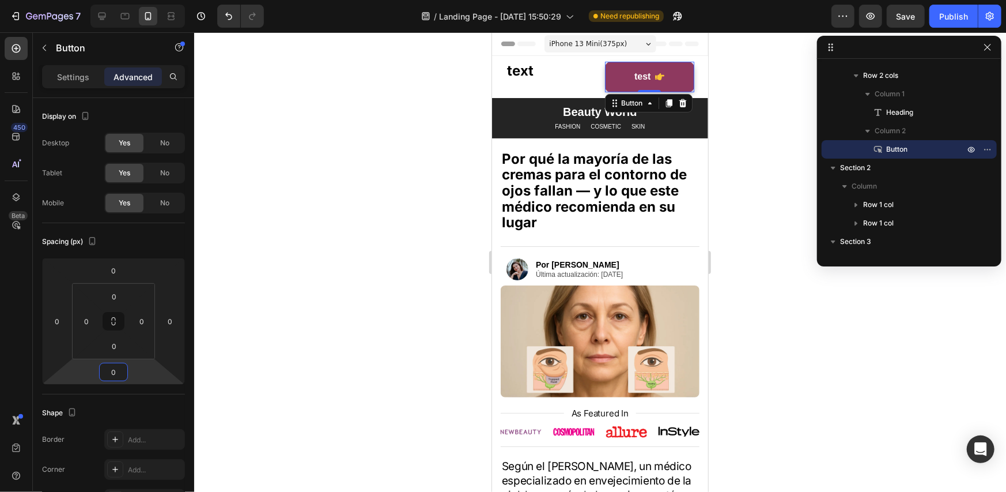
type input "0"
click at [769, 146] on div at bounding box center [600, 261] width 812 height 459
click at [634, 75] on p "test" at bounding box center [642, 76] width 16 height 12
click at [75, 75] on p "Settings" at bounding box center [73, 77] width 32 height 12
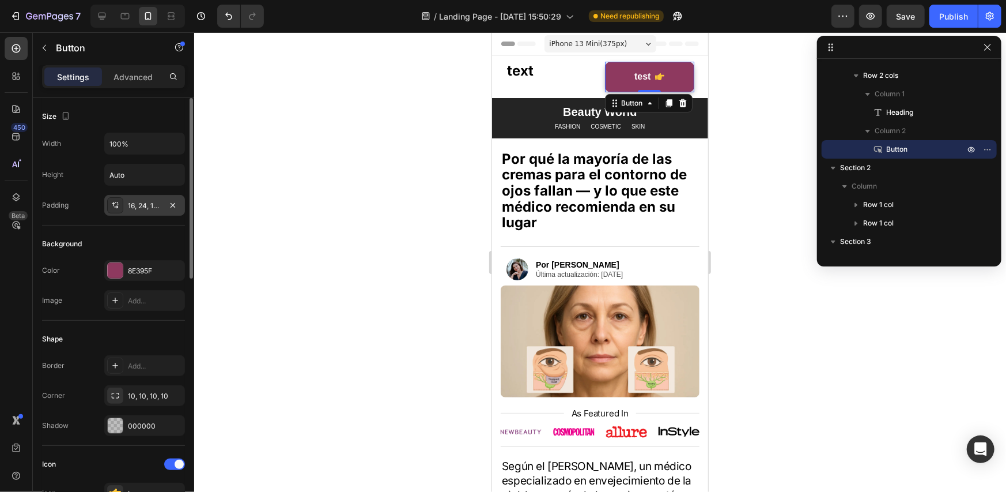
click at [142, 208] on div "16, 24, 16, 24" at bounding box center [144, 206] width 33 height 10
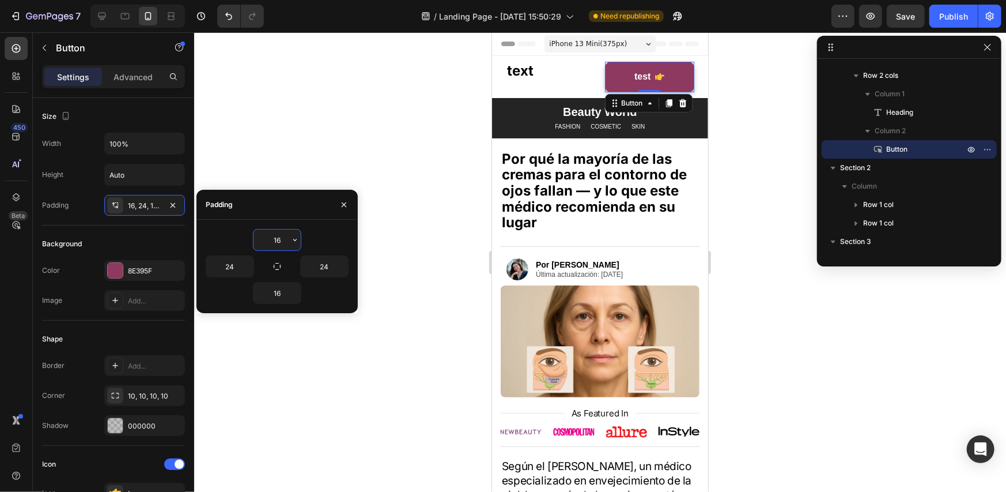
click at [279, 237] on input "16" at bounding box center [277, 239] width 47 height 21
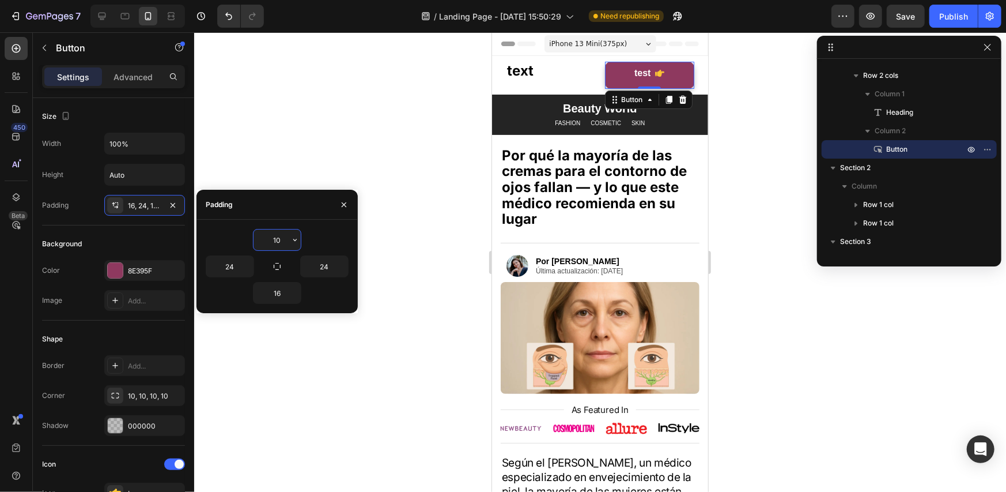
type input "10"
type input "5"
type input "10"
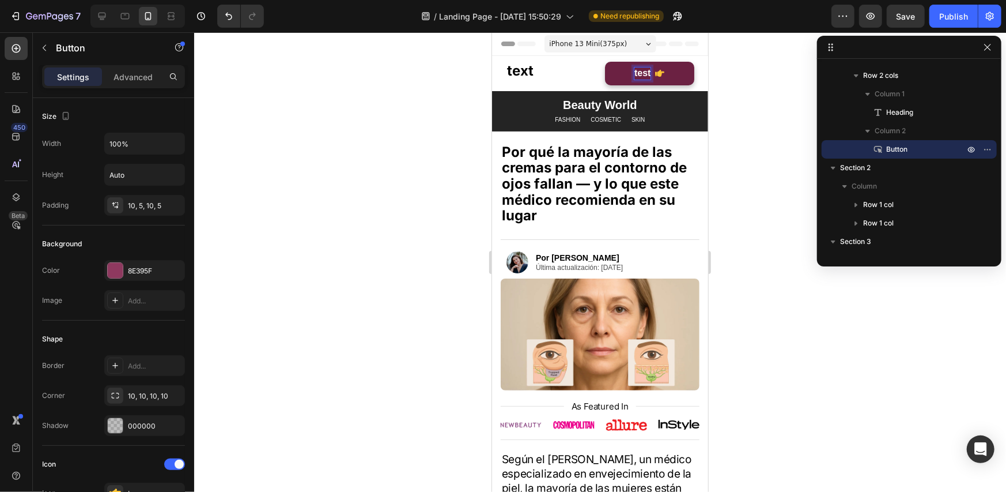
click at [641, 68] on p "test" at bounding box center [642, 73] width 16 height 12
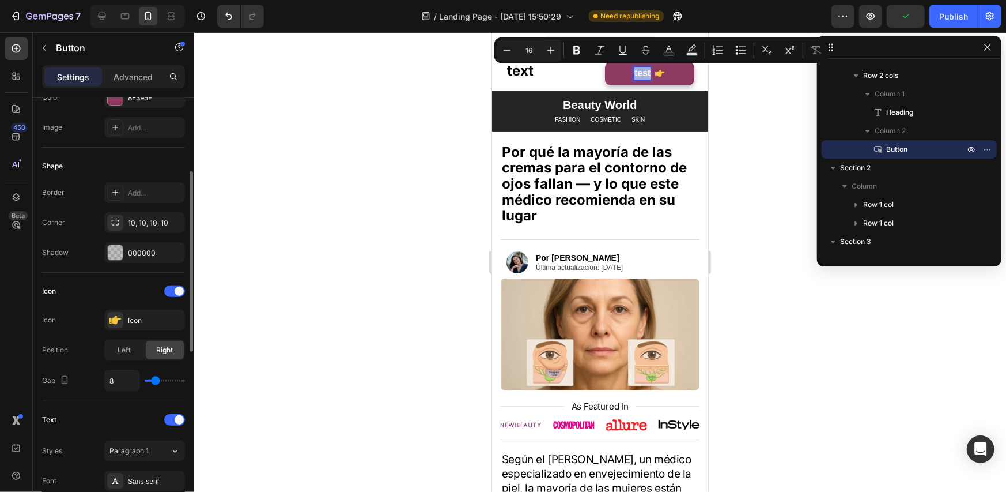
scroll to position [230, 0]
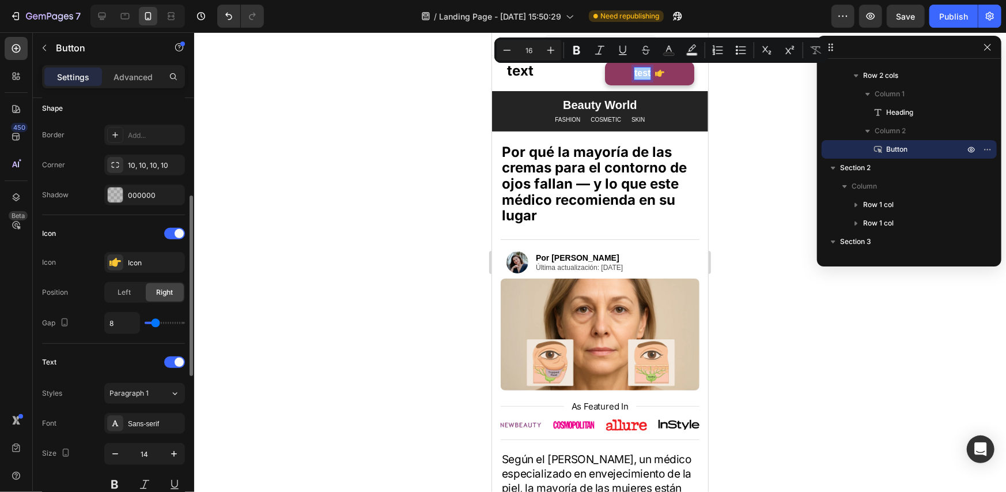
type input "10"
type input "9"
type input "8"
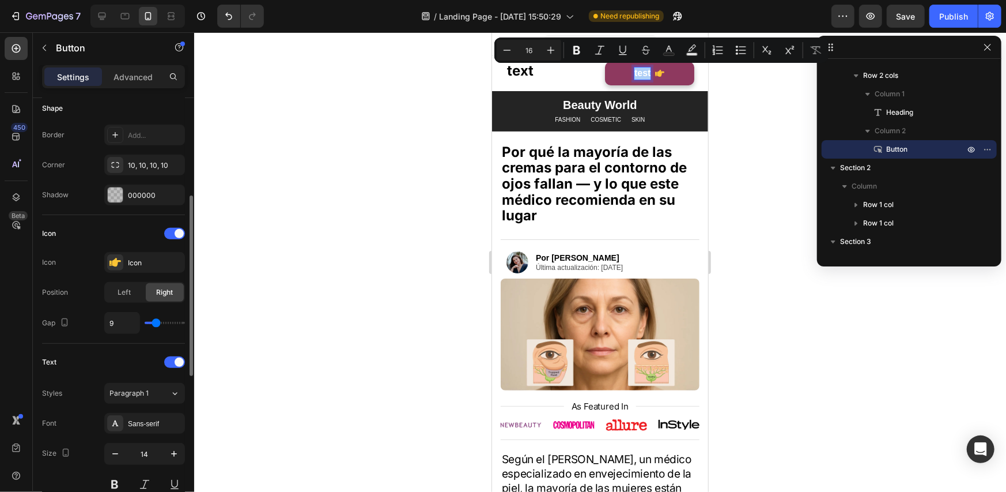
type input "8"
type input "7"
type input "6"
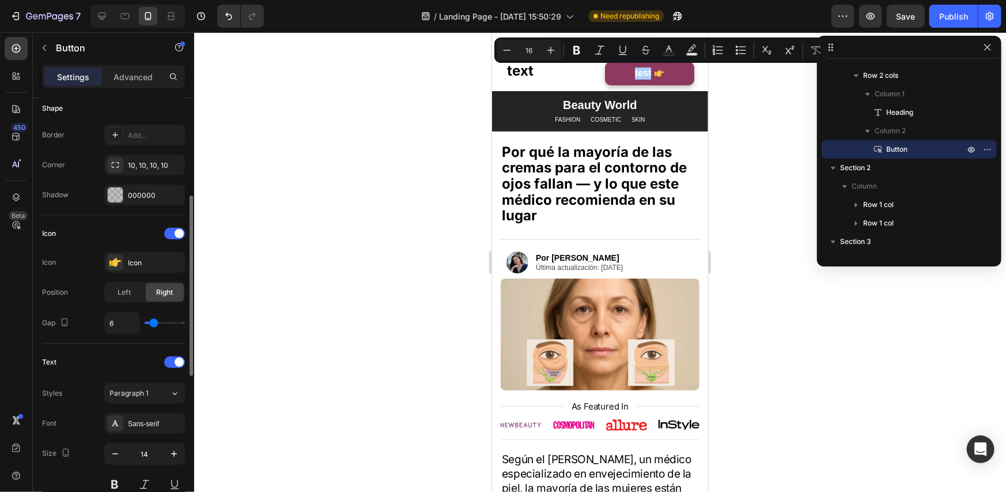
type input "5"
type input "3"
type input "2"
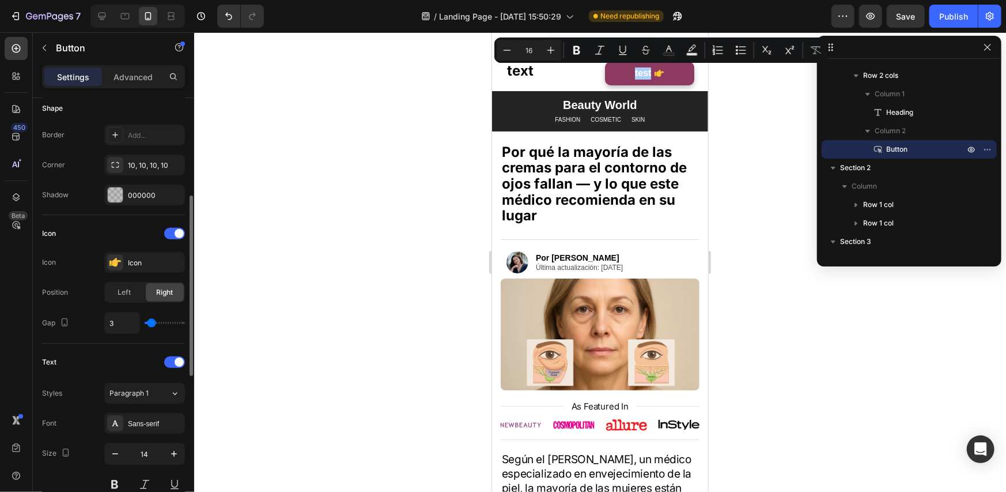
type input "2"
type input "1"
type input "0"
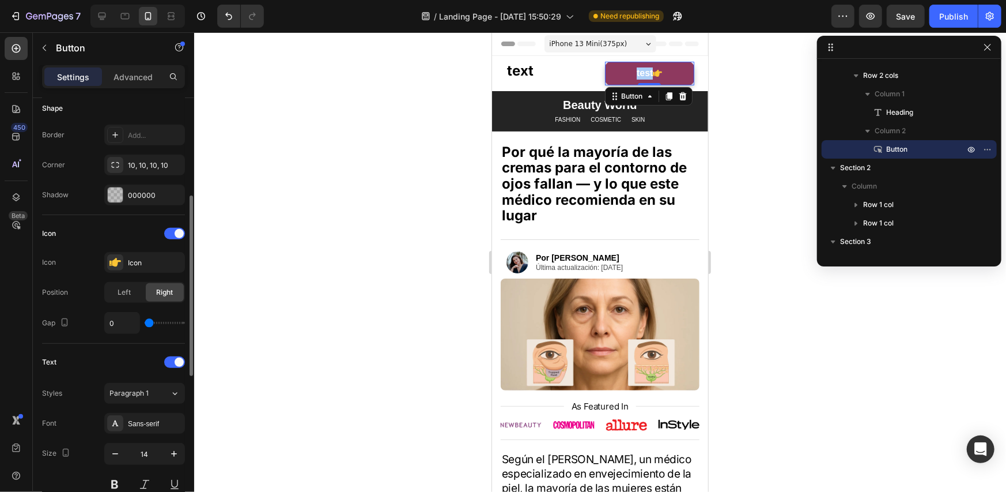
type input "1"
type input "2"
type input "3"
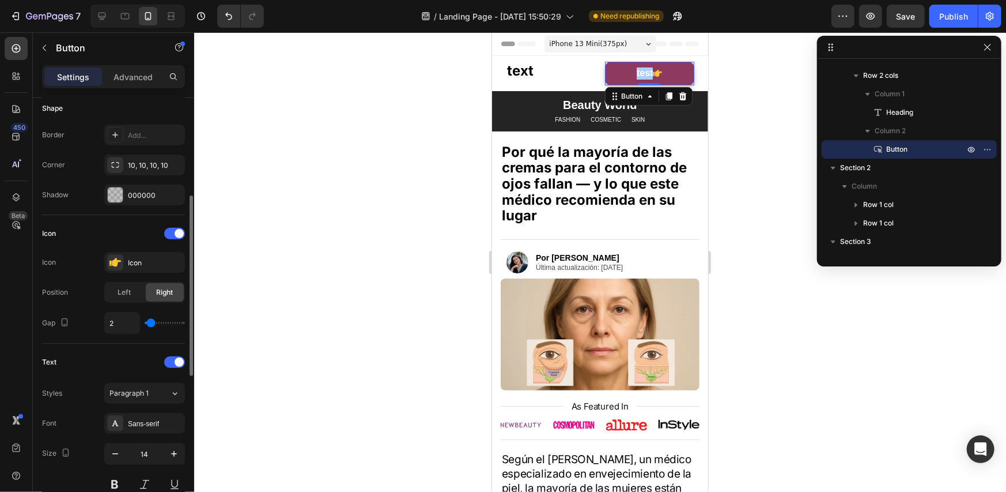
type input "3"
type input "4"
type input "5"
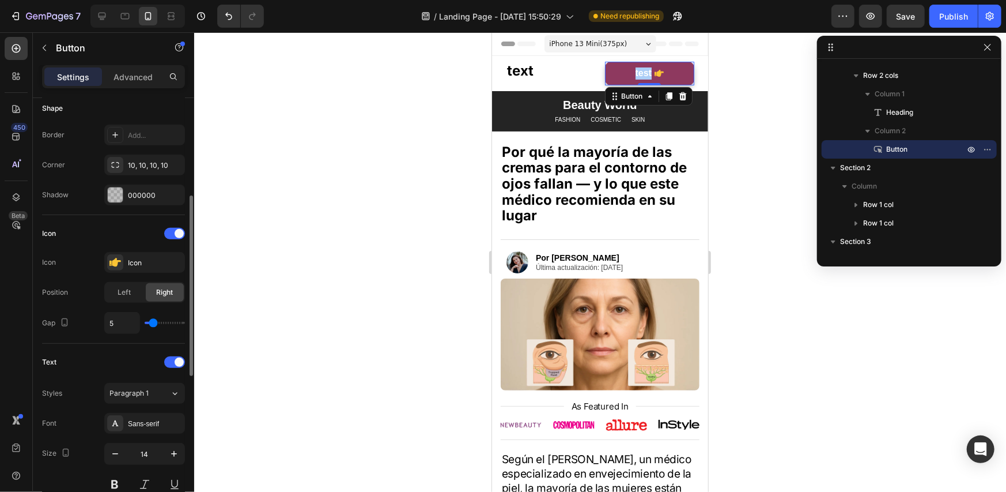
type input "6"
type input "7"
type input "8"
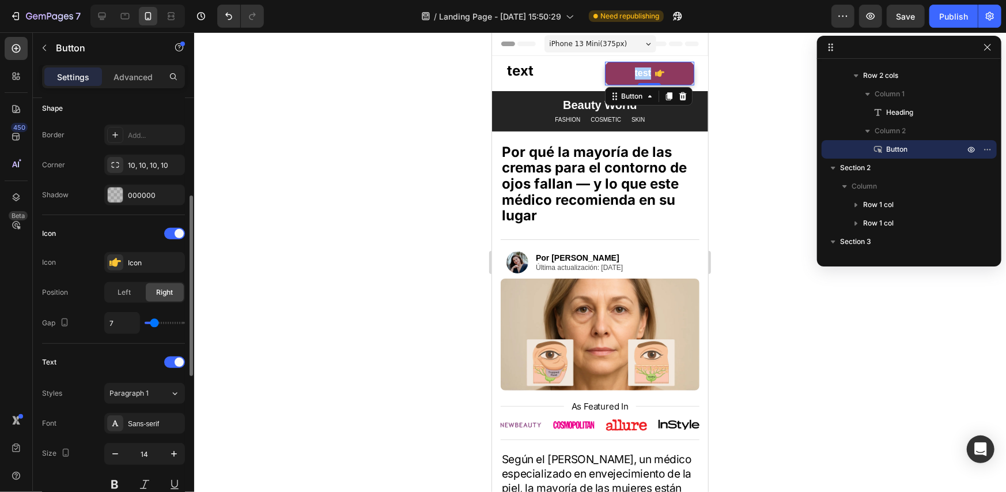
type input "8"
type input "9"
type input "8"
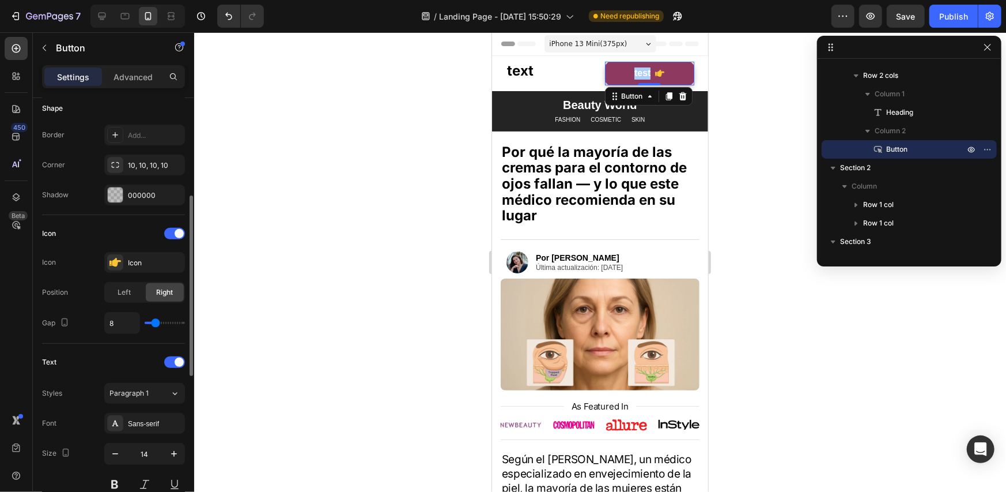
click at [156, 322] on input "range" at bounding box center [165, 323] width 40 height 2
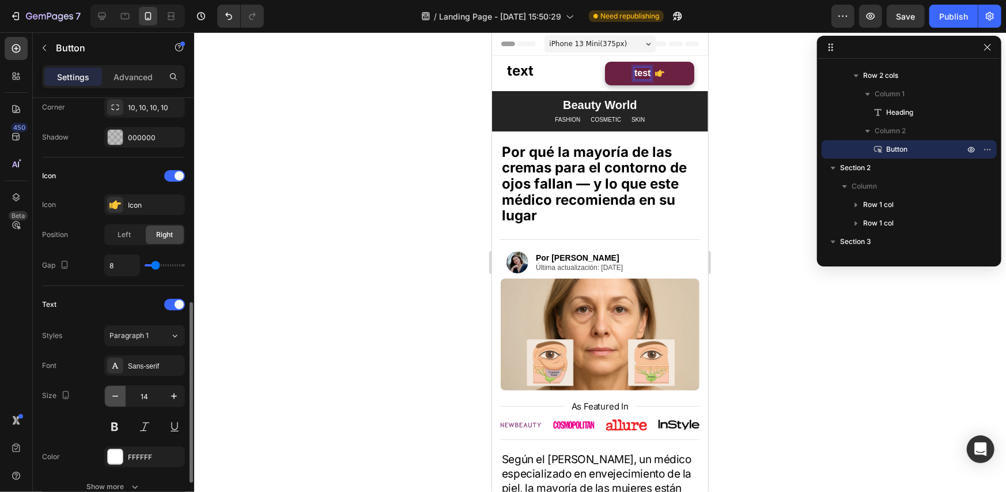
scroll to position [346, 0]
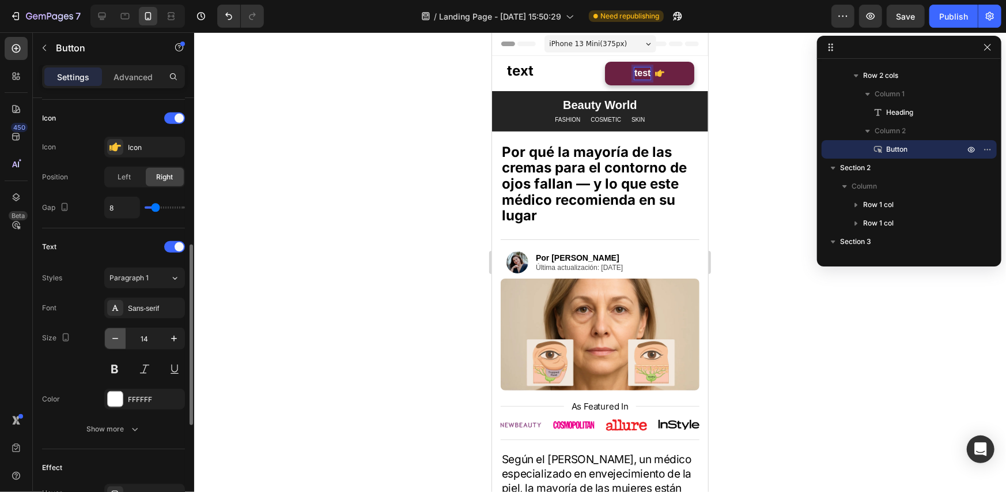
click at [118, 337] on icon "button" at bounding box center [115, 338] width 12 height 12
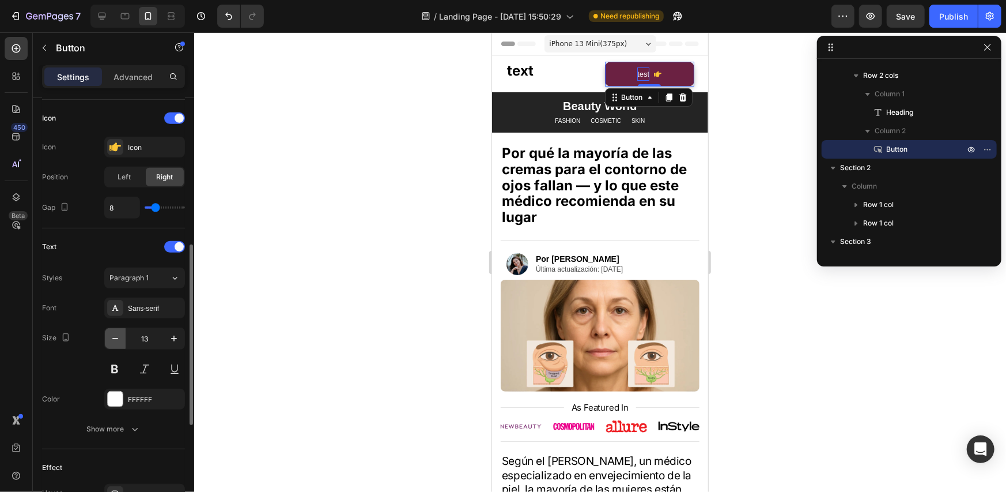
click at [118, 337] on icon "button" at bounding box center [115, 338] width 12 height 12
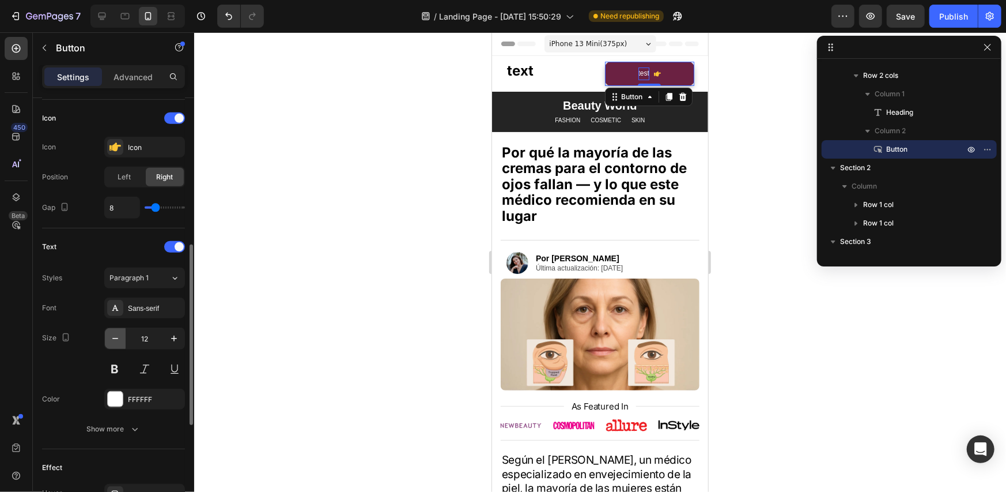
click at [118, 337] on icon "button" at bounding box center [115, 338] width 12 height 12
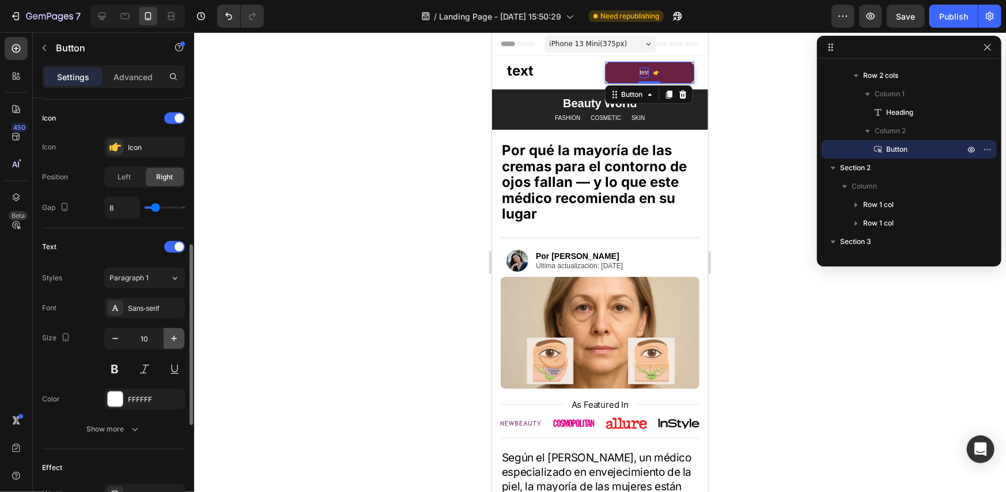
click at [170, 337] on icon "button" at bounding box center [174, 338] width 12 height 12
type input "11"
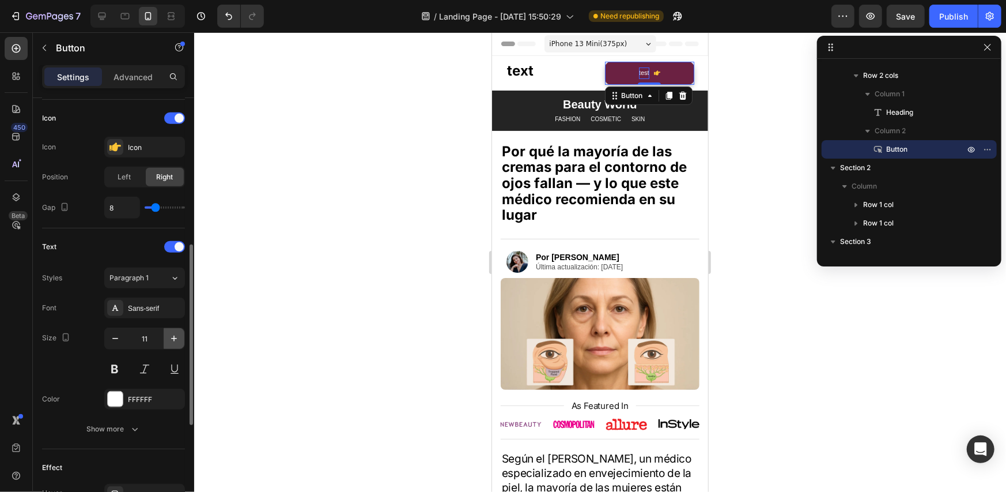
click at [178, 337] on icon "button" at bounding box center [174, 338] width 12 height 12
type input "12"
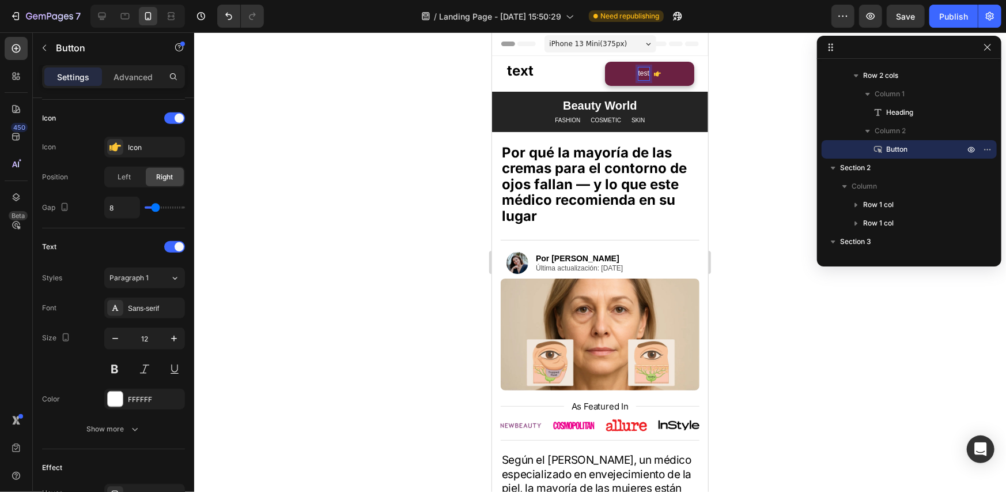
click at [640, 75] on p "test" at bounding box center [643, 73] width 11 height 13
click at [669, 70] on icon at bounding box center [672, 73] width 7 height 7
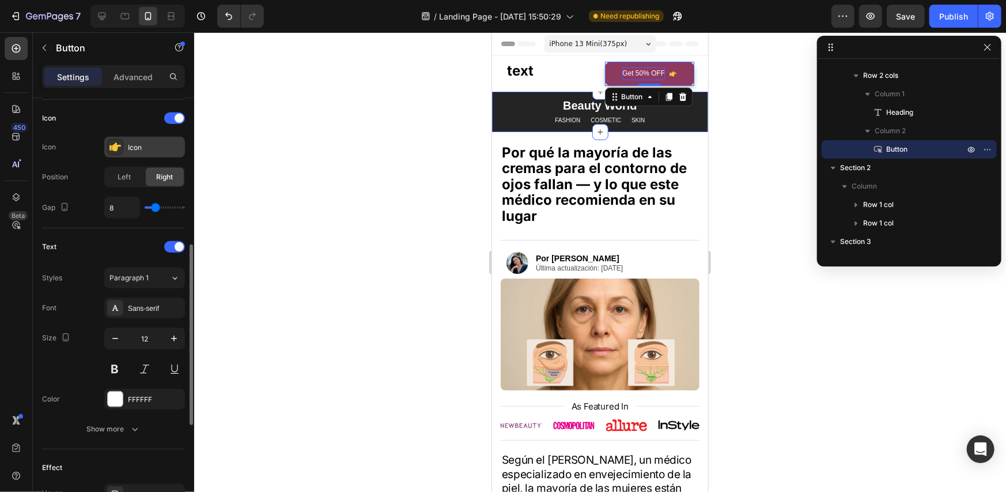
click at [167, 150] on div "Icon" at bounding box center [155, 147] width 54 height 10
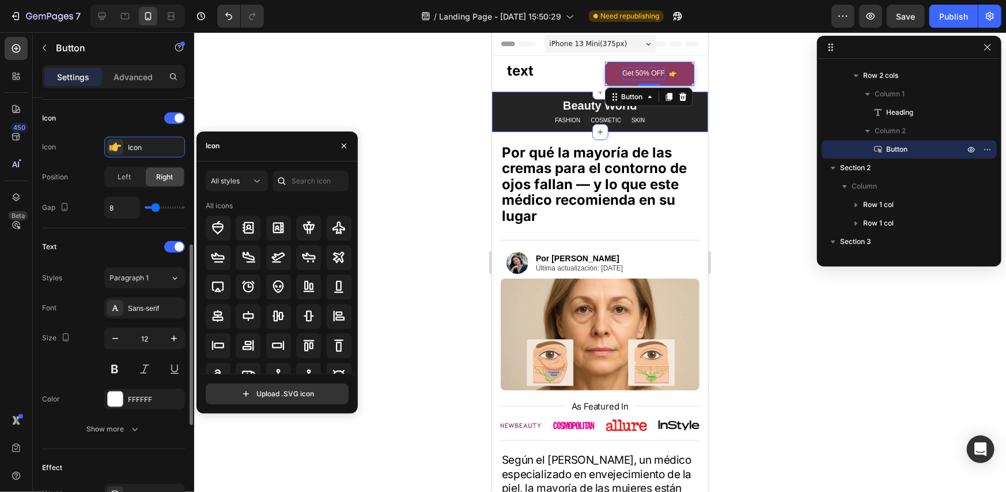
click at [133, 133] on div "Icon Icon Icon Position Left Right Gap 8" at bounding box center [113, 163] width 143 height 109
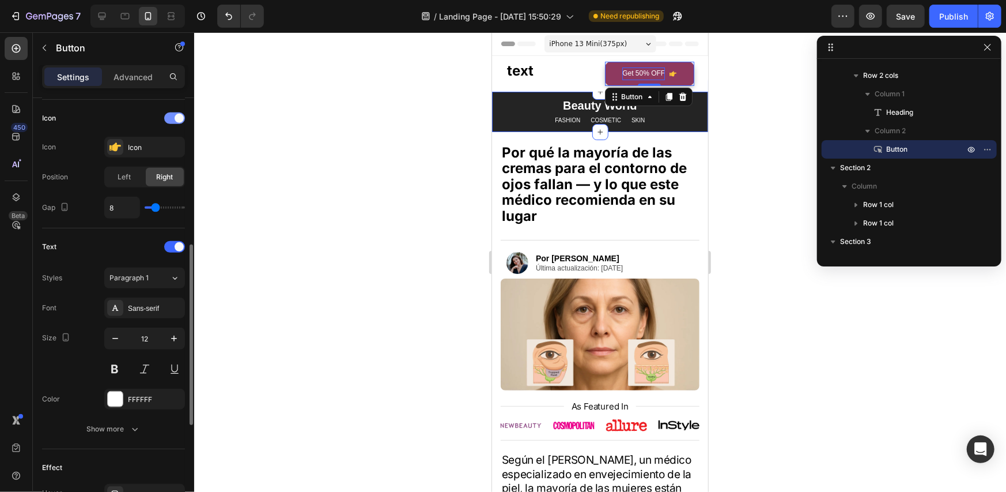
click at [168, 114] on div at bounding box center [174, 118] width 21 height 12
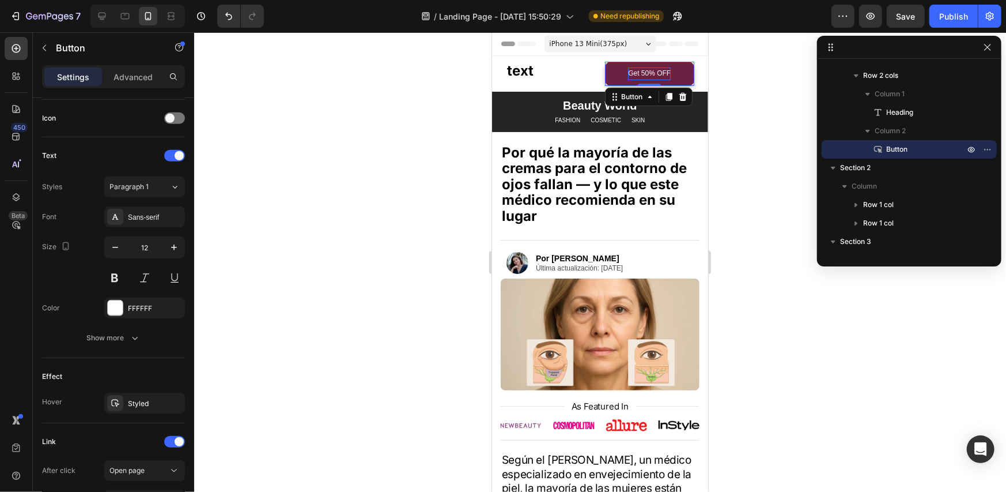
click at [676, 70] on link "Get 50% OFF" at bounding box center [649, 73] width 90 height 24
click at [137, 67] on div "Settings Advanced" at bounding box center [113, 76] width 143 height 23
click at [139, 75] on p "Advanced" at bounding box center [133, 77] width 39 height 12
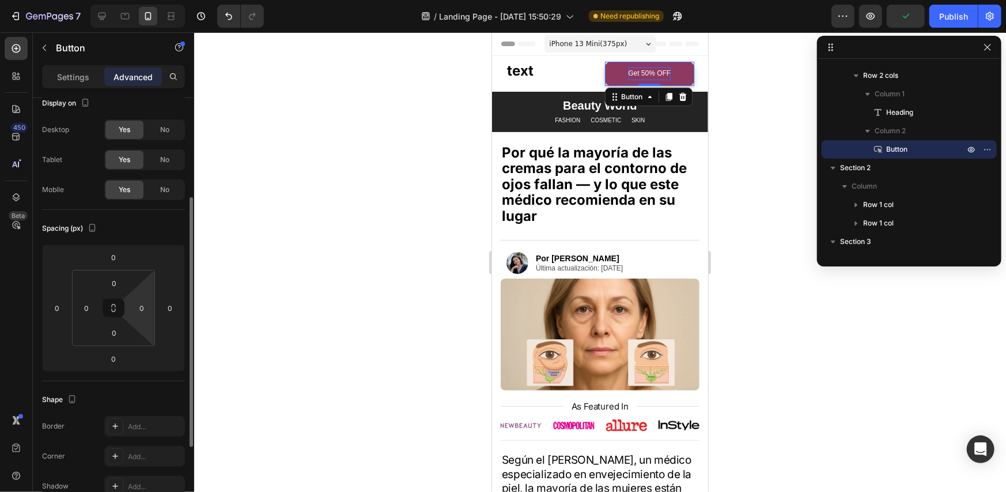
scroll to position [0, 0]
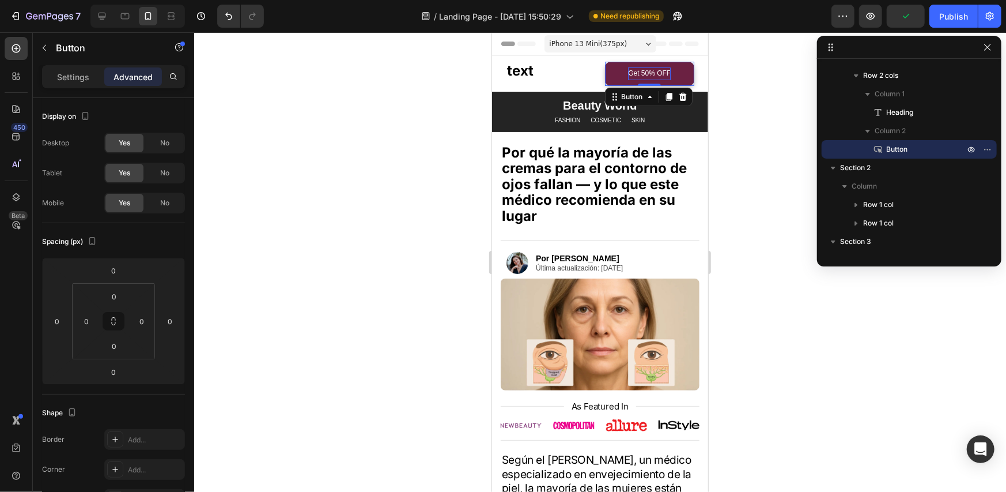
click at [610, 80] on link "Get 50% OFF" at bounding box center [649, 73] width 90 height 24
click at [83, 77] on p "Settings" at bounding box center [73, 77] width 32 height 12
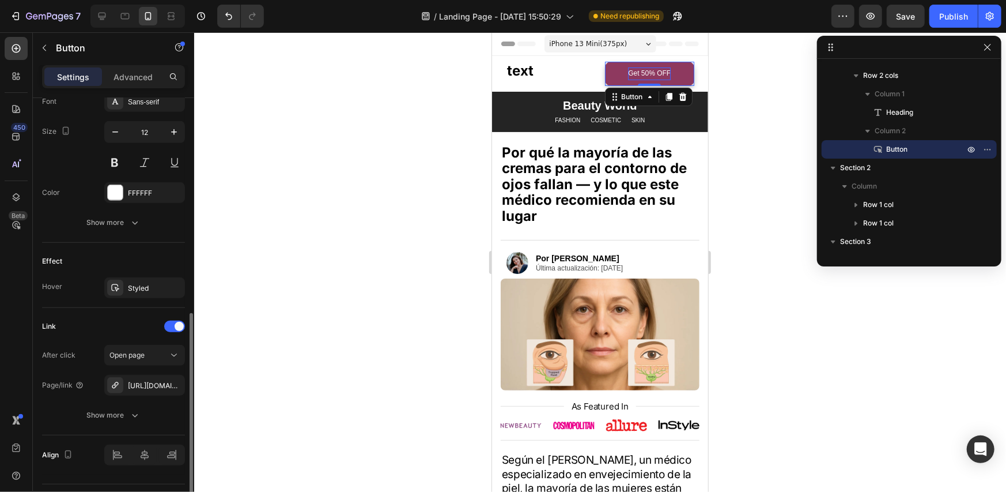
scroll to position [489, 0]
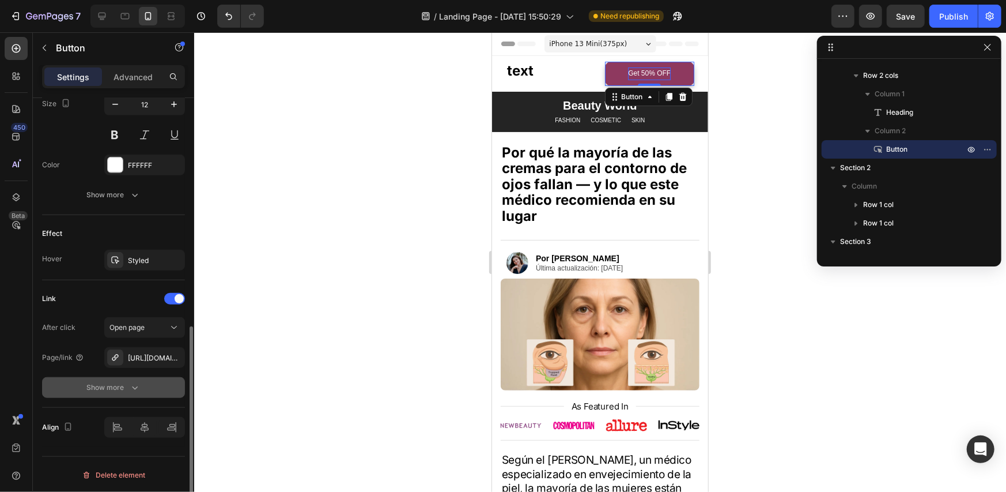
click at [121, 393] on button "Show more" at bounding box center [113, 387] width 143 height 21
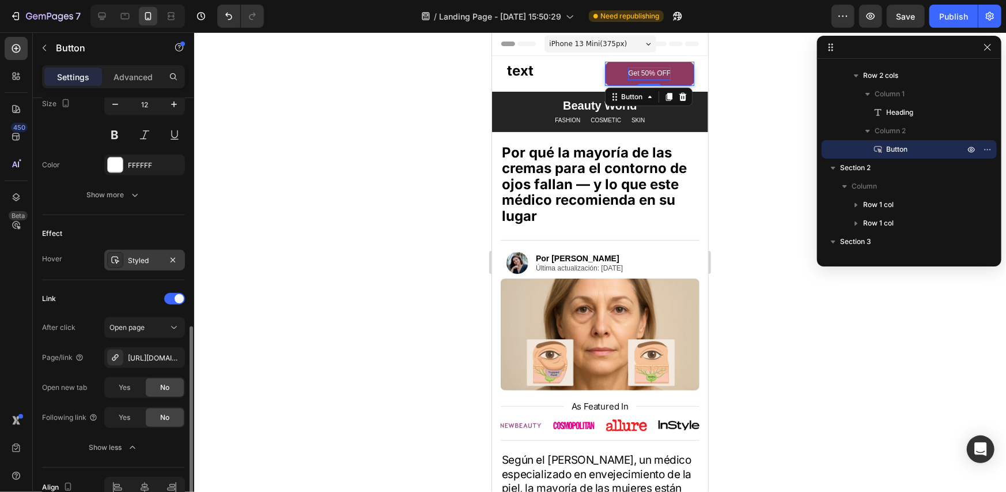
scroll to position [431, 0]
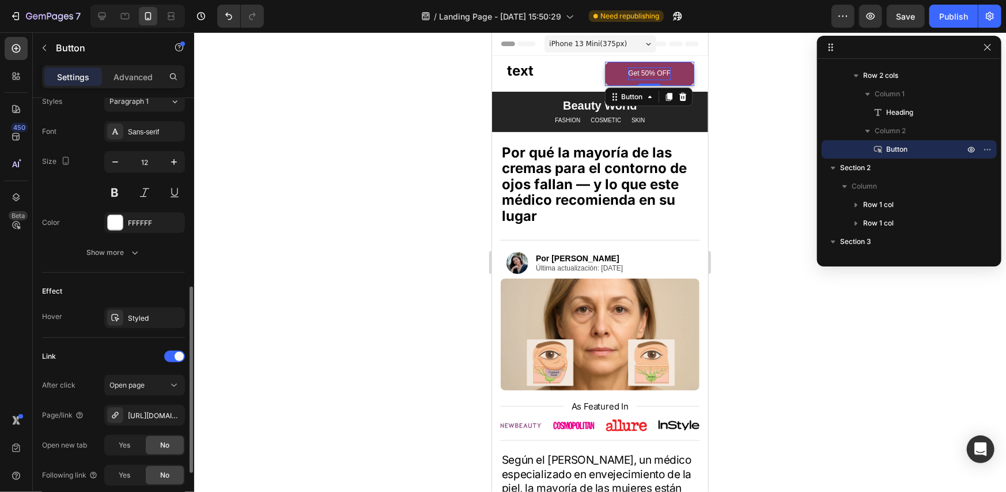
click at [128, 265] on div "Text Styles Paragraph 1 Font Sans-serif Size 12 Color FFFFFF Show more" at bounding box center [113, 162] width 143 height 221
click at [129, 256] on icon "button" at bounding box center [135, 253] width 12 height 12
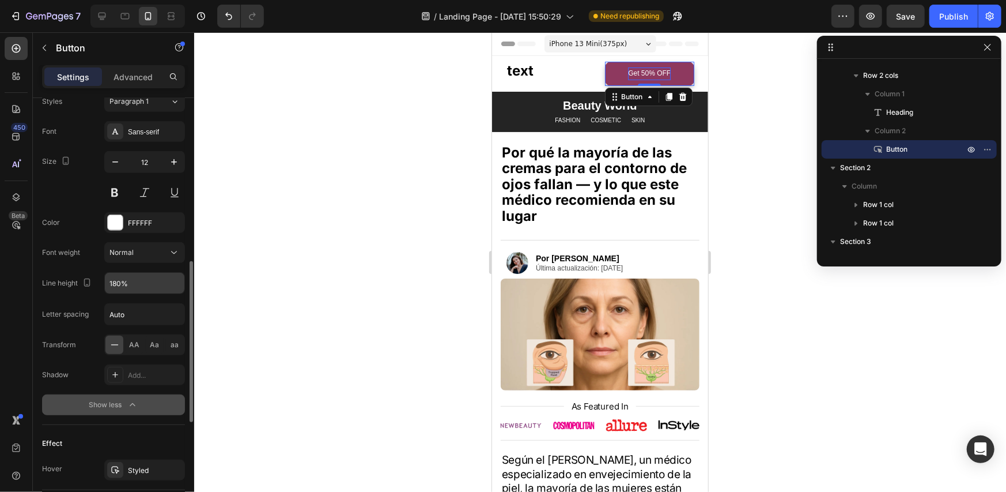
click at [141, 283] on input "180%" at bounding box center [145, 283] width 80 height 21
click at [66, 275] on div "Line height" at bounding box center [68, 283] width 52 height 16
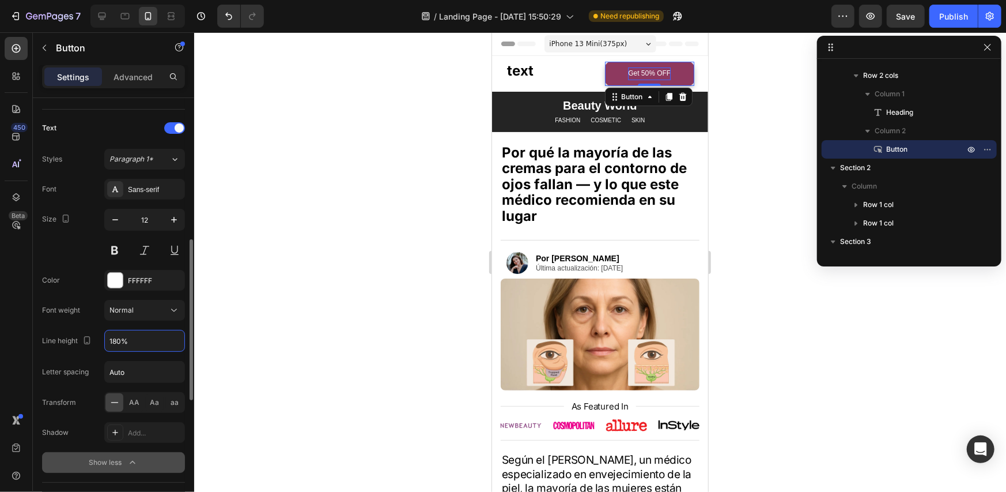
drag, startPoint x: 153, startPoint y: 339, endPoint x: 77, endPoint y: 342, distance: 76.7
click at [77, 342] on div "Line height 180%" at bounding box center [113, 341] width 143 height 22
click at [127, 340] on input "180%" at bounding box center [145, 340] width 80 height 21
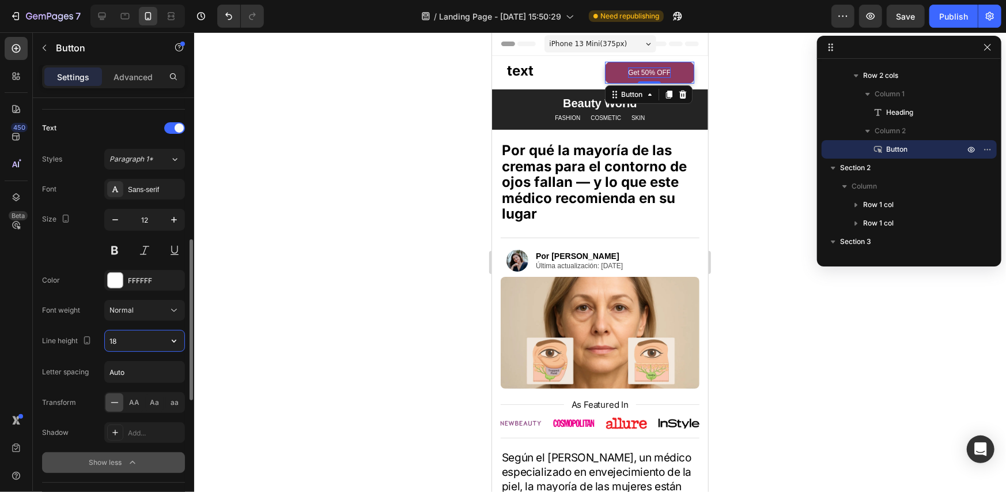
type input "1"
click at [56, 321] on div "Font Sans-serif Size 12 Color FFFFFF Font weight Normal Line height Letter spac…" at bounding box center [113, 326] width 143 height 294
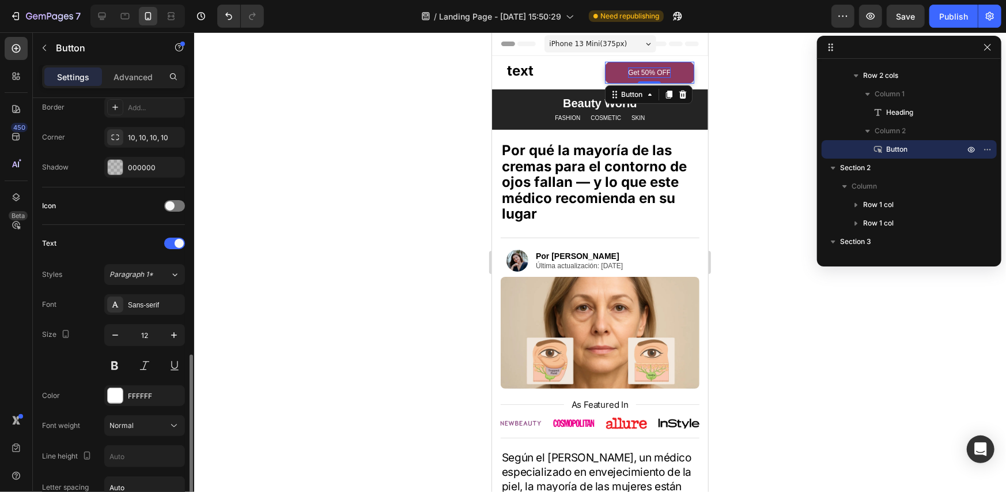
scroll to position [201, 0]
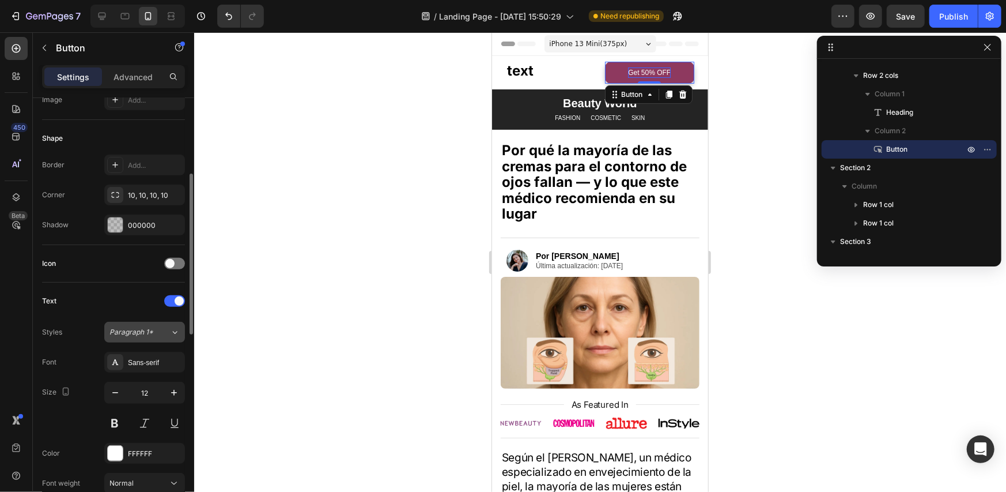
click at [139, 330] on span "Paragraph 1*" at bounding box center [131, 332] width 44 height 10
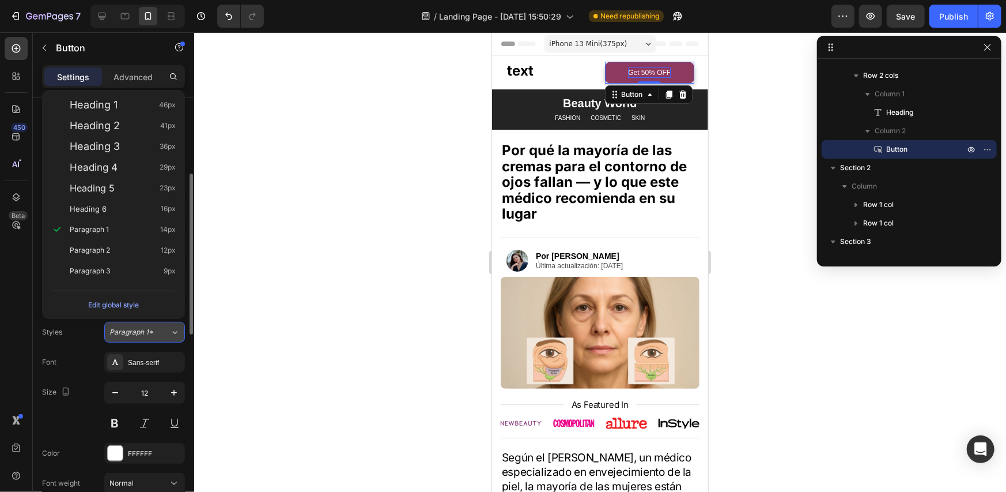
click at [139, 330] on span "Paragraph 1*" at bounding box center [131, 332] width 44 height 10
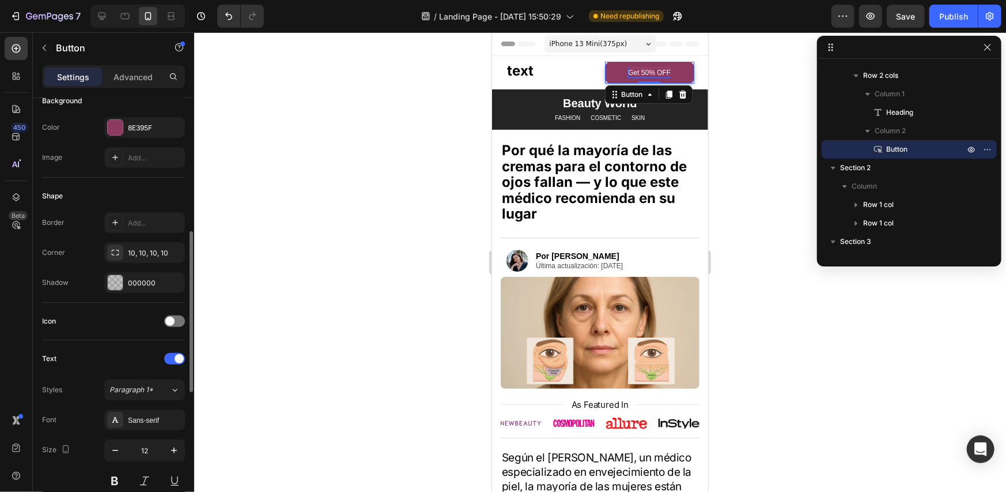
scroll to position [85, 0]
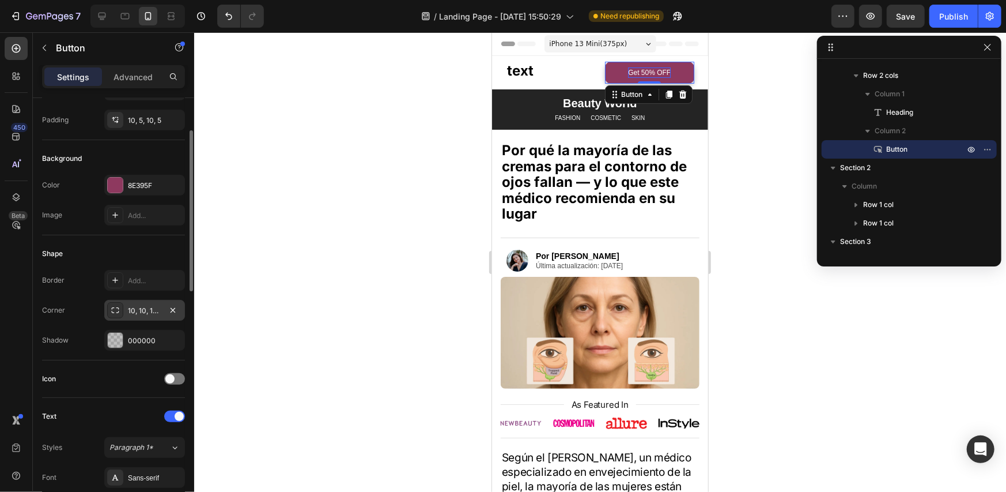
click at [140, 303] on div "10, 10, 10, 10" at bounding box center [144, 310] width 81 height 21
click at [150, 117] on div "10, 5, 10, 5" at bounding box center [144, 120] width 33 height 10
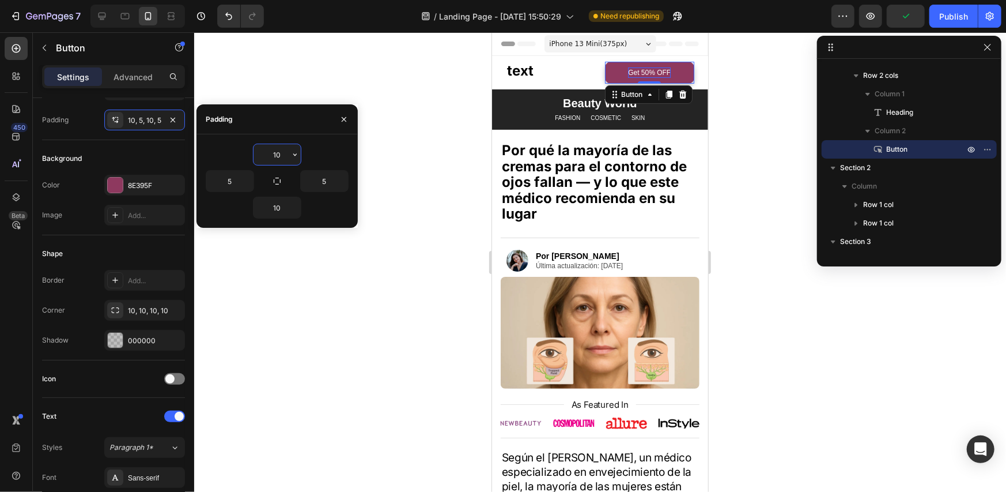
click at [278, 157] on input "10" at bounding box center [277, 154] width 47 height 21
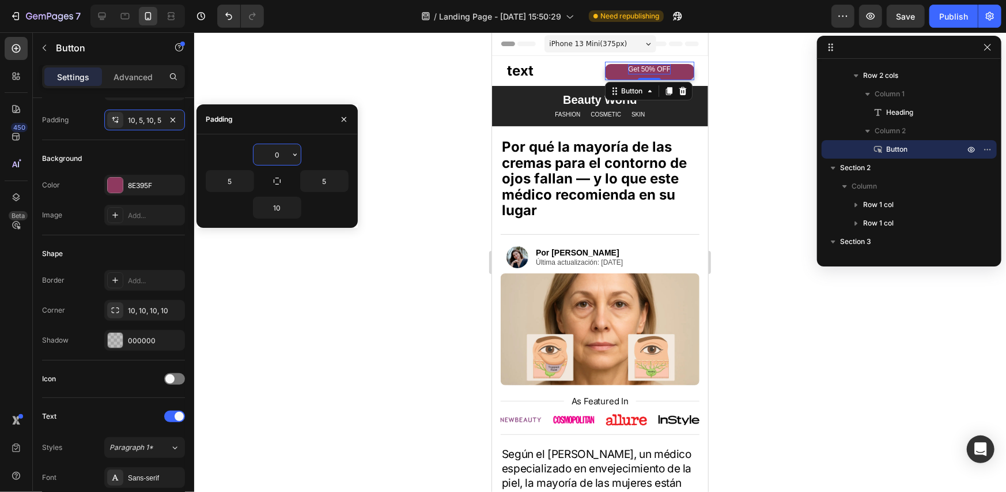
drag, startPoint x: 284, startPoint y: 157, endPoint x: 270, endPoint y: 157, distance: 14.4
click at [270, 157] on input "0" at bounding box center [277, 154] width 47 height 21
type input "5"
click at [278, 209] on input "10" at bounding box center [277, 207] width 47 height 21
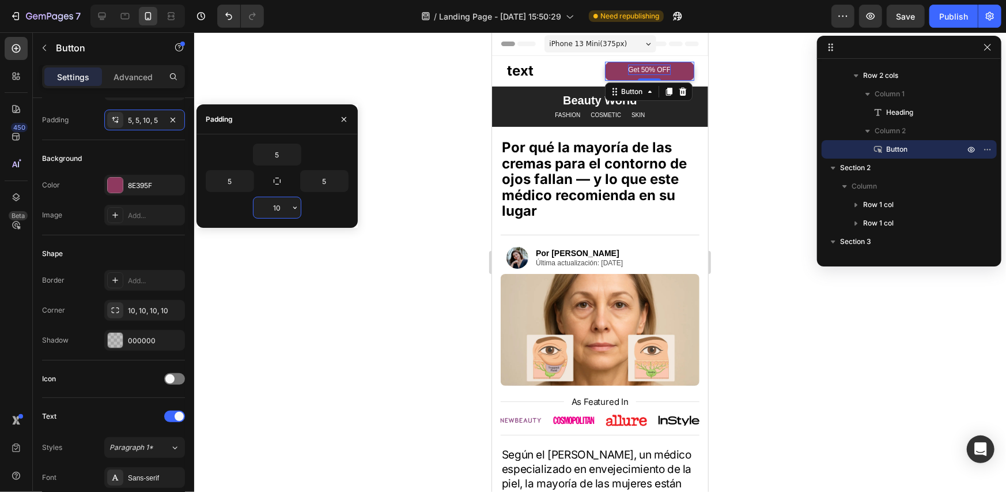
type input "5"
click at [763, 140] on div at bounding box center [600, 261] width 812 height 459
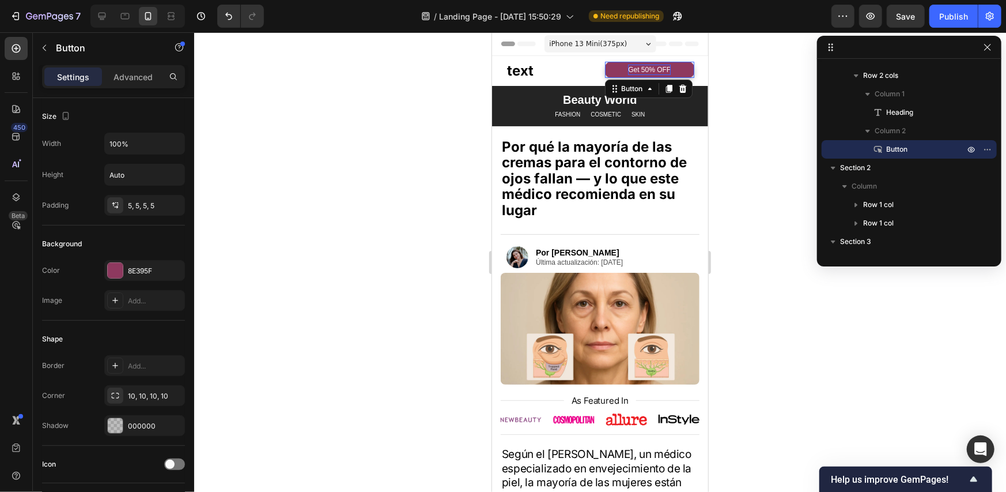
click at [637, 65] on p "Get 50% OFF" at bounding box center [648, 69] width 43 height 10
click at [142, 209] on div "5, 5, 5, 5" at bounding box center [144, 206] width 33 height 10
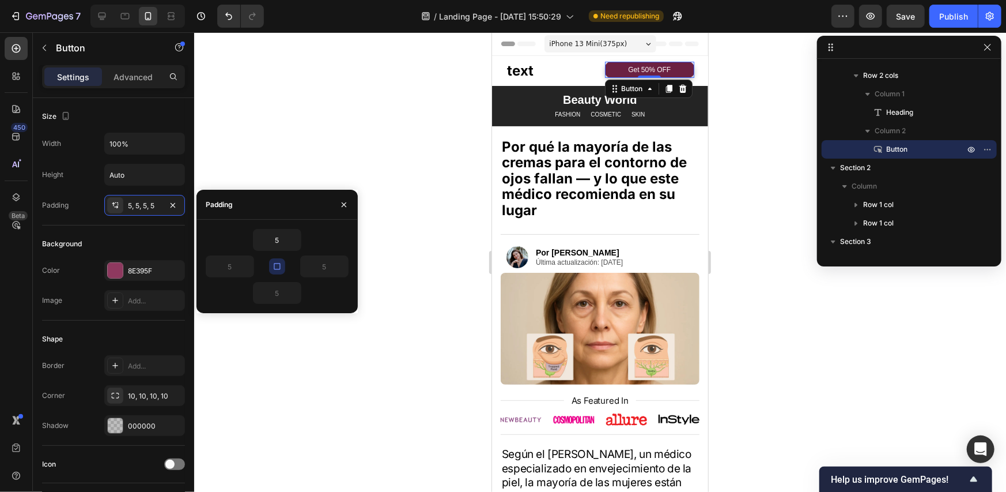
click at [610, 73] on link "Get 50% OFF" at bounding box center [649, 69] width 90 height 16
click at [757, 74] on div at bounding box center [600, 261] width 812 height 459
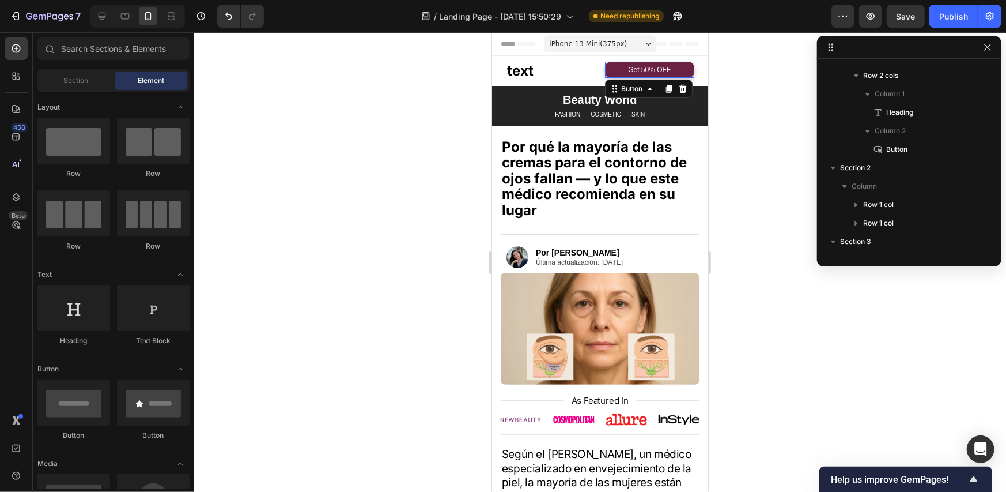
click at [675, 73] on link "Get 50% OFF" at bounding box center [649, 69] width 90 height 16
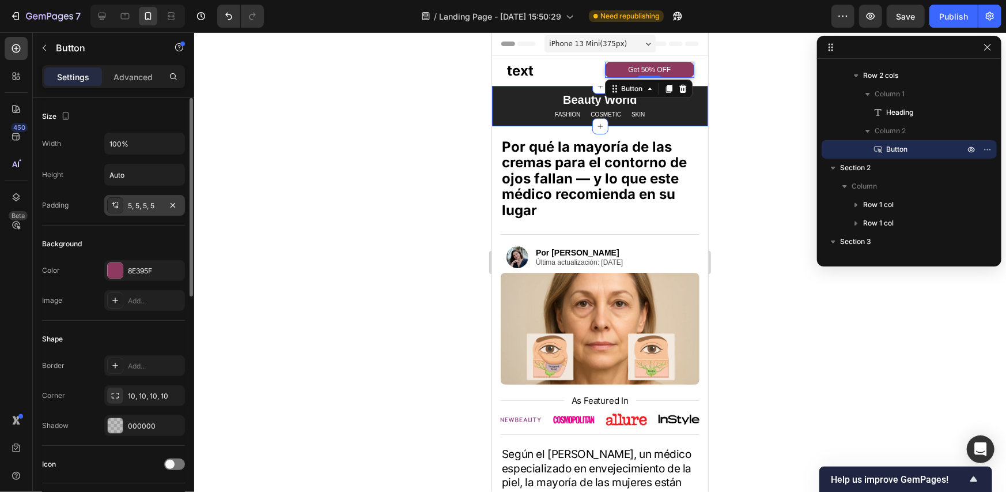
click at [157, 206] on div "5, 5, 5, 5" at bounding box center [144, 206] width 33 height 10
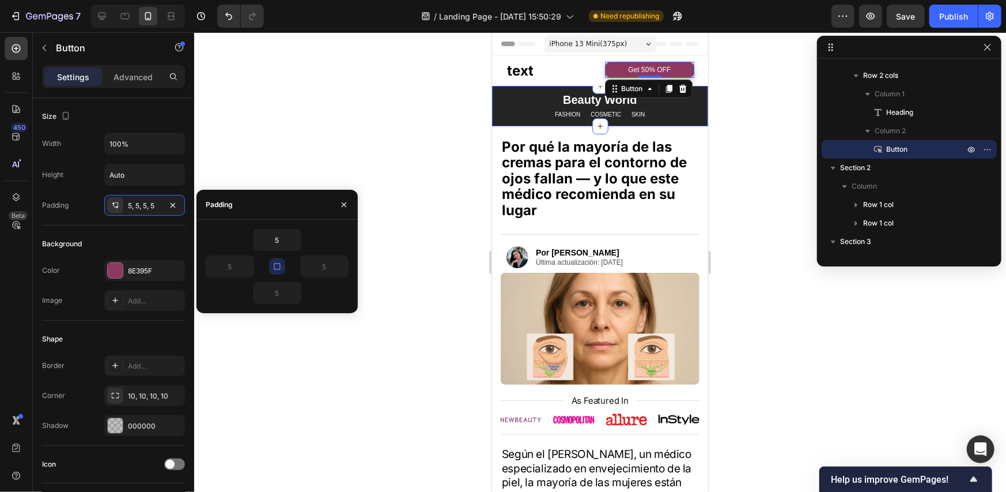
click at [283, 266] on button "button" at bounding box center [277, 266] width 16 height 16
click at [328, 266] on input "5" at bounding box center [324, 266] width 47 height 21
click at [326, 268] on input "2" at bounding box center [324, 266] width 47 height 21
type input "5"
click at [754, 124] on div at bounding box center [600, 261] width 812 height 459
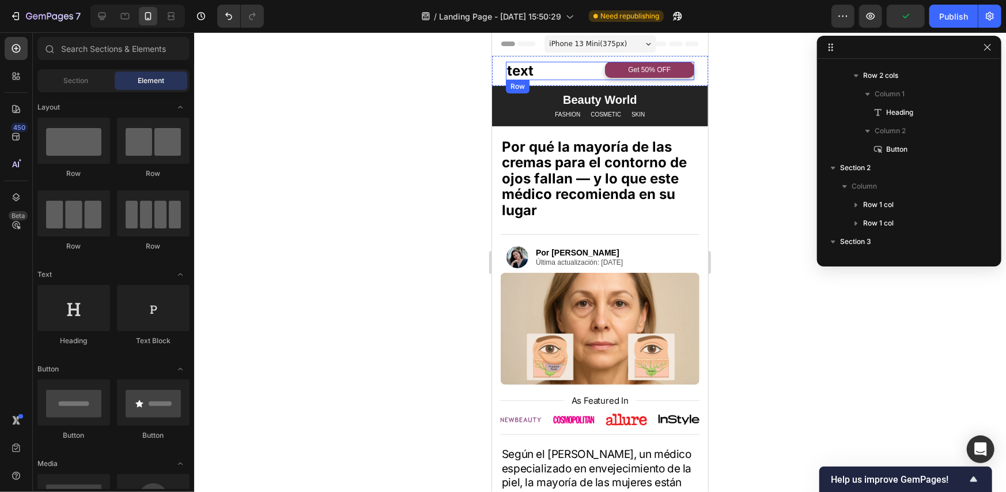
click at [592, 77] on div "text Heading Get 50% OFF Button Row" at bounding box center [599, 70] width 188 height 18
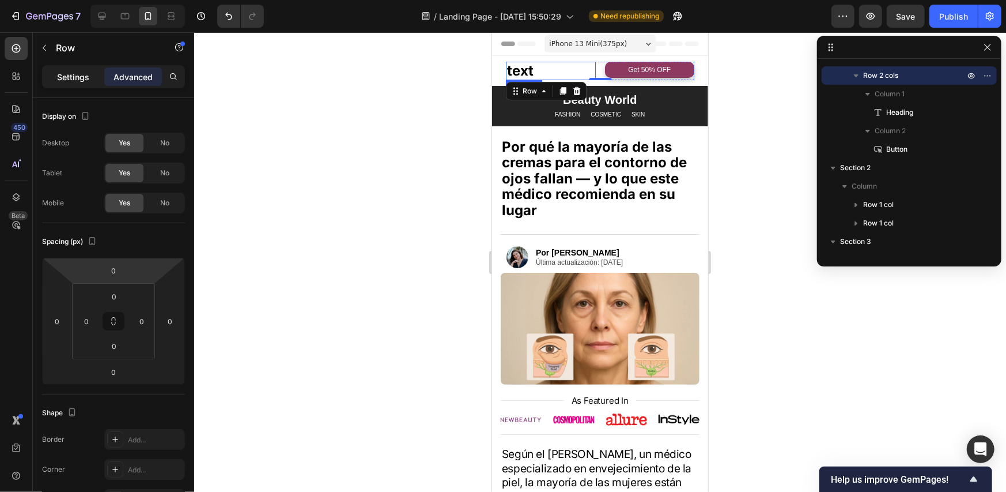
click at [85, 76] on p "Settings" at bounding box center [73, 77] width 32 height 12
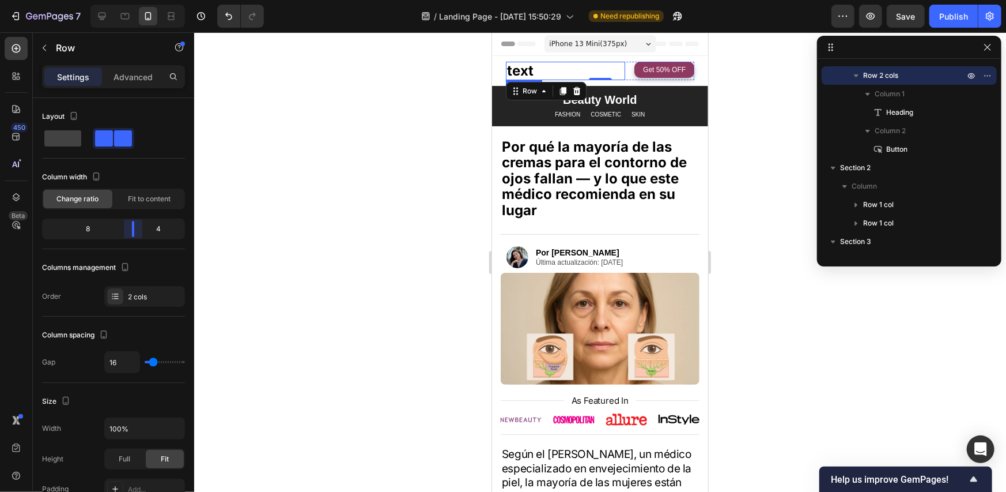
drag, startPoint x: 115, startPoint y: 233, endPoint x: 139, endPoint y: 231, distance: 24.3
click at [139, 0] on body "7 / Landing Page - Sep 26, 15:50:29 Need republishing Preview Save Publish 450 …" at bounding box center [503, 0] width 1006 height 0
click at [659, 66] on p "Get 50% OFF" at bounding box center [663, 69] width 43 height 10
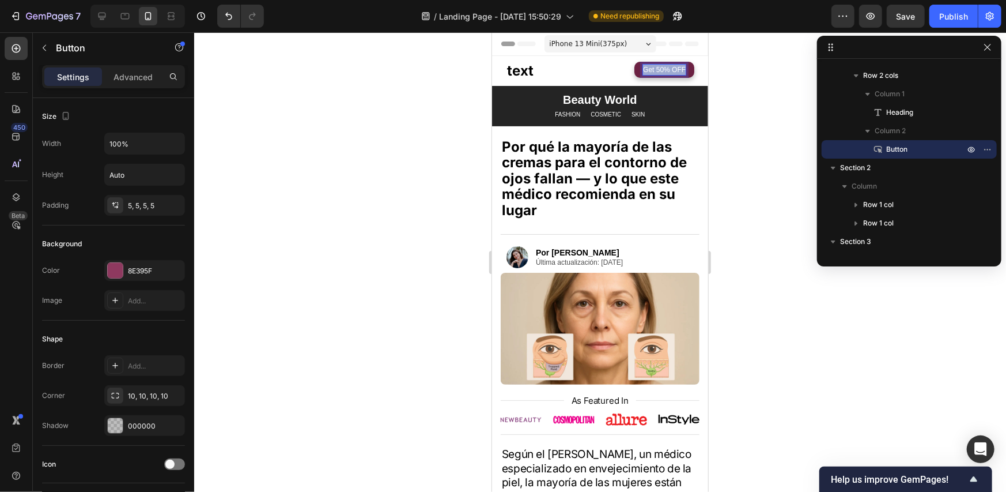
click at [659, 66] on p "Get 50% OFF" at bounding box center [663, 69] width 43 height 10
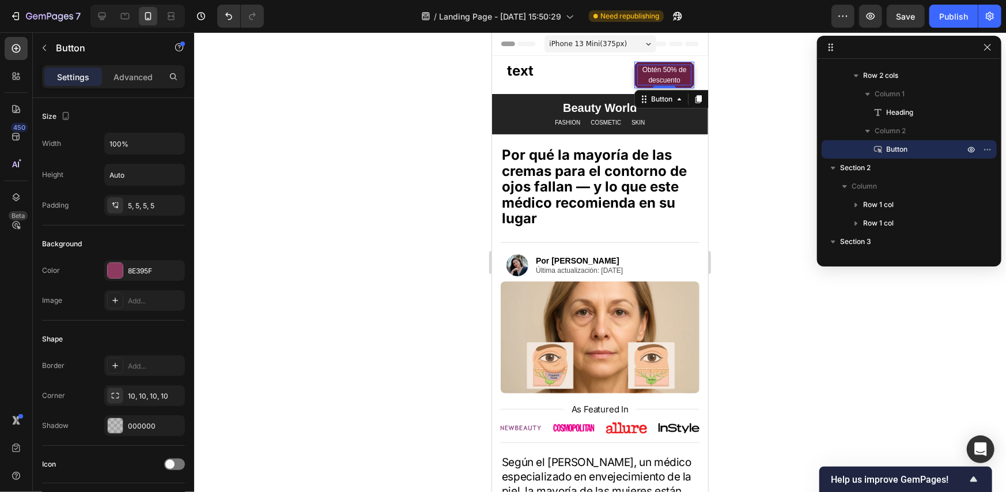
click at [732, 65] on div at bounding box center [600, 261] width 812 height 459
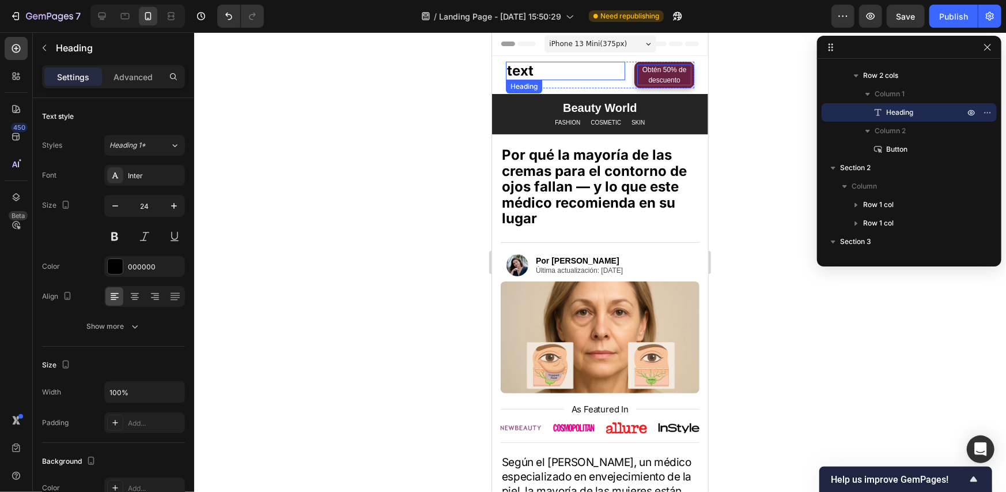
click at [612, 72] on p "text" at bounding box center [564, 70] width 117 height 16
click at [618, 82] on div "text Heading 0" at bounding box center [564, 74] width 119 height 27
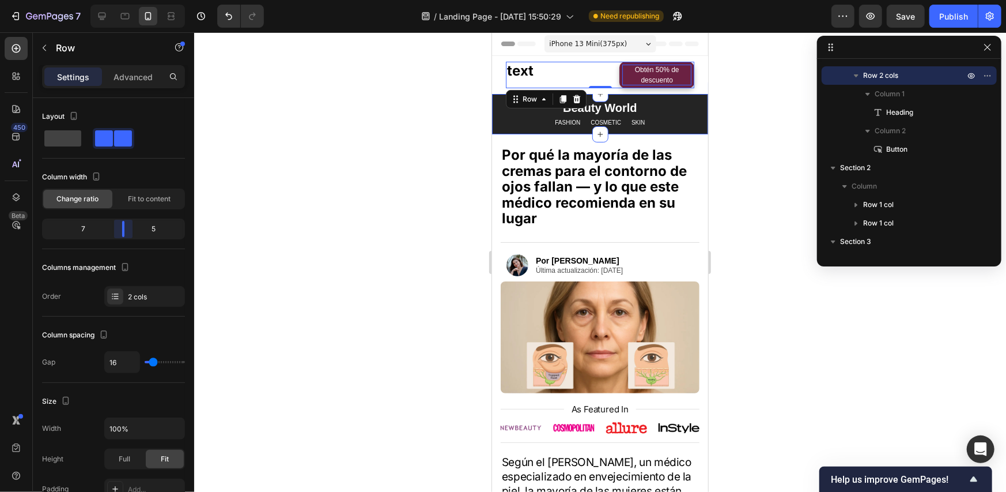
drag, startPoint x: 135, startPoint y: 225, endPoint x: 121, endPoint y: 221, distance: 14.6
click at [121, 0] on body "7 / Landing Page - Sep 26, 15:50:29 Need republishing Preview Save Publish 450 …" at bounding box center [503, 0] width 1006 height 0
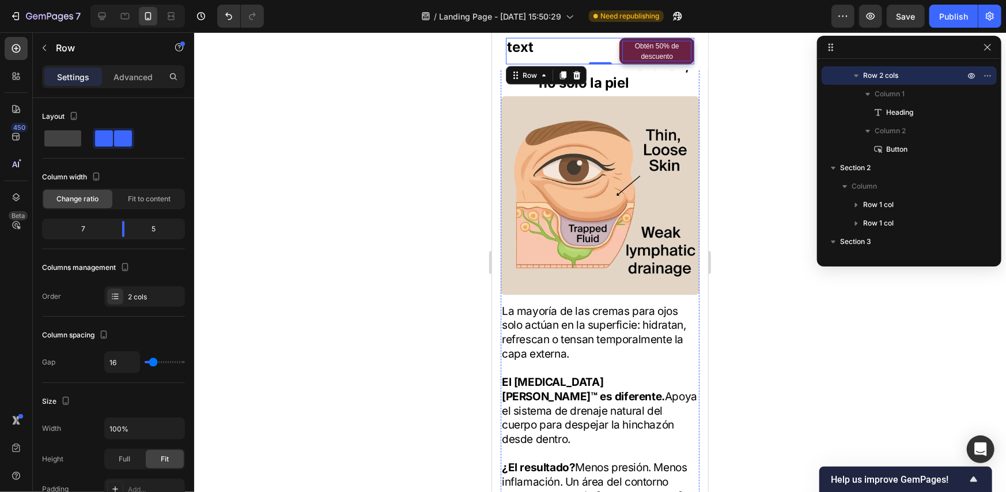
scroll to position [1210, 0]
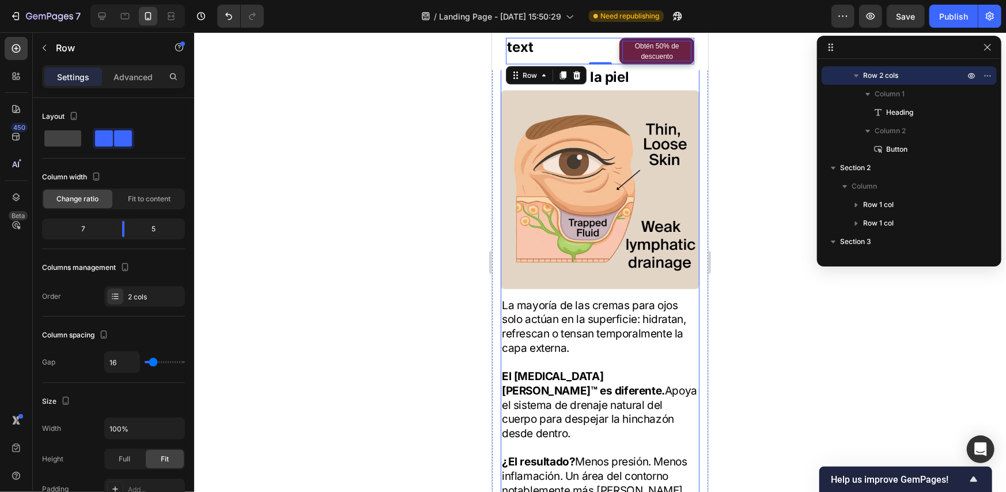
click at [653, 50] on p "Obtén 50% de descuento" at bounding box center [656, 50] width 69 height 21
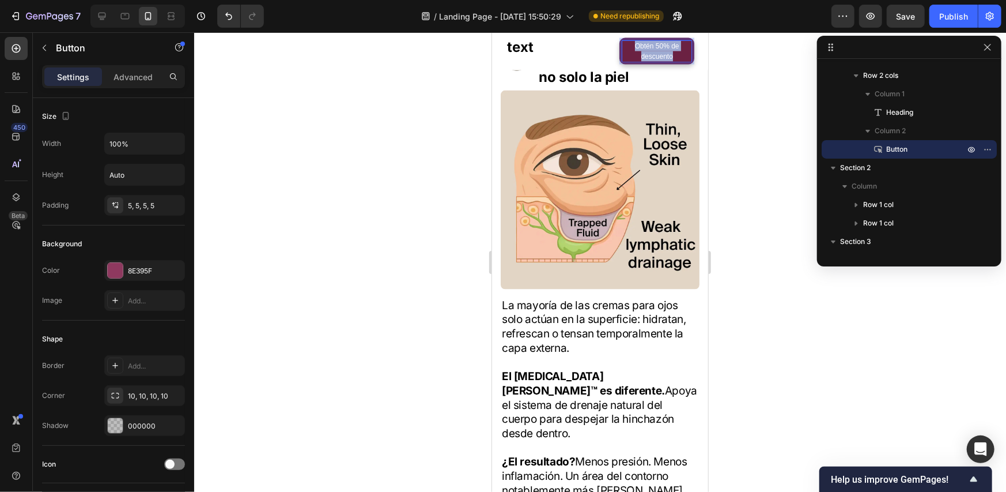
click at [653, 50] on p "Obtén 50% de descuento" at bounding box center [656, 50] width 69 height 21
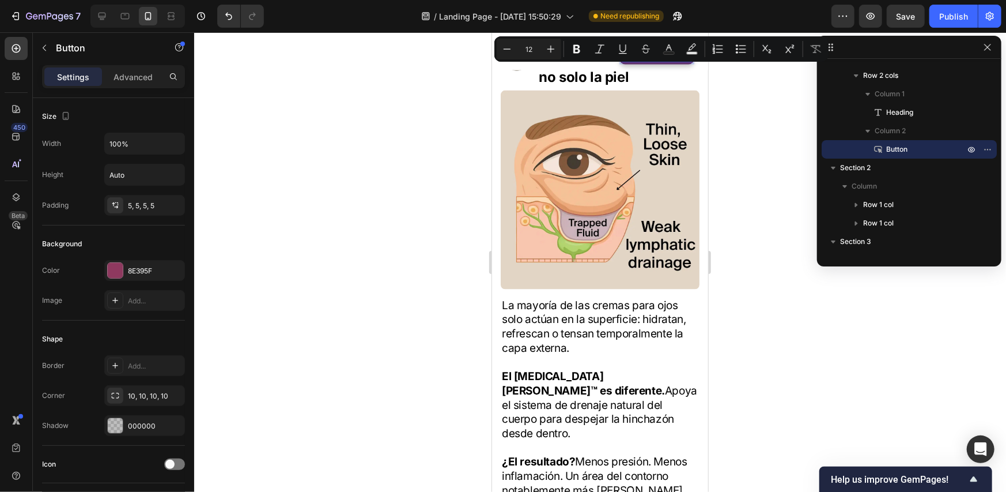
scroll to position [1201, 0]
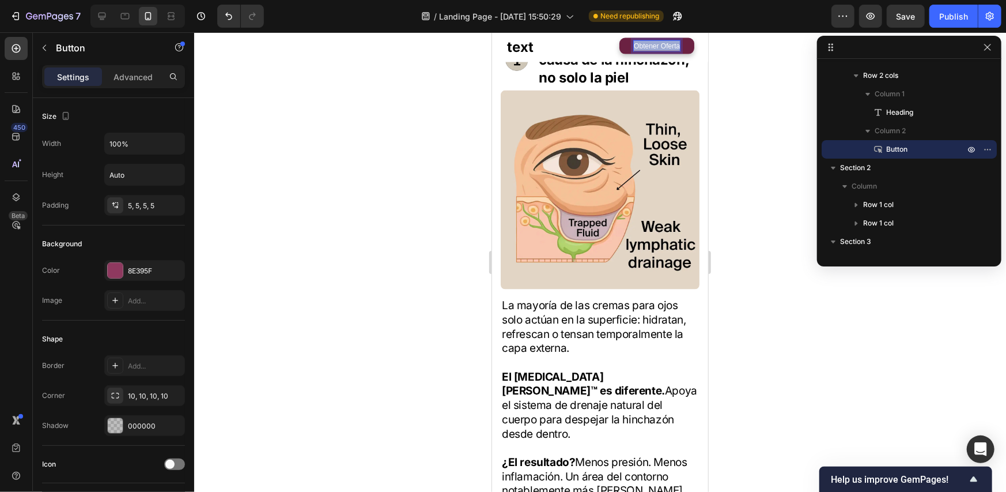
copy p "Obtener Oferta"
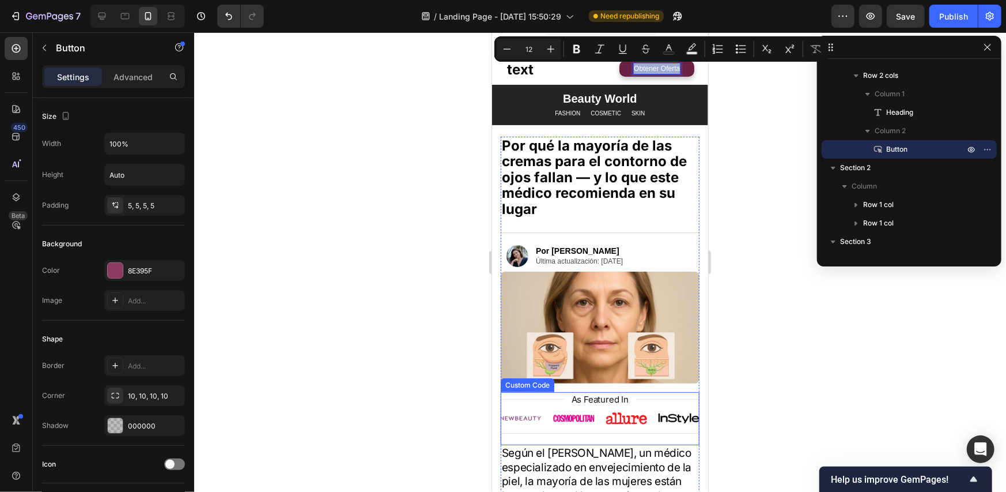
scroll to position [0, 0]
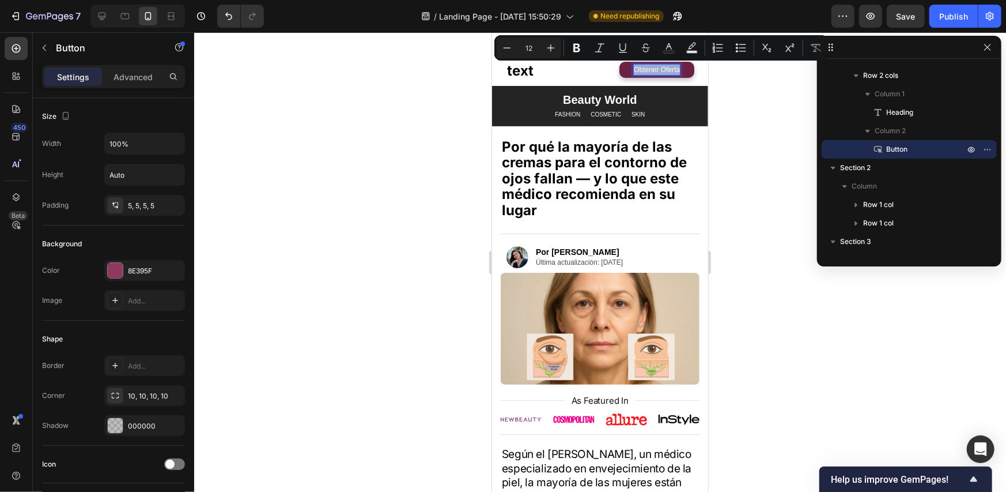
click at [651, 65] on p "Obtener Oferta" at bounding box center [656, 69] width 46 height 10
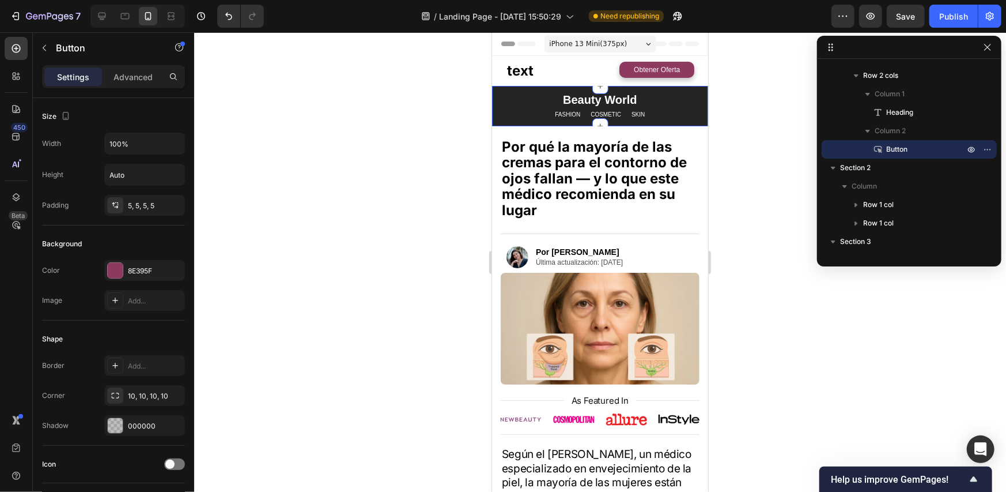
click at [693, 88] on div "Beauty World Heading Row FASHION Text Block COSMETIC Text Block SKIN Text Block…" at bounding box center [600, 105] width 216 height 40
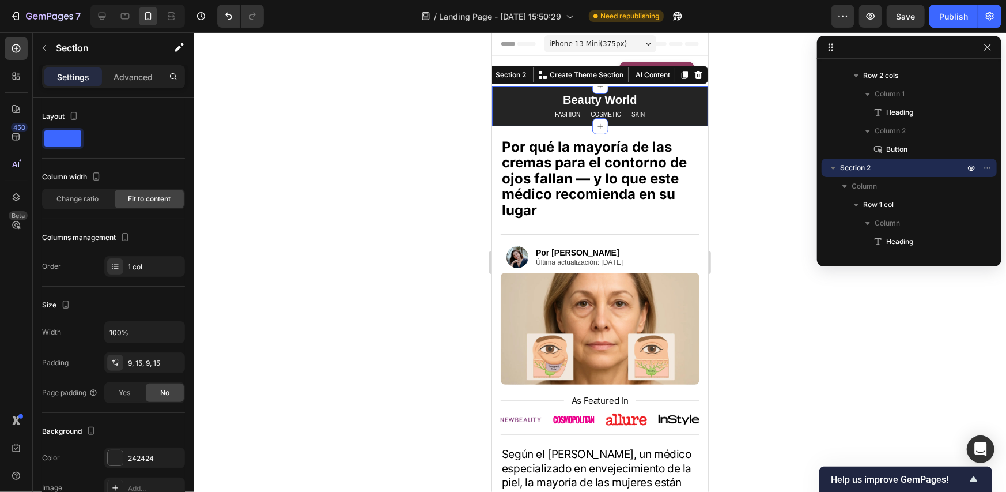
click at [738, 89] on div at bounding box center [600, 261] width 812 height 459
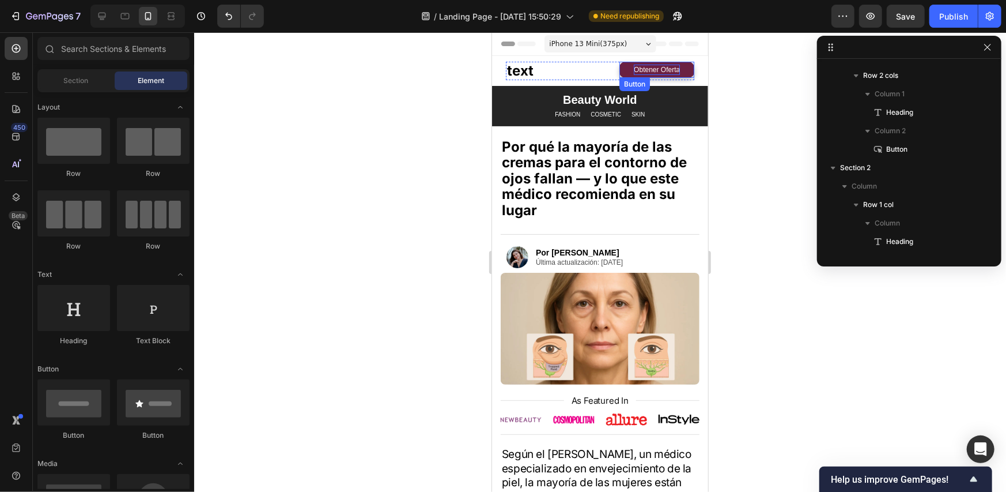
click at [664, 67] on p "Obtener Oferta" at bounding box center [656, 69] width 46 height 10
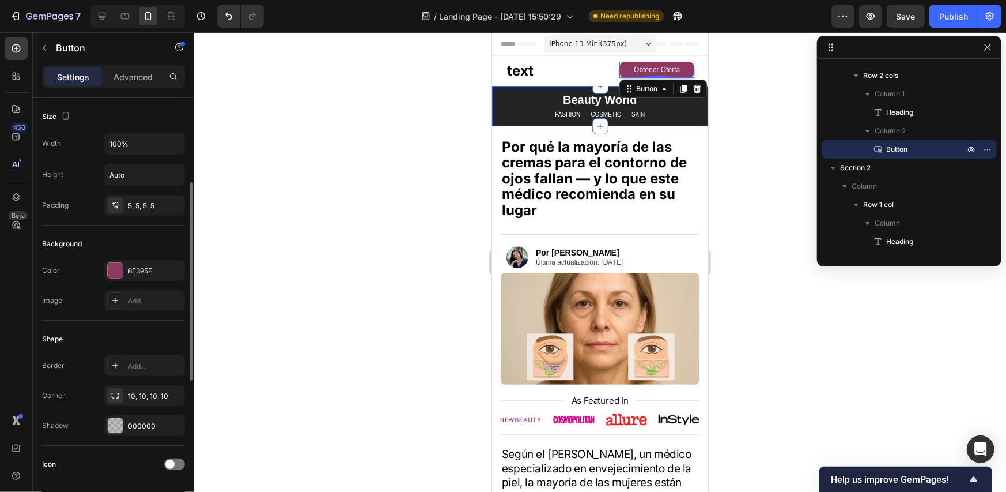
scroll to position [115, 0]
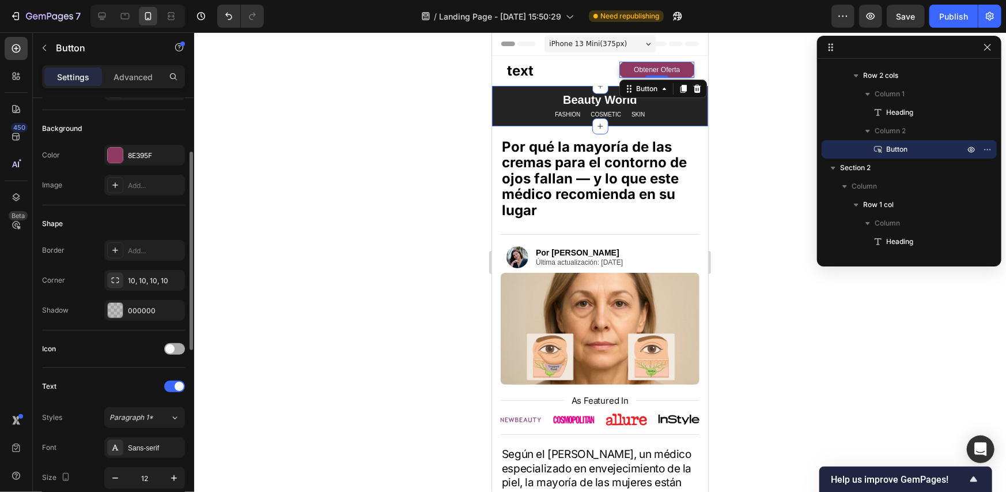
click at [178, 349] on div at bounding box center [174, 349] width 21 height 12
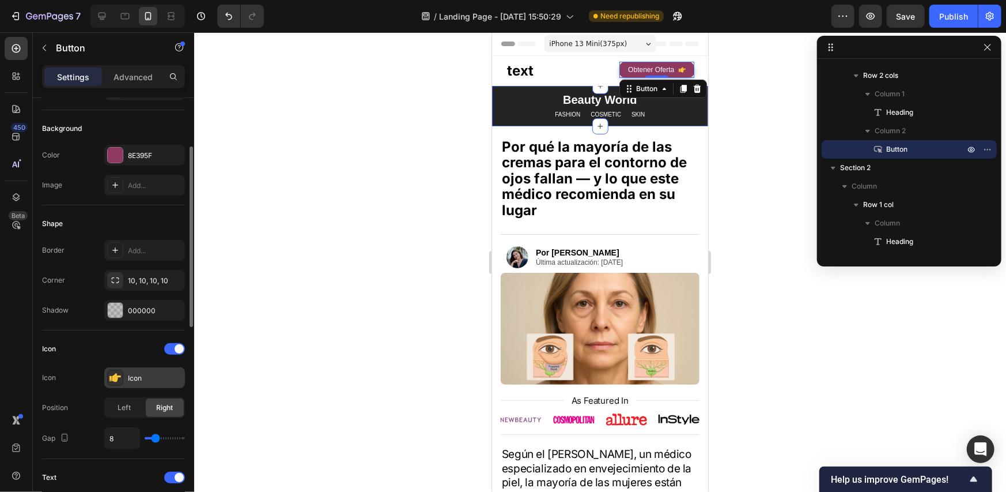
click at [133, 378] on div "Icon" at bounding box center [155, 378] width 54 height 10
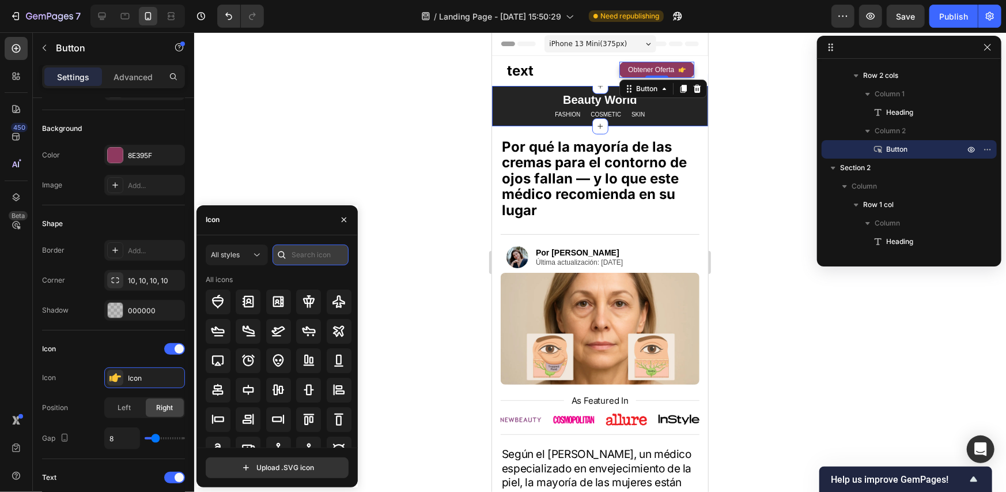
click at [298, 256] on input "text" at bounding box center [311, 254] width 76 height 21
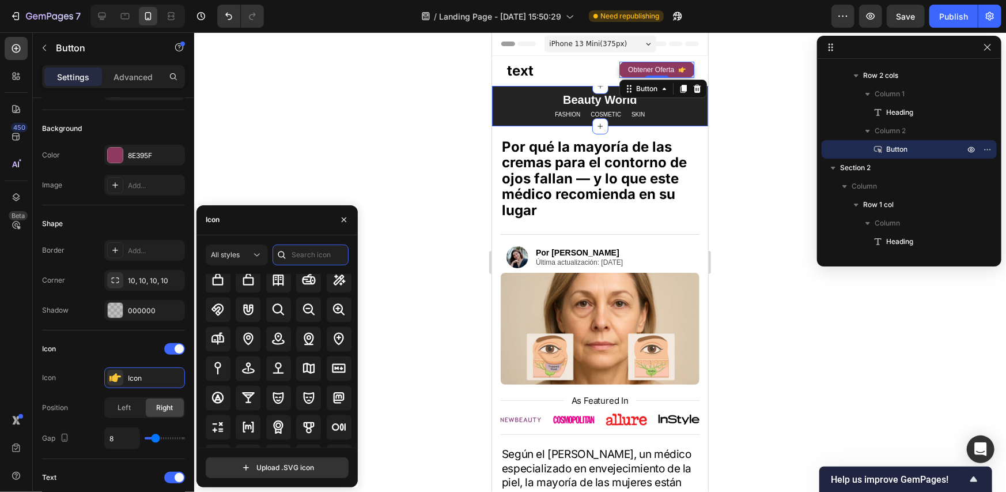
scroll to position [4339, 0]
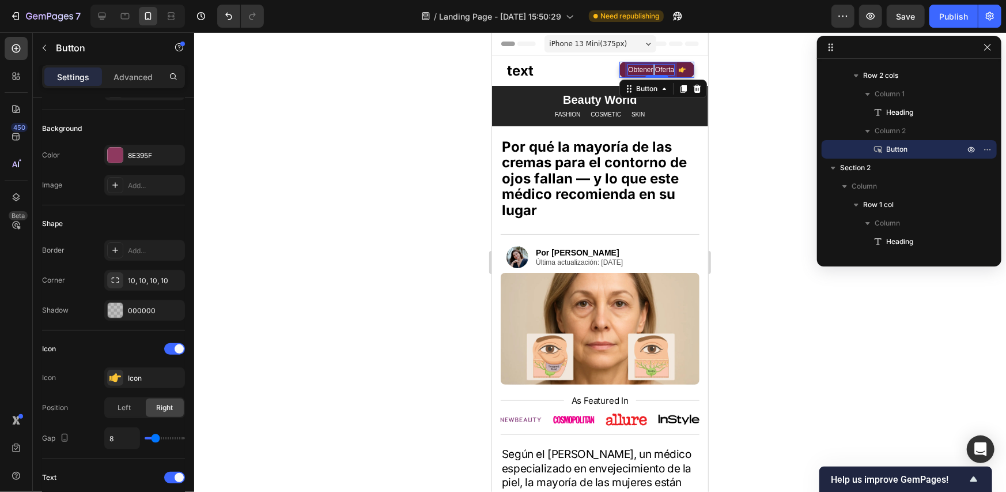
click at [646, 70] on p "Obtener Oferta" at bounding box center [650, 69] width 46 height 10
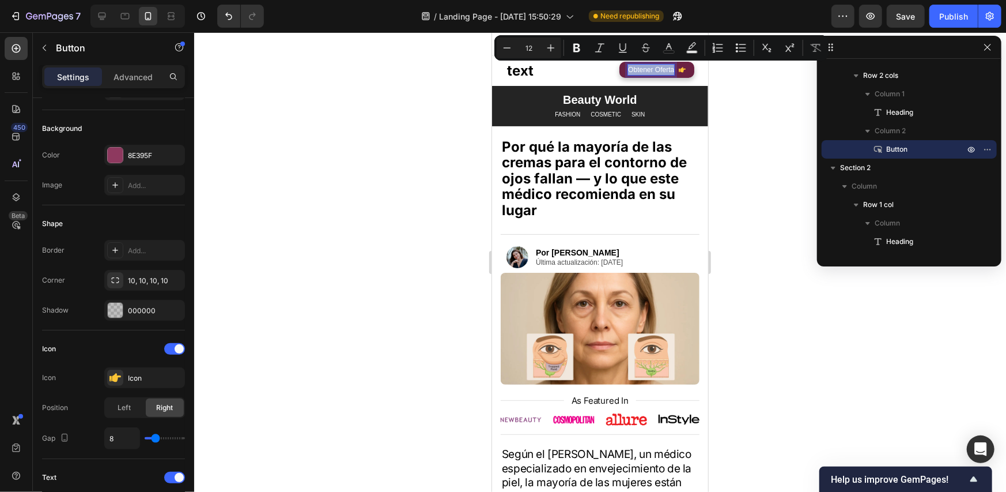
click at [659, 70] on p "Obtener Oferta" at bounding box center [650, 69] width 46 height 10
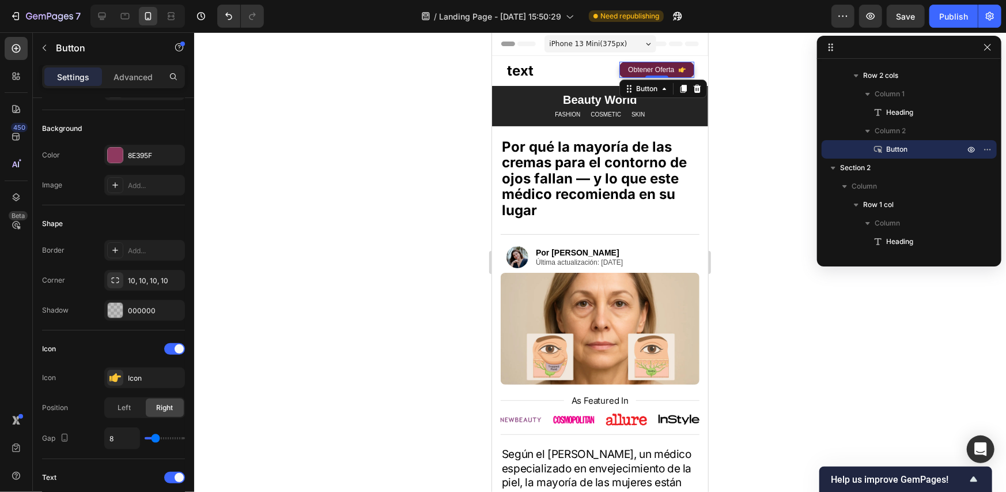
click at [667, 69] on div "Obtener Oferta" at bounding box center [656, 69] width 58 height 10
click at [664, 69] on p "Obtener Oferta" at bounding box center [650, 69] width 46 height 10
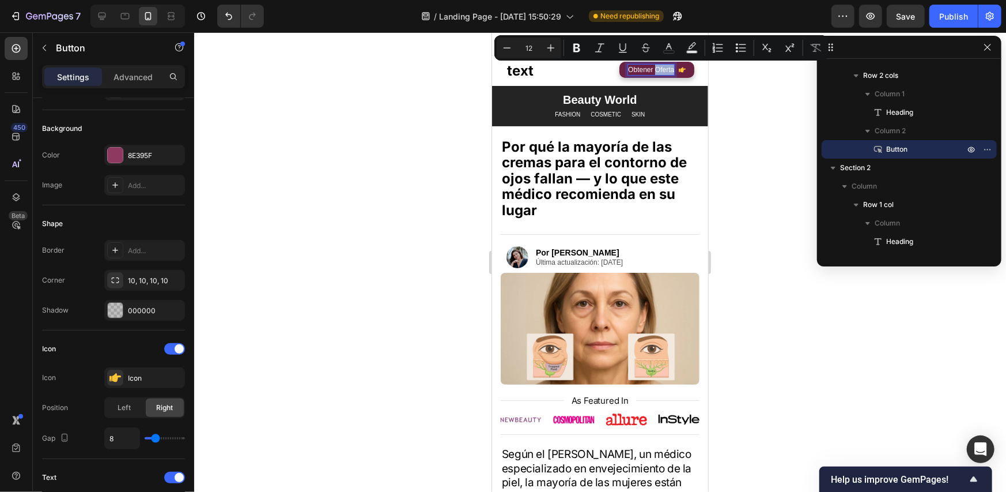
click at [666, 69] on p "Obtener Oferta" at bounding box center [650, 69] width 46 height 10
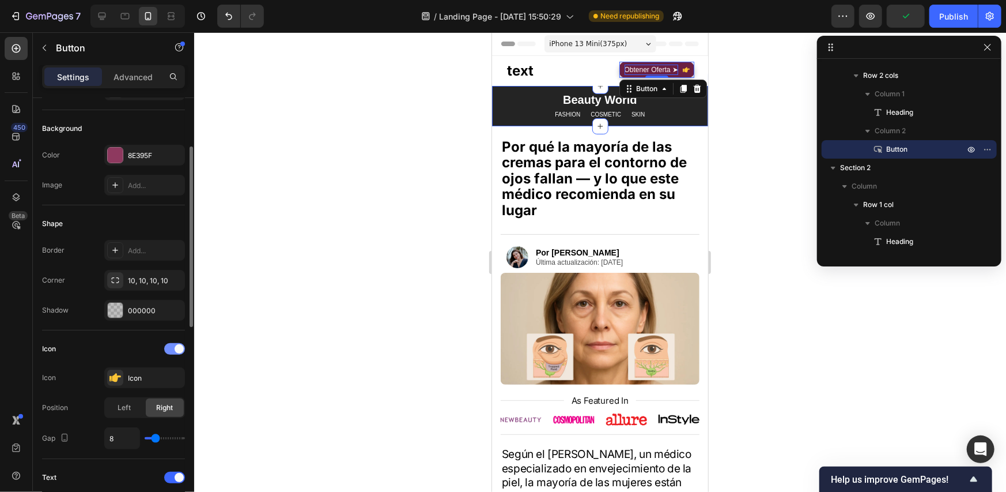
click at [179, 350] on span at bounding box center [179, 348] width 9 height 9
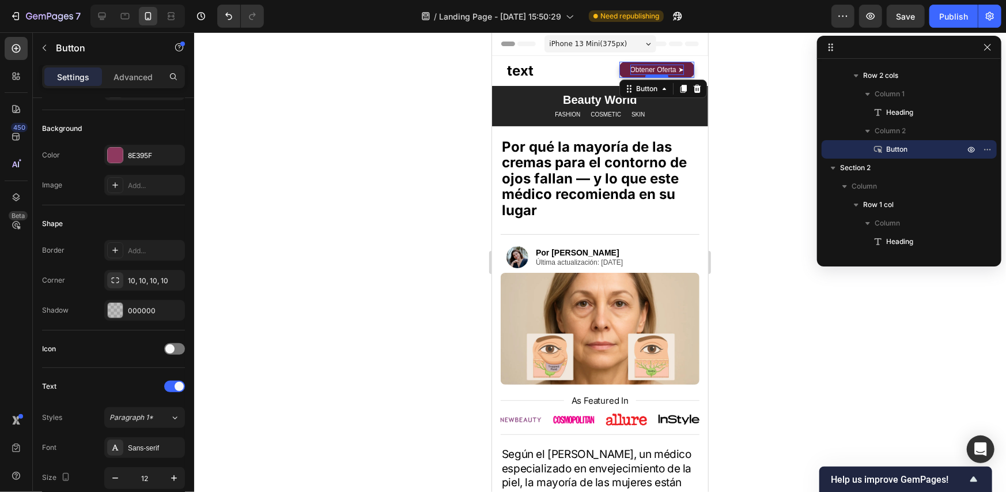
click at [645, 74] on div at bounding box center [656, 75] width 23 height 3
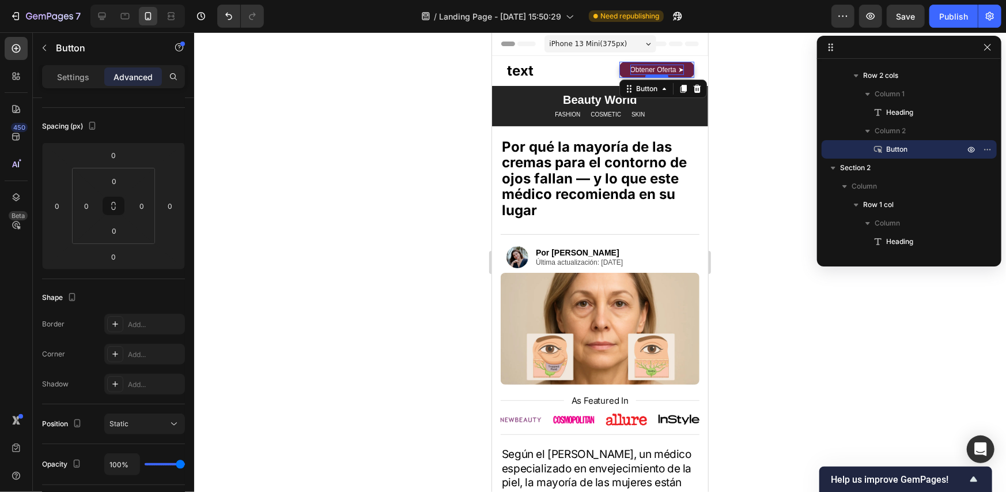
click at [645, 74] on div at bounding box center [656, 75] width 23 height 3
click at [649, 67] on p "Obtener Oferta ➤" at bounding box center [657, 69] width 54 height 10
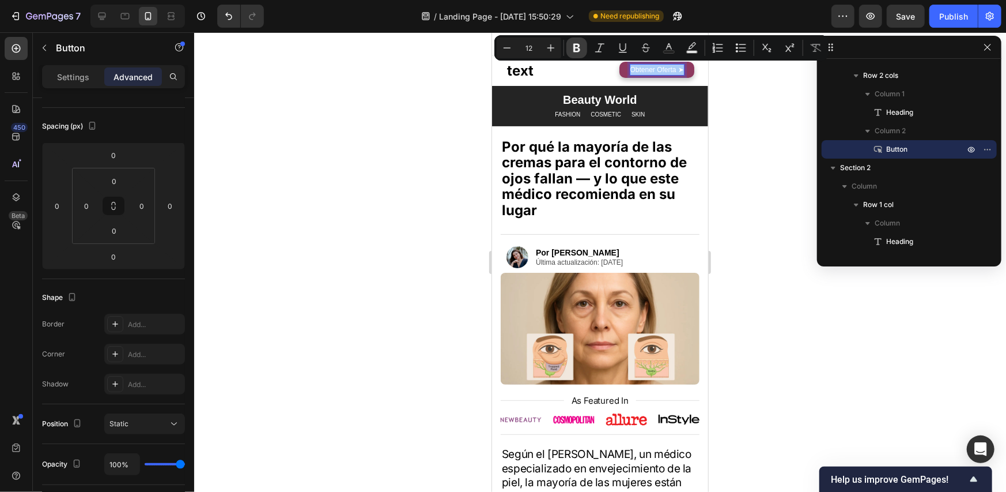
click at [574, 48] on icon "Editor contextual toolbar" at bounding box center [576, 48] width 7 height 9
click at [733, 86] on div at bounding box center [600, 261] width 812 height 459
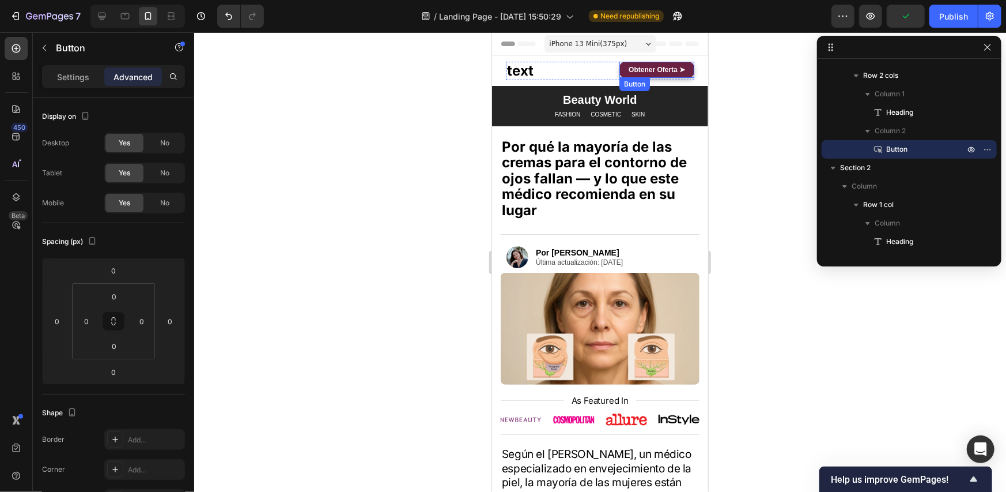
click at [682, 73] on link "Obtener Oferta ➤" at bounding box center [656, 69] width 75 height 16
click at [84, 84] on div "Settings" at bounding box center [73, 76] width 58 height 18
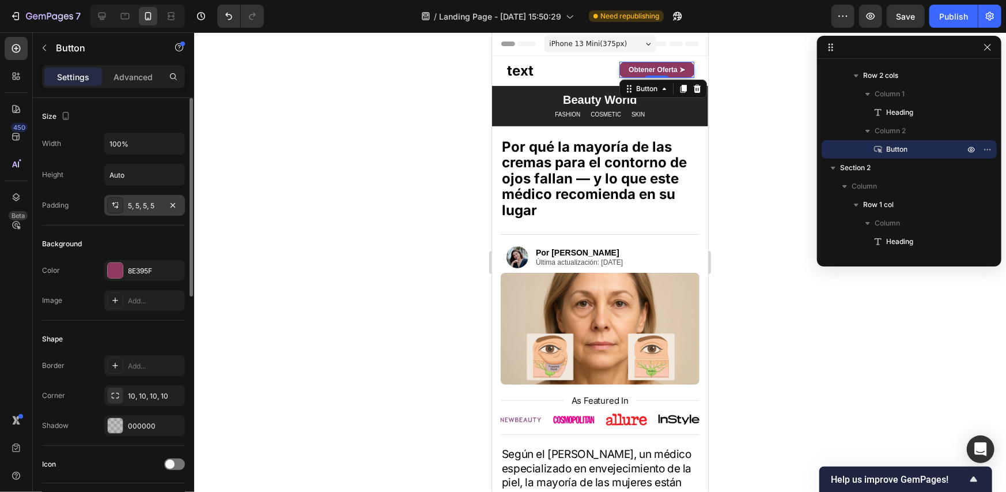
click at [150, 209] on div "5, 5, 5, 5" at bounding box center [144, 206] width 33 height 10
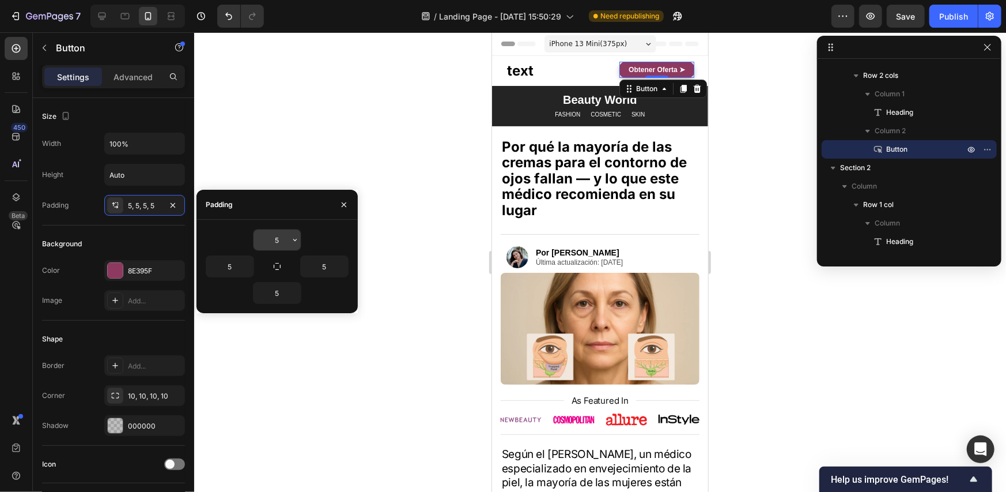
click at [281, 239] on input "5" at bounding box center [277, 239] width 47 height 21
type input "1"
type input "6"
click at [279, 292] on input "5" at bounding box center [277, 292] width 47 height 21
type input "6"
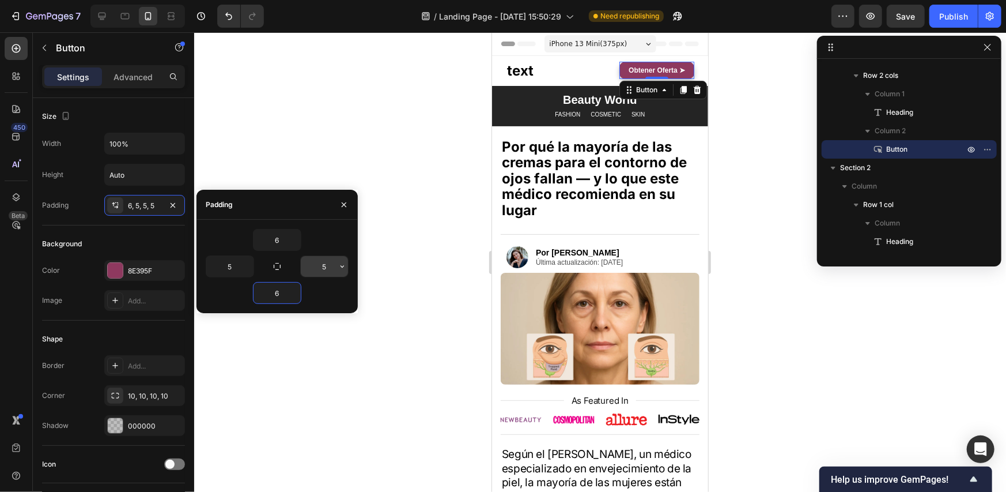
click at [323, 268] on input "5" at bounding box center [324, 266] width 47 height 21
type input "6"
click at [230, 266] on input "5" at bounding box center [229, 266] width 47 height 21
click at [230, 265] on input "6" at bounding box center [229, 266] width 47 height 21
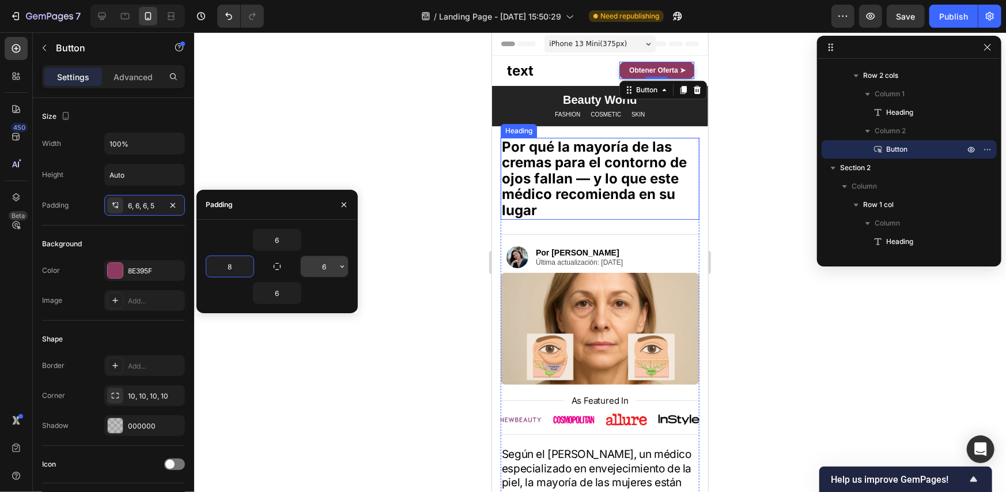
type input "8"
click at [317, 271] on input "6" at bounding box center [324, 266] width 47 height 21
click at [328, 267] on input "8" at bounding box center [324, 266] width 47 height 21
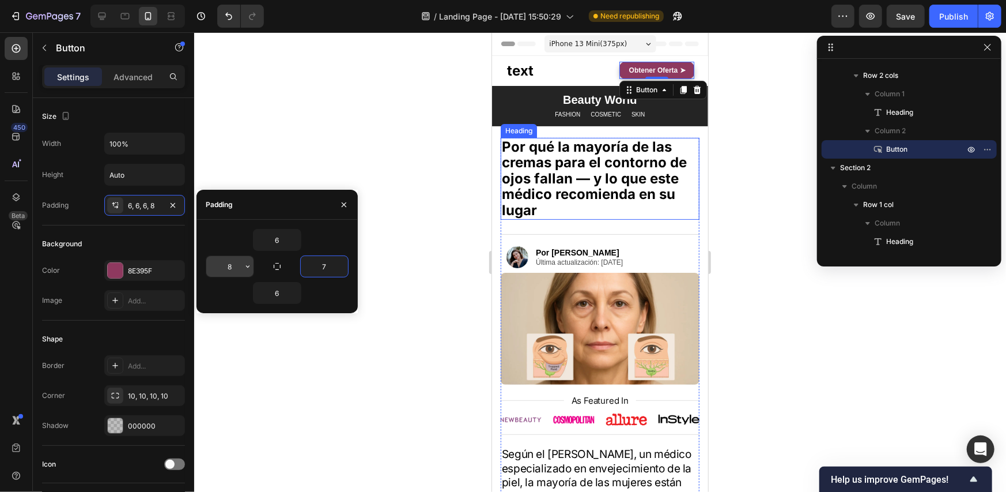
type input "7"
click at [229, 267] on input "8" at bounding box center [229, 266] width 47 height 21
type input "6"
click at [333, 267] on input "7" at bounding box center [324, 266] width 47 height 21
click at [333, 266] on input "7" at bounding box center [324, 266] width 47 height 21
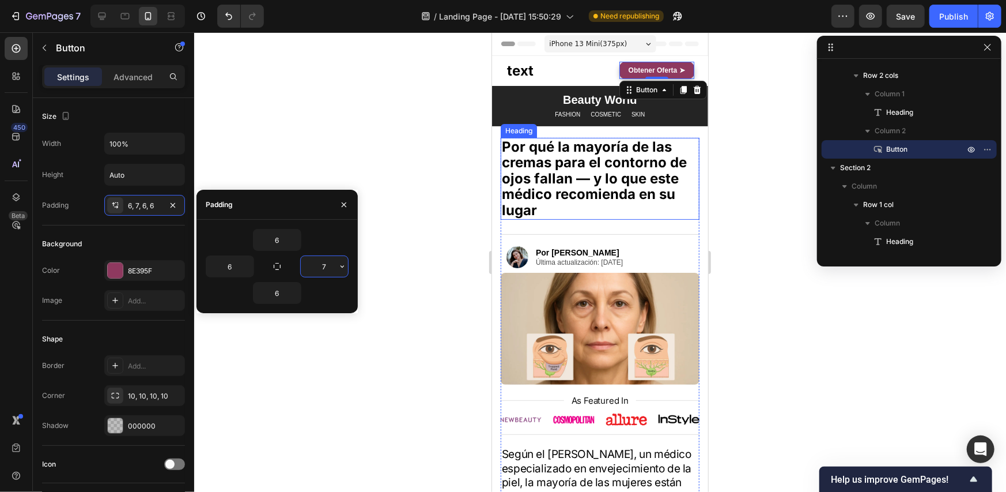
type input "6"
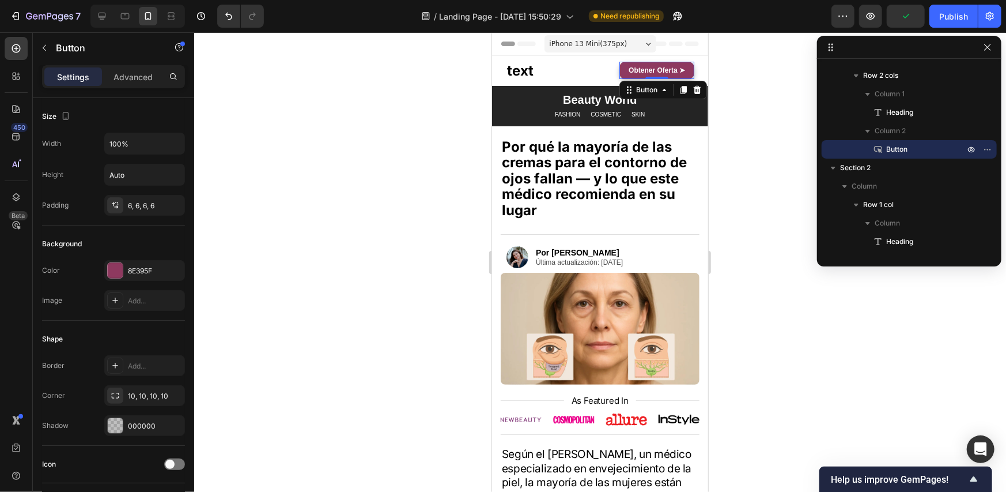
click at [738, 103] on div at bounding box center [600, 261] width 812 height 459
click at [660, 76] on div "Obtener Oferta ➤ Button" at bounding box center [656, 69] width 75 height 17
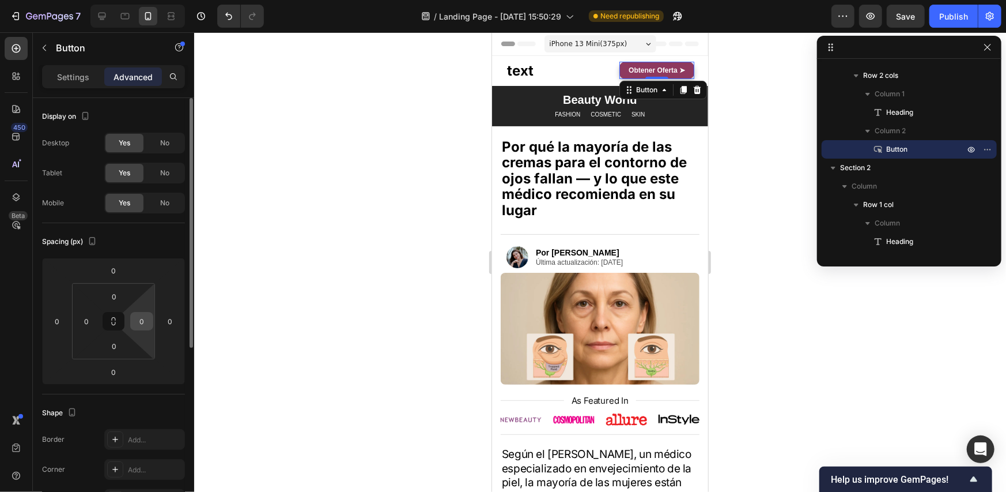
click at [133, 322] on input "0" at bounding box center [141, 320] width 17 height 17
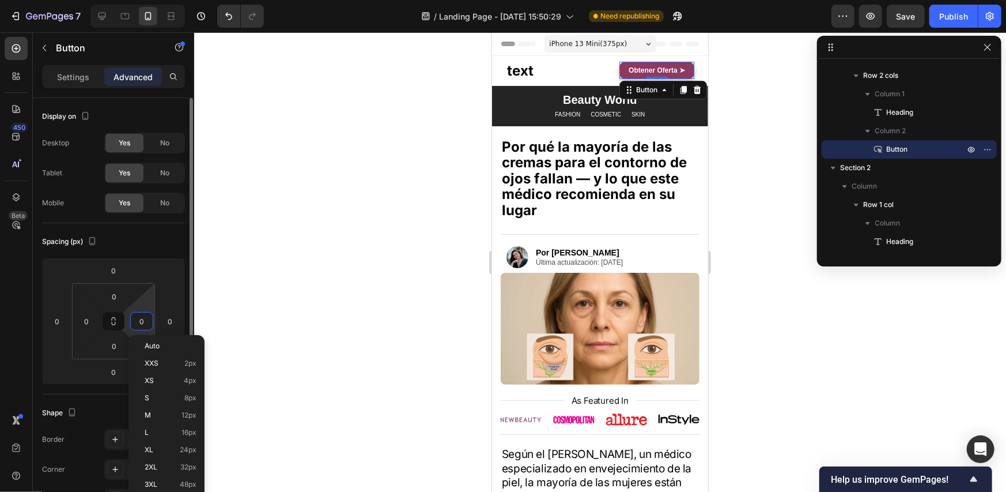
type input "2"
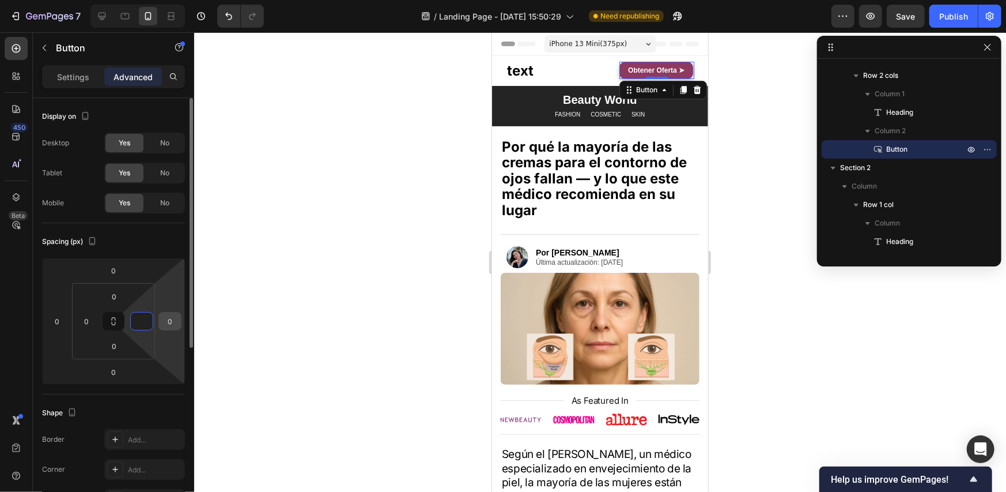
type input "0"
click at [181, 318] on div "0" at bounding box center [169, 321] width 23 height 18
click at [170, 321] on input "0" at bounding box center [169, 320] width 17 height 17
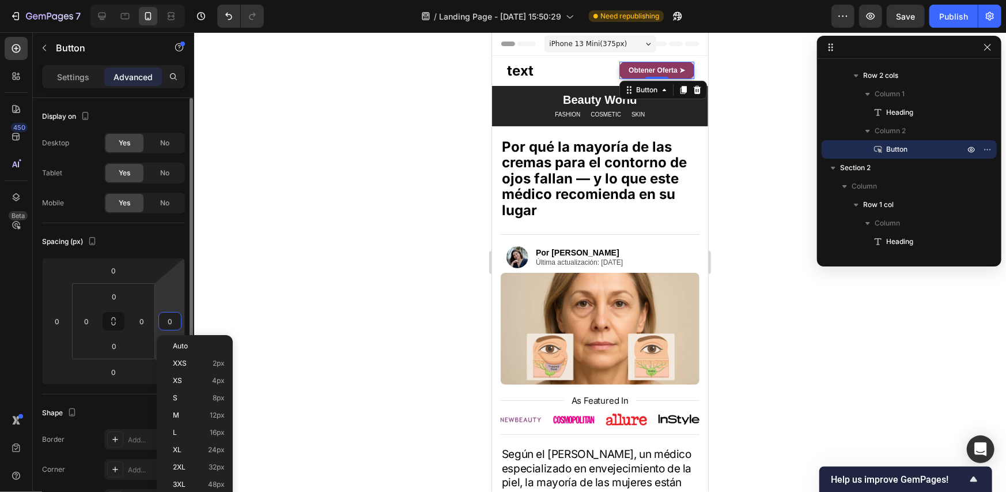
type input "2"
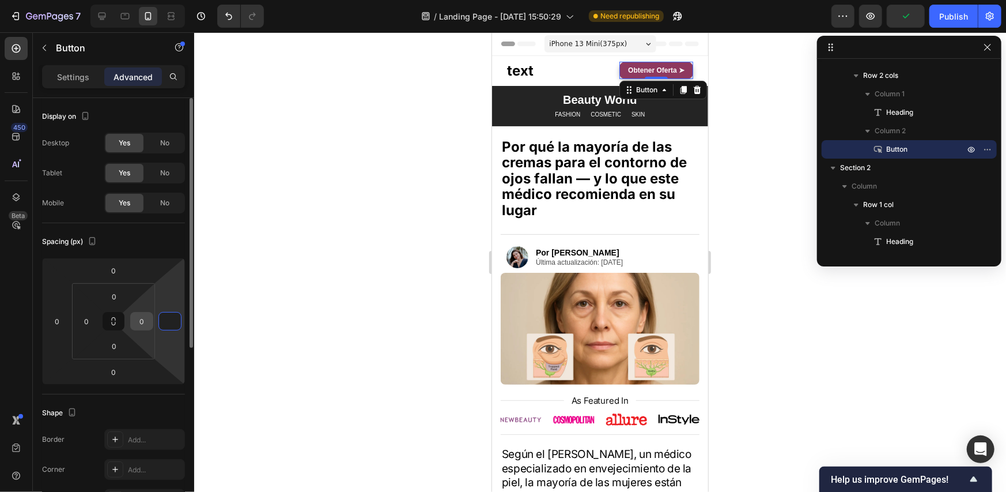
type input "0"
click at [146, 321] on input "0" at bounding box center [141, 320] width 17 height 17
type input "-"
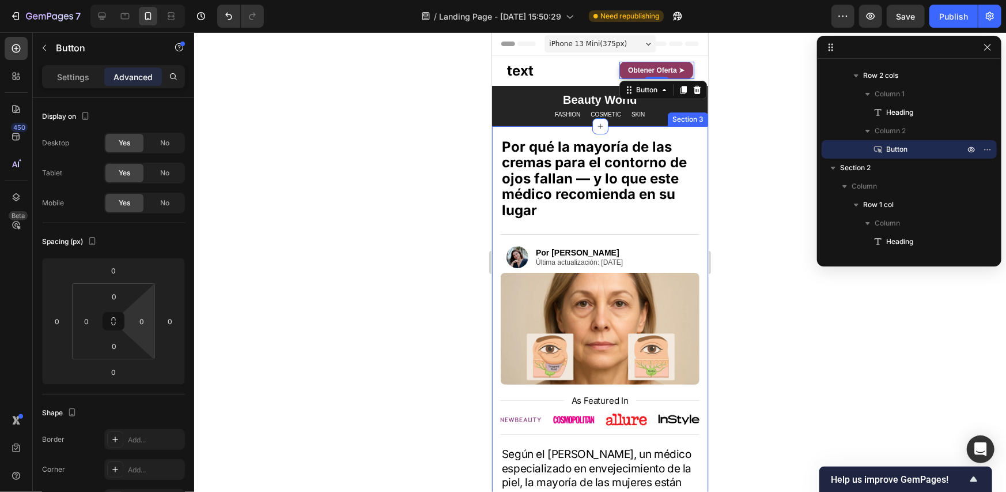
click at [776, 126] on div at bounding box center [600, 261] width 812 height 459
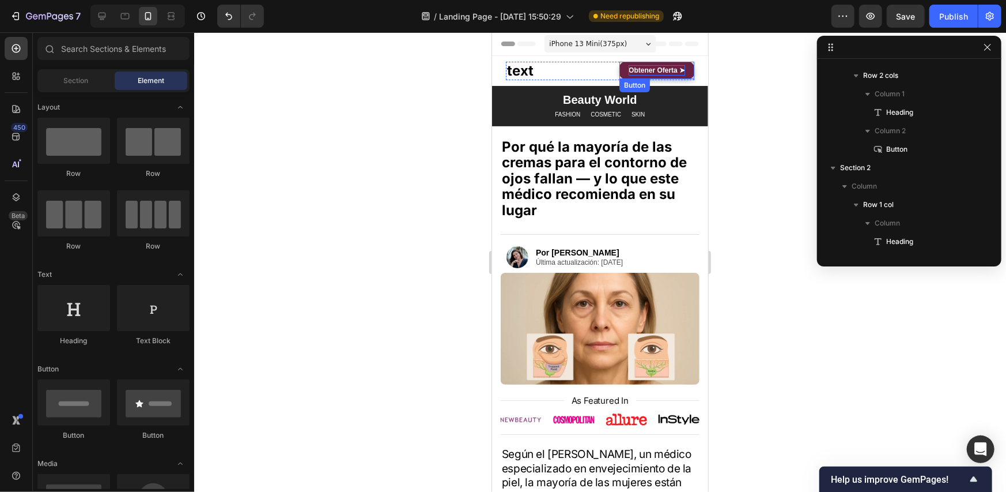
click at [667, 73] on strong "Obtener Oferta ➤" at bounding box center [656, 70] width 56 height 8
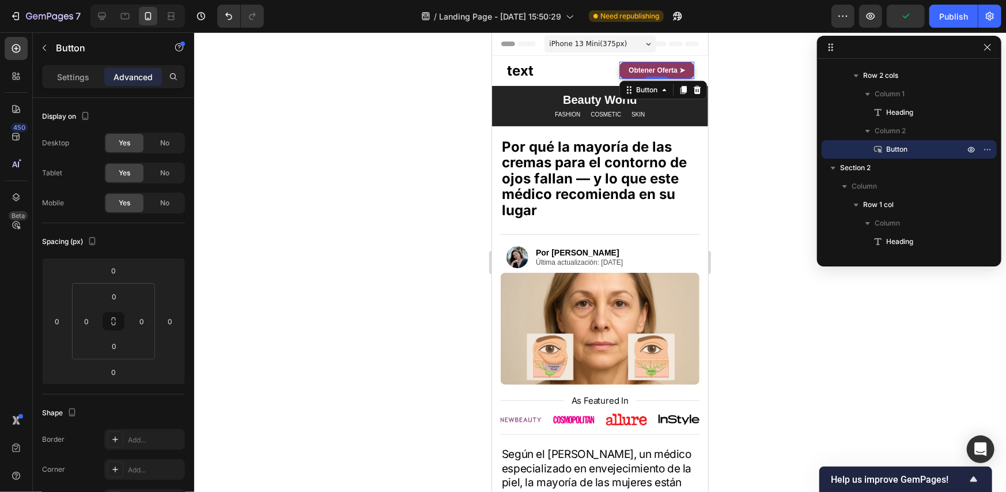
click at [69, 88] on div "Settings Advanced" at bounding box center [113, 81] width 161 height 33
click at [75, 78] on p "Settings" at bounding box center [73, 77] width 32 height 12
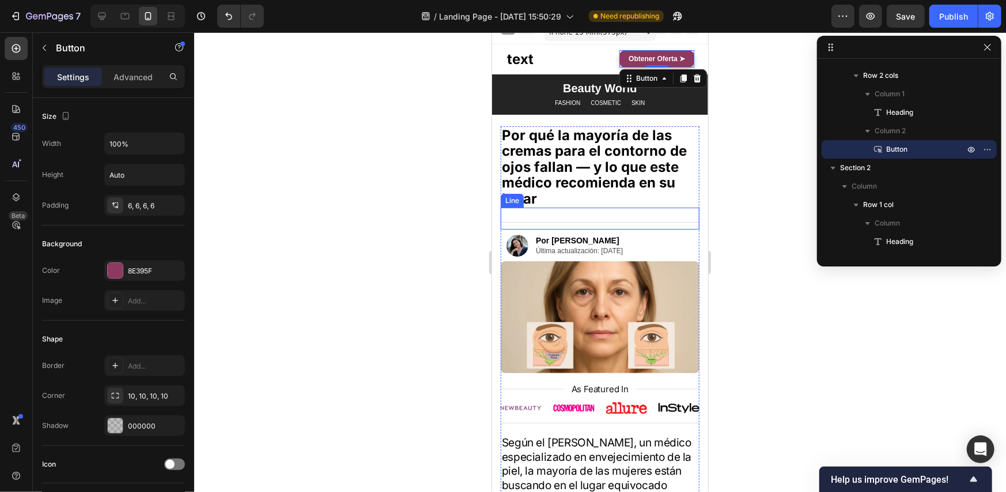
scroll to position [0, 0]
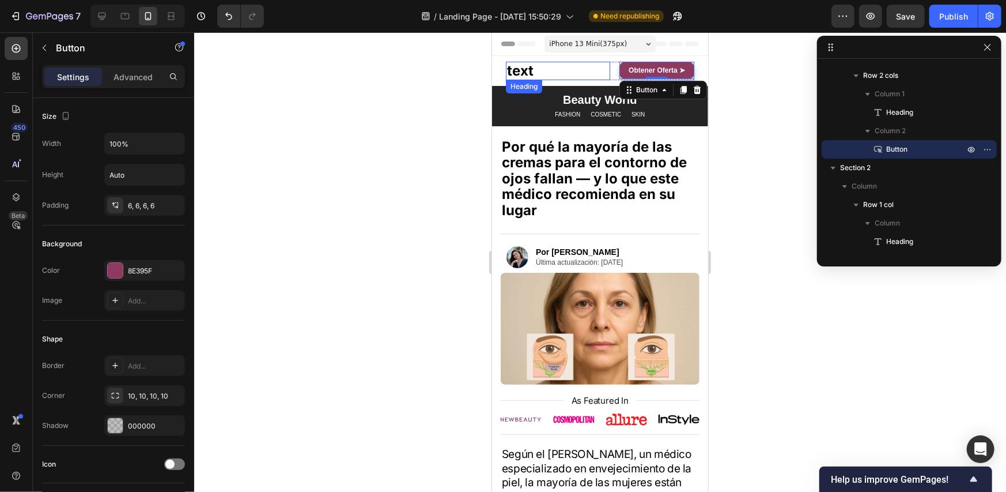
click at [534, 73] on p "text" at bounding box center [557, 70] width 102 height 16
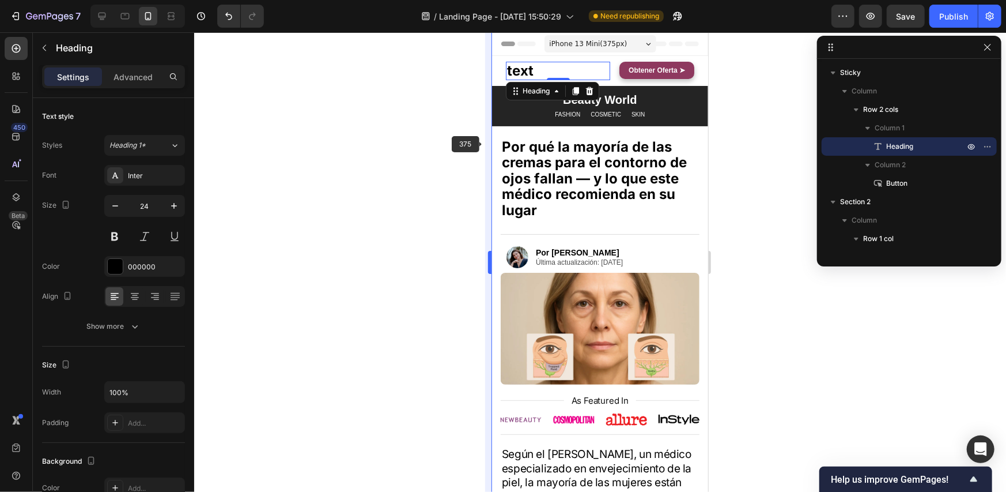
scroll to position [34, 0]
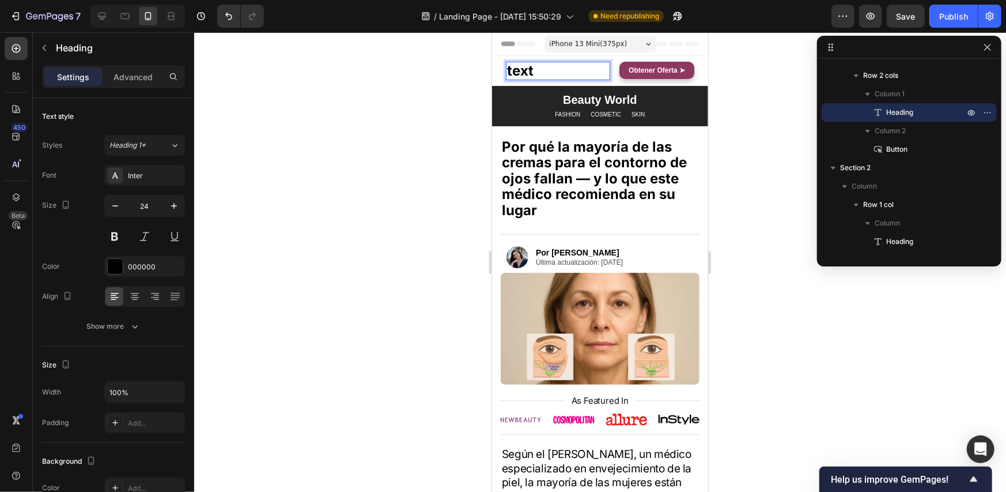
click at [554, 69] on p "text" at bounding box center [557, 70] width 102 height 16
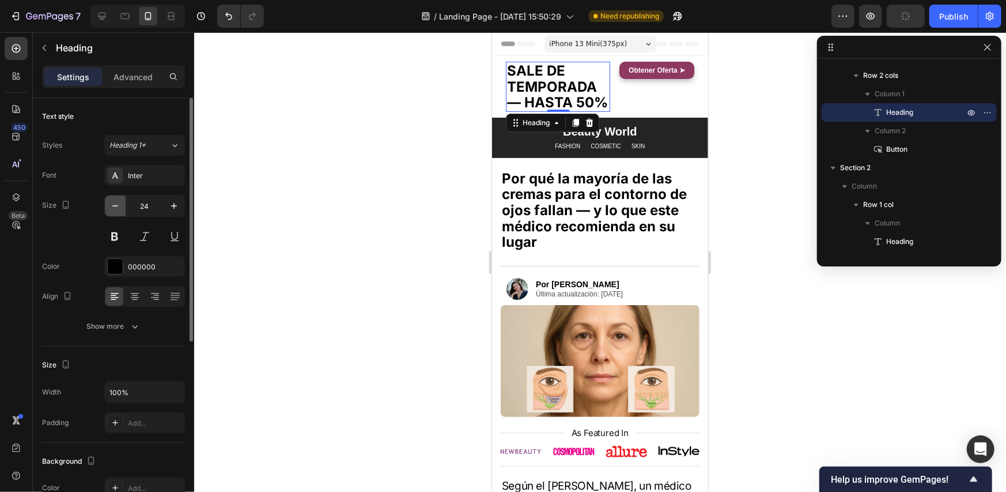
click at [111, 209] on icon "button" at bounding box center [115, 206] width 12 height 12
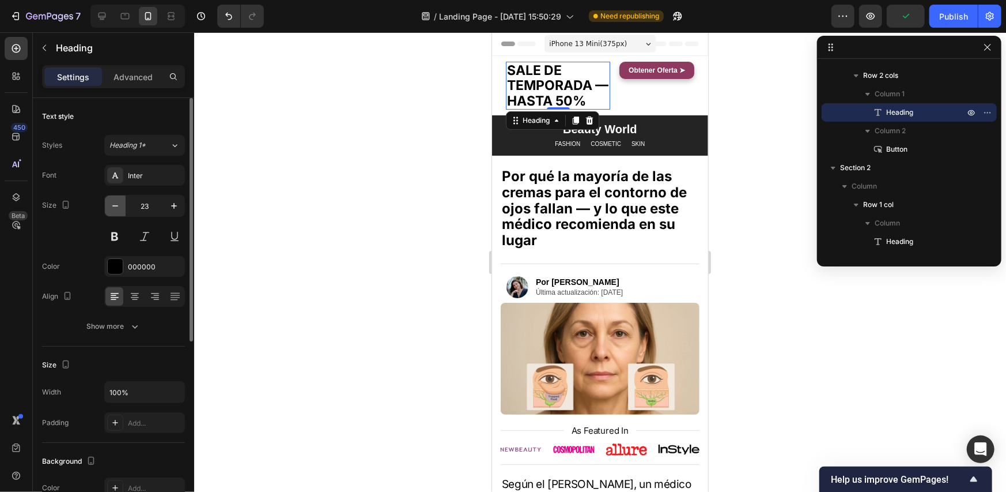
click at [111, 209] on icon "button" at bounding box center [115, 206] width 12 height 12
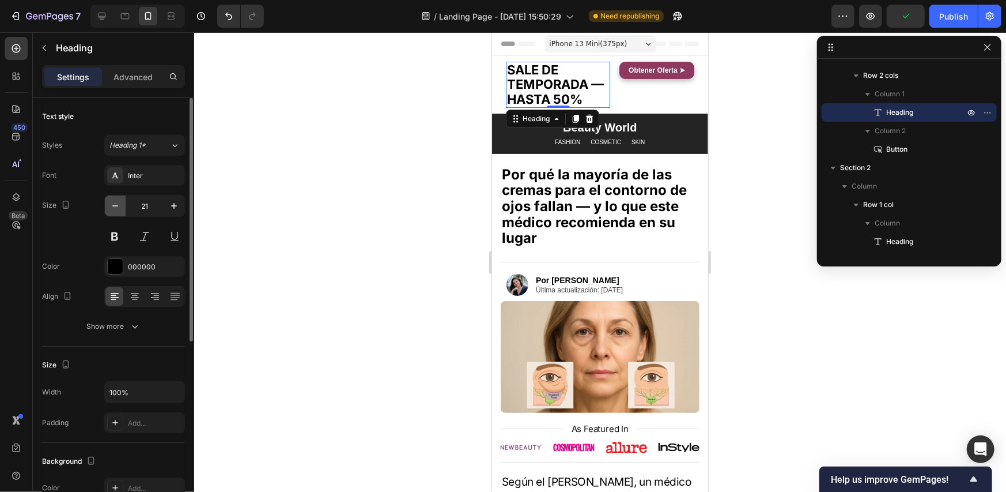
click at [111, 209] on icon "button" at bounding box center [115, 206] width 12 height 12
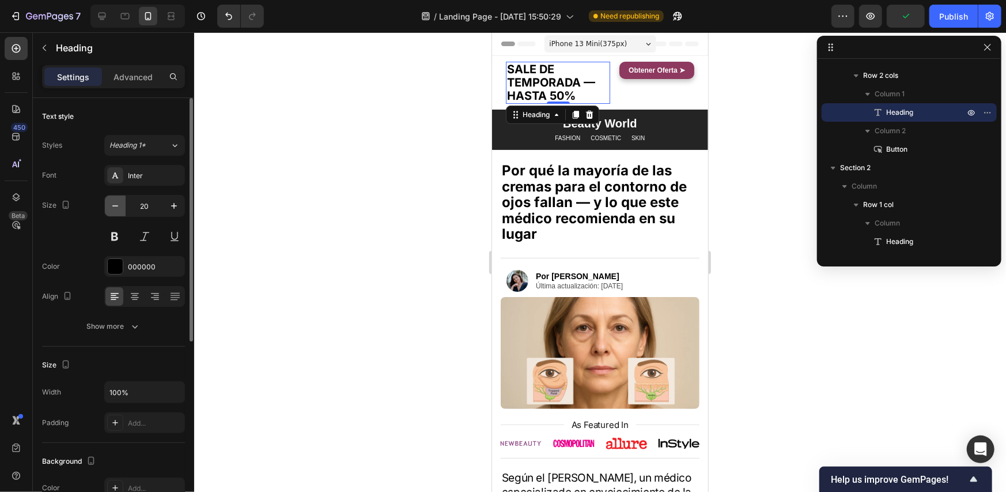
click at [111, 209] on icon "button" at bounding box center [115, 206] width 12 height 12
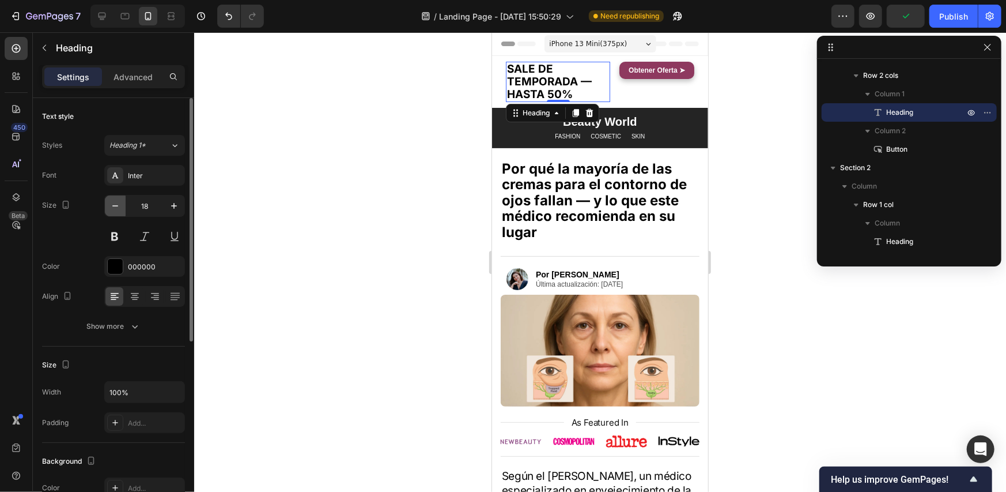
click at [111, 209] on icon "button" at bounding box center [115, 206] width 12 height 12
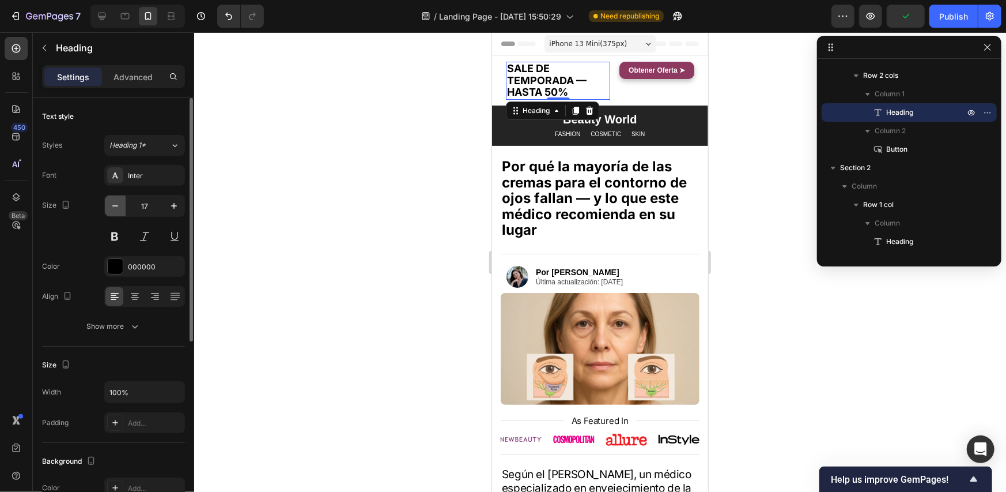
click at [111, 209] on icon "button" at bounding box center [115, 206] width 12 height 12
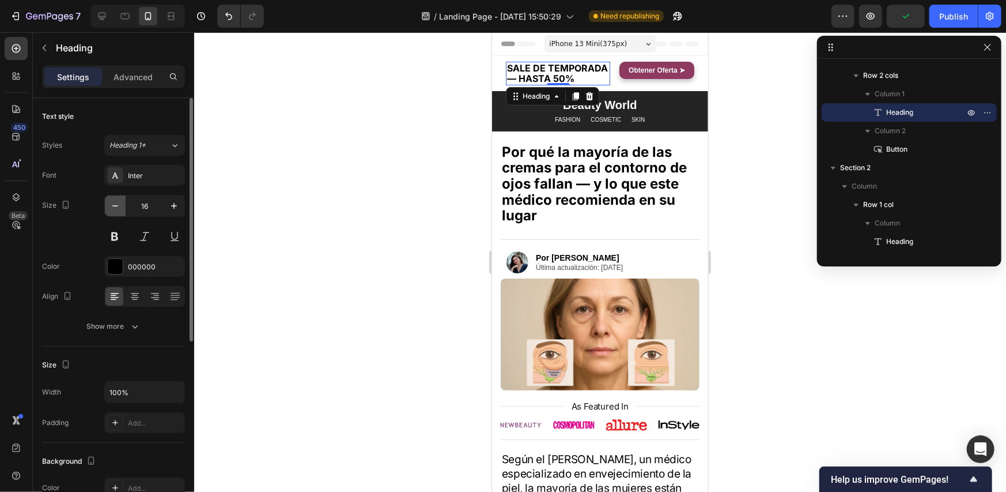
click at [111, 209] on icon "button" at bounding box center [115, 206] width 12 height 12
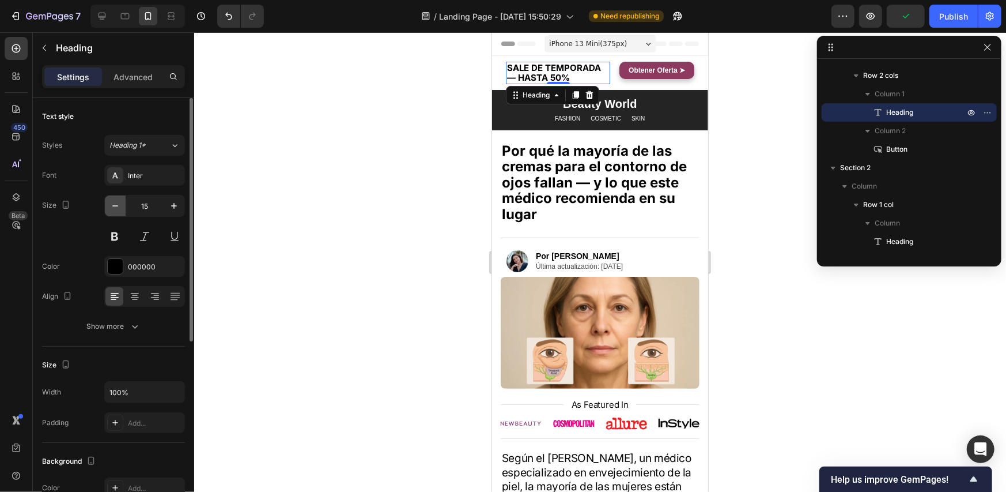
click at [111, 209] on icon "button" at bounding box center [115, 206] width 12 height 12
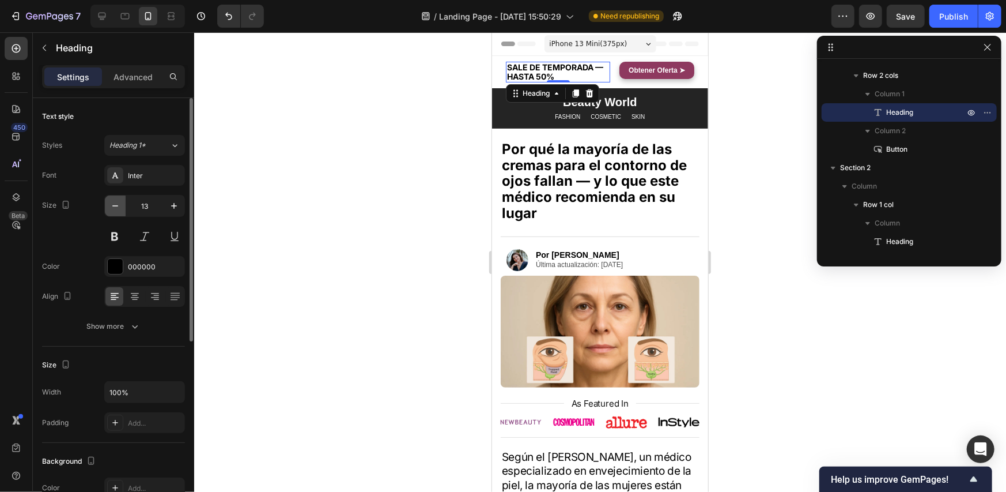
click at [111, 209] on icon "button" at bounding box center [115, 206] width 12 height 12
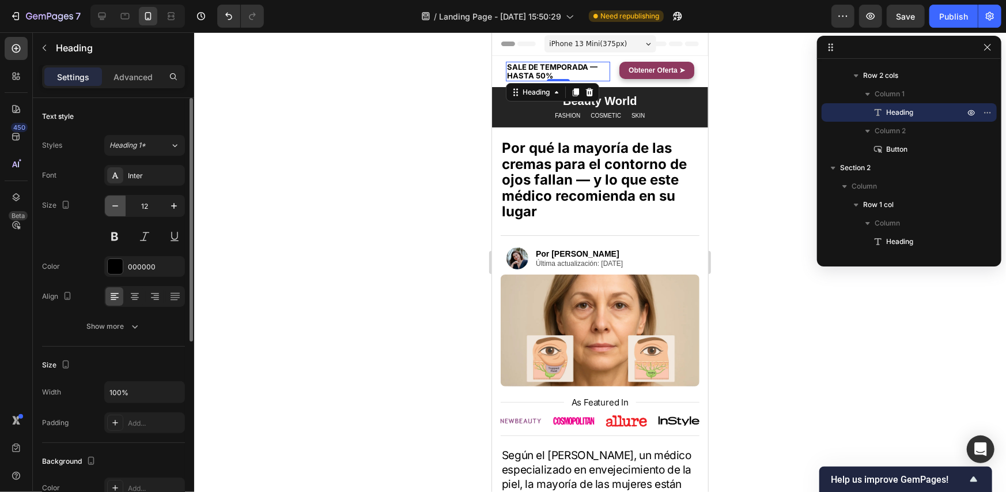
click at [111, 208] on icon "button" at bounding box center [115, 206] width 12 height 12
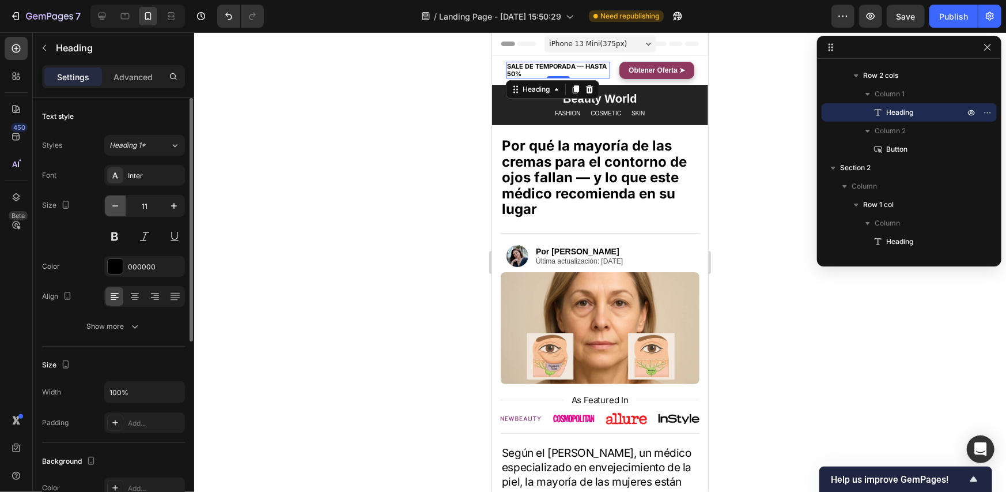
click at [111, 208] on icon "button" at bounding box center [115, 206] width 12 height 12
click at [172, 207] on icon "button" at bounding box center [174, 206] width 12 height 12
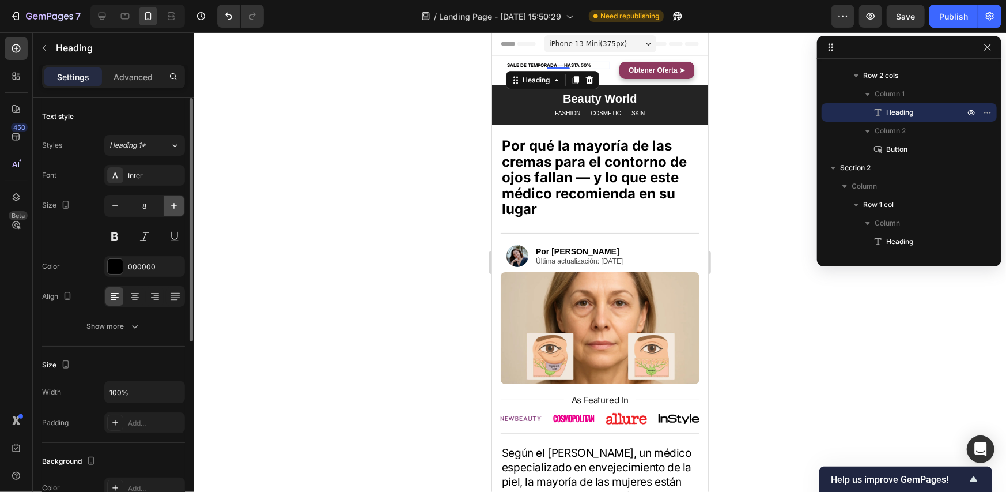
click at [172, 207] on icon "button" at bounding box center [174, 206] width 12 height 12
type input "9"
click at [135, 300] on icon at bounding box center [135, 296] width 12 height 12
click at [120, 296] on icon at bounding box center [115, 296] width 12 height 12
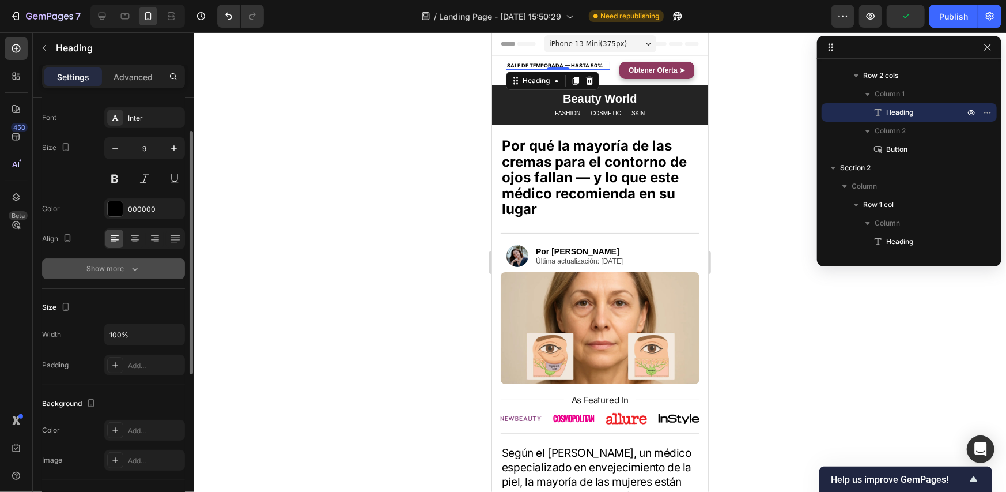
click at [114, 261] on button "Show more" at bounding box center [113, 268] width 143 height 21
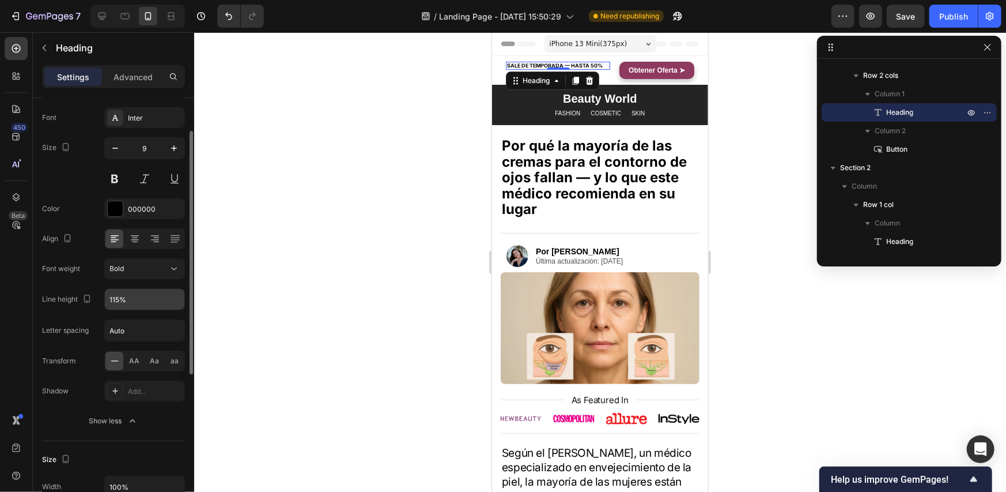
scroll to position [0, 0]
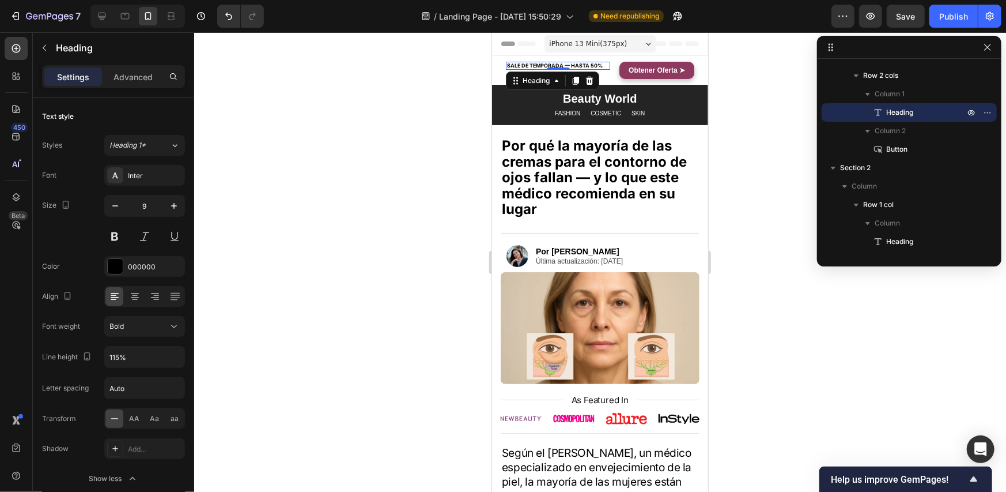
click at [740, 77] on div at bounding box center [600, 261] width 812 height 459
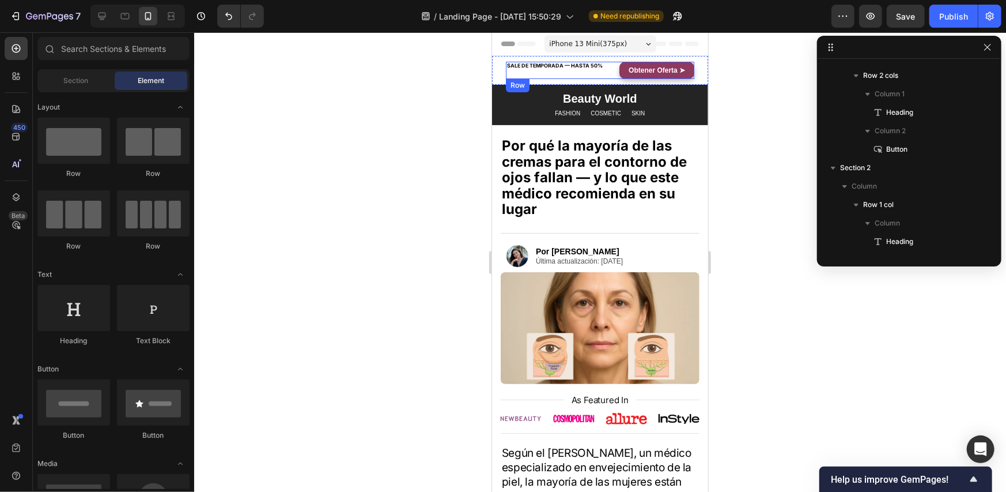
click at [603, 73] on div "SALE DE TEMPORADA — HASTA 50% Heading" at bounding box center [557, 69] width 104 height 17
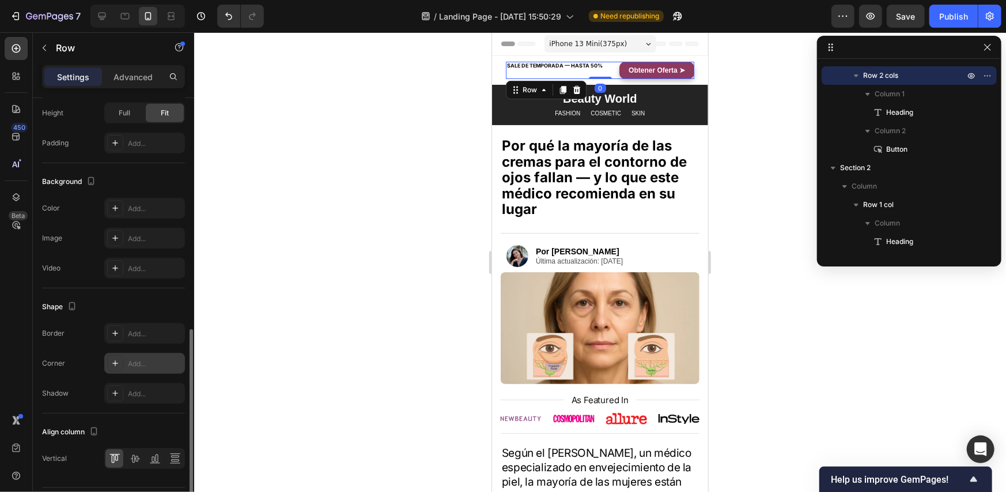
scroll to position [377, 0]
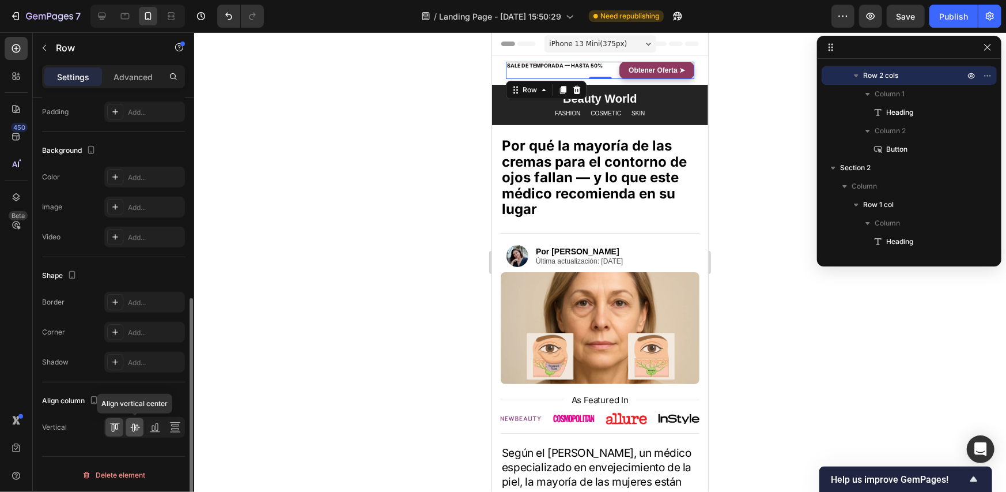
click at [135, 428] on icon at bounding box center [134, 428] width 9 height 8
click at [784, 103] on div at bounding box center [600, 261] width 812 height 459
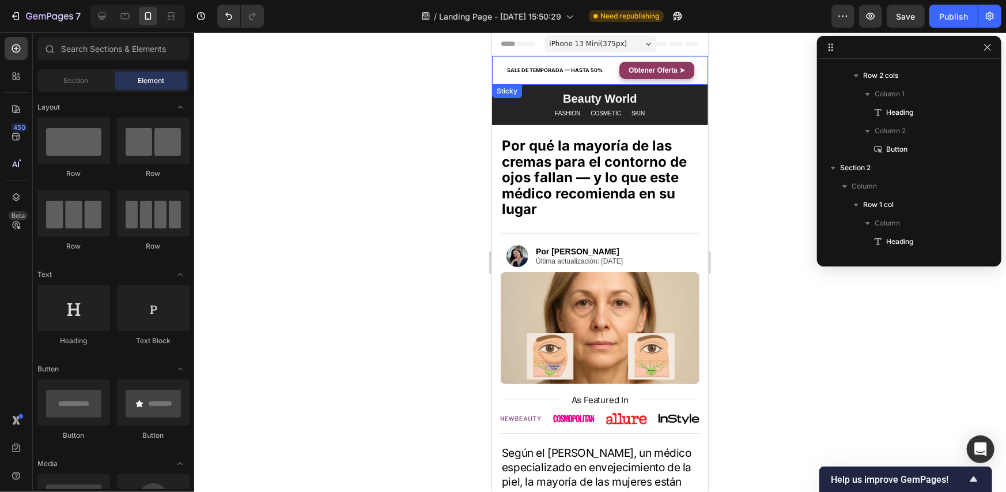
click at [603, 79] on div "SALE DE TEMPORADA — HASTA 50% Heading Obtener Oferta ➤ Button Row Sticky" at bounding box center [600, 69] width 216 height 29
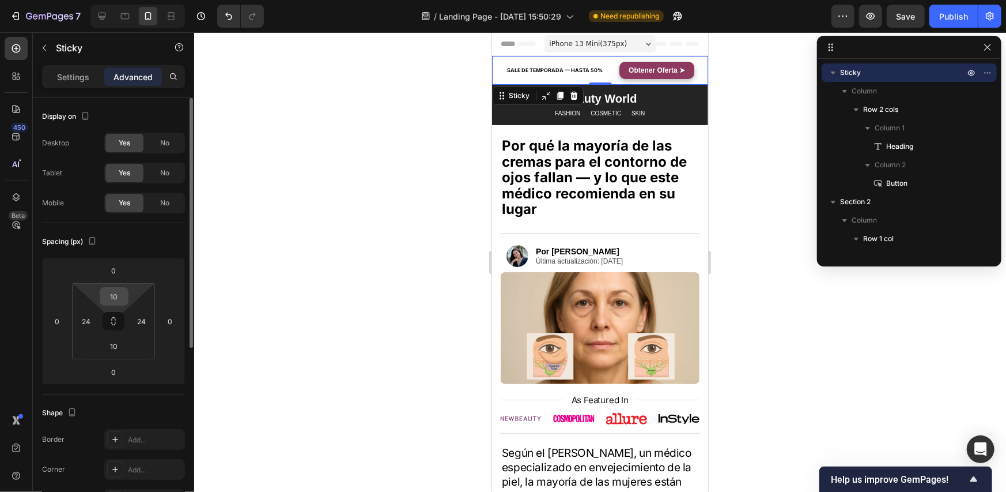
click at [113, 292] on input "10" at bounding box center [114, 296] width 23 height 17
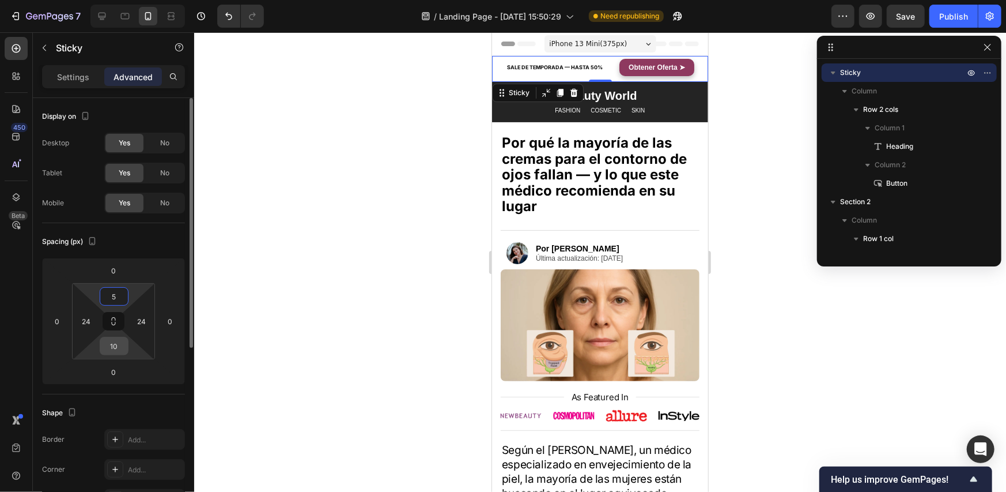
type input "5"
click at [114, 346] on input "10" at bounding box center [114, 345] width 23 height 17
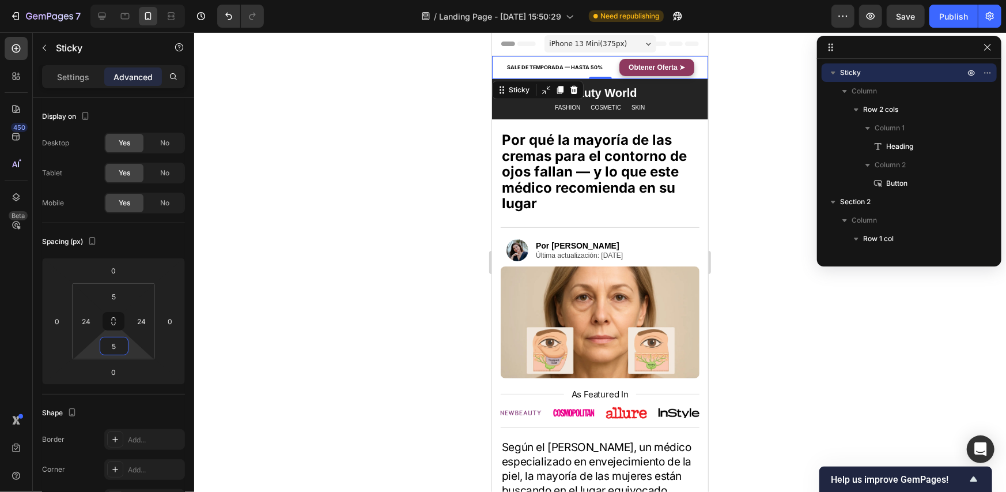
type input "5"
click at [777, 115] on div at bounding box center [600, 261] width 812 height 459
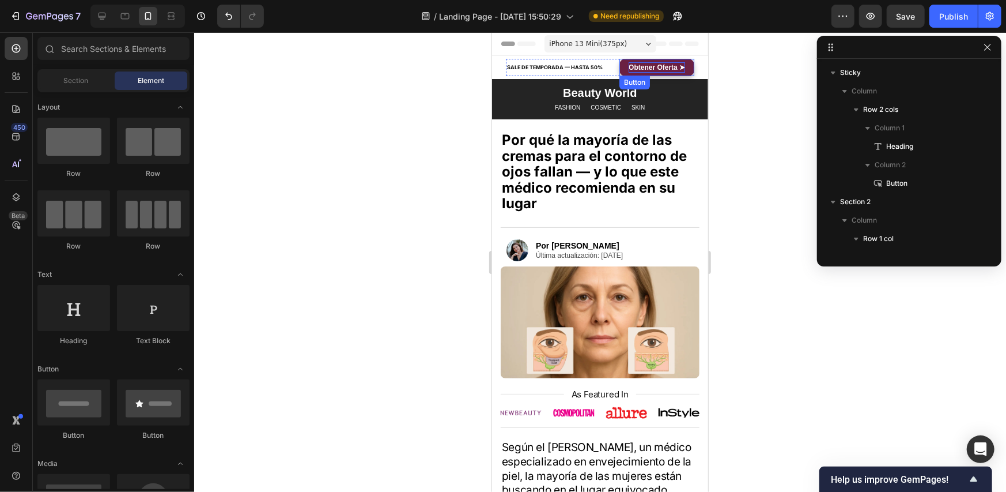
click at [642, 69] on strong "Obtener Oferta ➤" at bounding box center [656, 67] width 56 height 8
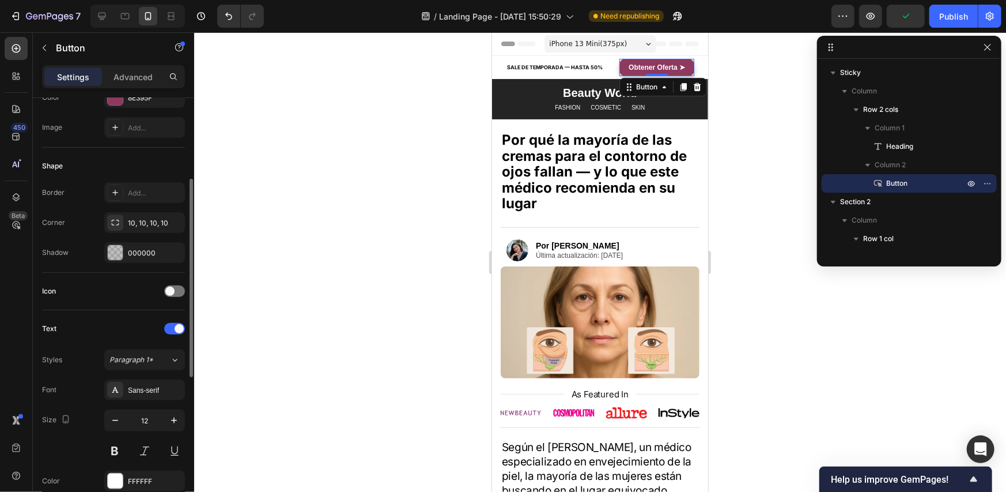
scroll to position [58, 0]
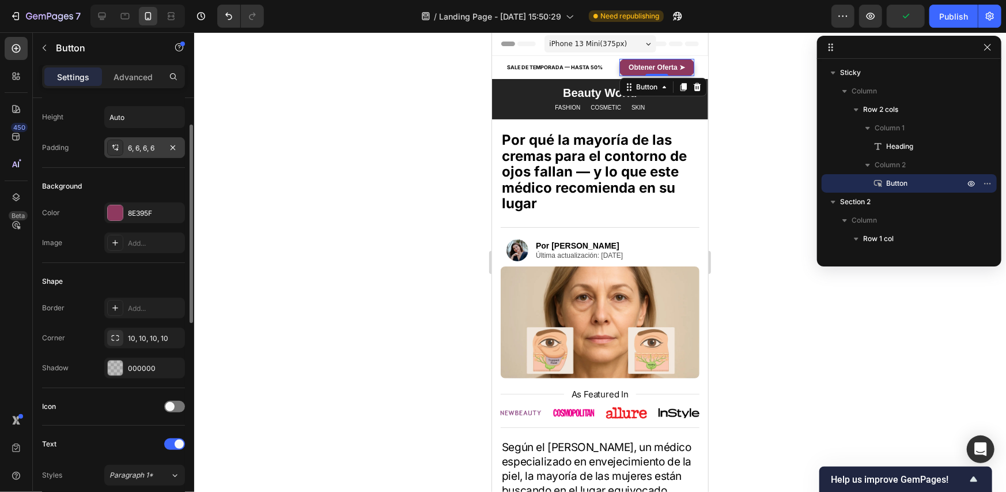
click at [134, 146] on div "6, 6, 6, 6" at bounding box center [144, 148] width 33 height 10
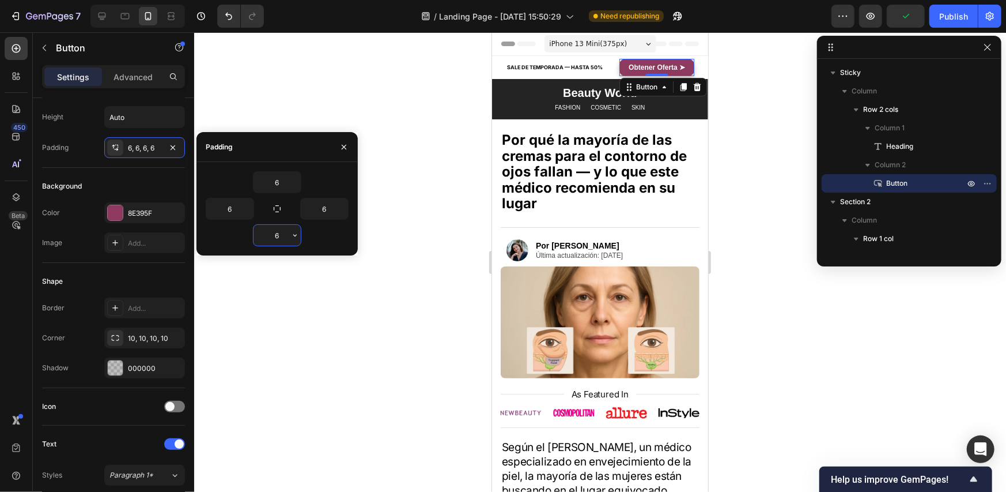
click at [285, 237] on input "6" at bounding box center [277, 235] width 47 height 21
drag, startPoint x: 263, startPoint y: 235, endPoint x: 260, endPoint y: 220, distance: 15.2
click at [255, 234] on input "5" at bounding box center [277, 235] width 47 height 21
type input "4"
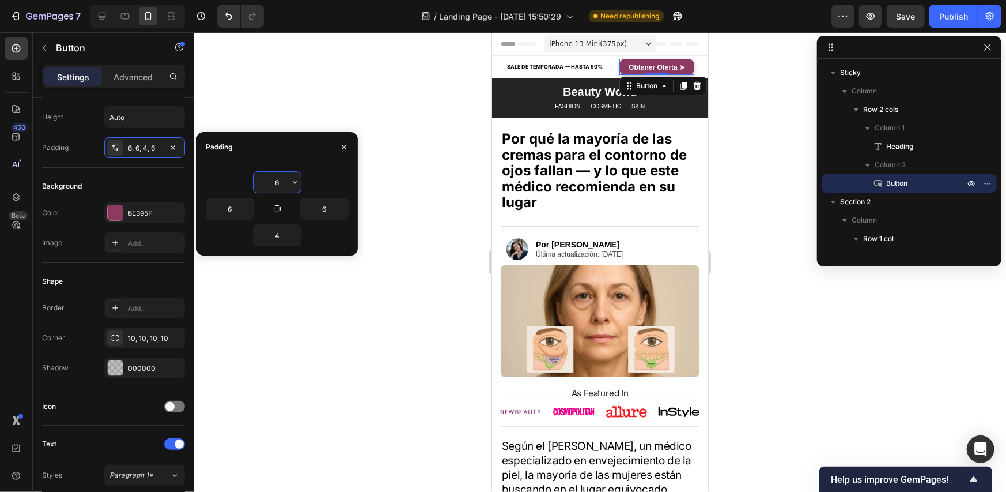
click at [277, 182] on input "6" at bounding box center [277, 182] width 47 height 21
type input "4"
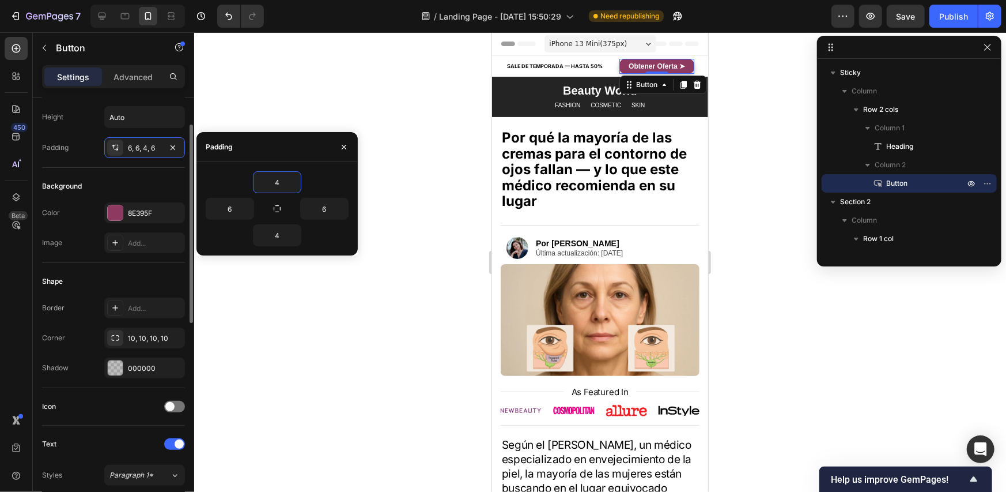
click at [127, 275] on div "Shape" at bounding box center [113, 281] width 143 height 18
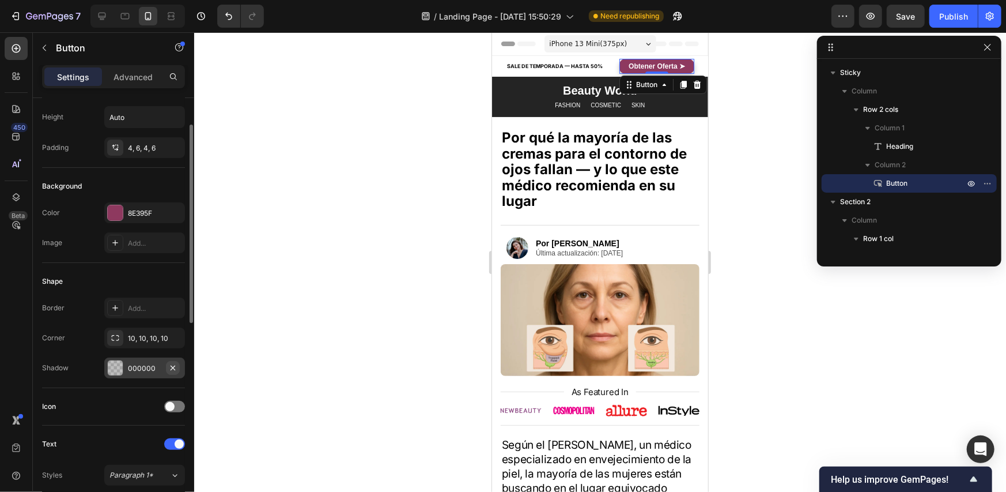
click at [175, 367] on icon "button" at bounding box center [172, 367] width 9 height 9
click at [750, 145] on div at bounding box center [600, 261] width 812 height 459
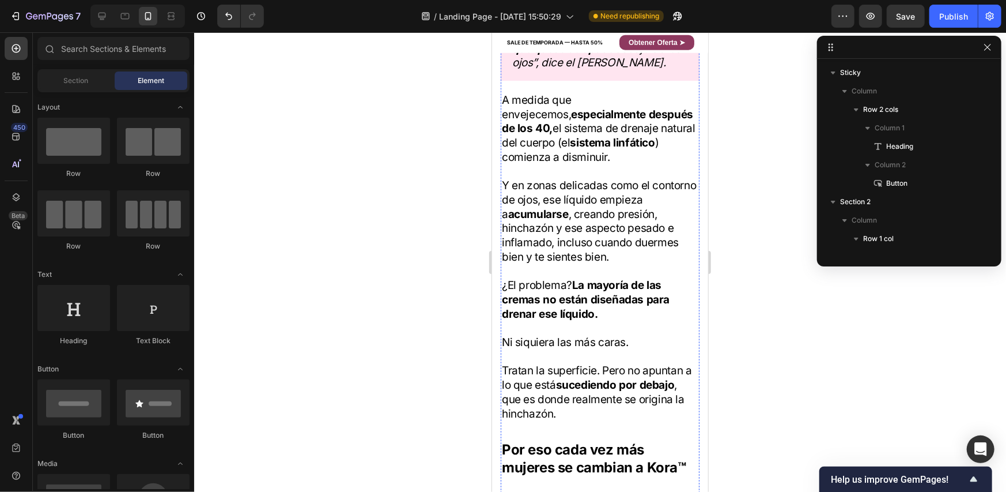
scroll to position [634, 0]
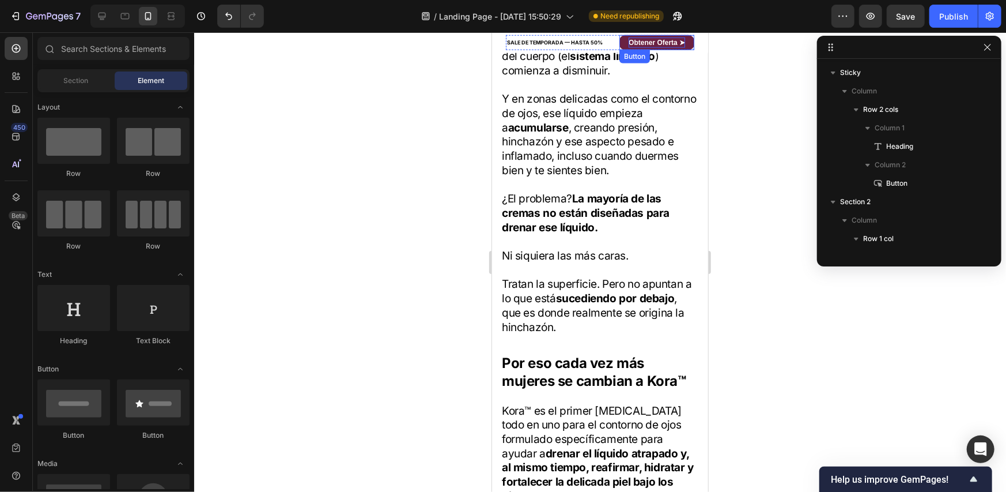
click at [644, 41] on strong "Obtener Oferta ➤" at bounding box center [656, 42] width 56 height 8
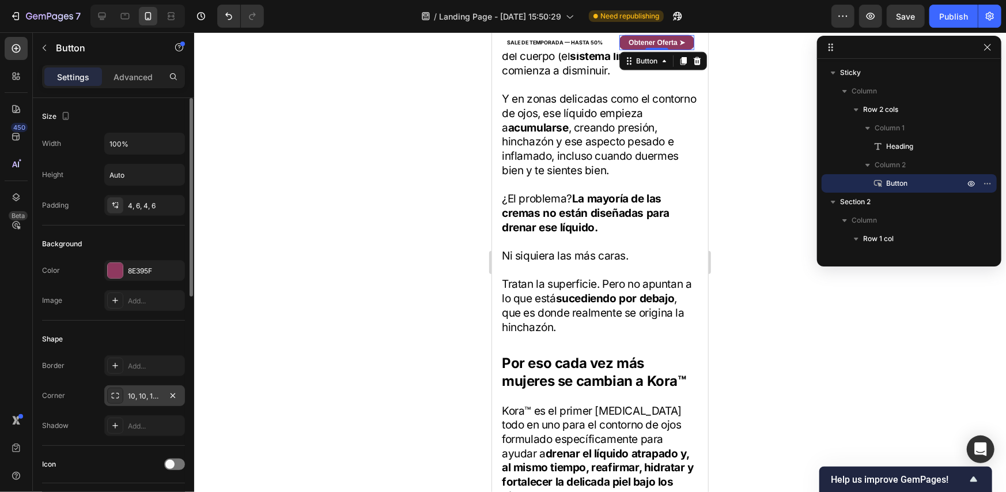
click at [143, 385] on div "10, 10, 10, 10" at bounding box center [144, 395] width 81 height 21
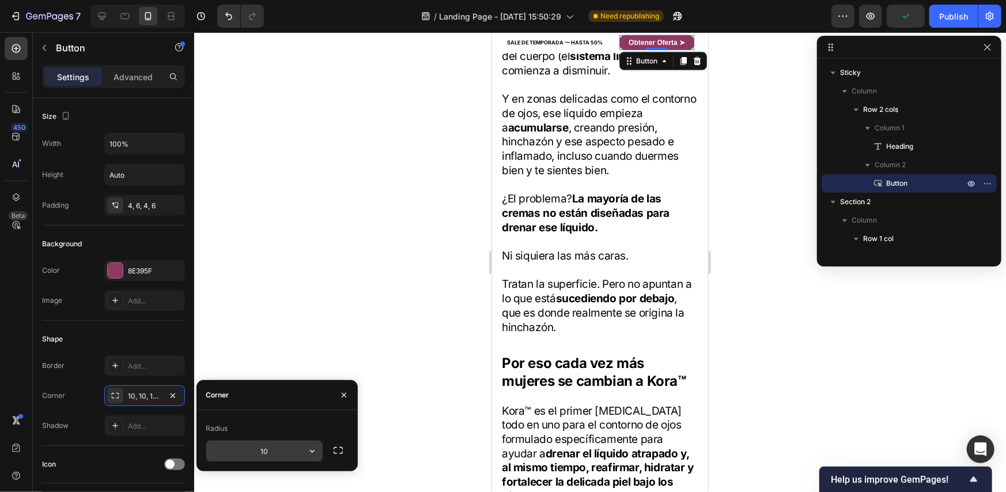
click at [274, 439] on div "Radius 10" at bounding box center [277, 440] width 143 height 43
click at [275, 448] on input "10" at bounding box center [264, 450] width 116 height 21
type input "5"
click at [751, 207] on div at bounding box center [600, 261] width 812 height 459
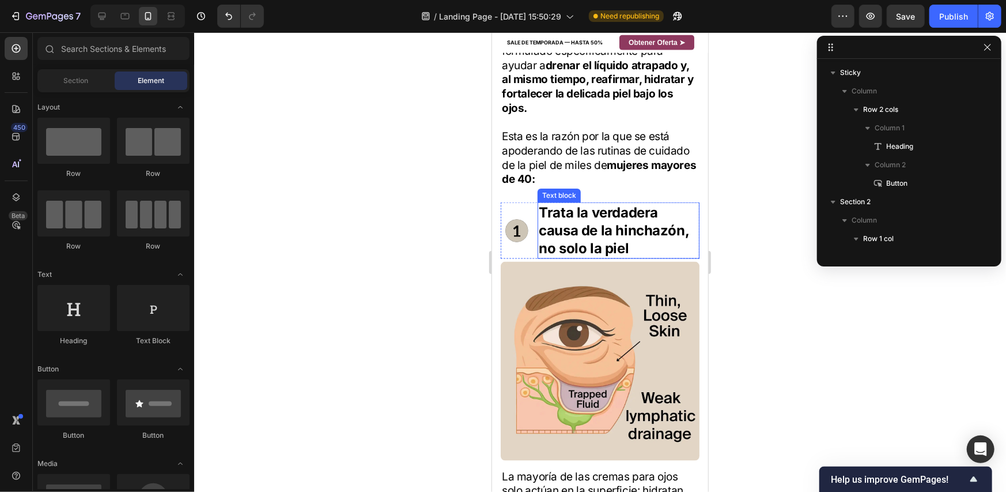
scroll to position [980, 0]
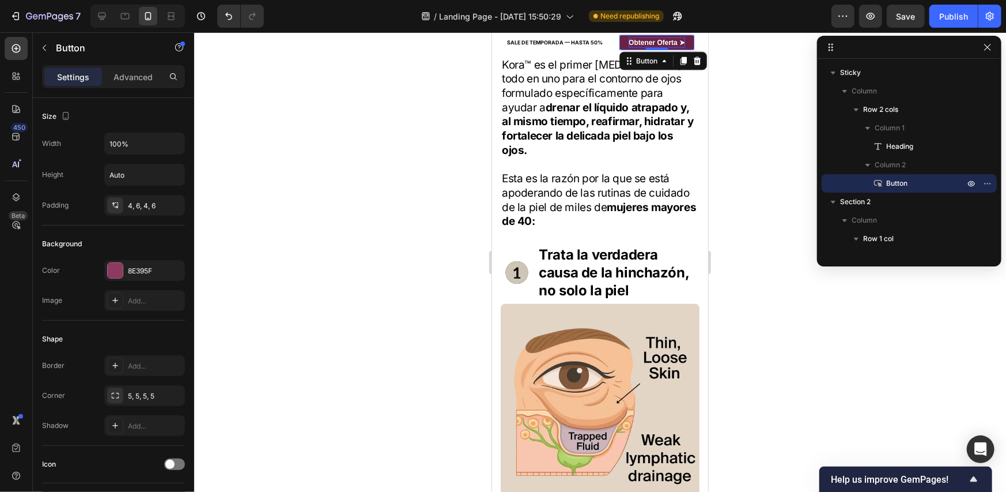
click at [655, 40] on strong "Obtener Oferta ➤" at bounding box center [656, 42] width 56 height 8
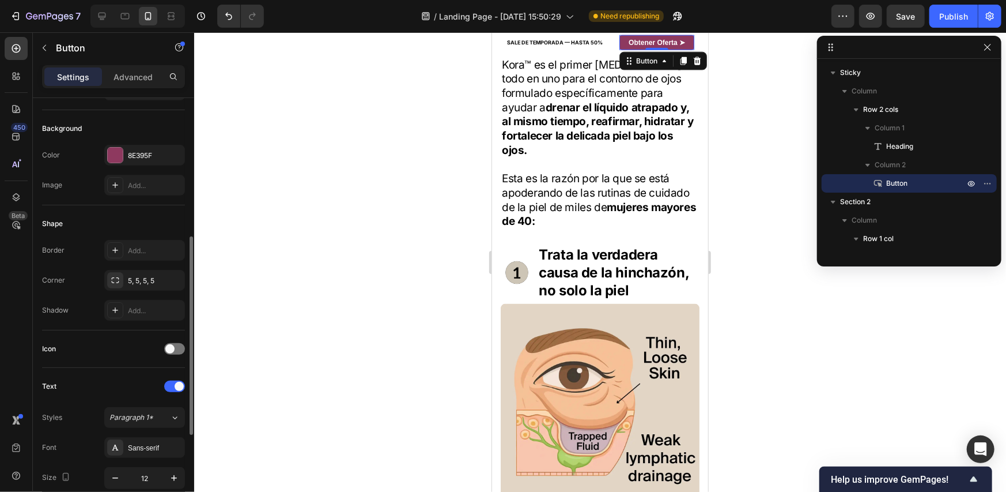
scroll to position [230, 0]
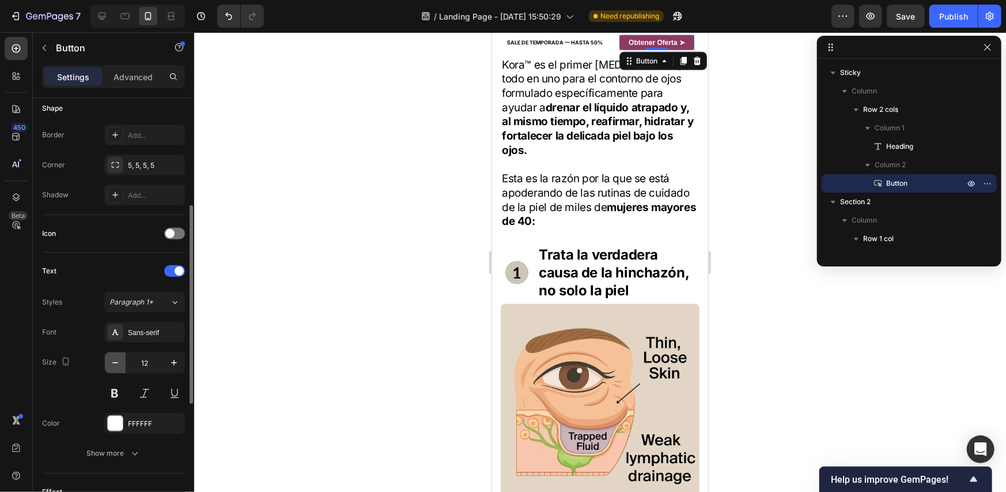
click at [115, 364] on icon "button" at bounding box center [115, 363] width 12 height 12
type input "10"
click at [743, 98] on div at bounding box center [600, 261] width 812 height 459
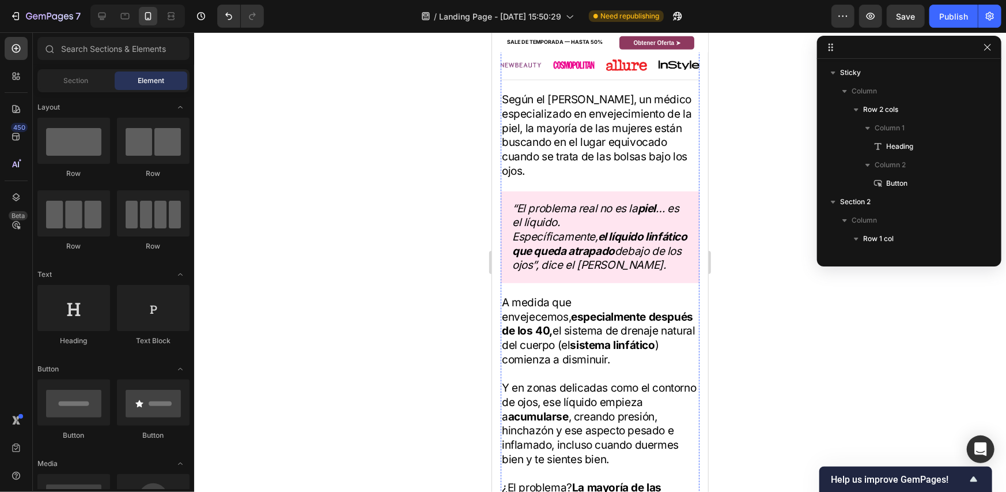
scroll to position [287, 0]
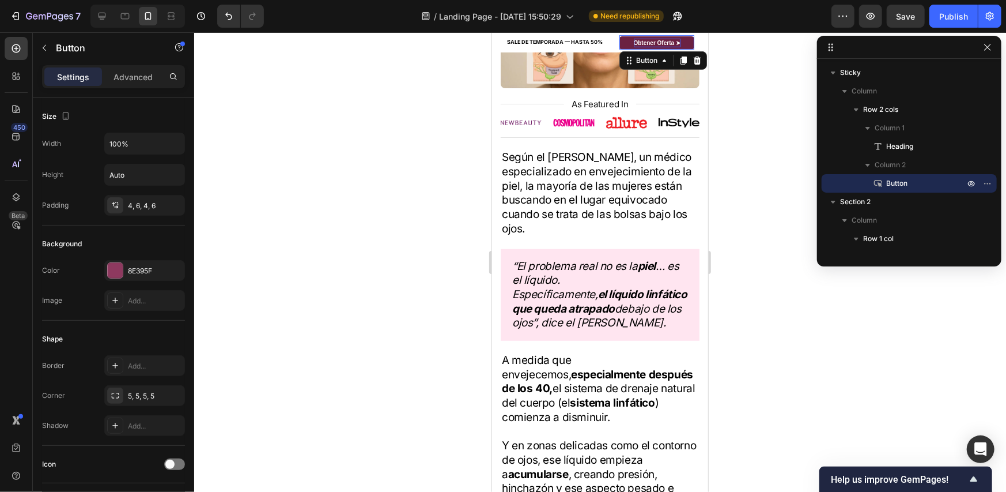
click at [633, 41] on strong "Obtener Oferta ➤" at bounding box center [656, 42] width 47 height 6
click at [624, 42] on link "Obtener Oferta ➤" at bounding box center [656, 42] width 75 height 13
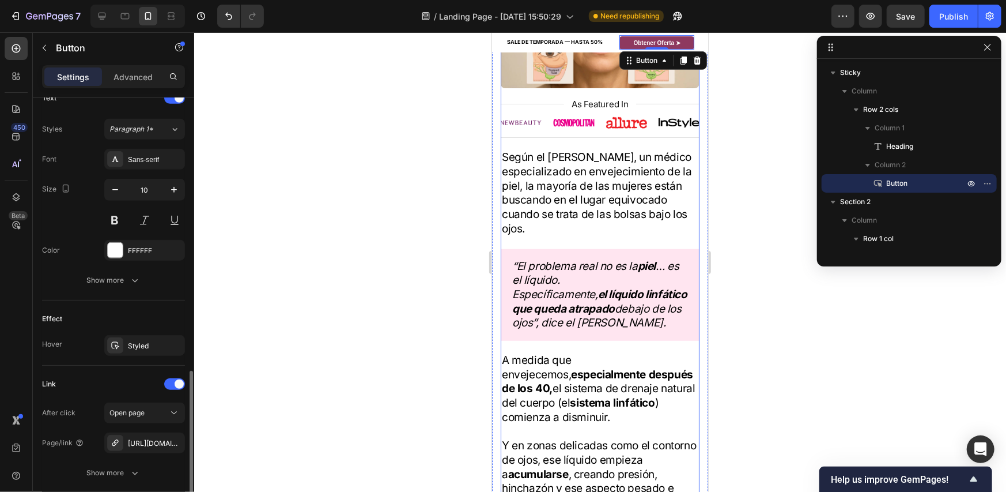
scroll to position [489, 0]
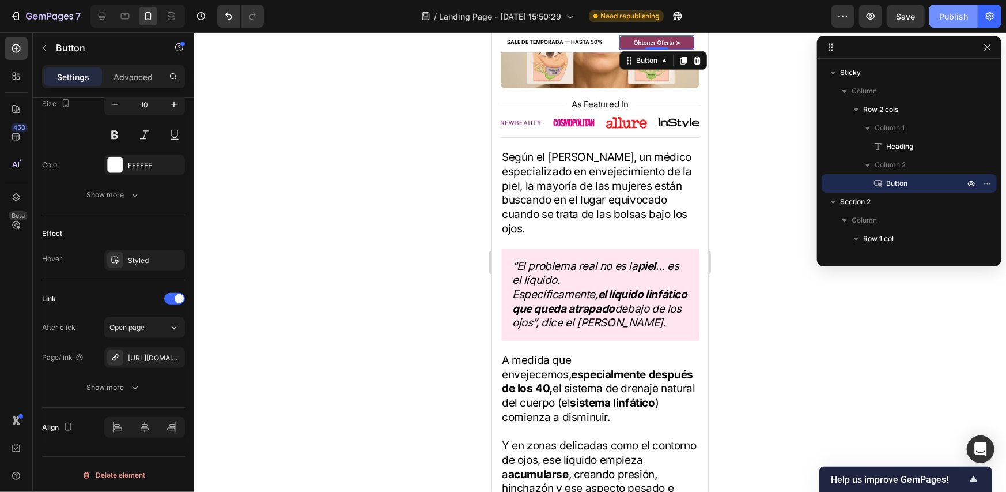
click at [944, 13] on div "Publish" at bounding box center [953, 16] width 29 height 12
click at [88, 74] on p "Settings" at bounding box center [73, 77] width 32 height 12
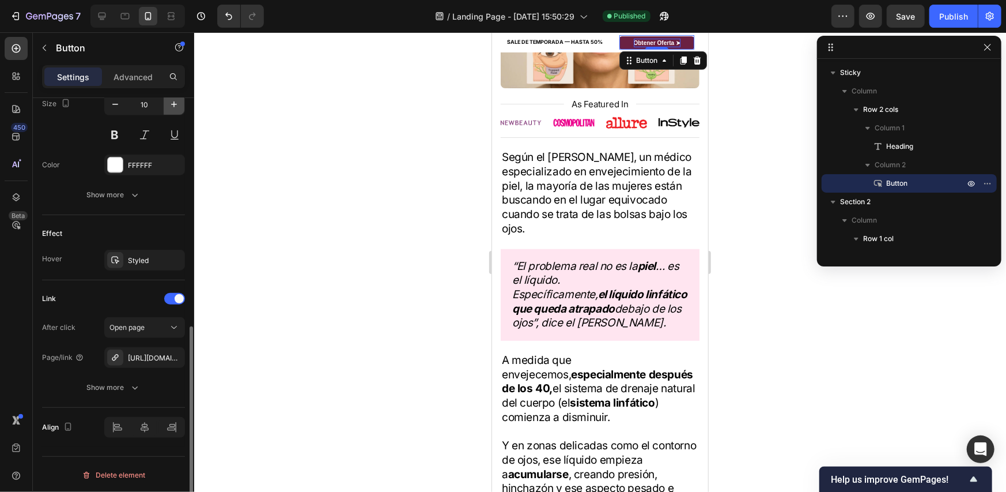
click at [175, 104] on icon "button" at bounding box center [174, 105] width 12 height 12
type input "12"
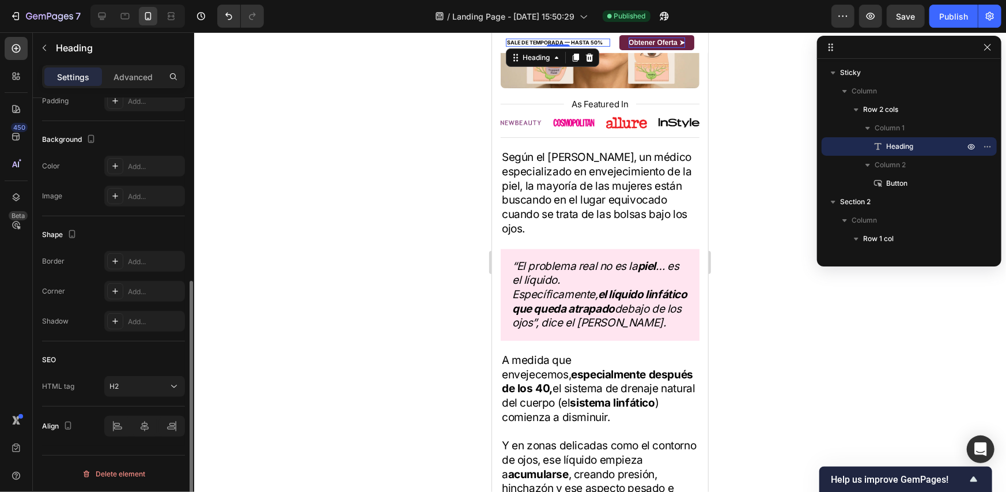
click at [550, 40] on p "SALE DE TEMPORADA — HASTA 50%" at bounding box center [557, 42] width 102 height 6
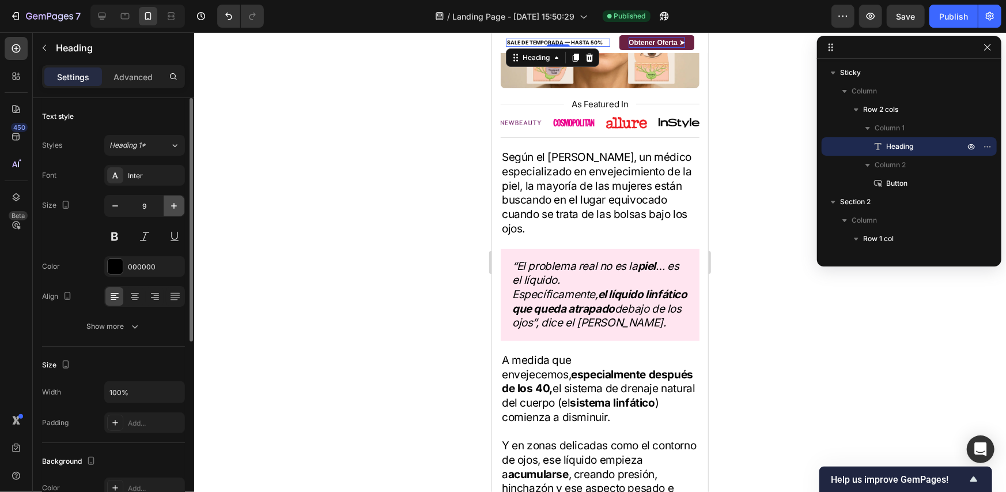
click at [169, 209] on icon "button" at bounding box center [174, 206] width 12 height 12
click at [170, 209] on icon "button" at bounding box center [174, 206] width 12 height 12
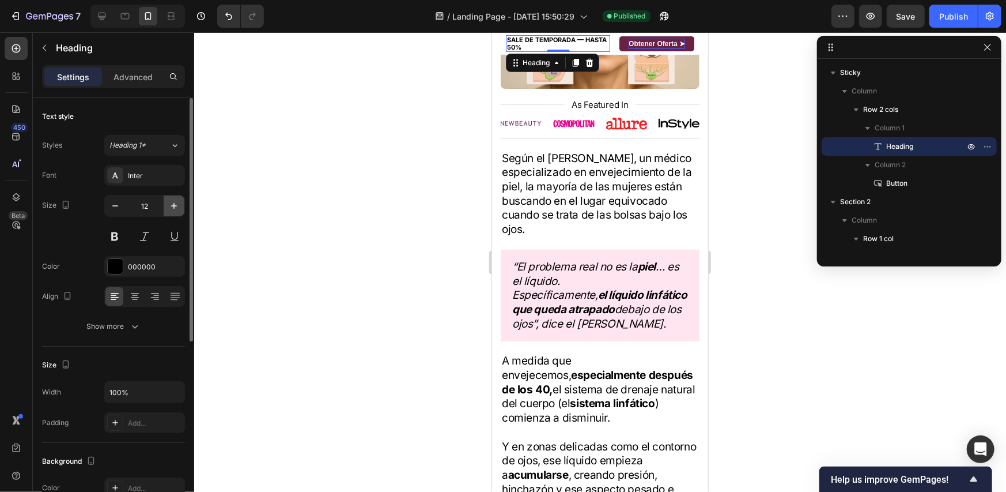
scroll to position [290, 0]
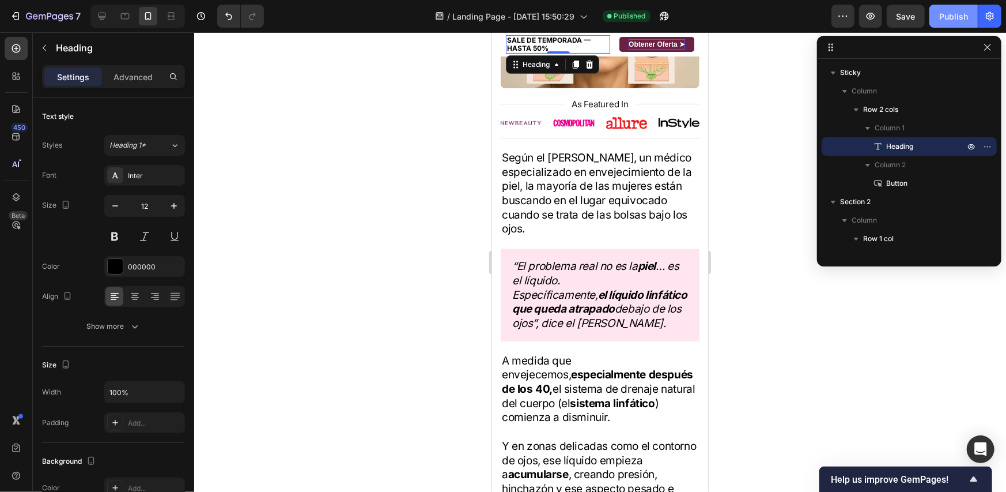
click at [964, 11] on div "Publish" at bounding box center [953, 16] width 29 height 12
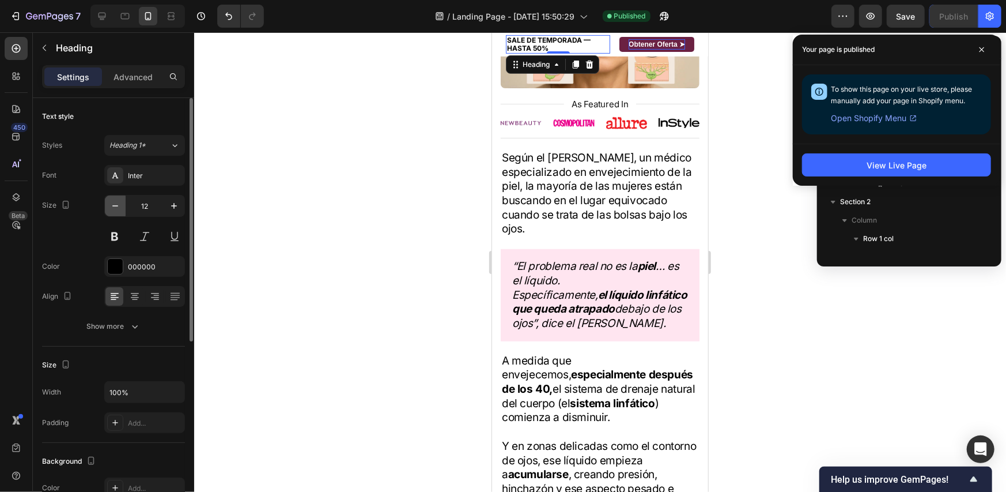
click at [119, 209] on icon "button" at bounding box center [115, 206] width 12 height 12
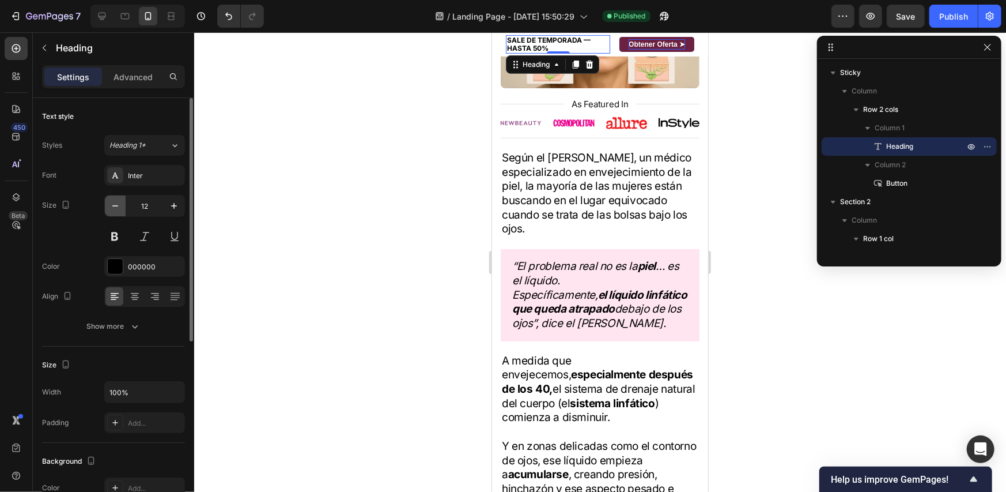
type input "11"
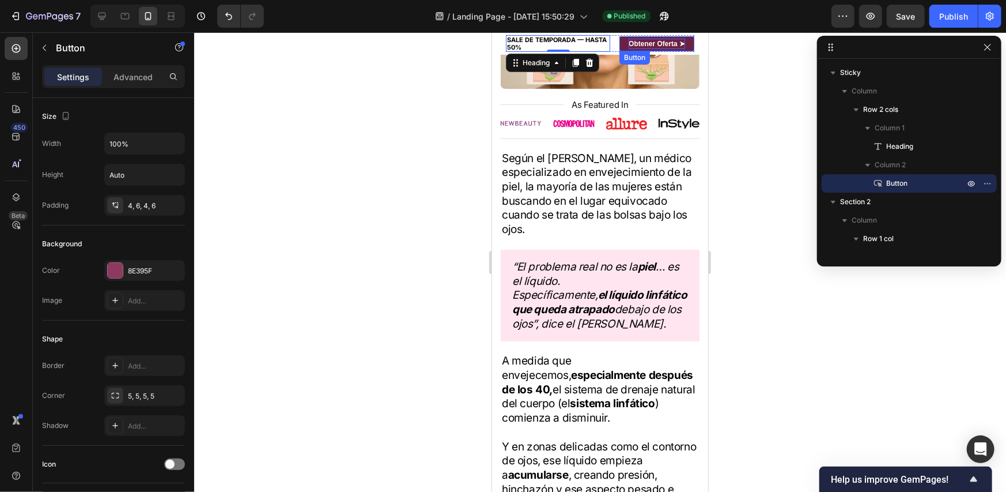
click at [663, 43] on strong "Obtener Oferta ➤" at bounding box center [656, 43] width 56 height 8
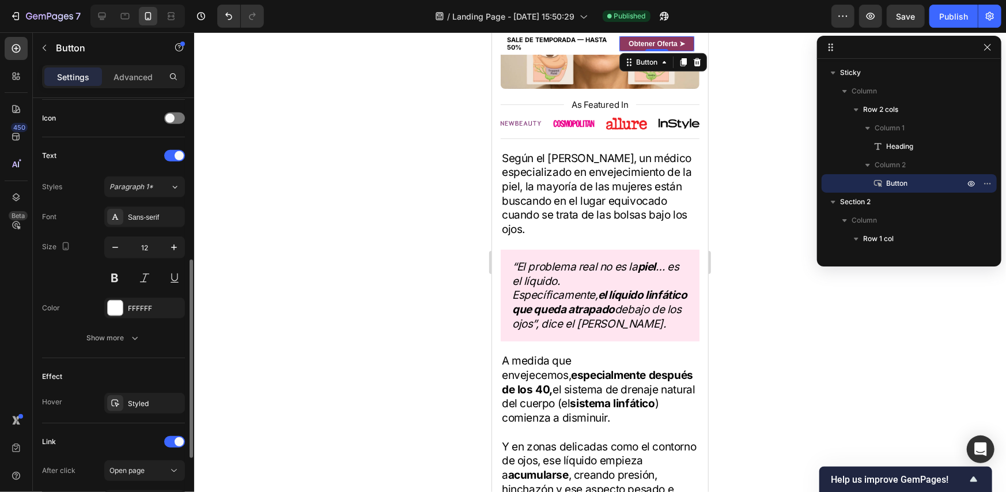
scroll to position [288, 0]
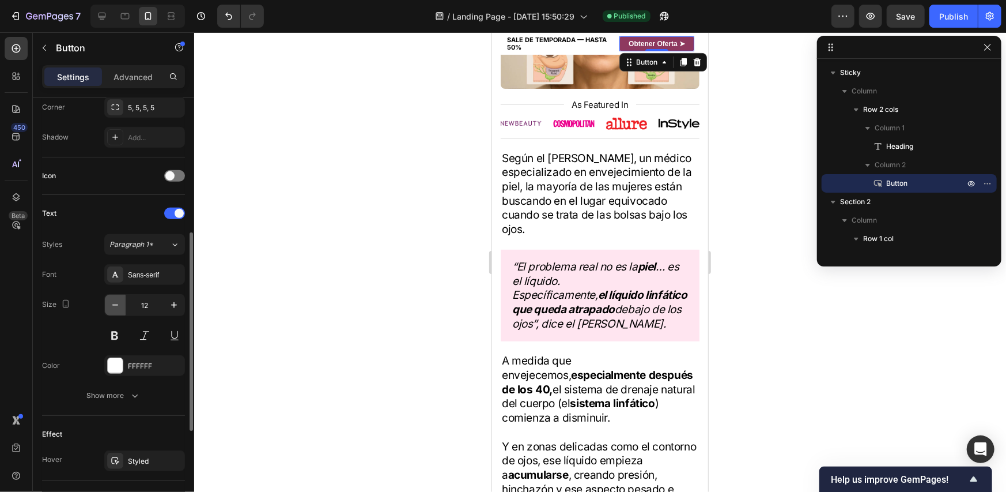
click at [115, 303] on icon "button" at bounding box center [115, 305] width 12 height 12
type input "11"
click at [956, 23] on button "Publish" at bounding box center [953, 16] width 48 height 23
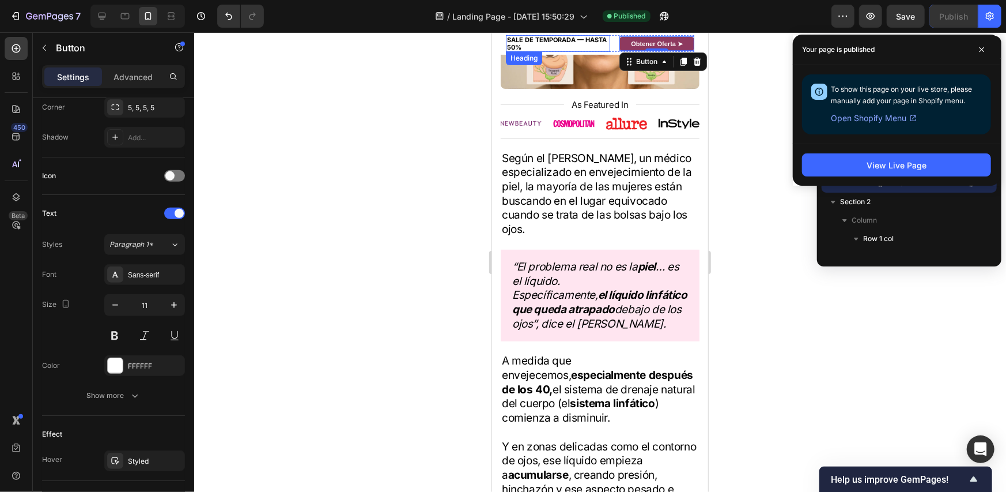
click at [544, 41] on p "SALE DE TEMPORADA — HASTA 50%" at bounding box center [557, 43] width 102 height 14
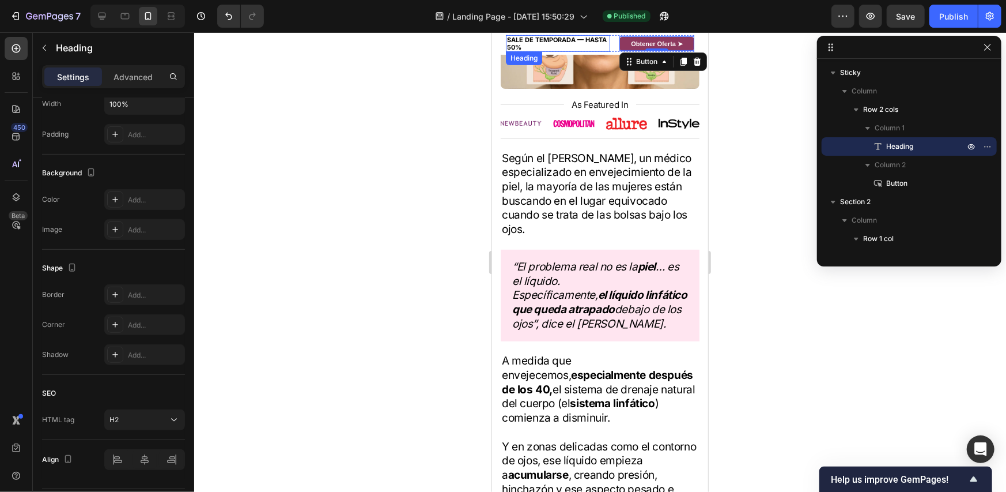
scroll to position [0, 0]
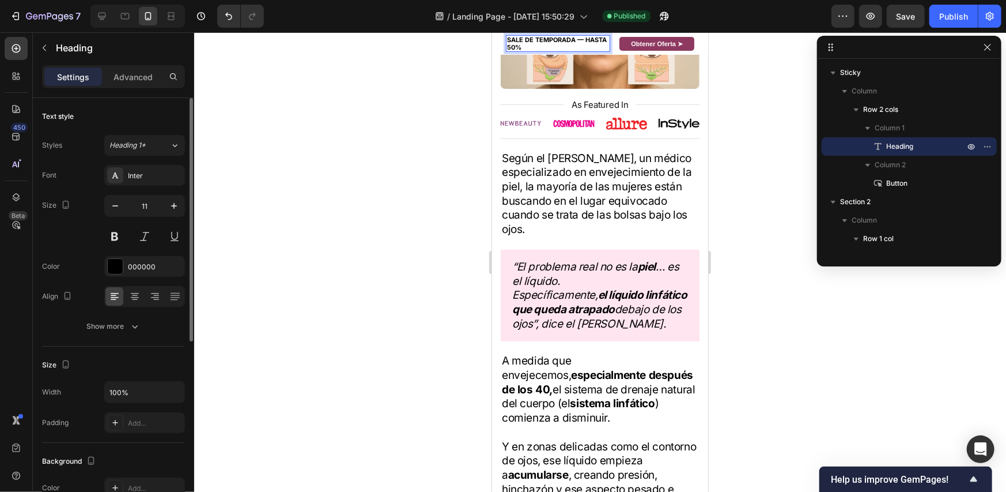
click at [583, 39] on p "SALE DE TEMPORADA — HASTA 50%" at bounding box center [557, 43] width 102 height 14
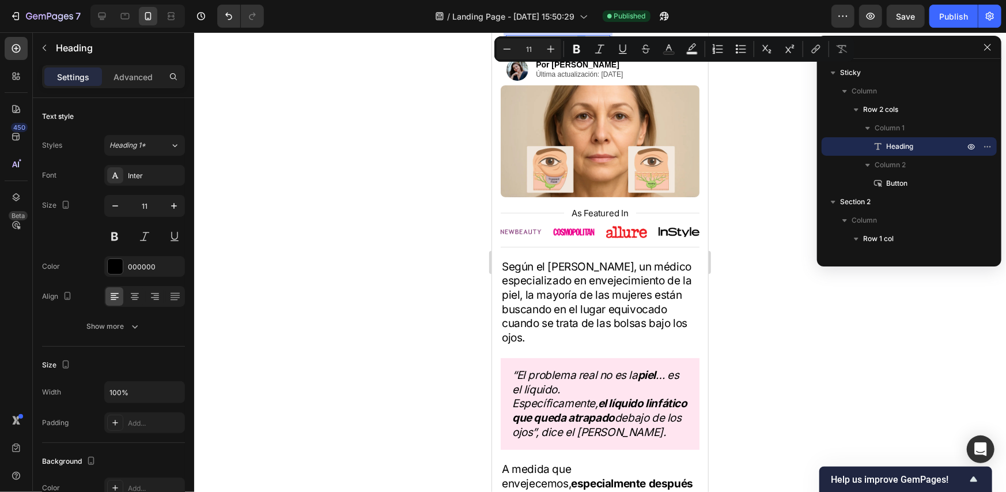
scroll to position [162, 0]
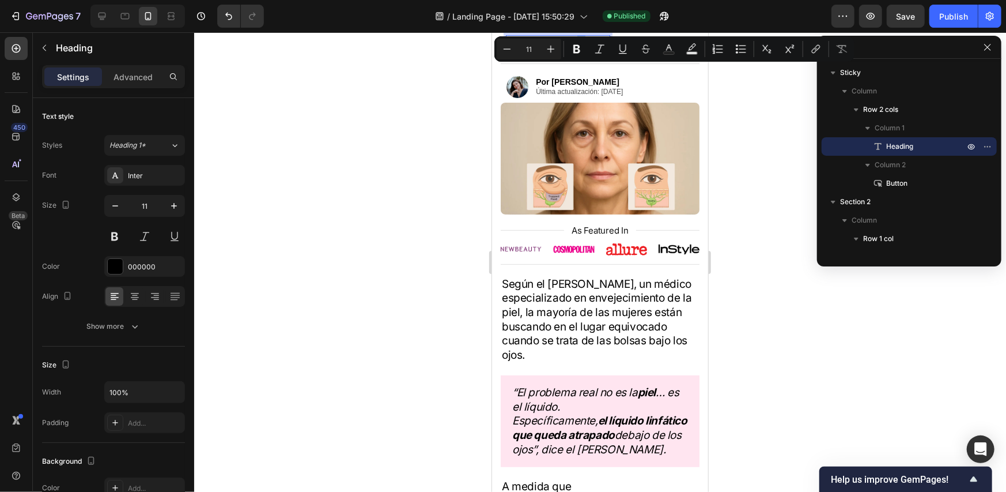
drag, startPoint x: 583, startPoint y: 39, endPoint x: 576, endPoint y: 41, distance: 7.1
click at [576, 41] on p "SALE DE TEMPORADA — HASTA 50%" at bounding box center [557, 43] width 102 height 14
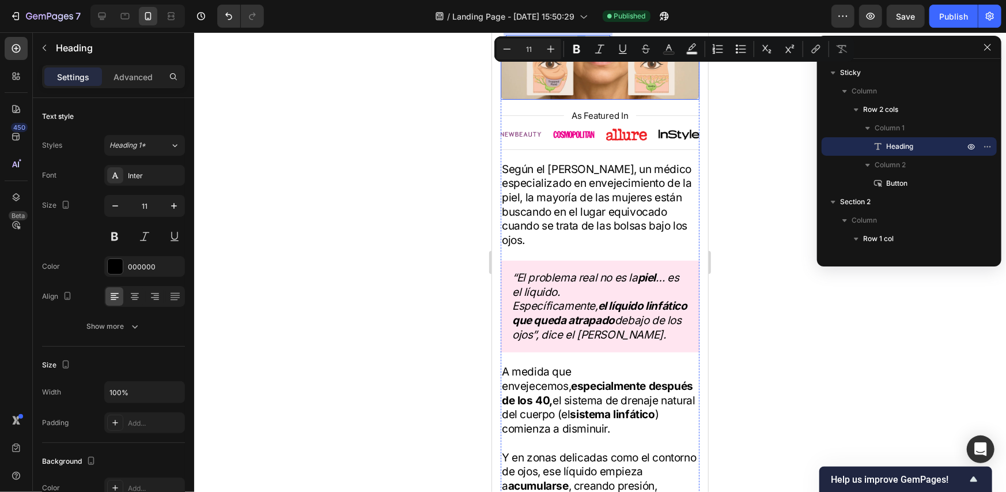
scroll to position [0, 0]
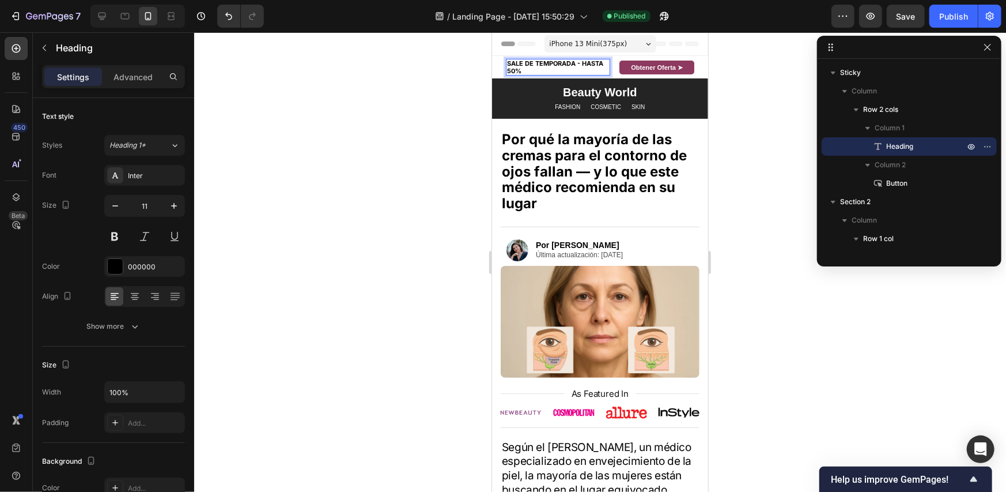
click at [784, 81] on div at bounding box center [600, 261] width 812 height 459
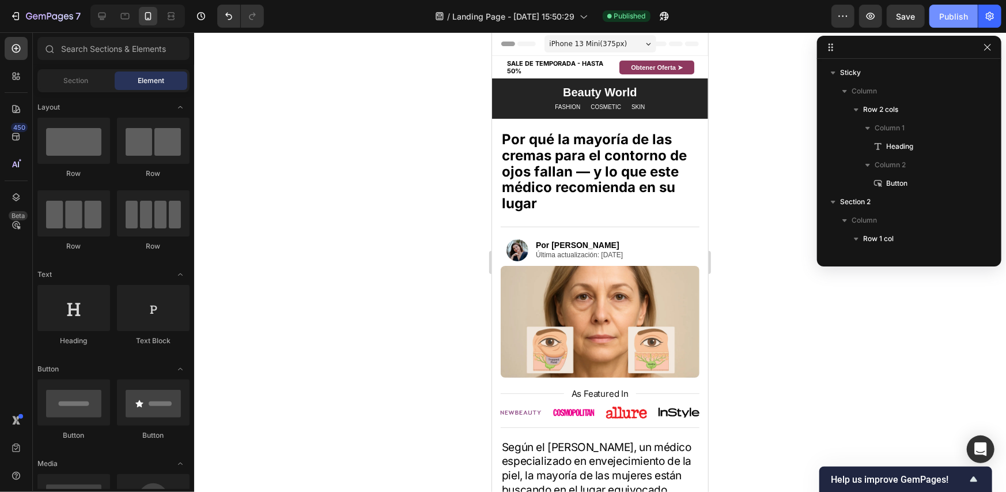
click at [957, 14] on div "Publish" at bounding box center [953, 16] width 29 height 12
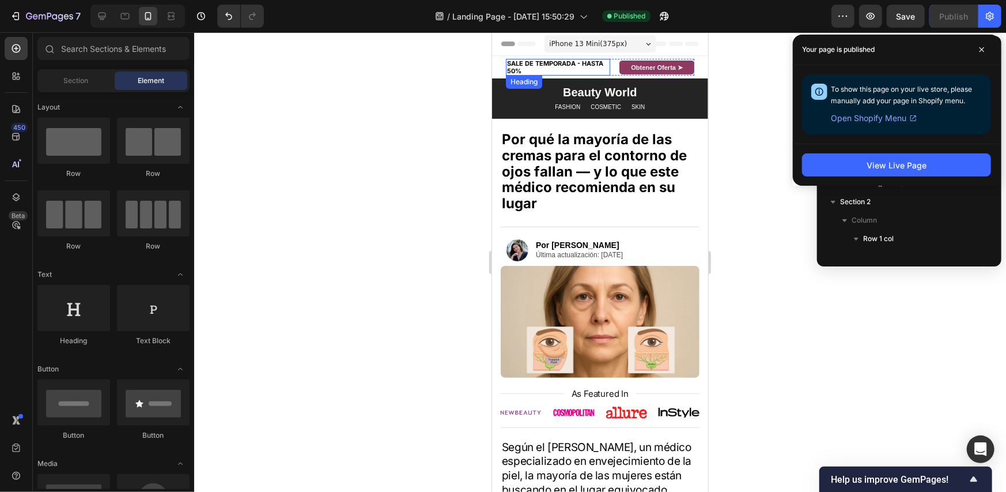
click at [591, 74] on h2 "SALE DE TEMPORADA - HASTA 50%" at bounding box center [557, 66] width 104 height 17
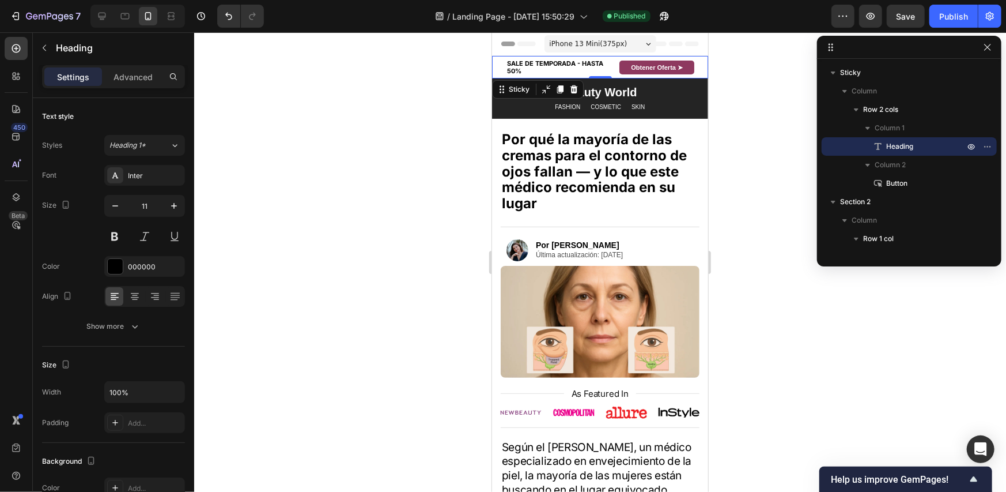
click at [600, 75] on div "SALE DE TEMPORADA - HASTA 50% Heading Obtener Oferta ➤ Button Row Sticky 0" at bounding box center [600, 66] width 216 height 22
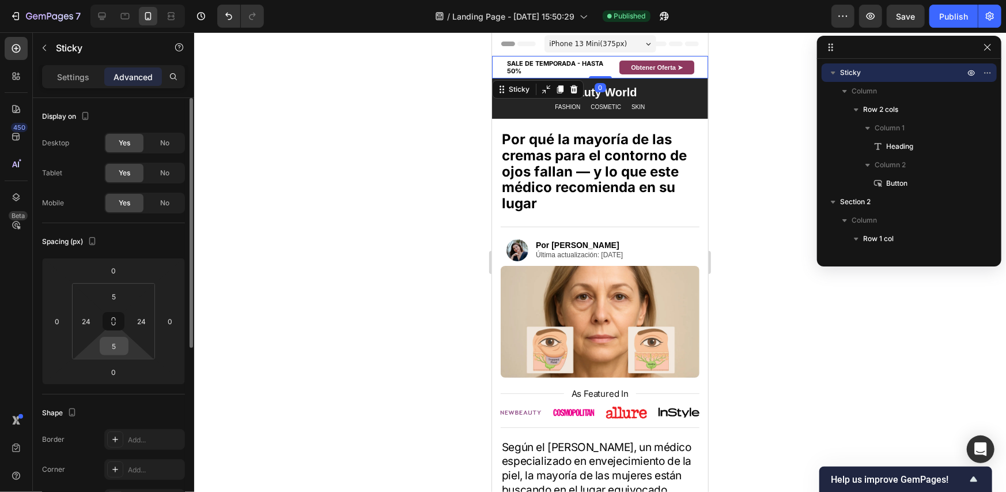
click at [114, 353] on input "5" at bounding box center [114, 345] width 23 height 17
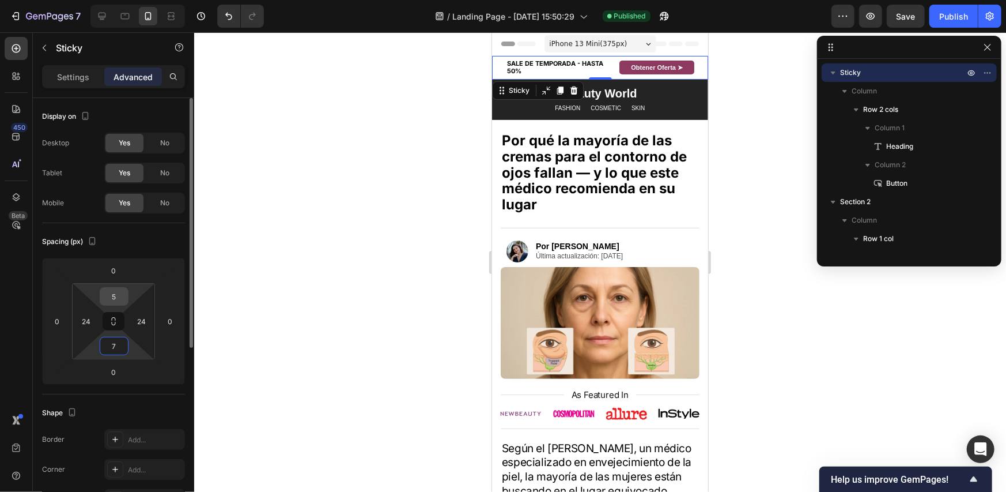
type input "7"
click at [120, 296] on input "5" at bounding box center [114, 296] width 23 height 17
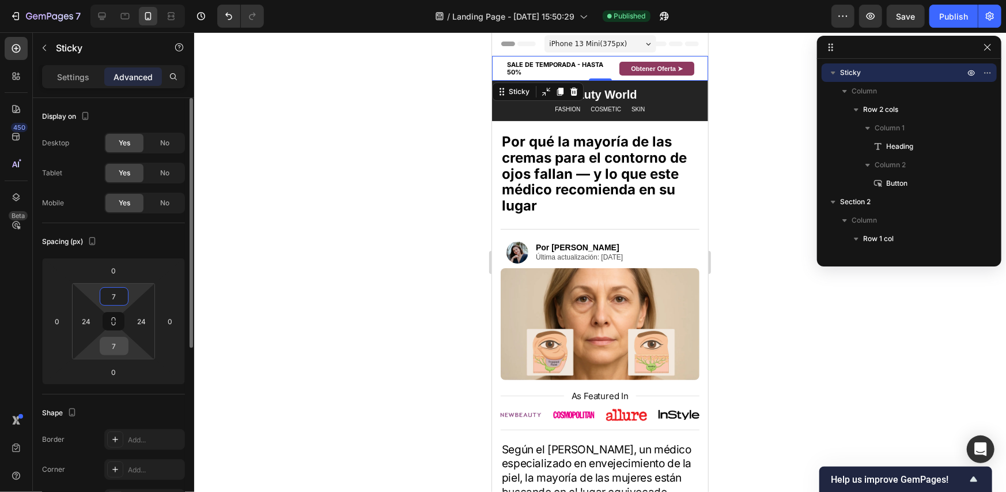
type input "7"
click at [111, 342] on input "7" at bounding box center [114, 345] width 23 height 17
type input "8"
click at [115, 295] on input "7" at bounding box center [114, 296] width 23 height 17
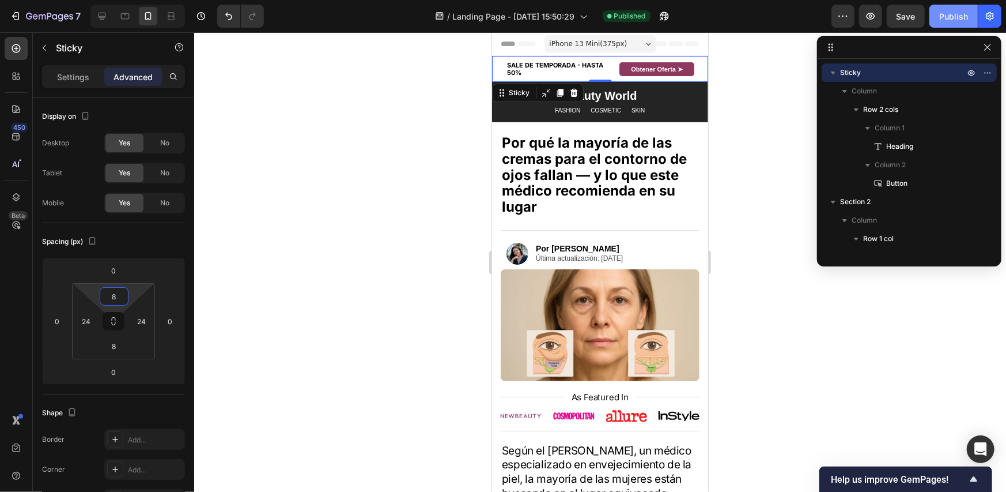
type input "8"
click at [954, 18] on div "Publish" at bounding box center [953, 16] width 29 height 12
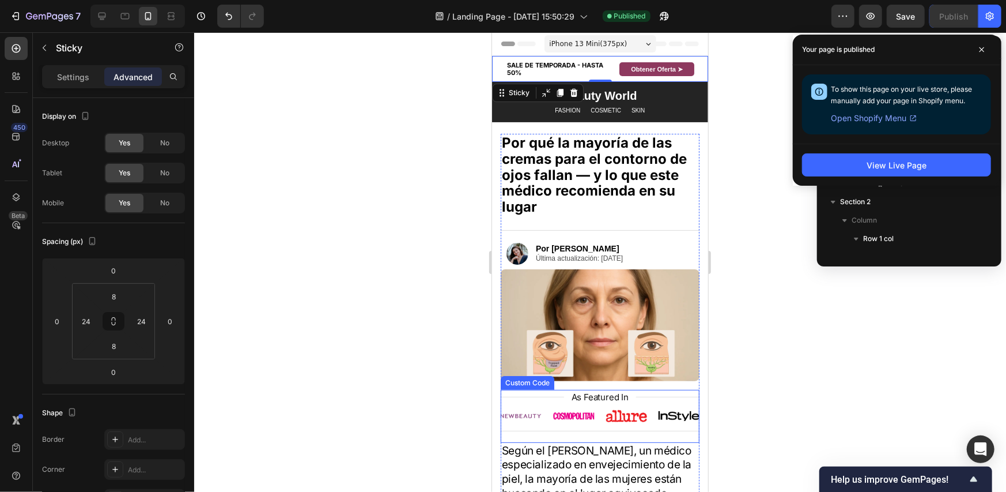
click at [606, 392] on span "As Featured In" at bounding box center [599, 396] width 57 height 11
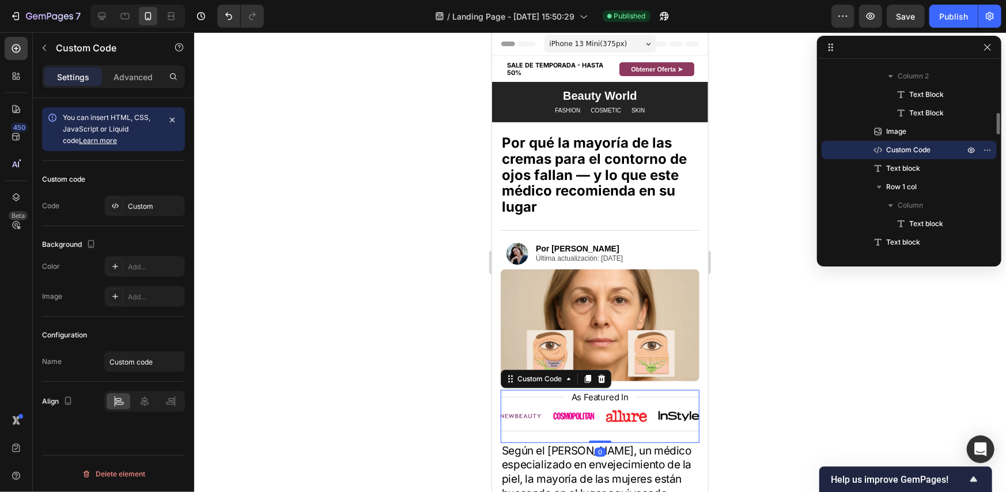
click at [604, 397] on p "As Featured In" at bounding box center [599, 396] width 63 height 13
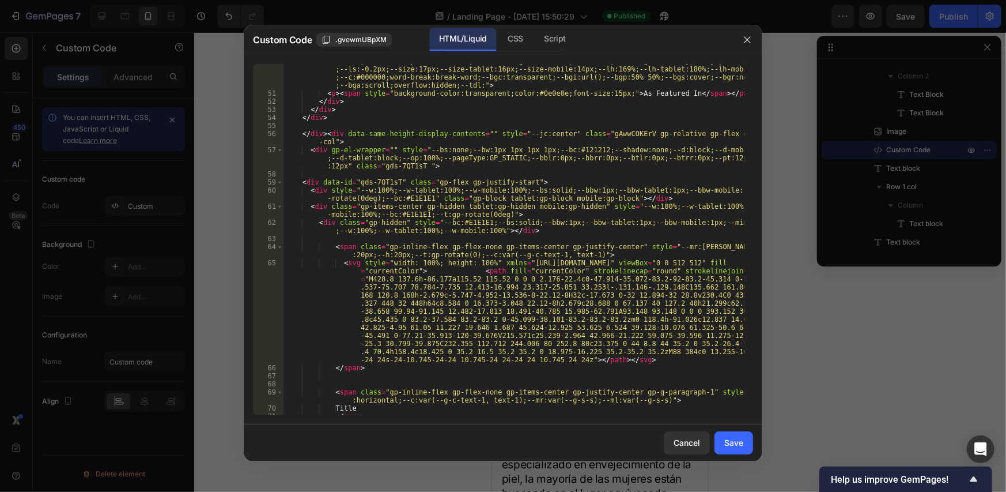
scroll to position [726, 0]
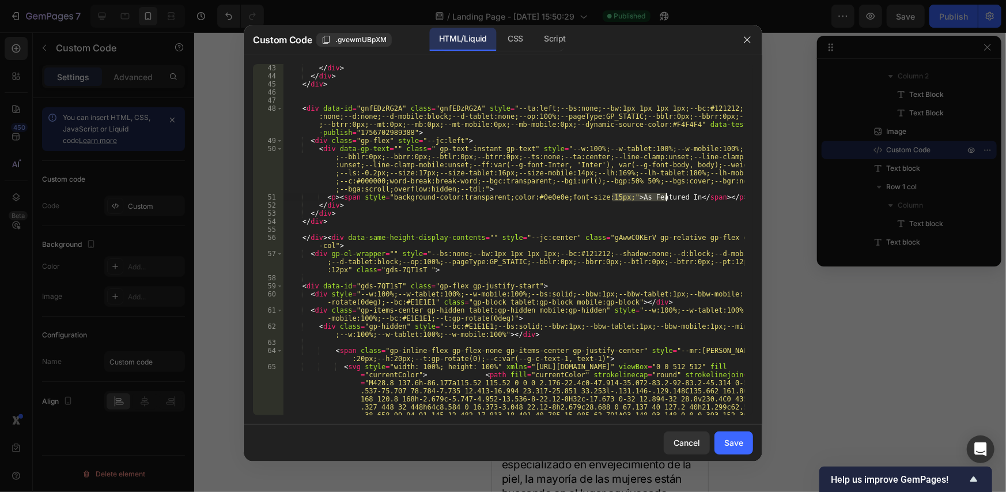
drag, startPoint x: 611, startPoint y: 197, endPoint x: 666, endPoint y: 197, distance: 54.7
click at [666, 197] on div "< p > < span style = "background-color:transparent;color:#0e0e0e;font-size:19px…" at bounding box center [513, 288] width 461 height 464
paste textarea "Destacado e"
type textarea "<p><span style="background-color:transparent;color:#0e0e0e;font-size:15px;">Des…"
click at [743, 445] on div "Save" at bounding box center [733, 442] width 19 height 12
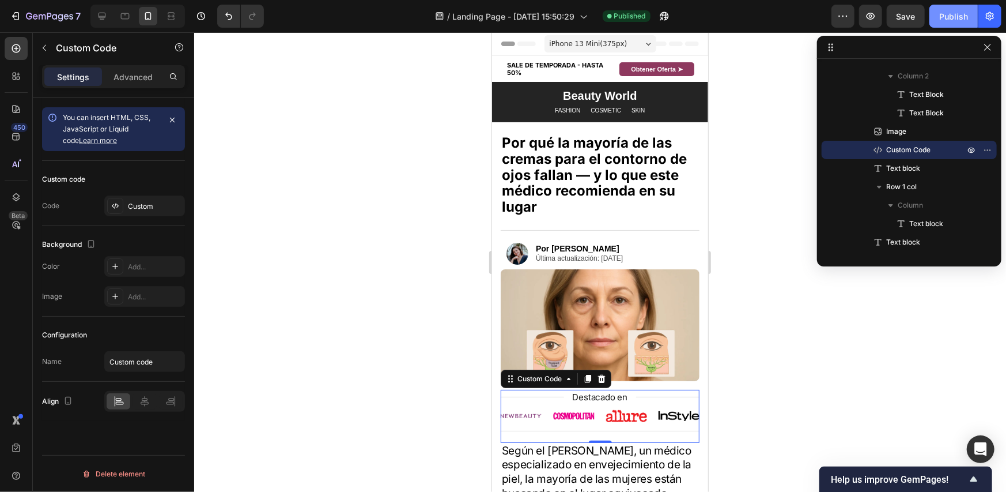
click at [969, 21] on button "Publish" at bounding box center [953, 16] width 48 height 23
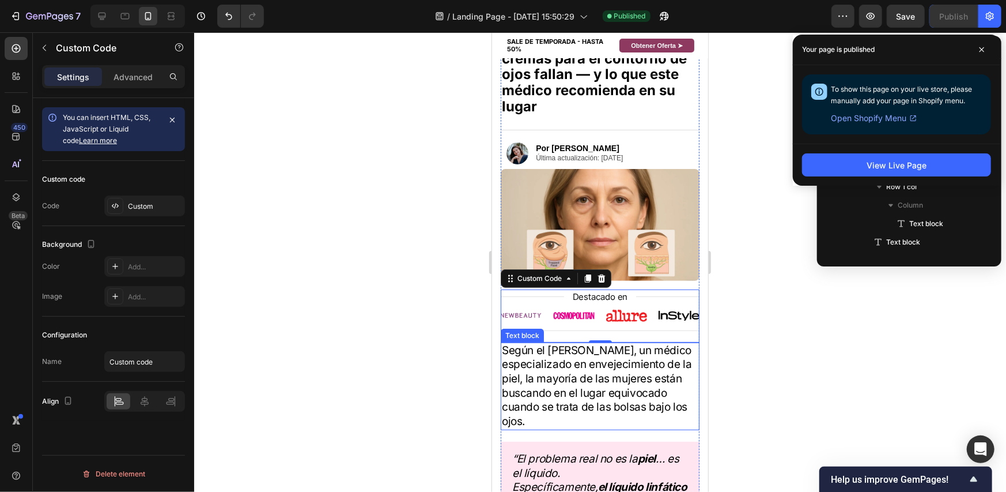
scroll to position [0, 0]
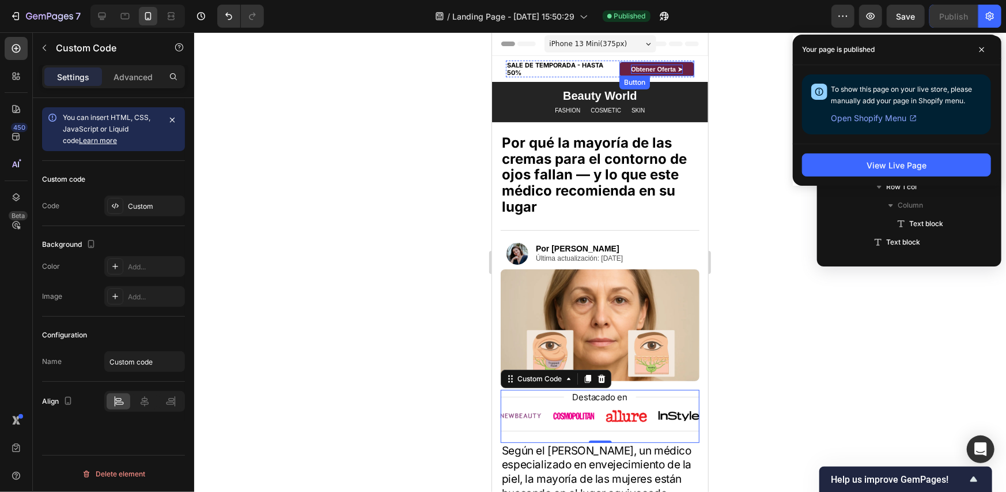
click at [646, 66] on strong "Obtener Oferta ➤" at bounding box center [656, 68] width 52 height 7
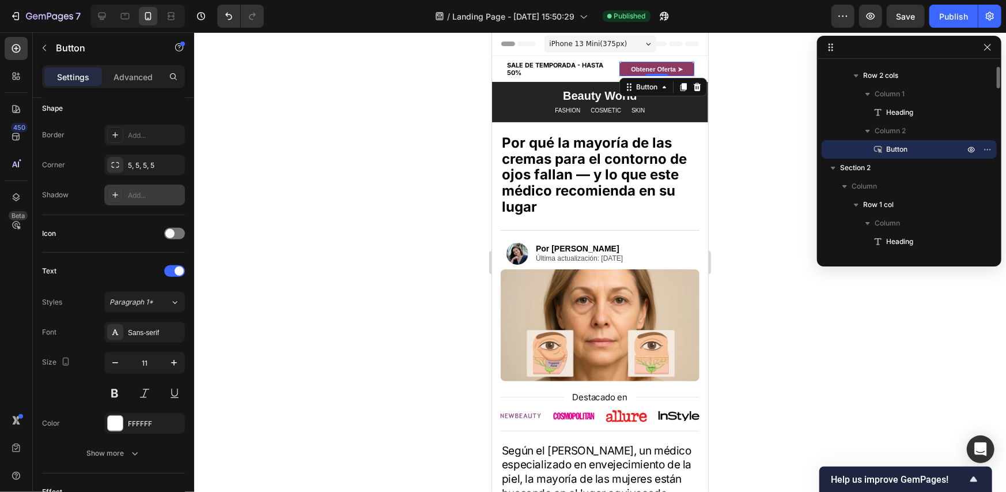
scroll to position [489, 0]
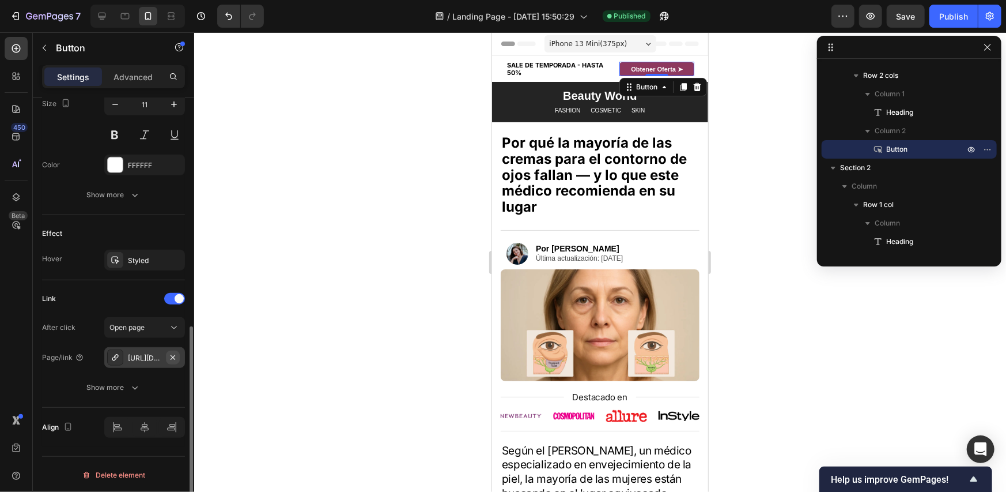
click at [171, 355] on icon "button" at bounding box center [172, 357] width 9 height 9
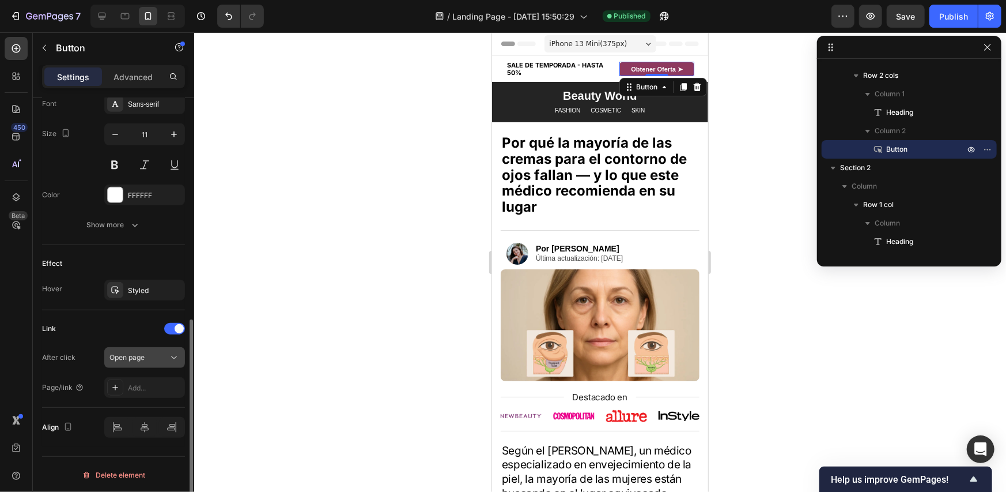
click at [140, 354] on span "Open page" at bounding box center [126, 357] width 35 height 9
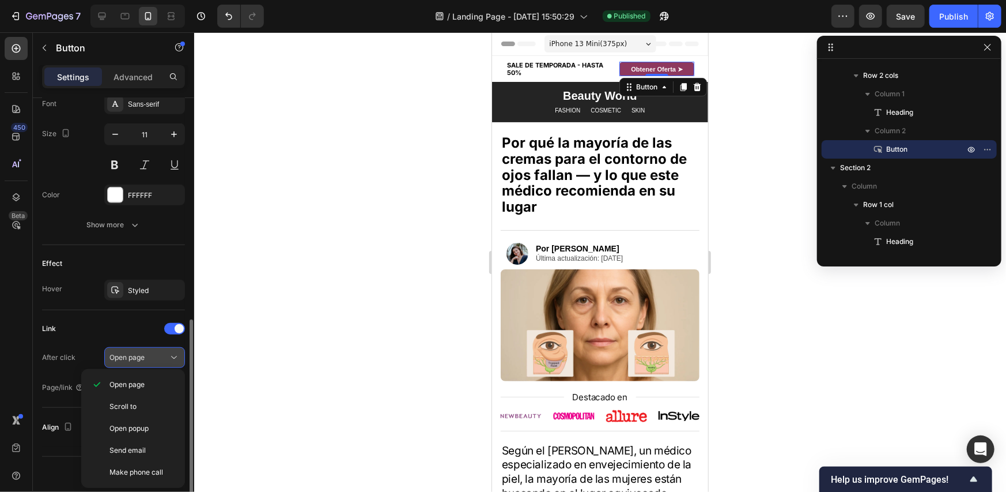
click at [141, 356] on span "Open page" at bounding box center [126, 357] width 35 height 9
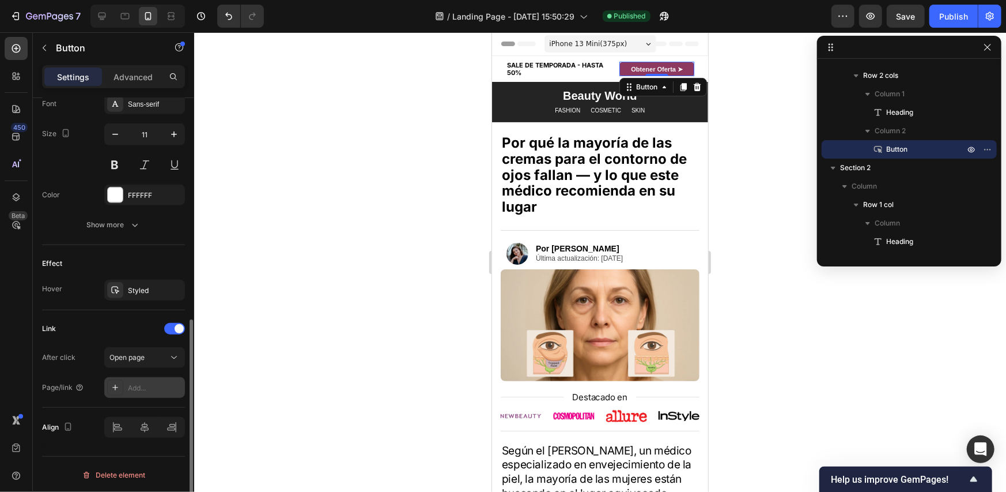
click at [131, 388] on div "Add..." at bounding box center [155, 388] width 54 height 10
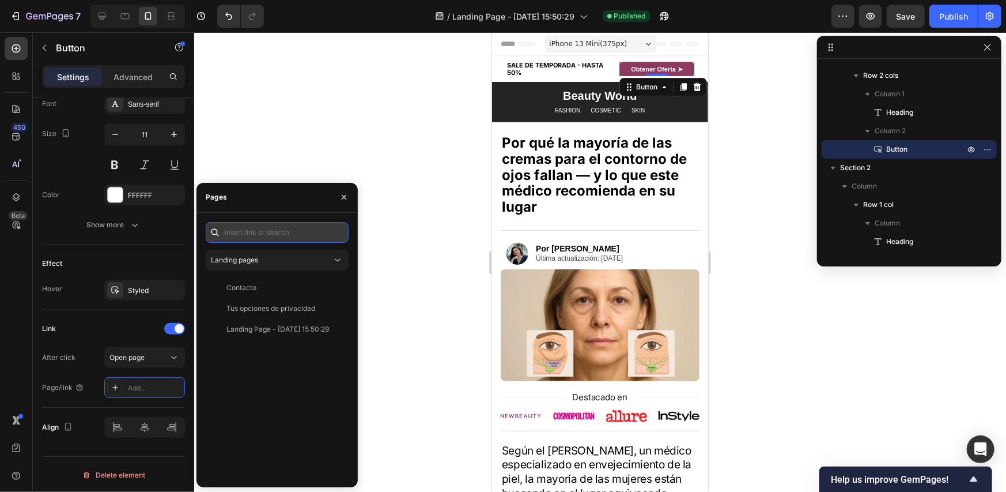
click at [265, 226] on input "text" at bounding box center [277, 232] width 143 height 21
paste input "[URL][DOMAIN_NAME]"
type input "[URL][DOMAIN_NAME]"
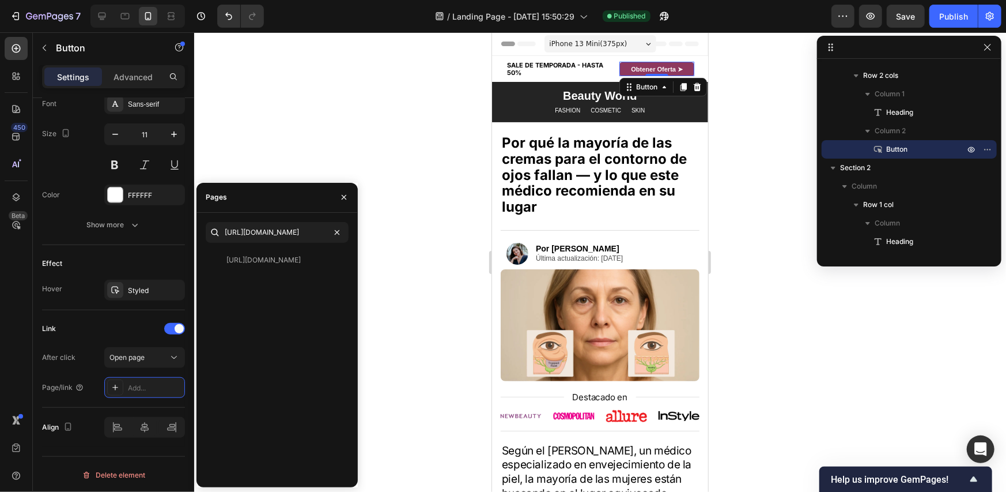
scroll to position [0, 0]
click at [323, 299] on div "[URL][DOMAIN_NAME] View" at bounding box center [277, 363] width 143 height 228
click at [335, 261] on div "View" at bounding box center [330, 260] width 17 height 10
click at [350, 199] on button "button" at bounding box center [344, 197] width 18 height 18
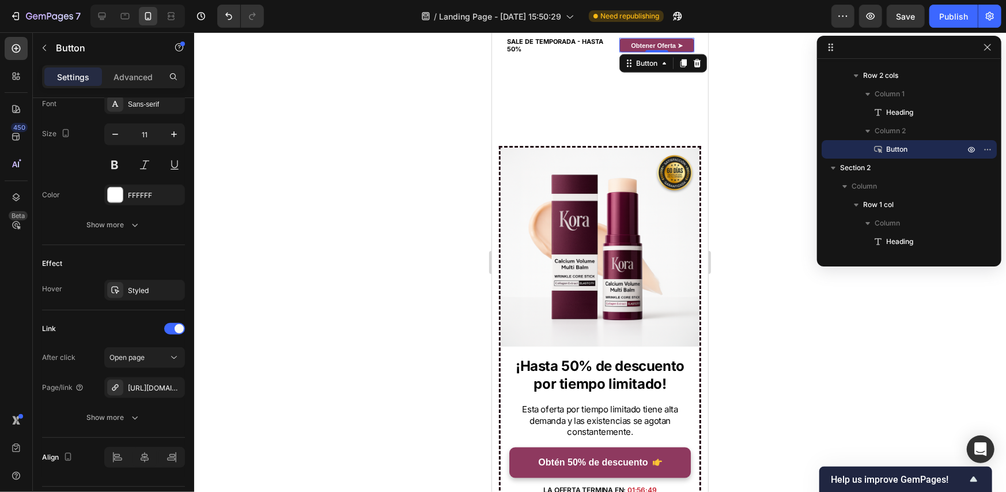
scroll to position [3861, 0]
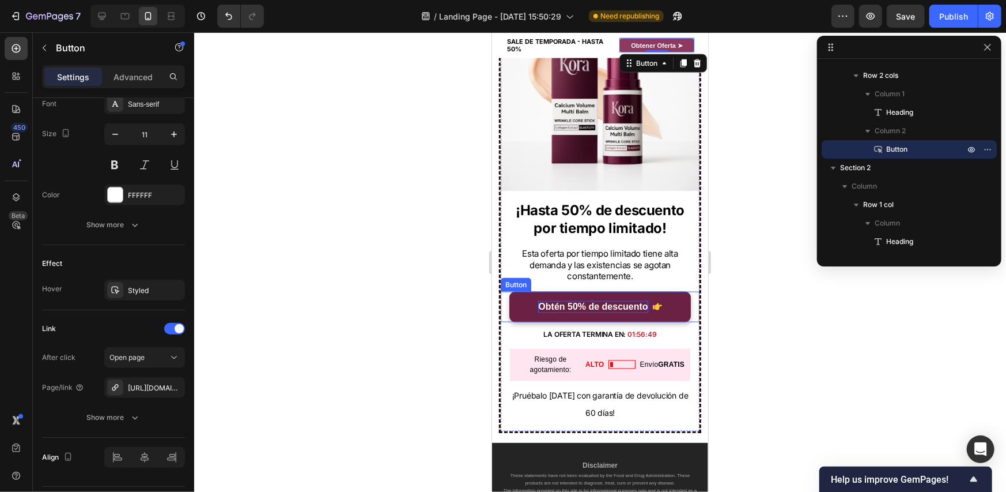
click at [634, 300] on p "Obtén 50% de descuento" at bounding box center [592, 306] width 109 height 12
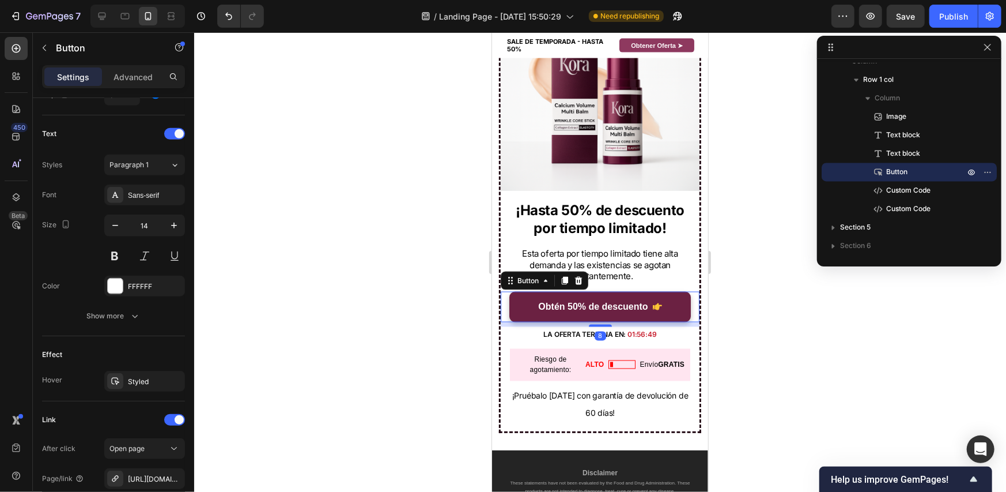
click at [668, 297] on link "Obtén 50% de descuento" at bounding box center [600, 306] width 182 height 31
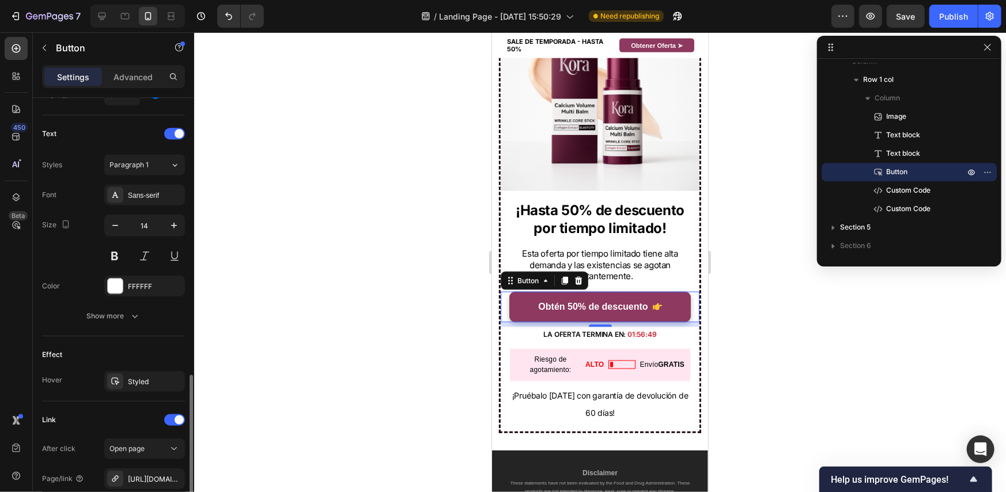
scroll to position [580, 0]
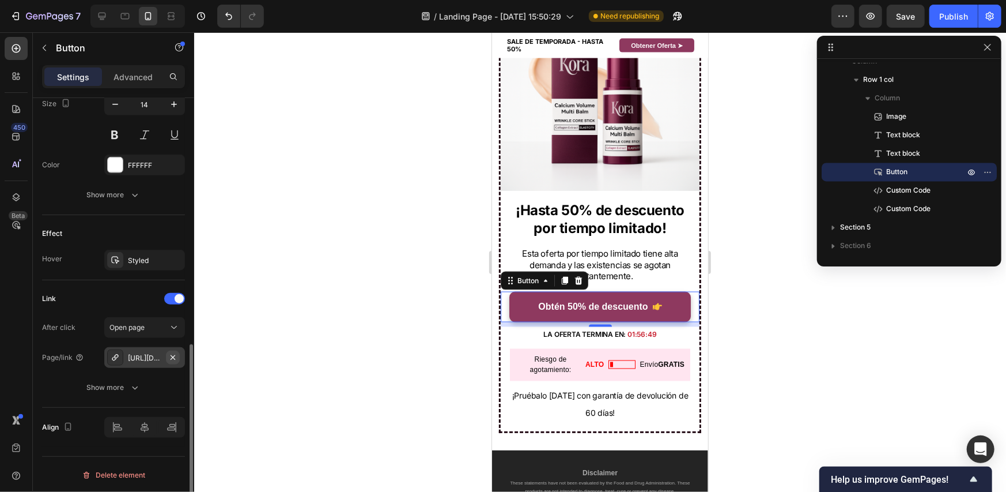
click at [177, 355] on button "button" at bounding box center [173, 357] width 14 height 14
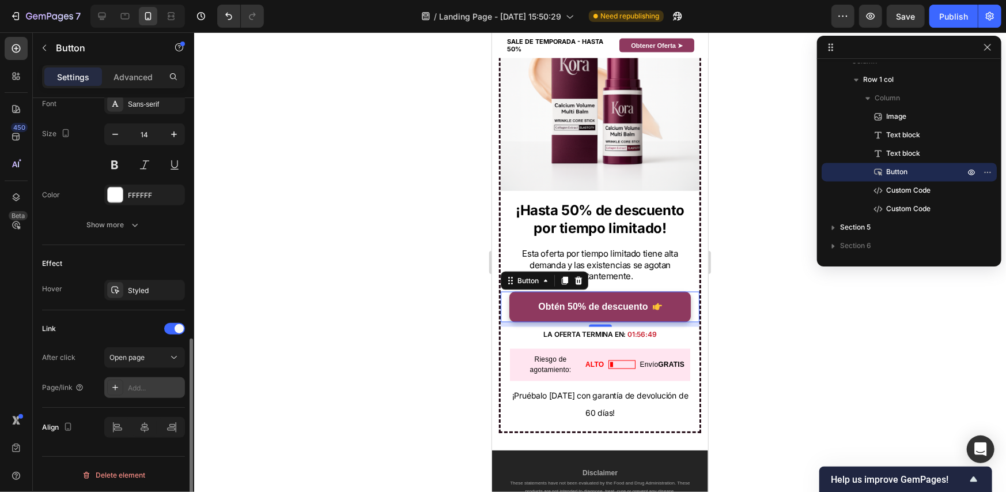
click at [143, 383] on div "Add..." at bounding box center [155, 388] width 54 height 10
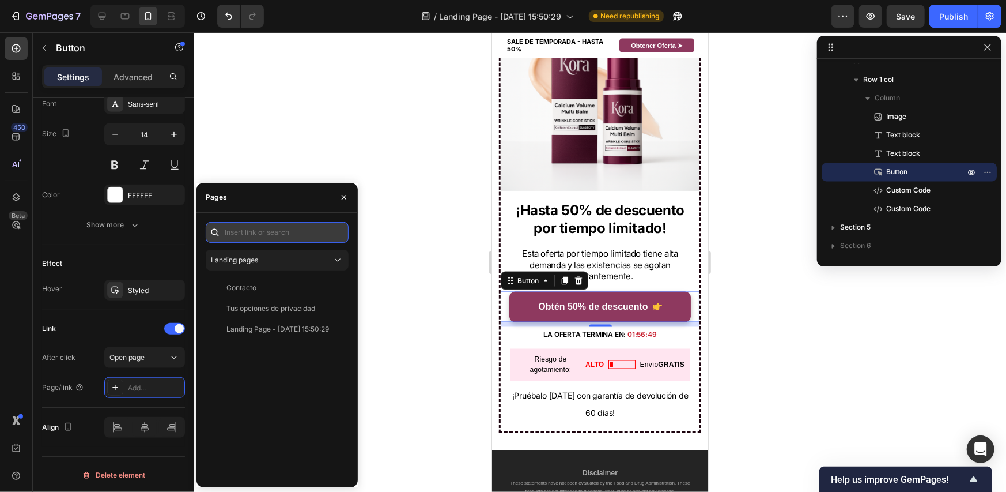
click at [276, 223] on input "text" at bounding box center [277, 232] width 143 height 21
paste input "[URL][DOMAIN_NAME]"
type input "[URL][DOMAIN_NAME]"
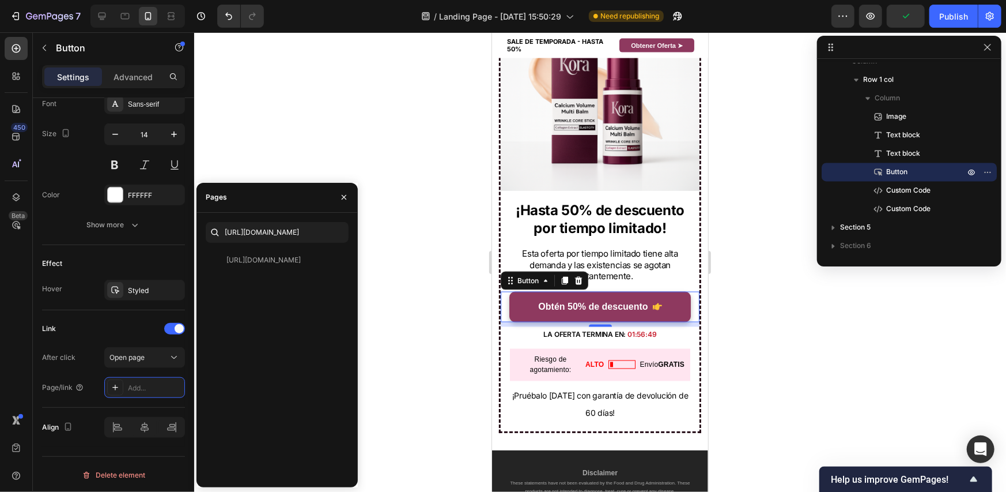
scroll to position [0, 0]
click at [308, 203] on div "Pages" at bounding box center [276, 198] width 161 height 30
click at [86, 322] on div "Link" at bounding box center [113, 328] width 143 height 18
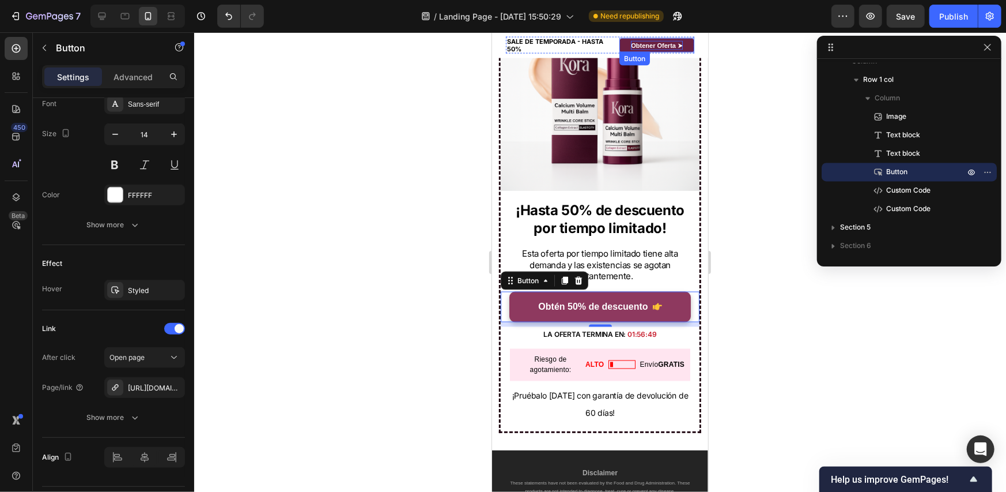
click at [644, 41] on strong "Obtener Oferta ➤" at bounding box center [656, 44] width 52 height 7
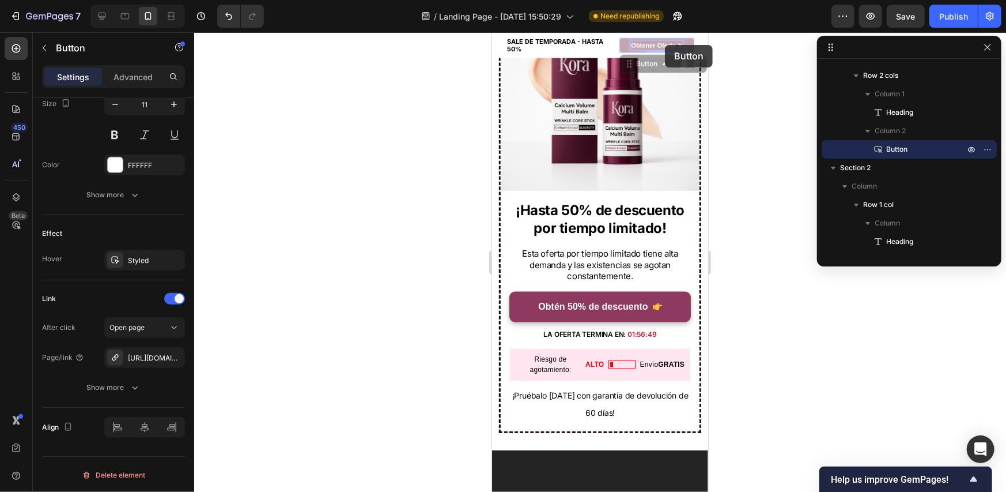
scroll to position [3726, 0]
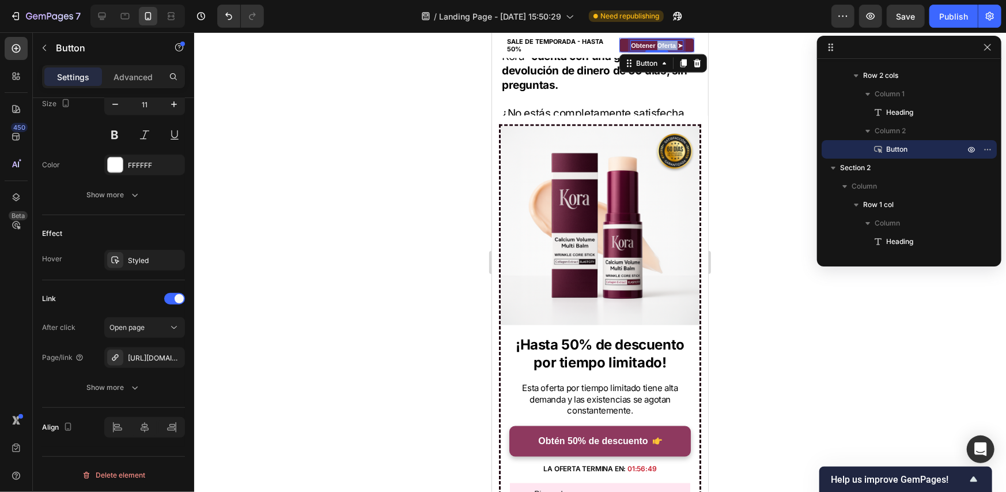
click at [664, 46] on strong "Obtener Oferta ➤" at bounding box center [656, 44] width 52 height 7
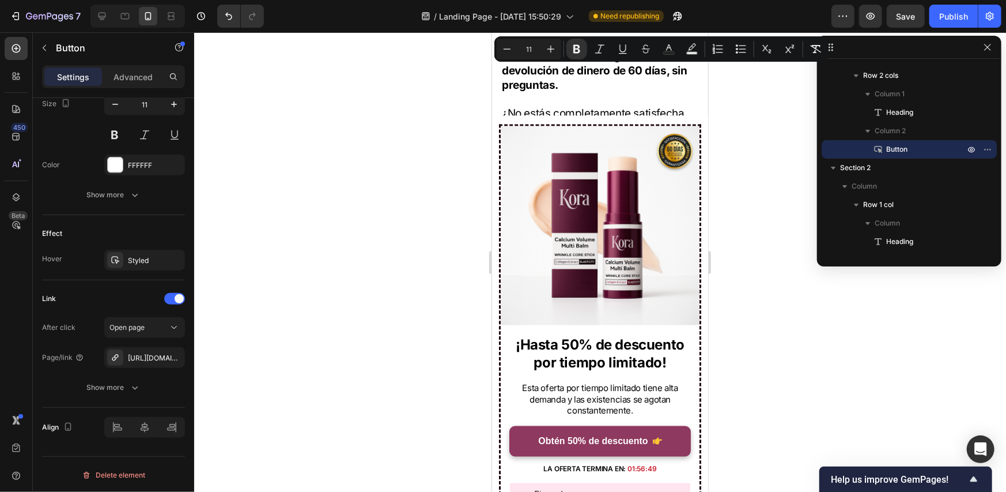
click at [672, 46] on icon "Editor contextual toolbar" at bounding box center [669, 49] width 12 height 12
type input "FFFFFF"
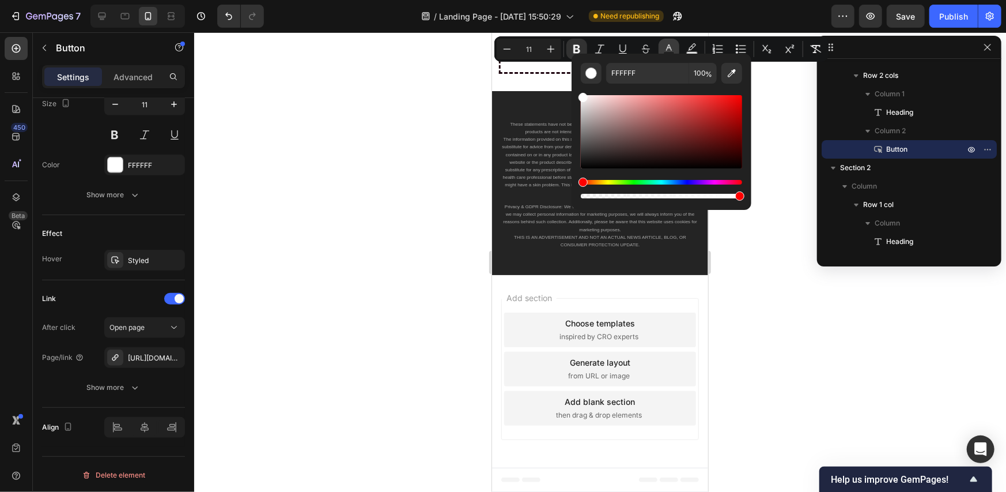
scroll to position [3288, 0]
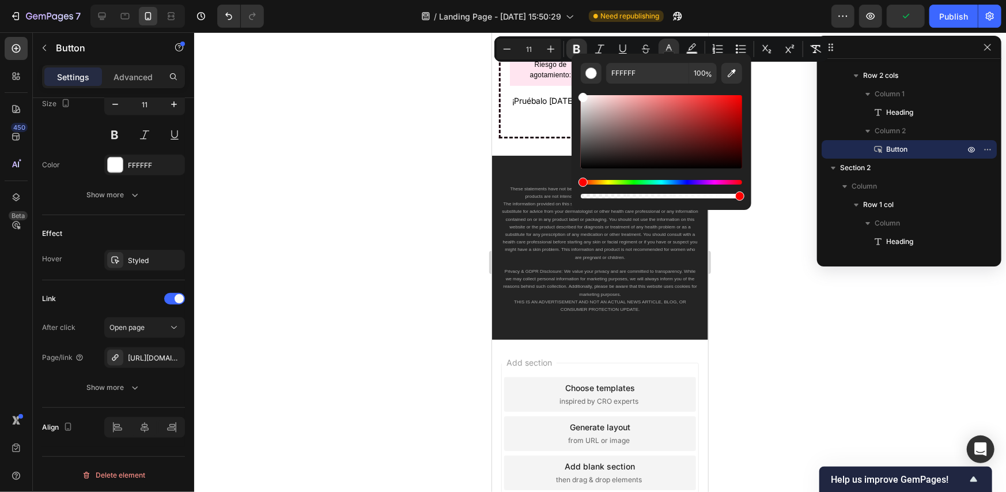
click at [762, 123] on div at bounding box center [600, 261] width 812 height 459
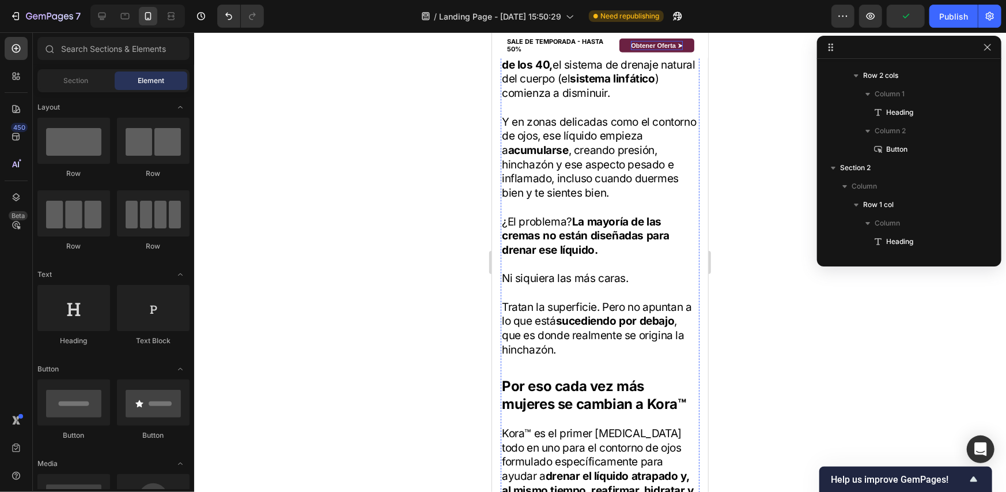
scroll to position [0, 0]
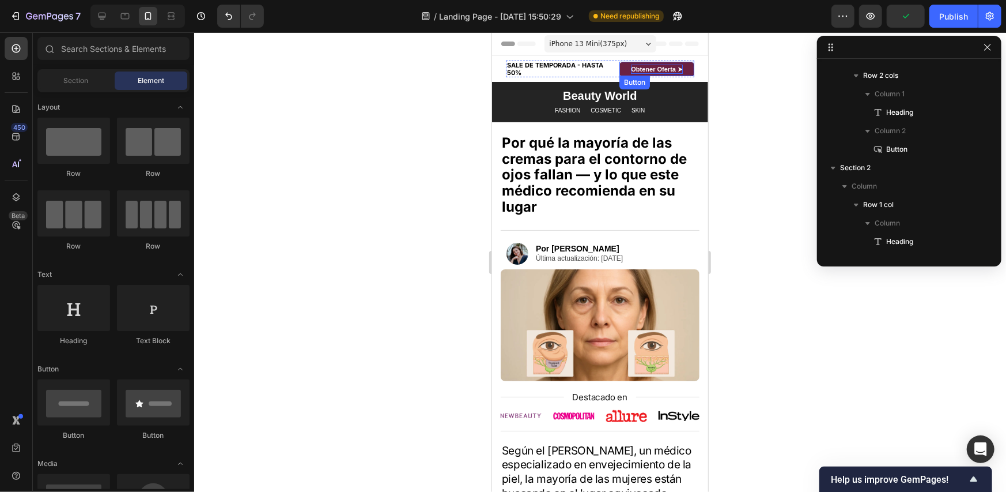
click at [659, 69] on strong "Obtener Oferta ➤" at bounding box center [656, 68] width 52 height 7
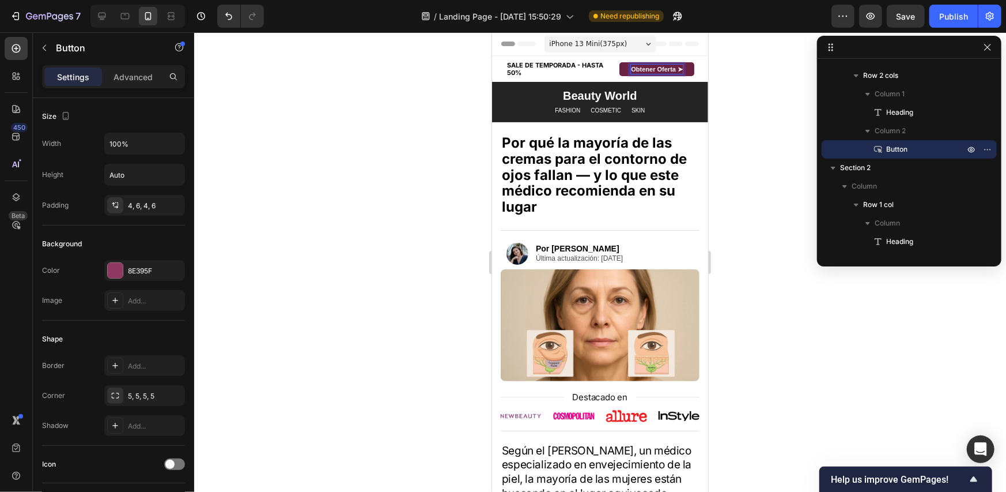
click at [673, 67] on strong "Obtener Oferta ➤" at bounding box center [656, 68] width 52 height 7
click at [676, 69] on link "Obtener Oferta ➤" at bounding box center [656, 69] width 75 height 14
drag, startPoint x: 657, startPoint y: 70, endPoint x: 679, endPoint y: 67, distance: 22.0
click at [679, 67] on link "Obtener Oferta ➤" at bounding box center [656, 69] width 75 height 14
copy strong "erta ➤"
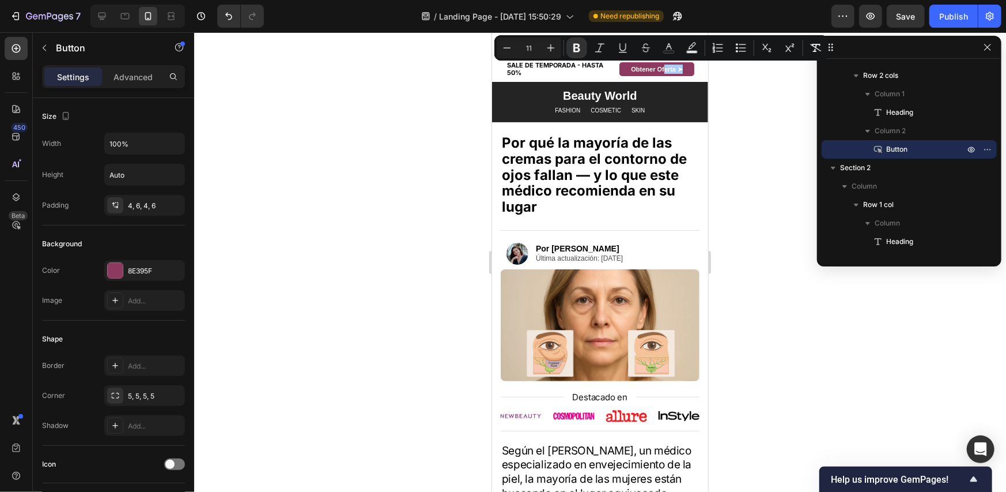
click at [734, 111] on div at bounding box center [600, 261] width 812 height 459
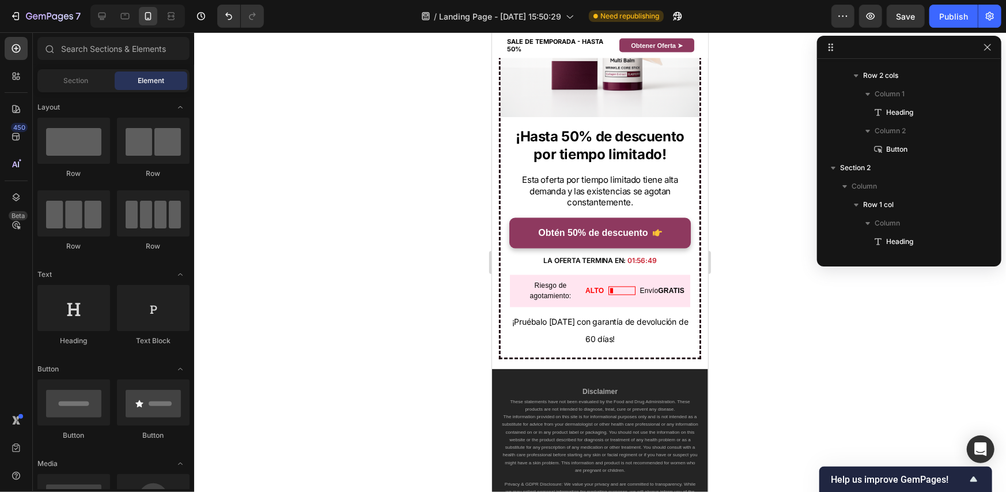
scroll to position [3982, 0]
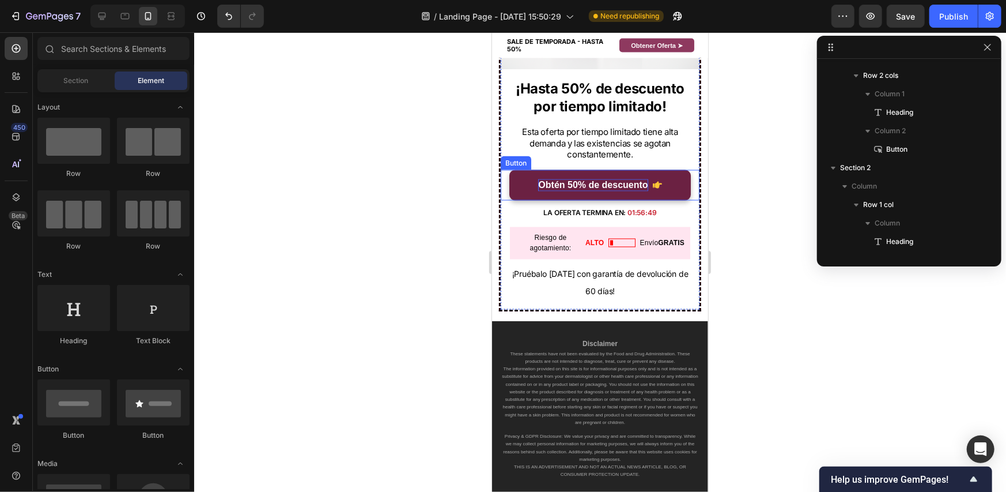
click at [610, 179] on p "Obtén 50% de descuento" at bounding box center [592, 185] width 109 height 12
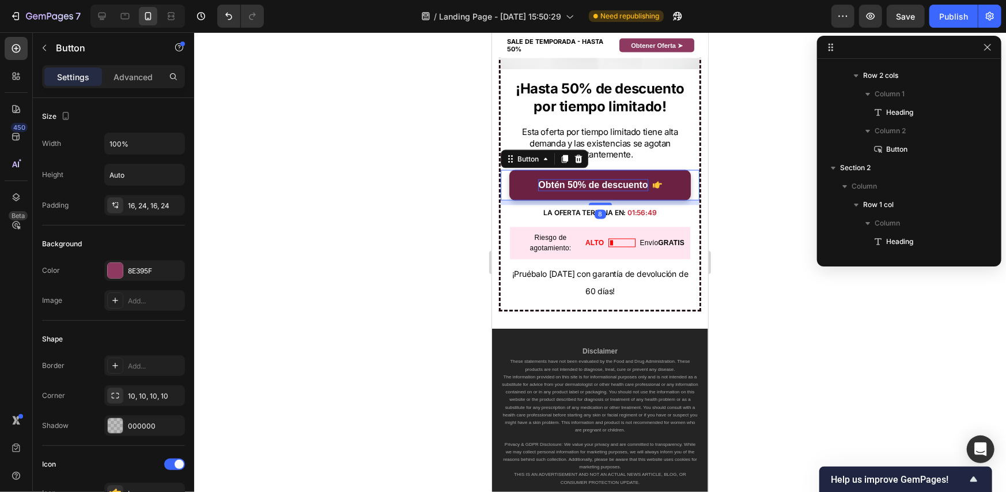
scroll to position [1487, 0]
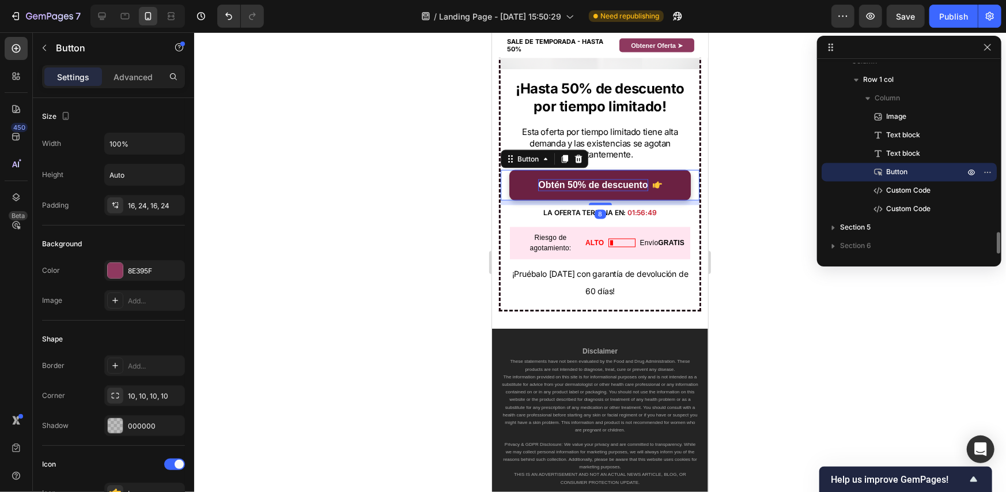
click at [610, 179] on p "Obtén 50% de descuento" at bounding box center [592, 185] width 109 height 12
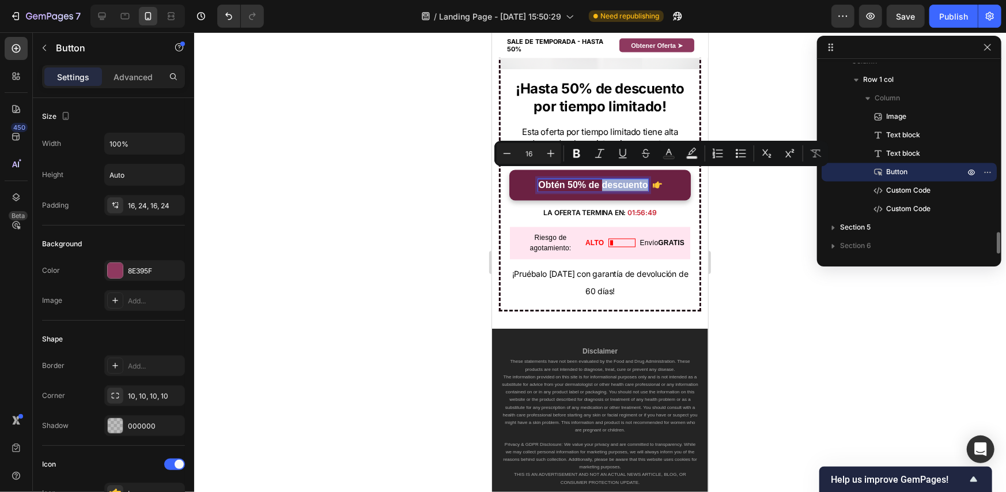
click at [645, 179] on div "Obtén 50% de descuento" at bounding box center [599, 185] width 123 height 12
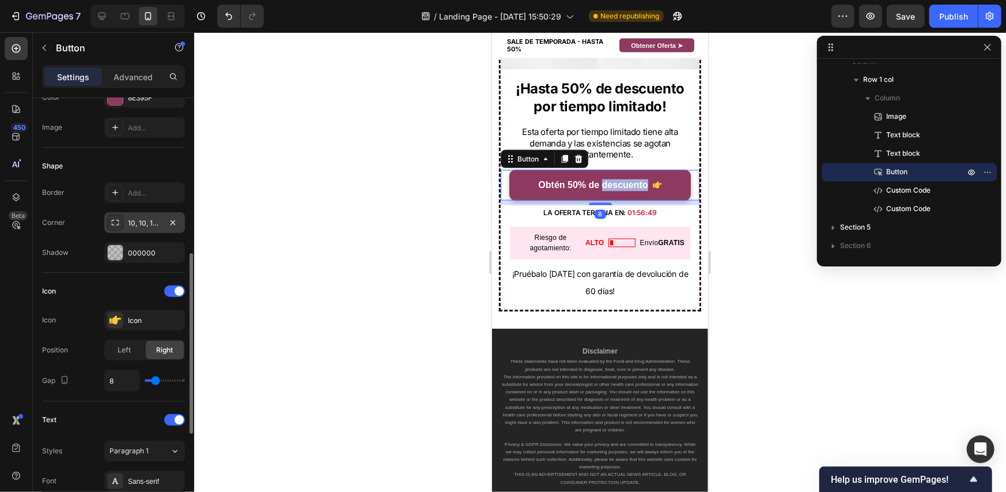
scroll to position [230, 0]
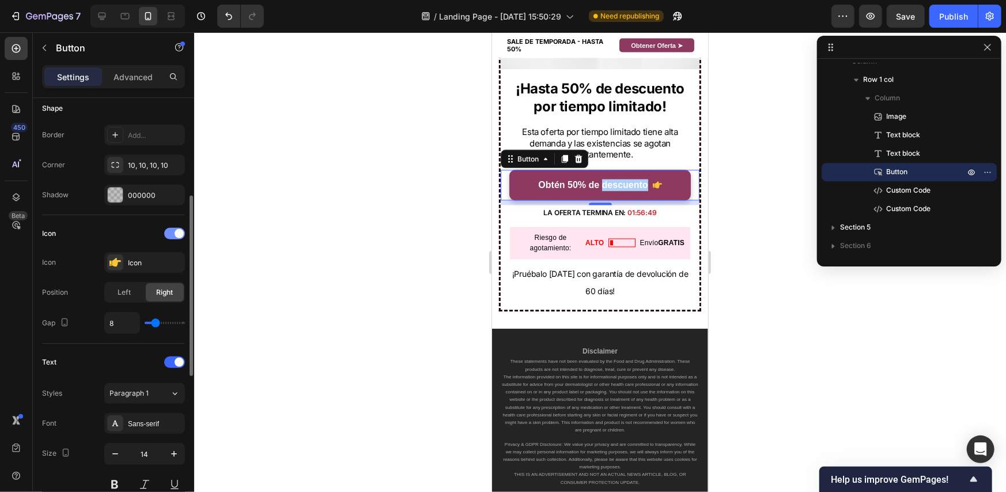
click at [175, 236] on div at bounding box center [174, 234] width 21 height 12
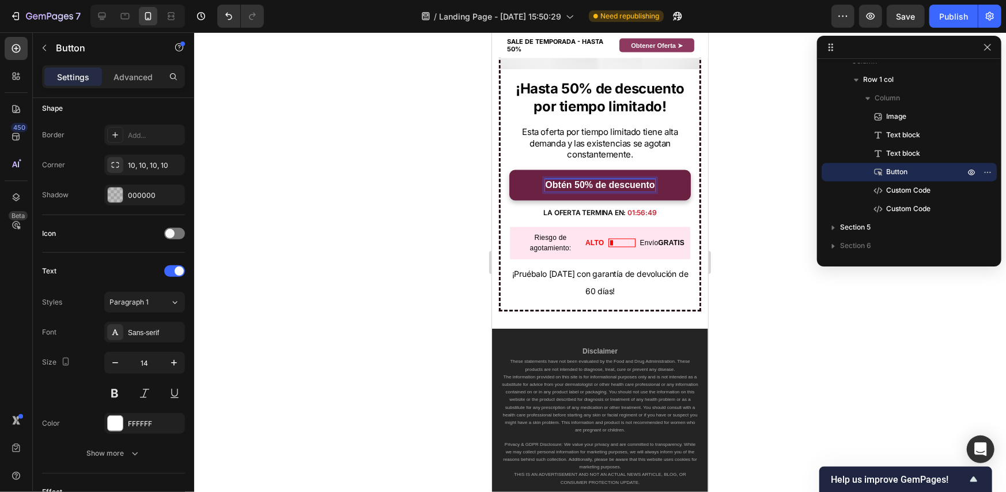
click at [647, 179] on p "Obtén 50% de descuento" at bounding box center [599, 185] width 109 height 12
drag, startPoint x: 634, startPoint y: 174, endPoint x: 652, endPoint y: 173, distance: 17.3
click at [652, 179] on p "Obtén 50% de descuento erta ➤" at bounding box center [599, 185] width 137 height 12
click at [723, 153] on div at bounding box center [600, 261] width 812 height 459
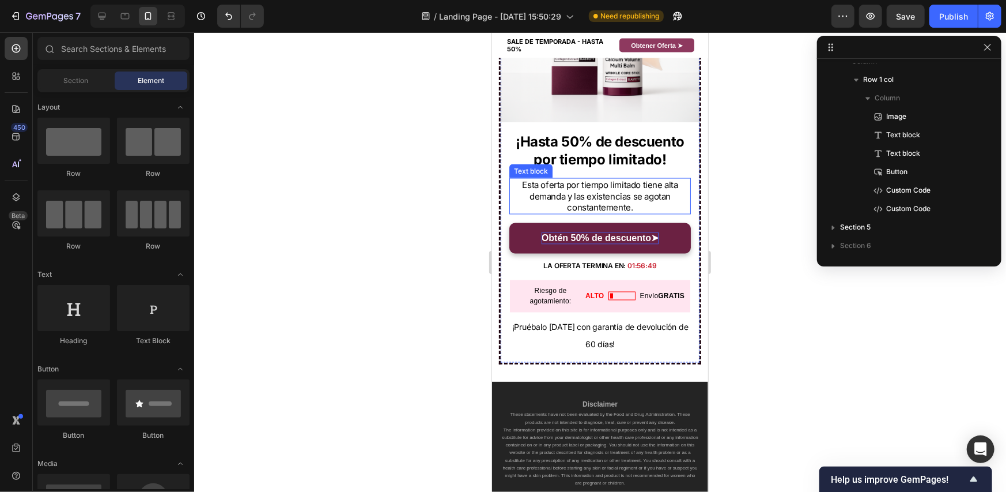
scroll to position [3925, 0]
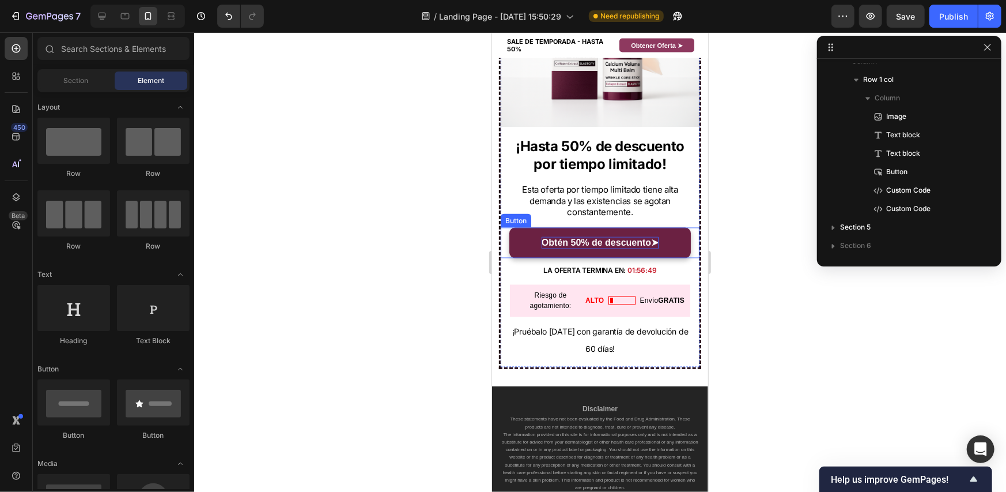
click at [626, 236] on p "Obtén 50% de descuento ➤" at bounding box center [599, 242] width 117 height 12
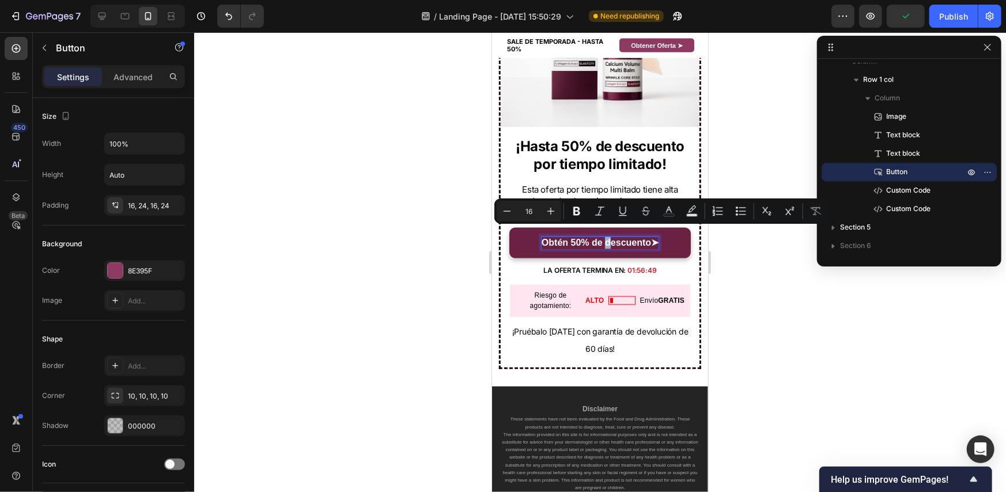
click at [606, 236] on p "Obtén 50% de descuento ➤" at bounding box center [599, 242] width 117 height 12
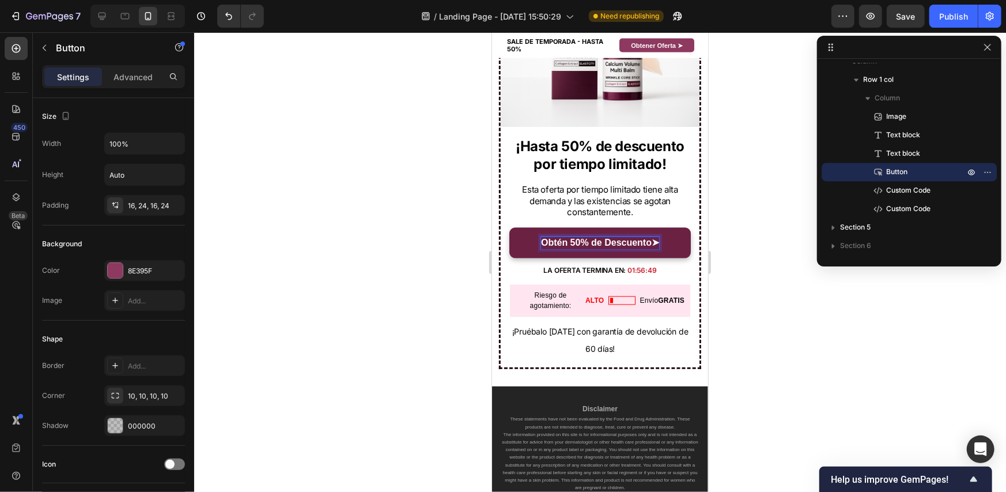
click at [783, 202] on div at bounding box center [600, 261] width 812 height 459
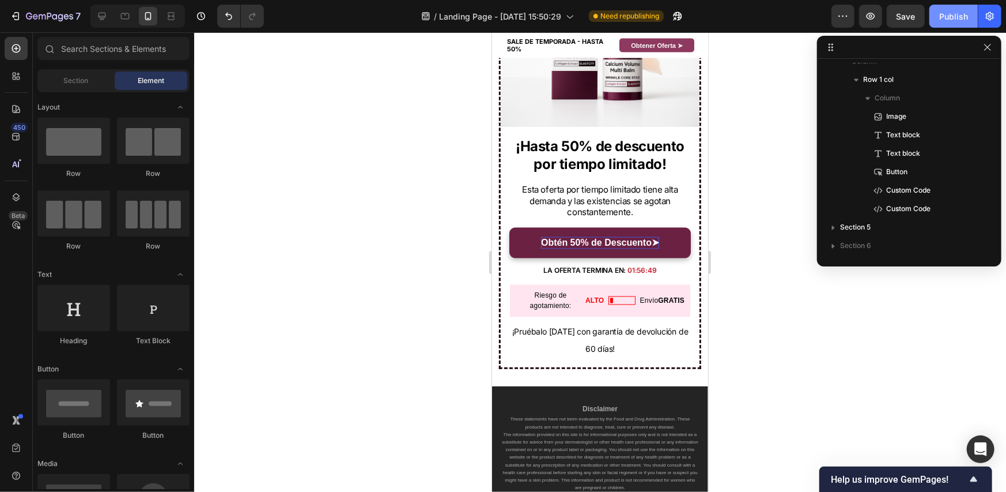
click at [959, 9] on button "Publish" at bounding box center [953, 16] width 48 height 23
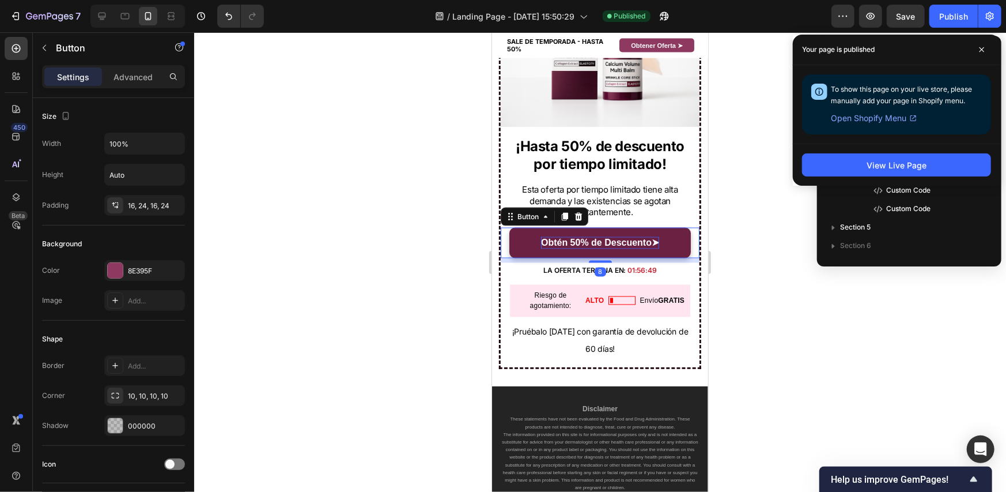
click at [602, 236] on p "Obtén 50% de Descuento ➤" at bounding box center [599, 242] width 118 height 12
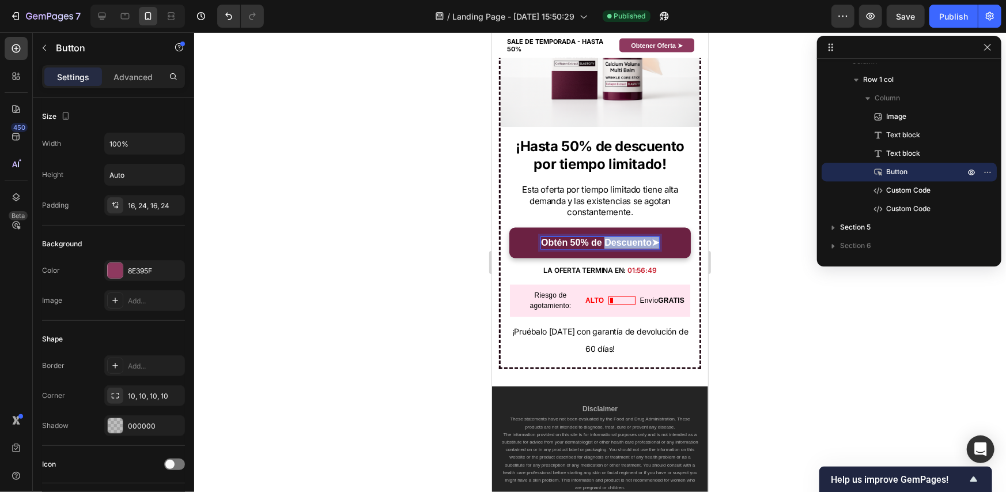
click at [602, 236] on p "Obtén 50% de Descuento ➤" at bounding box center [599, 242] width 118 height 12
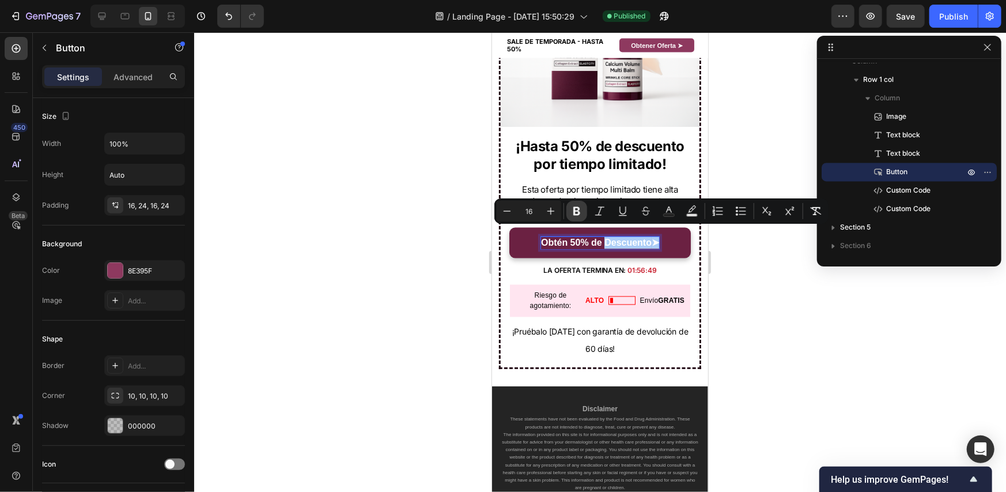
click at [579, 209] on icon "Editor contextual toolbar" at bounding box center [576, 211] width 7 height 9
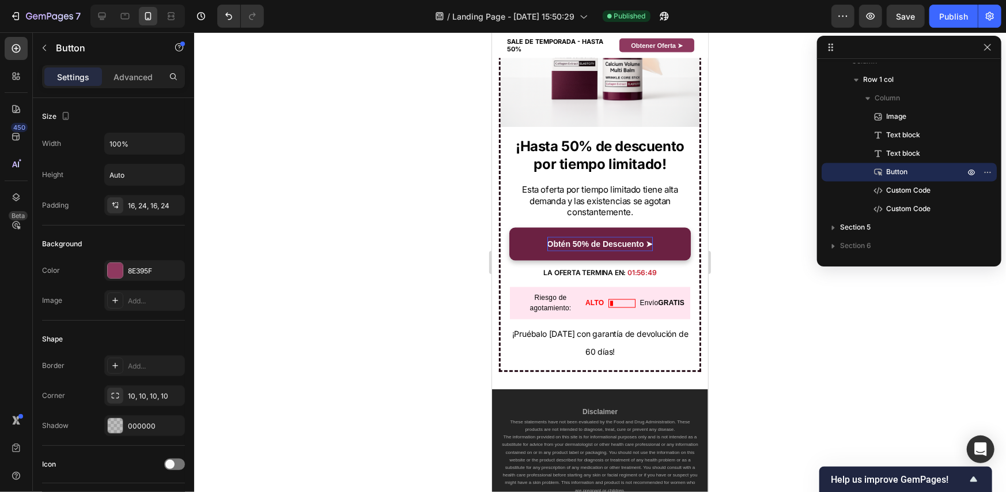
click at [585, 239] on strong "Obtén 50% de Descuento ➤" at bounding box center [600, 243] width 106 height 9
click at [591, 239] on strong "Obtén 50% de Descuento ➤" at bounding box center [600, 243] width 106 height 9
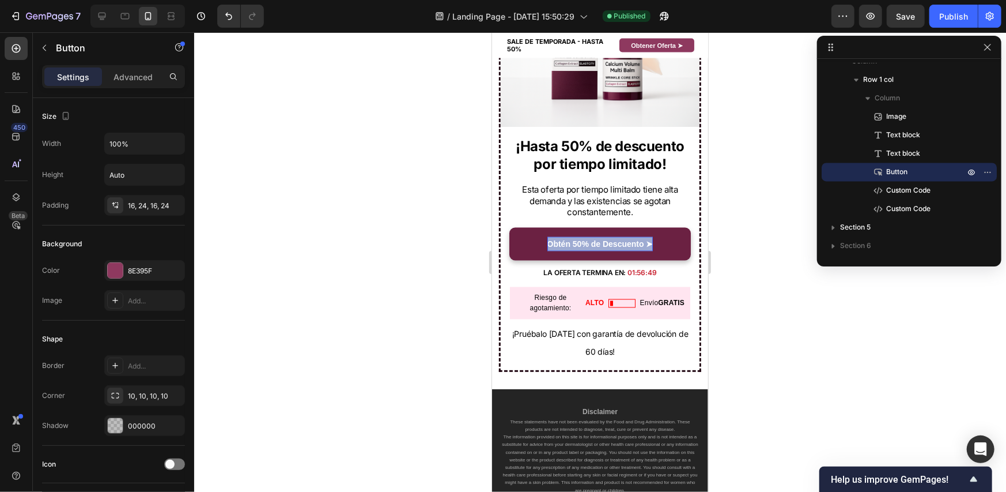
click at [591, 239] on strong "Obtén 50% de Descuento ➤" at bounding box center [600, 243] width 106 height 9
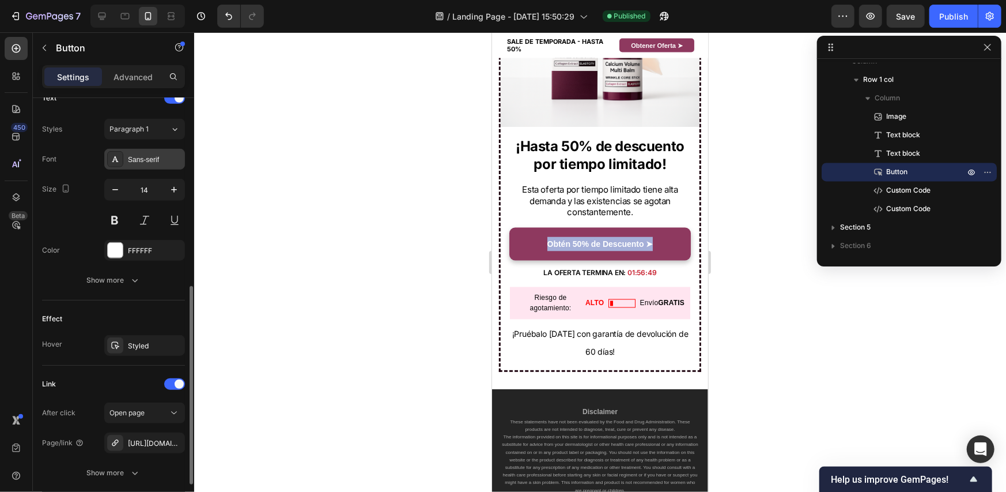
scroll to position [346, 0]
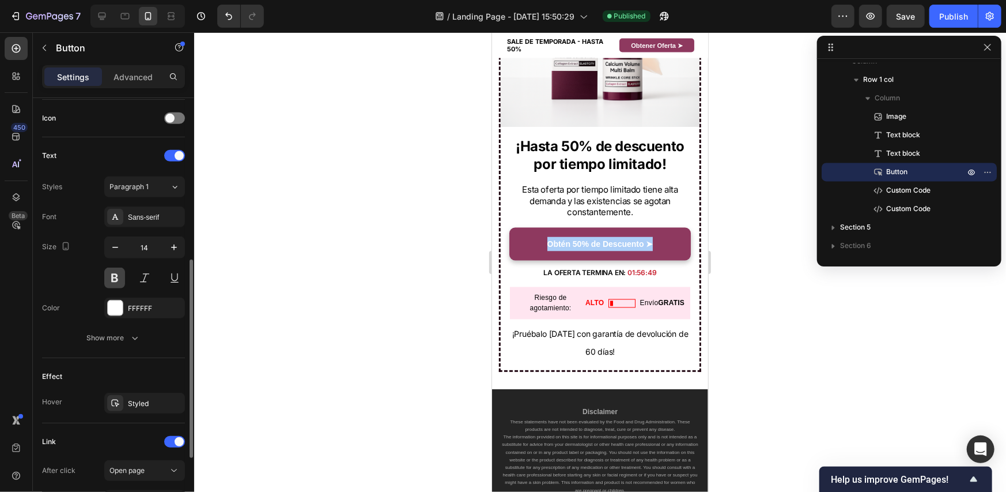
click at [116, 275] on button at bounding box center [114, 277] width 21 height 21
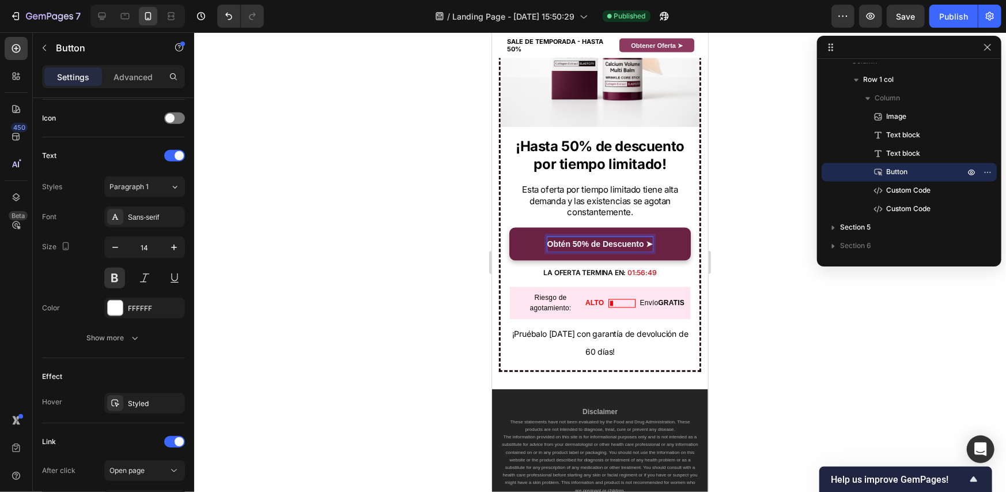
click at [591, 239] on strong "Obtén 50% de Descuento ➤" at bounding box center [600, 243] width 106 height 9
click at [524, 241] on link "Obtén 50% de Descuento ➤" at bounding box center [600, 243] width 182 height 33
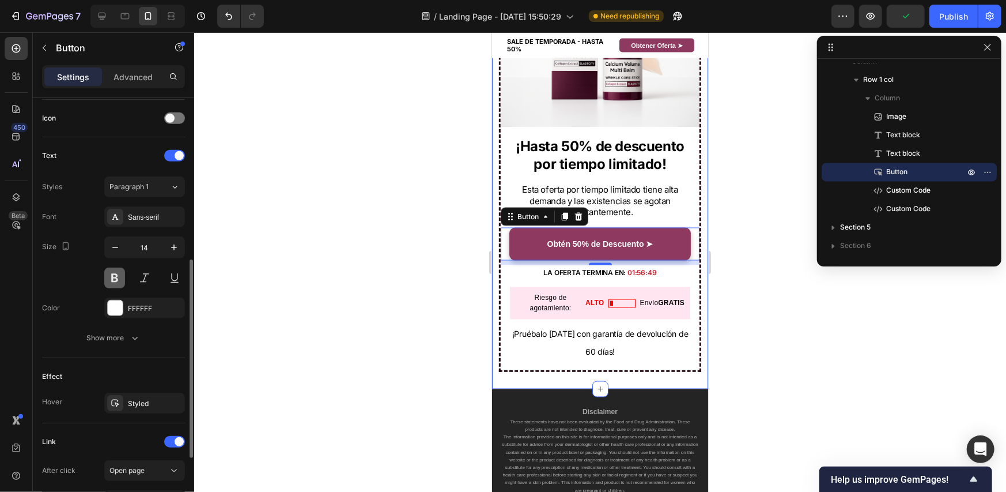
click at [115, 275] on button at bounding box center [114, 277] width 21 height 21
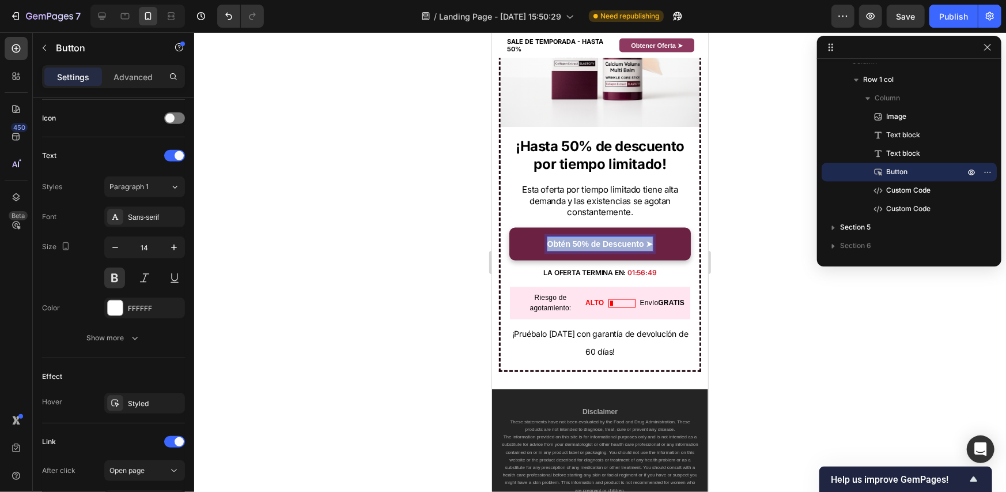
click at [629, 239] on strong "Obtén 50% de Descuento ➤" at bounding box center [600, 243] width 106 height 9
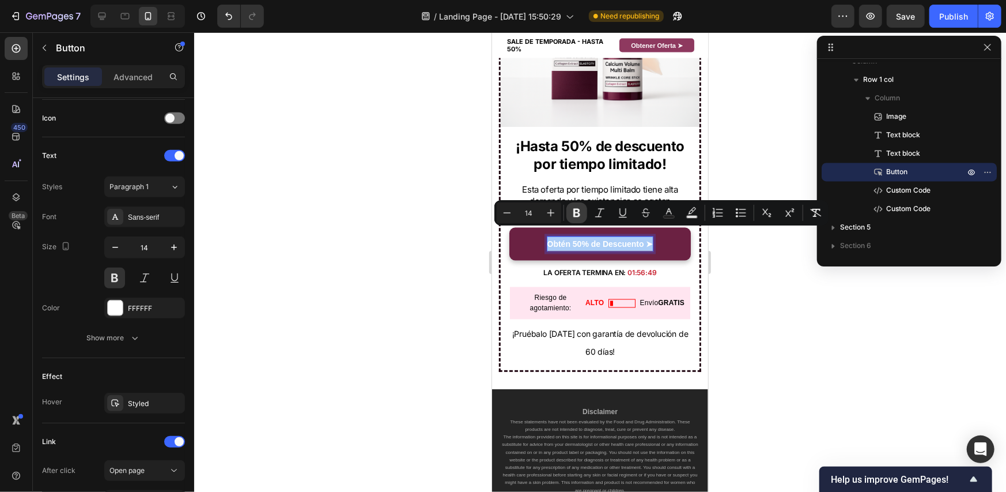
click at [574, 210] on icon "Editor contextual toolbar" at bounding box center [576, 213] width 7 height 9
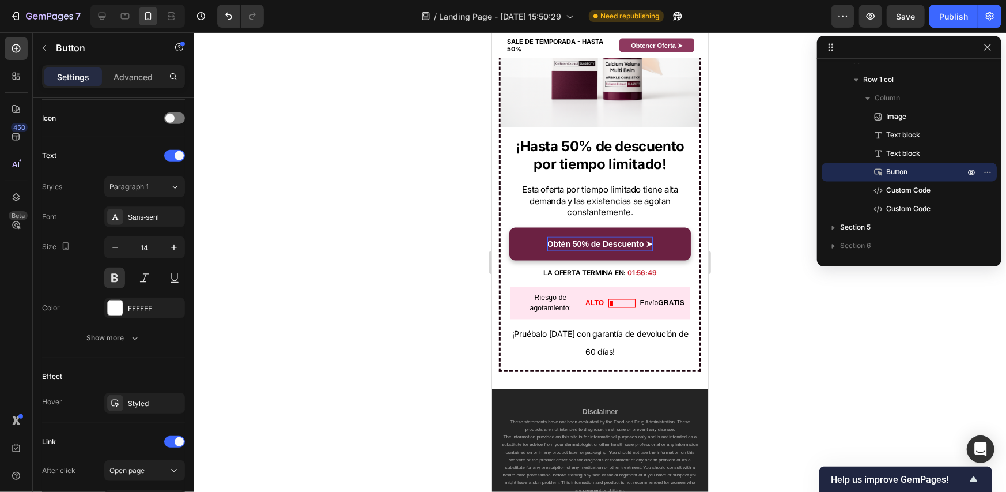
click at [591, 236] on p "Obtén 50% de Descuento ➤" at bounding box center [600, 243] width 106 height 14
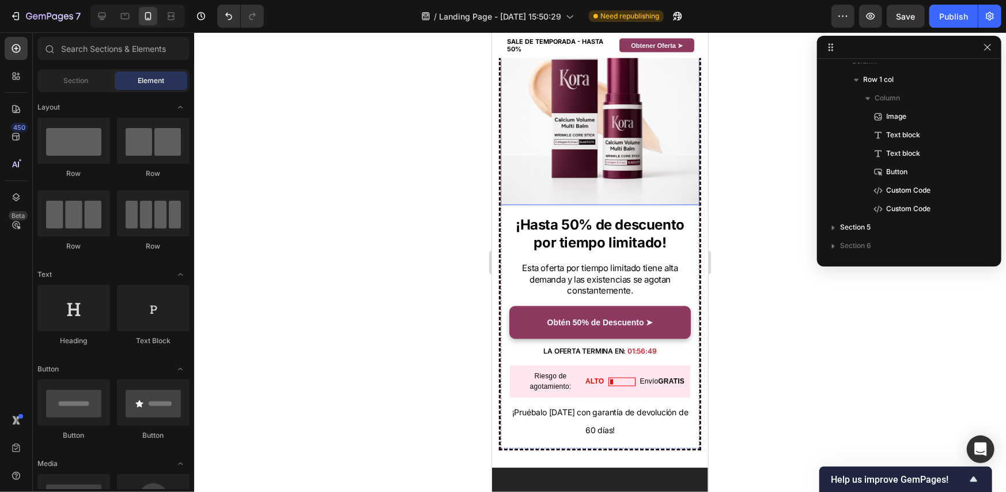
scroll to position [3927, 0]
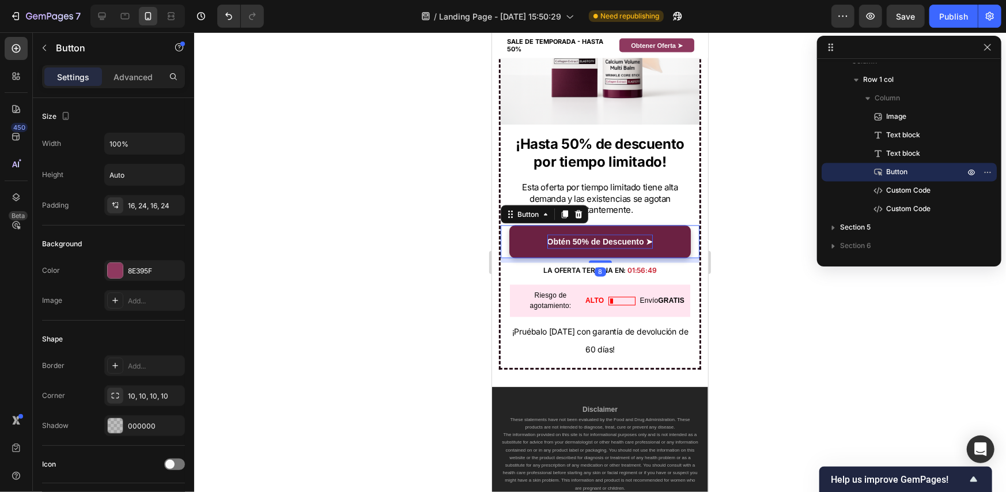
click at [615, 234] on p "Obtén 50% de Descuento ➤" at bounding box center [600, 241] width 106 height 14
click at [614, 234] on p "Obtén 50% de Descuento ➤" at bounding box center [600, 241] width 106 height 14
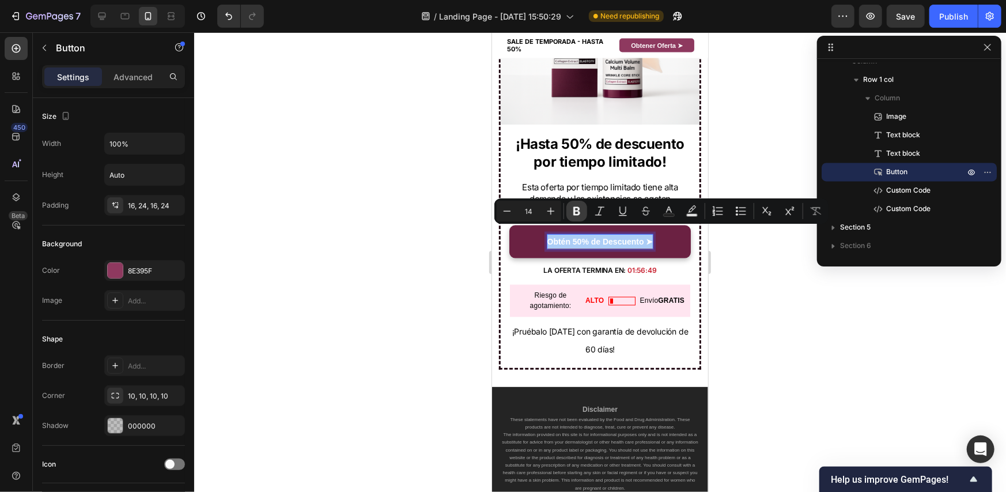
click at [576, 214] on icon "Editor contextual toolbar" at bounding box center [576, 211] width 7 height 9
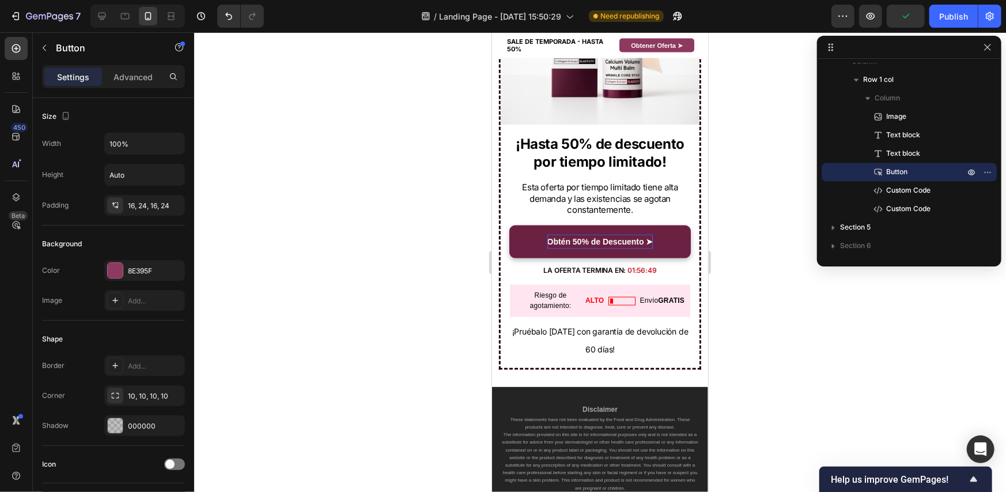
click at [598, 236] on strong "Obtén 50% de Descuento ➤" at bounding box center [600, 240] width 106 height 9
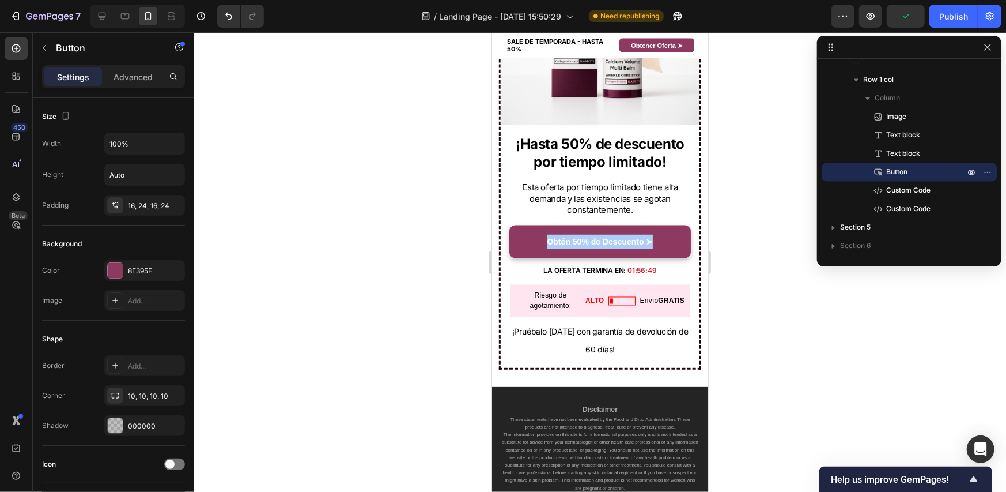
click at [781, 272] on div at bounding box center [600, 261] width 812 height 459
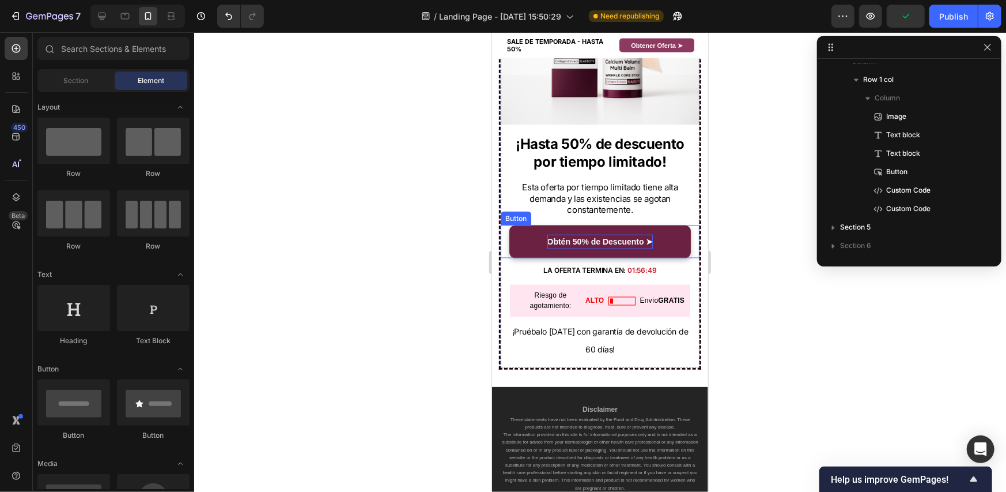
click at [636, 236] on strong "Obtén 50% de Descuento ➤" at bounding box center [600, 240] width 106 height 9
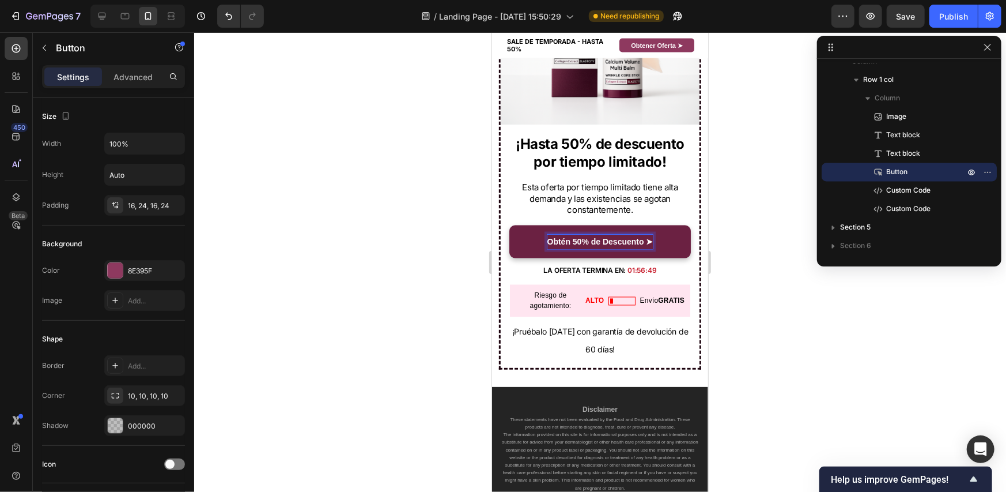
click at [636, 236] on strong "Obtén 50% de Descuento ➤" at bounding box center [600, 240] width 106 height 9
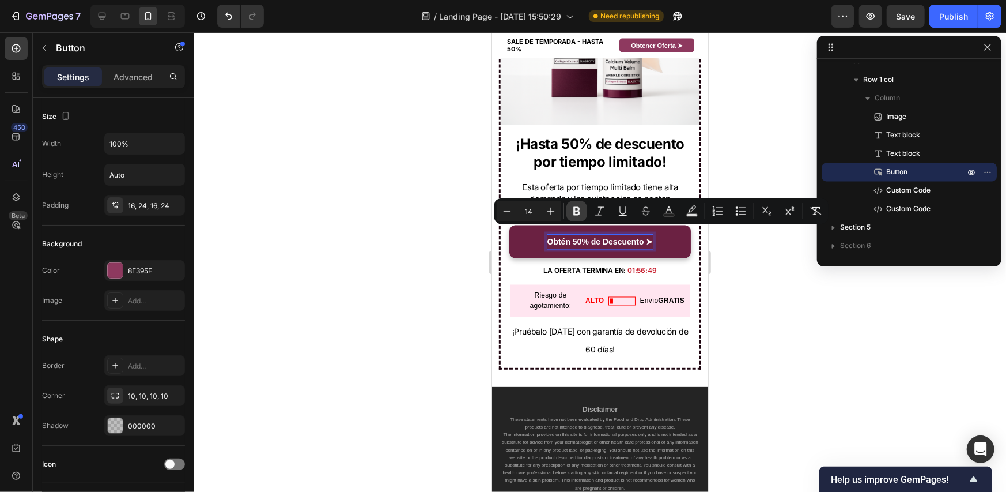
click at [576, 209] on icon "Editor contextual toolbar" at bounding box center [577, 211] width 12 height 12
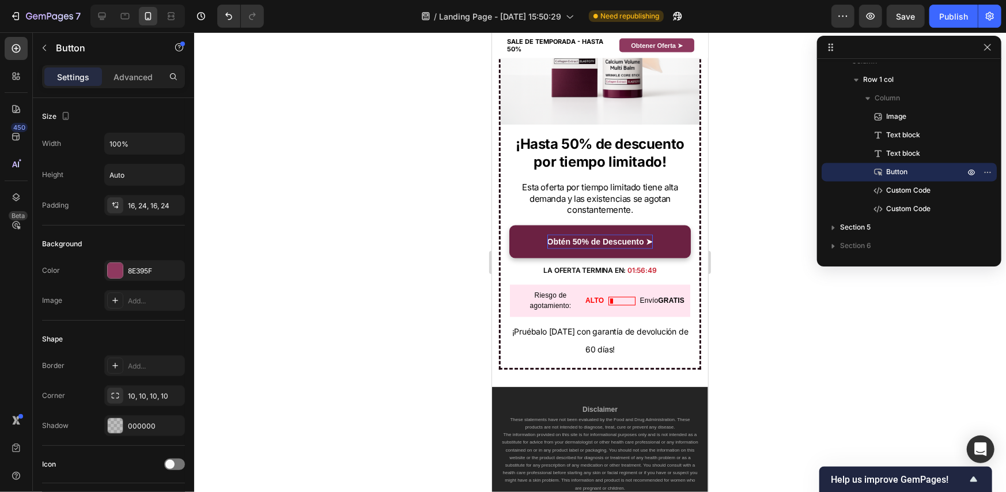
click at [592, 234] on p "Obtén 50% de Descuento ➤" at bounding box center [600, 241] width 106 height 14
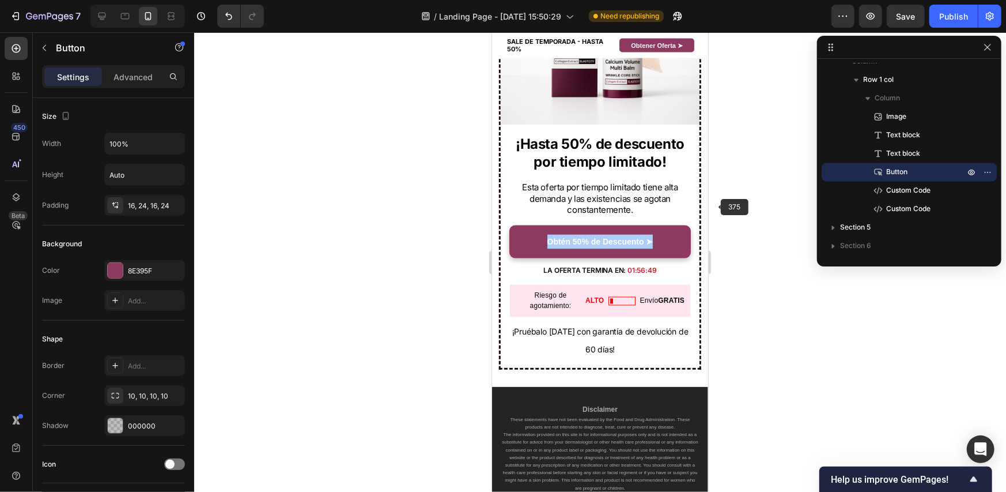
click at [755, 210] on div at bounding box center [600, 261] width 812 height 459
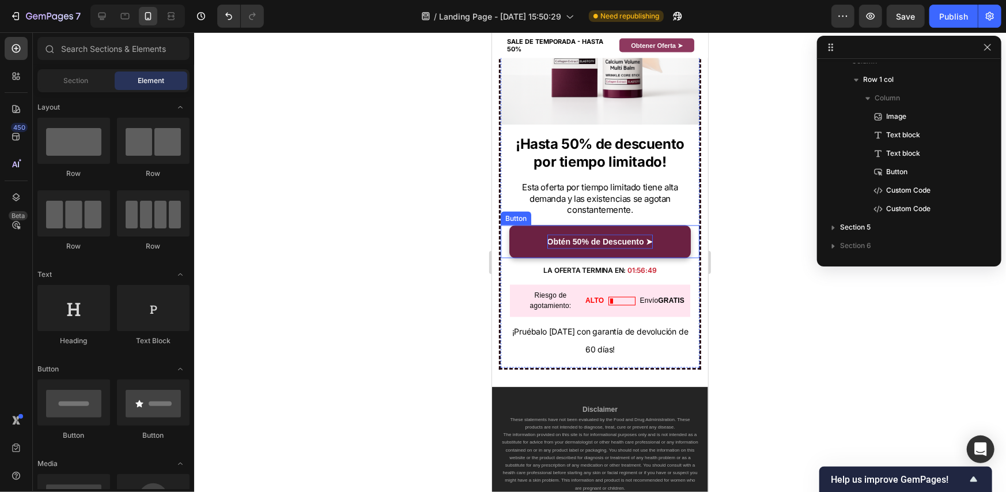
click at [602, 234] on p "Obtén 50% de Descuento ➤" at bounding box center [600, 241] width 106 height 14
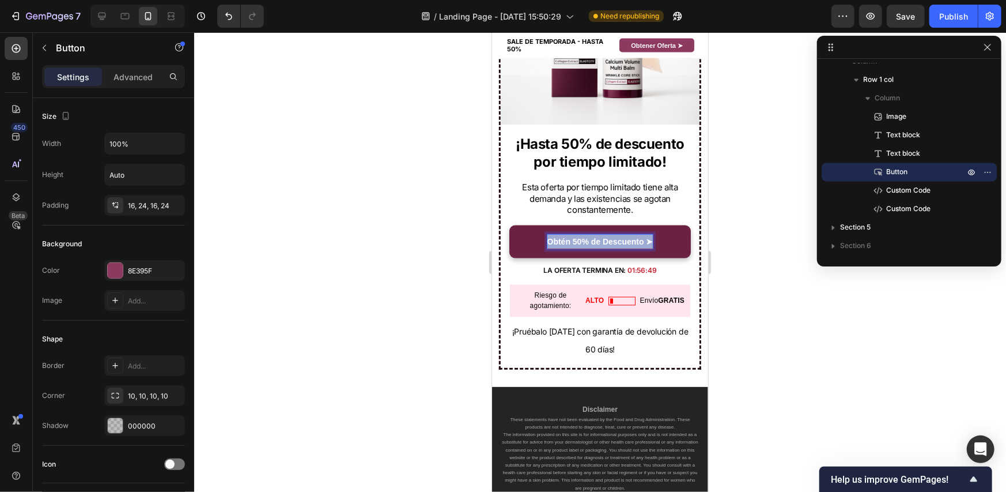
click at [602, 234] on p "Obtén 50% de Descuento ➤" at bounding box center [600, 241] width 106 height 14
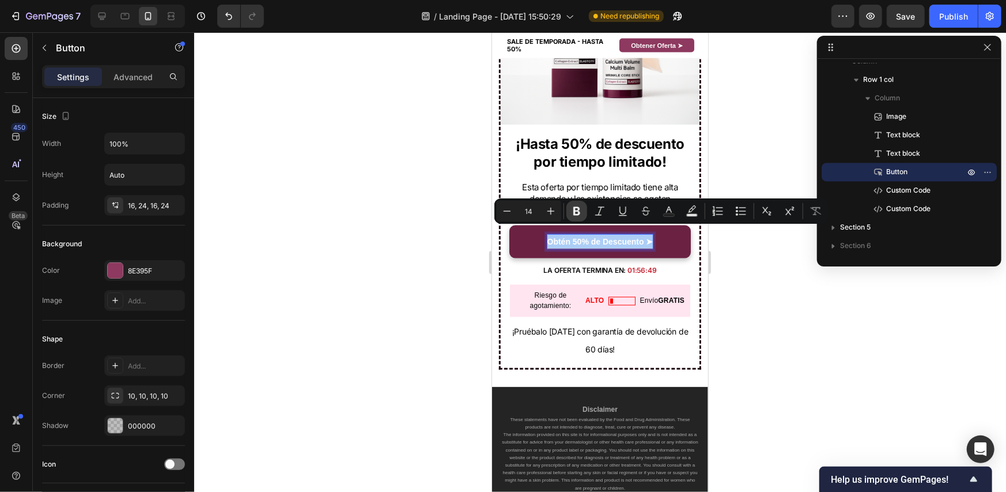
click at [579, 204] on button "Bold" at bounding box center [576, 211] width 21 height 21
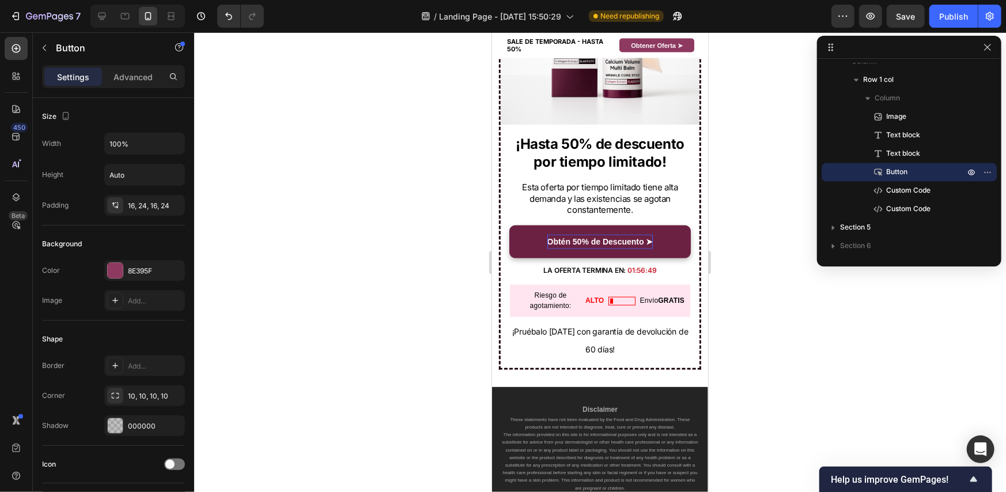
click at [606, 236] on strong "Obtén 50% de Descuento ➤" at bounding box center [600, 240] width 106 height 9
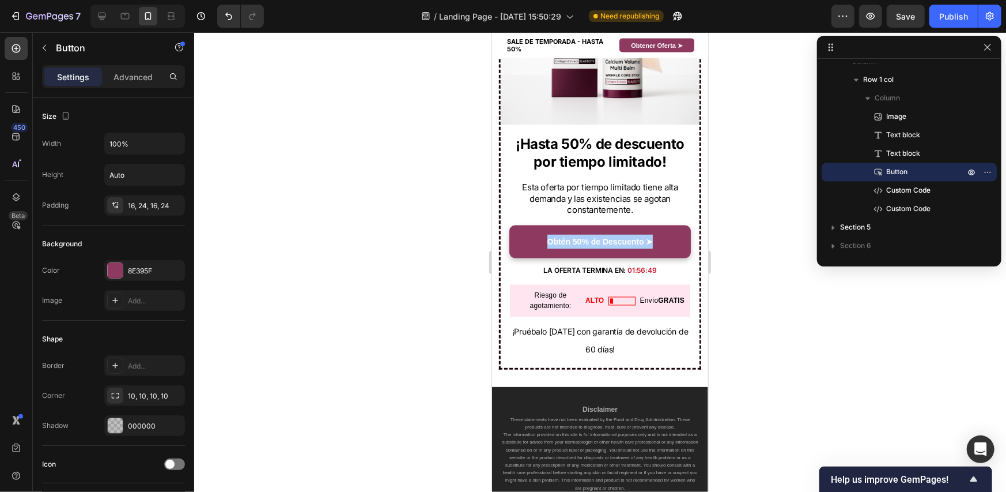
click at [719, 254] on div at bounding box center [600, 261] width 812 height 459
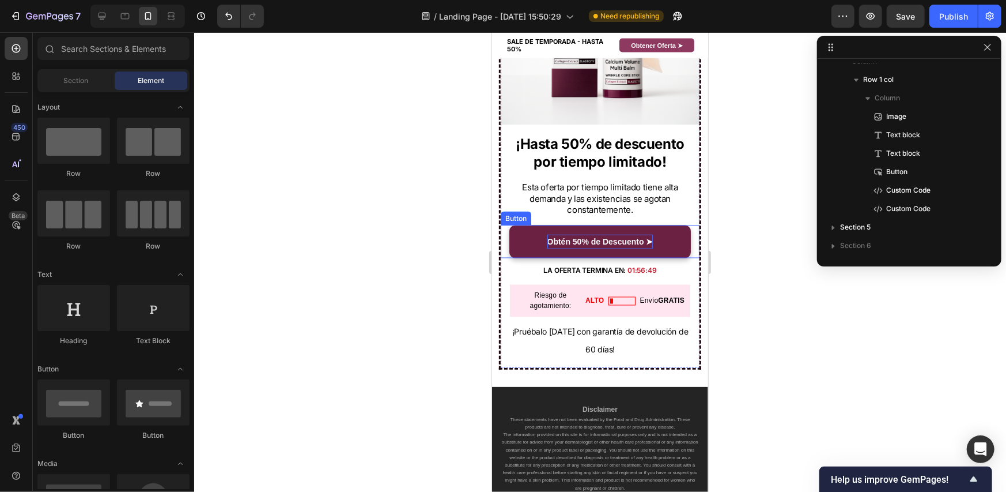
click at [613, 236] on strong "Obtén 50% de Descuento ➤" at bounding box center [600, 240] width 106 height 9
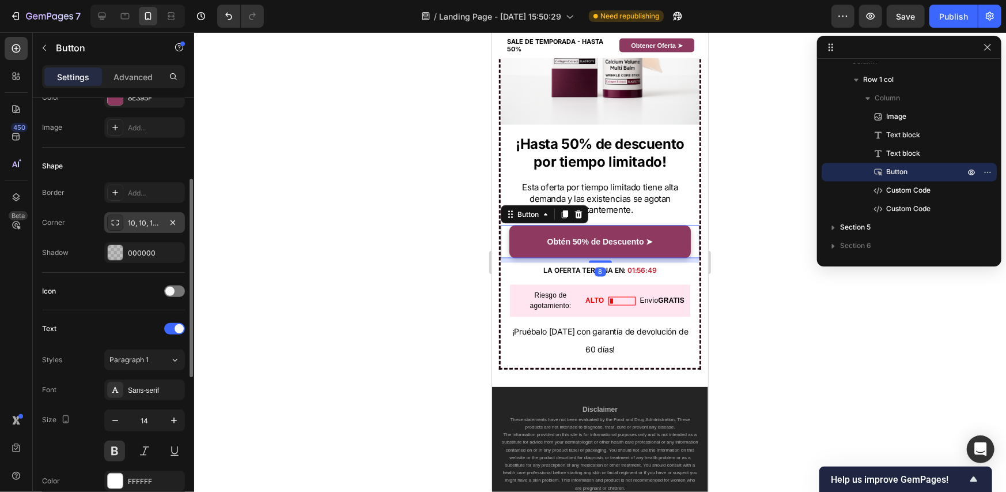
scroll to position [288, 0]
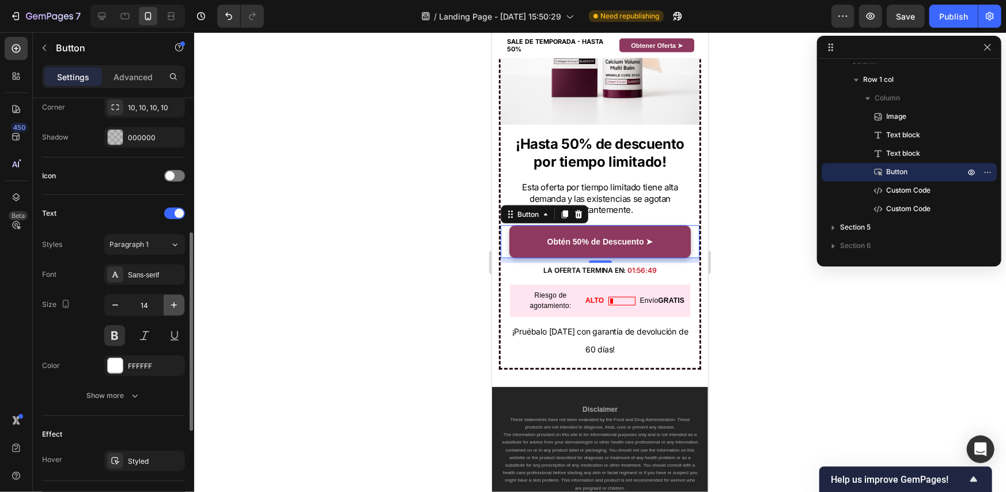
click at [177, 303] on icon "button" at bounding box center [174, 305] width 12 height 12
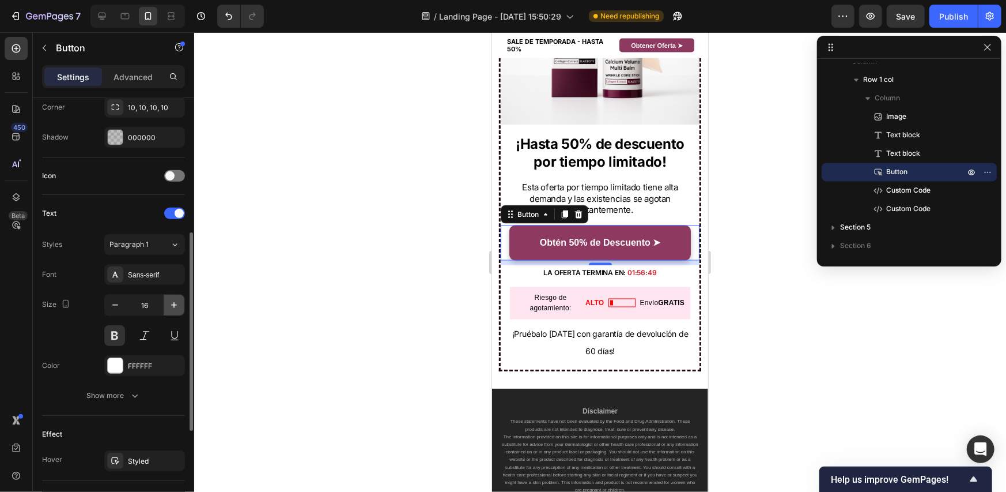
click at [177, 303] on icon "button" at bounding box center [174, 305] width 12 height 12
type input "17"
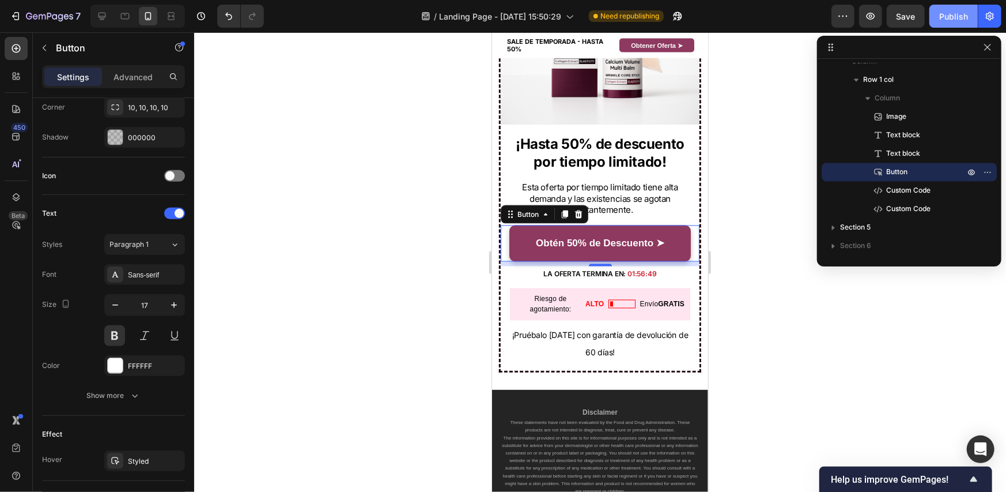
click at [958, 10] on div "Publish" at bounding box center [953, 16] width 29 height 12
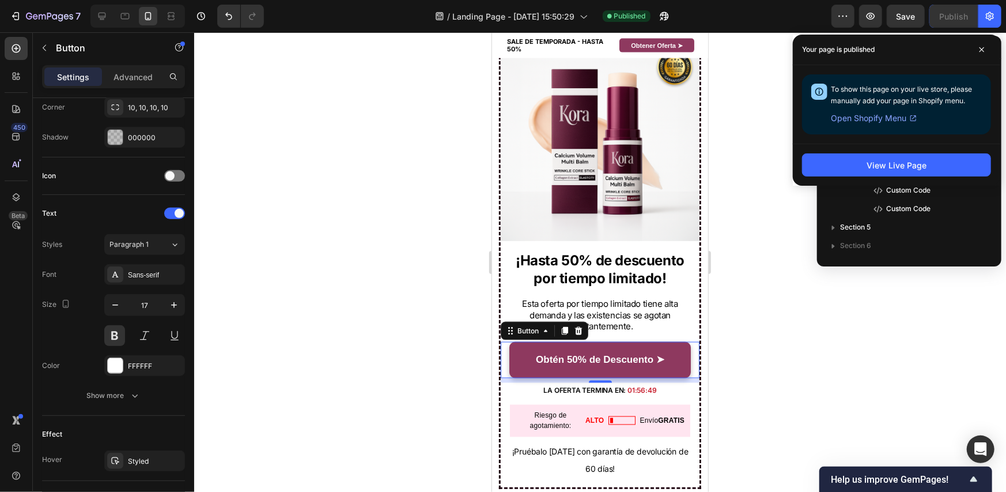
scroll to position [3754, 0]
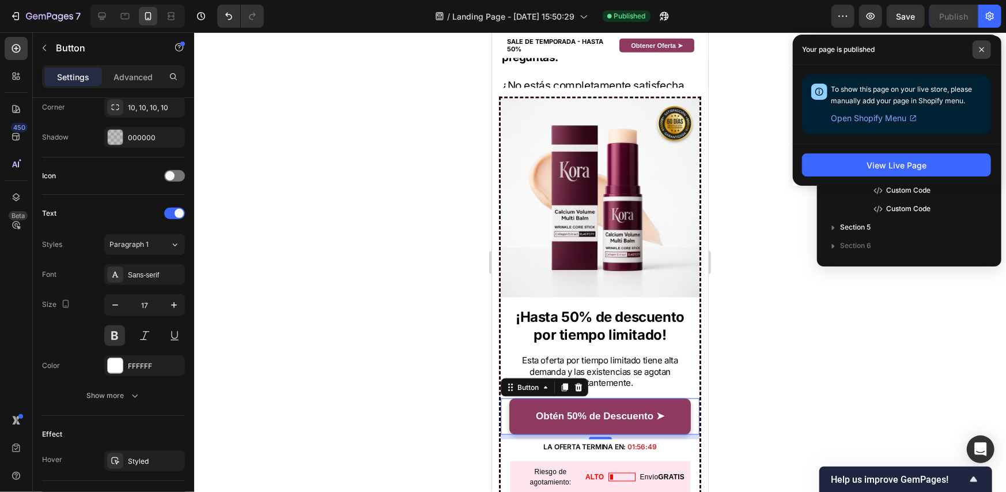
click at [988, 48] on span at bounding box center [982, 49] width 18 height 18
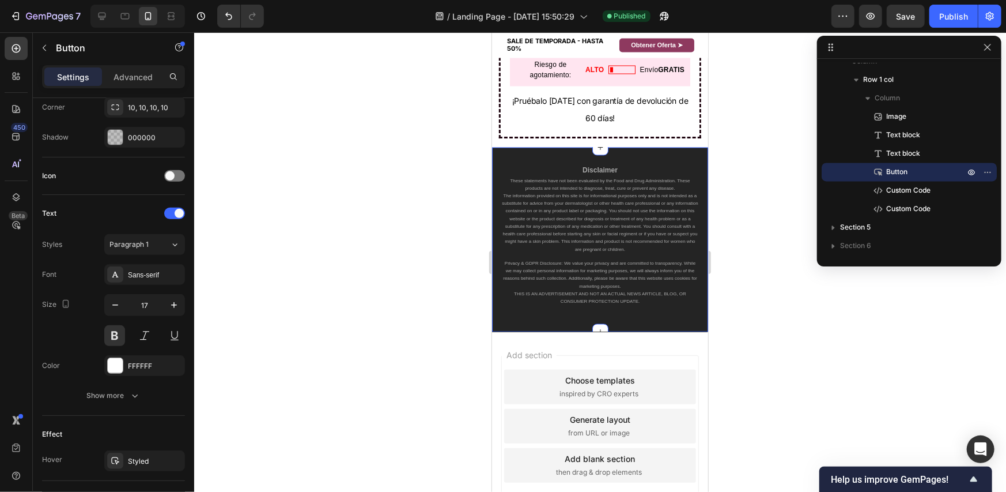
scroll to position [0, 0]
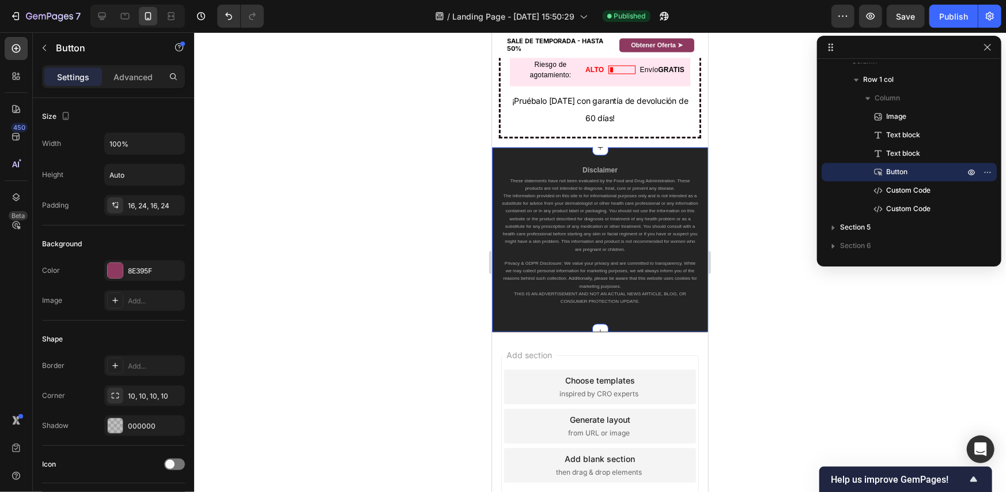
click at [516, 312] on div "Disclaimer Text block These statements have not been evaluated by the Food and …" at bounding box center [600, 239] width 216 height 184
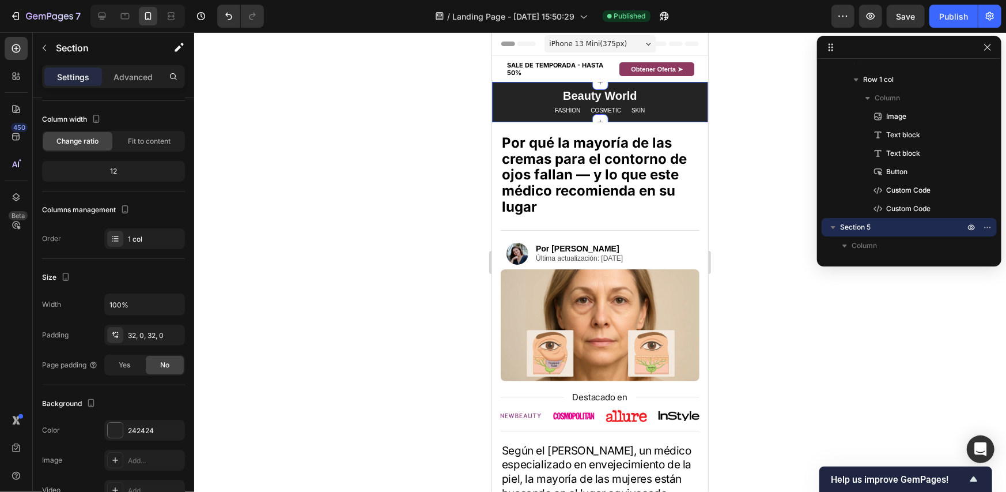
scroll to position [52, 0]
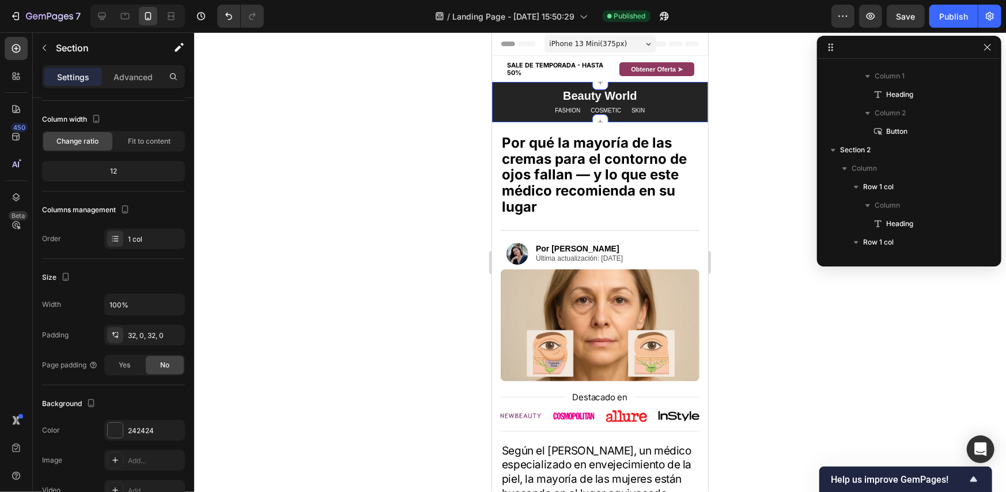
click at [523, 115] on div "Beauty World Heading Row FASHION Text Block COSMETIC Text Block SKIN Text Block…" at bounding box center [600, 101] width 216 height 40
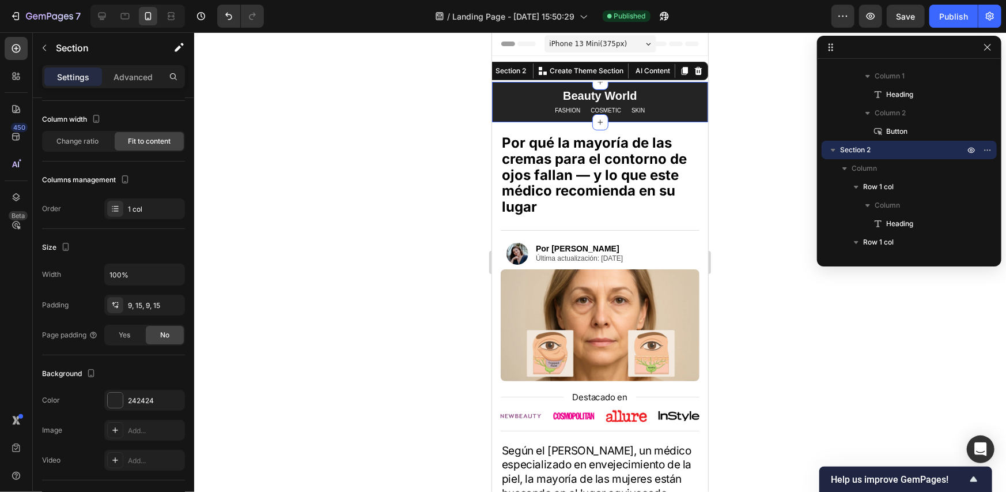
click at [528, 108] on div "Beauty World Heading Row FASHION Text Block COSMETIC Text Block SKIN Text Block…" at bounding box center [600, 101] width 216 height 40
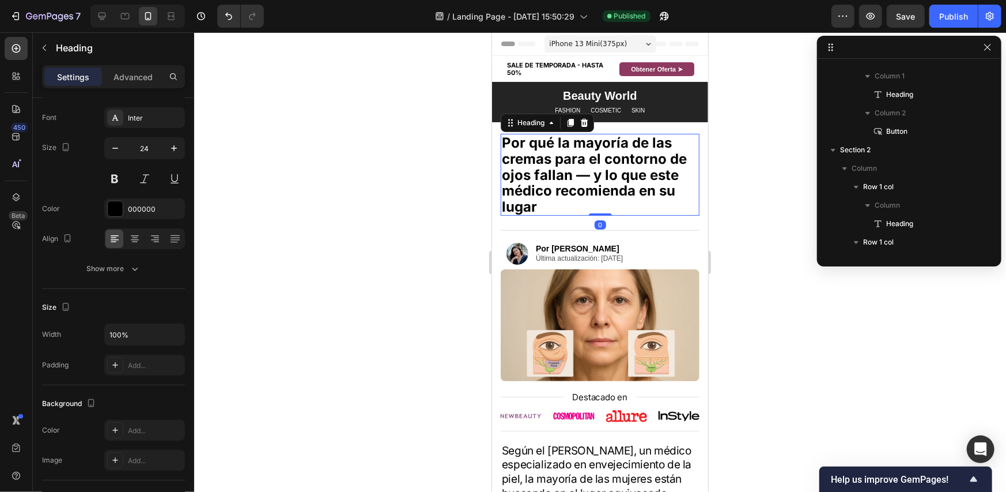
click at [534, 176] on h2 "Por qué la mayoría de las cremas para el contorno de ojos fallan — y lo que est…" at bounding box center [599, 174] width 199 height 82
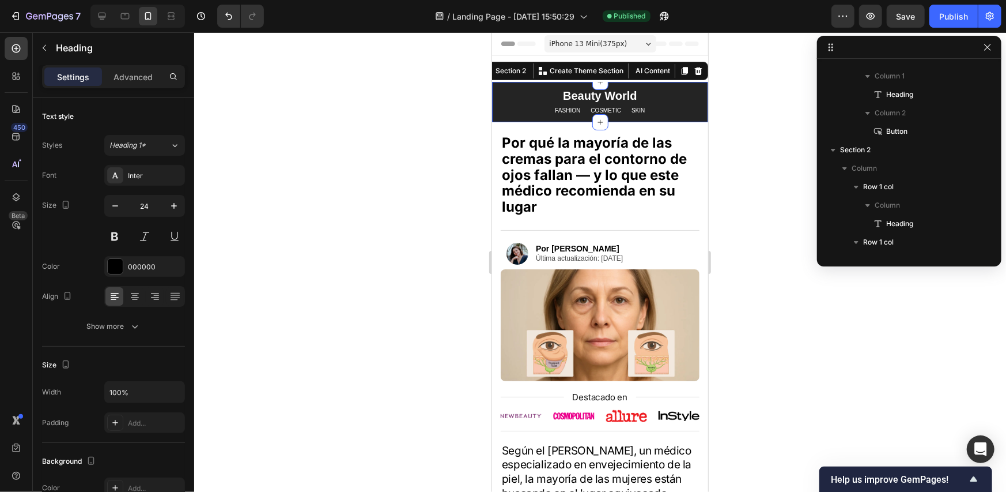
click at [527, 96] on div "Beauty World Heading Row FASHION Text Block COSMETIC Text Block SKIN Text Block…" at bounding box center [600, 101] width 216 height 40
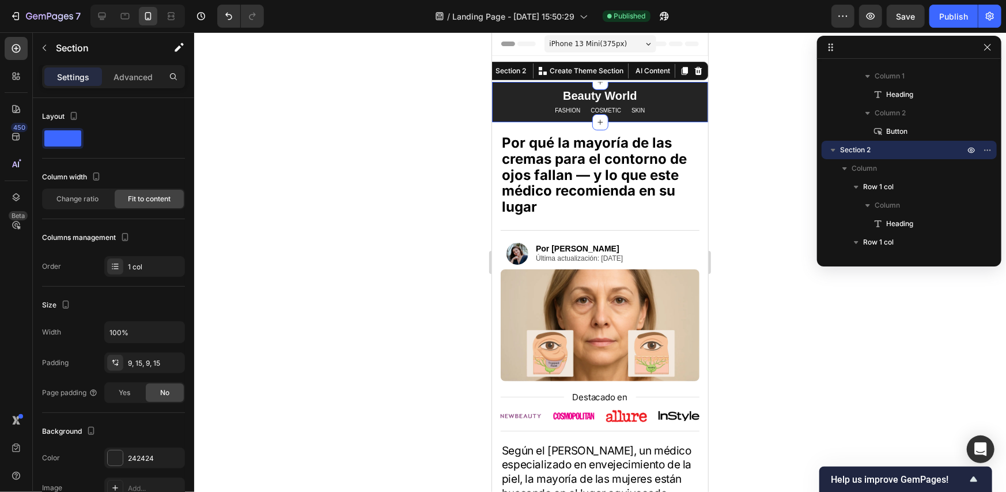
click at [779, 210] on div at bounding box center [600, 261] width 812 height 459
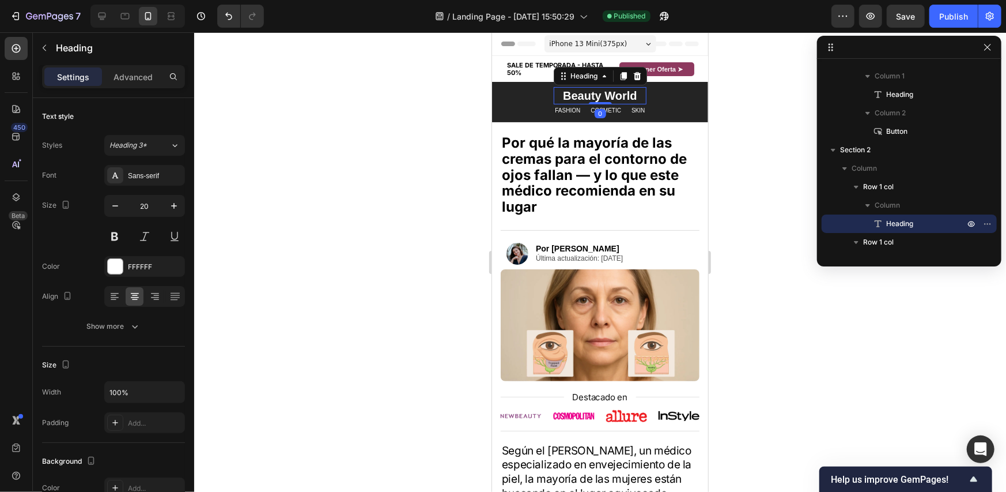
click at [583, 93] on h2 "Beauty World" at bounding box center [599, 94] width 92 height 17
click at [583, 93] on p "Beauty World" at bounding box center [599, 95] width 90 height 15
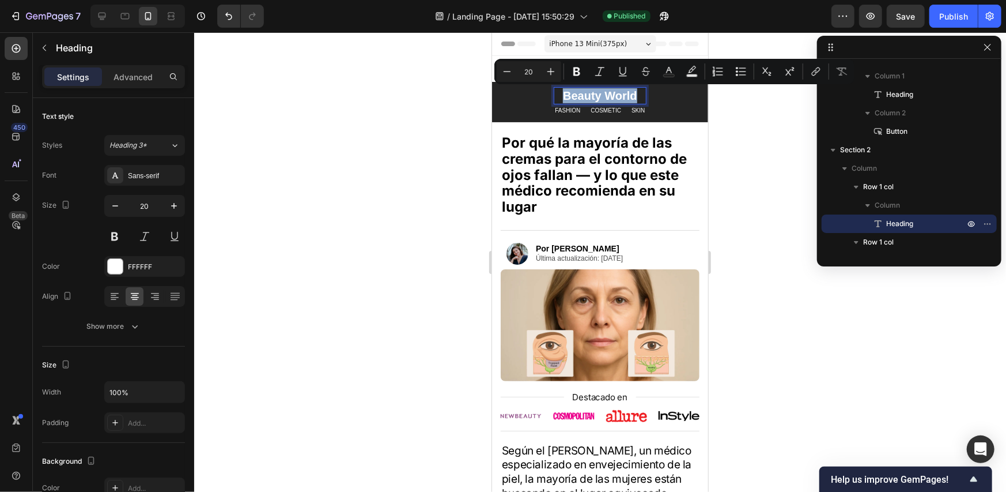
click at [591, 99] on p "Beauty World" at bounding box center [599, 95] width 90 height 15
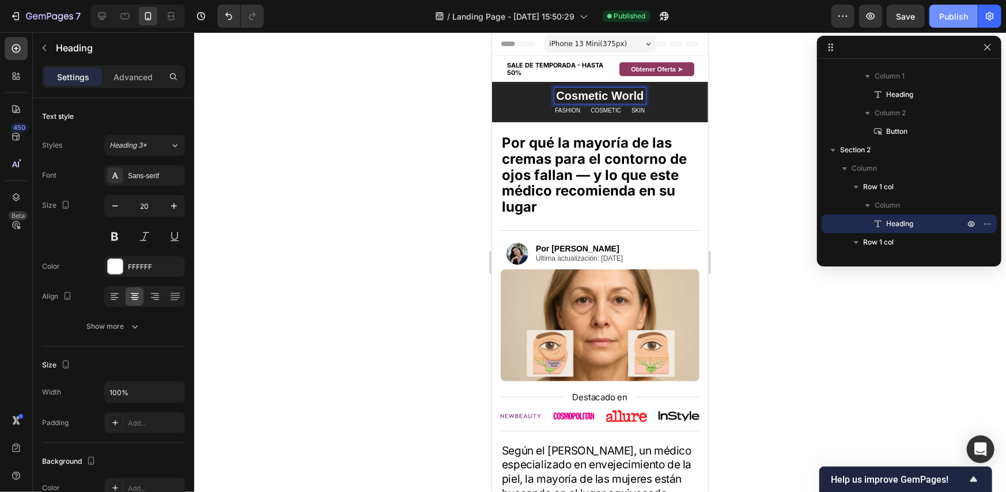
click at [960, 14] on div "Publish" at bounding box center [953, 16] width 29 height 12
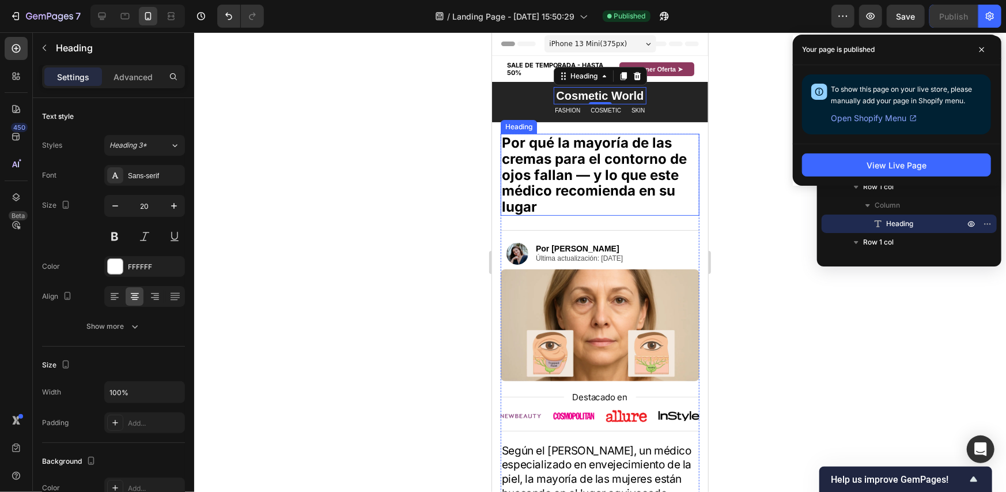
click at [621, 148] on h2 "Por qué la mayoría de las cremas para el contorno de ojos fallan — y lo que est…" at bounding box center [599, 174] width 199 height 82
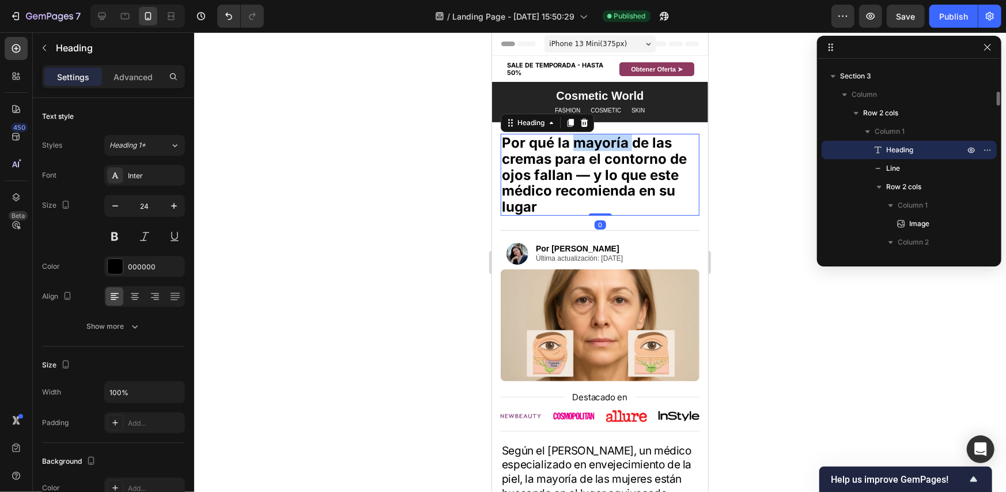
click at [621, 148] on h2 "Por qué la mayoría de las cremas para el contorno de ojos fallan — y lo que est…" at bounding box center [599, 174] width 199 height 82
click at [603, 168] on p "Por qué la mayoría de las cremas para el contorno de ojos fallan — y lo que est…" at bounding box center [599, 174] width 196 height 80
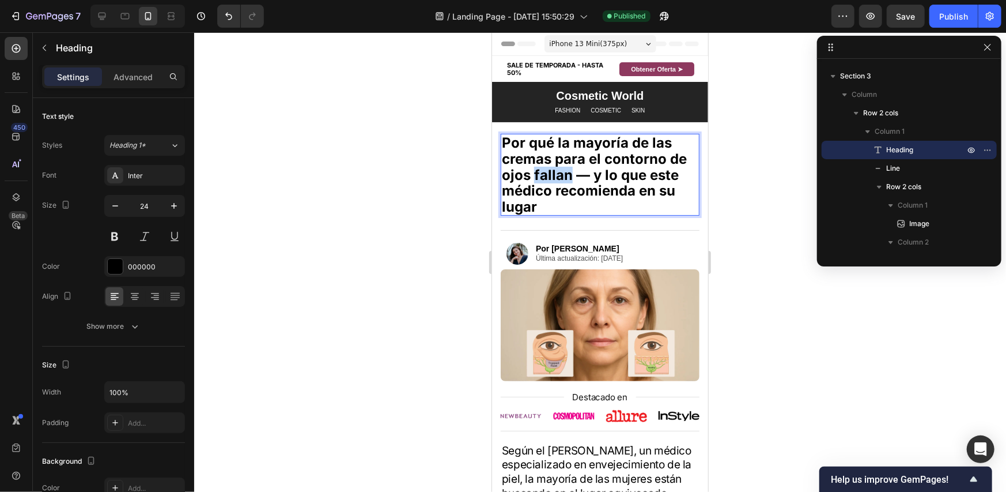
drag, startPoint x: 535, startPoint y: 174, endPoint x: 568, endPoint y: 169, distance: 33.7
click at [568, 169] on p "Por qué la mayoría de las cremas para el contorno de ojos fallan — y lo que est…" at bounding box center [599, 174] width 196 height 80
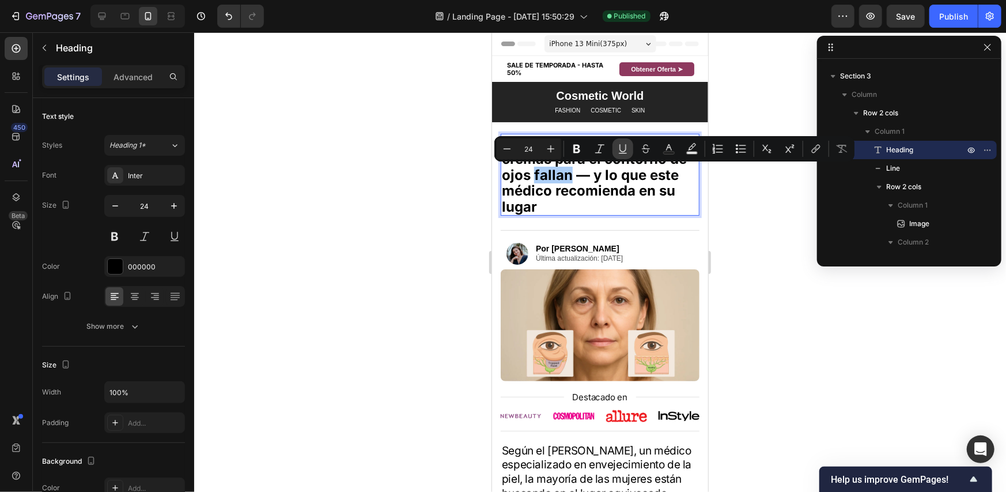
click at [627, 147] on icon "Editor contextual toolbar" at bounding box center [623, 149] width 12 height 12
click at [636, 187] on p "Por qué la mayoría de las cremas para el contorno de ojos fallan — y lo que est…" at bounding box center [599, 174] width 196 height 80
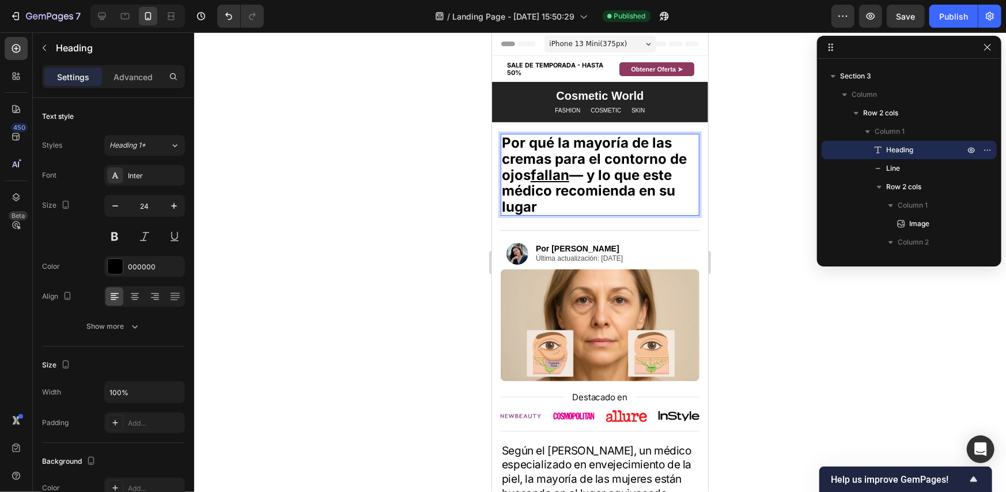
click at [552, 176] on u "fallan" at bounding box center [549, 174] width 39 height 17
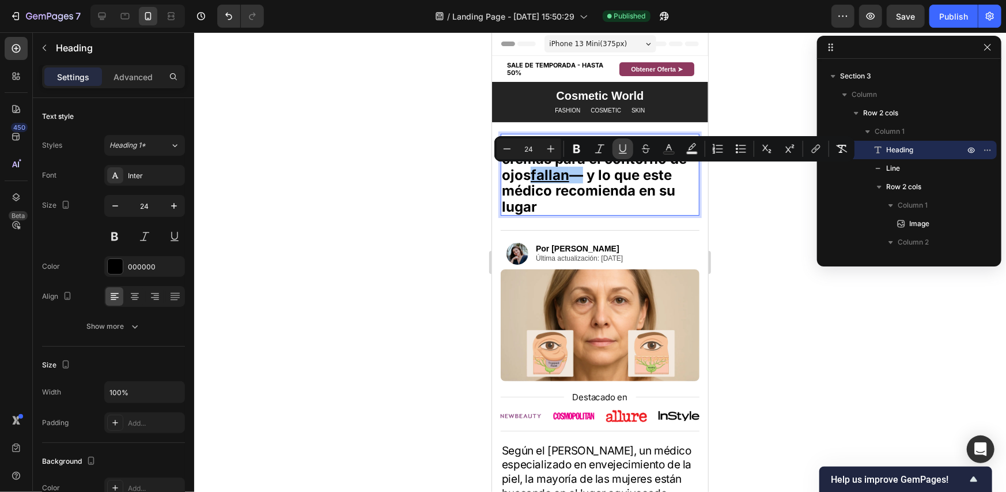
click at [628, 152] on button "Underline" at bounding box center [623, 148] width 21 height 21
click at [629, 183] on p "Por qué la mayoría de las cremas para el contorno de ojos fallan — y lo que est…" at bounding box center [599, 174] width 196 height 80
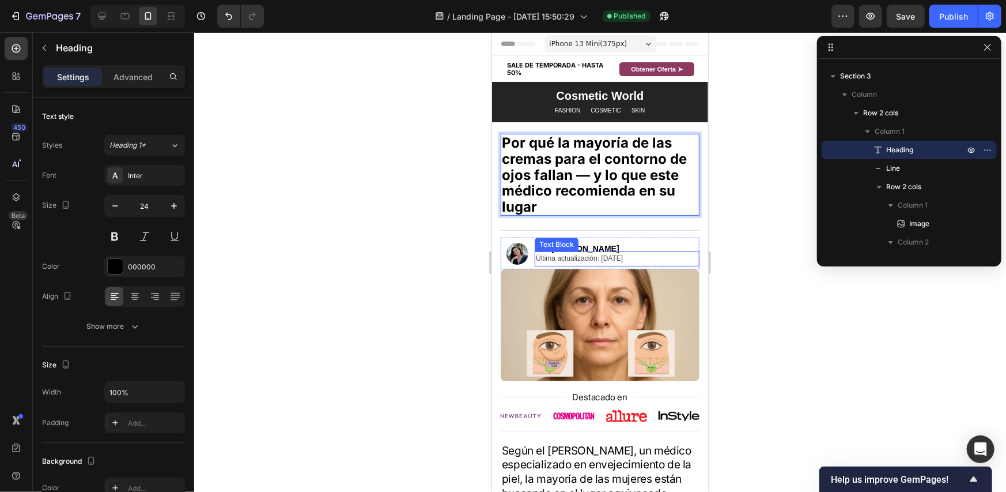
click at [589, 252] on p "Última actualización: [DATE]" at bounding box center [616, 258] width 162 height 13
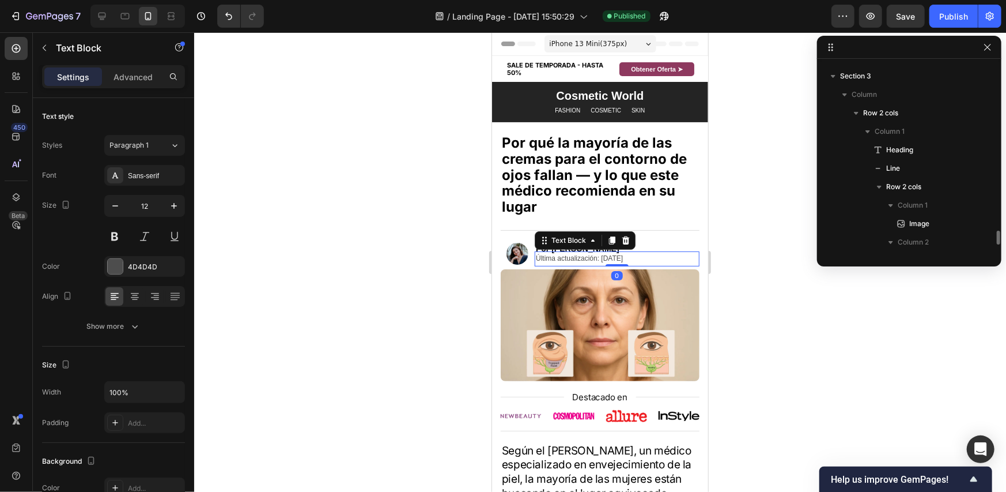
scroll to position [513, 0]
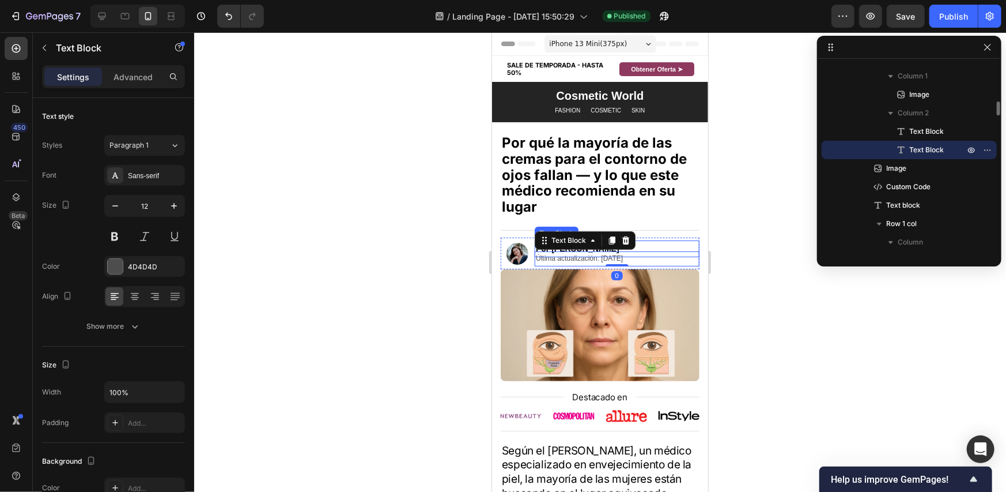
click at [642, 246] on p "Por [PERSON_NAME]" at bounding box center [616, 248] width 162 height 14
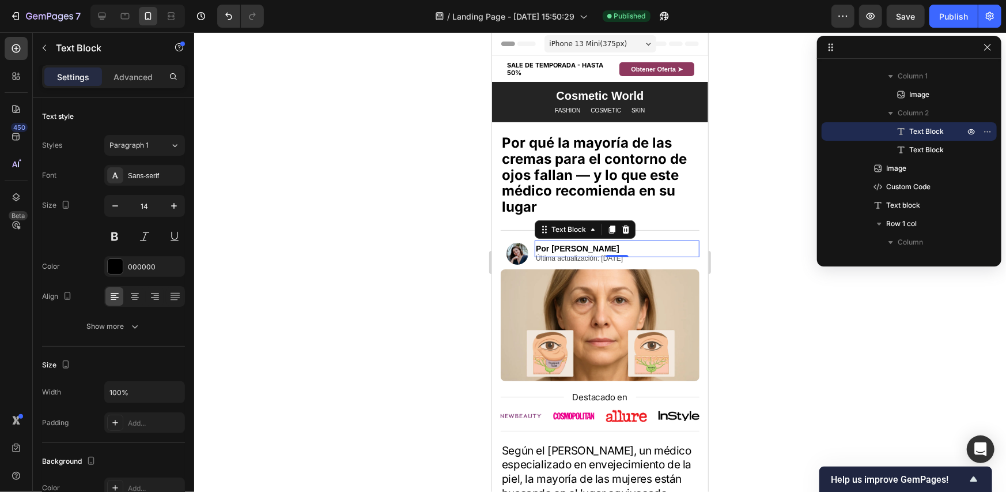
click at [642, 246] on p "Por [PERSON_NAME]" at bounding box center [616, 248] width 162 height 14
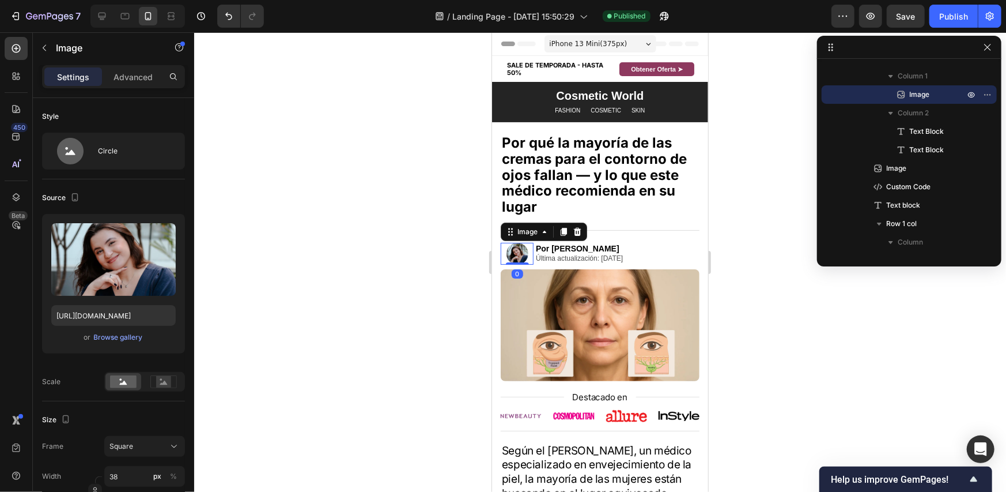
click at [519, 254] on img at bounding box center [517, 253] width 22 height 22
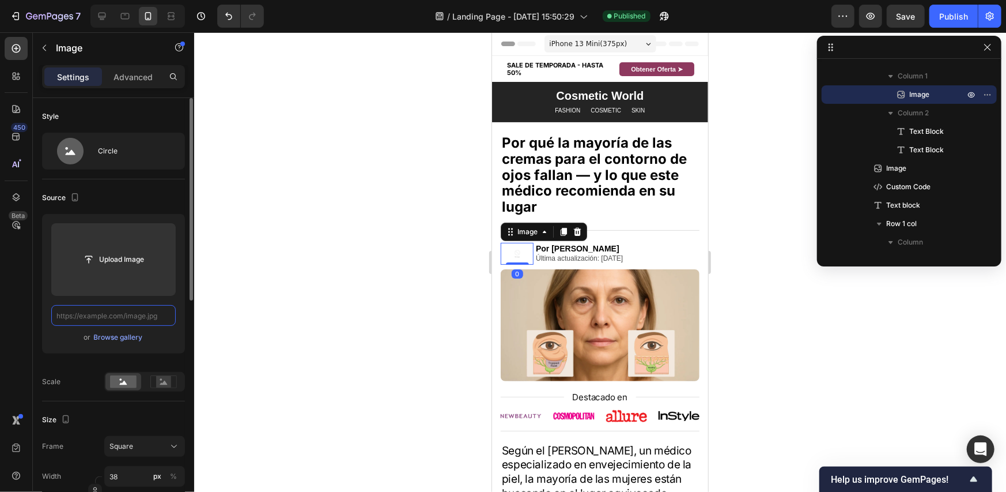
scroll to position [0, 0]
click at [78, 317] on input "text" at bounding box center [113, 315] width 124 height 21
paste input "[URL][DOMAIN_NAME]"
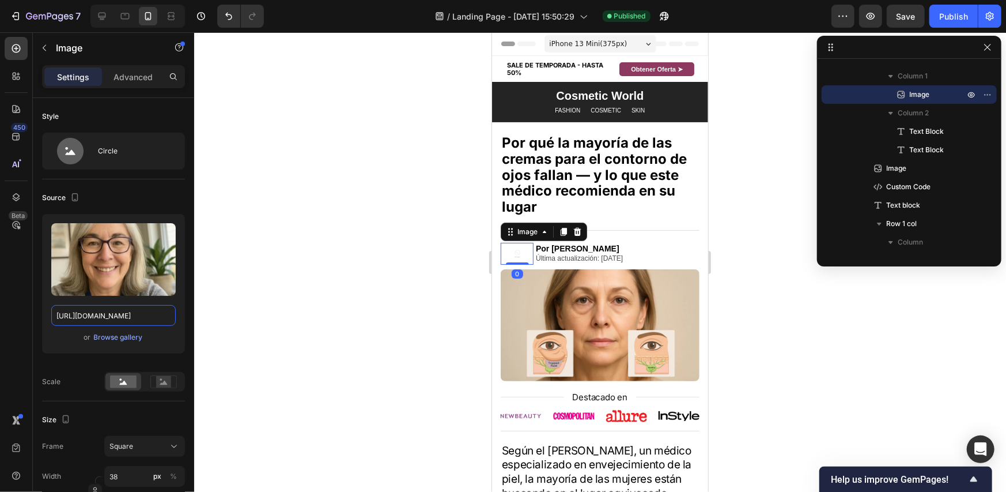
type input "[URL][DOMAIN_NAME]"
click at [0, 313] on div "450 Beta" at bounding box center [16, 261] width 33 height 459
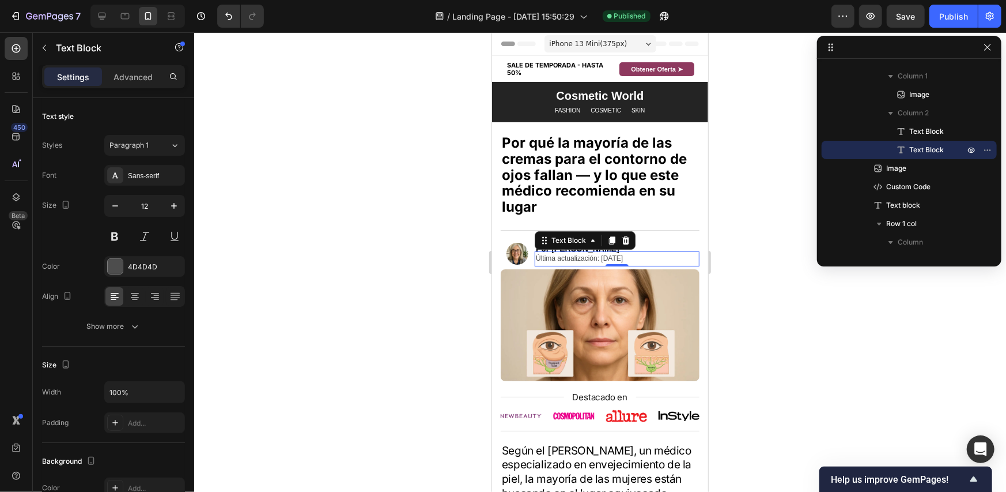
click at [624, 253] on p "Última actualización: [DATE]" at bounding box center [616, 258] width 162 height 13
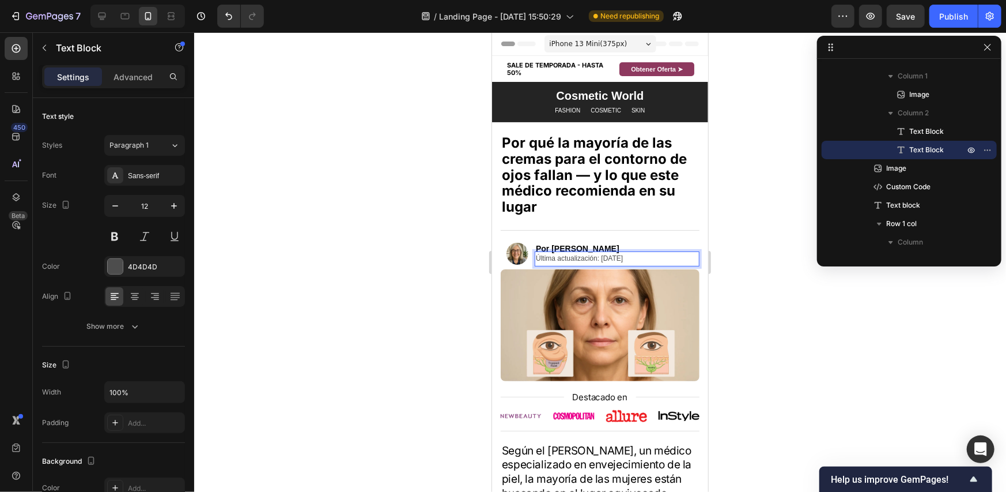
click at [594, 264] on p "Última actualización: [DATE]" at bounding box center [616, 258] width 162 height 13
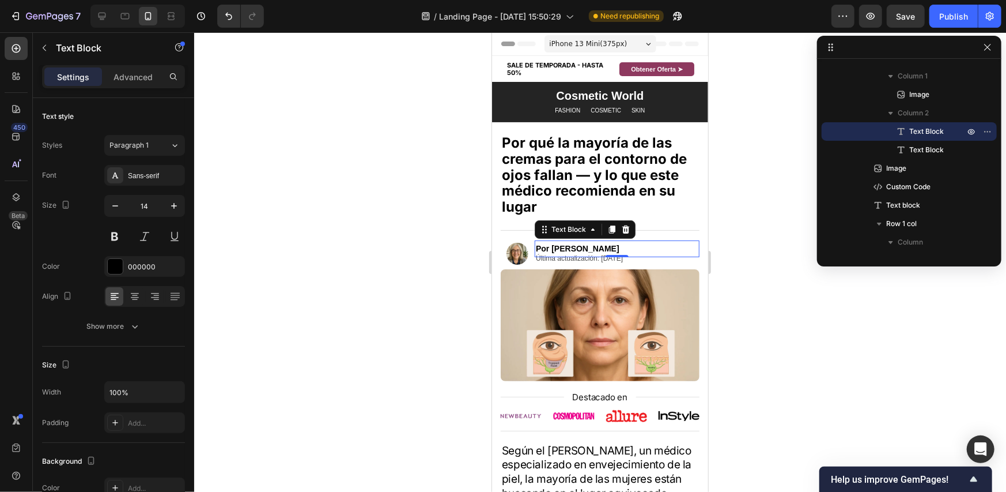
click at [564, 244] on strong "Por [PERSON_NAME]" at bounding box center [577, 247] width 84 height 9
click at [565, 246] on strong "Por [PERSON_NAME]" at bounding box center [577, 247] width 84 height 9
click at [565, 244] on strong "Por [PERSON_NAME]" at bounding box center [577, 247] width 84 height 9
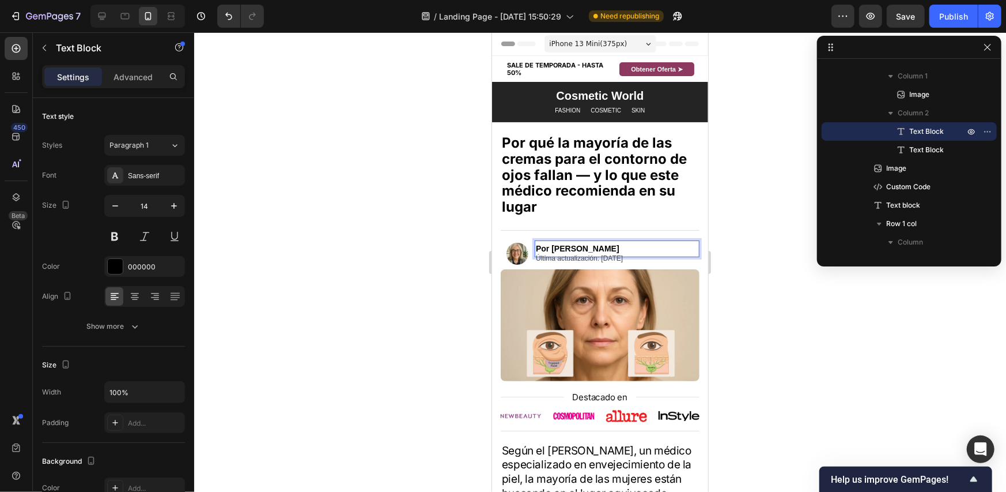
click at [598, 247] on strong "Por [PERSON_NAME]" at bounding box center [577, 247] width 84 height 9
click at [767, 206] on div at bounding box center [600, 261] width 812 height 459
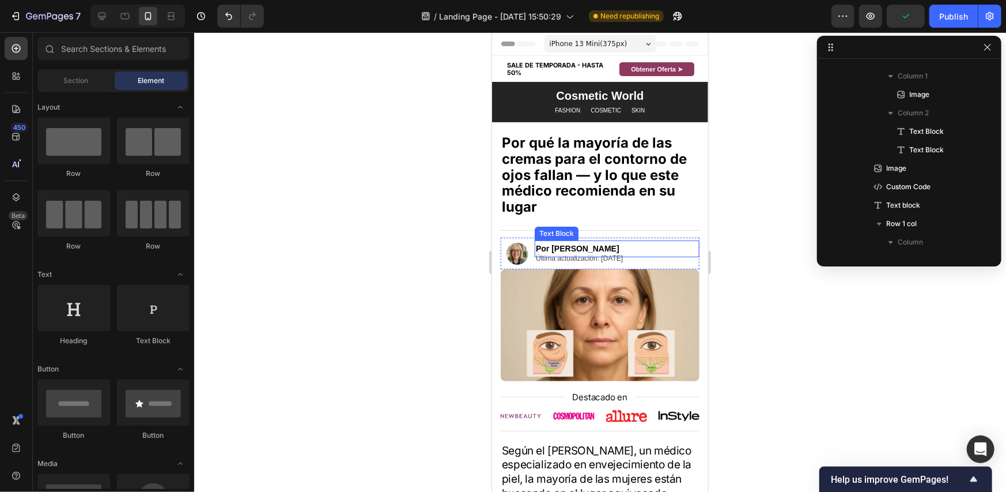
click at [588, 244] on strong "Por [PERSON_NAME]" at bounding box center [577, 247] width 84 height 9
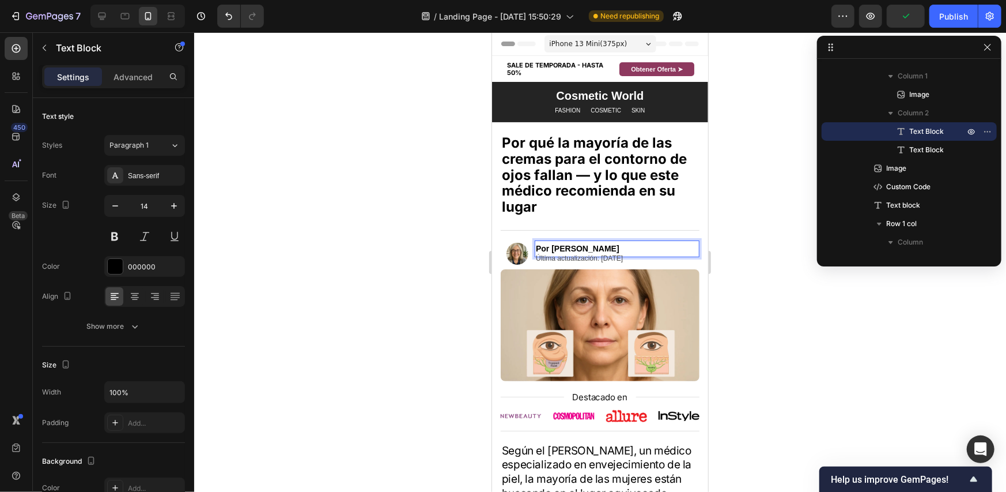
click at [596, 246] on strong "Por [PERSON_NAME]" at bounding box center [577, 247] width 84 height 9
click at [778, 165] on div at bounding box center [600, 261] width 812 height 459
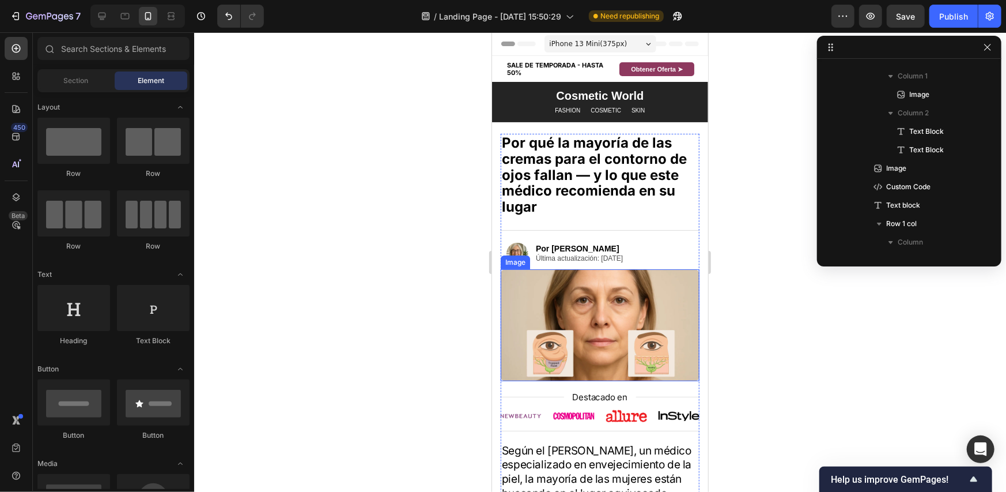
click at [596, 307] on img at bounding box center [599, 325] width 199 height 112
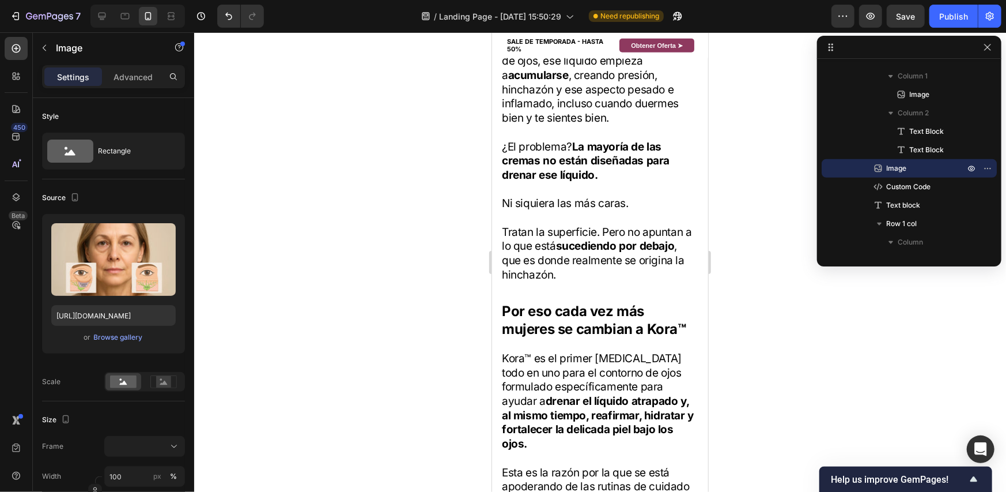
click at [761, 229] on div at bounding box center [600, 261] width 812 height 459
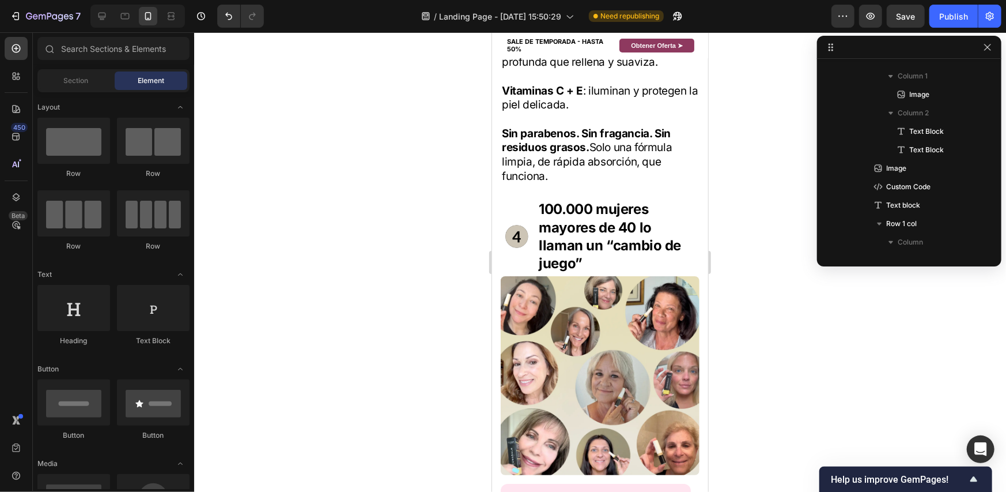
scroll to position [2551, 0]
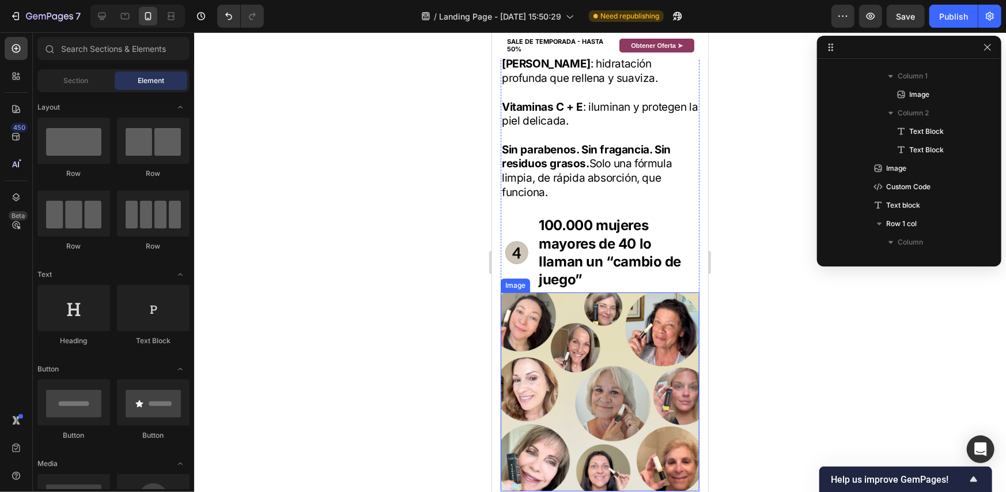
click at [609, 318] on img at bounding box center [599, 391] width 199 height 199
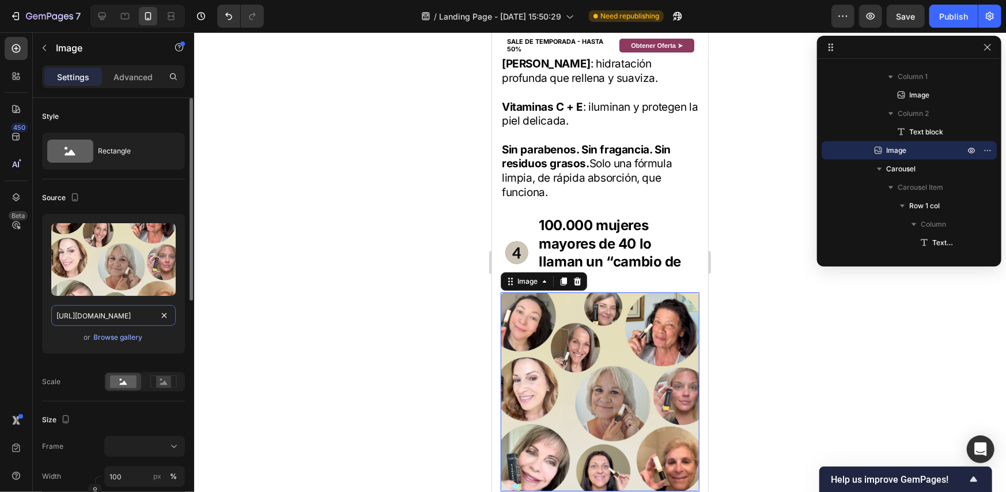
click at [133, 309] on input "[URL][DOMAIN_NAME]" at bounding box center [113, 315] width 124 height 21
